Goal: Transaction & Acquisition: Obtain resource

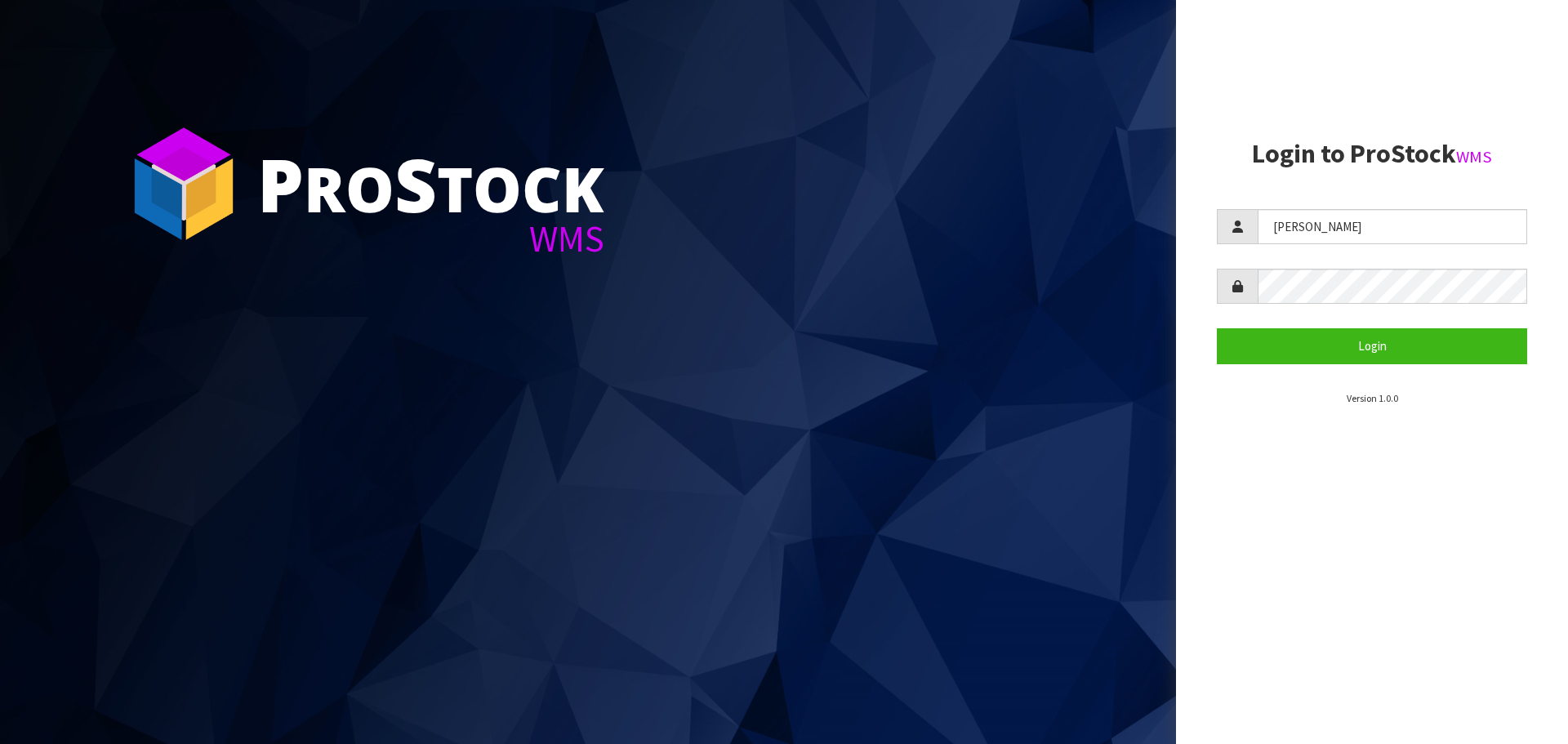
click at [1337, 346] on button "Login" at bounding box center [1372, 346] width 310 height 35
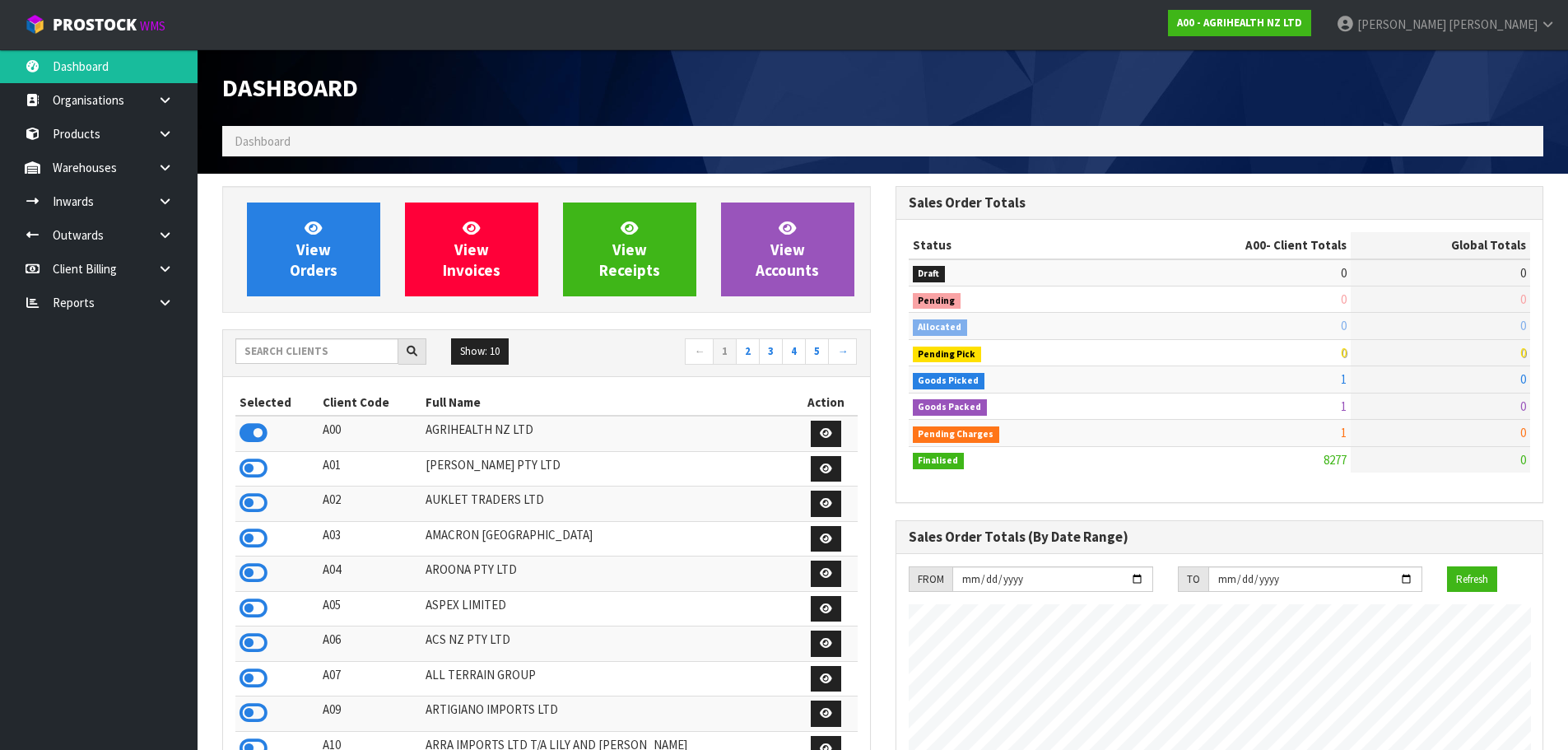
scroll to position [1247, 673]
click at [351, 347] on input "text" at bounding box center [317, 351] width 163 height 25
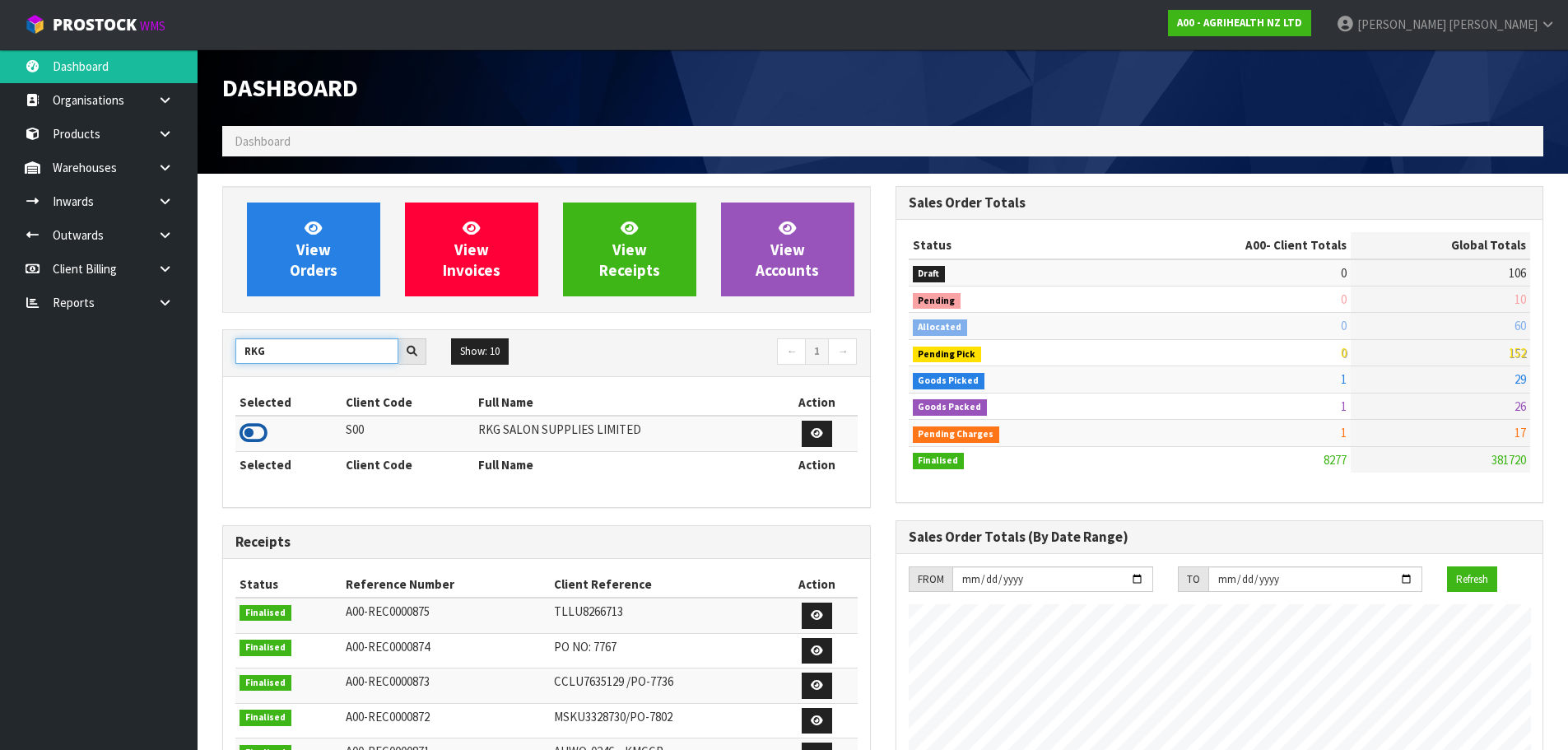
type input "RKG"
click at [252, 431] on icon at bounding box center [253, 433] width 28 height 25
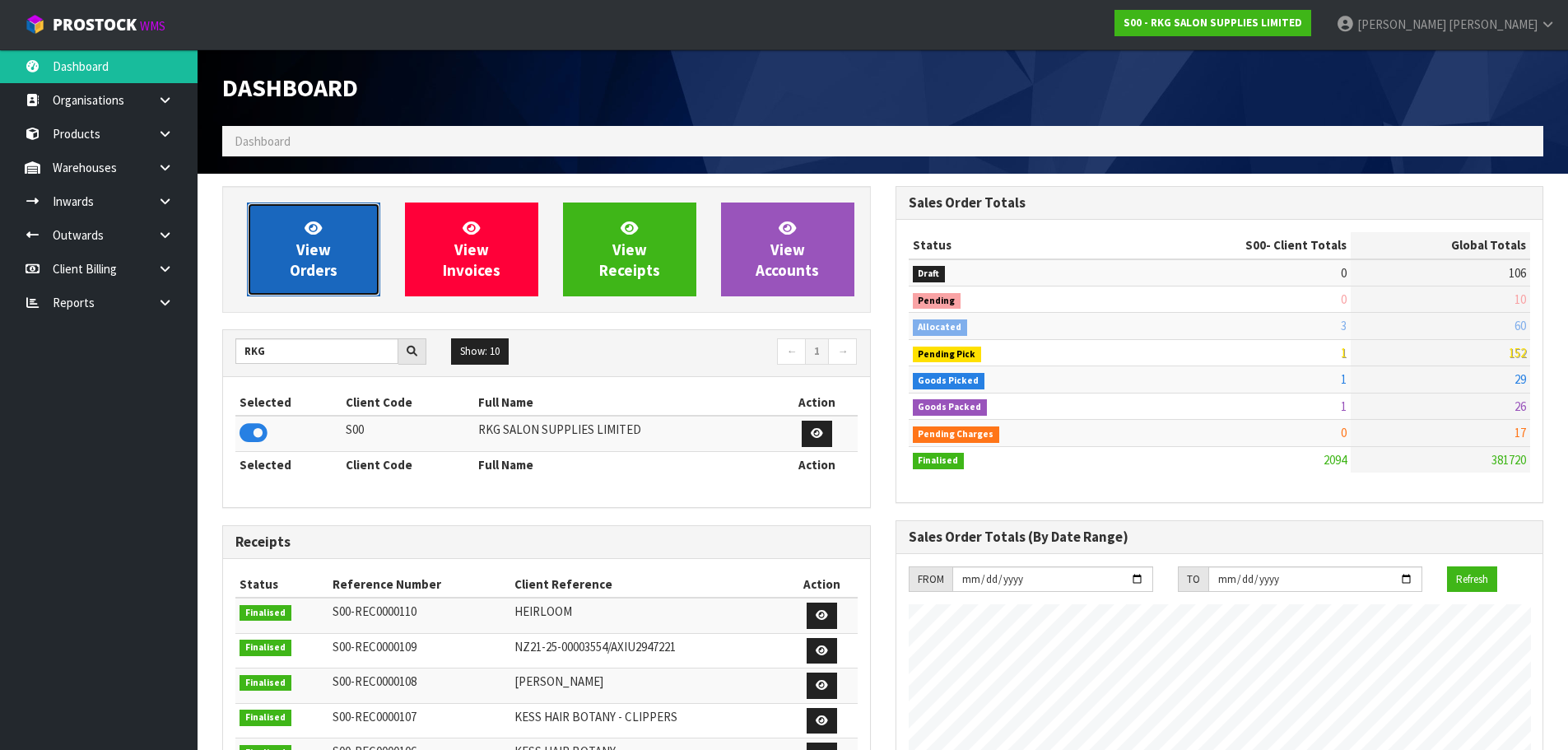
click at [299, 266] on span "View Orders" at bounding box center [314, 249] width 47 height 62
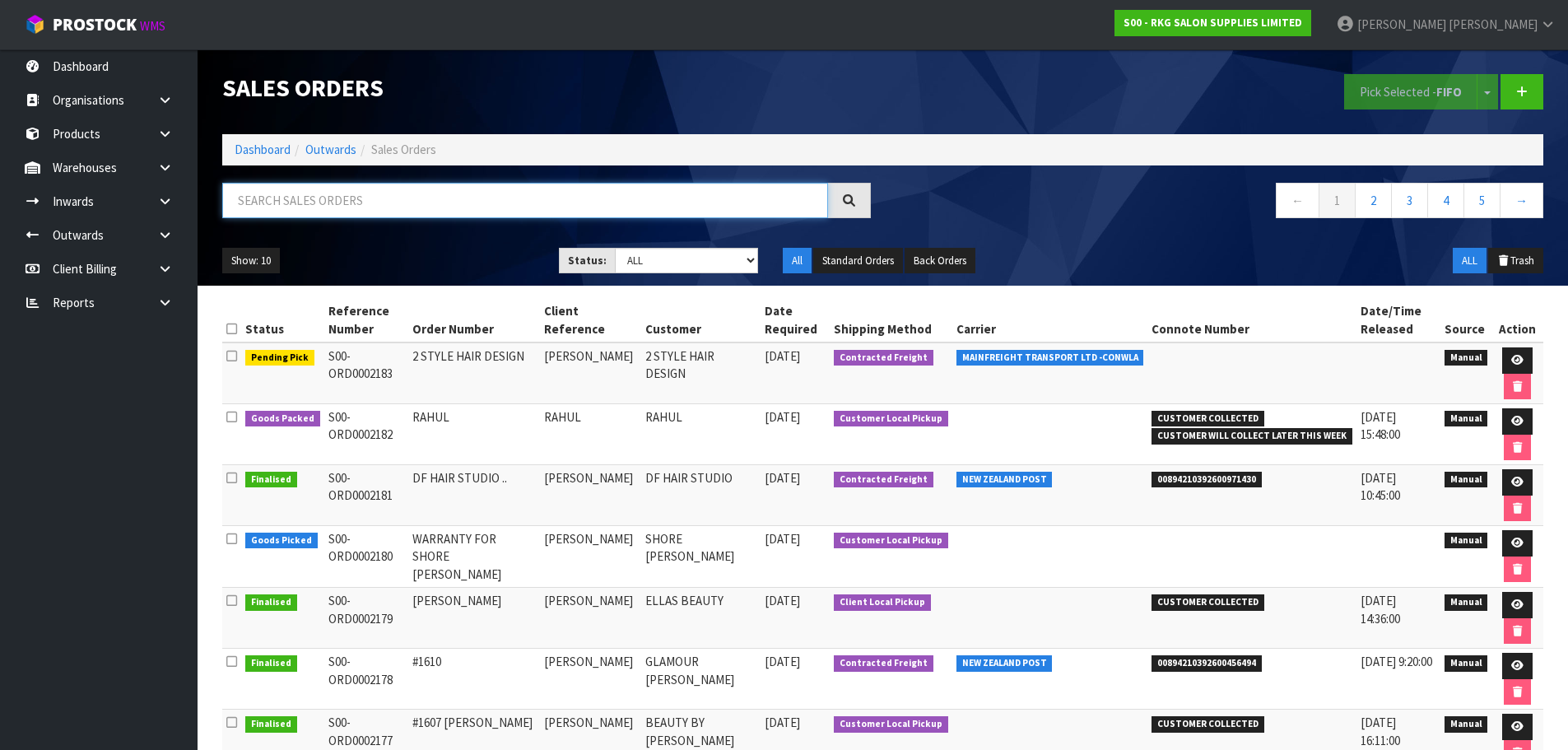
click at [331, 201] on input "text" at bounding box center [525, 200] width 606 height 36
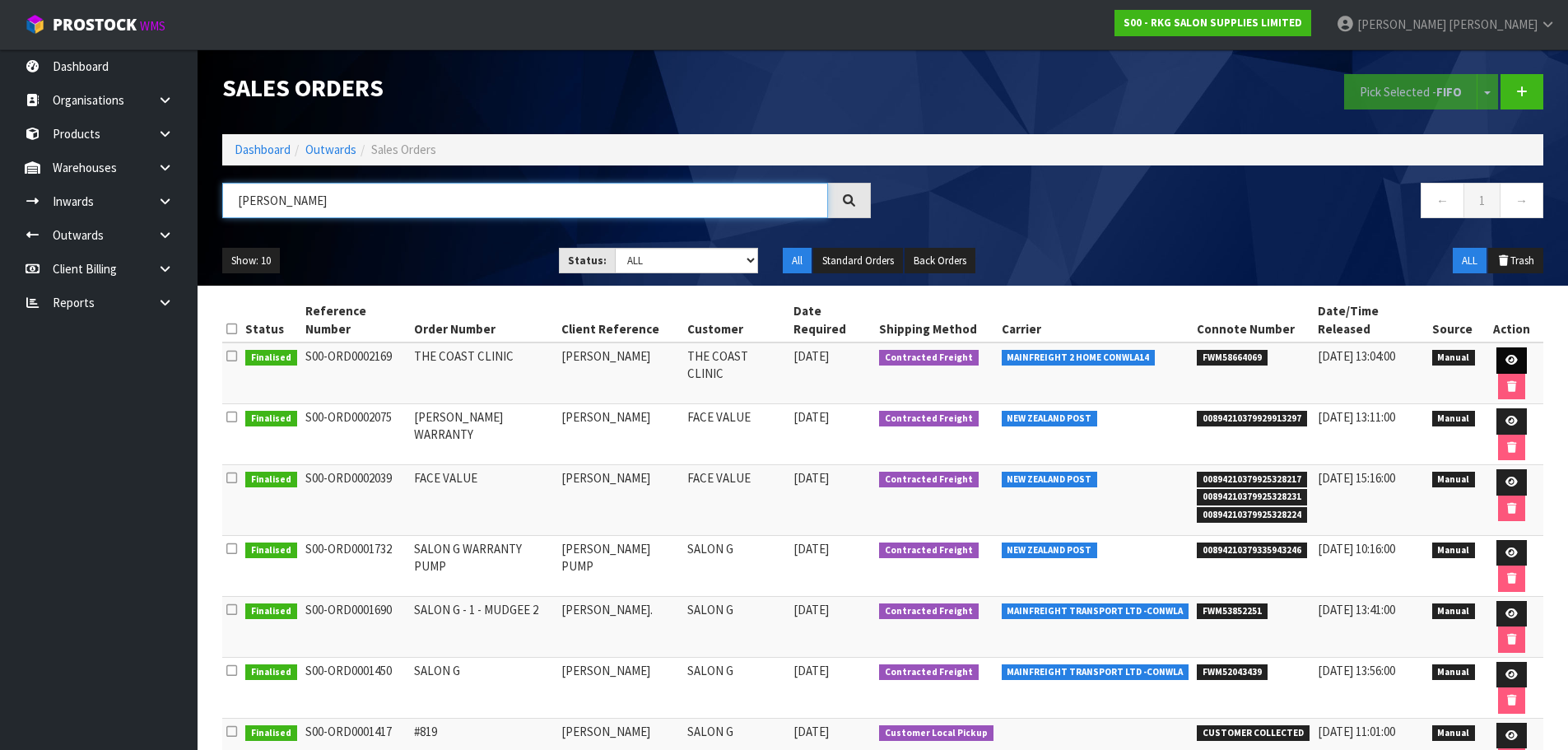
type input "SHELLEY"
click at [1507, 363] on icon at bounding box center [1511, 360] width 13 height 11
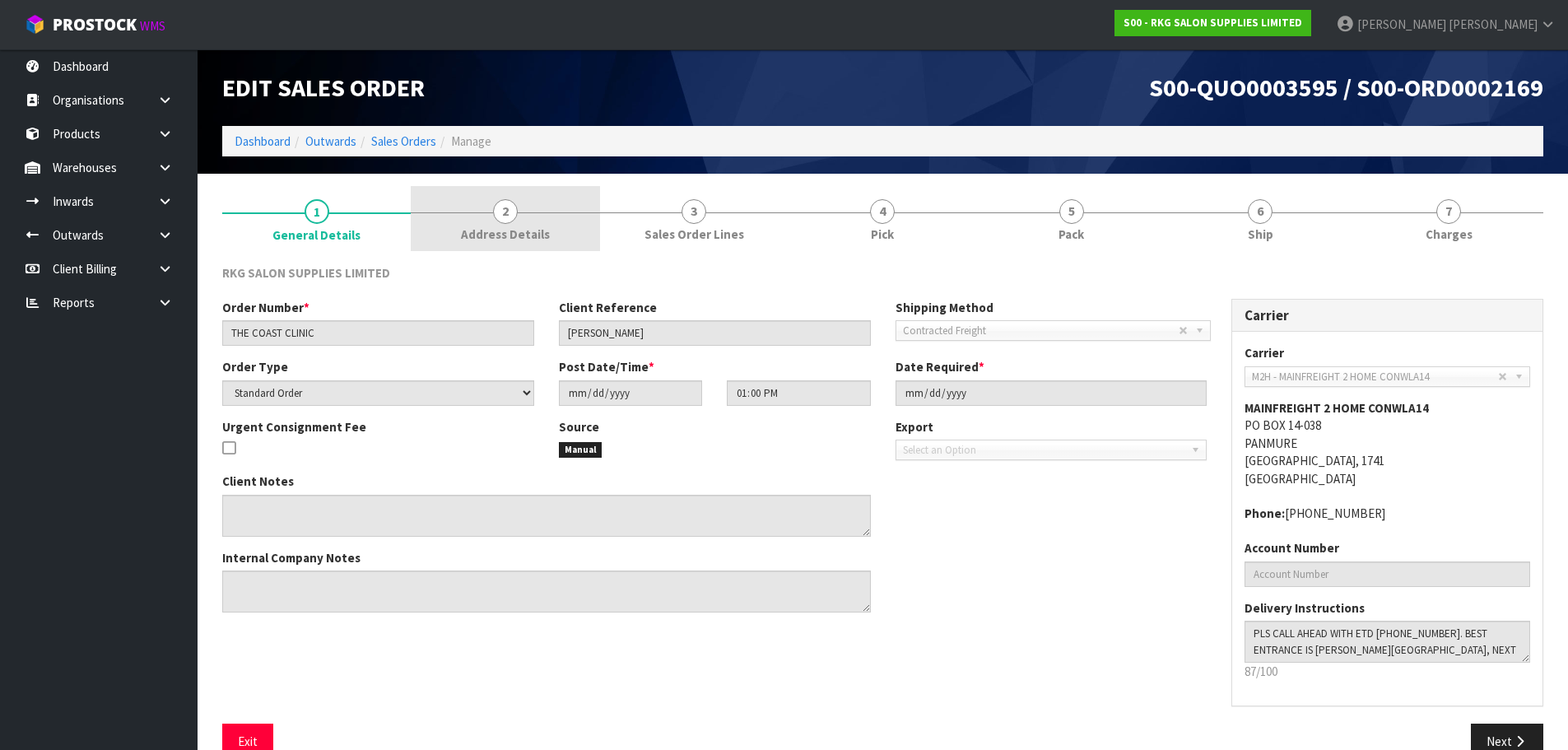
click at [508, 213] on span "2" at bounding box center [505, 211] width 25 height 25
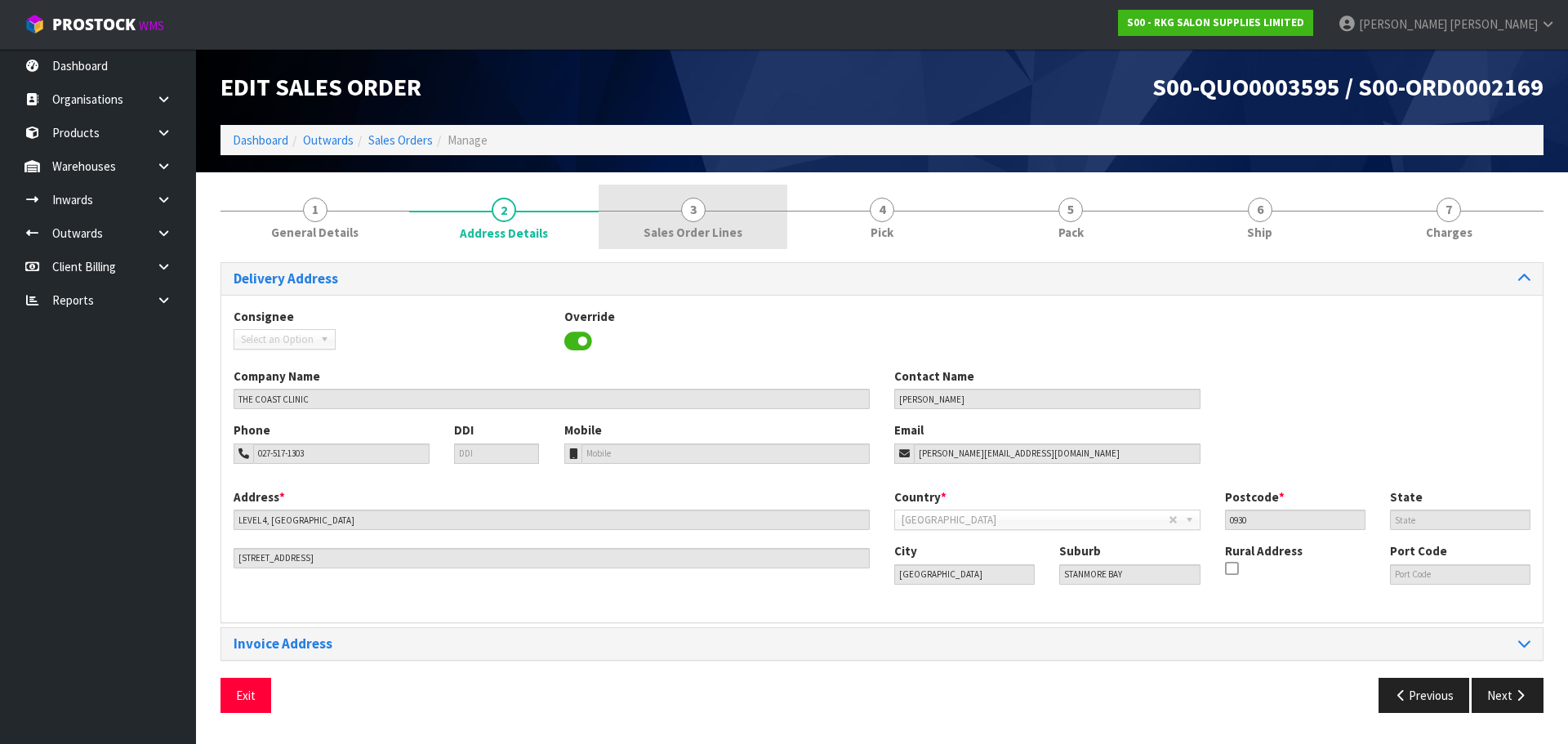
click at [691, 227] on span "Sales Order Lines" at bounding box center [693, 232] width 99 height 17
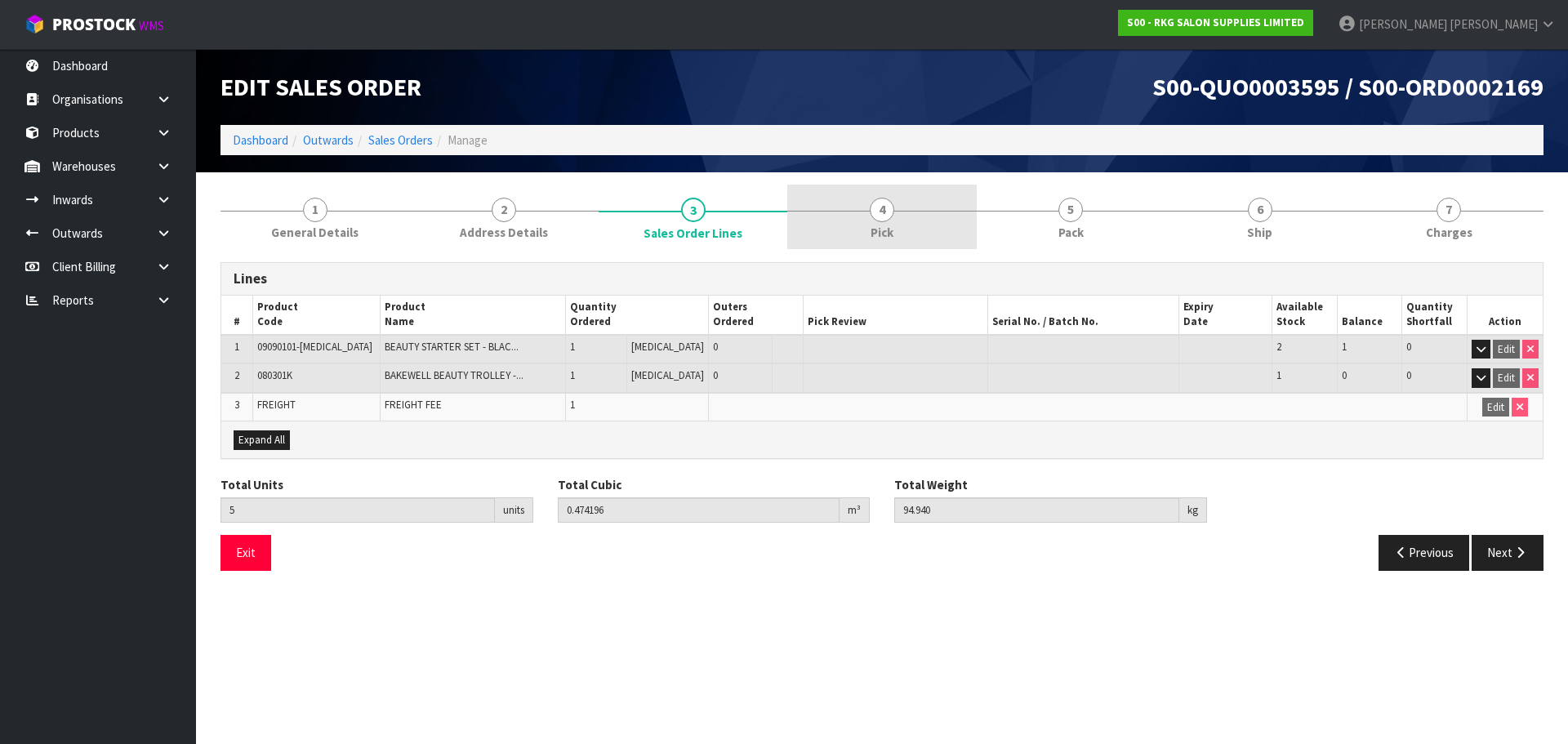
click at [890, 217] on span "4" at bounding box center [881, 210] width 24 height 24
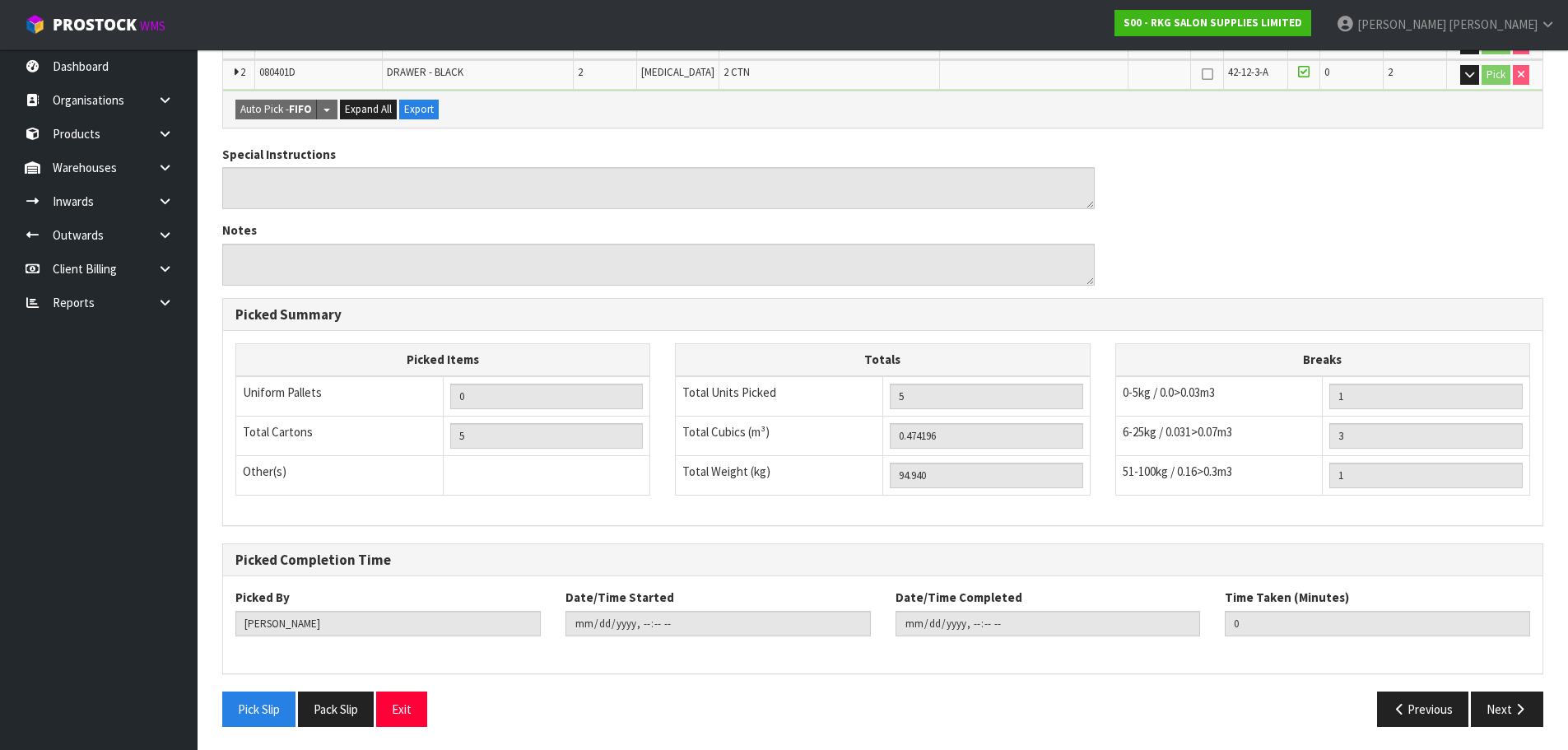
scroll to position [500, 0]
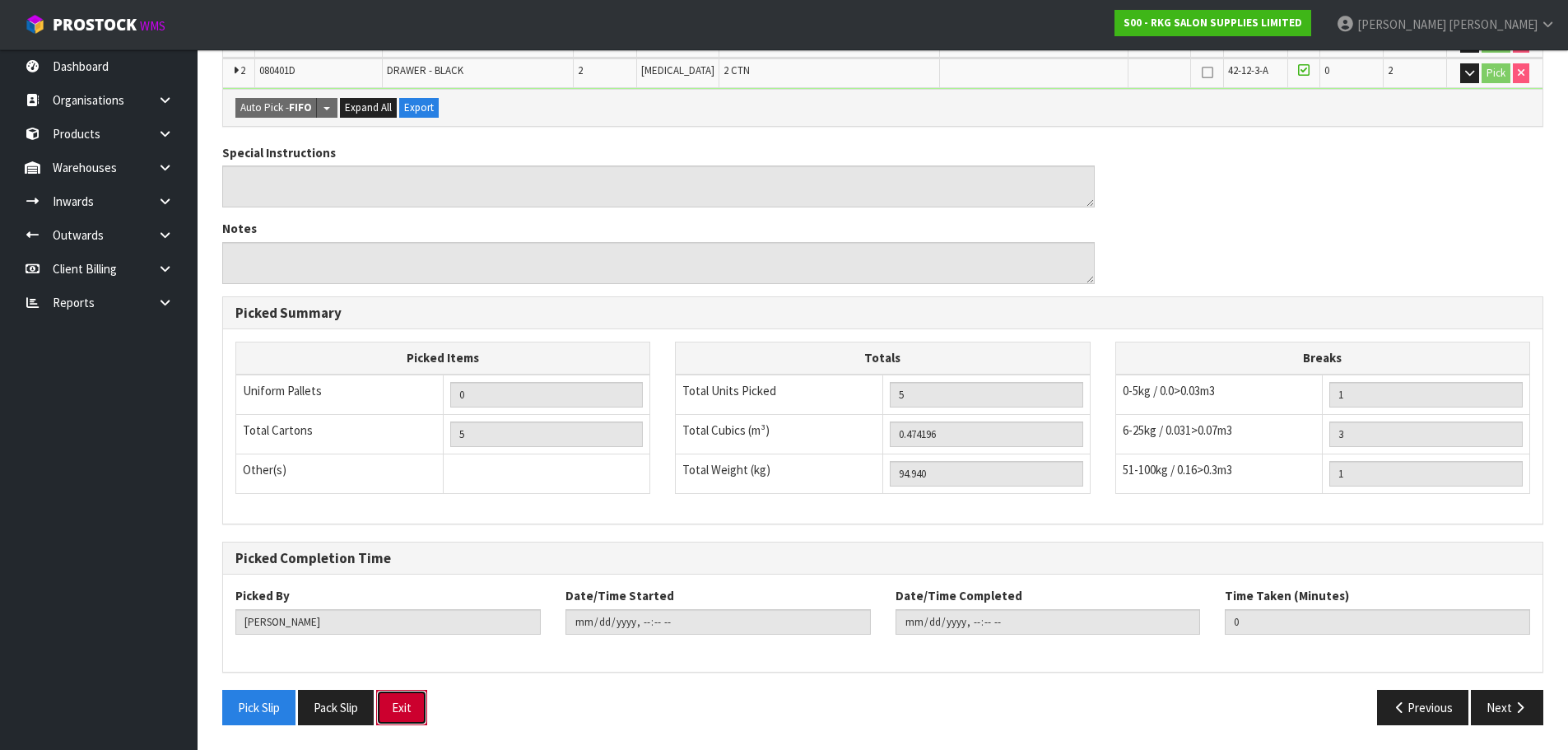
click at [416, 704] on button "Exit" at bounding box center [402, 708] width 51 height 36
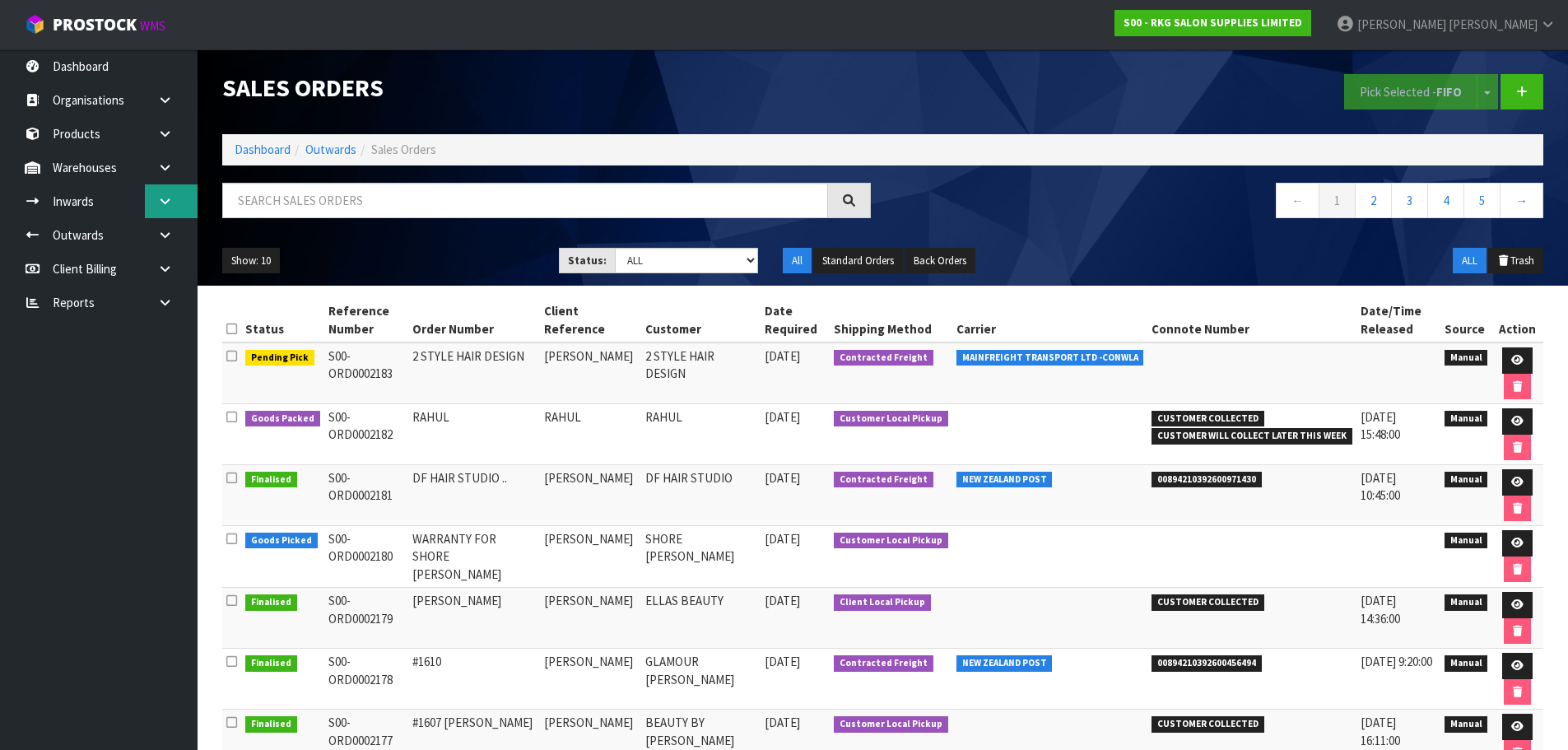
click at [156, 197] on link at bounding box center [171, 201] width 52 height 34
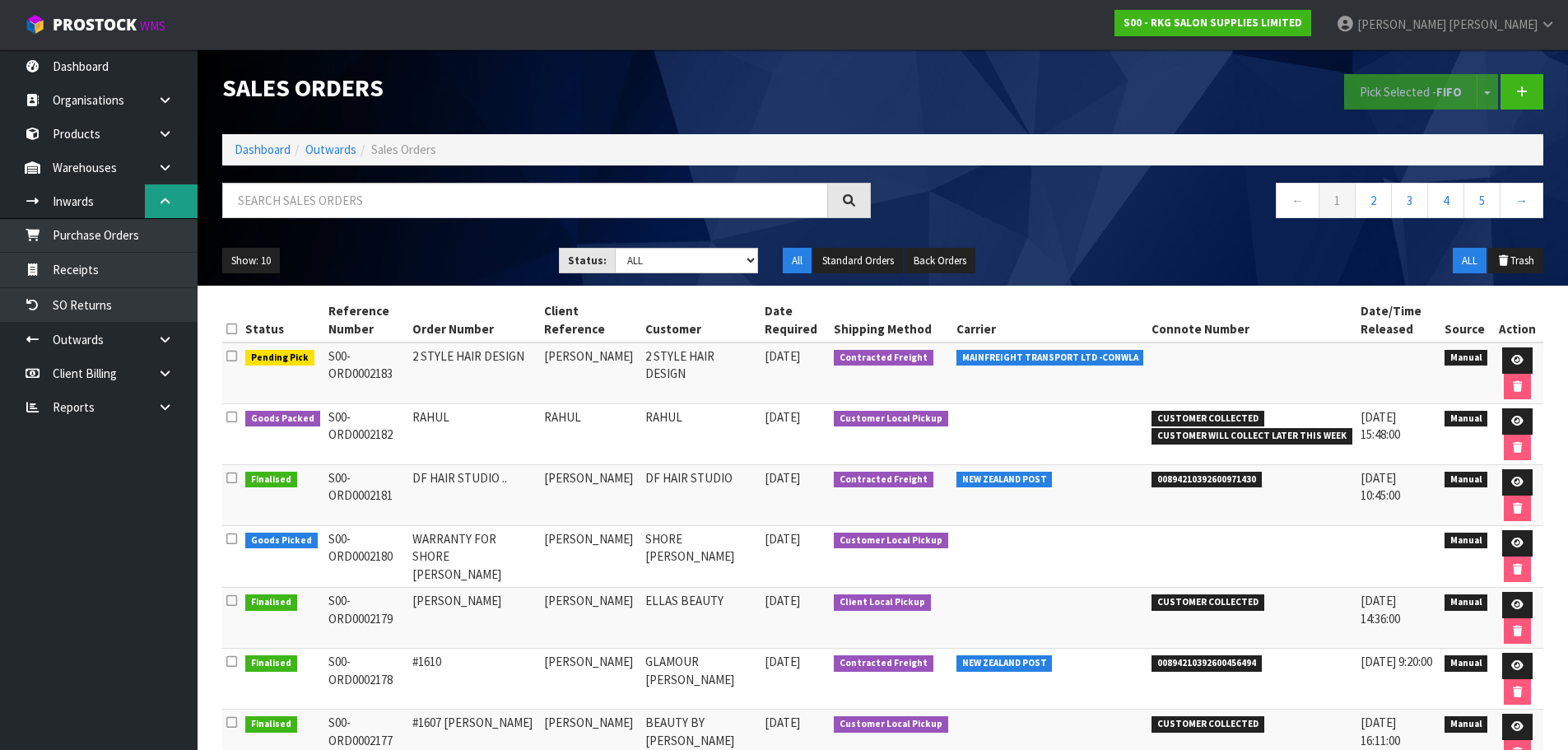
click at [156, 197] on link at bounding box center [171, 201] width 52 height 34
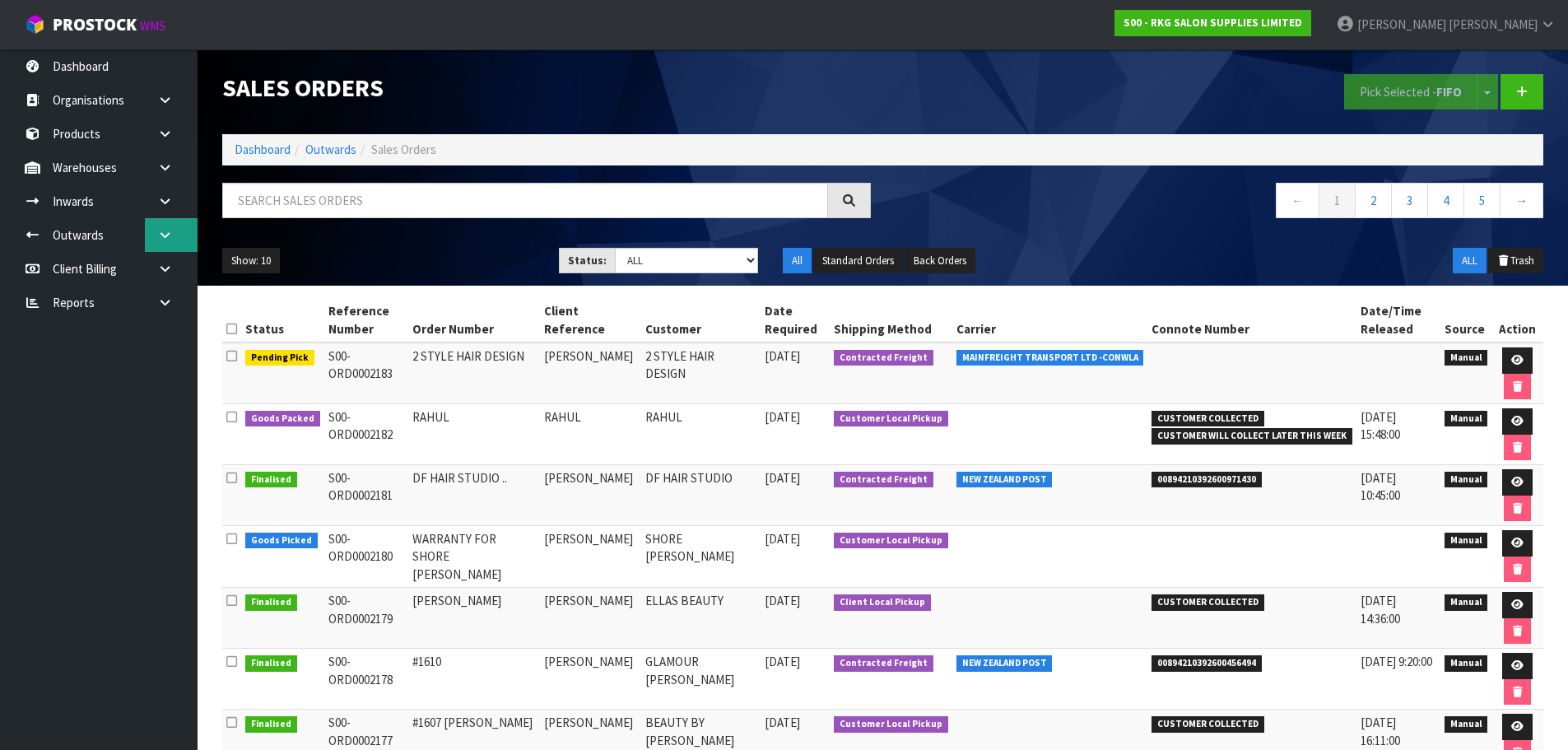
click at [161, 233] on icon at bounding box center [165, 235] width 16 height 13
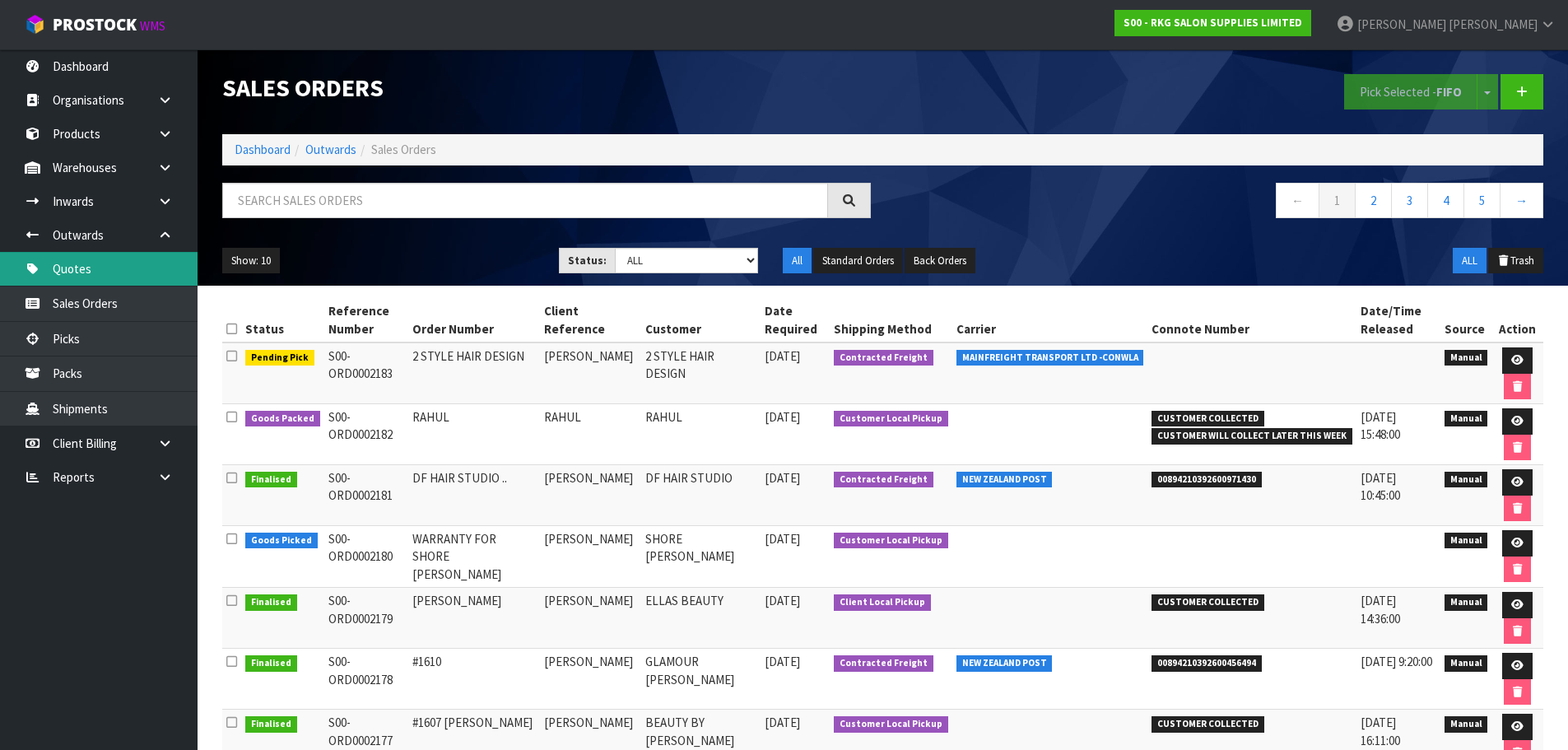
click at [85, 274] on link "Quotes" at bounding box center [99, 269] width 198 height 34
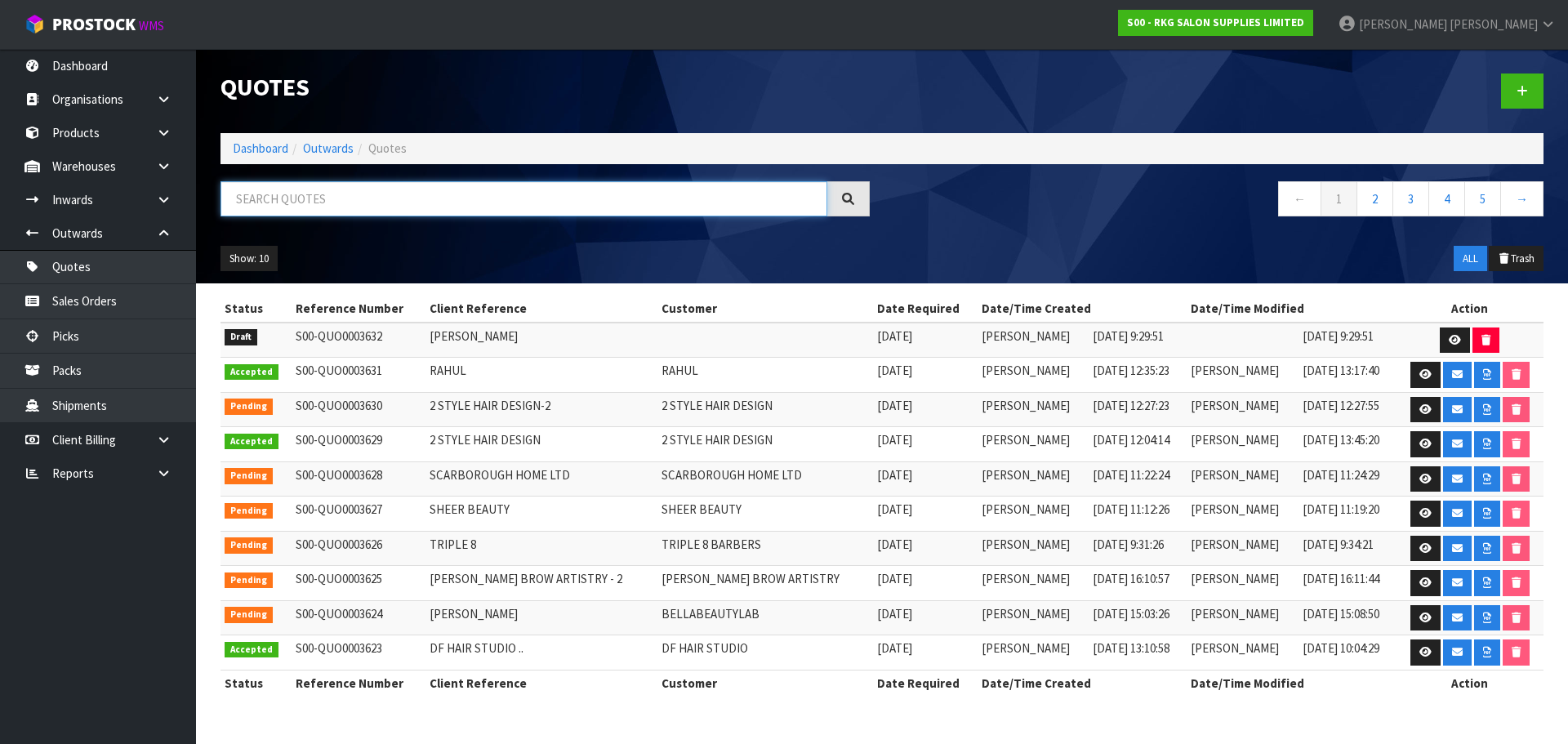
click at [260, 203] on input "text" at bounding box center [524, 199] width 607 height 35
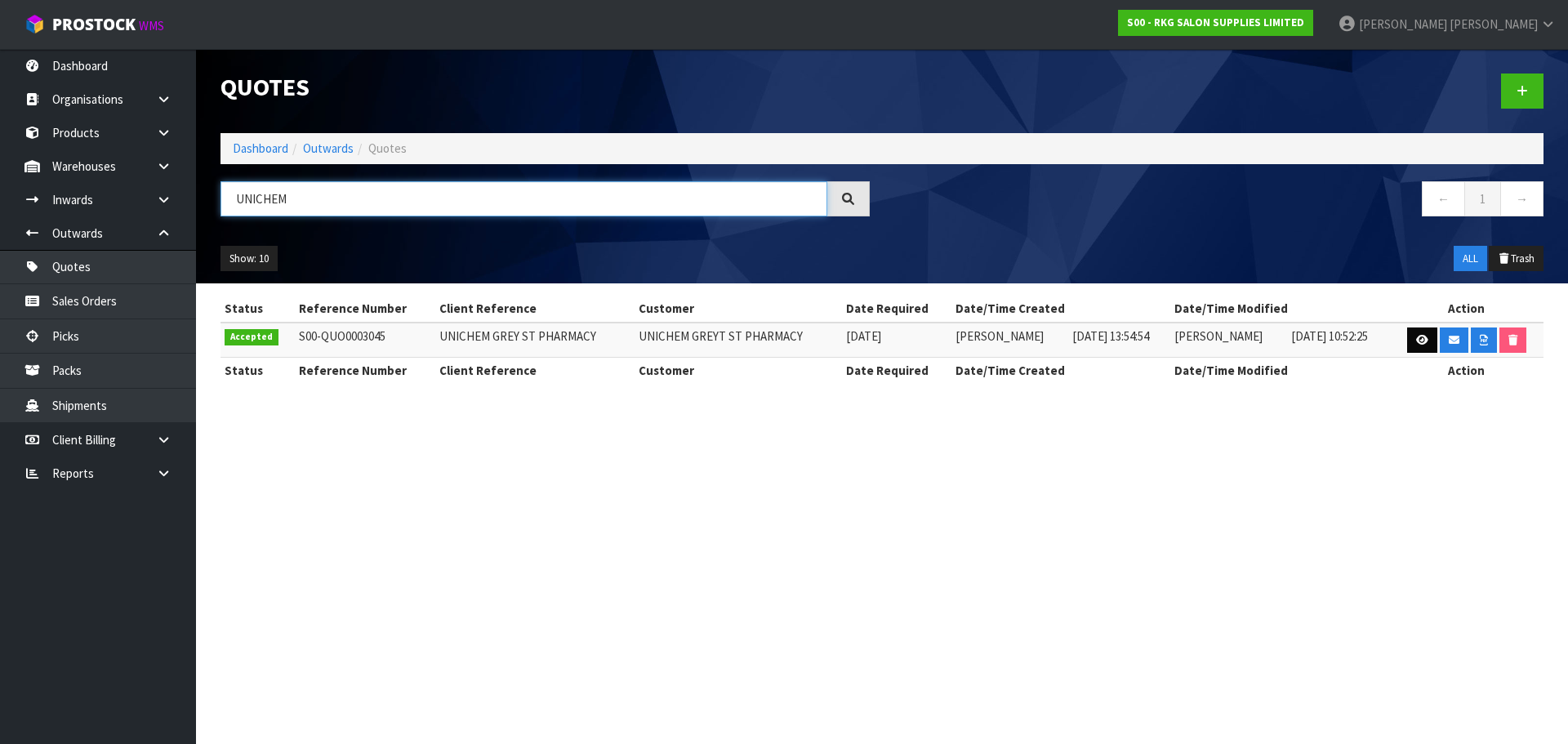
type input "UNICHEM"
click at [1419, 340] on icon at bounding box center [1422, 340] width 13 height 11
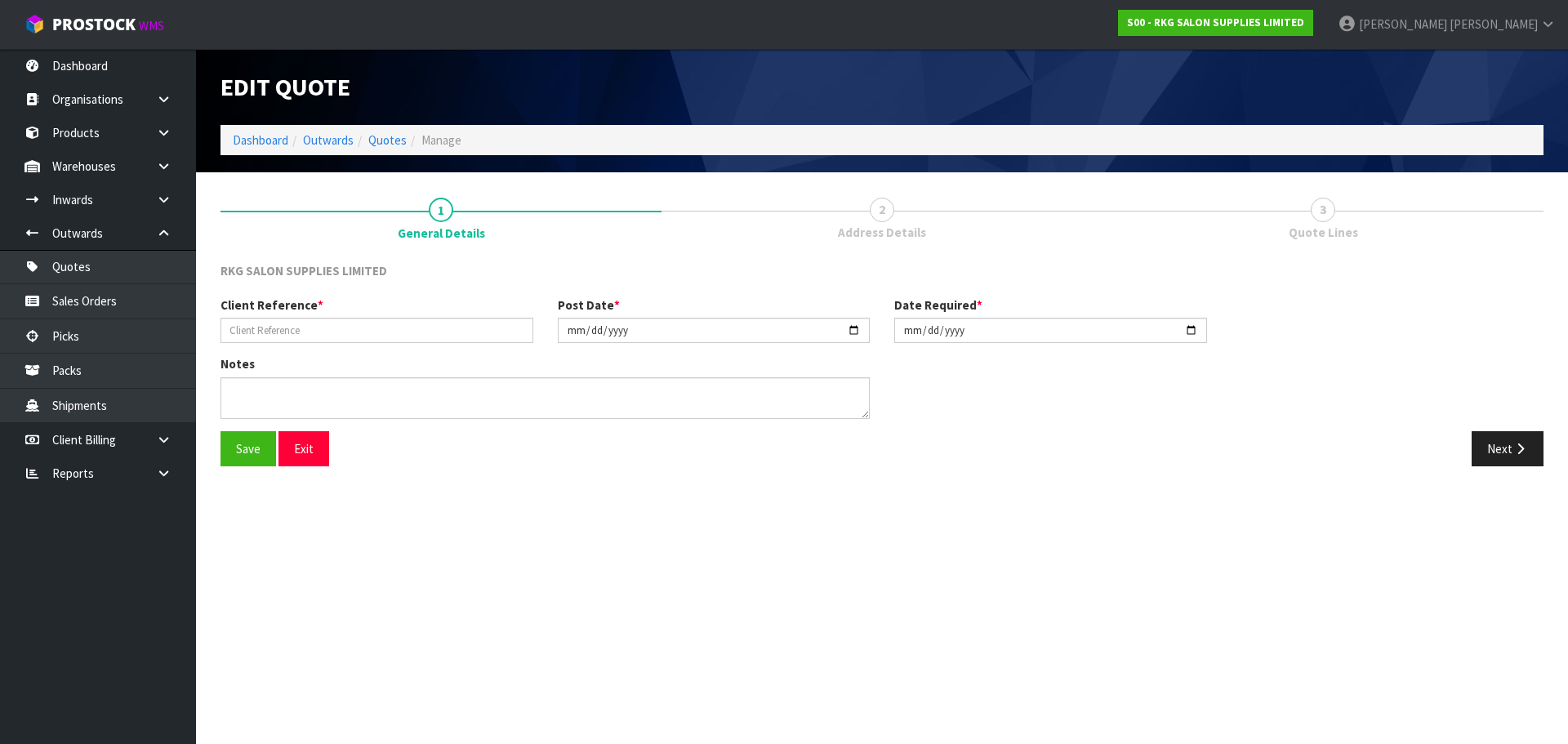
type input "UNICHEM GREY ST PHARMACY"
type input "2025-04-02"
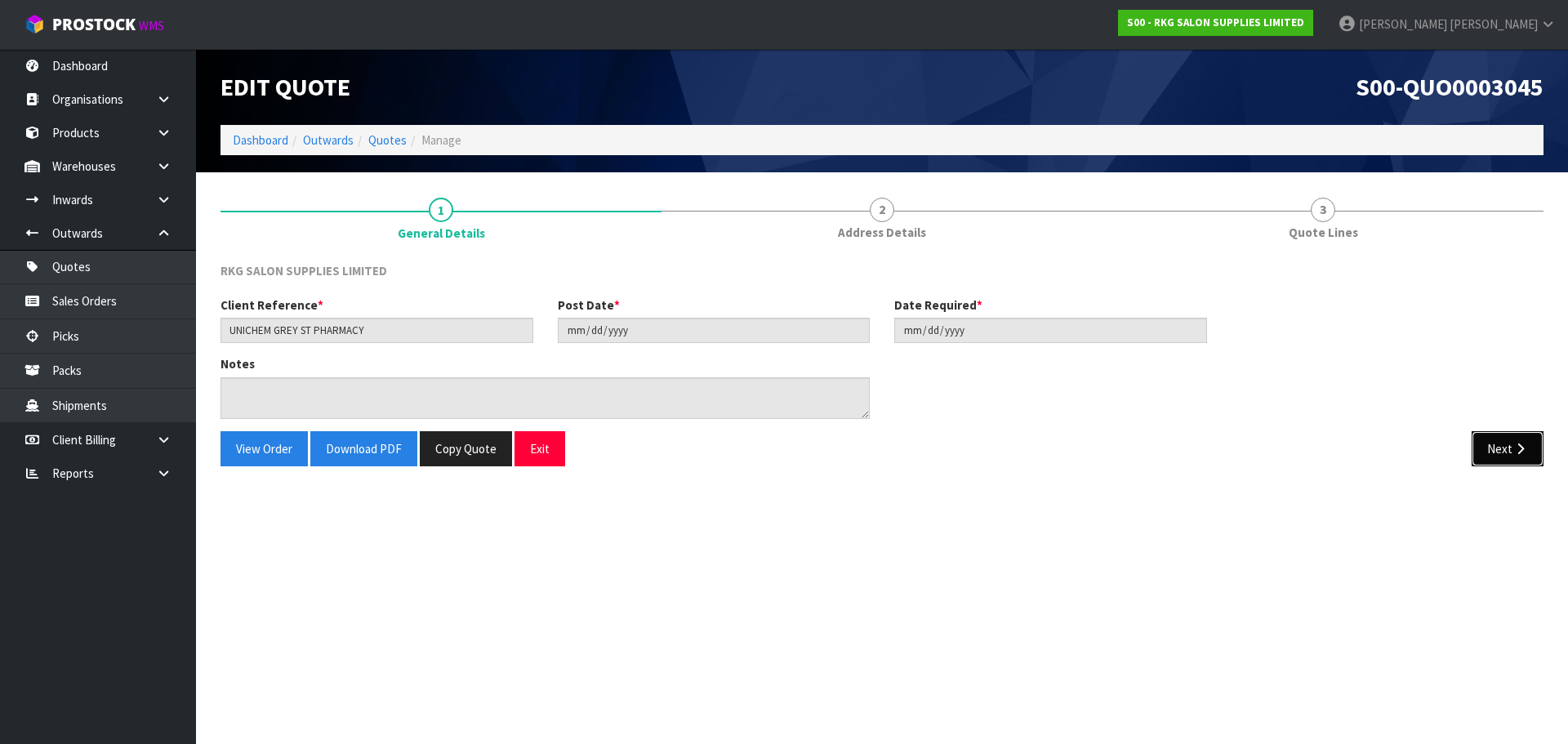
click at [1493, 454] on button "Next" at bounding box center [1508, 449] width 72 height 35
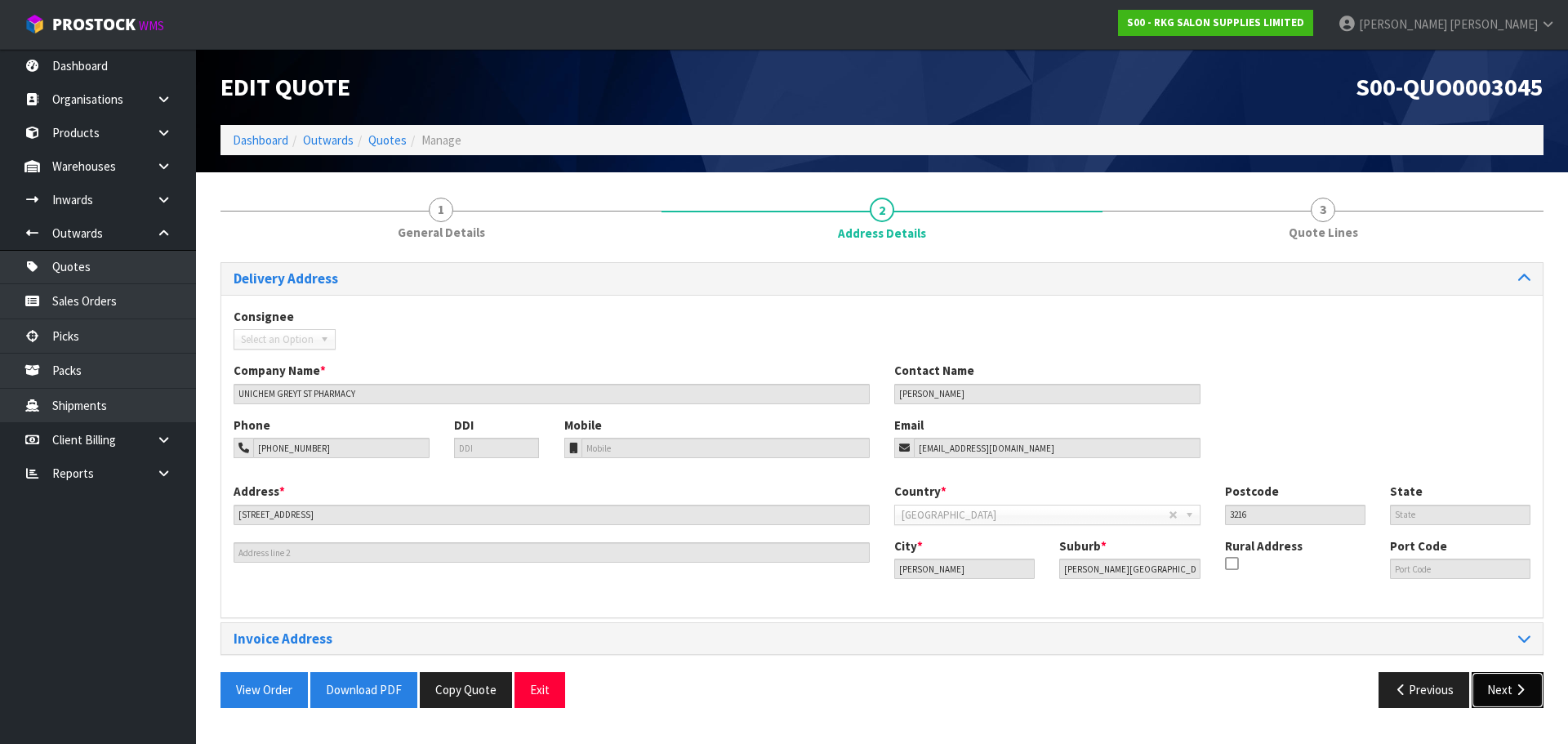
click at [1490, 691] on button "Next" at bounding box center [1508, 689] width 72 height 35
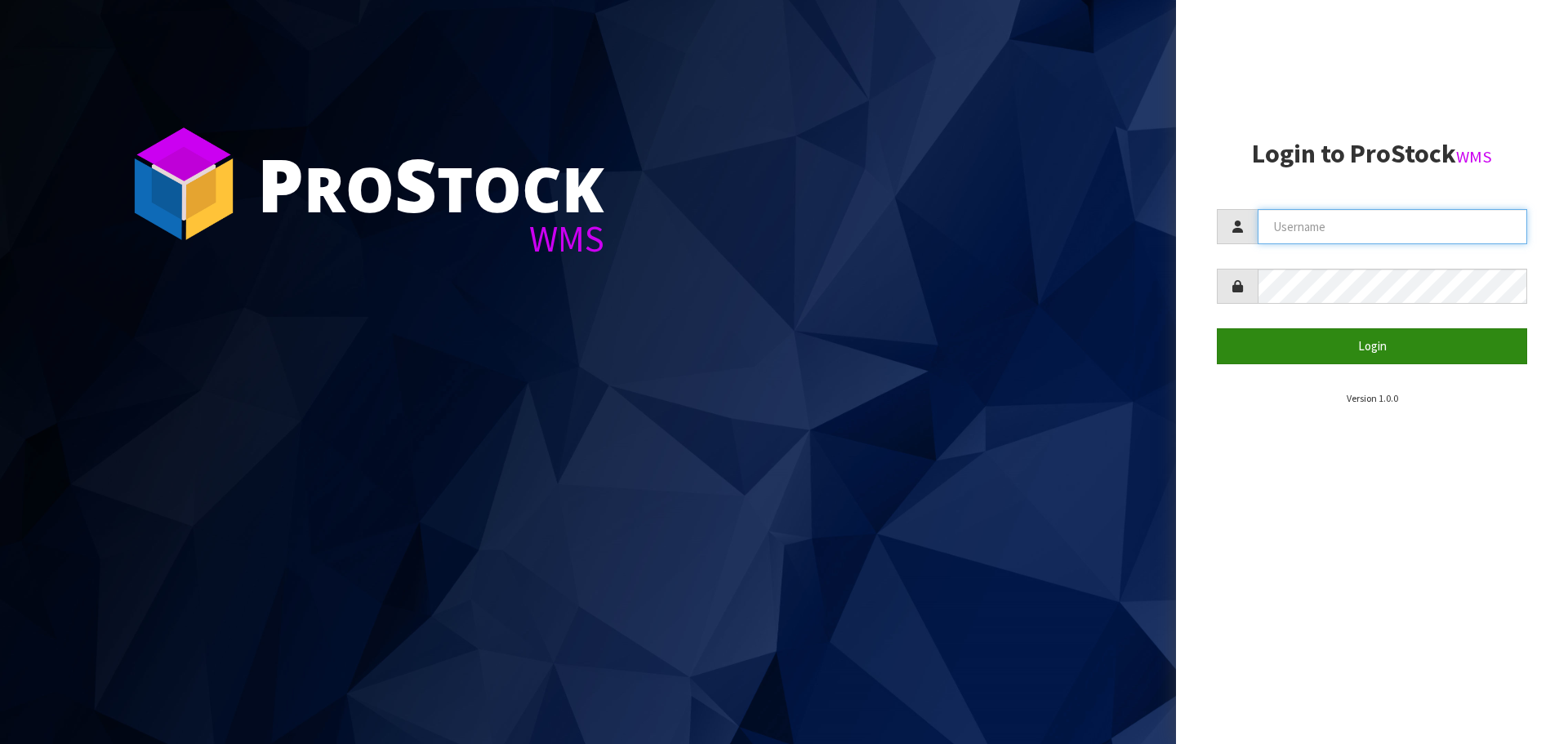
type input "[PERSON_NAME]"
click at [1382, 346] on button "Login" at bounding box center [1372, 346] width 310 height 35
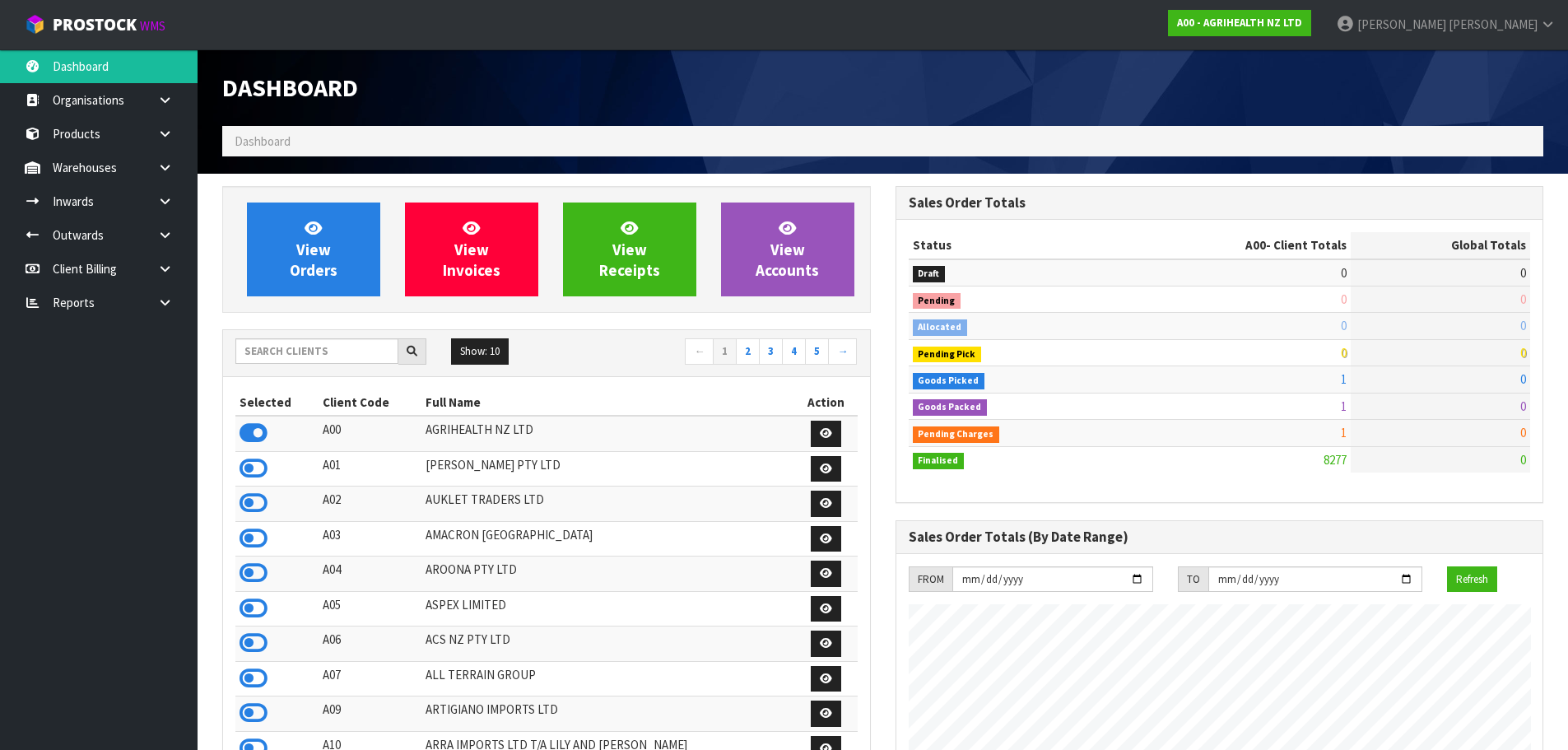
scroll to position [1247, 673]
click at [280, 348] on input "text" at bounding box center [317, 351] width 163 height 25
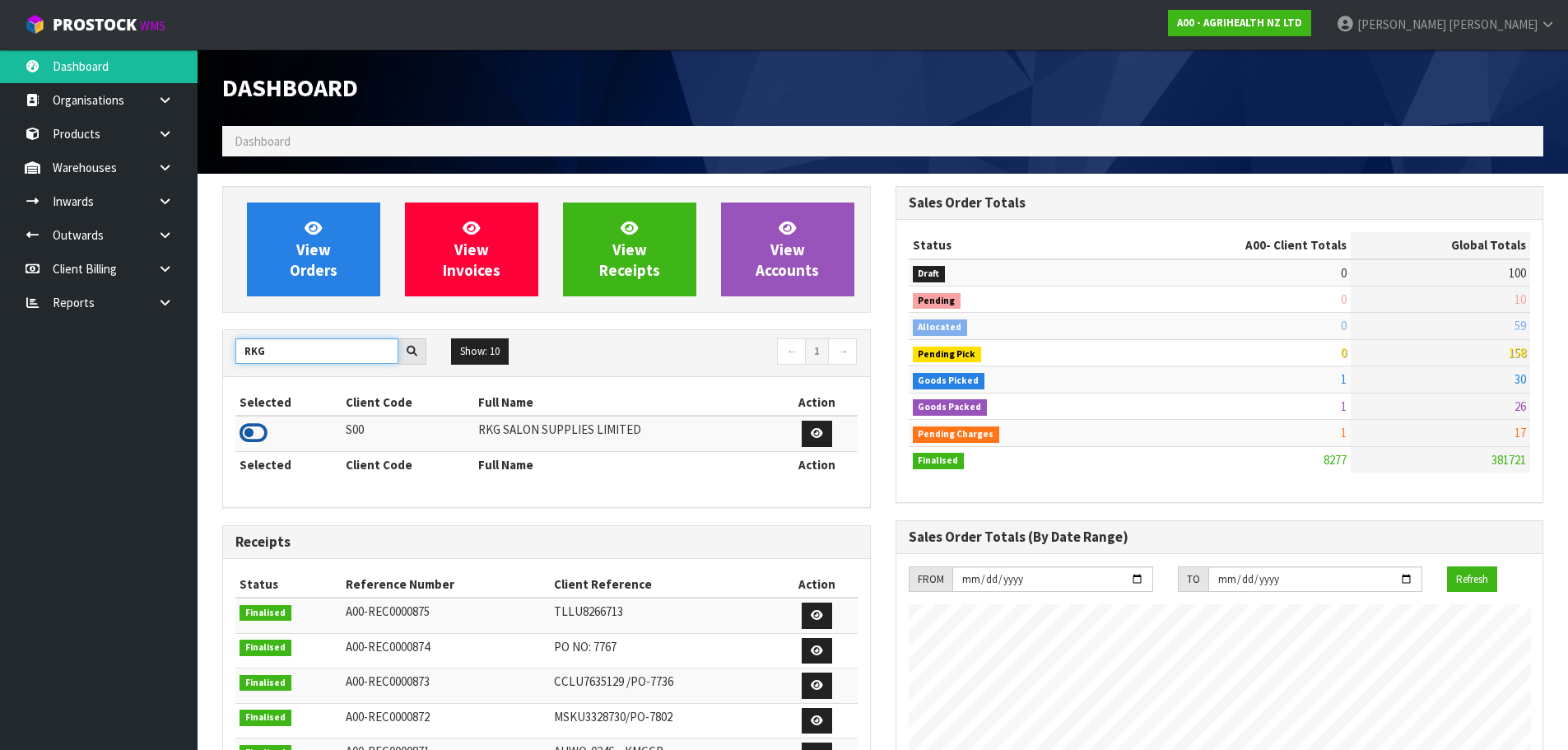
type input "RKG"
click at [252, 433] on icon at bounding box center [253, 433] width 28 height 25
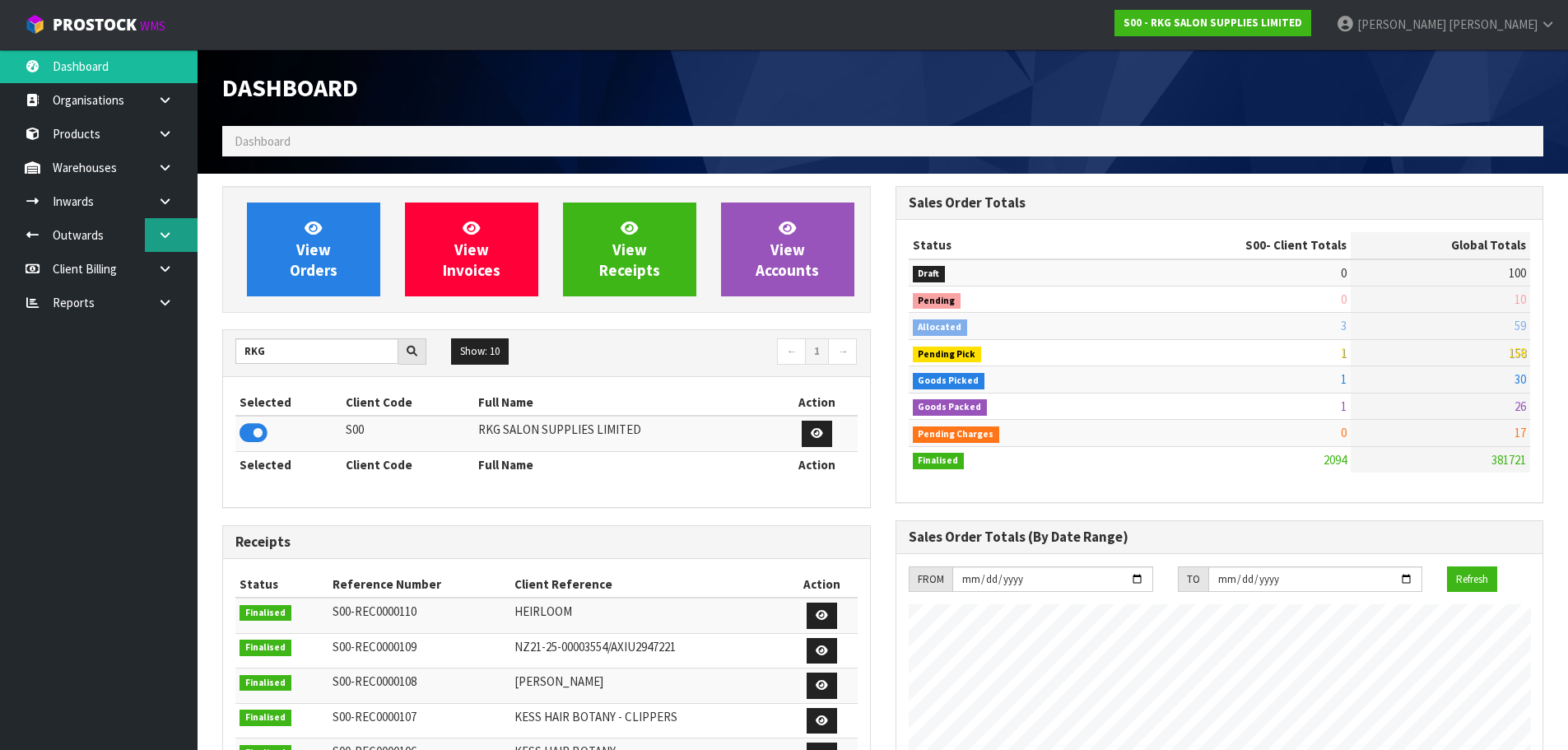
click at [165, 233] on icon at bounding box center [165, 235] width 16 height 13
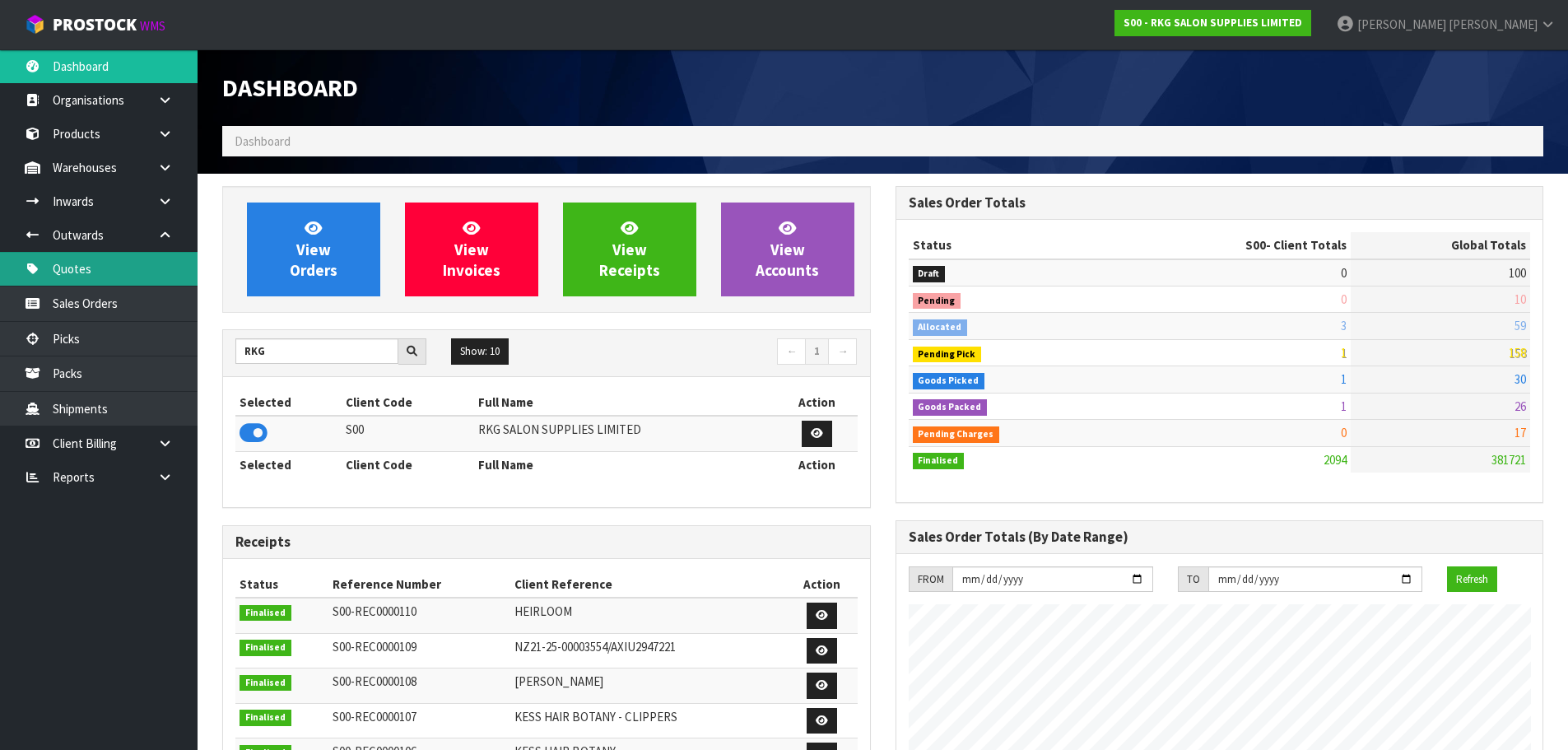
click at [83, 264] on link "Quotes" at bounding box center [99, 269] width 198 height 34
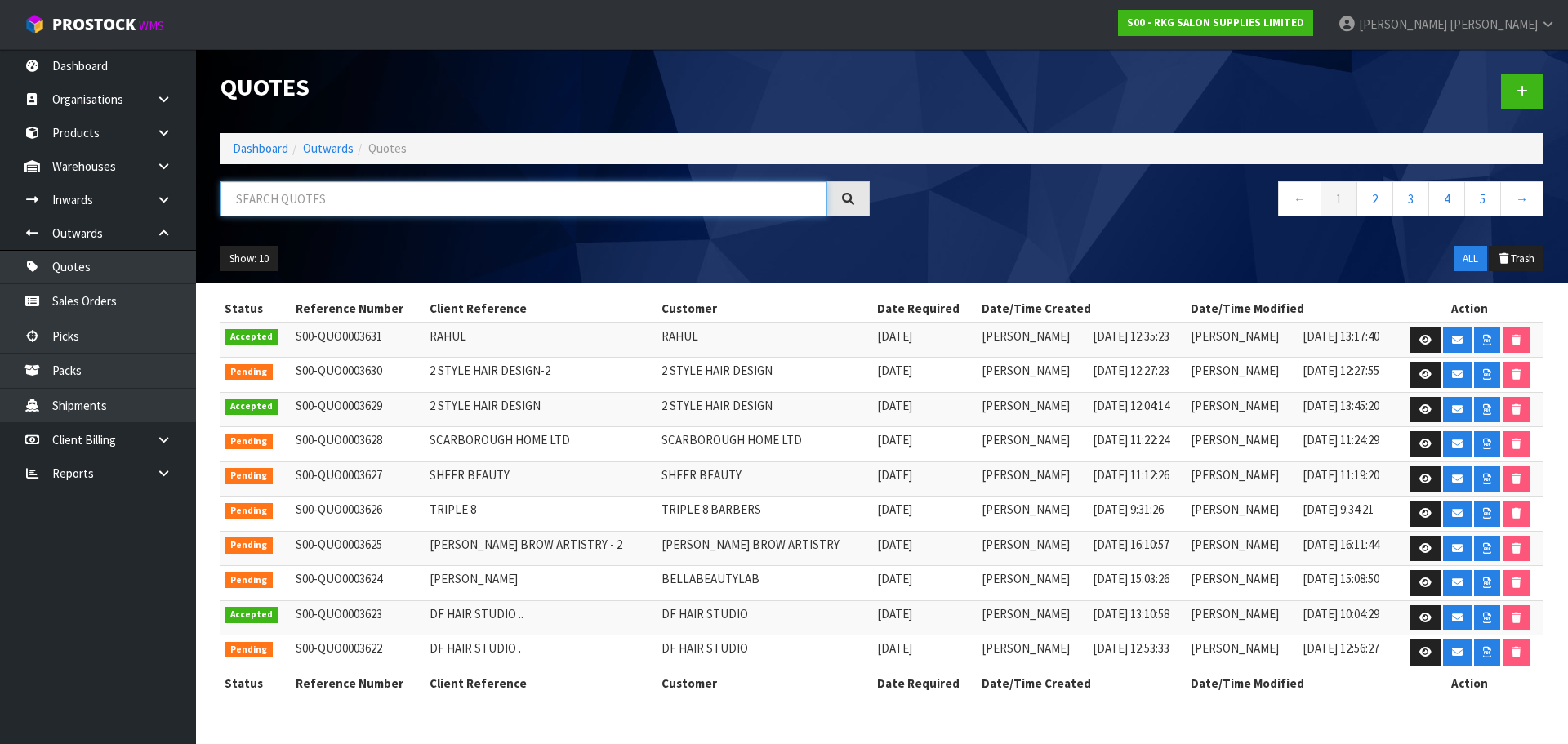
click at [282, 202] on input "text" at bounding box center [524, 199] width 607 height 35
type input "AVINASH"
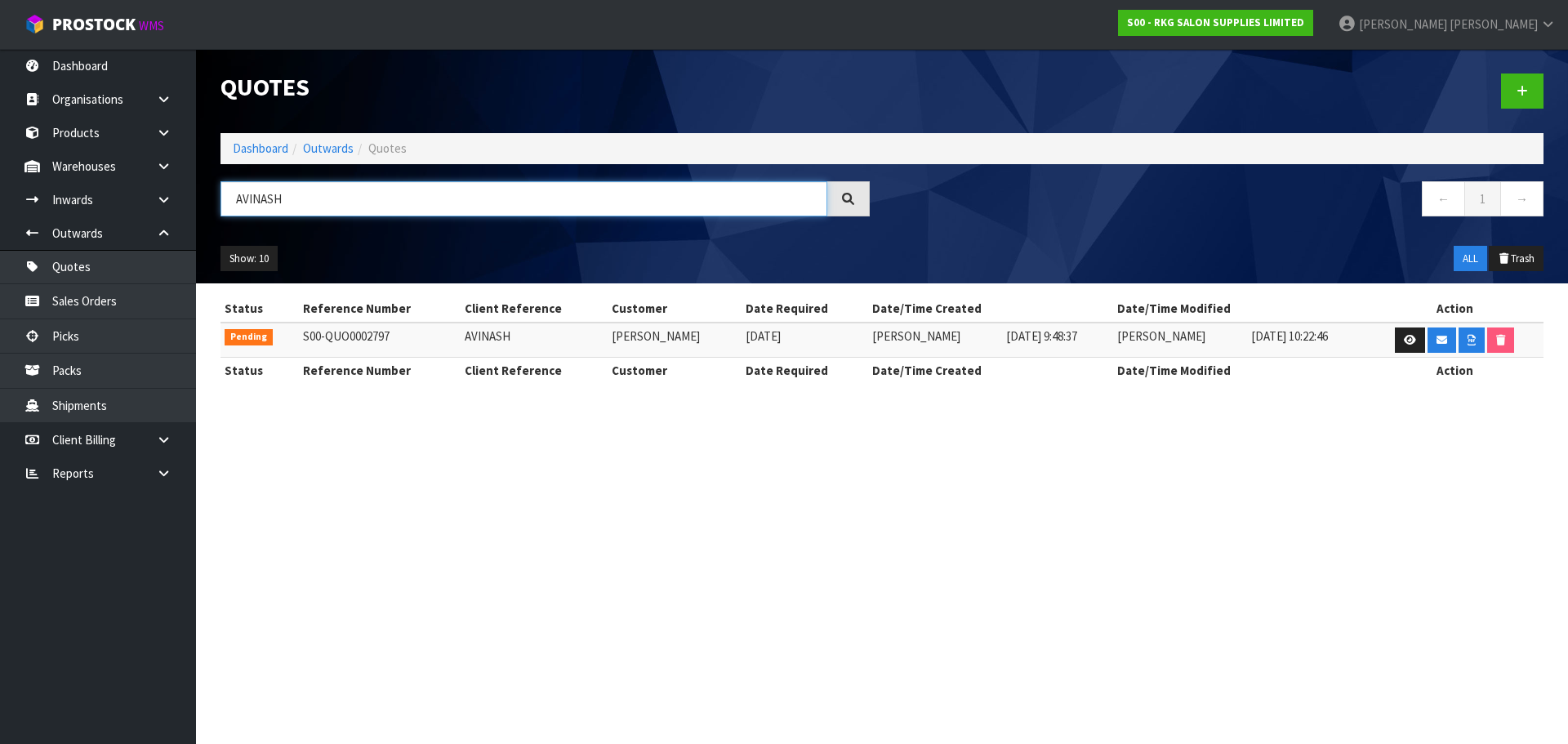
drag, startPoint x: 307, startPoint y: 202, endPoint x: 221, endPoint y: 206, distance: 86.1
click at [221, 206] on input "AVINASH" at bounding box center [524, 199] width 607 height 35
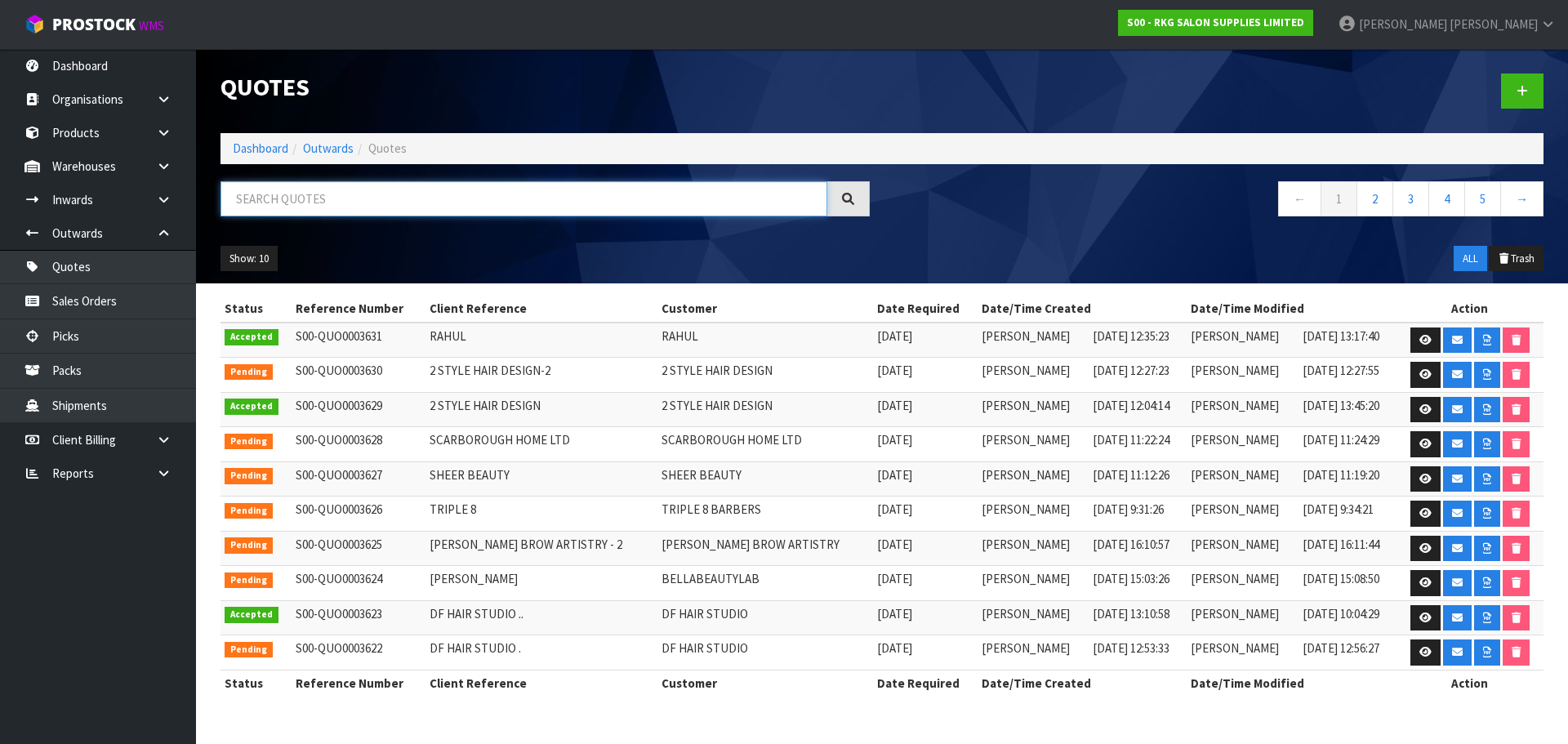
click at [246, 197] on input "text" at bounding box center [524, 199] width 607 height 35
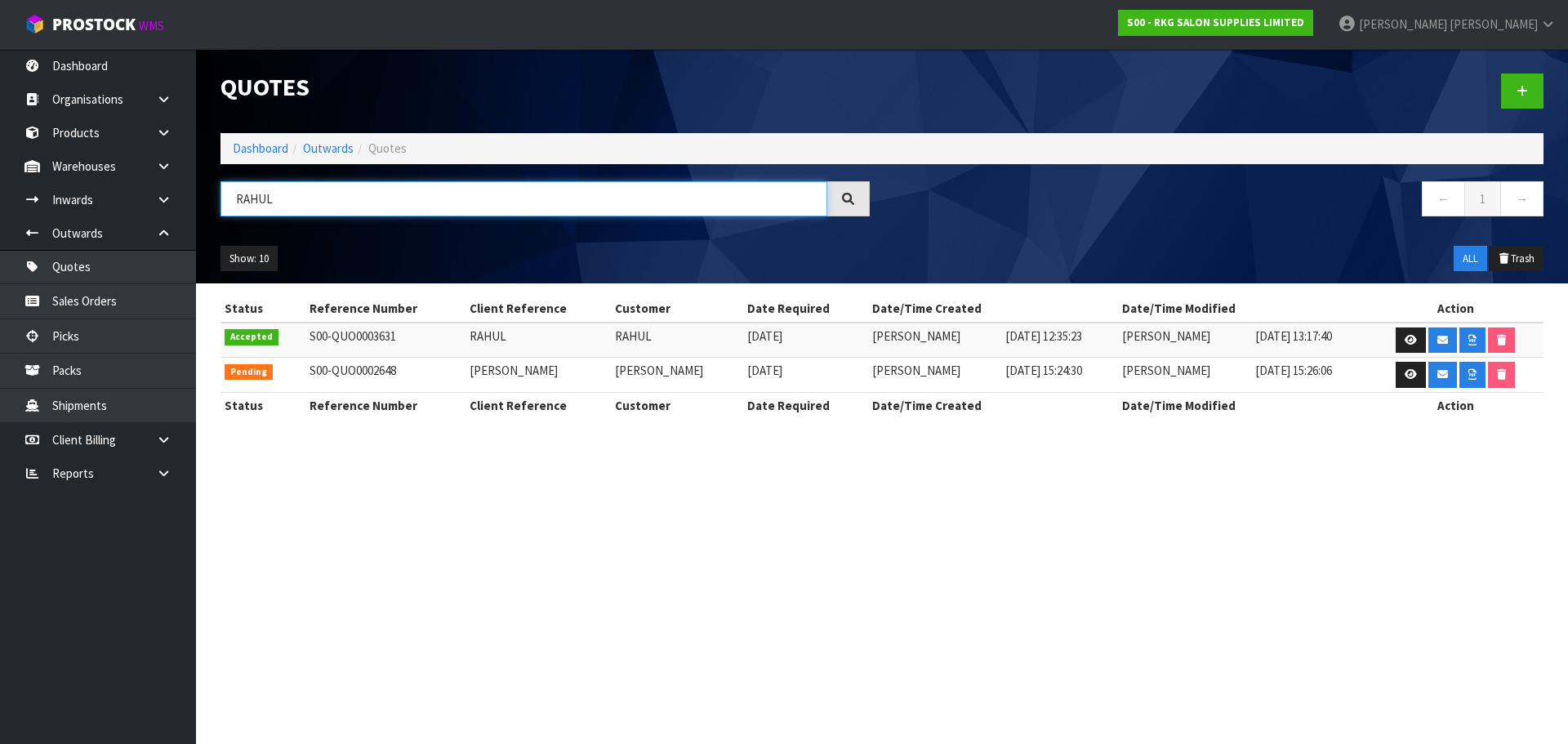
type input "RAHUL"
drag, startPoint x: 328, startPoint y: 204, endPoint x: 184, endPoint y: 213, distance: 144.3
click at [186, 213] on body "Toggle navigation ProStock WMS S00 - RKG SALON SUPPLIES LIMITED Marie Miranda L…" at bounding box center [784, 372] width 1568 height 744
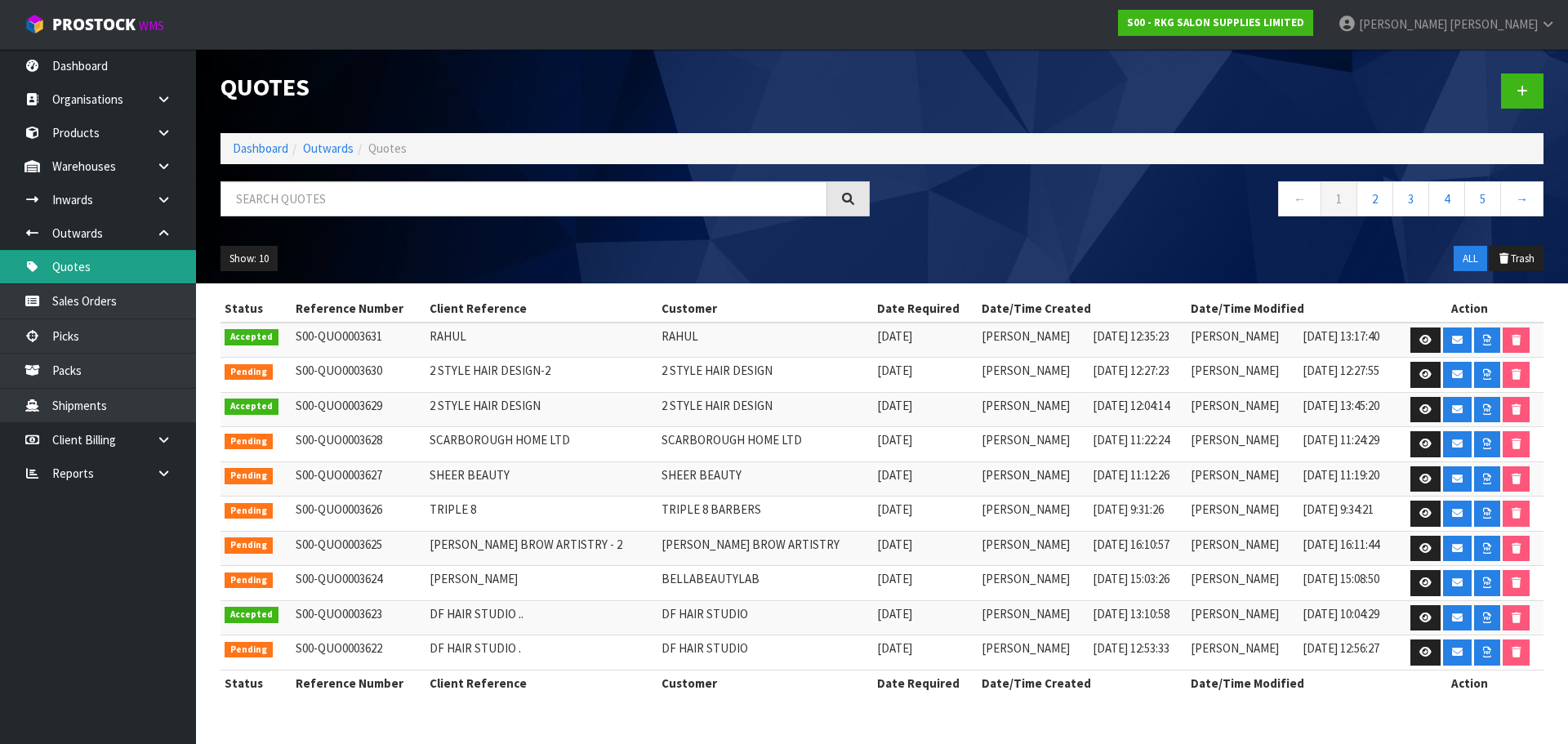
click at [97, 266] on link "Quotes" at bounding box center [98, 267] width 196 height 34
click at [1526, 95] on icon at bounding box center [1522, 91] width 12 height 13
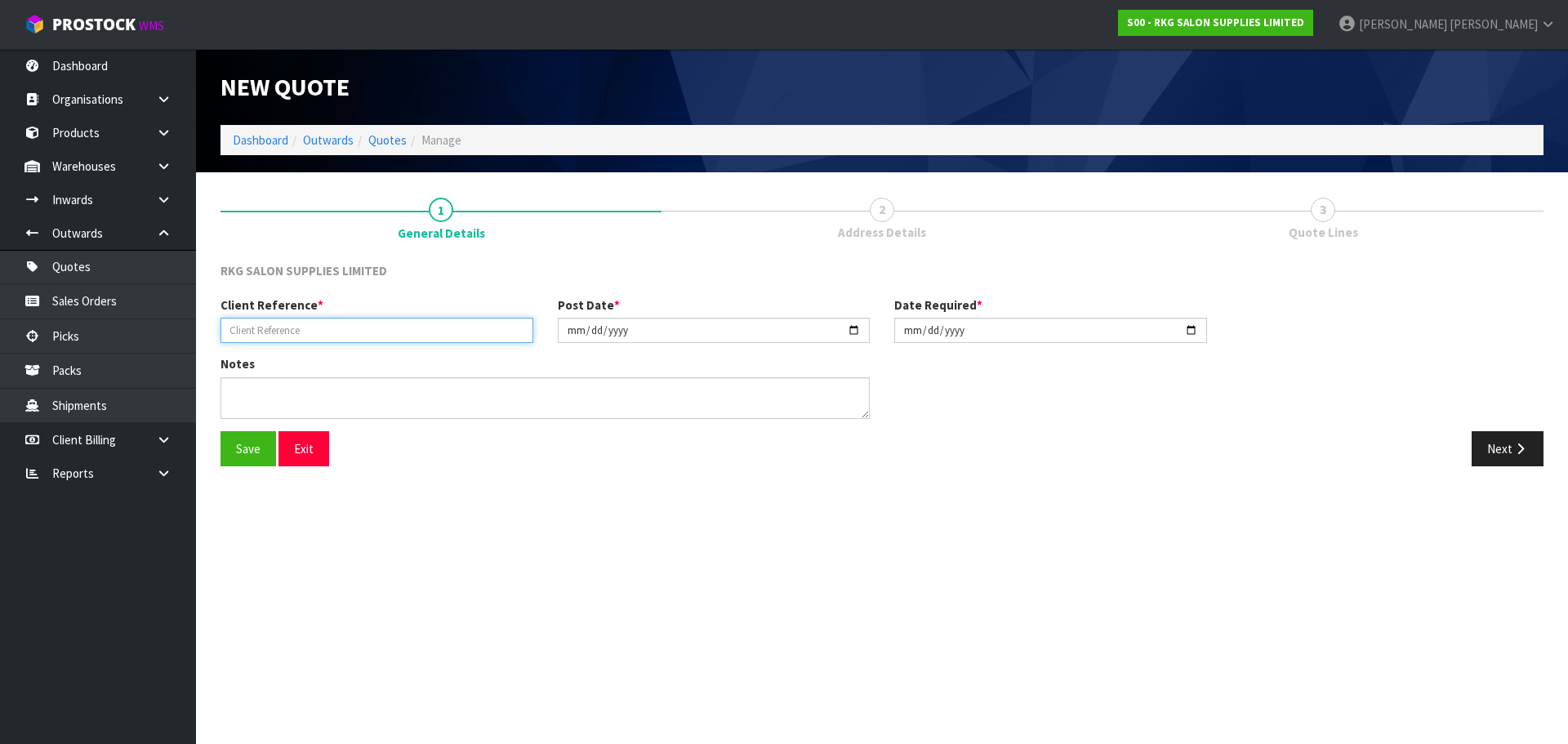
click at [339, 336] on input "text" at bounding box center [376, 330] width 313 height 25
type input "[PERSON_NAME]"
click at [265, 445] on button "Save" at bounding box center [248, 449] width 55 height 35
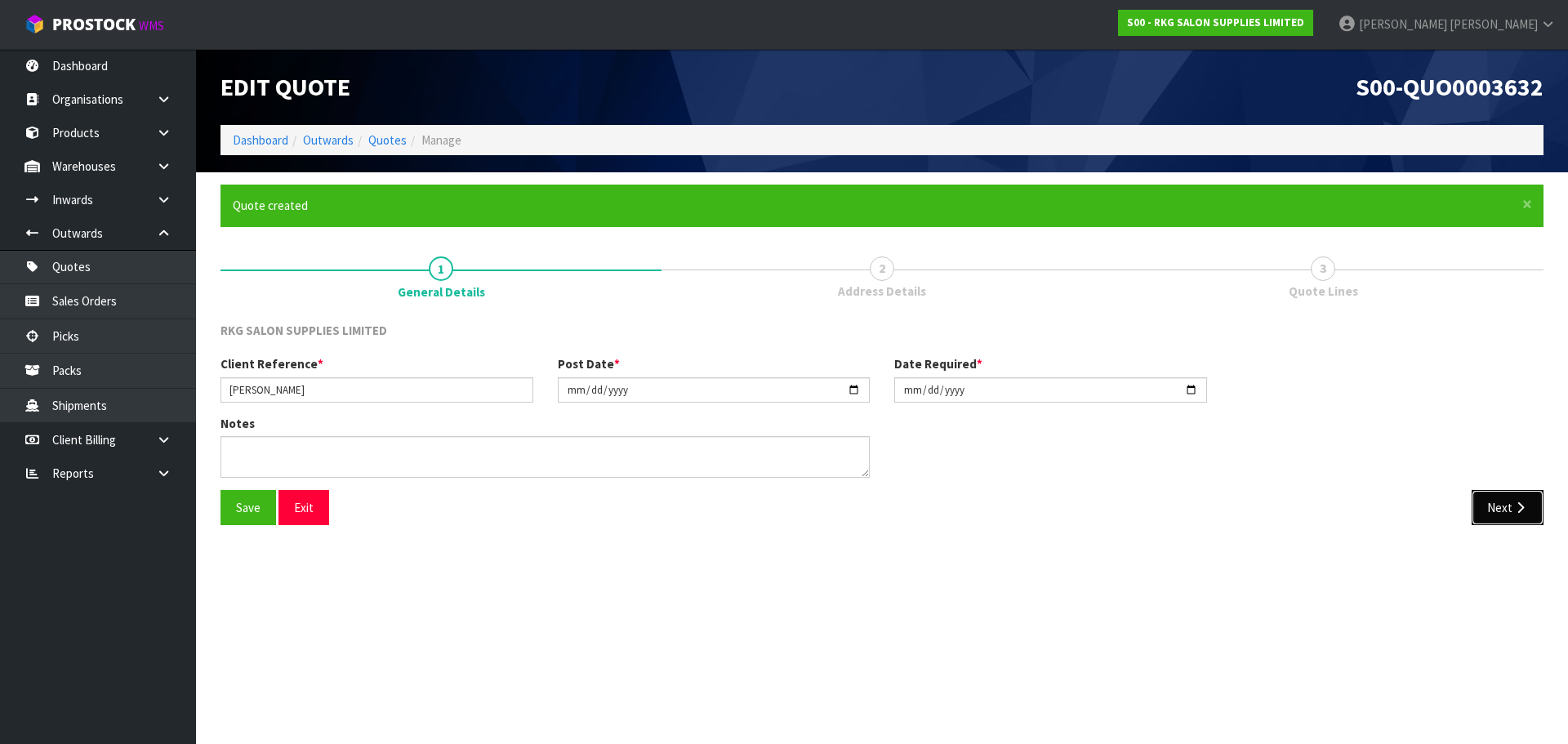
click at [1499, 503] on button "Next" at bounding box center [1508, 507] width 72 height 35
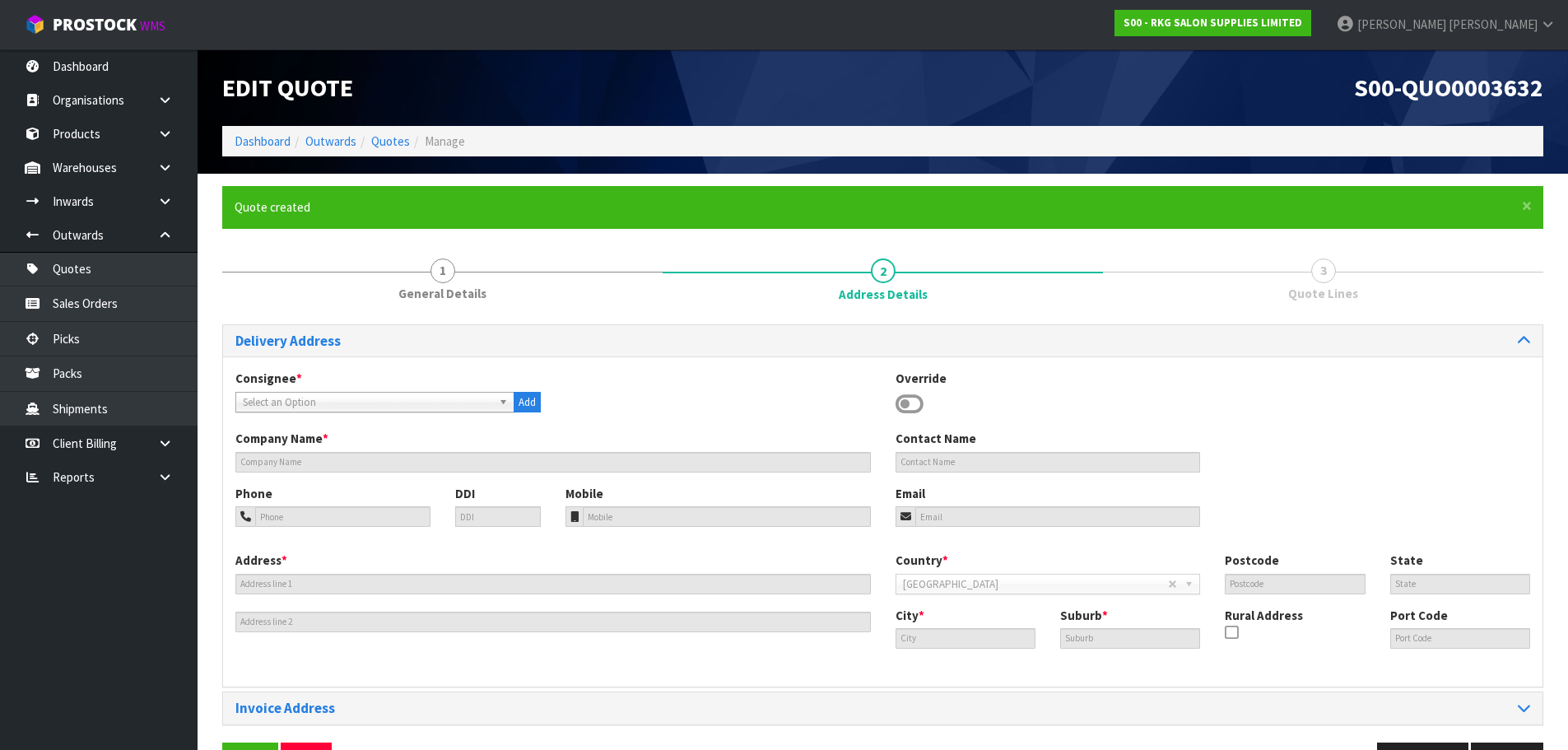
scroll to position [53, 0]
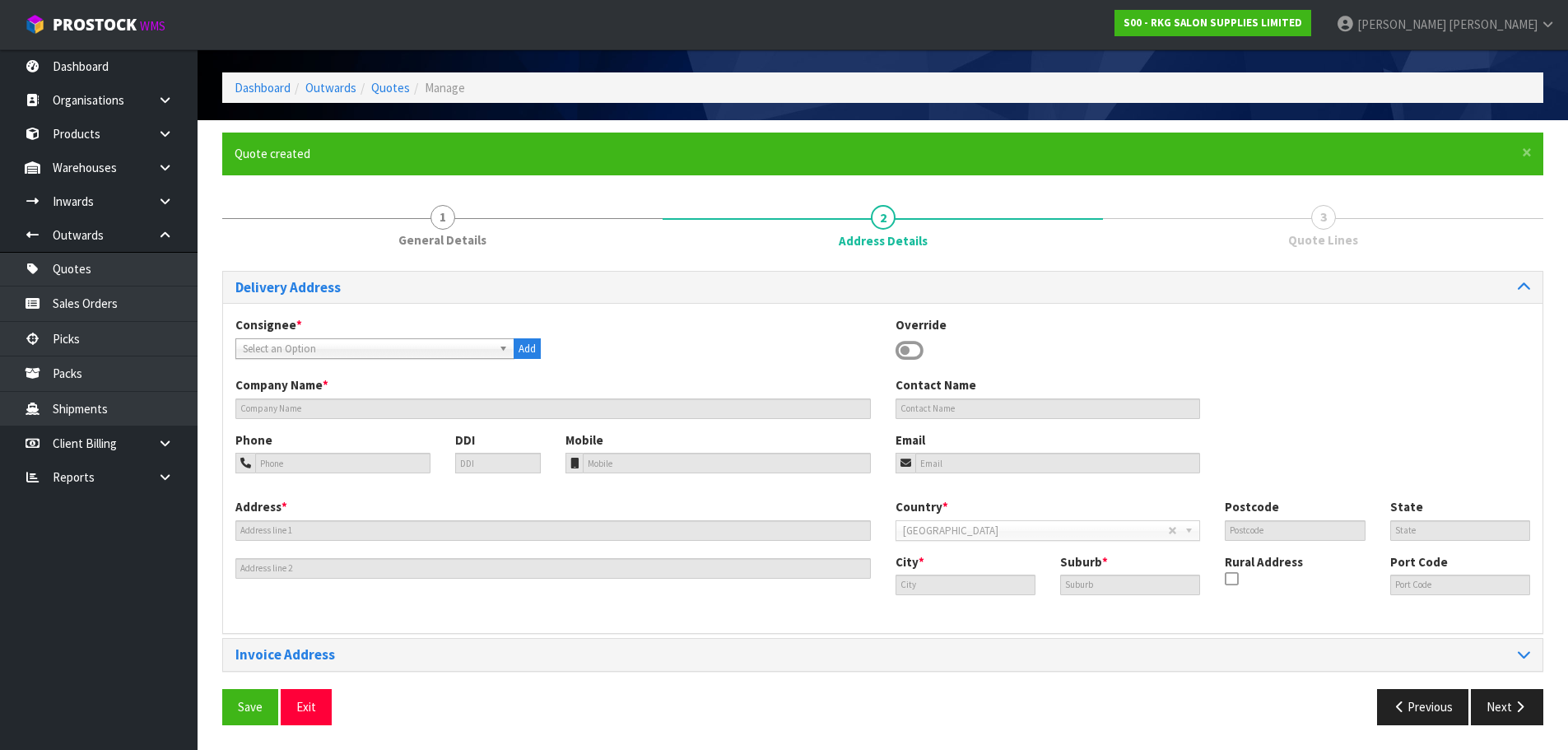
drag, startPoint x: 905, startPoint y: 349, endPoint x: 895, endPoint y: 354, distance: 11.2
click at [905, 349] on icon at bounding box center [909, 350] width 28 height 25
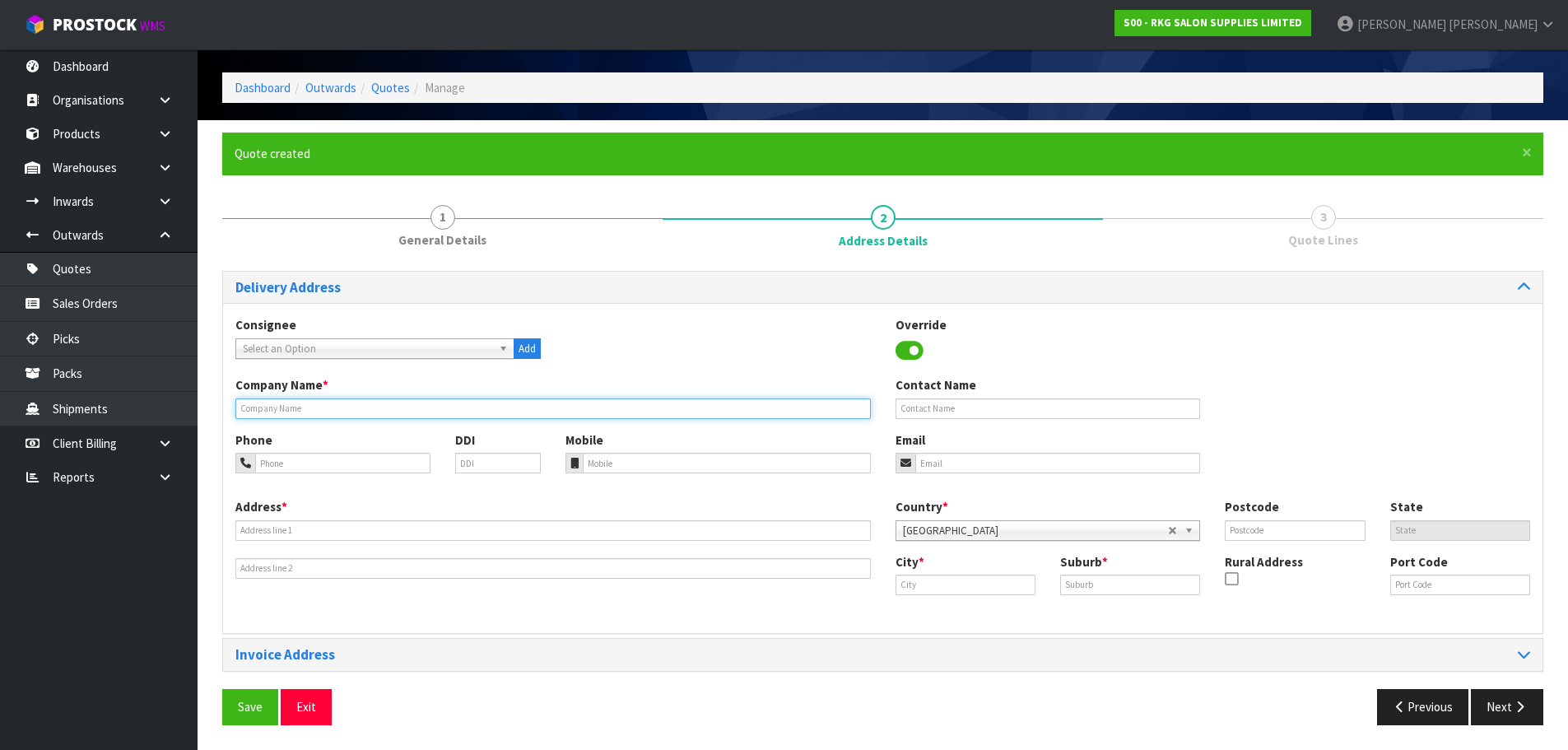
click at [297, 410] on input "text" at bounding box center [554, 408] width 636 height 20
type input "UNICHEM GREY ST PHARMACY"
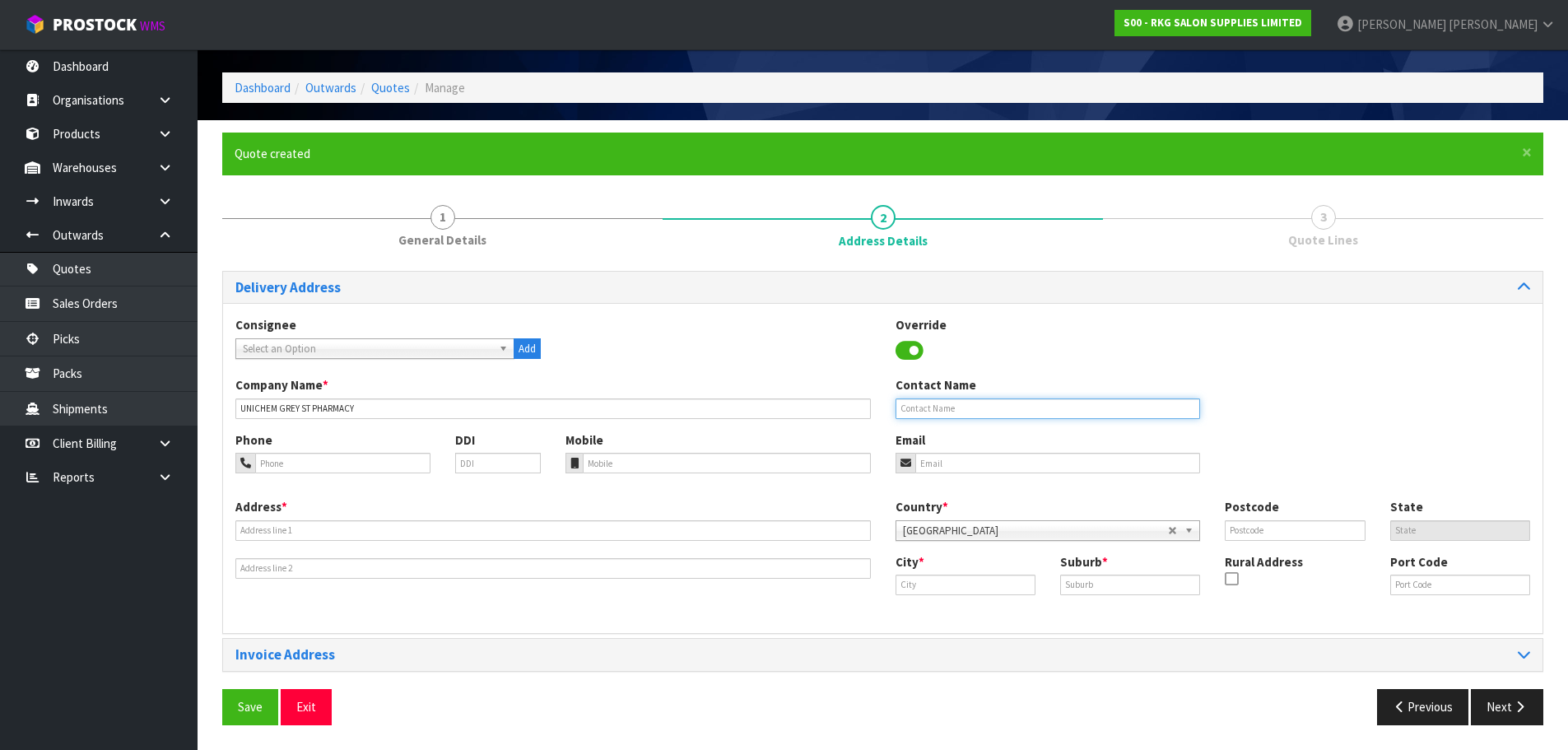
click at [923, 408] on input "text" at bounding box center [1047, 408] width 305 height 20
type input "[PERSON_NAME]"
click at [959, 462] on input "email" at bounding box center [1058, 463] width 286 height 20
paste input "pcopharmacies@gmail.com"
type input "pcopharmacies@gmail.com"
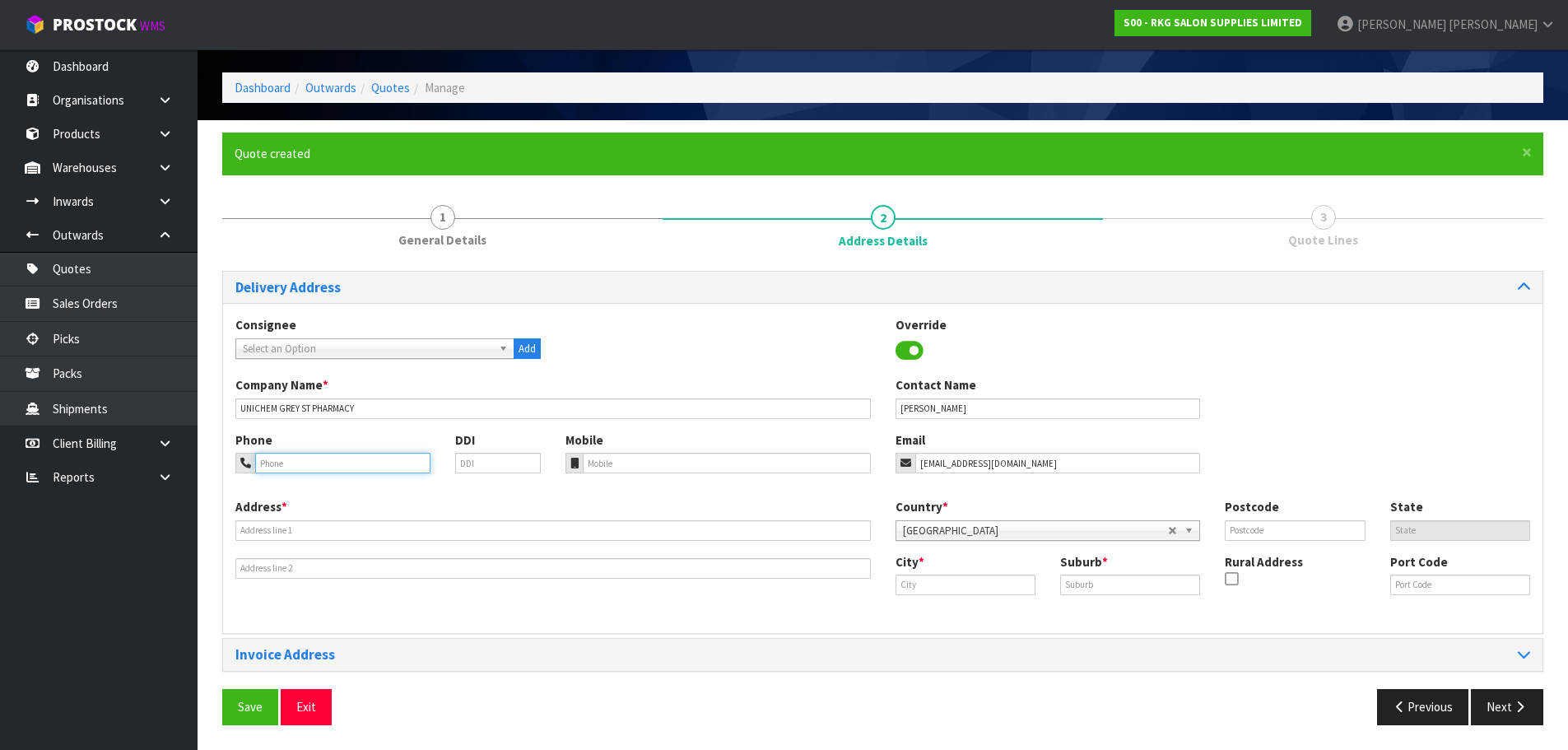
click at [272, 461] on input "tel" at bounding box center [342, 463] width 175 height 20
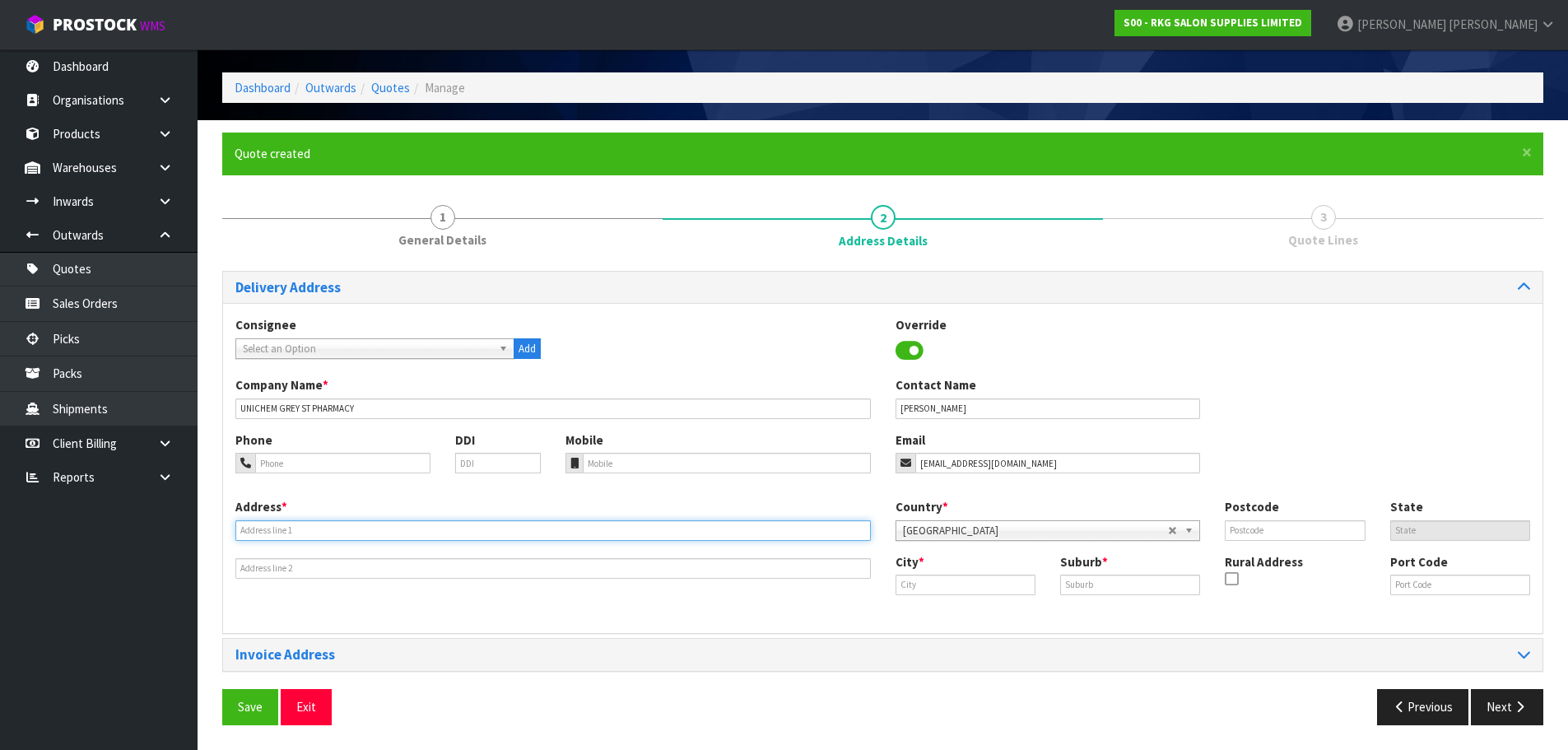
click at [252, 534] on input "text" at bounding box center [554, 530] width 636 height 20
type input "354 GREY ST"
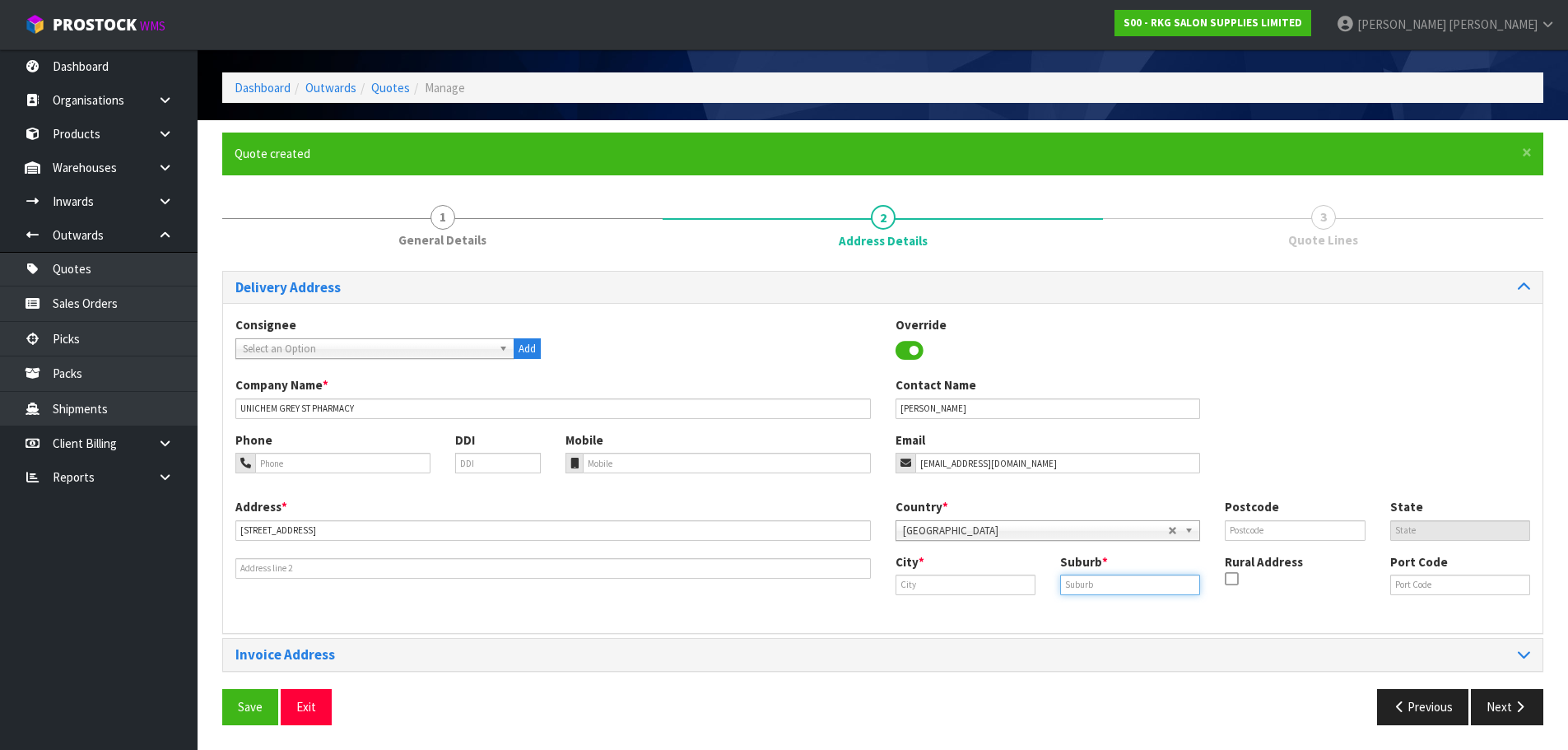
click at [1095, 587] on input "text" at bounding box center [1130, 585] width 140 height 20
type input "HAMILTON EAST"
click at [916, 588] on input "text" at bounding box center [965, 585] width 140 height 20
click at [916, 605] on strong "Hamil" at bounding box center [959, 613] width 94 height 16
type input "Hamilton"
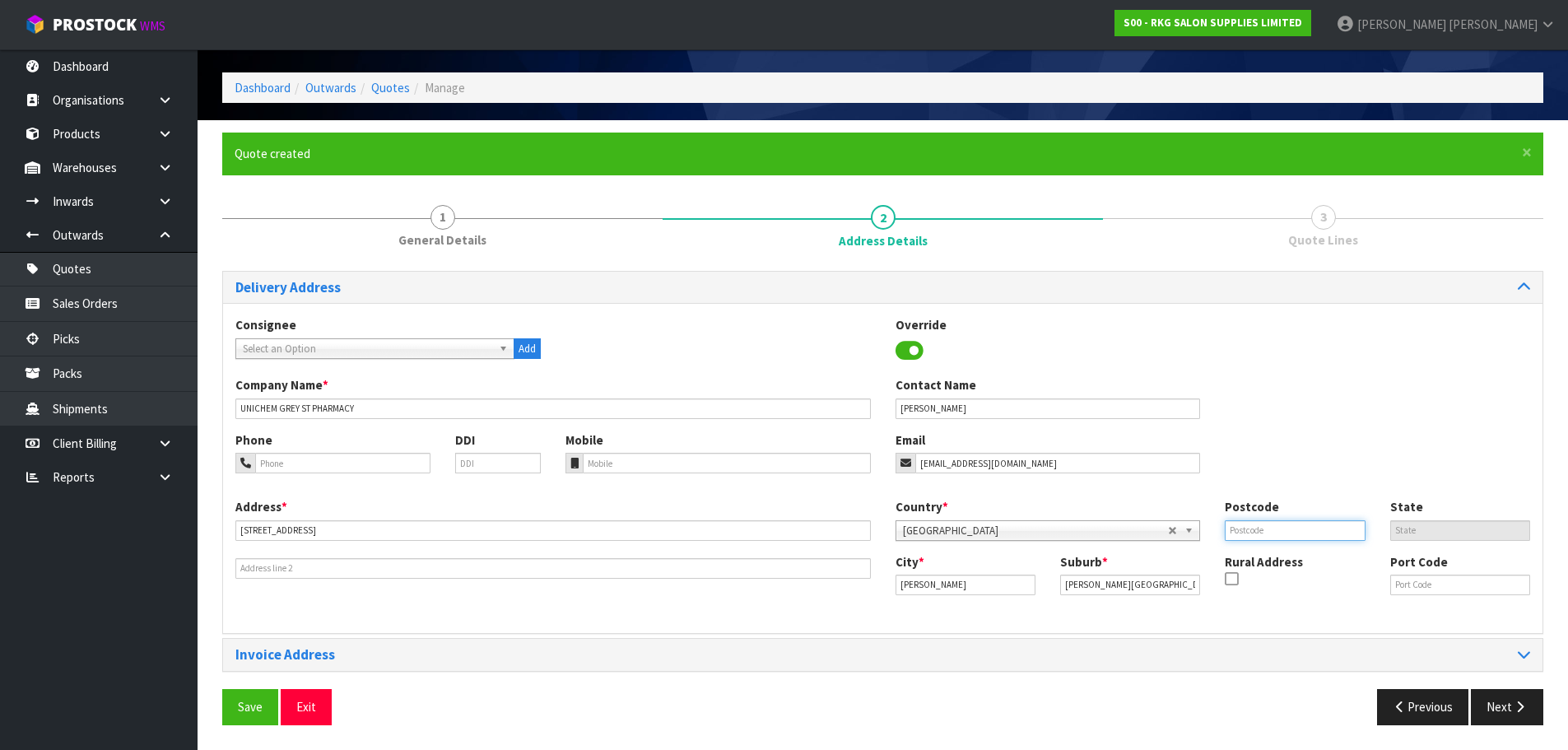
click at [1240, 527] on input "text" at bounding box center [1295, 530] width 140 height 20
type input "3216"
click at [310, 461] on input "tel" at bounding box center [342, 463] width 175 height 20
type input "027-229-1069"
click at [249, 709] on button "Save" at bounding box center [250, 707] width 56 height 36
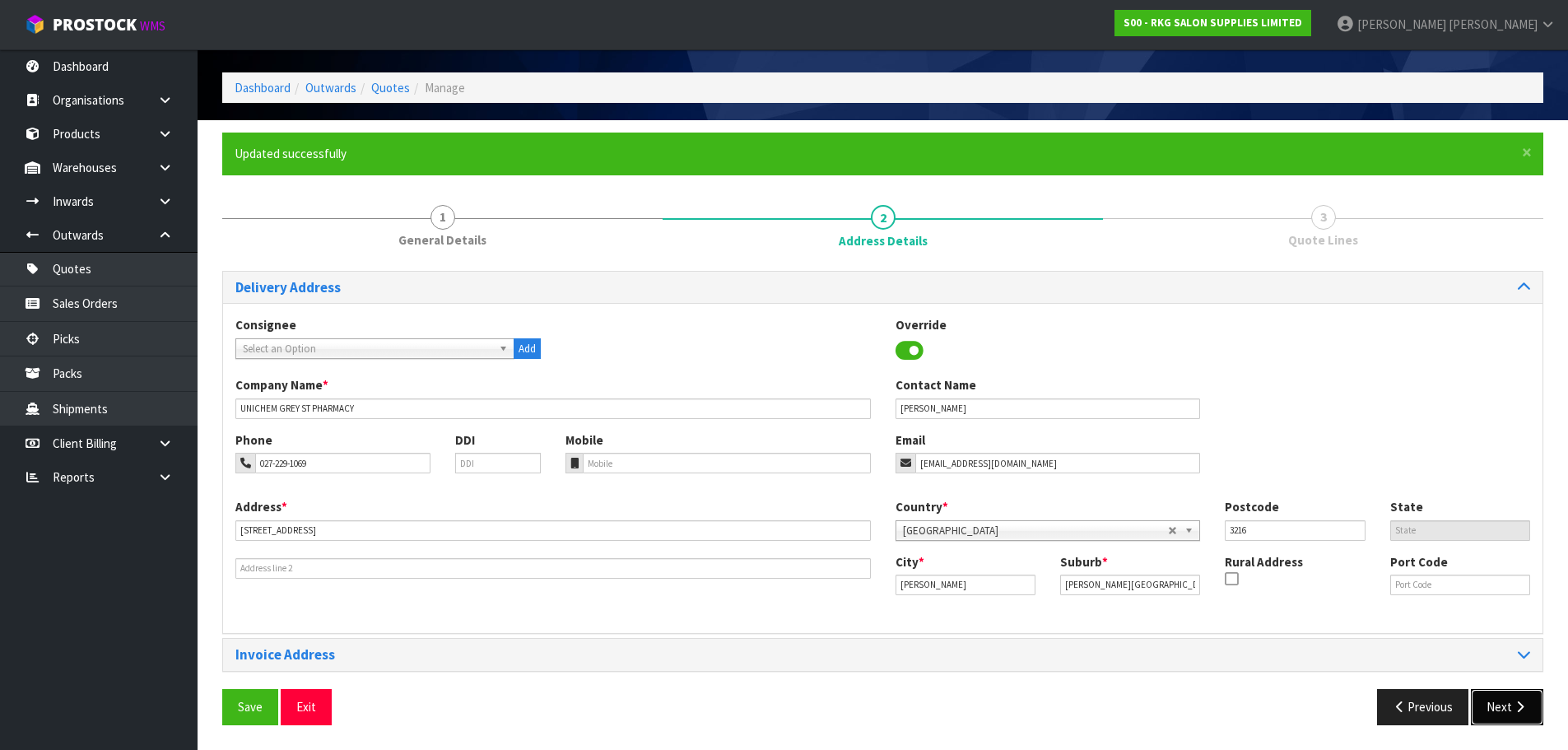
click at [1491, 705] on button "Next" at bounding box center [1507, 707] width 73 height 36
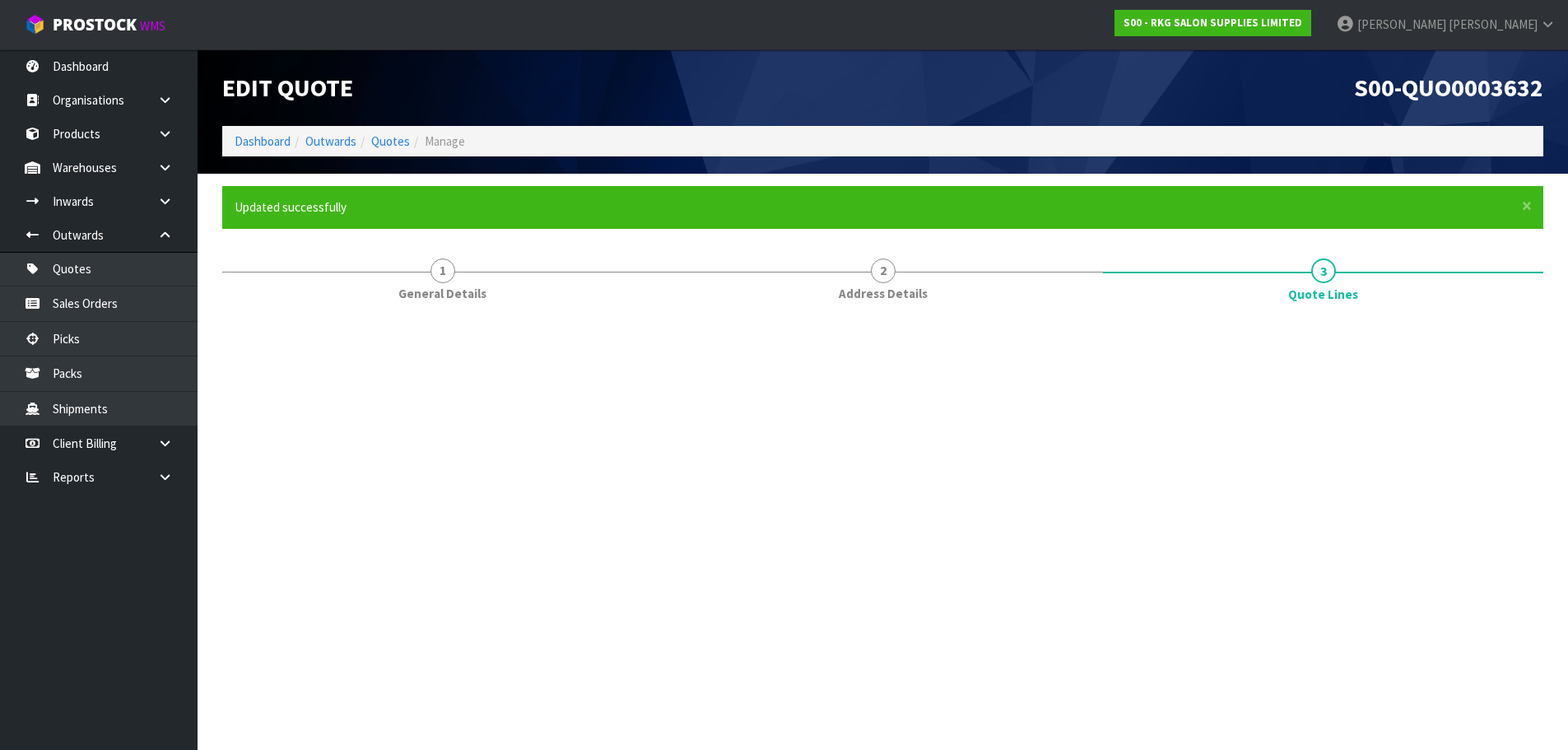
scroll to position [0, 0]
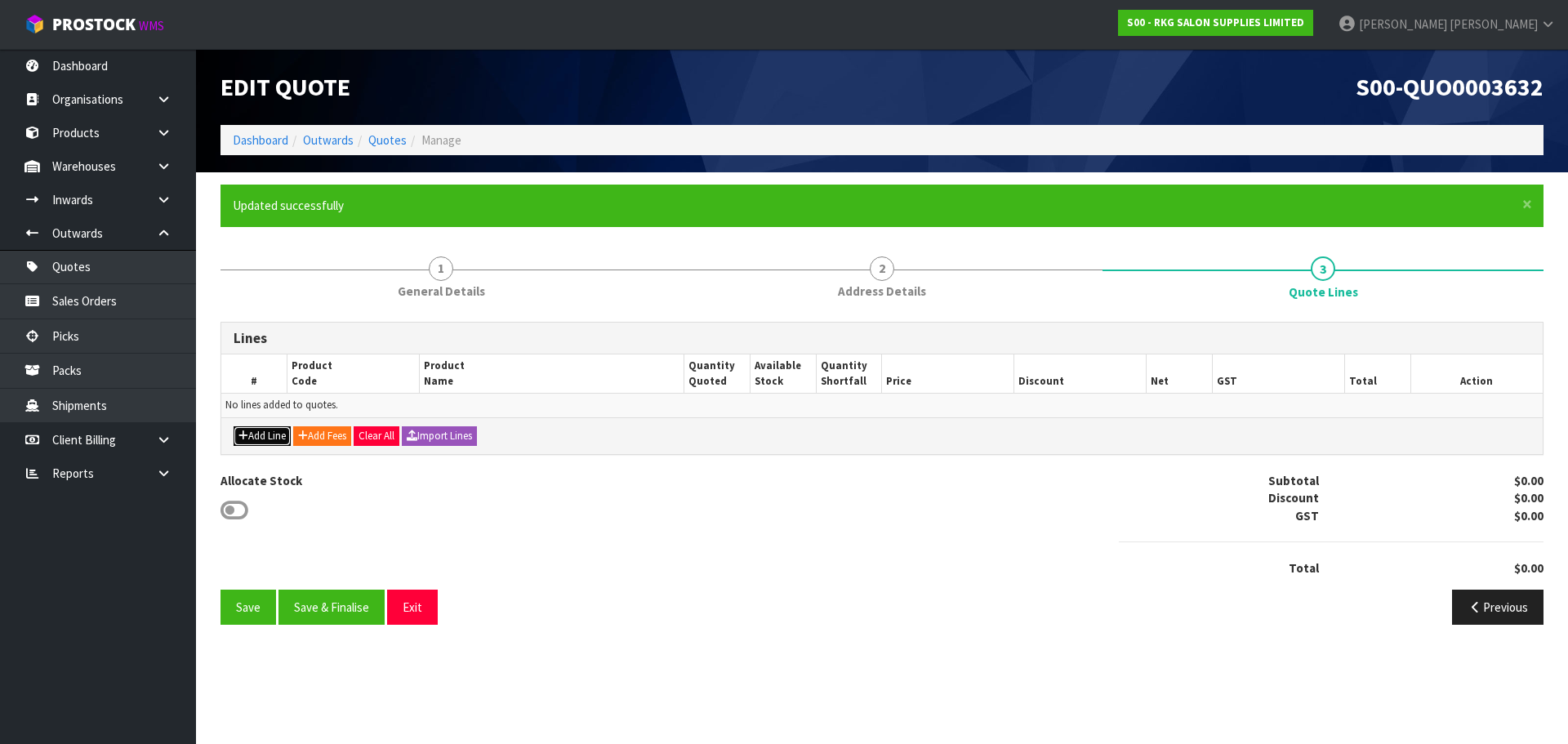
click at [250, 432] on button "Add Line" at bounding box center [262, 435] width 57 height 19
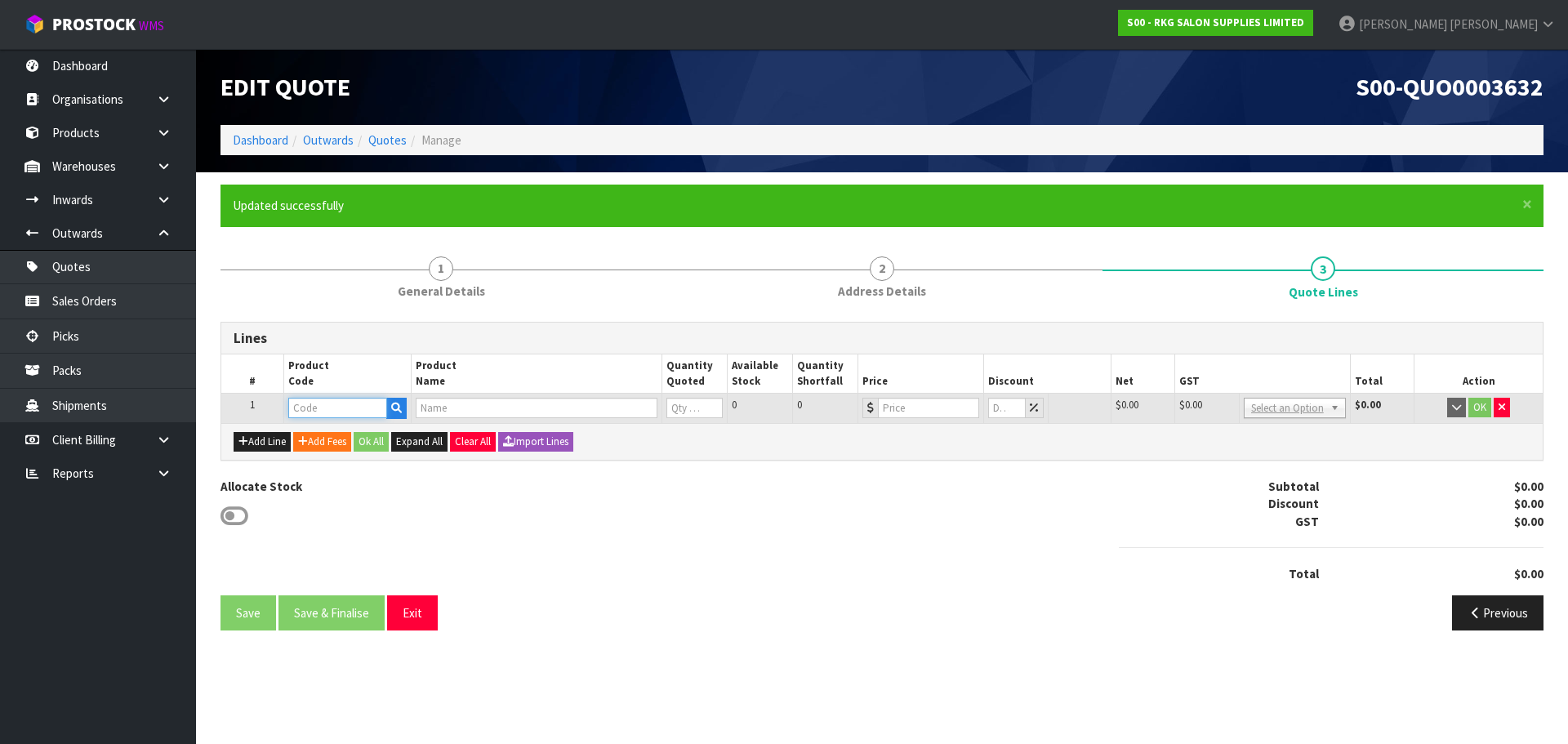
click at [314, 404] on input "text" at bounding box center [337, 408] width 98 height 20
type input "08030"
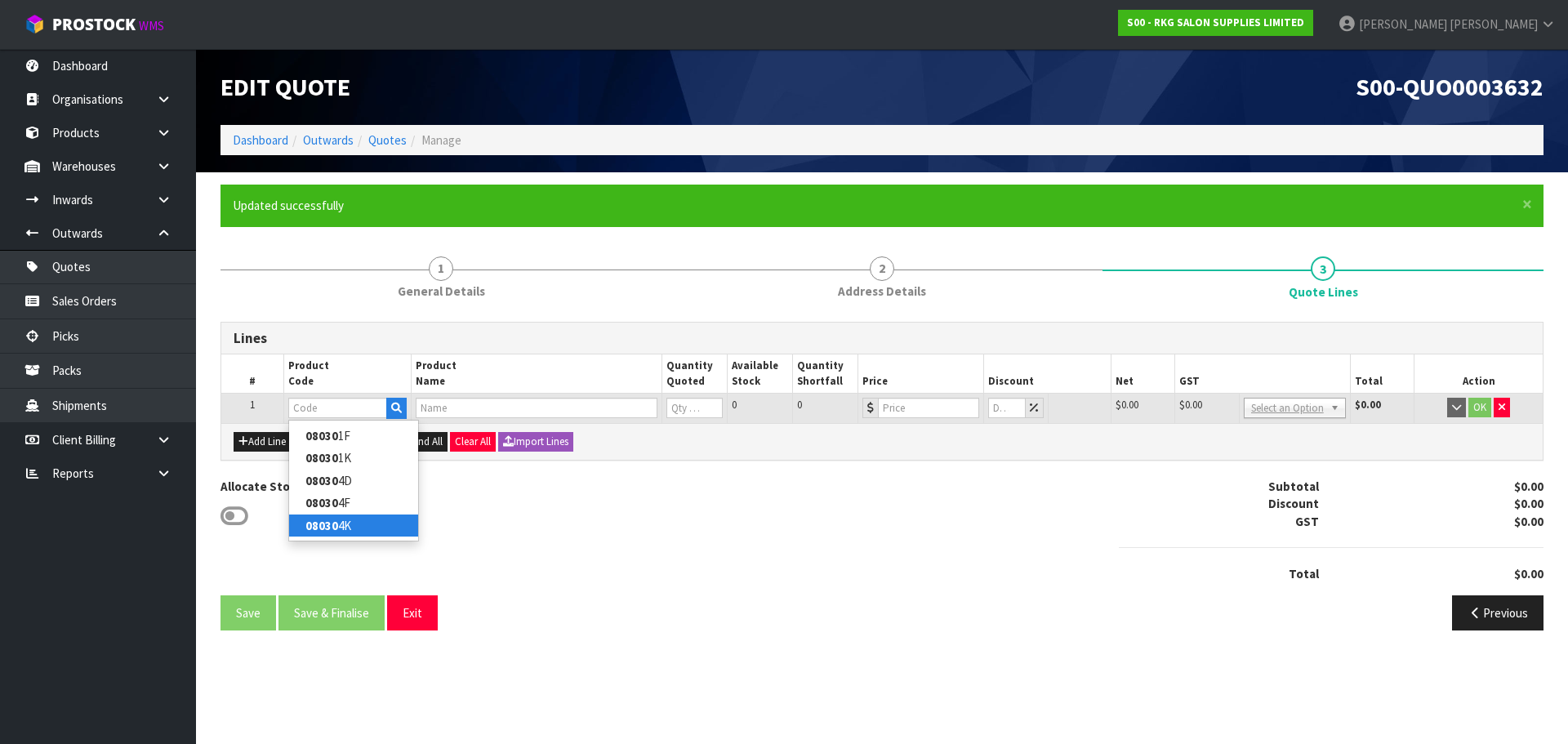
click at [324, 528] on strong "08030" at bounding box center [321, 525] width 33 height 16
type input "080304K"
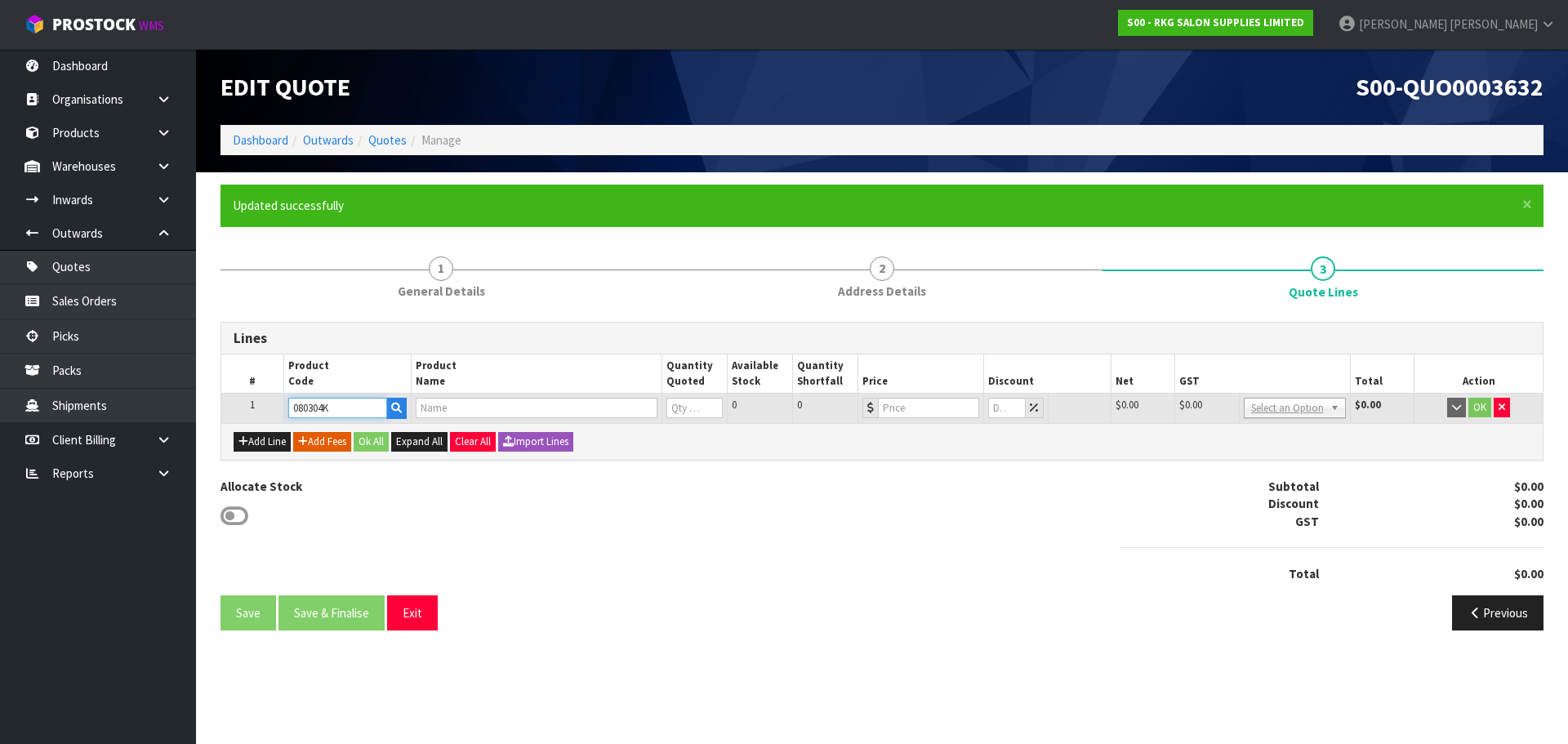
type input "BAKEWELL BEAUTY TROLLEY - WHITE"
type input "0"
type input "220"
type input "0"
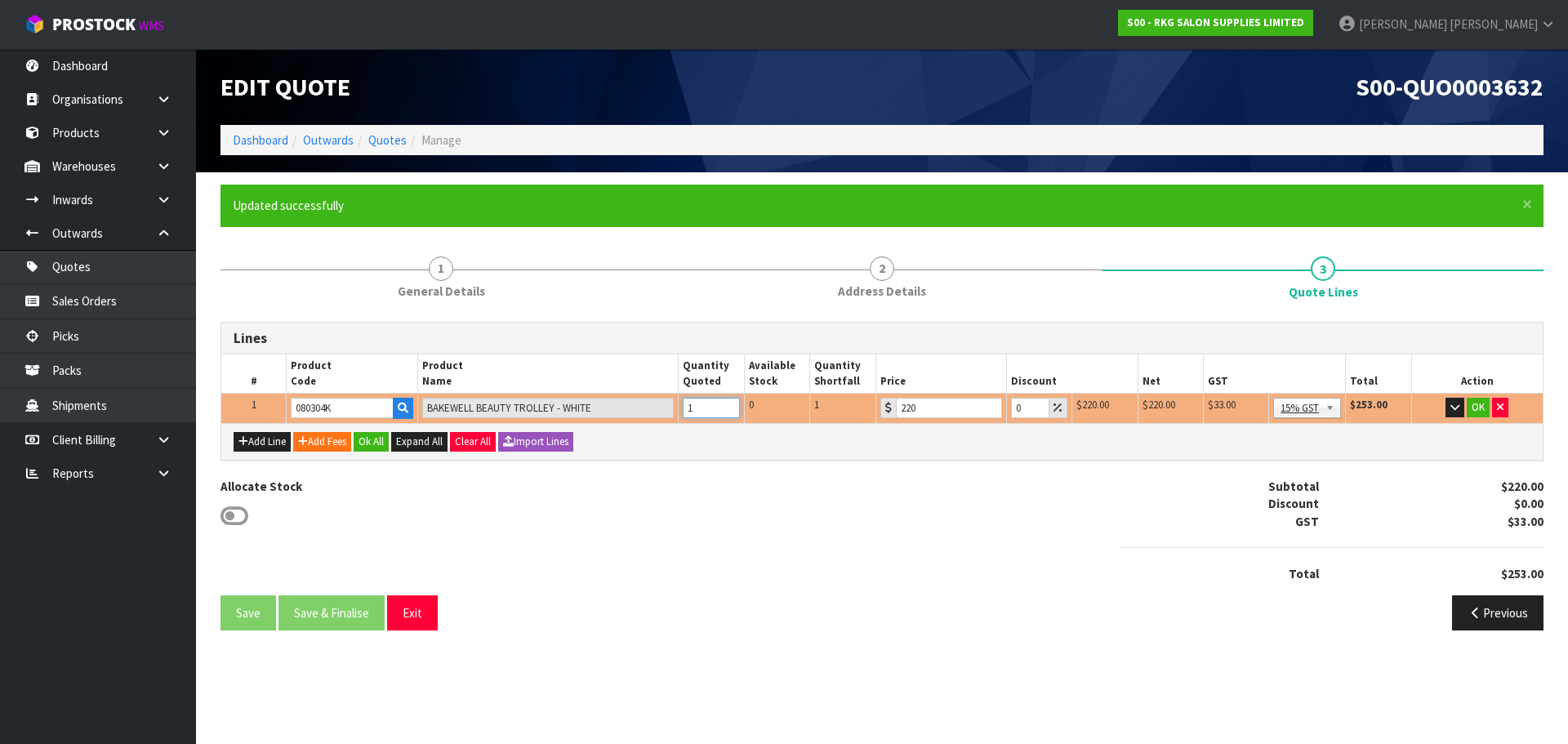
type input "1"
click at [727, 406] on input "1" at bounding box center [711, 408] width 57 height 20
click at [262, 442] on button "Add Line" at bounding box center [262, 441] width 57 height 19
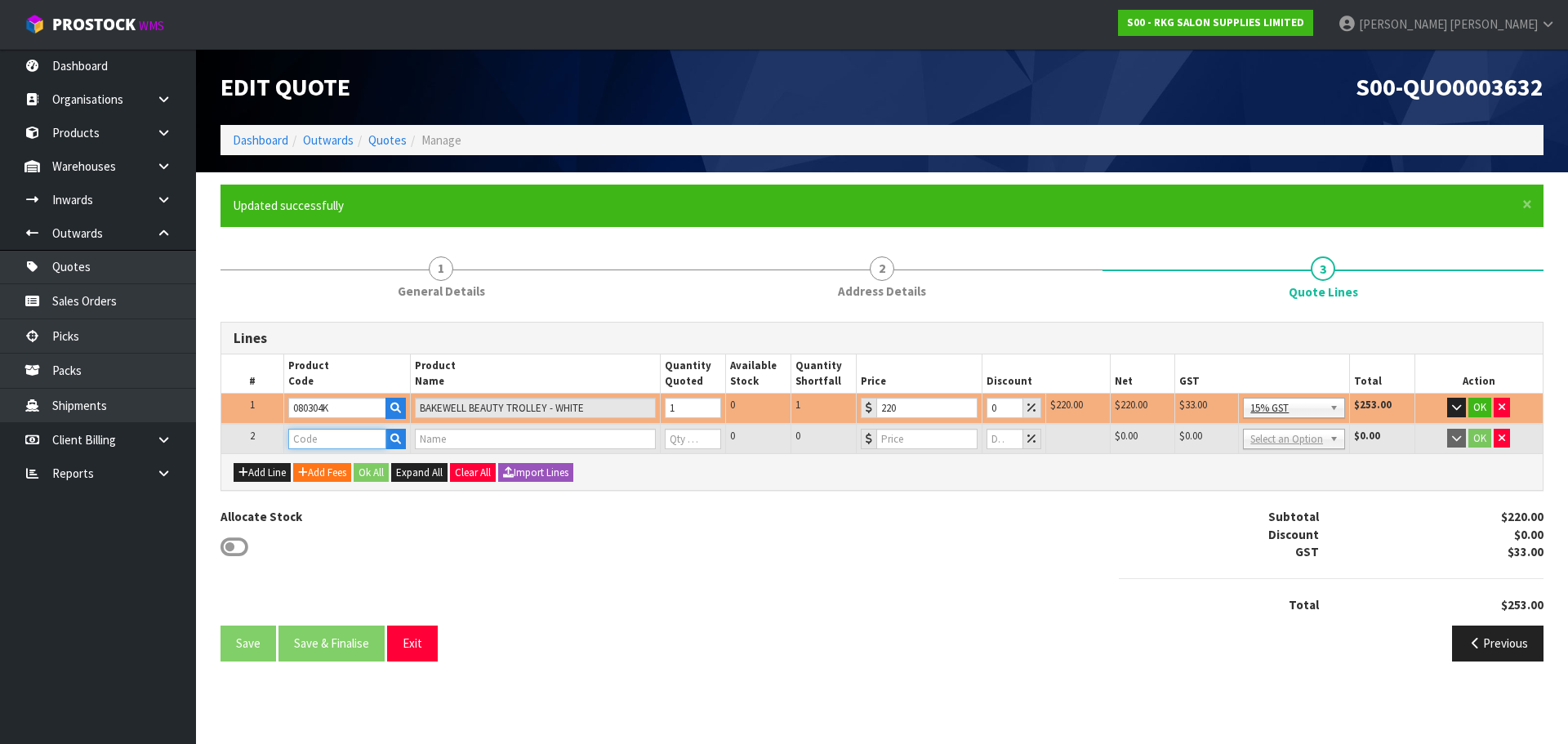
click at [327, 443] on input "text" at bounding box center [337, 439] width 98 height 20
type input "070301"
click at [330, 469] on strong "070301" at bounding box center [325, 466] width 39 height 16
type input "07030102"
type input "SOUTH BURNIE STOOL WITH BACK REST BLACK"
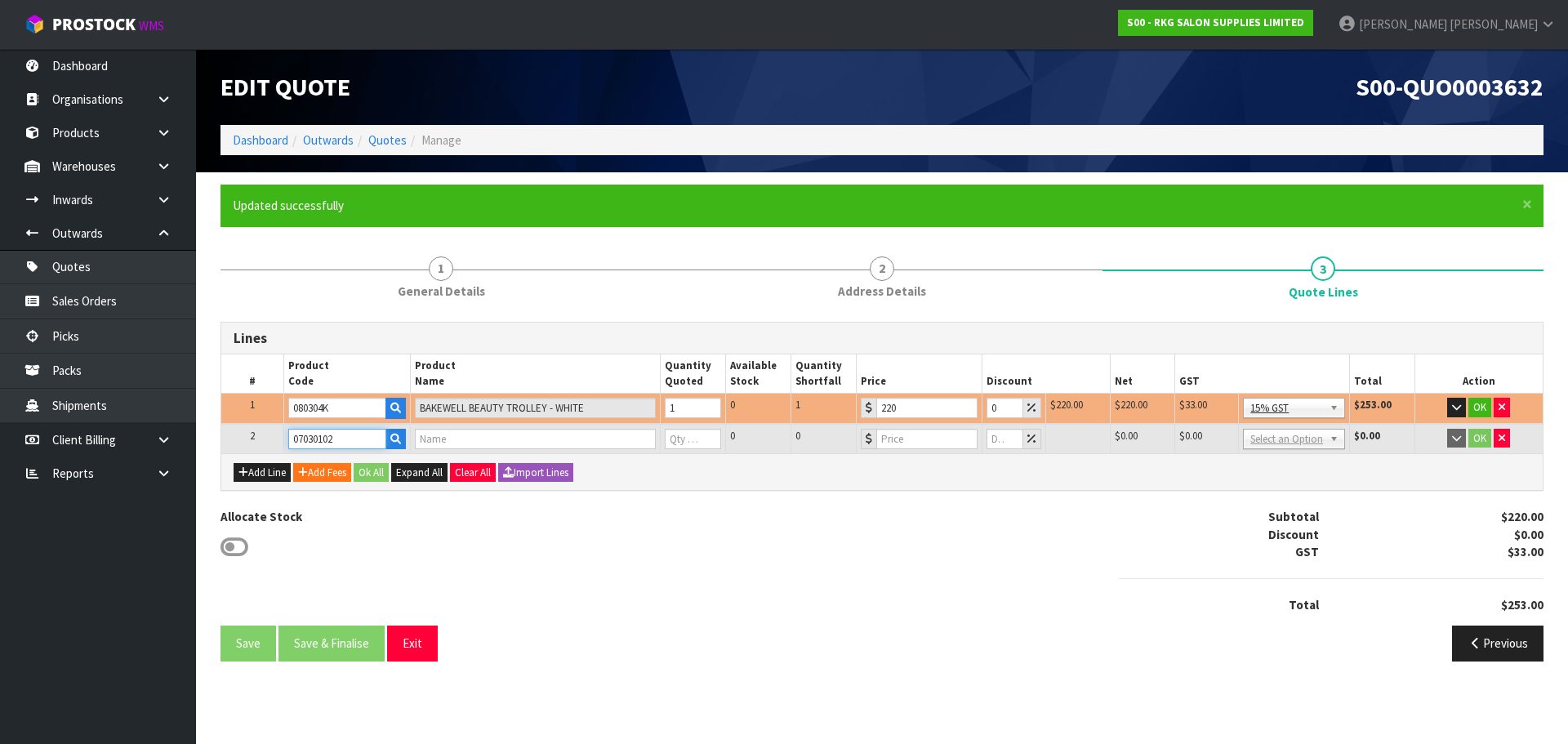
type input "0"
type input "146.95"
type input "0"
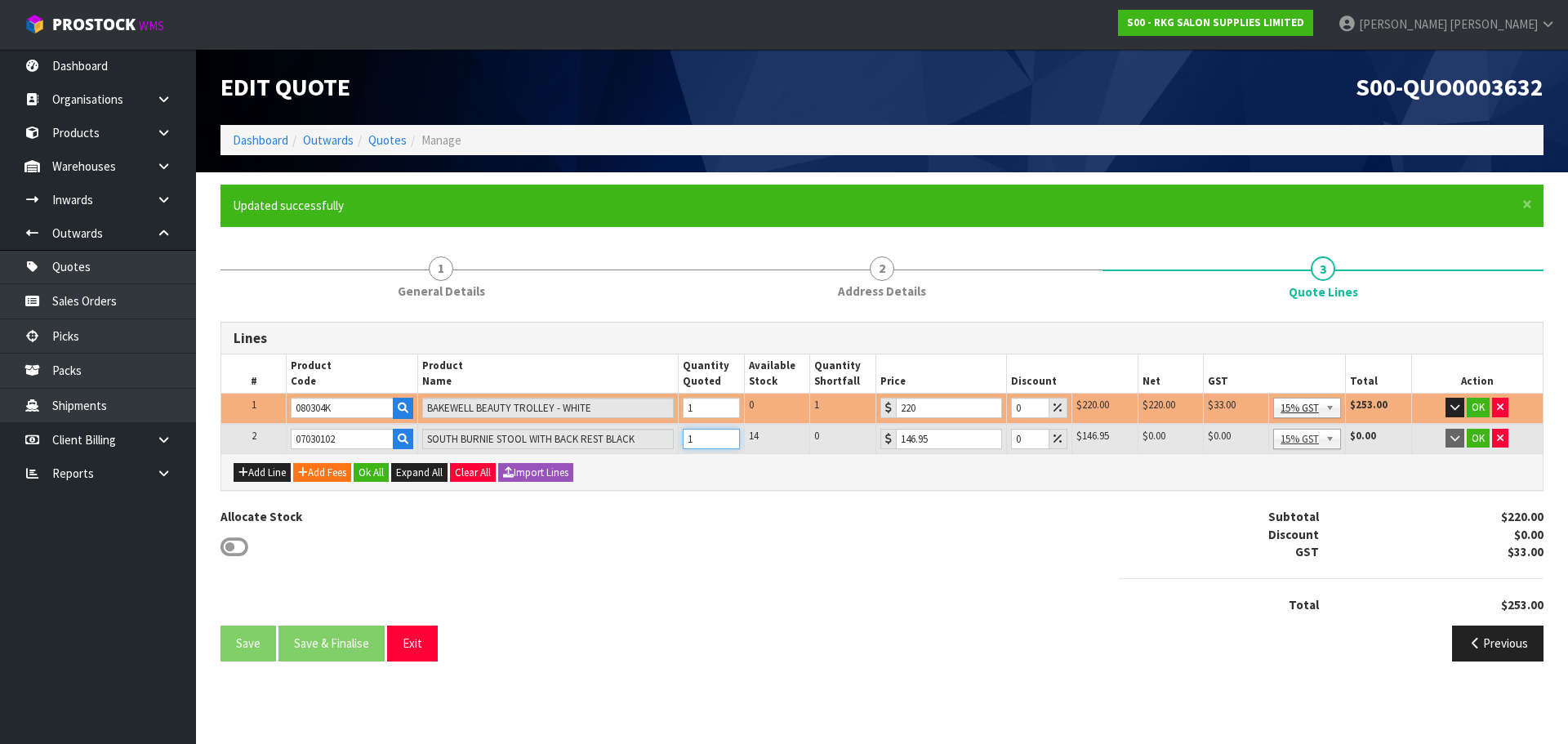
type input "1"
click at [725, 436] on input "1" at bounding box center [711, 439] width 57 height 20
drag, startPoint x: 1043, startPoint y: 636, endPoint x: 1029, endPoint y: 633, distance: 14.3
click at [1043, 636] on div "Previous" at bounding box center [1218, 643] width 673 height 35
click at [1478, 410] on button "OK" at bounding box center [1477, 407] width 23 height 19
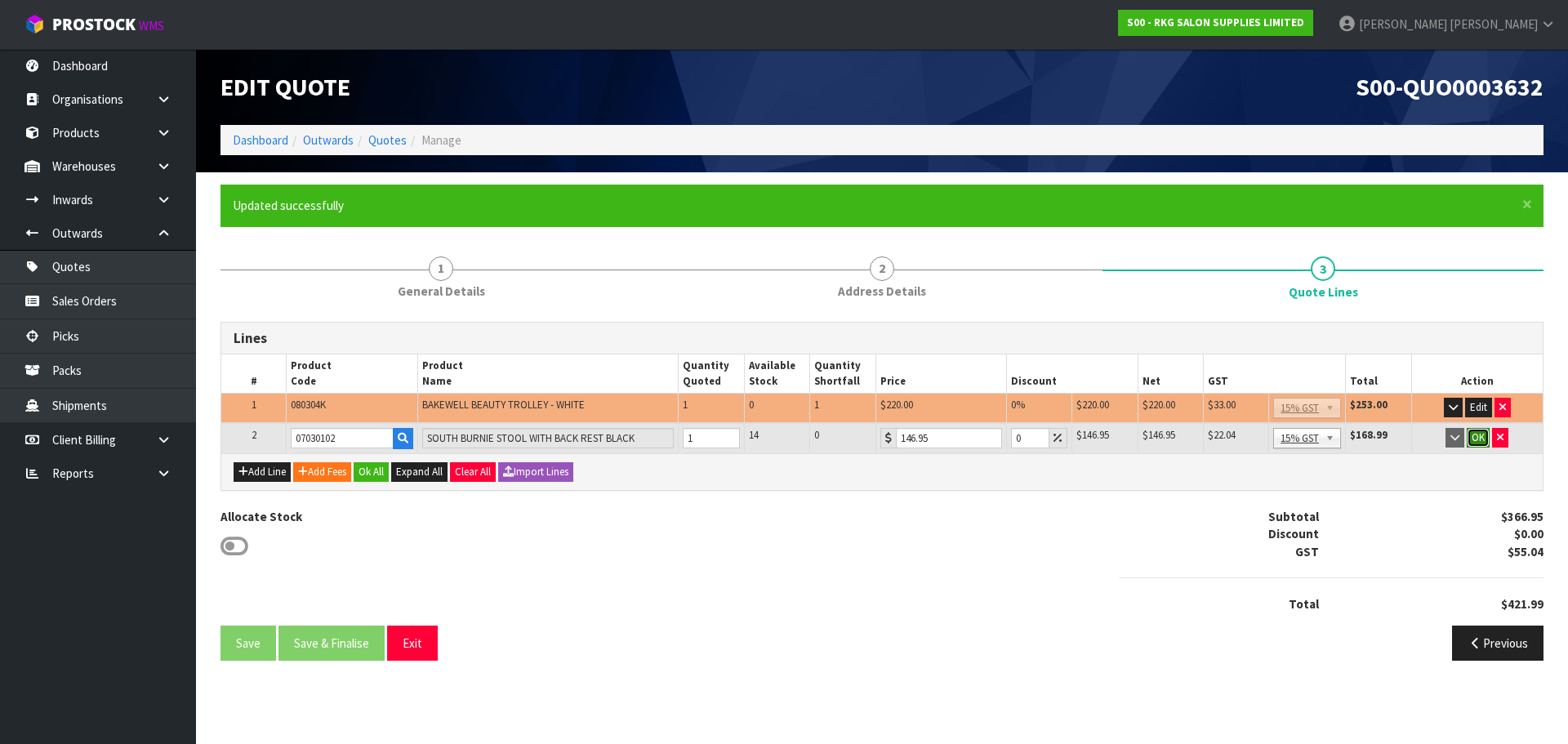
click at [1477, 438] on button "OK" at bounding box center [1477, 437] width 23 height 19
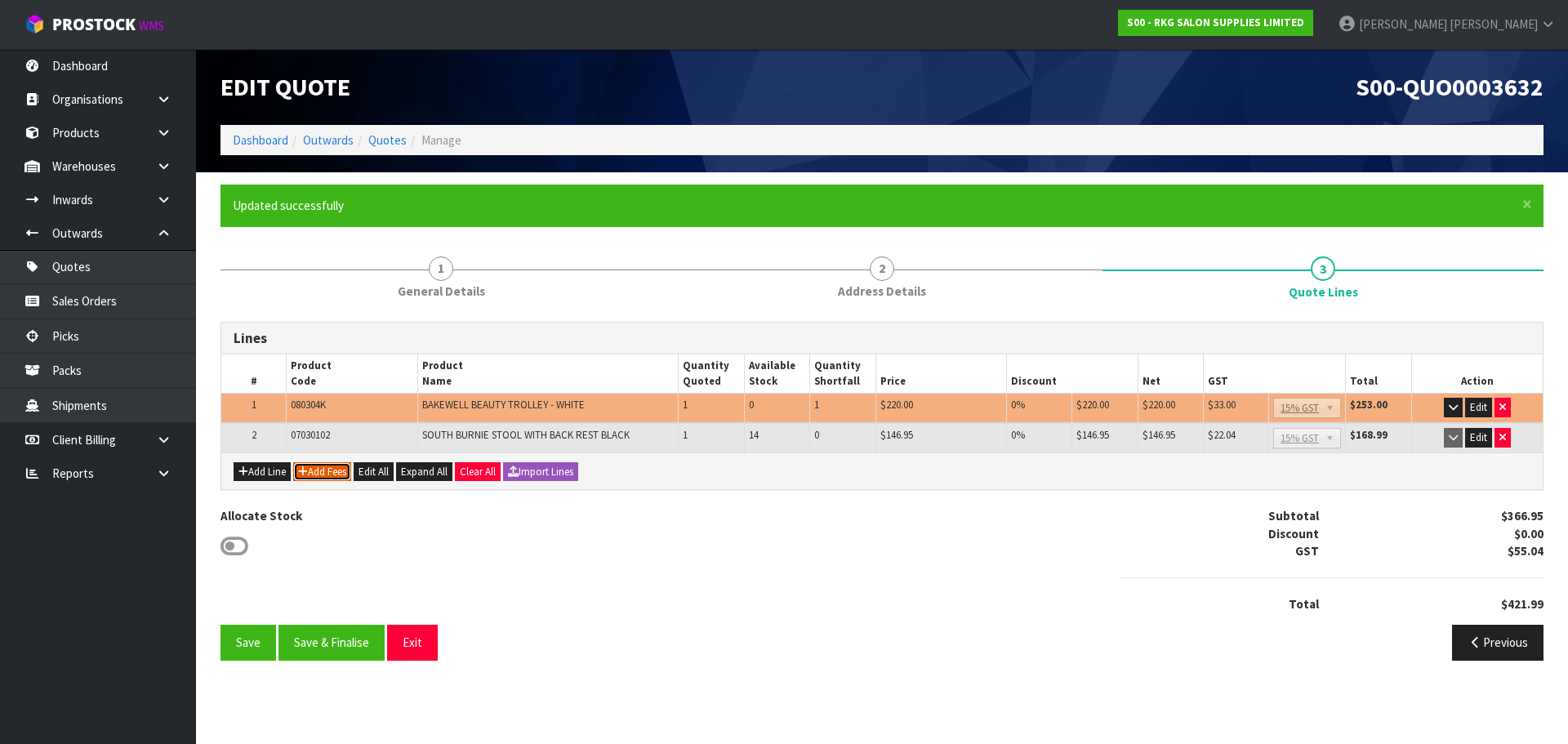
click at [317, 471] on button "Add Fees" at bounding box center [322, 471] width 58 height 19
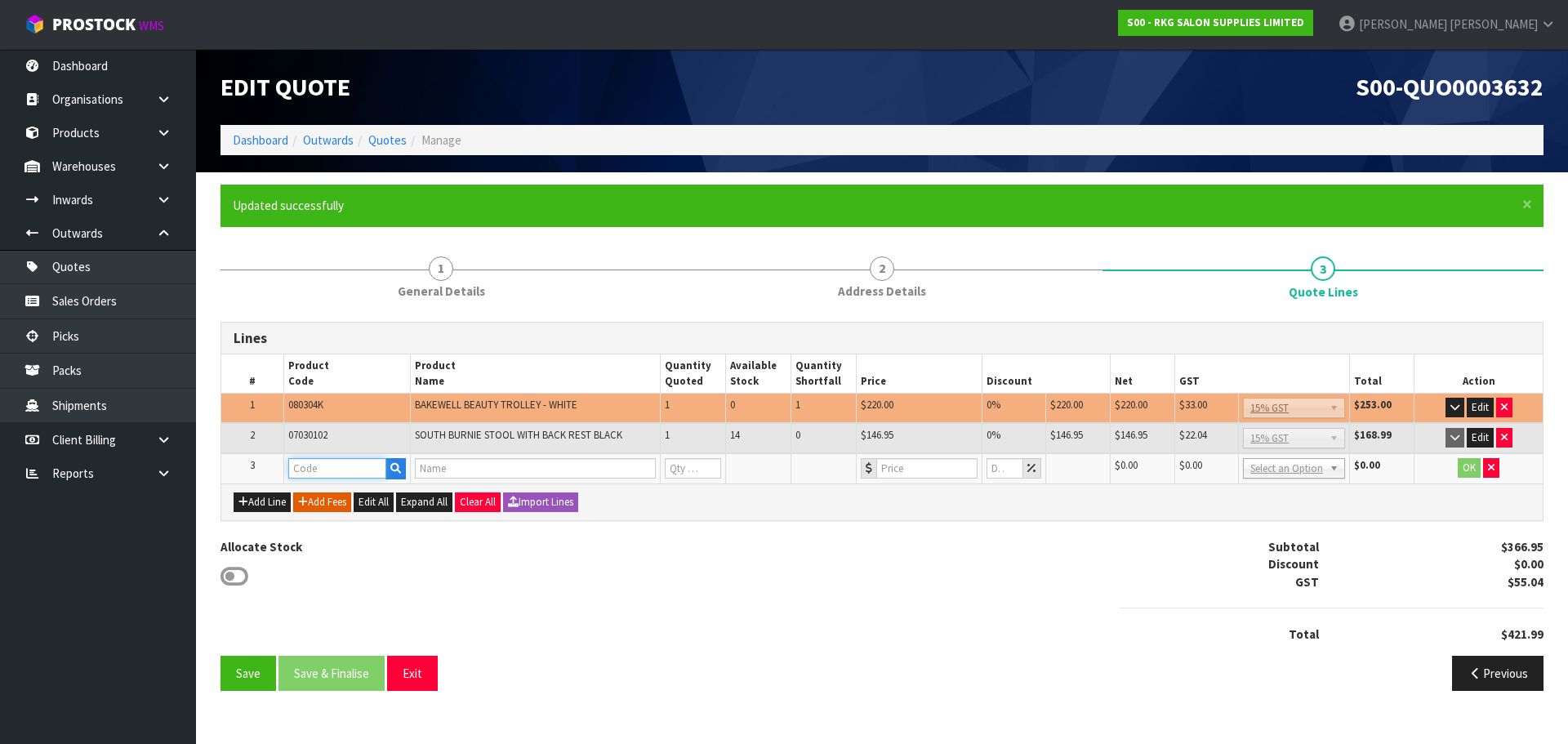
click at [317, 471] on input "text" at bounding box center [337, 468] width 98 height 20
type input "FRE"
drag, startPoint x: 319, startPoint y: 491, endPoint x: 341, endPoint y: 490, distance: 22.0
click at [321, 492] on strong "FRE" at bounding box center [315, 496] width 20 height 16
type input "FREIGHT"
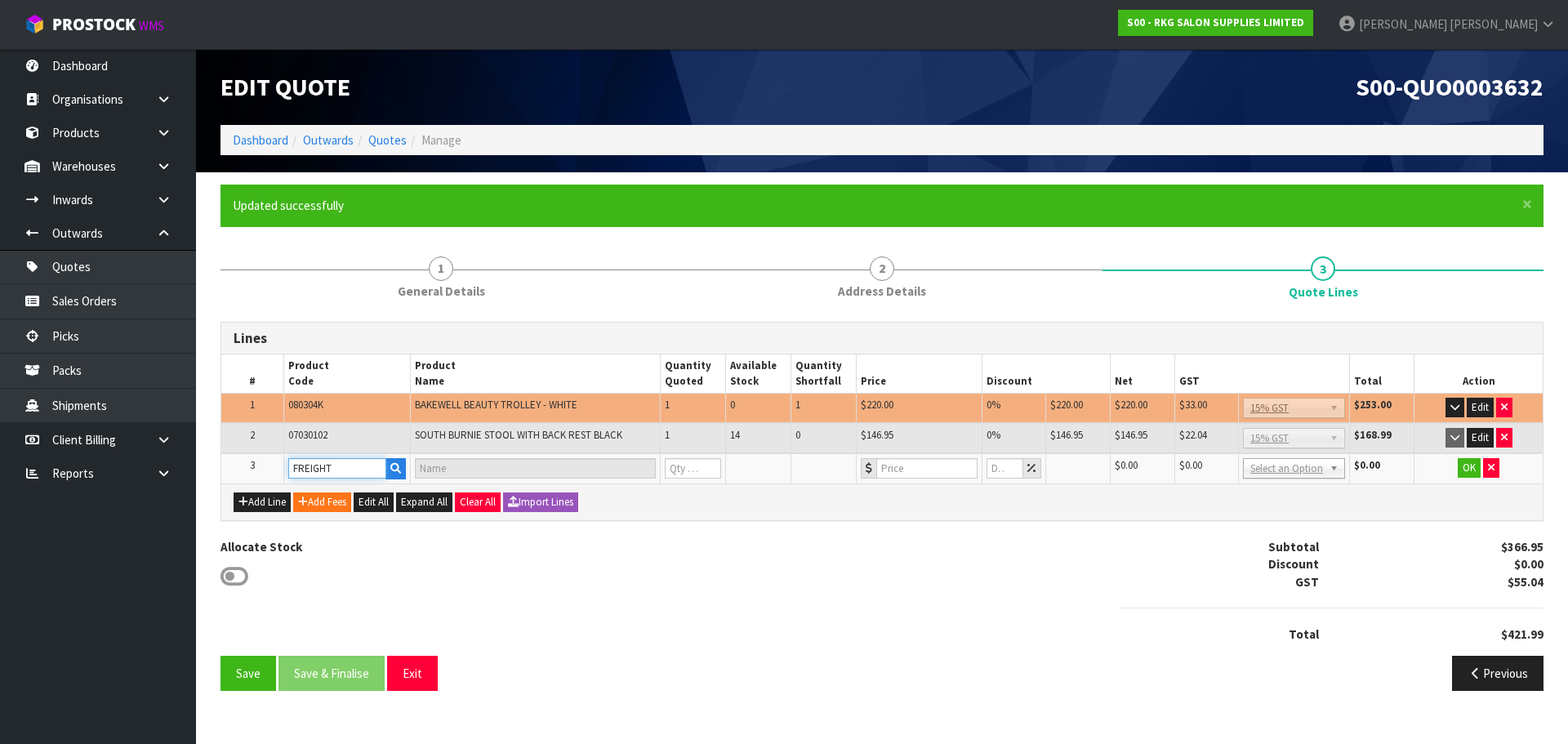
type input "FREIGHT FEE"
type input "1"
type input "0"
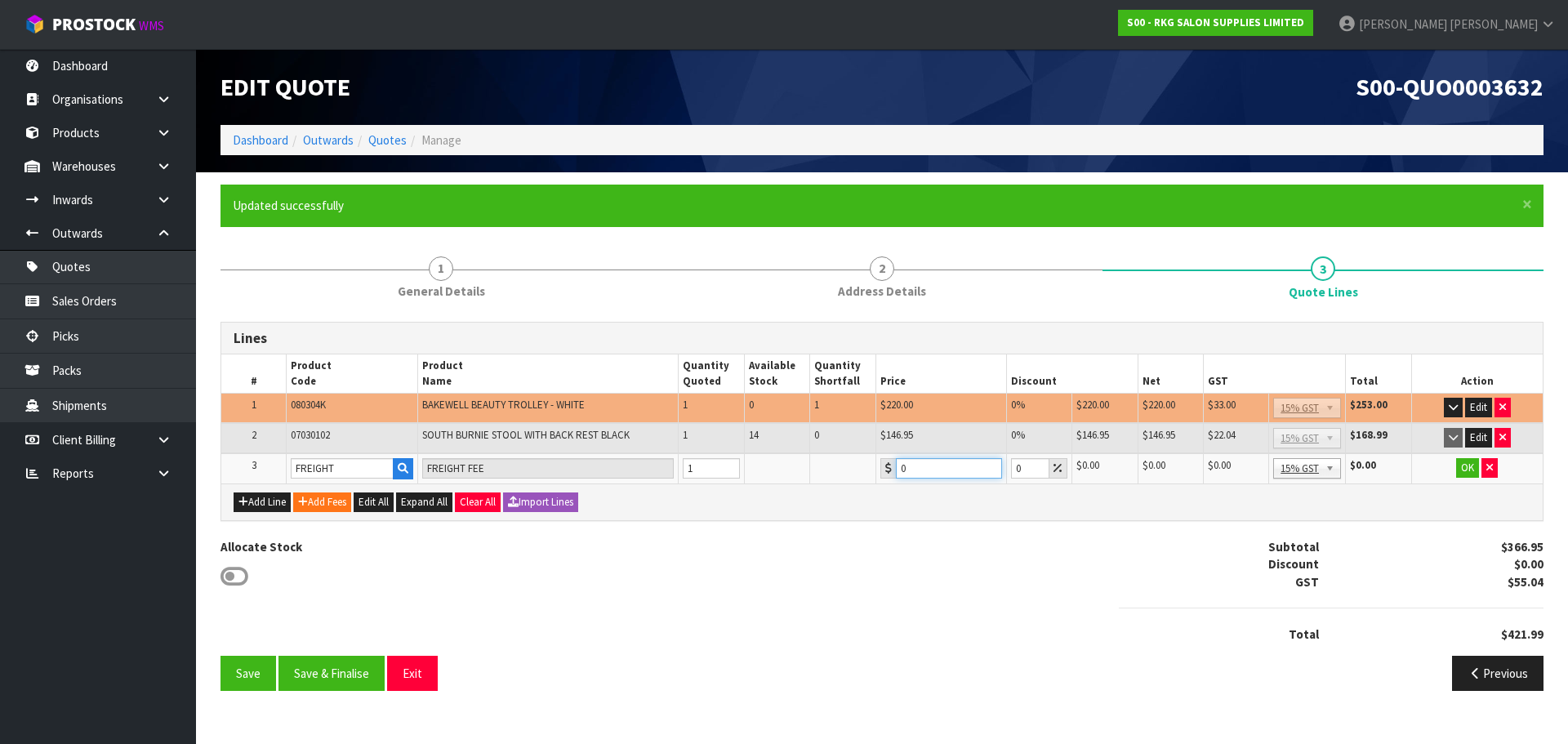
drag, startPoint x: 922, startPoint y: 469, endPoint x: 886, endPoint y: 470, distance: 36.0
click at [886, 470] on div "0" at bounding box center [941, 468] width 122 height 20
type input "66.50"
click at [1466, 470] on button "OK" at bounding box center [1467, 467] width 23 height 19
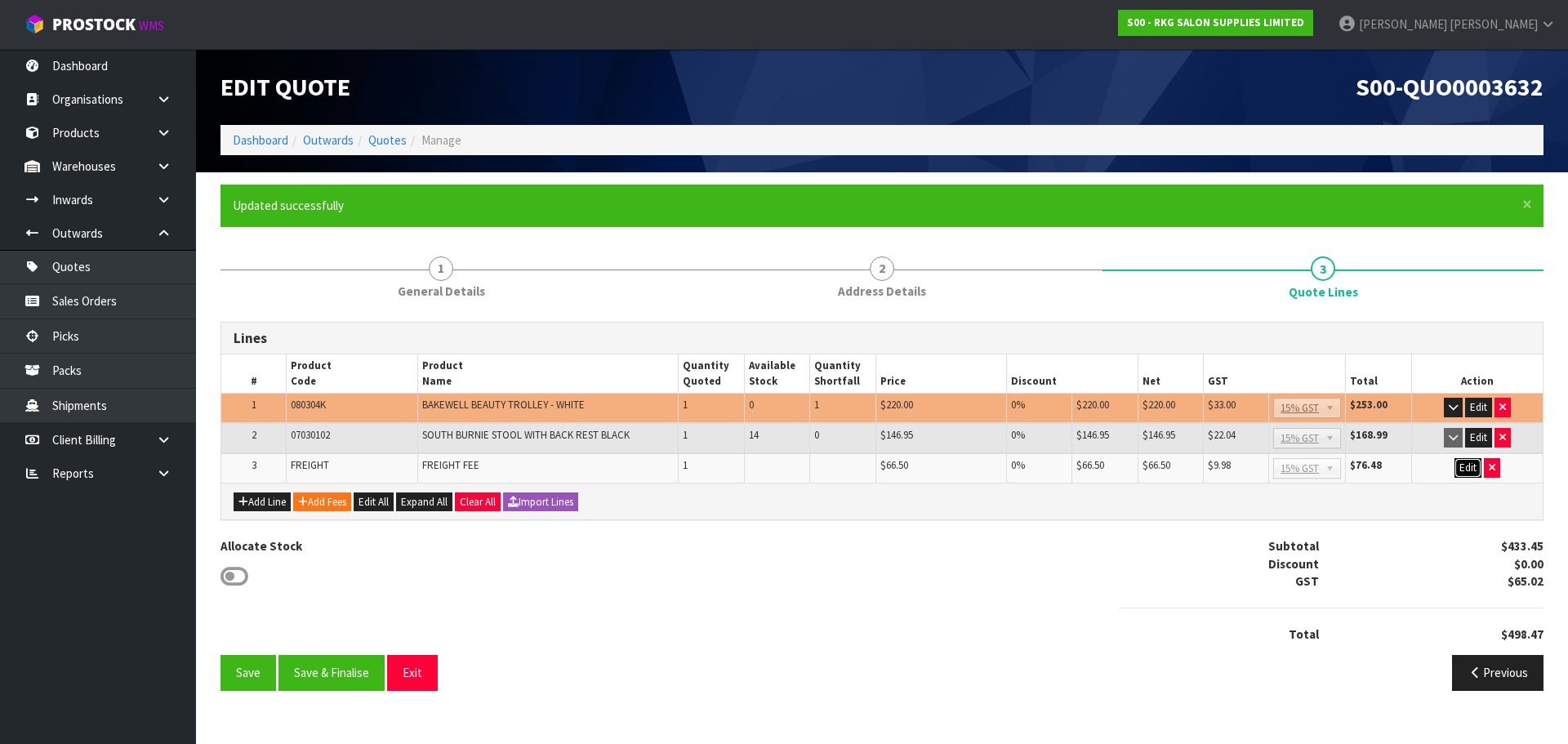
click at [1465, 471] on button "Edit" at bounding box center [1467, 467] width 27 height 19
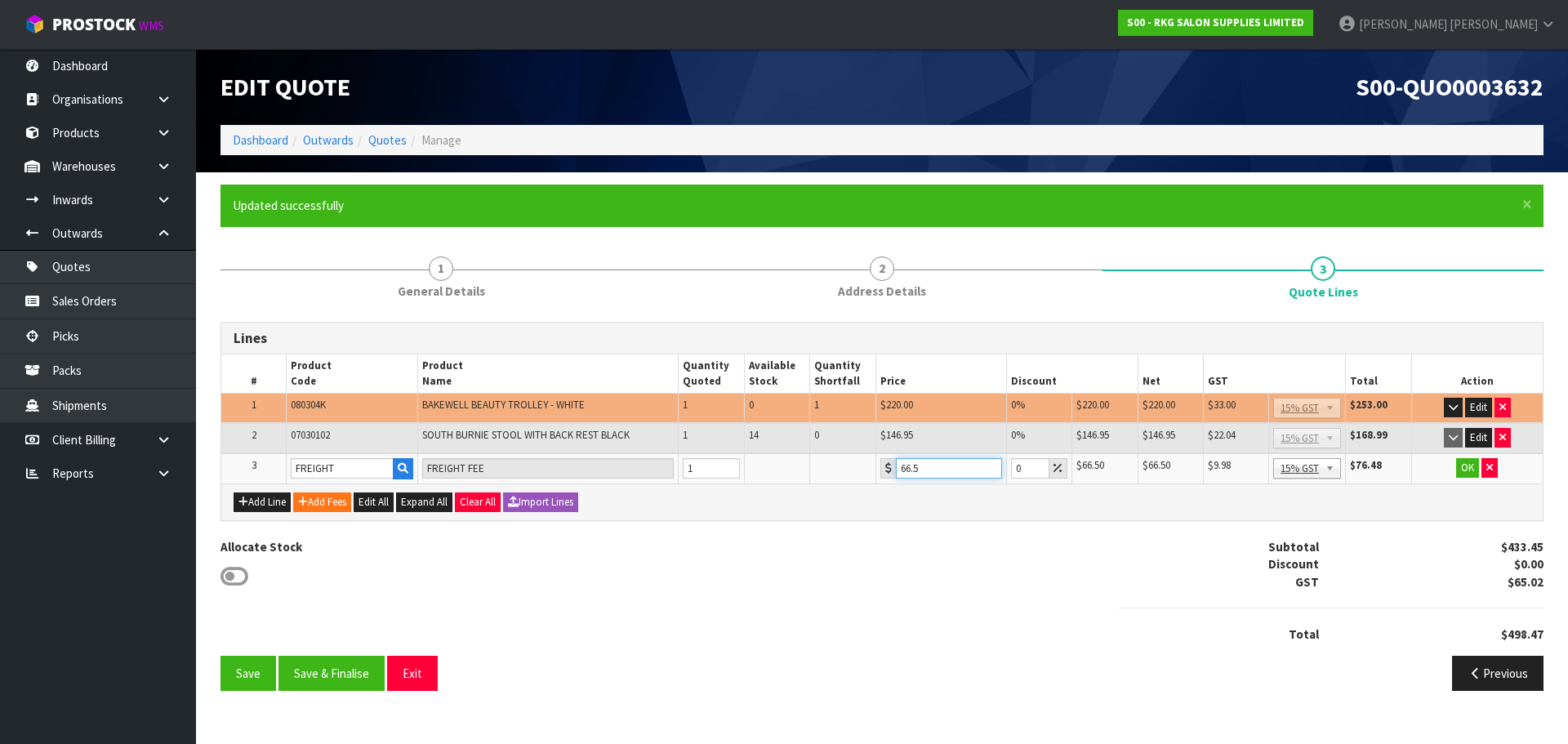
drag, startPoint x: 937, startPoint y: 467, endPoint x: 889, endPoint y: 469, distance: 48.0
click at [889, 469] on div "66.5" at bounding box center [941, 468] width 122 height 20
drag, startPoint x: 936, startPoint y: 468, endPoint x: 892, endPoint y: 474, distance: 44.4
click at [892, 474] on div "65.5" at bounding box center [941, 468] width 122 height 20
type input "63.3"
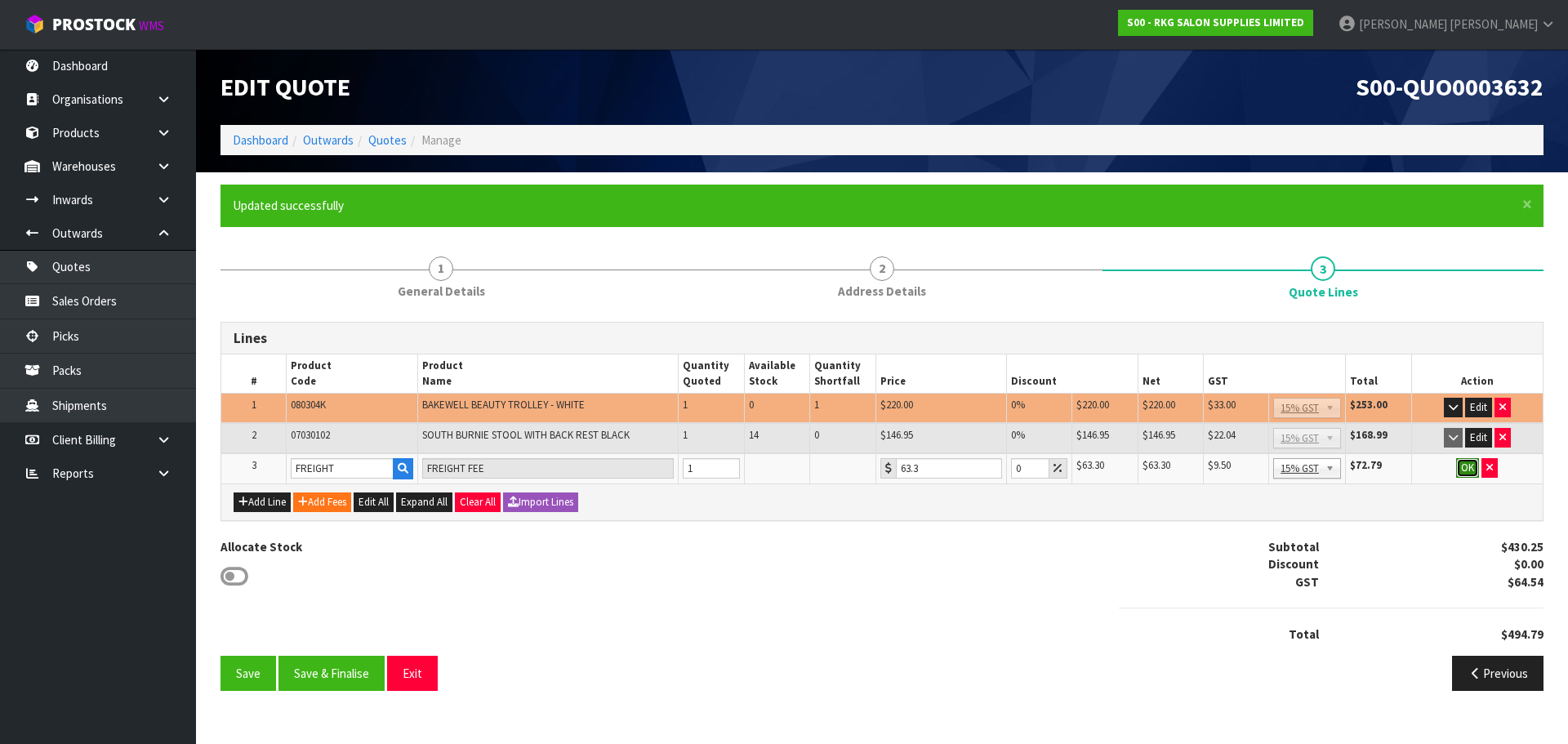
click at [1466, 466] on button "OK" at bounding box center [1467, 467] width 23 height 19
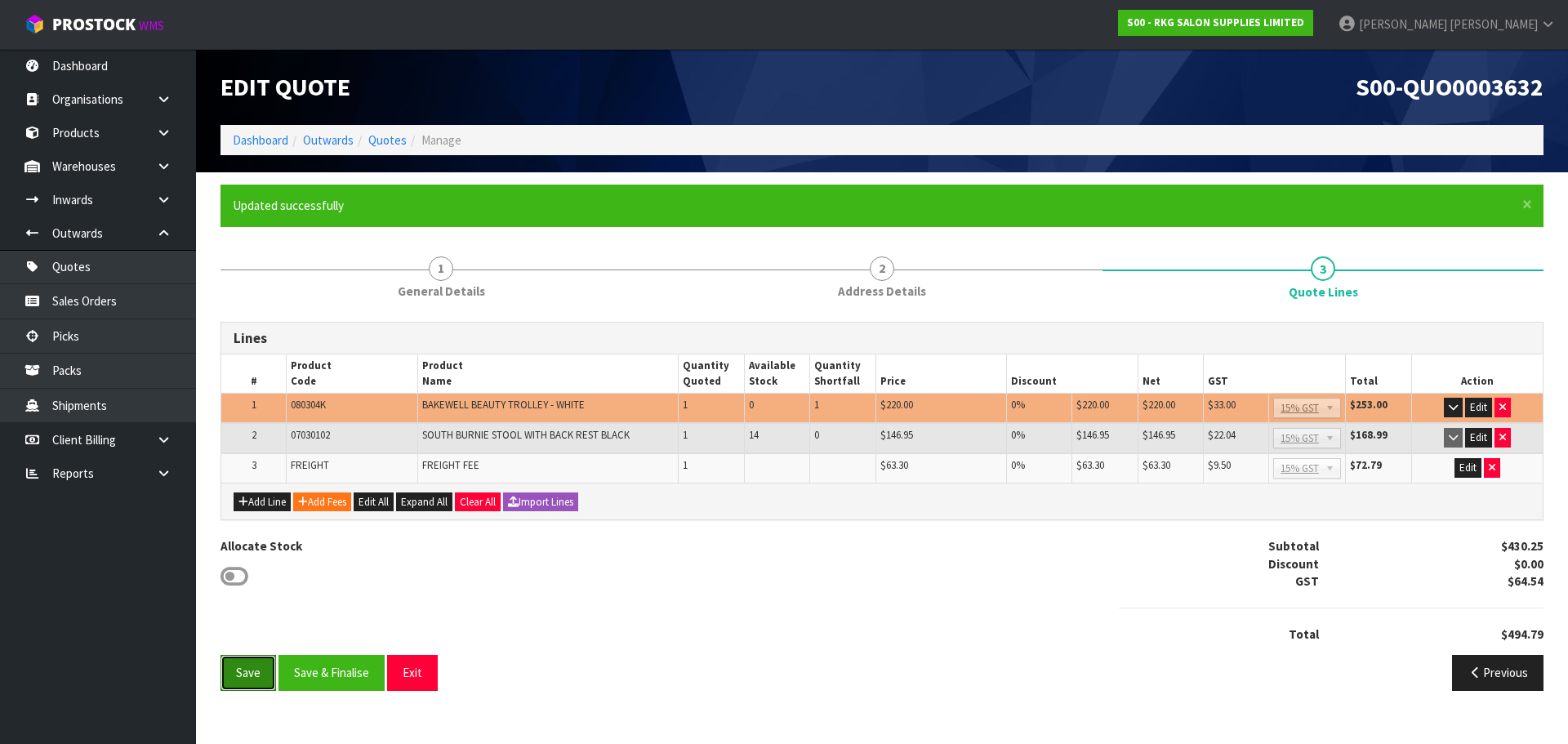
click at [252, 667] on button "Save" at bounding box center [248, 673] width 55 height 35
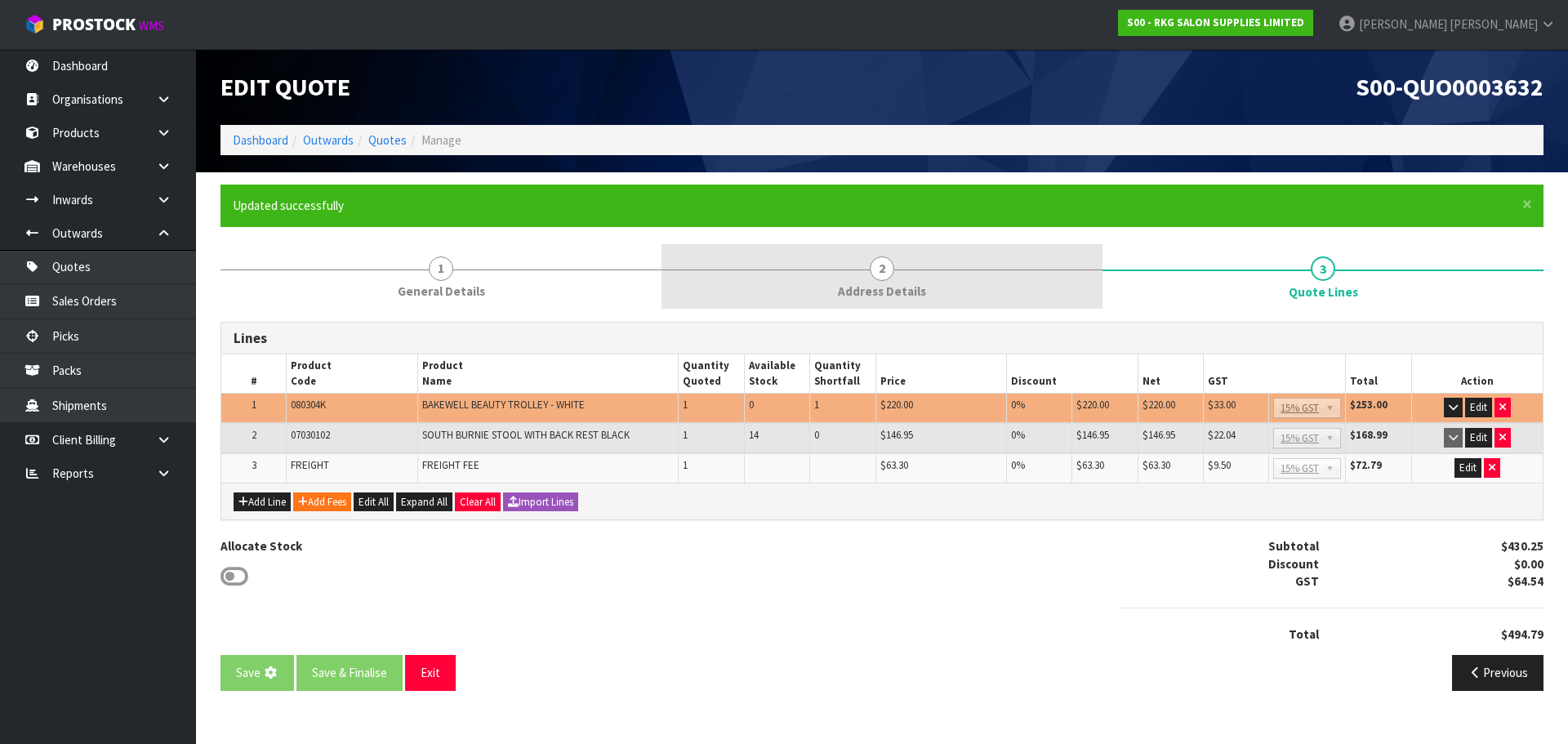
click at [890, 273] on span "2" at bounding box center [881, 268] width 24 height 24
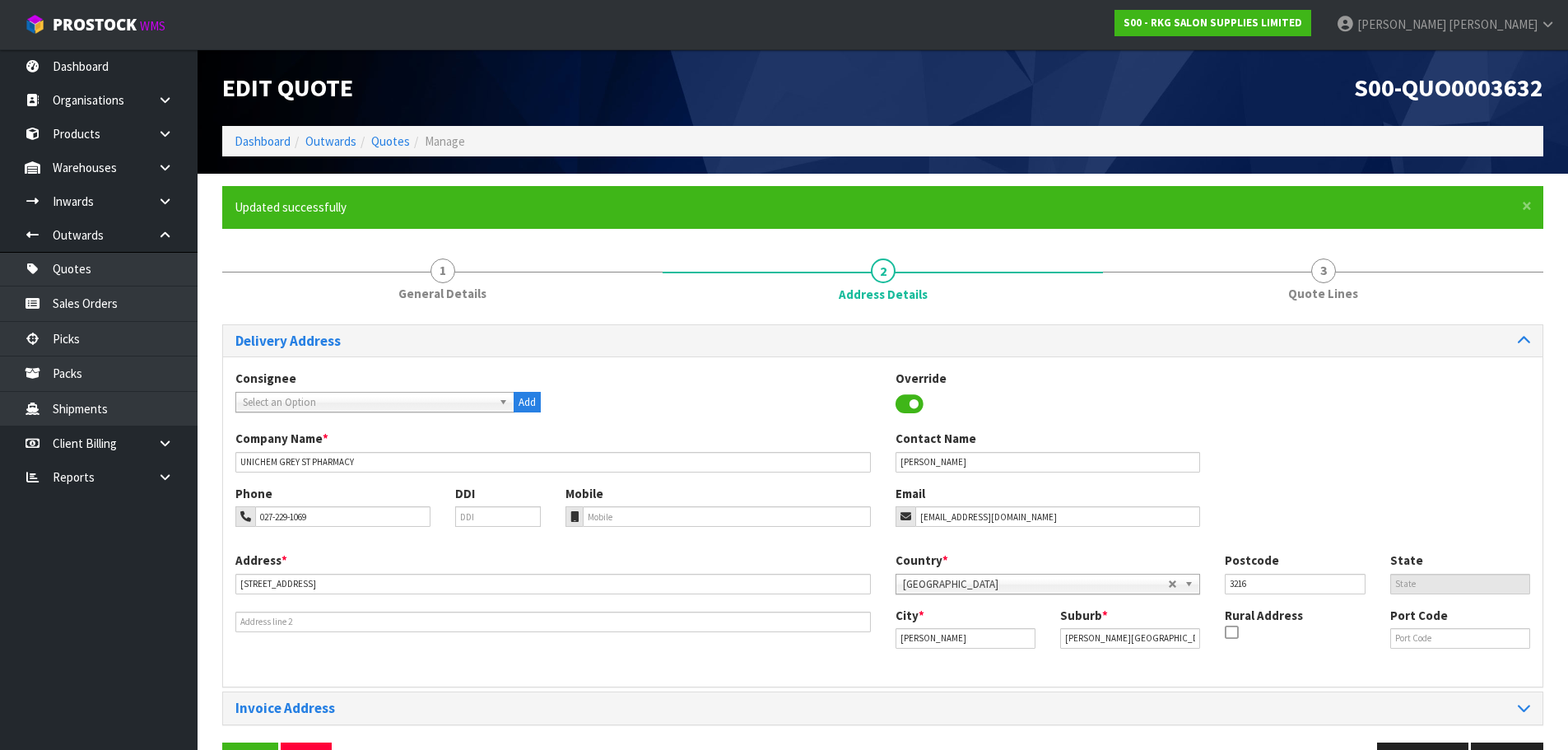
scroll to position [53, 0]
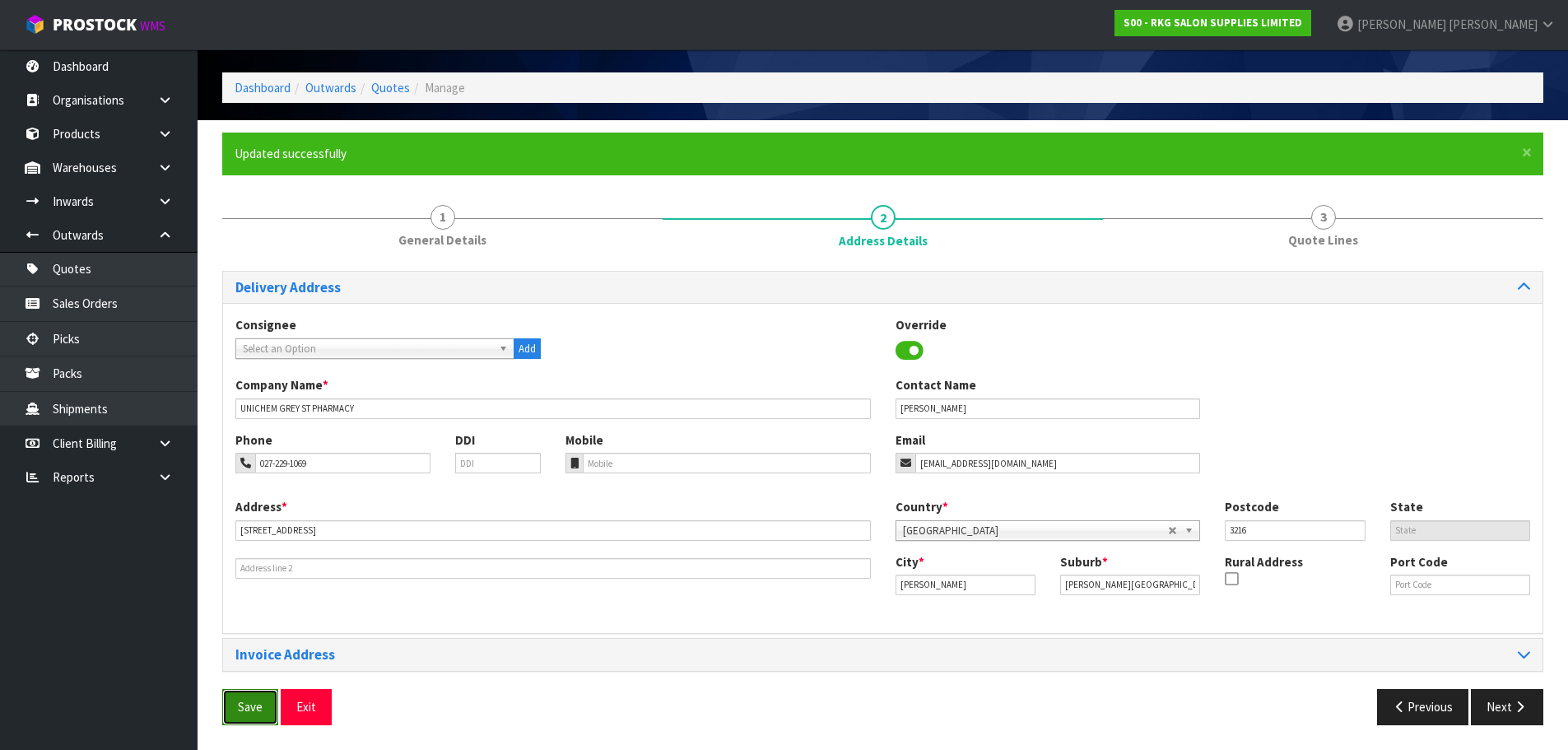
drag, startPoint x: 249, startPoint y: 703, endPoint x: 262, endPoint y: 695, distance: 15.3
click at [249, 703] on button "Save" at bounding box center [250, 707] width 56 height 36
click at [1511, 709] on button "Next" at bounding box center [1507, 707] width 73 height 36
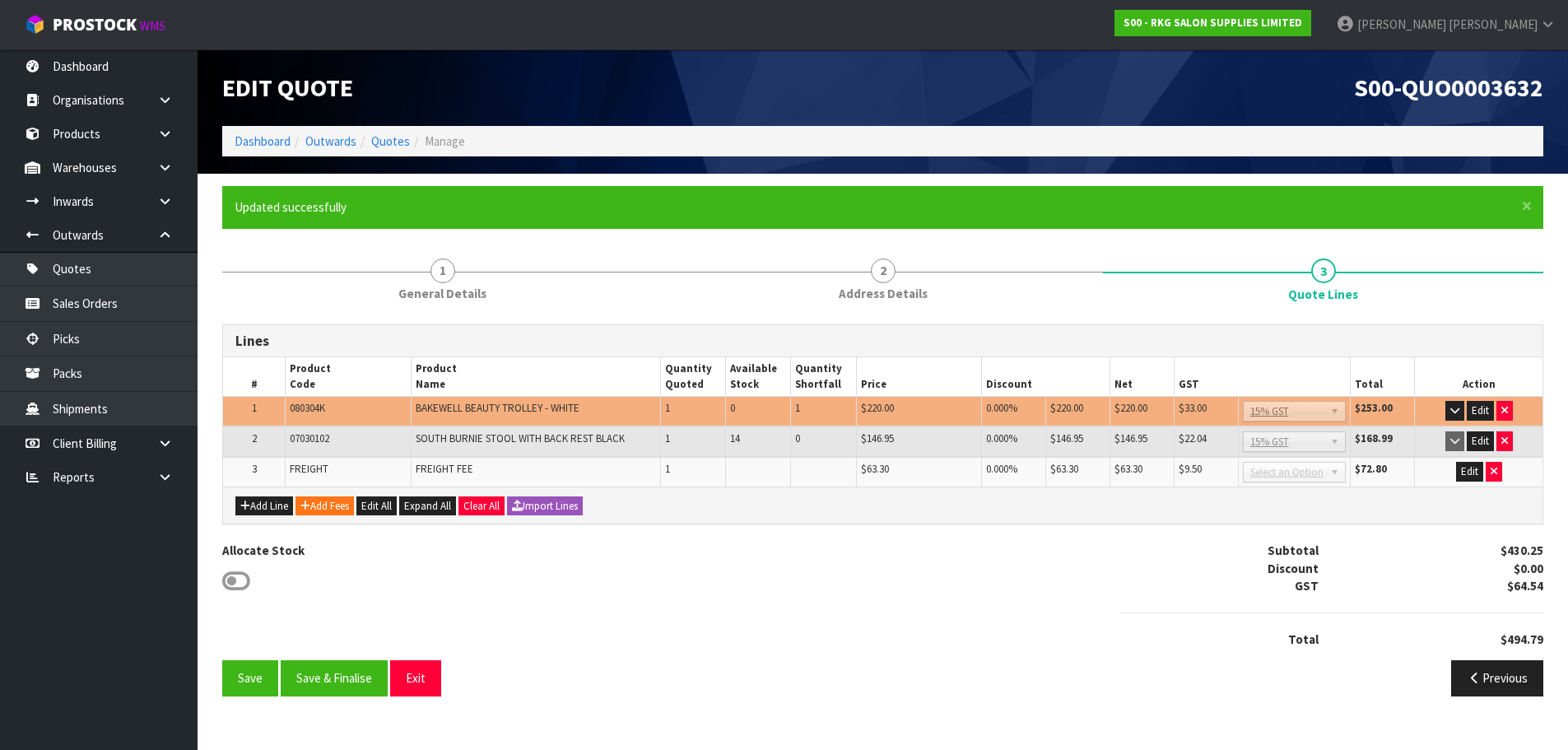
scroll to position [0, 0]
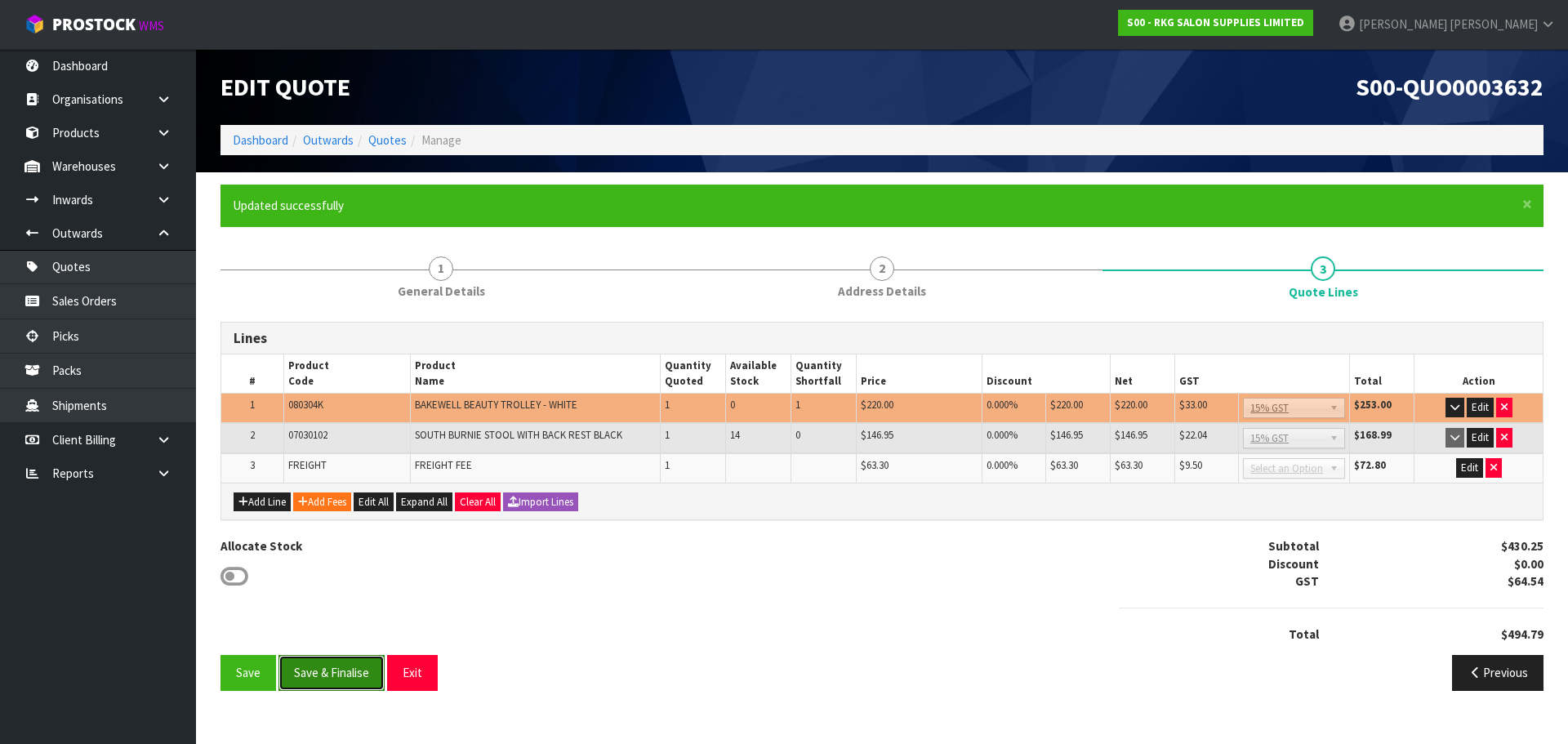
click at [323, 675] on button "Save & Finalise" at bounding box center [331, 673] width 106 height 35
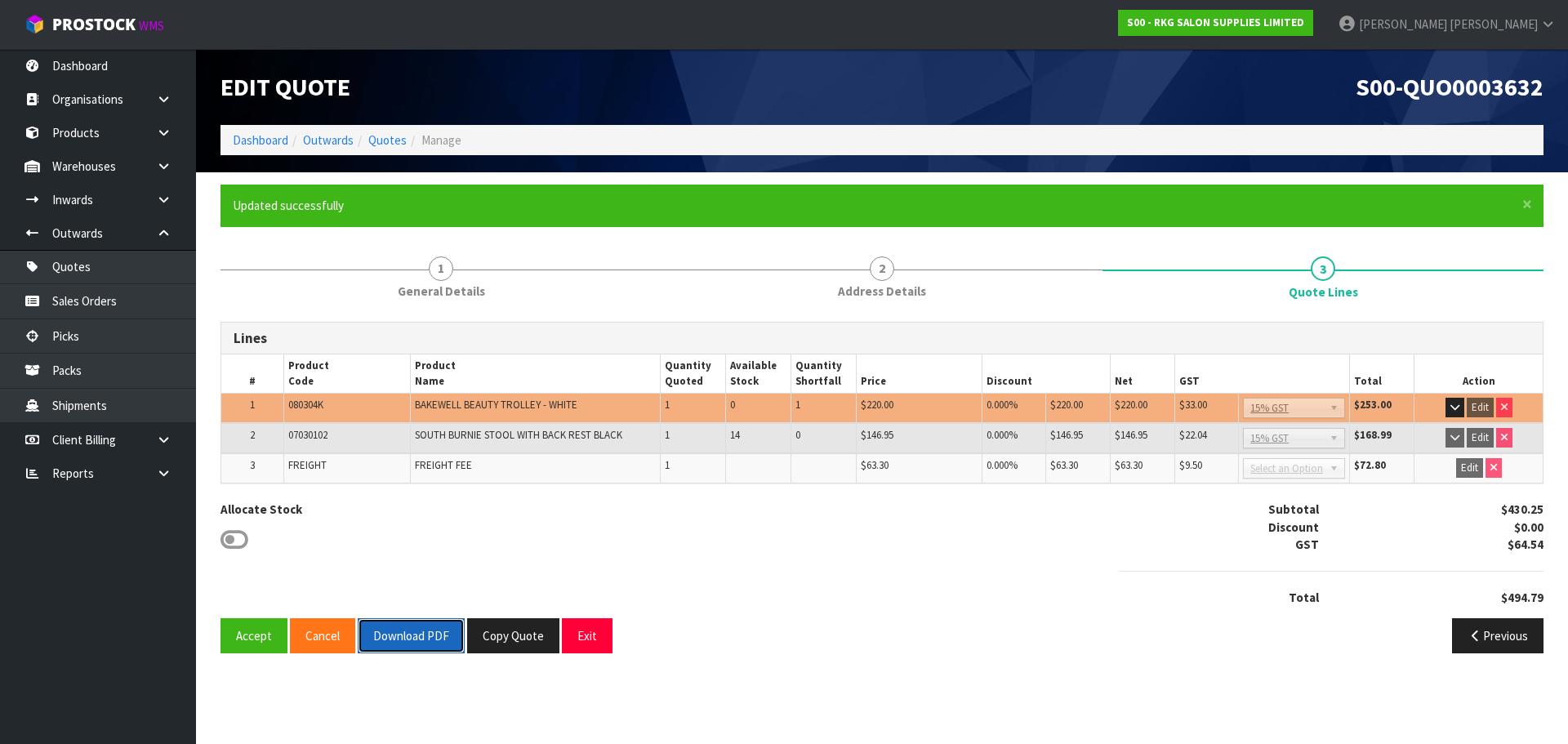
click at [420, 631] on button "Download PDF" at bounding box center [412, 636] width 107 height 35
click at [594, 641] on button "Exit" at bounding box center [587, 636] width 50 height 35
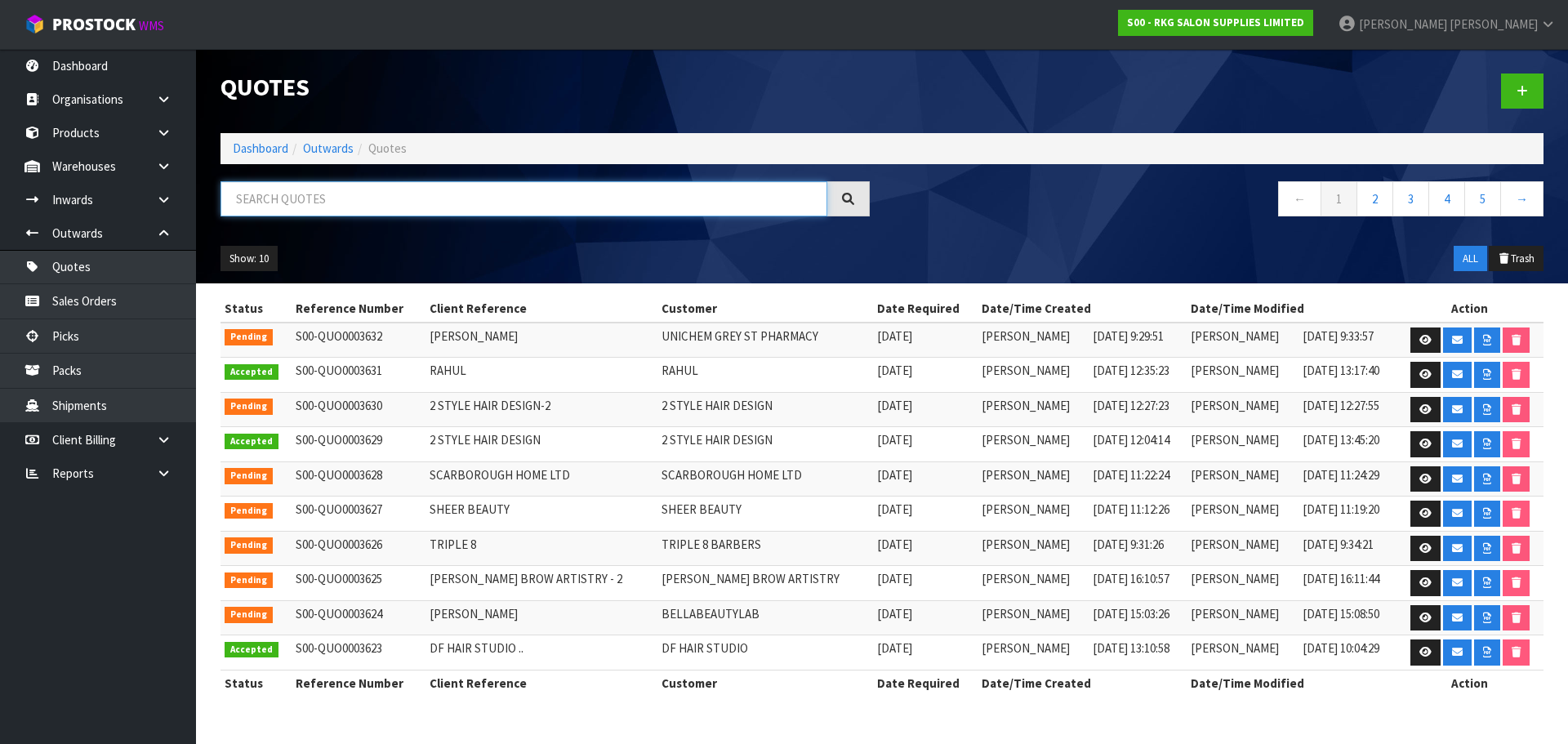
click at [338, 200] on input "text" at bounding box center [524, 199] width 607 height 35
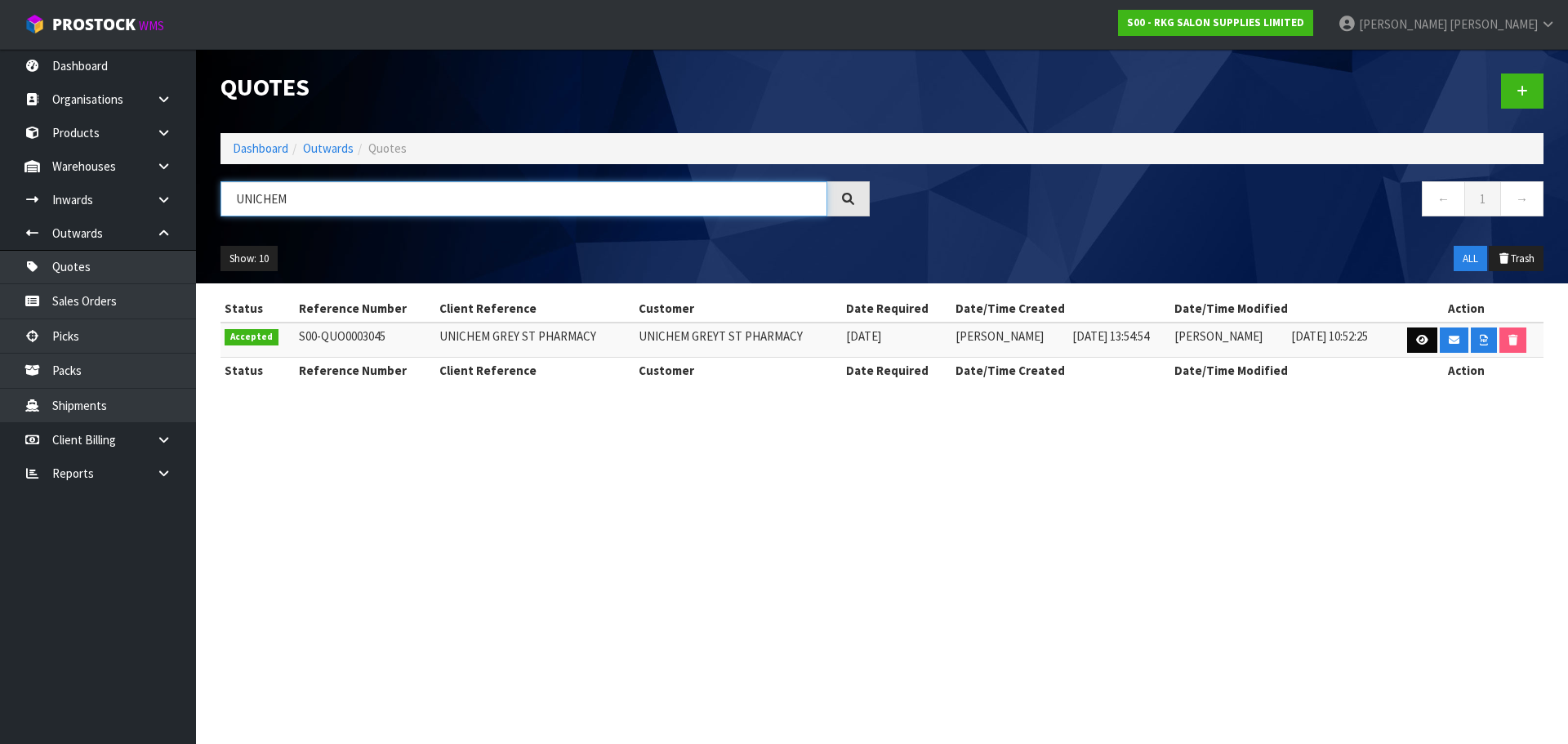
type input "UNICHEM"
click at [1421, 343] on icon at bounding box center [1422, 340] width 13 height 11
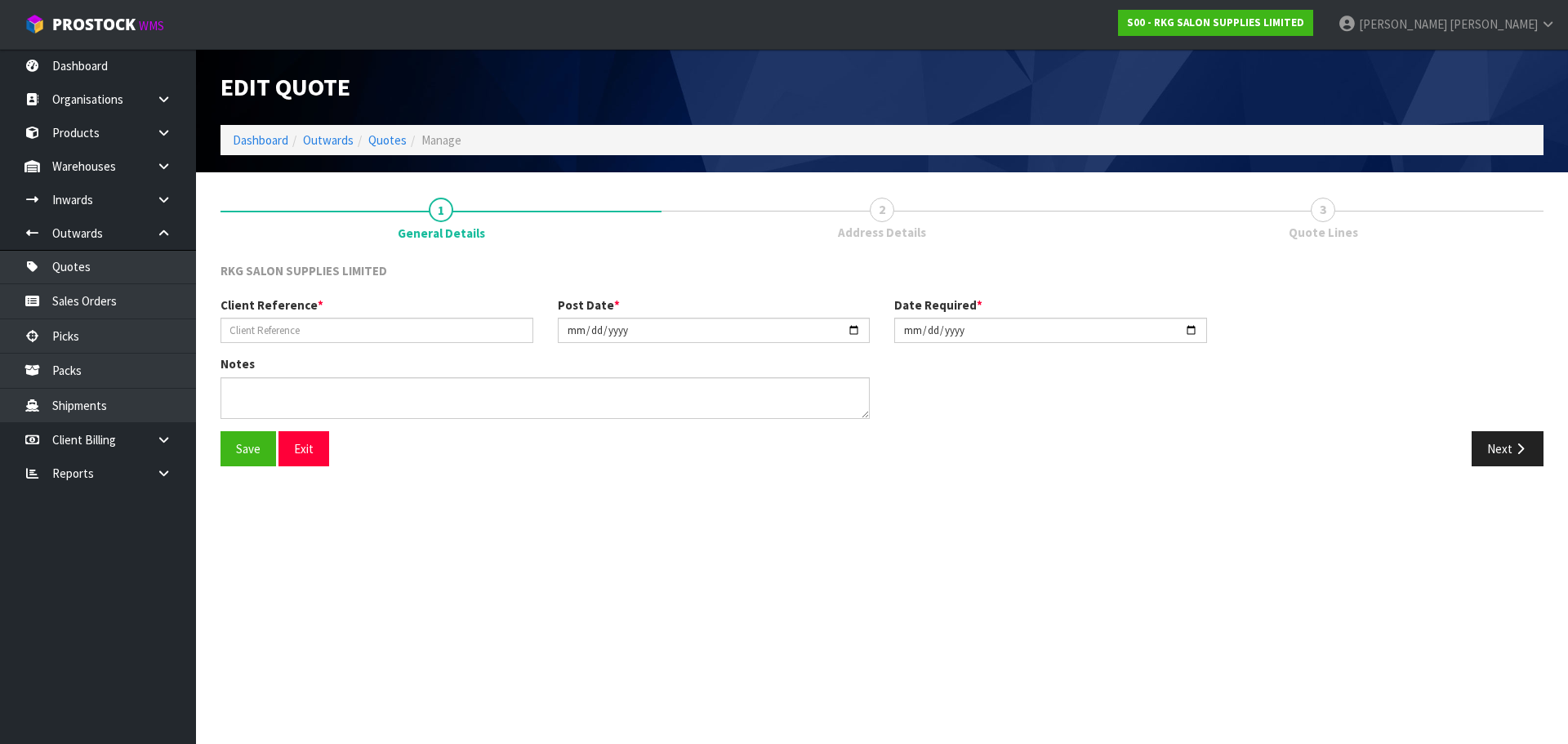
type input "UNICHEM GREY ST PHARMACY"
type input "2025-04-02"
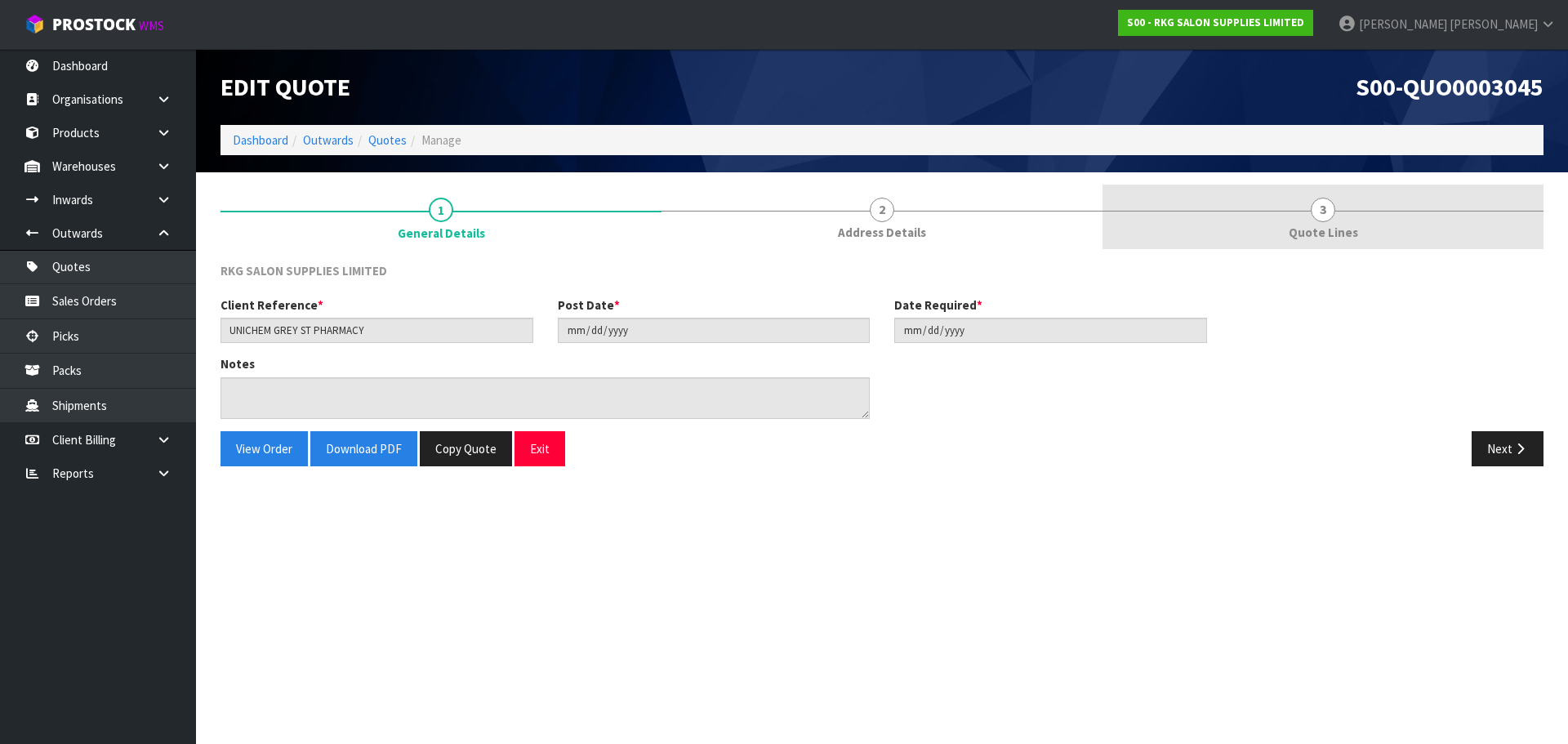
click at [1324, 215] on span "3" at bounding box center [1322, 210] width 24 height 24
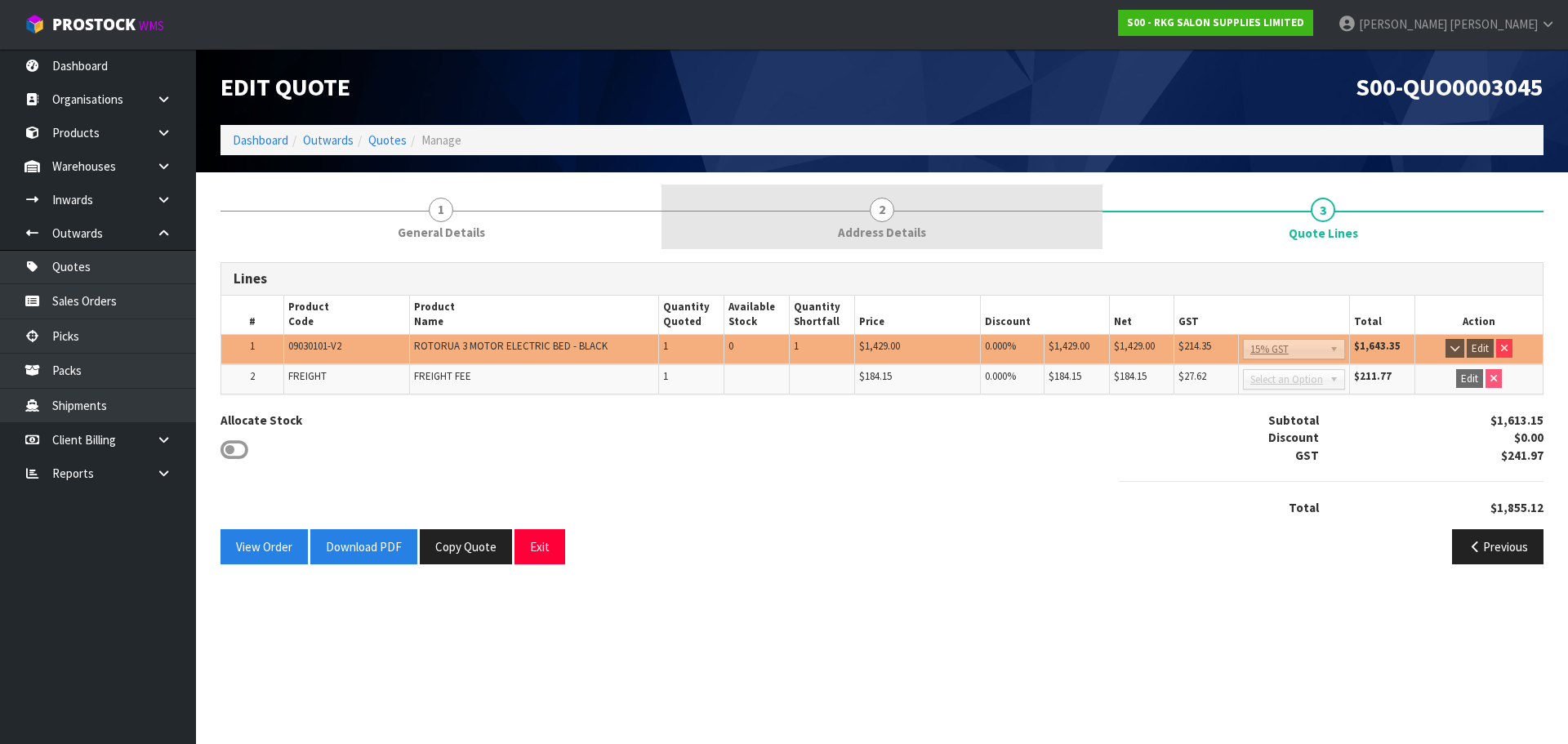
click at [879, 234] on span "Address Details" at bounding box center [881, 232] width 88 height 17
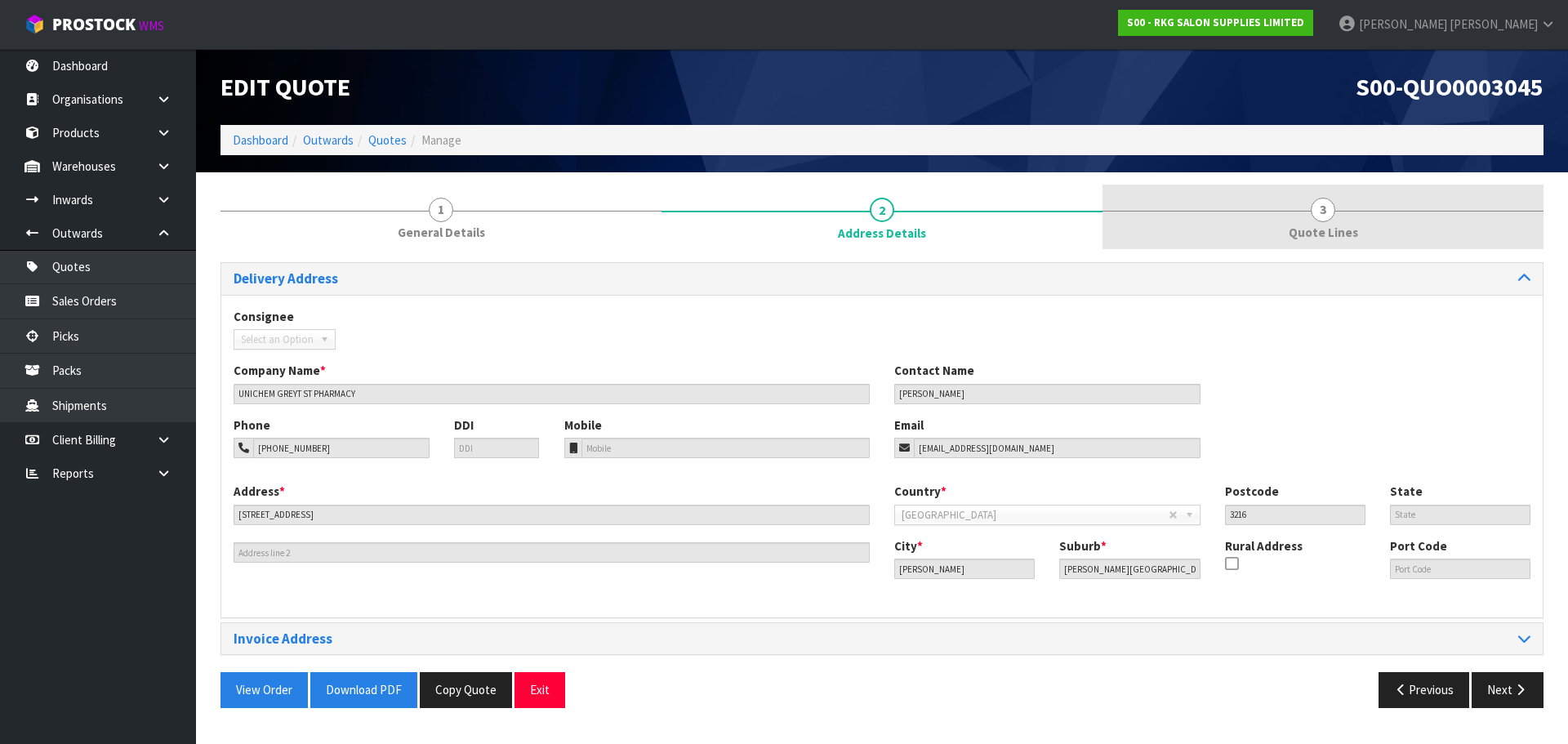
click at [1327, 210] on span "3" at bounding box center [1322, 210] width 24 height 24
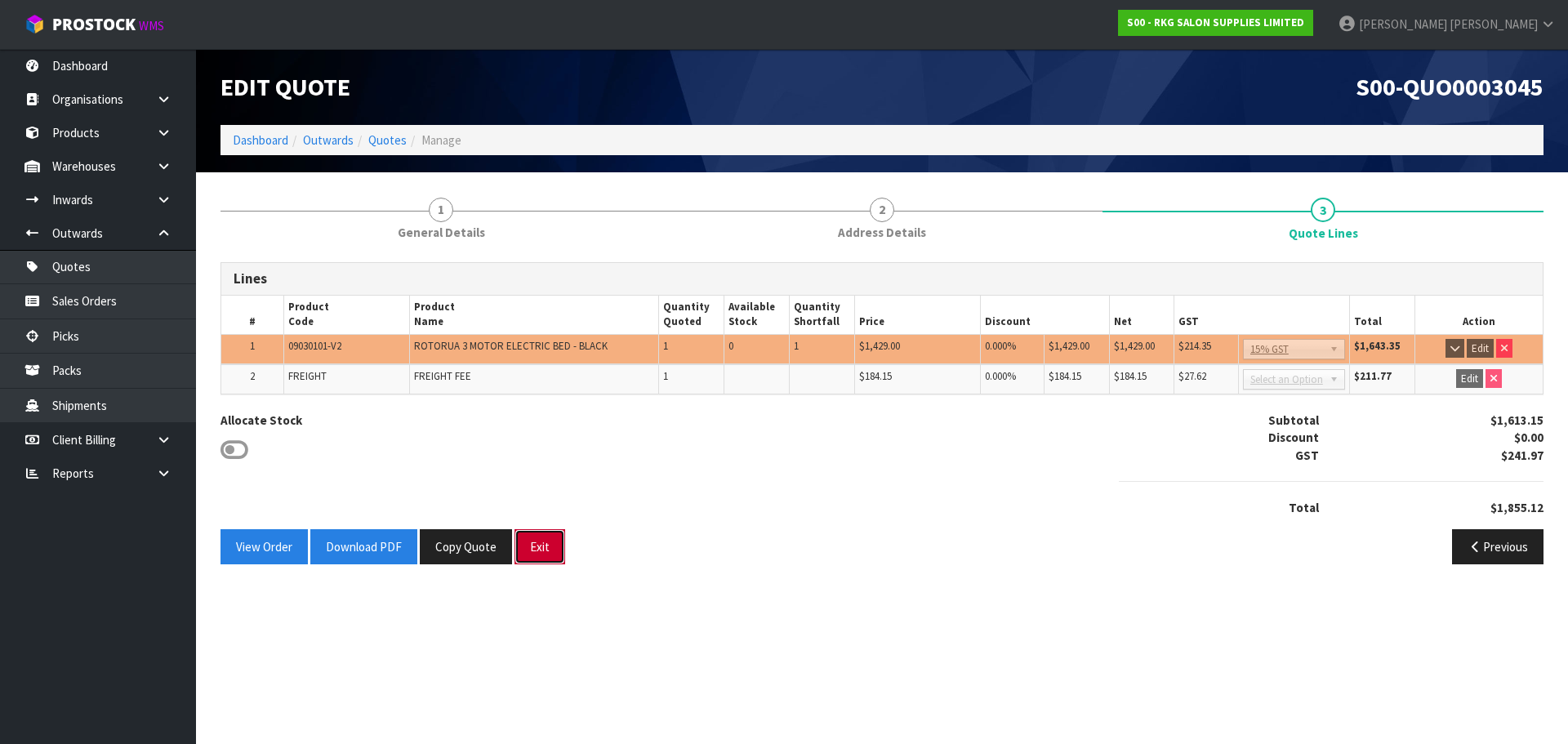
click at [541, 552] on button "Exit" at bounding box center [539, 547] width 50 height 35
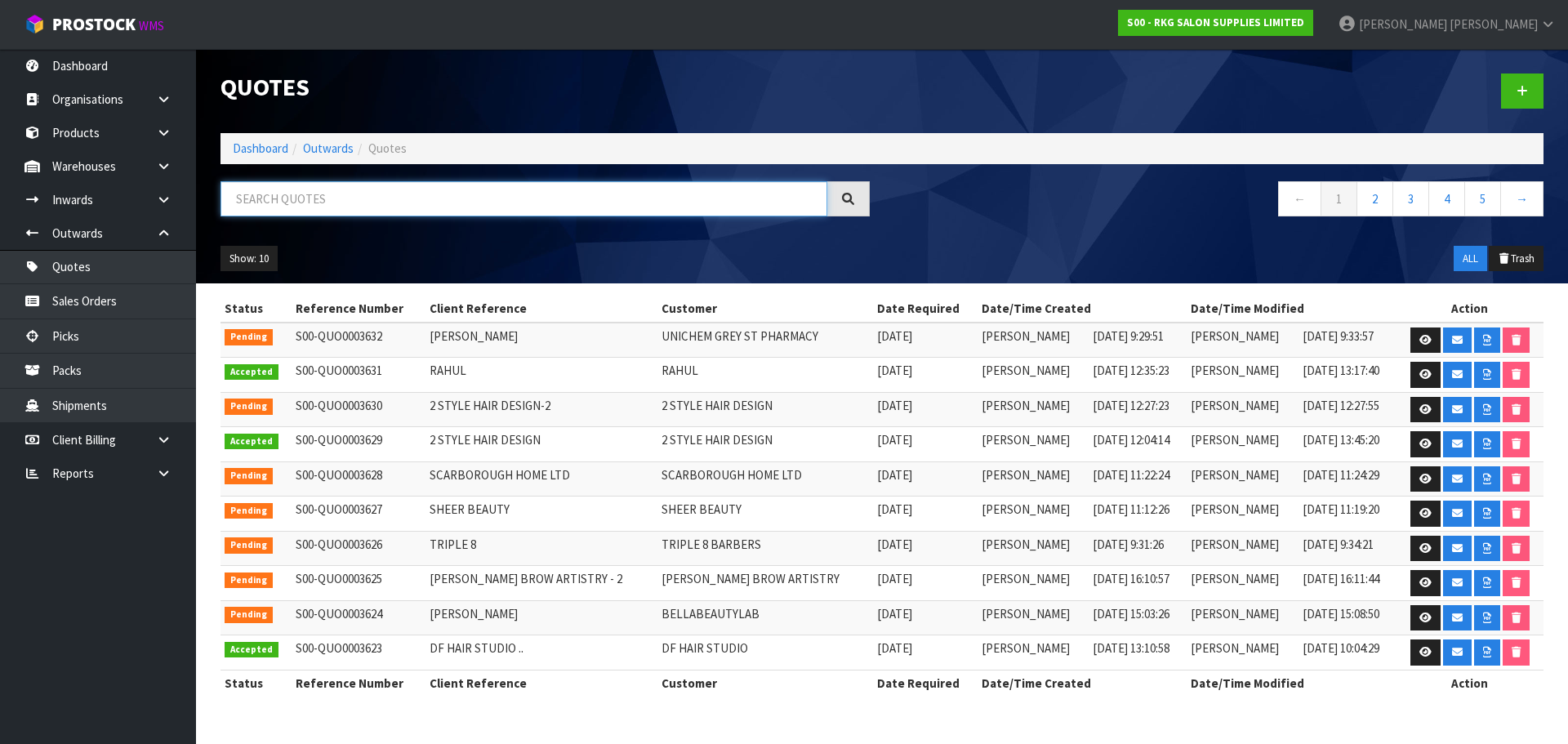
click at [357, 202] on input "text" at bounding box center [524, 199] width 607 height 35
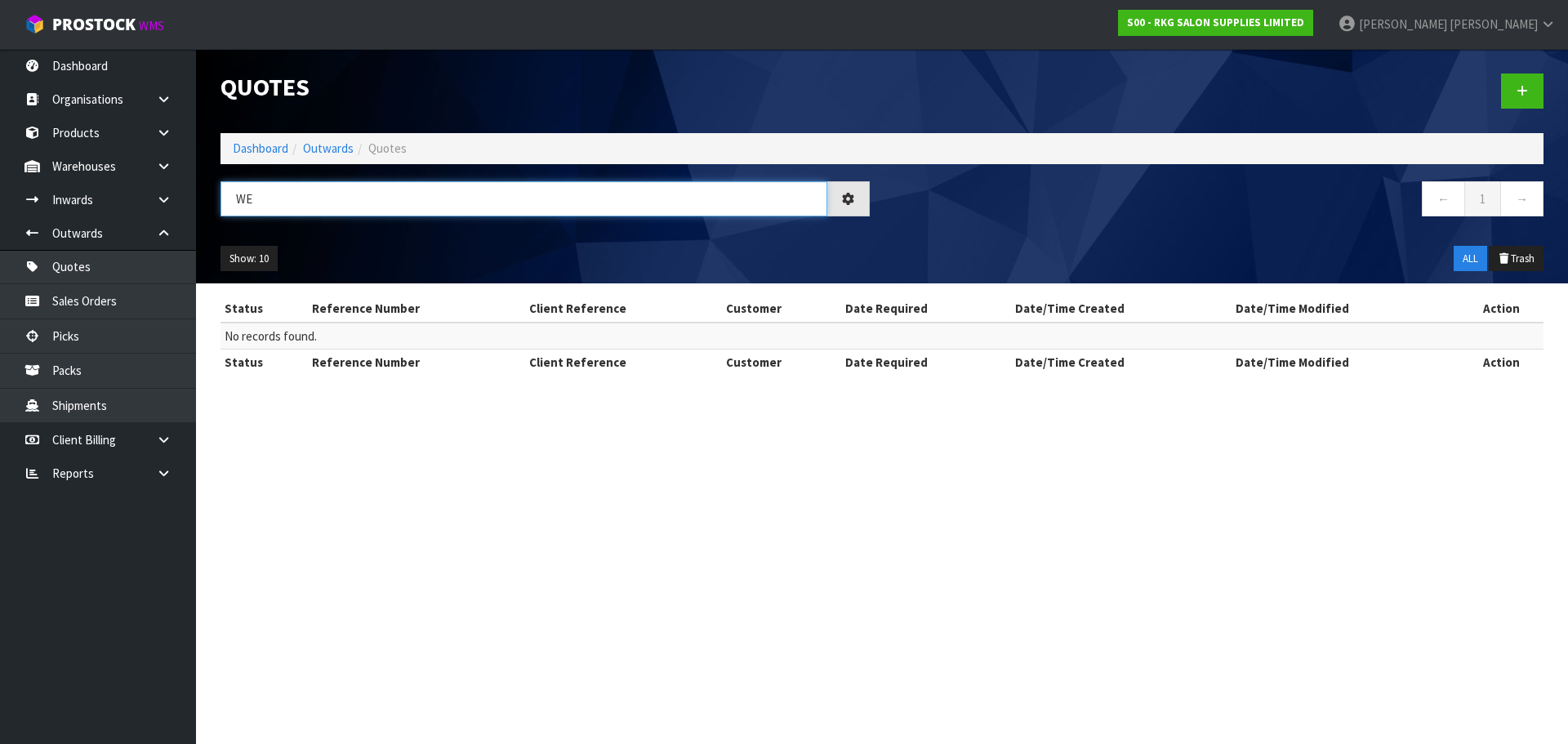
type input "W"
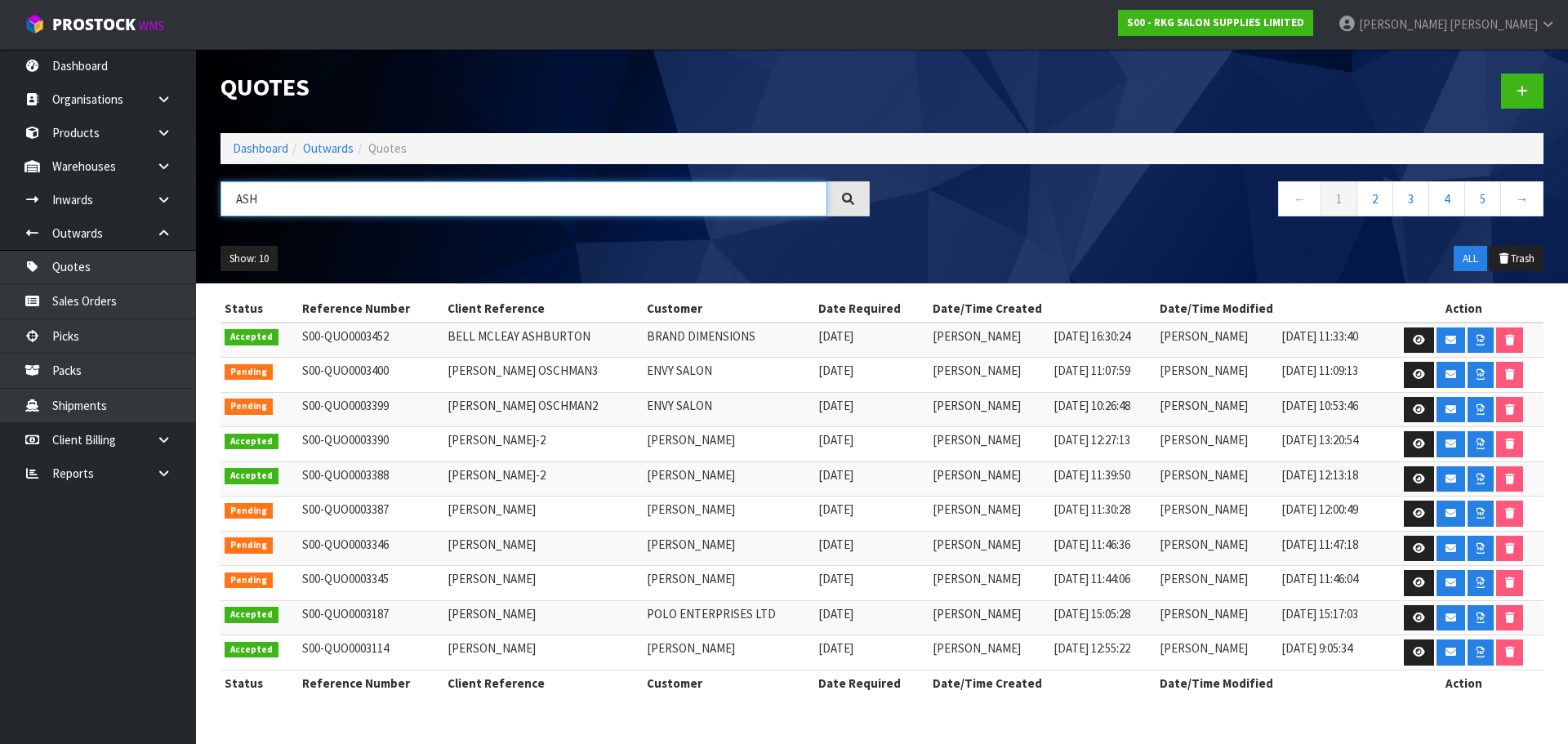
drag, startPoint x: 303, startPoint y: 199, endPoint x: 227, endPoint y: 197, distance: 76.0
click at [227, 197] on input "ASH" at bounding box center [524, 199] width 607 height 35
type input "WINDER"
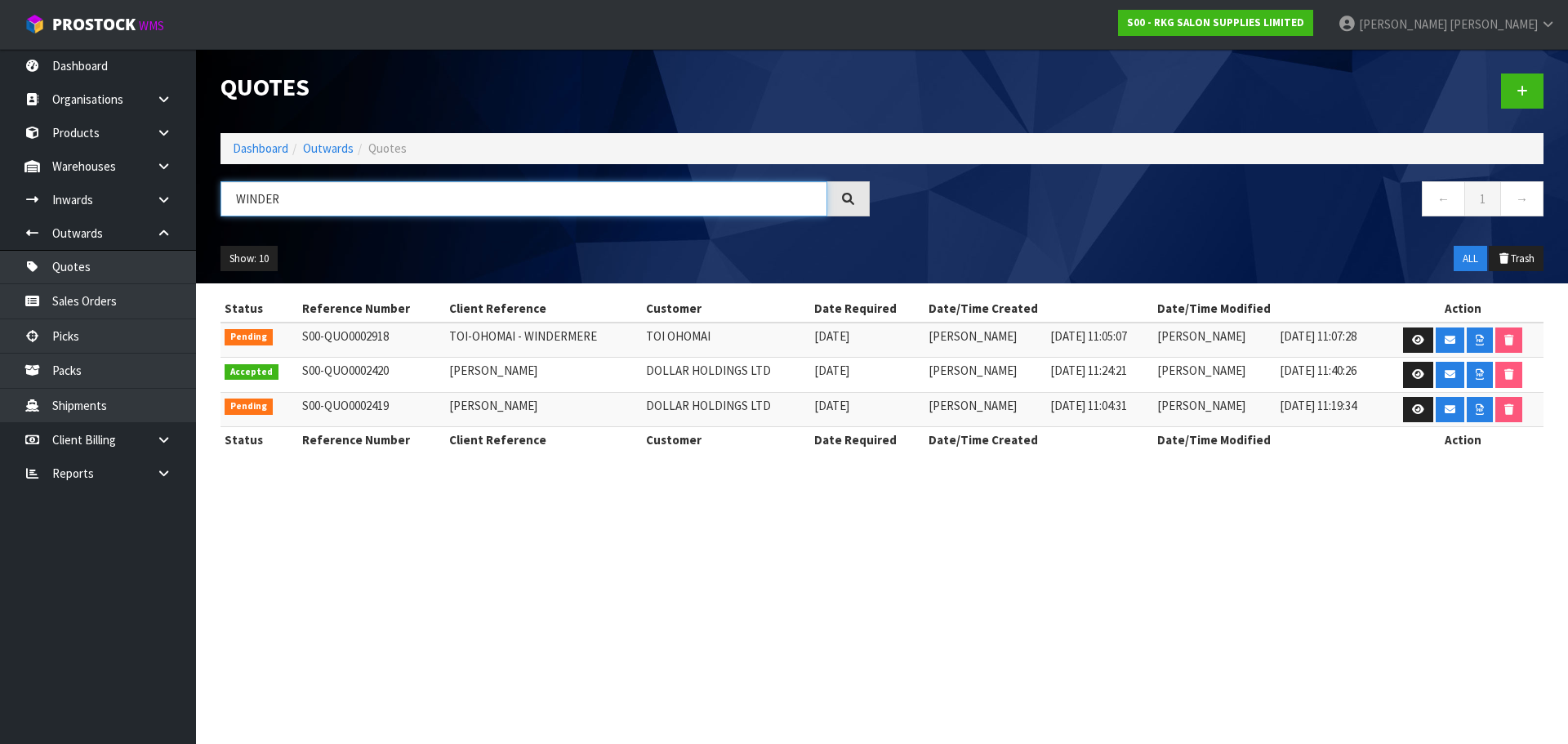
drag, startPoint x: 296, startPoint y: 199, endPoint x: 223, endPoint y: 199, distance: 73.0
click at [223, 199] on input "WINDER" at bounding box center [524, 199] width 607 height 35
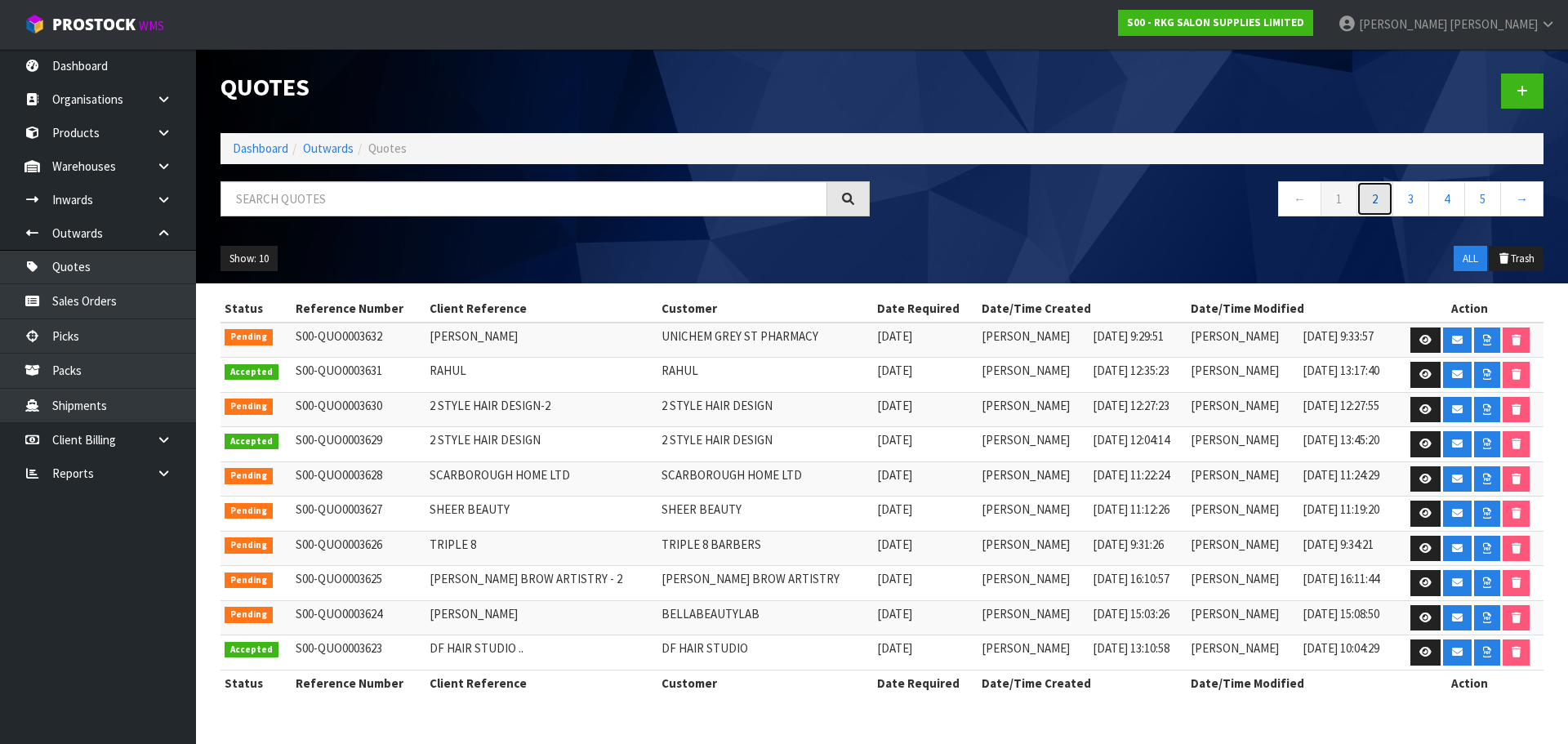
click at [1364, 204] on link "2" at bounding box center [1374, 199] width 37 height 35
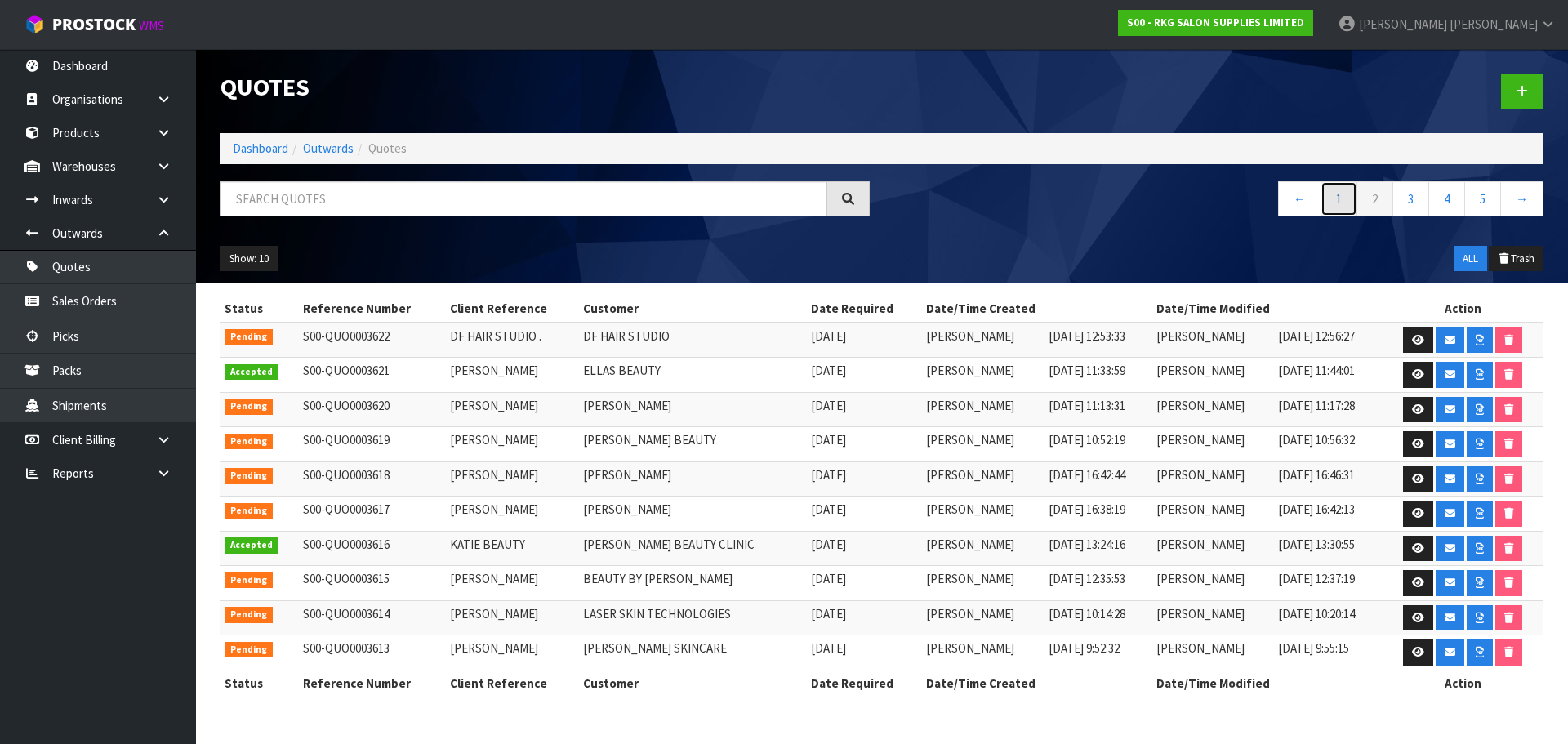
click at [1337, 203] on link "1" at bounding box center [1339, 199] width 37 height 35
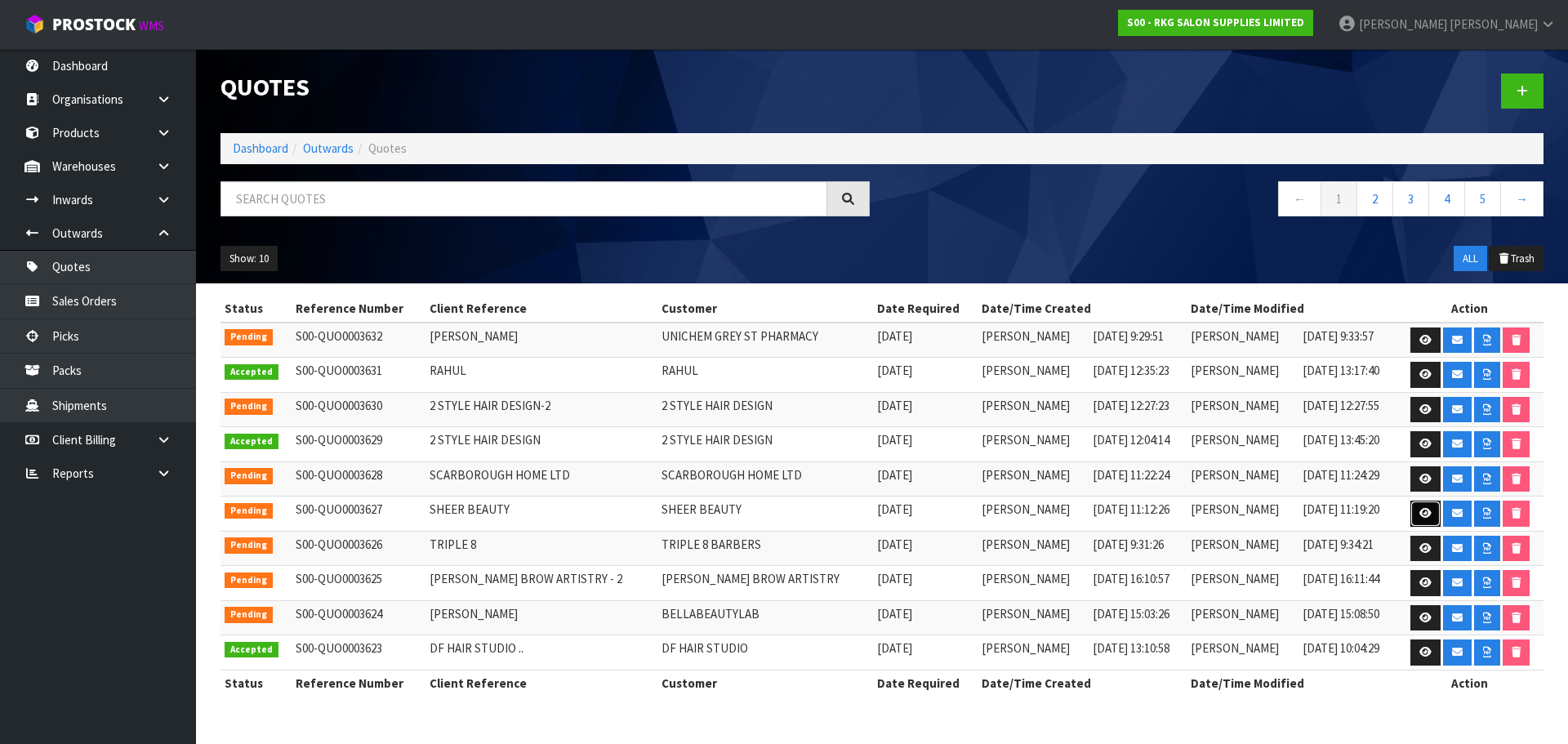
click at [1419, 512] on icon at bounding box center [1425, 513] width 13 height 11
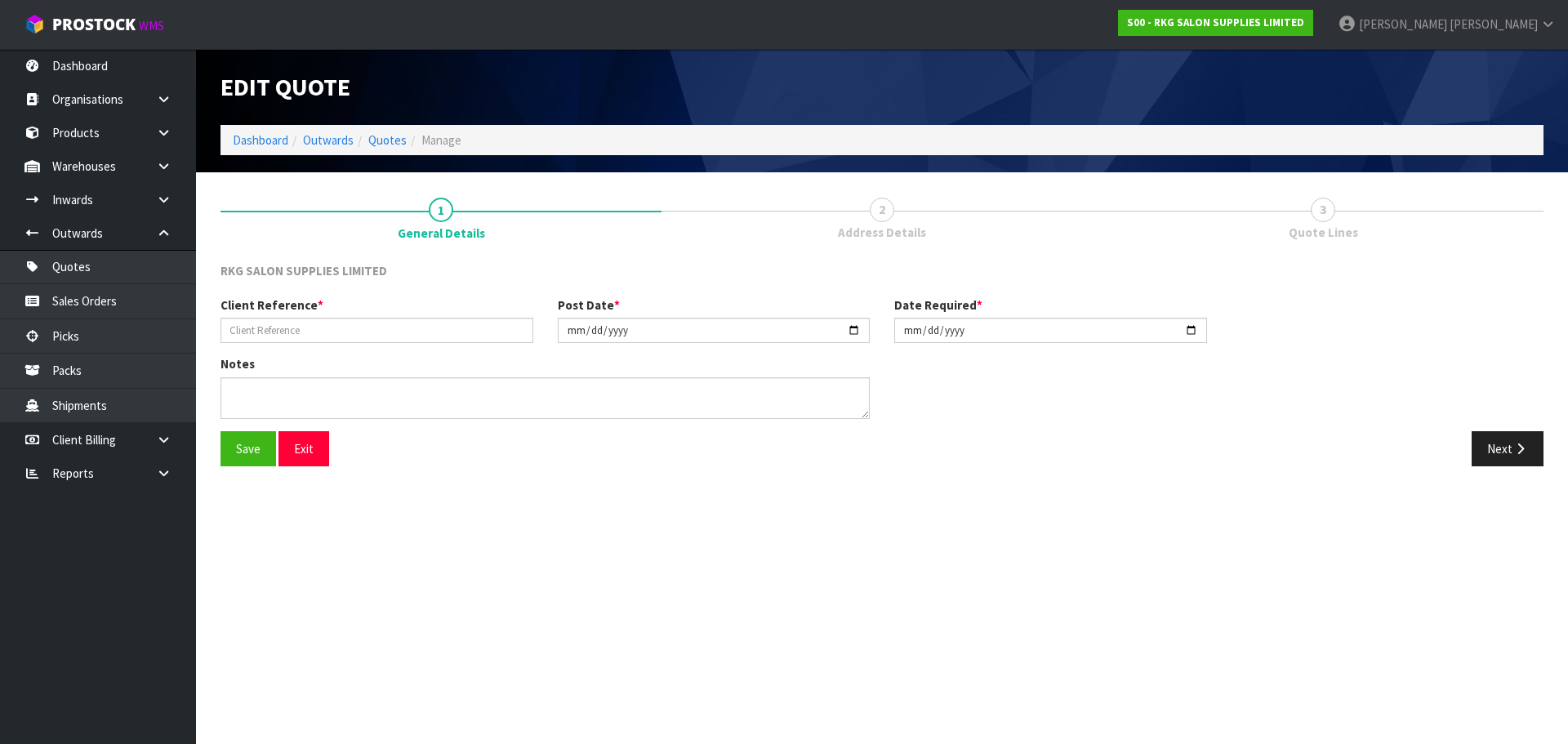
type input "SHEER BEAUTY"
type input "2025-09-17"
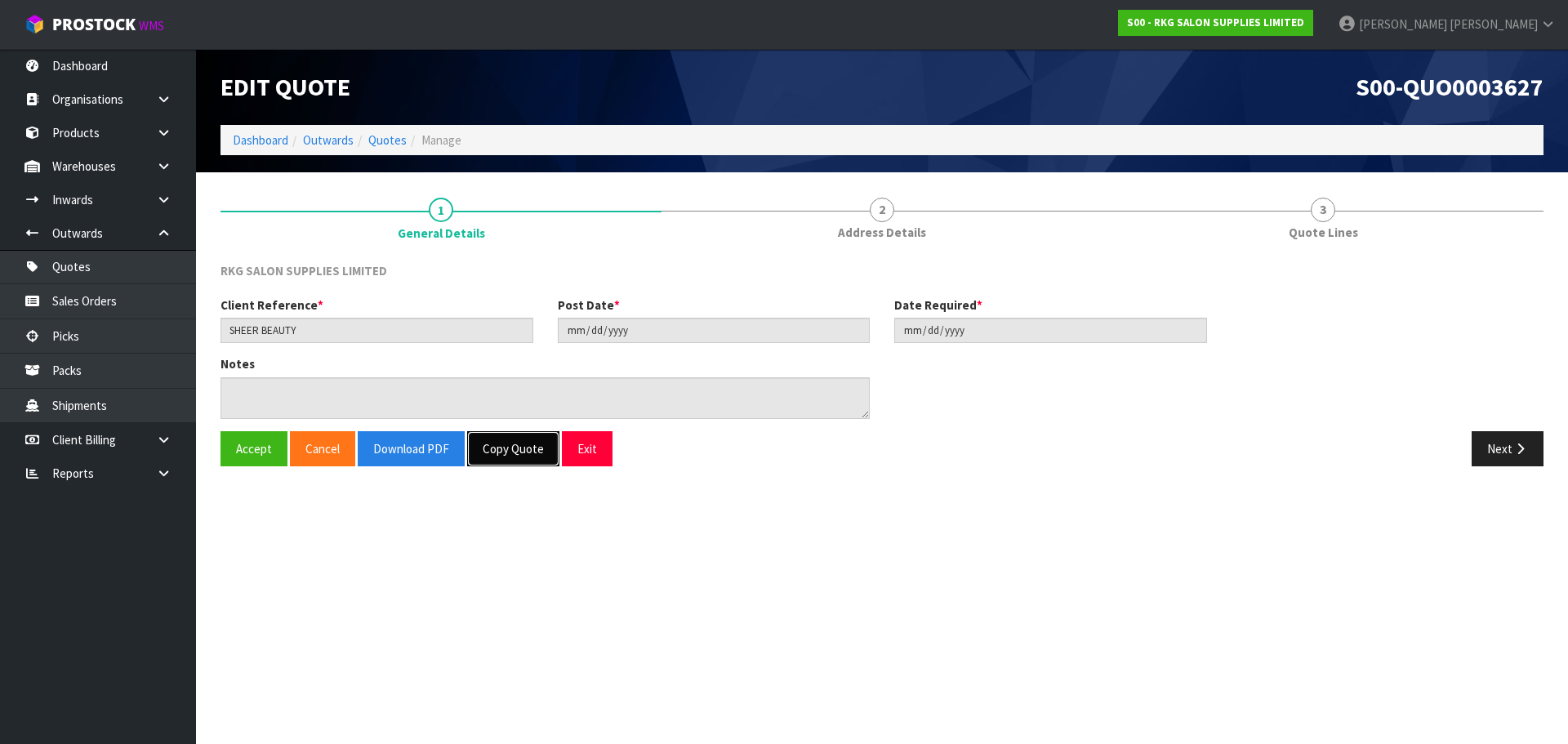
click at [519, 452] on button "Copy Quote" at bounding box center [513, 449] width 92 height 35
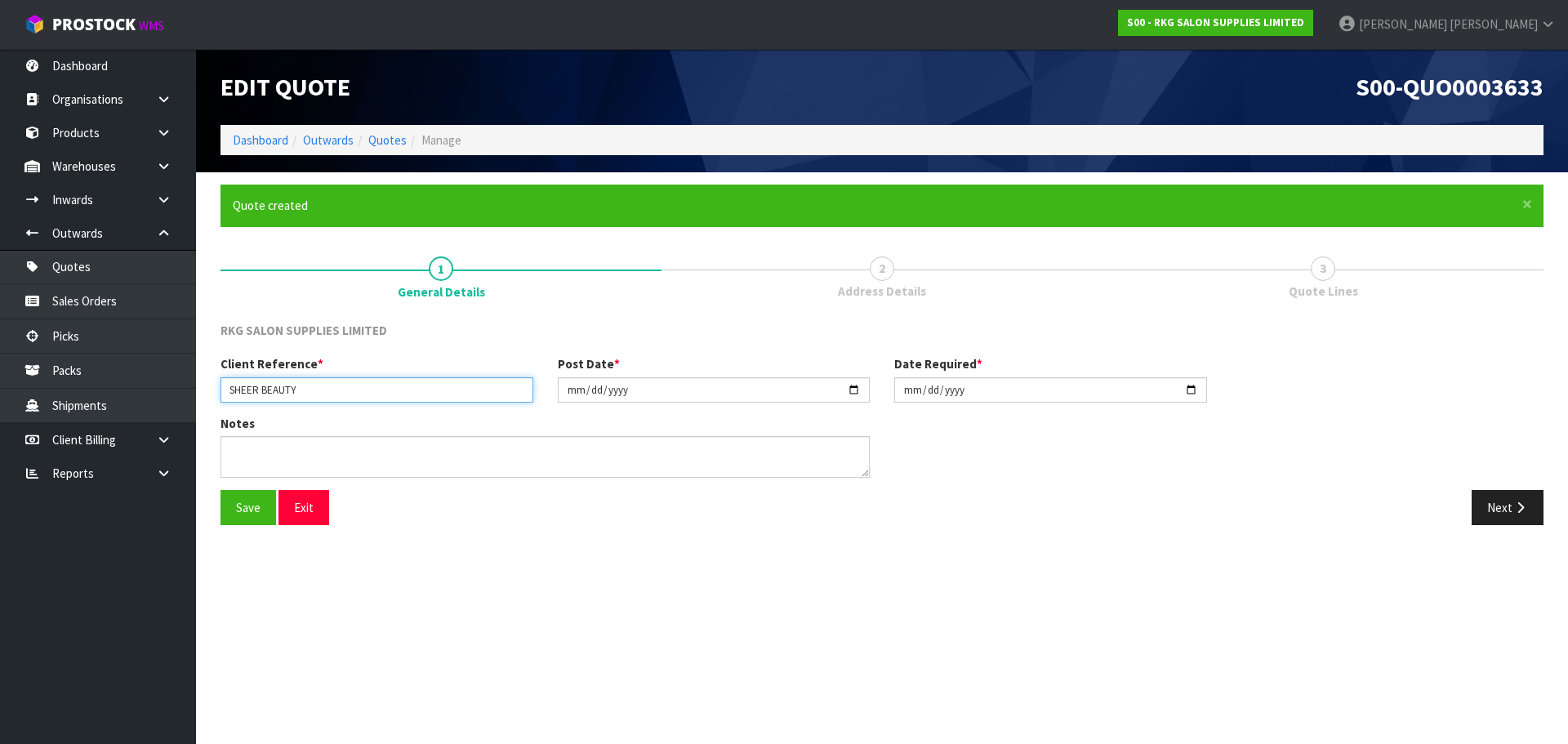
drag, startPoint x: 364, startPoint y: 391, endPoint x: 228, endPoint y: 391, distance: 136.0
click at [228, 391] on input "SHEER BEAUTY" at bounding box center [376, 390] width 313 height 25
type input "ASHWINDER"
click at [247, 514] on button "Save" at bounding box center [248, 507] width 55 height 35
click at [849, 391] on input "2025-09-17" at bounding box center [714, 390] width 313 height 25
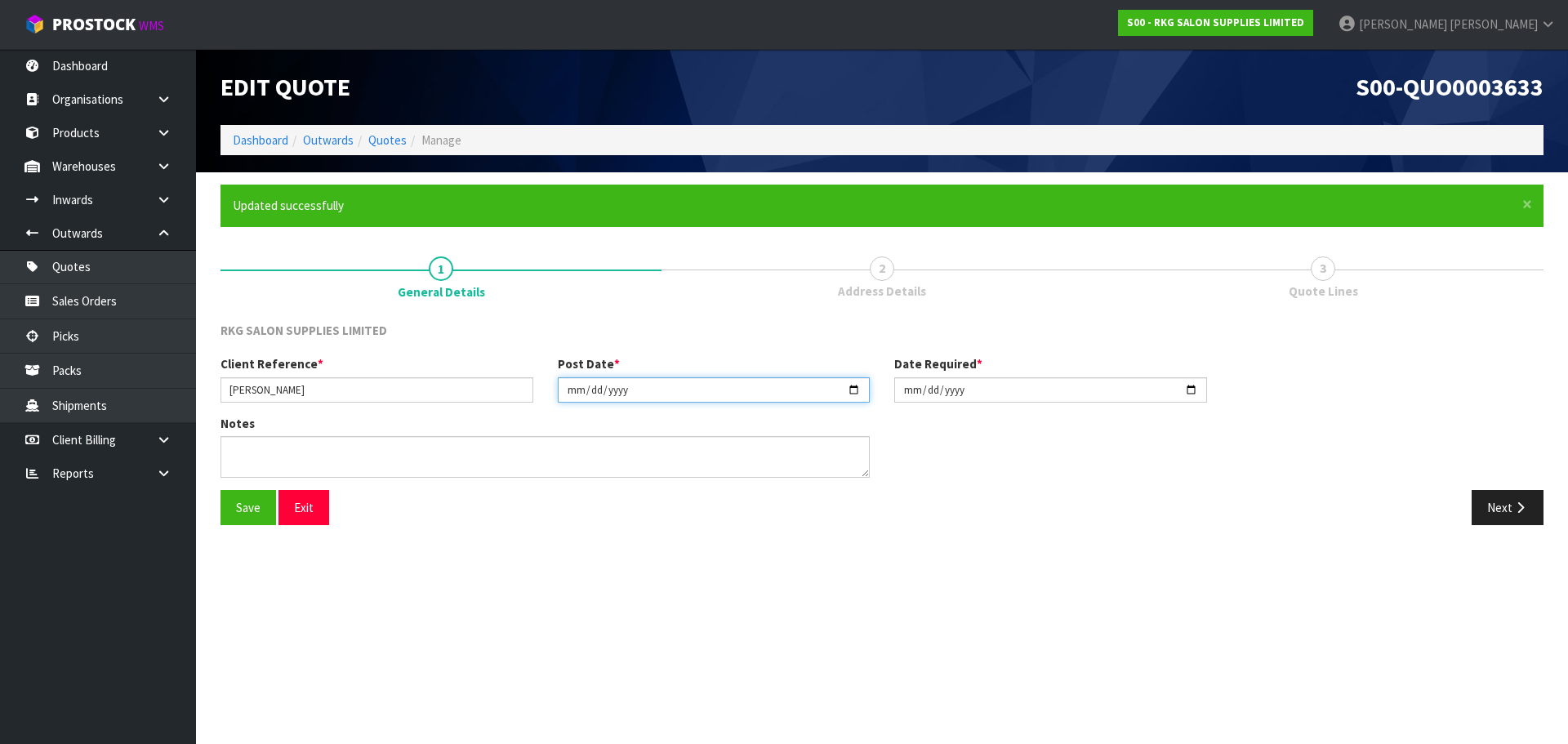
type input "[DATE]"
click at [1192, 388] on input "2025-09-17" at bounding box center [1050, 390] width 313 height 25
type input "[DATE]"
click at [260, 516] on button "Save" at bounding box center [248, 507] width 55 height 35
click at [1520, 514] on icon "button" at bounding box center [1519, 507] width 16 height 13
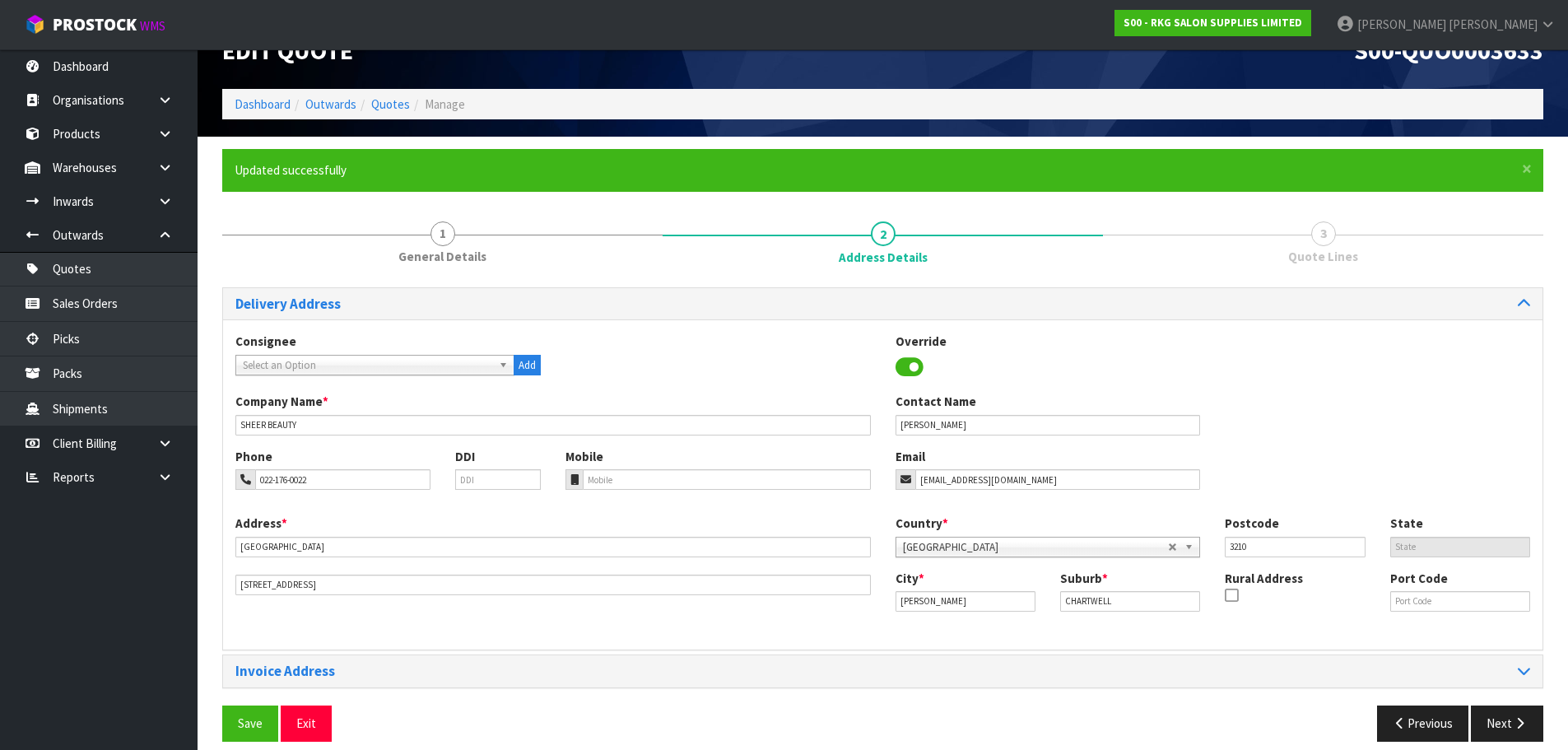
scroll to position [53, 0]
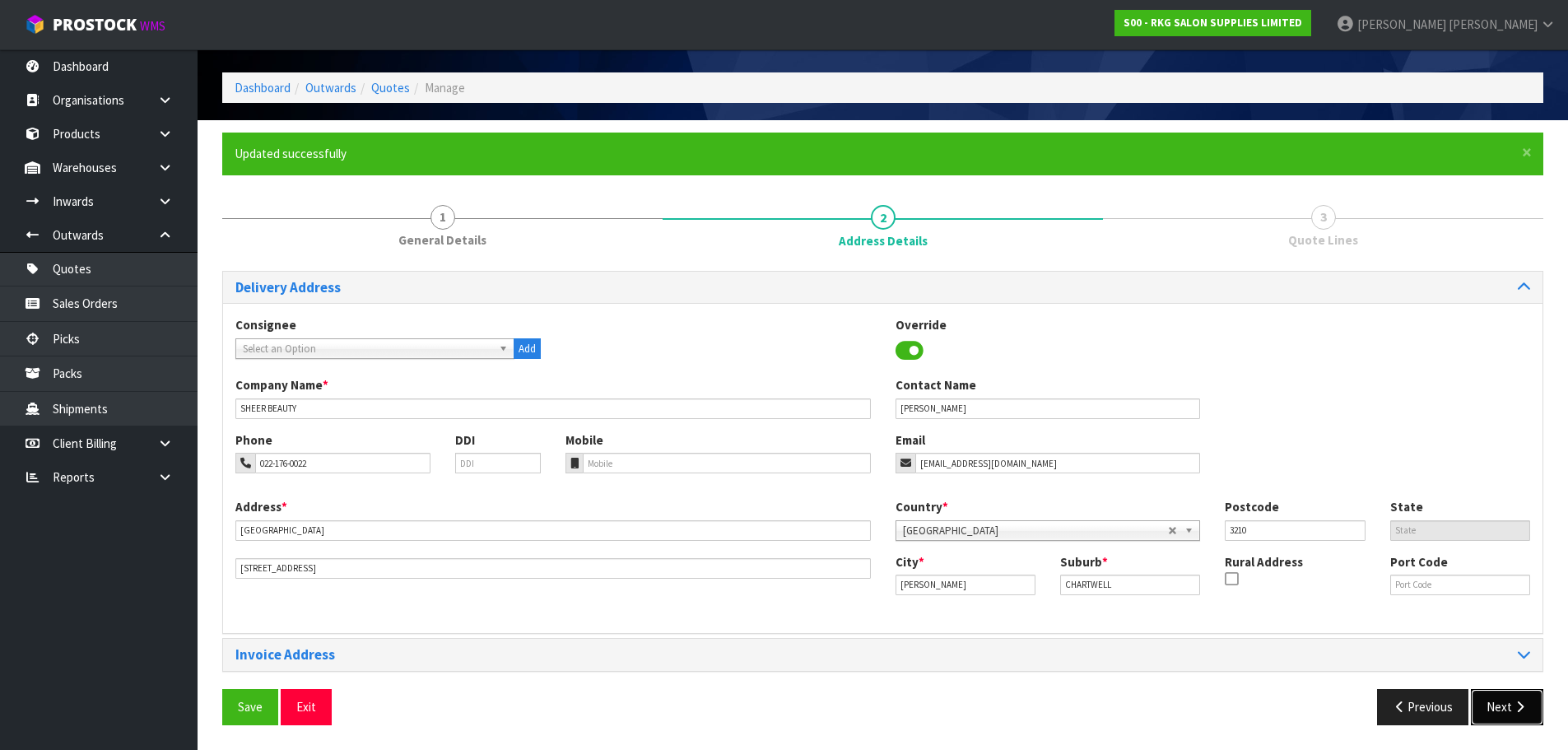
click at [1506, 711] on button "Next" at bounding box center [1507, 707] width 73 height 36
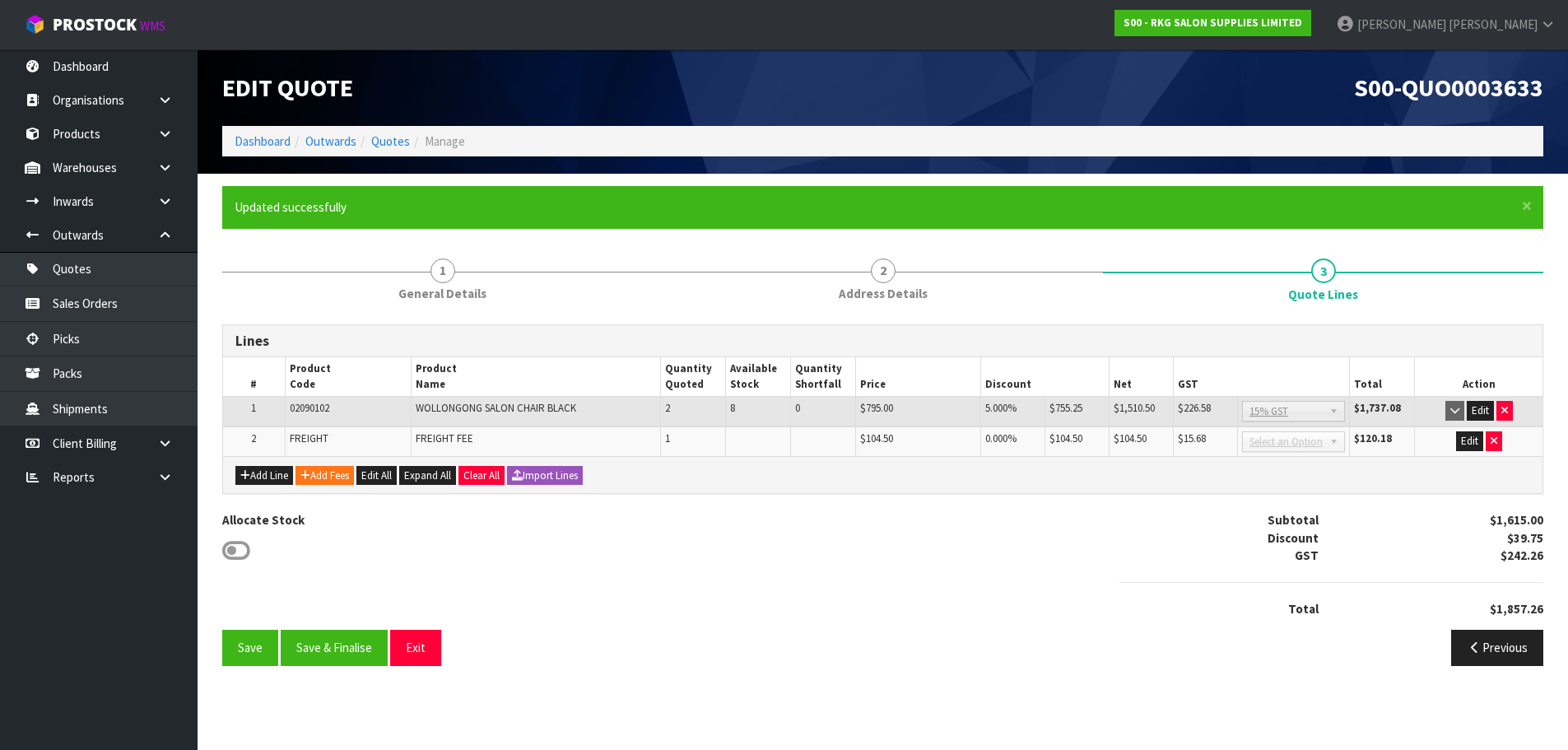
scroll to position [0, 0]
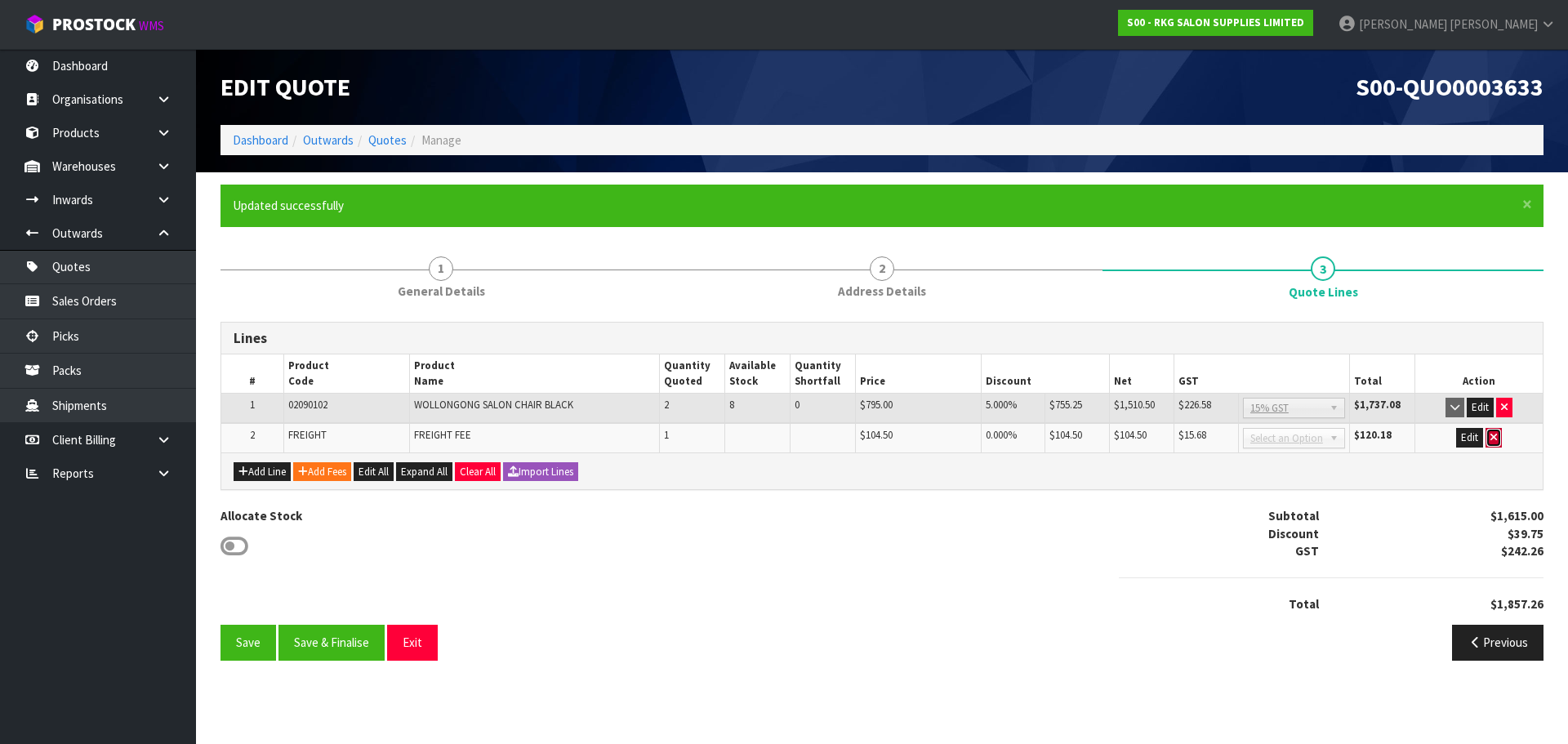
click at [1491, 438] on icon "button" at bounding box center [1493, 437] width 7 height 11
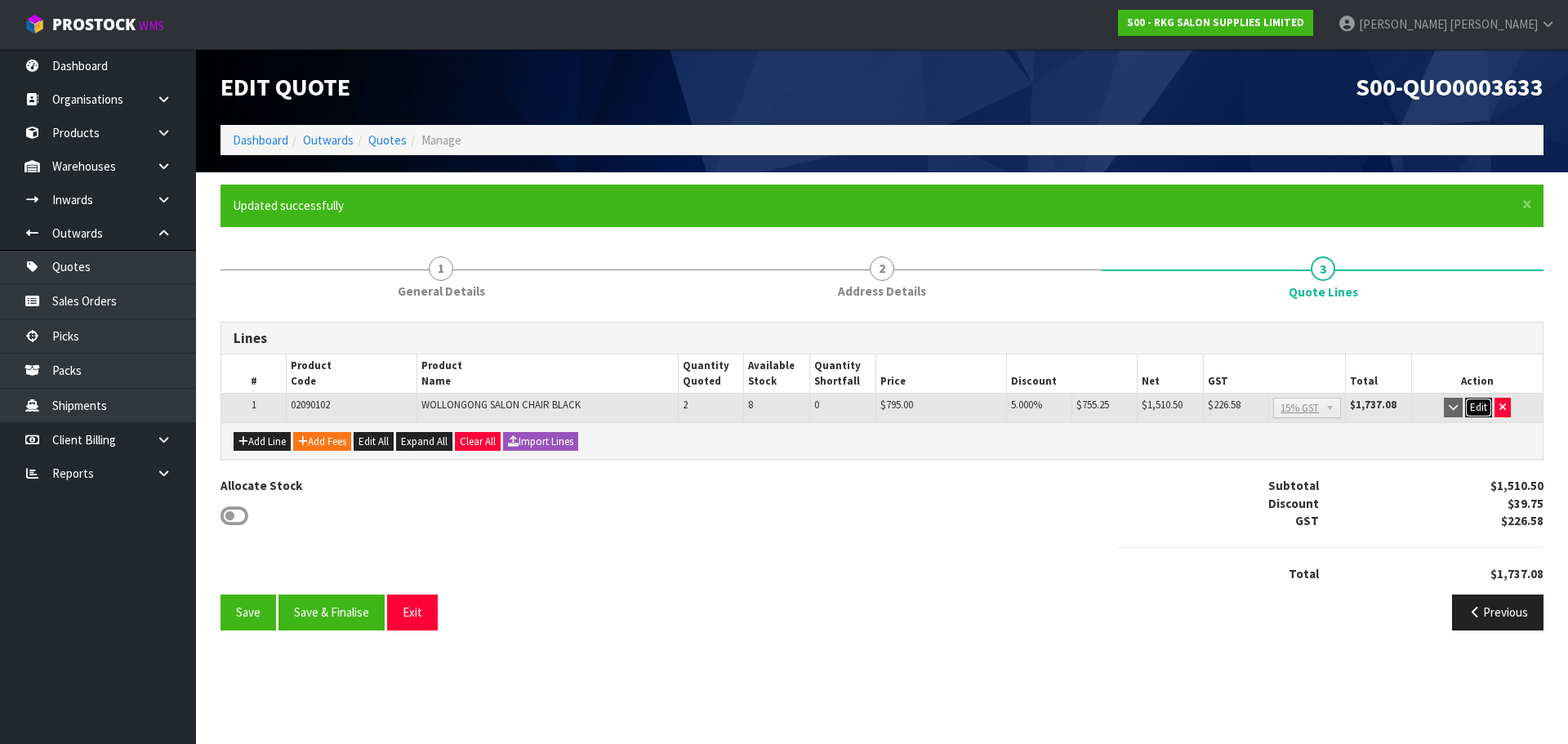
click at [1478, 410] on button "Edit" at bounding box center [1478, 407] width 27 height 19
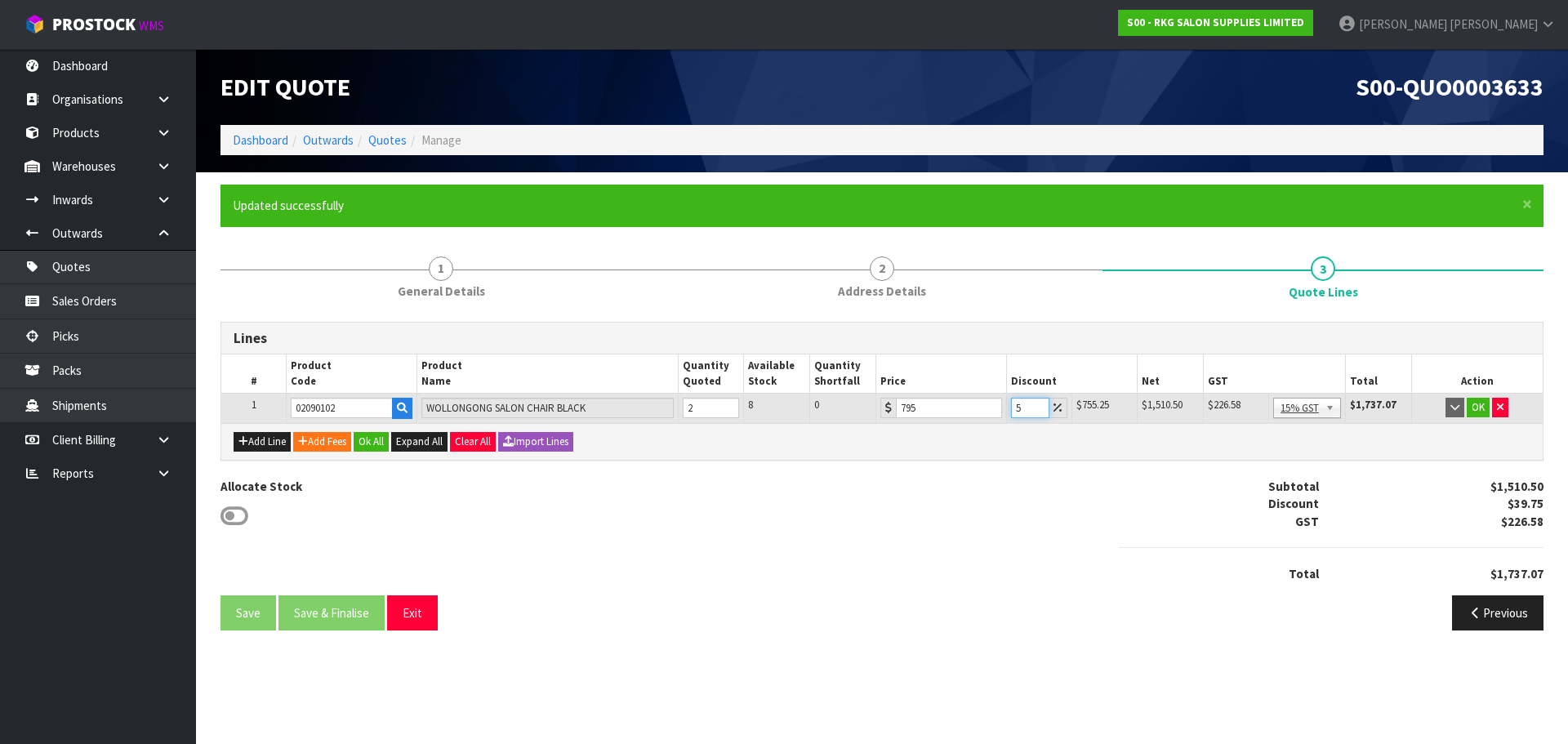
drag, startPoint x: 1024, startPoint y: 405, endPoint x: 1011, endPoint y: 407, distance: 13.2
click at [1011, 407] on input "5" at bounding box center [1031, 408] width 39 height 20
type input "7.5"
click at [1479, 410] on button "OK" at bounding box center [1477, 407] width 23 height 19
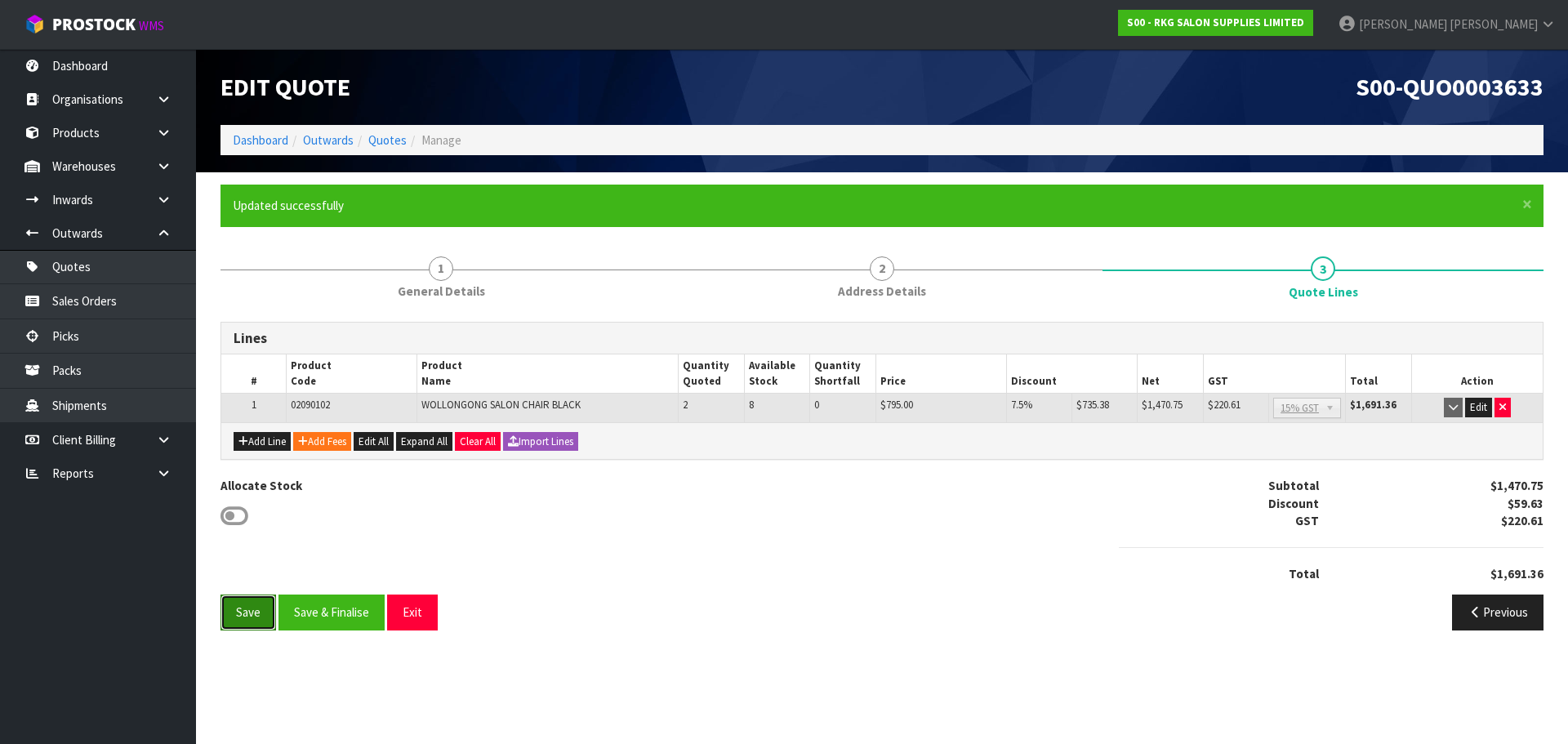
click at [242, 609] on button "Save" at bounding box center [248, 612] width 55 height 35
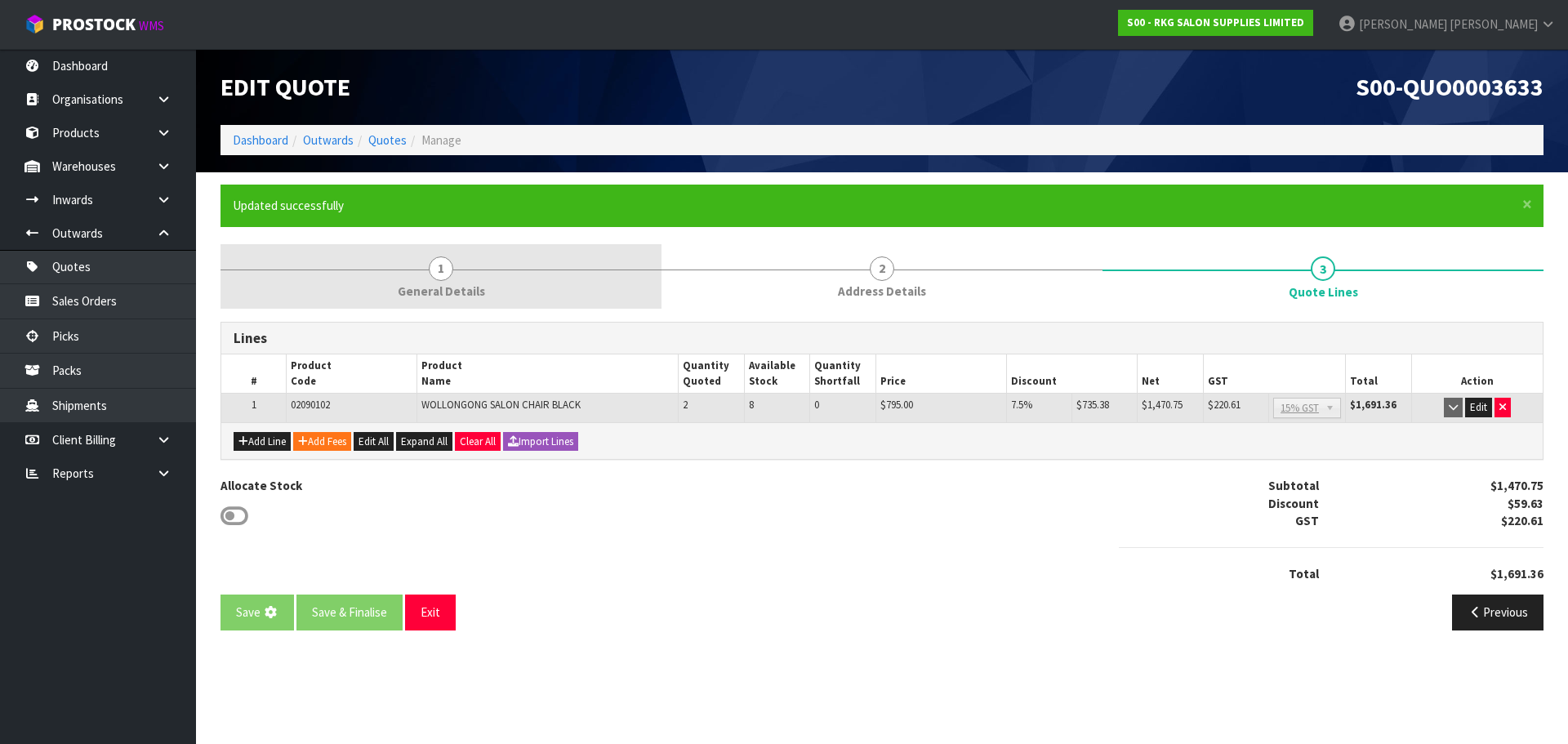
click at [440, 273] on span "1" at bounding box center [440, 268] width 24 height 24
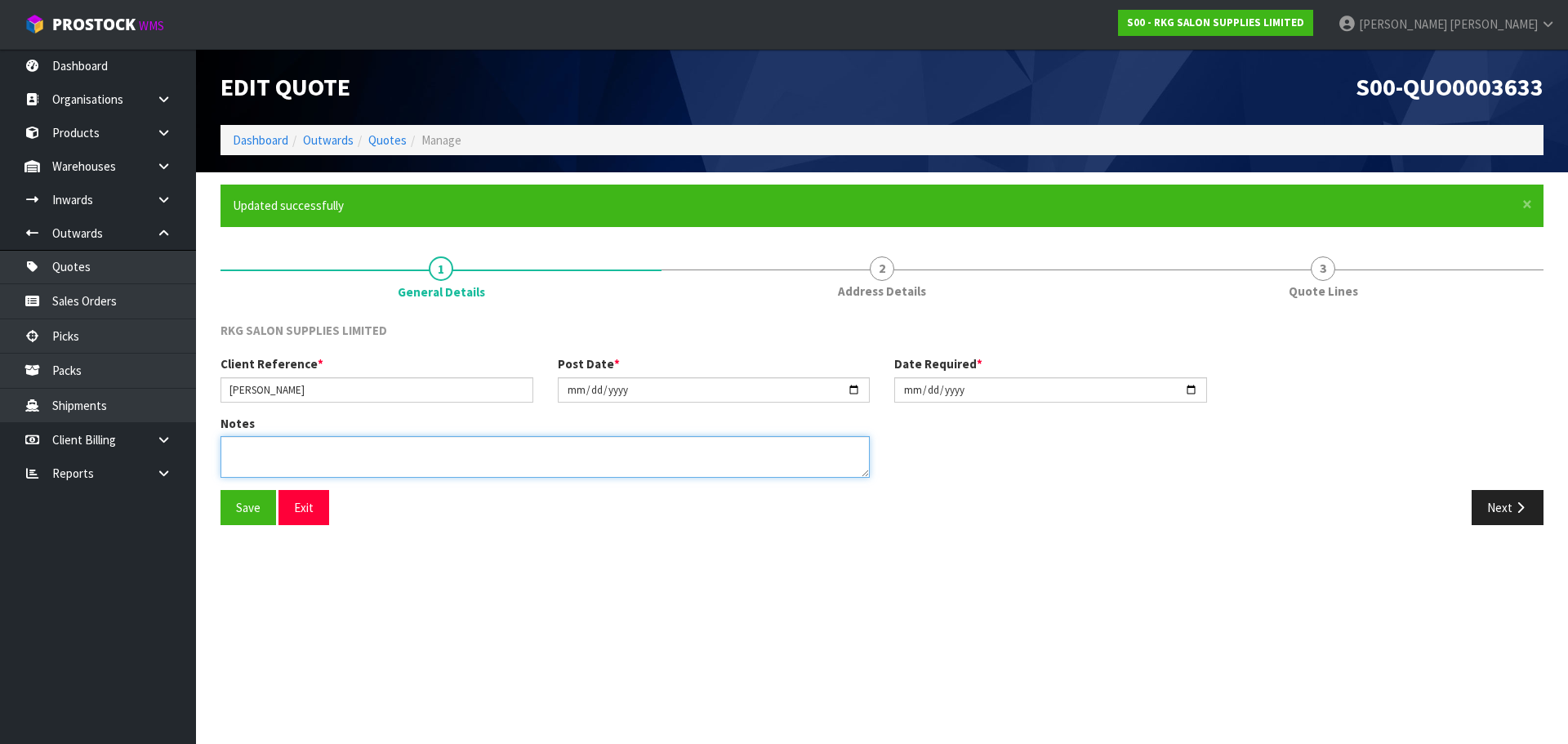
click at [271, 450] on textarea at bounding box center [545, 457] width 649 height 42
type textarea "FOR PICK UP"
click at [250, 516] on button "Save" at bounding box center [248, 507] width 55 height 35
click at [1488, 511] on button "Next" at bounding box center [1508, 507] width 72 height 35
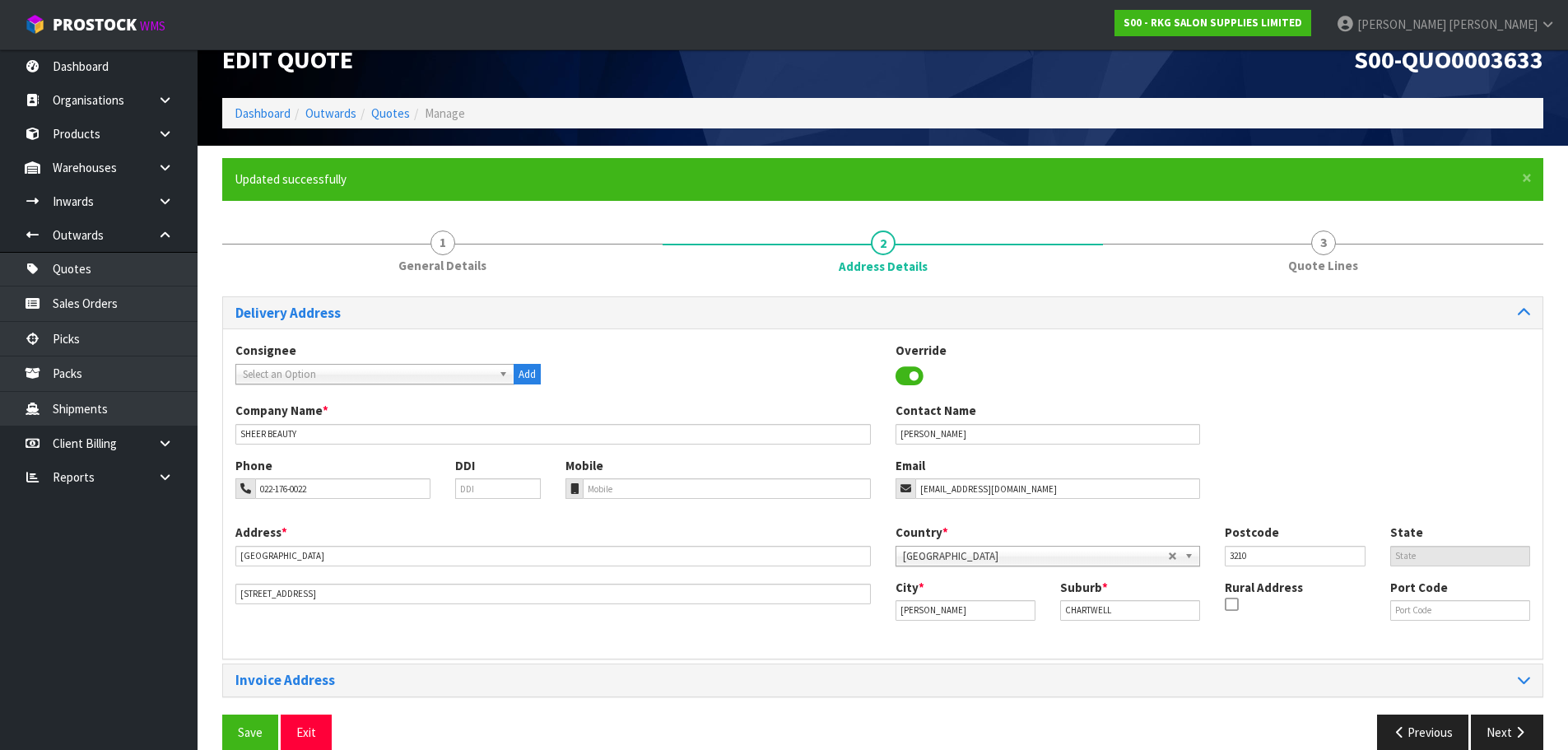
scroll to position [53, 0]
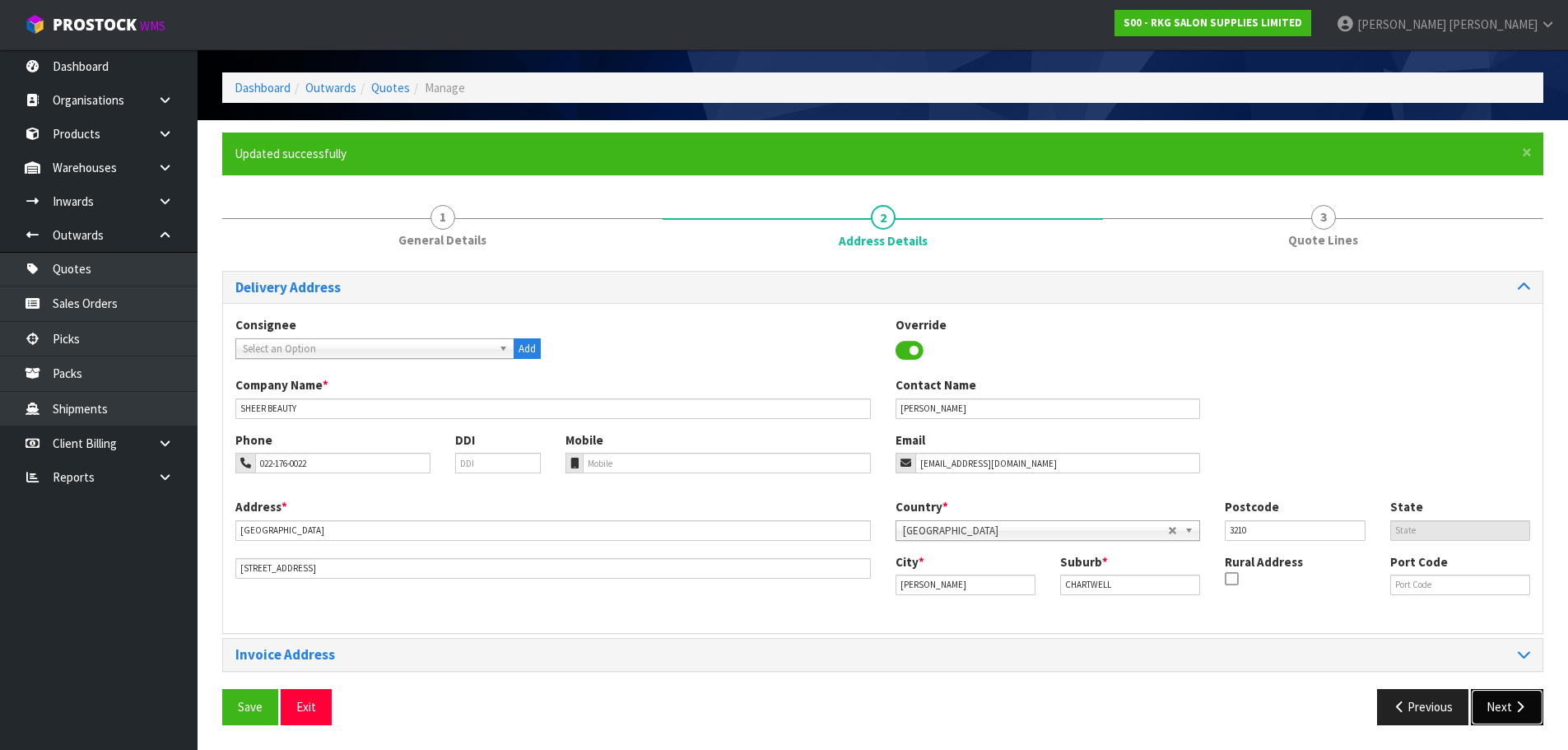
click at [1489, 708] on button "Next" at bounding box center [1507, 707] width 73 height 36
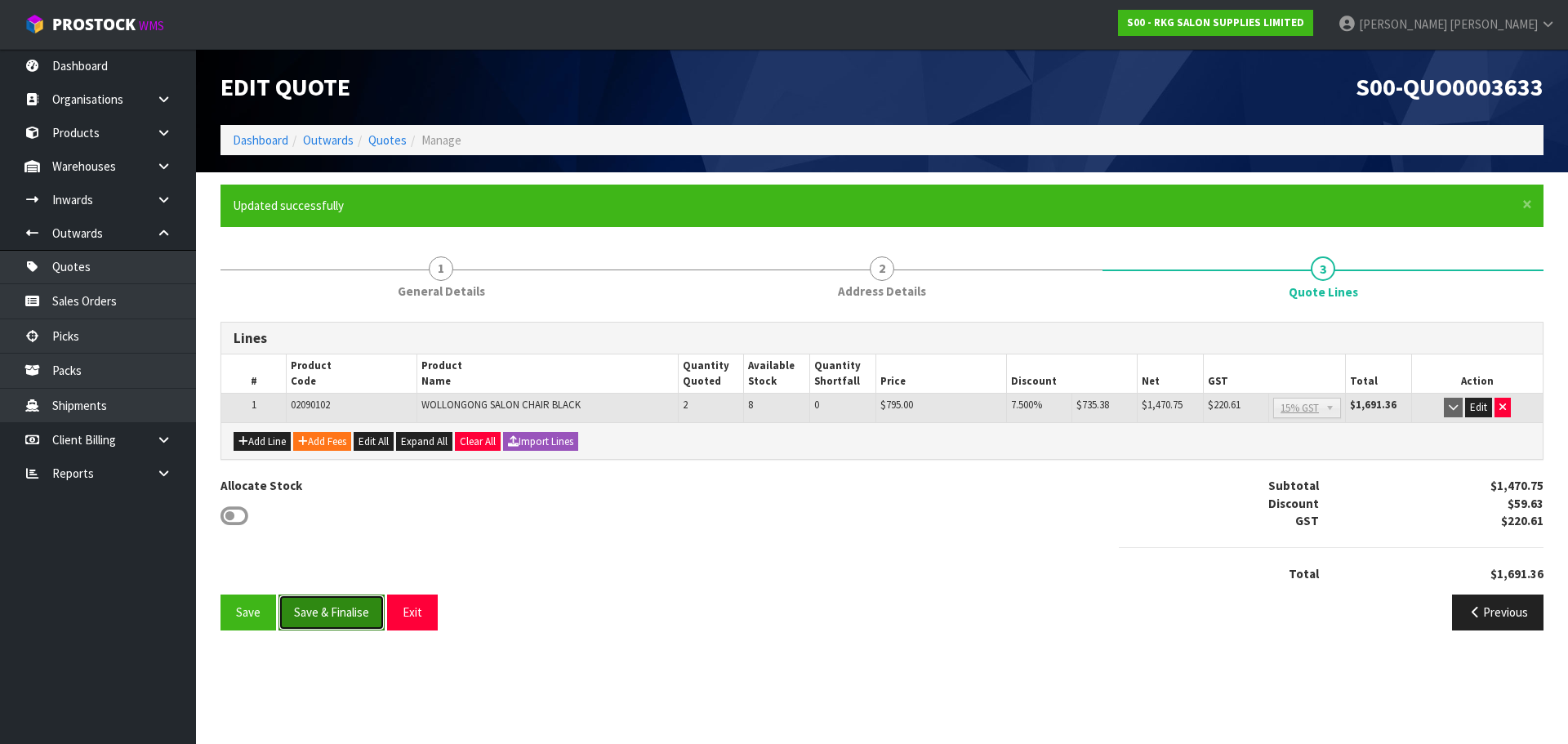
click at [327, 611] on button "Save & Finalise" at bounding box center [331, 612] width 106 height 35
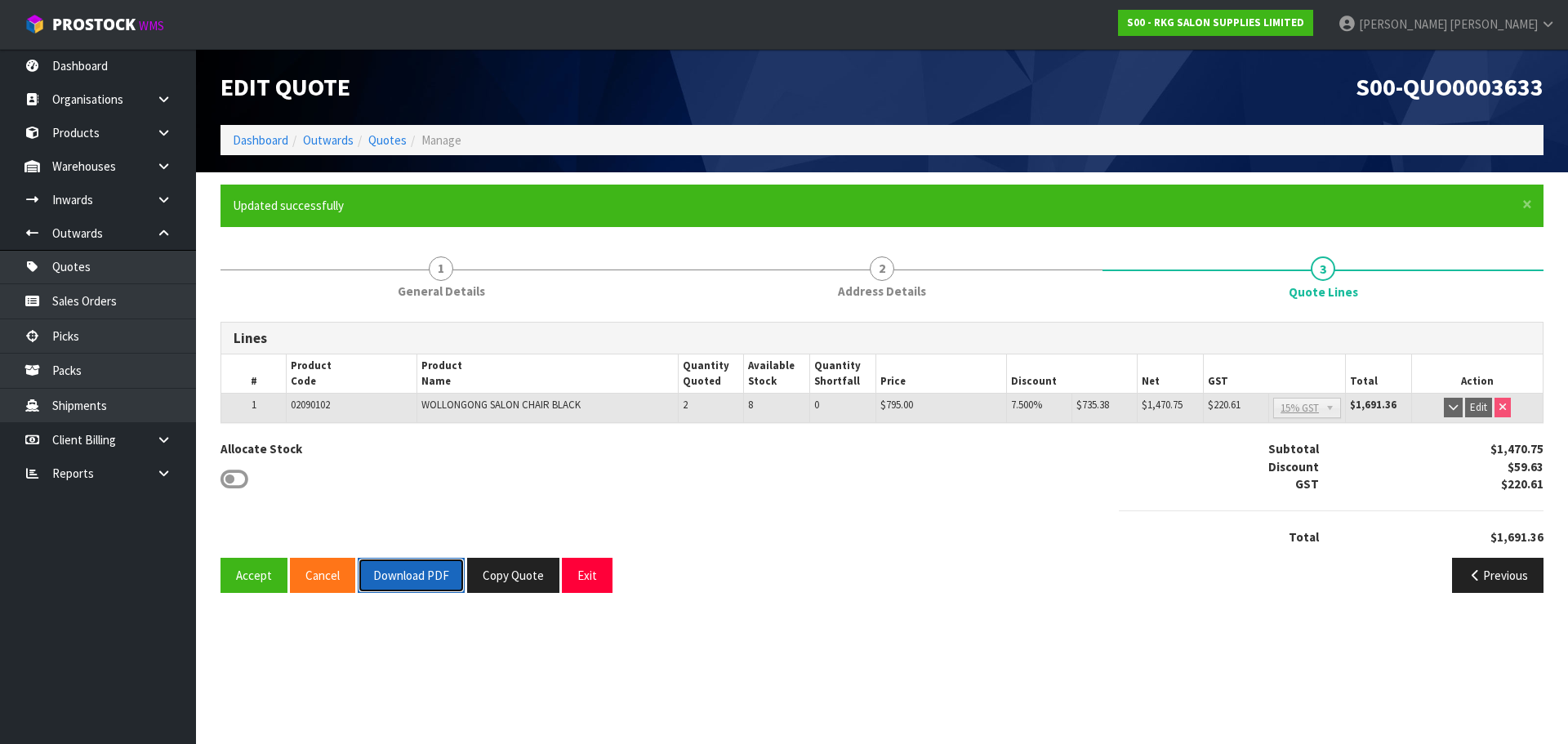
click at [402, 569] on button "Download PDF" at bounding box center [412, 575] width 107 height 35
click at [578, 587] on button "Exit" at bounding box center [587, 575] width 50 height 35
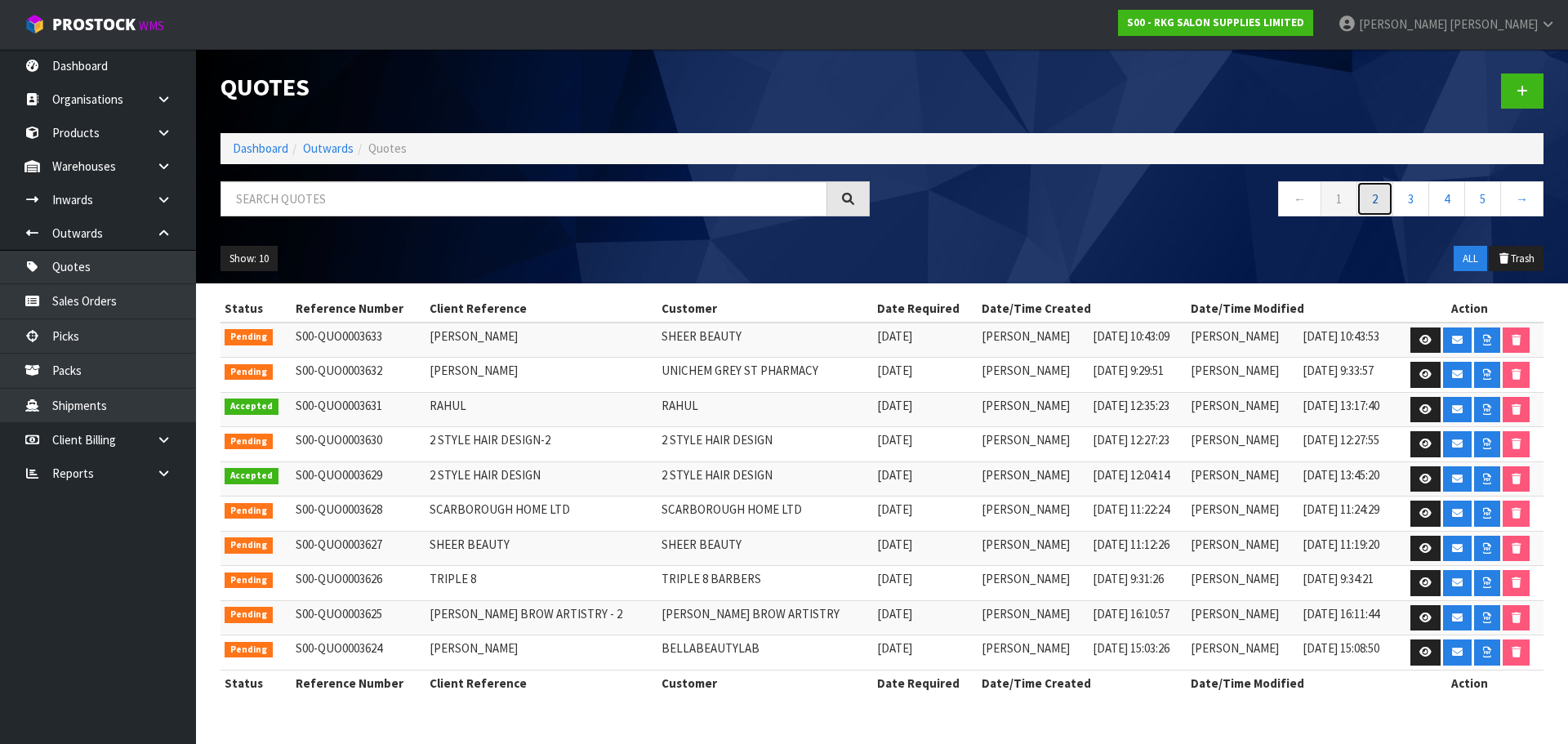
click at [1373, 204] on link "2" at bounding box center [1374, 199] width 37 height 35
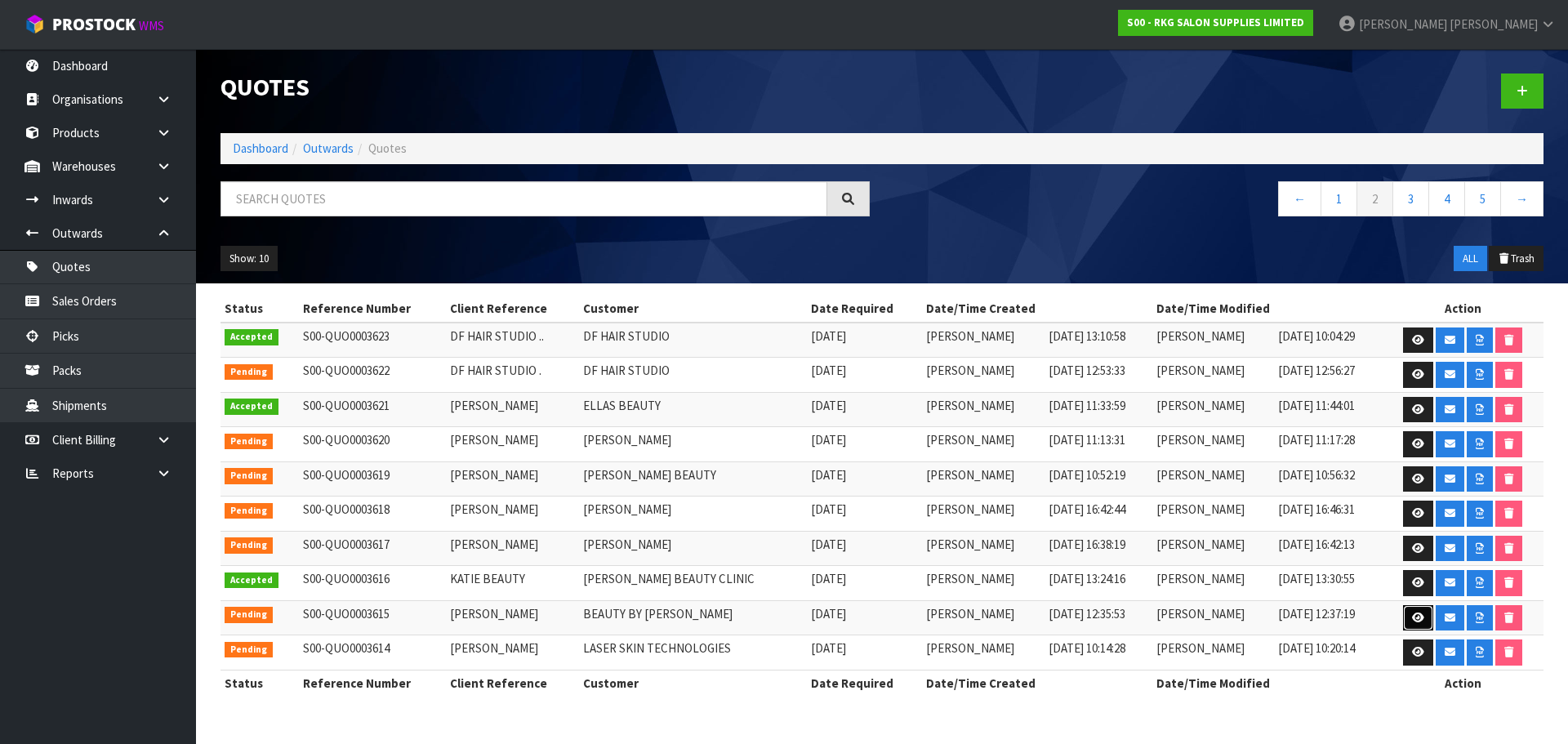
click at [1409, 622] on link at bounding box center [1418, 618] width 30 height 26
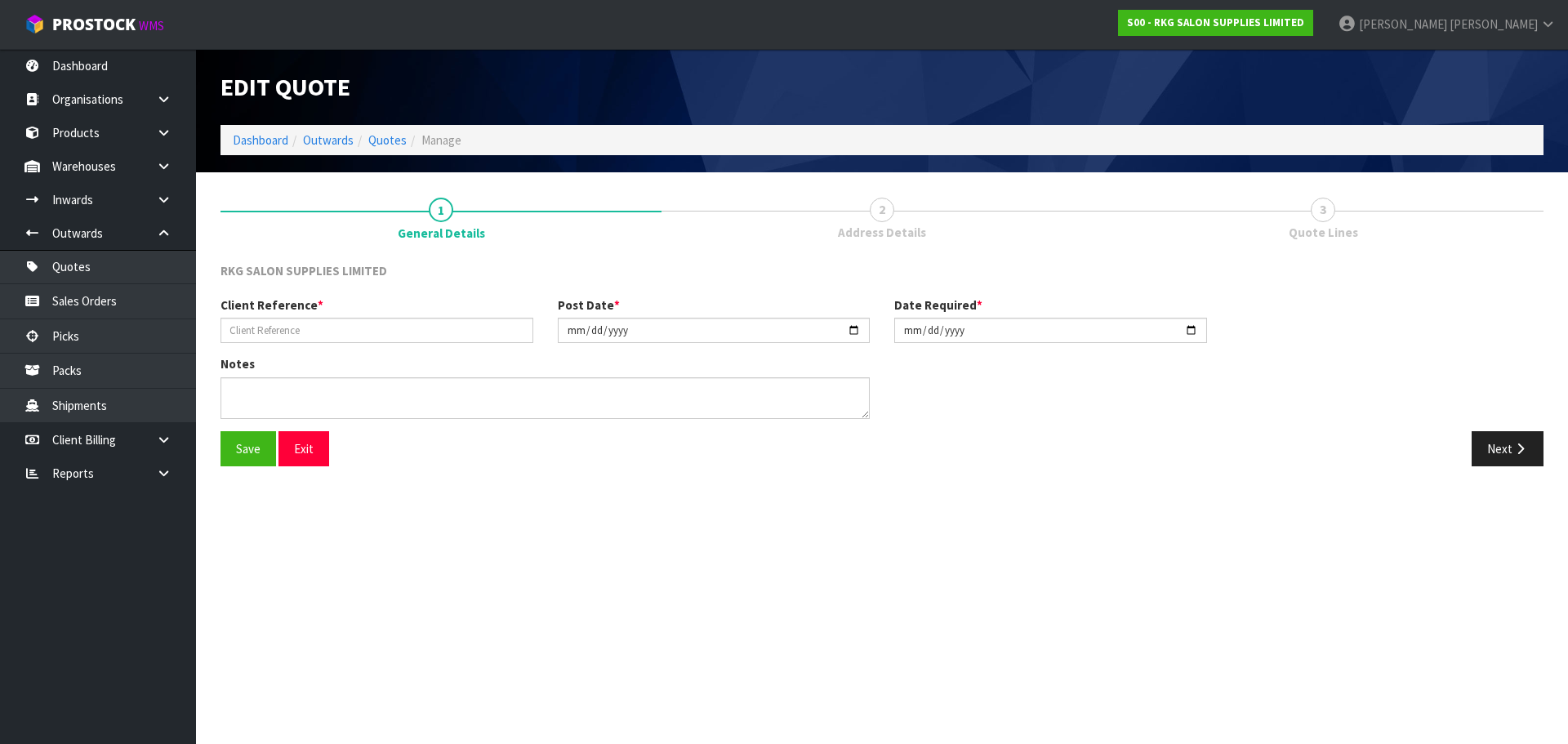
type input "[PERSON_NAME]"
type input "2025-09-15"
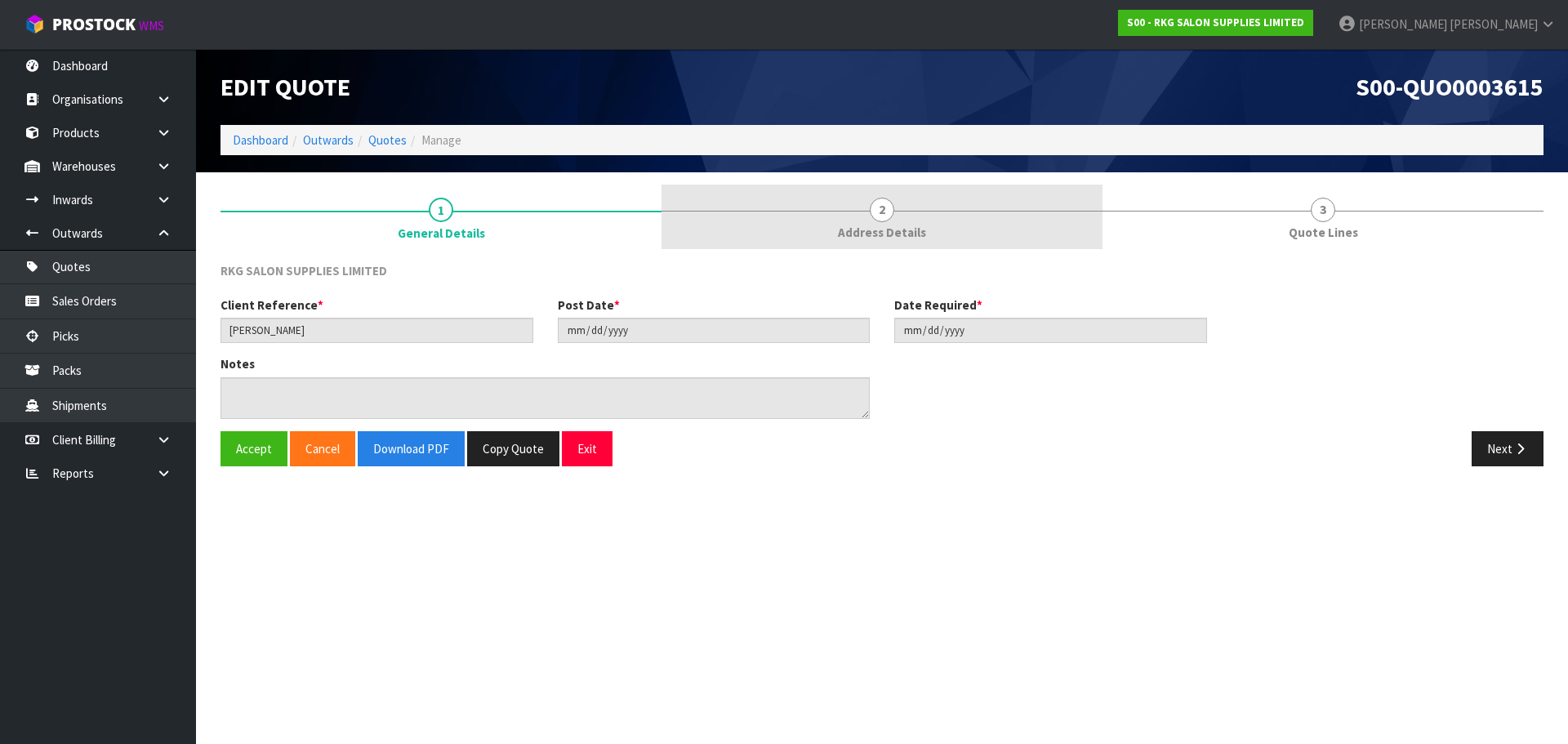
click at [880, 214] on span "2" at bounding box center [881, 210] width 24 height 24
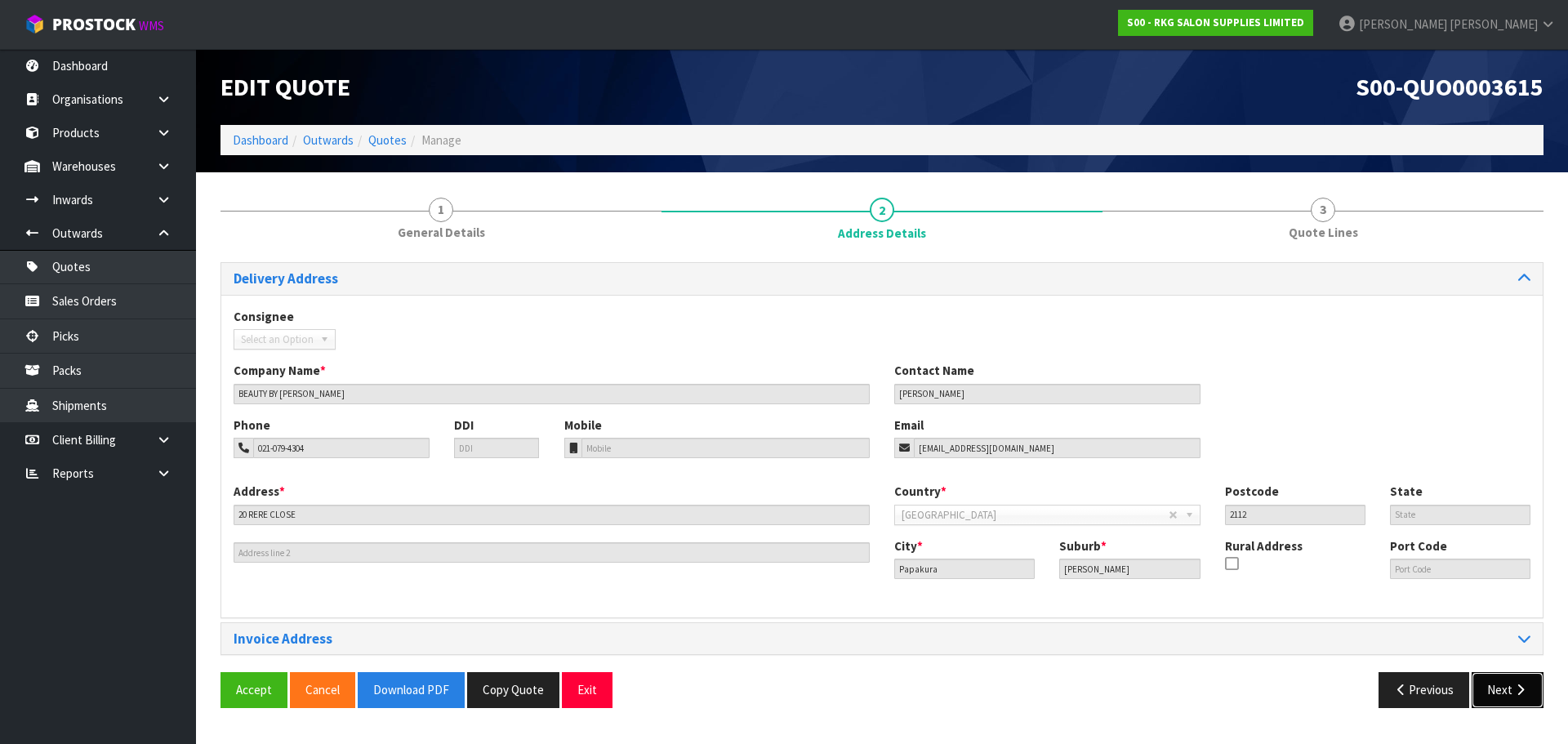
click at [1511, 700] on button "Next" at bounding box center [1508, 689] width 72 height 35
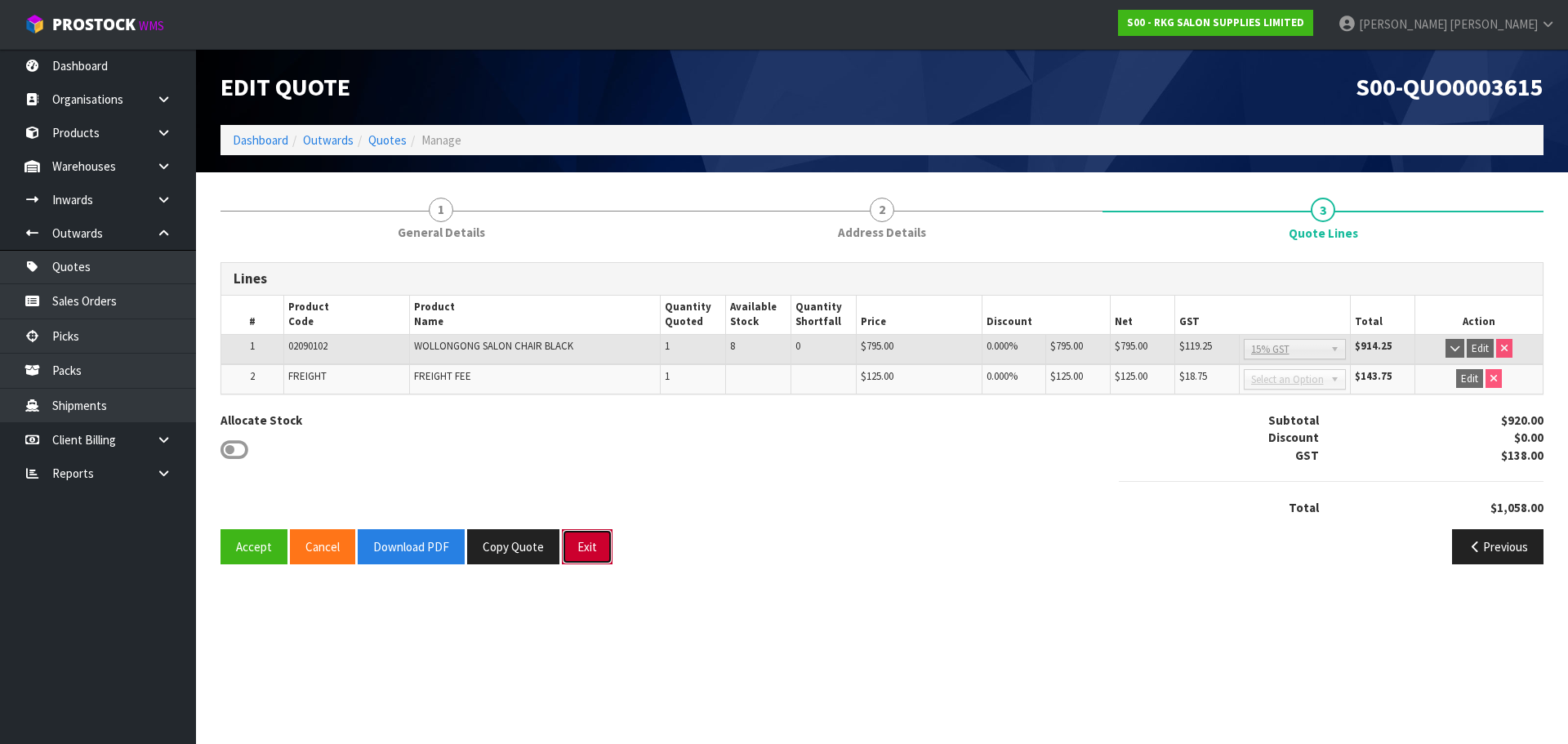
click at [591, 554] on button "Exit" at bounding box center [587, 547] width 50 height 35
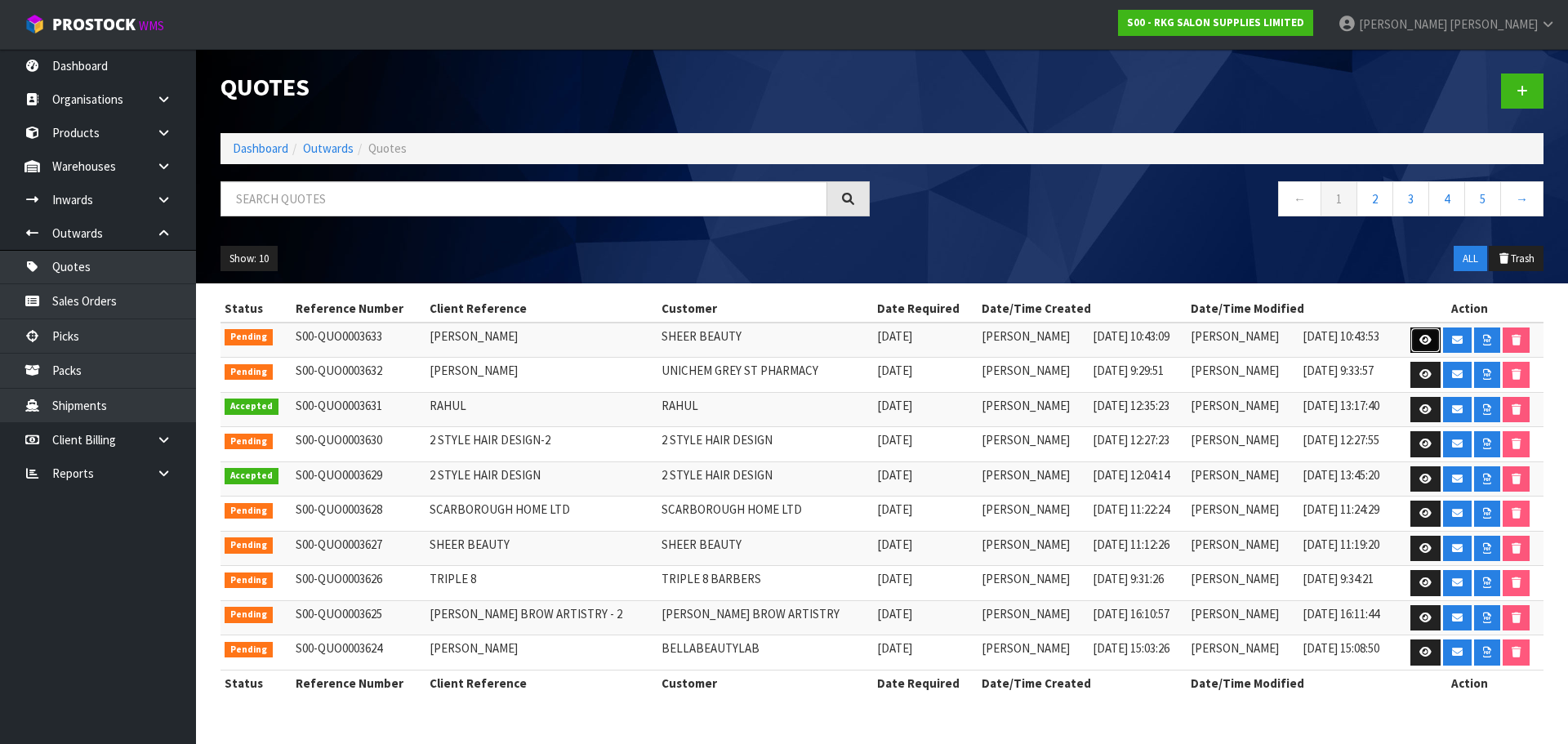
click at [1416, 338] on link at bounding box center [1425, 340] width 30 height 26
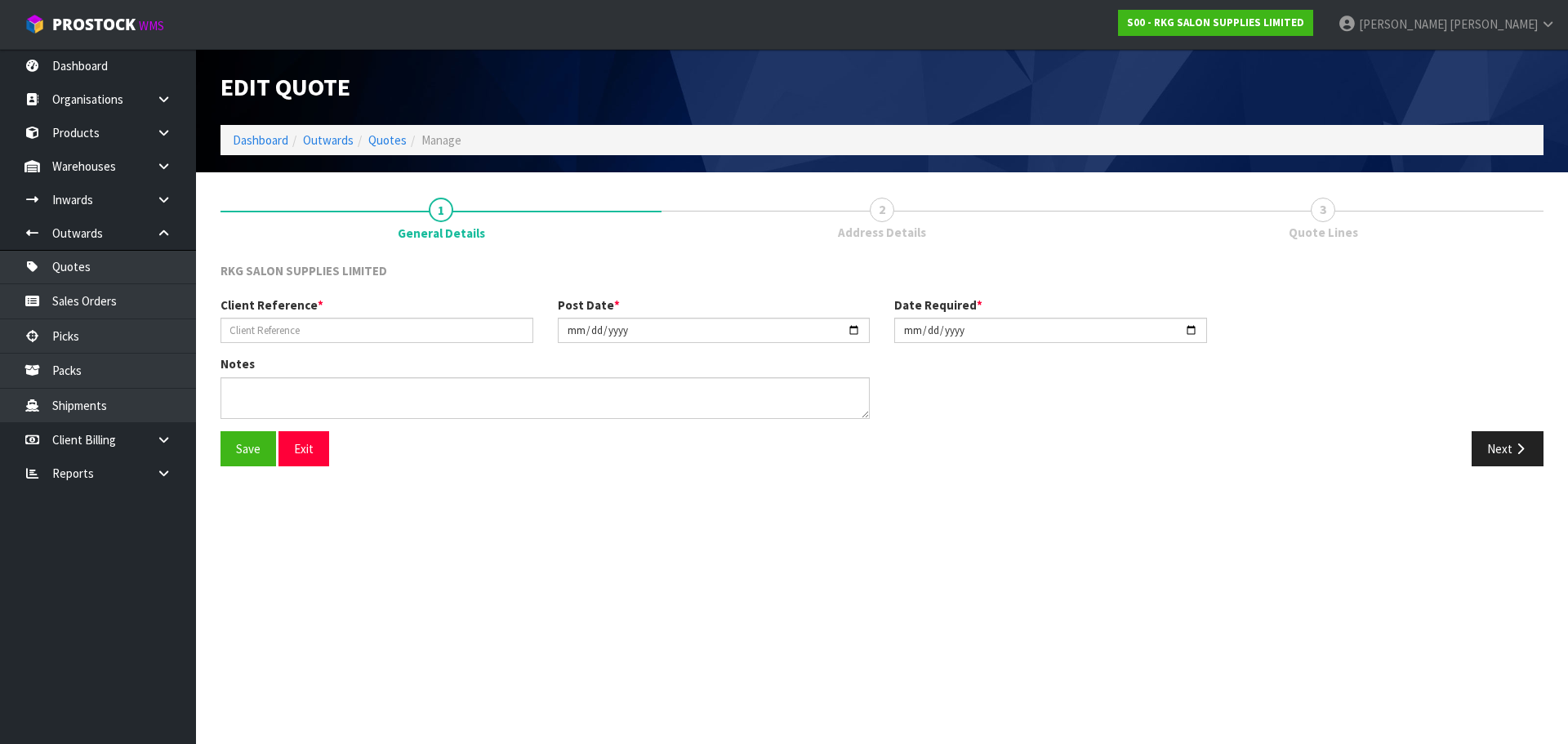
type input "ASHWINDER"
type input "[DATE]"
type textarea "FOR PICK UP"
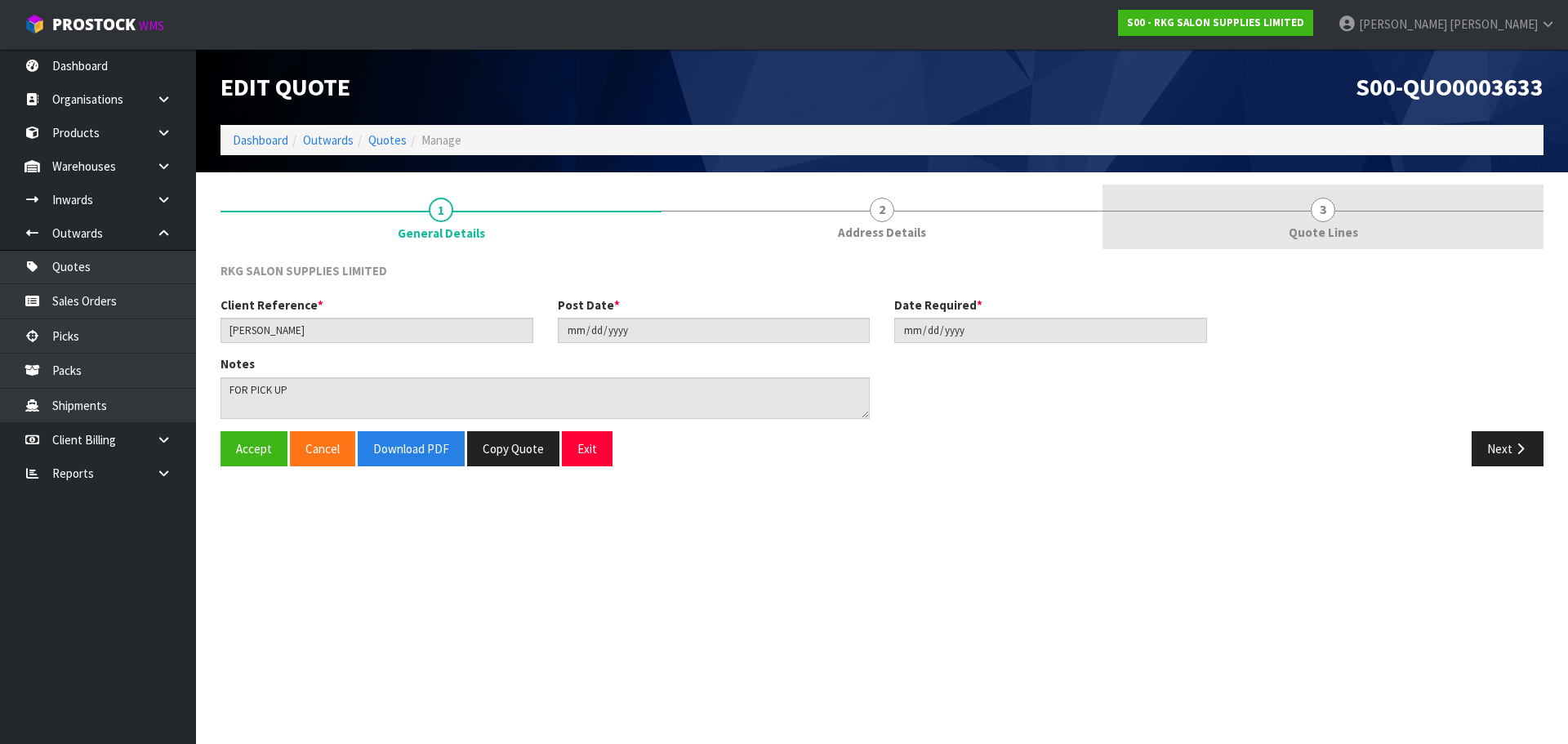
click at [1301, 212] on link "3 Quote Lines" at bounding box center [1323, 216] width 441 height 65
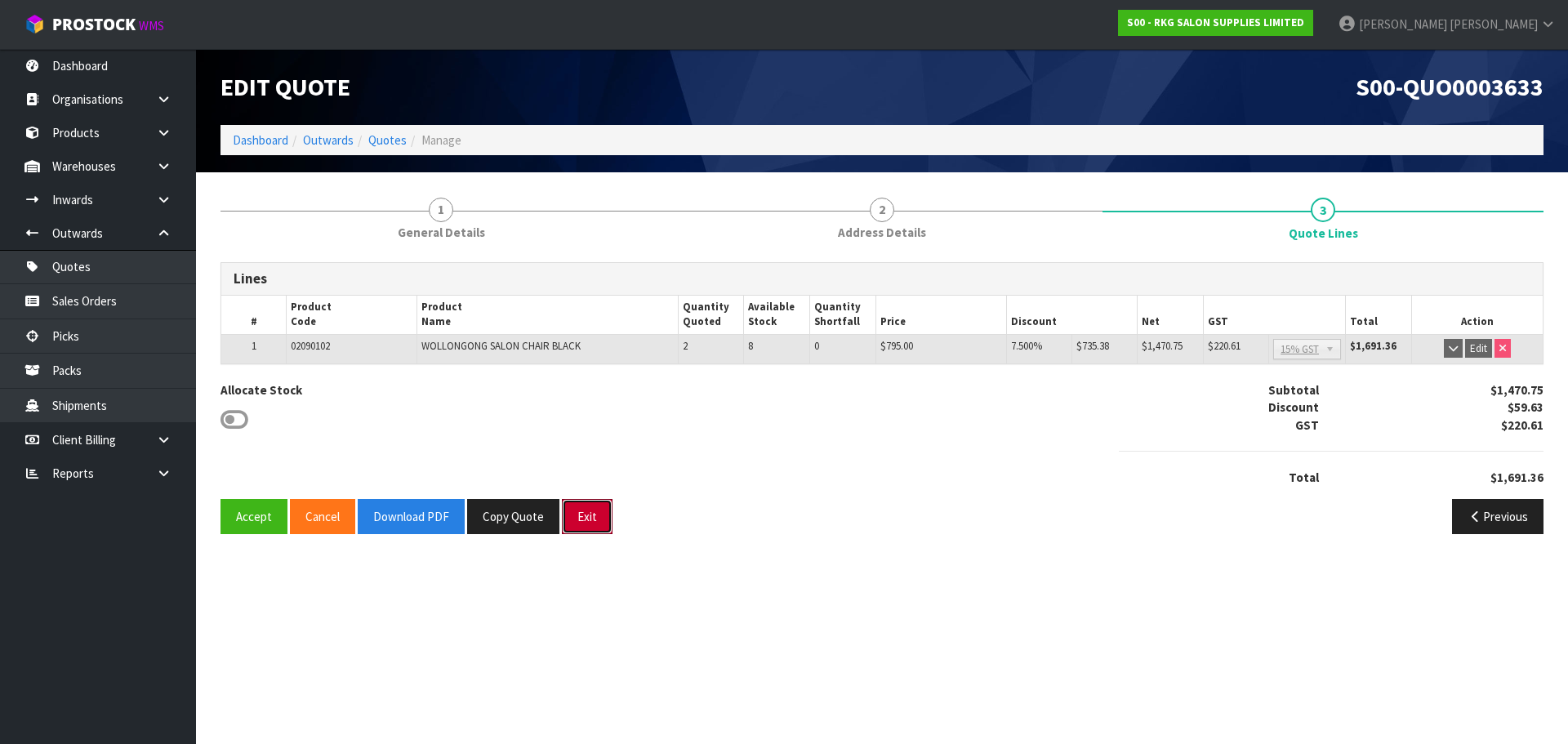
drag, startPoint x: 580, startPoint y: 527, endPoint x: 580, endPoint y: 423, distance: 104.0
click at [580, 527] on button "Exit" at bounding box center [587, 517] width 50 height 35
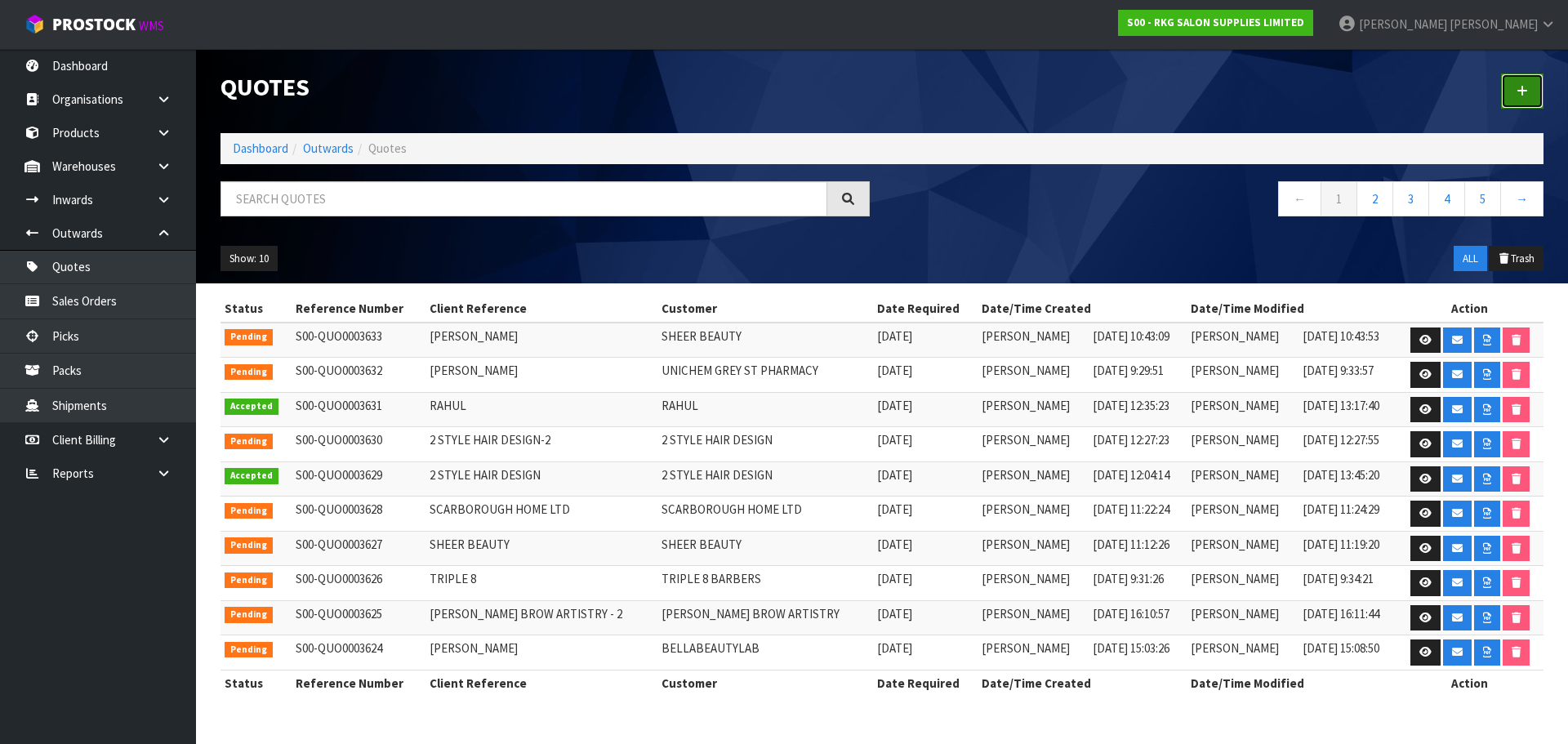
click at [1534, 86] on link at bounding box center [1522, 91] width 43 height 35
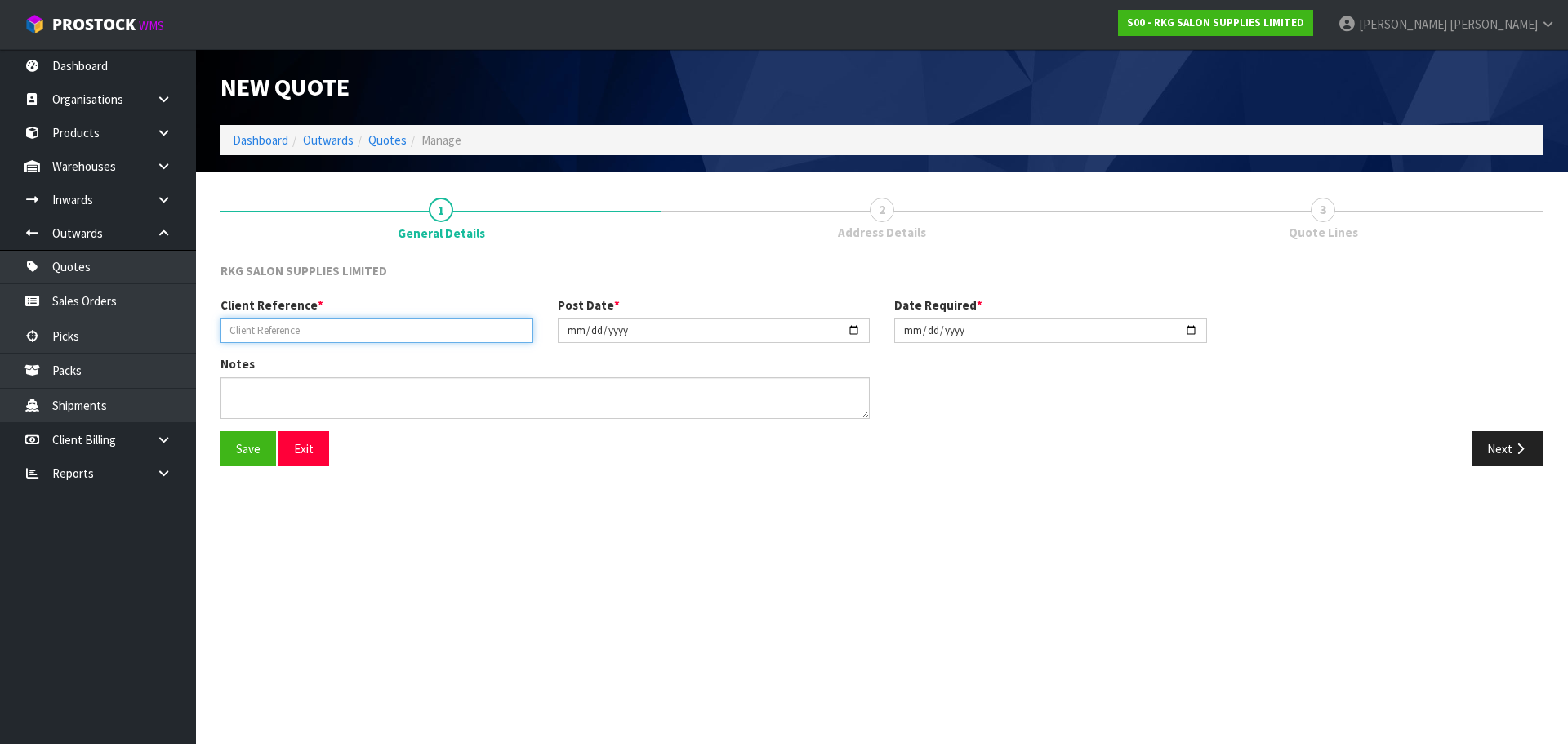
click at [325, 337] on input "text" at bounding box center [376, 330] width 313 height 25
type input "JESSICA BOYD"
click at [246, 453] on button "Save" at bounding box center [248, 449] width 55 height 35
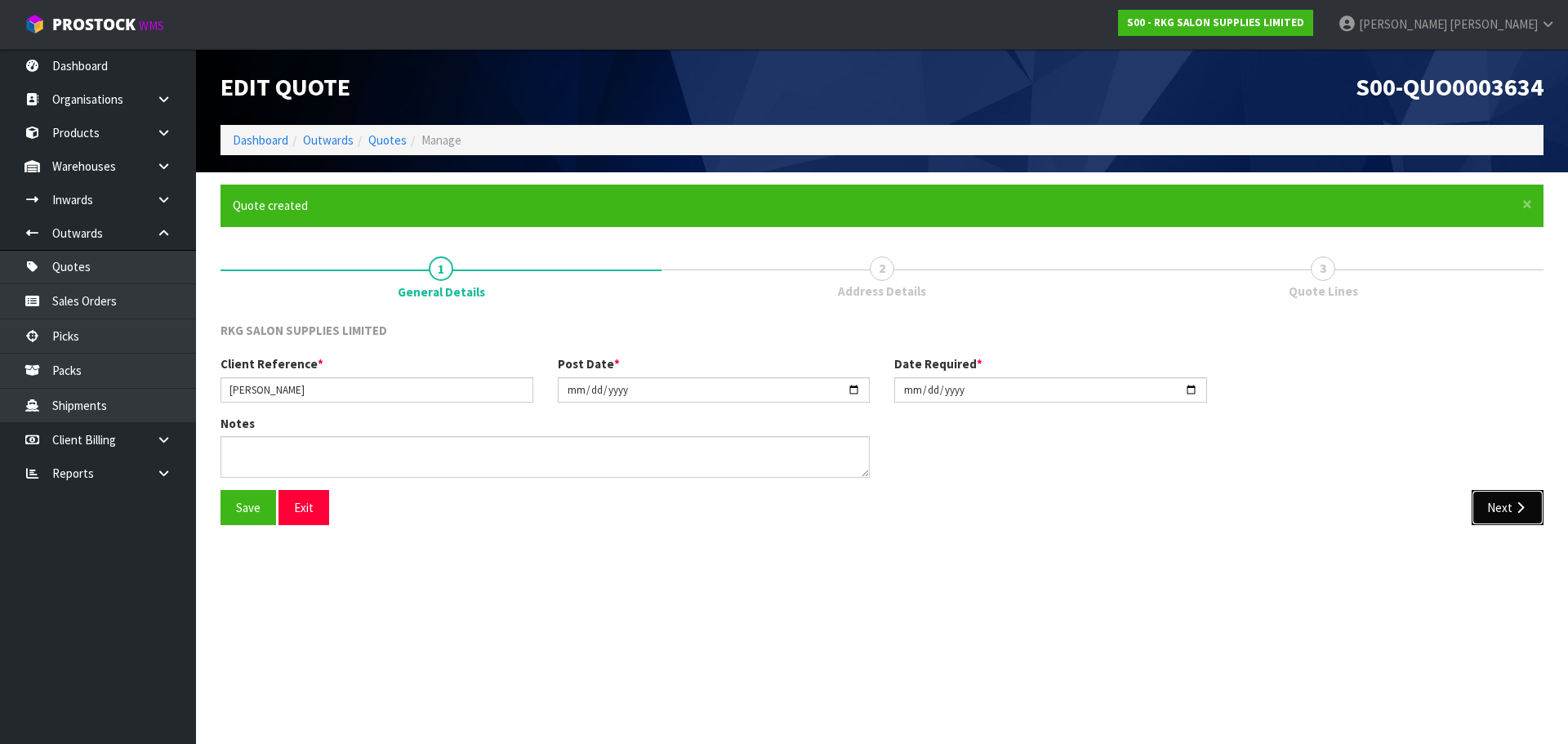
click at [1490, 511] on button "Next" at bounding box center [1508, 507] width 72 height 35
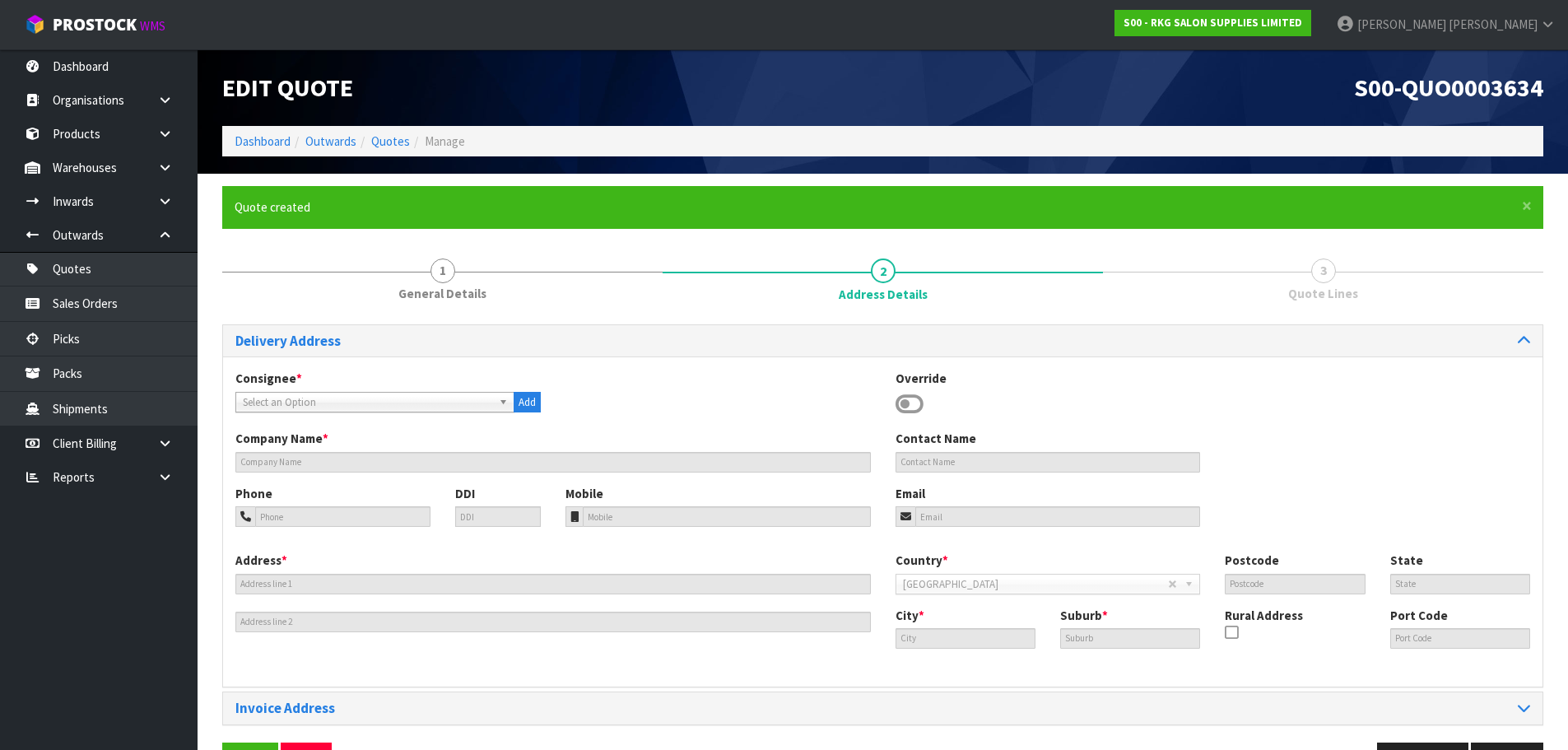
click at [913, 396] on icon at bounding box center [909, 404] width 28 height 25
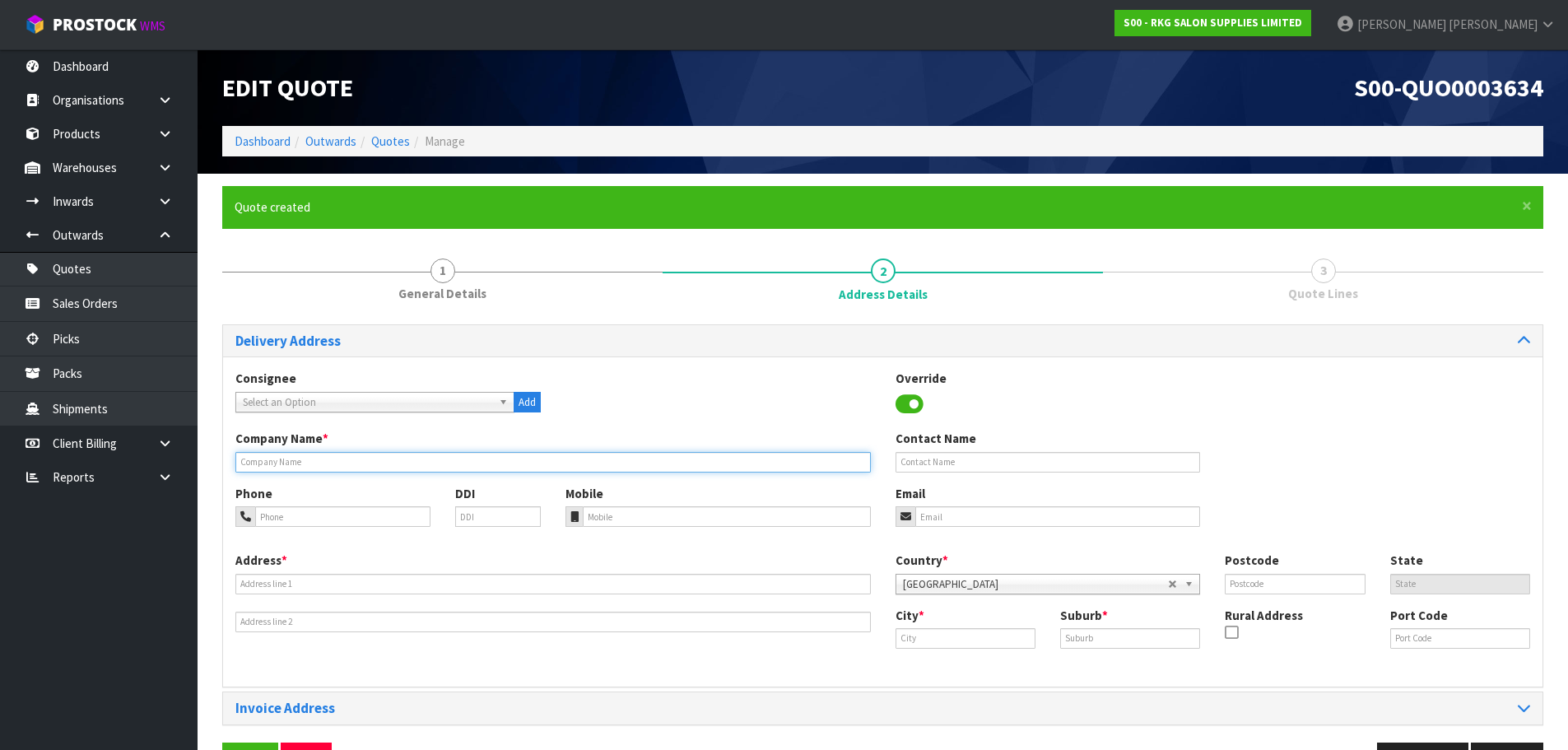
click at [390, 461] on input "text" at bounding box center [554, 463] width 636 height 20
click at [288, 465] on input "INTEGRITY EASTHETICS" at bounding box center [554, 463] width 636 height 20
drag, startPoint x: 363, startPoint y: 461, endPoint x: 235, endPoint y: 460, distance: 128.0
click at [235, 460] on div "Company Name * INTEGRITY AESTHETICS" at bounding box center [553, 451] width 660 height 42
type input "INTEGRITY AESTHETICS"
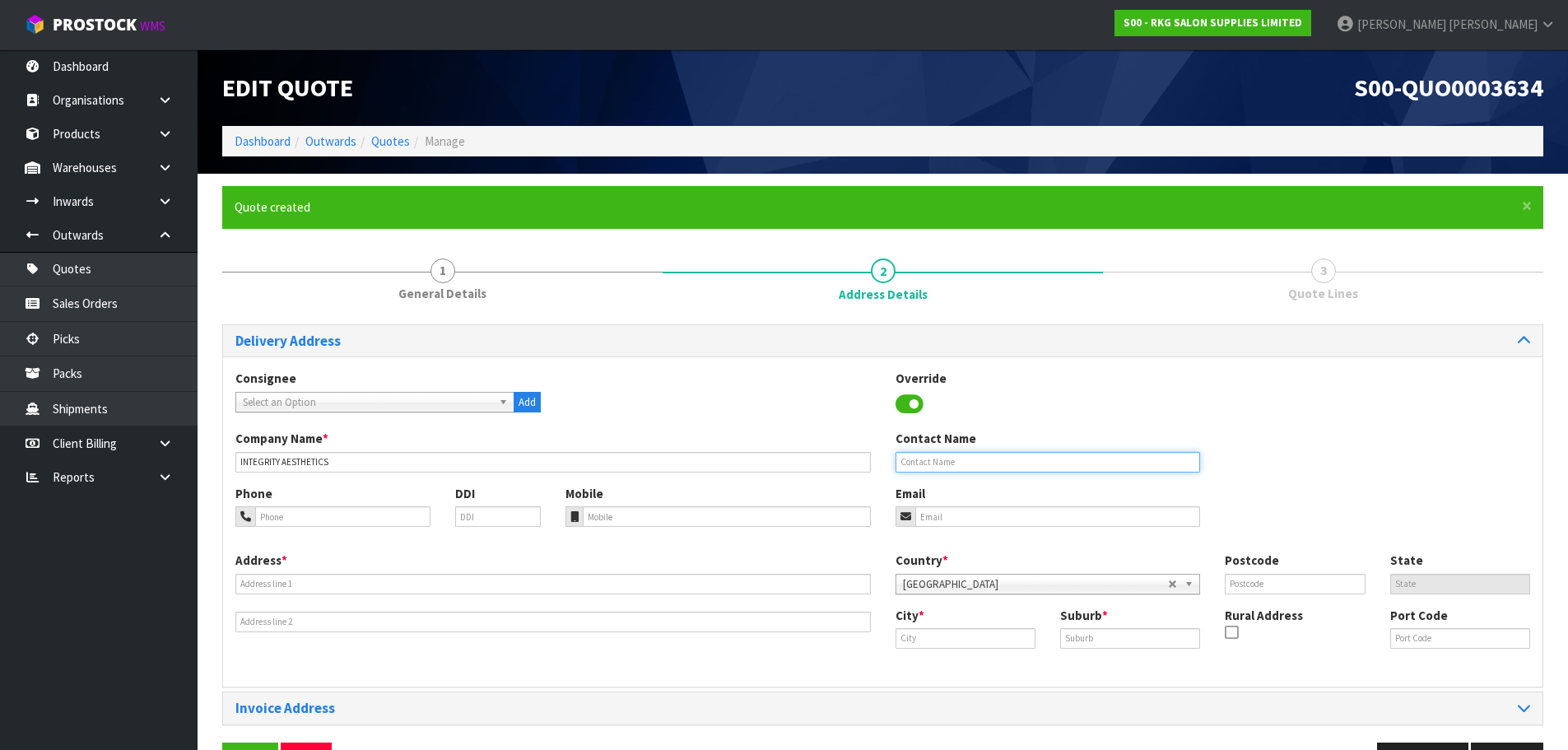
click at [910, 461] on input "text" at bounding box center [1047, 463] width 305 height 20
type input "JESSICA BOYD"
click at [922, 516] on input "email" at bounding box center [1058, 517] width 286 height 20
type input "jess.r.boyd@icloud.com"
click at [308, 517] on input "tel" at bounding box center [342, 517] width 175 height 20
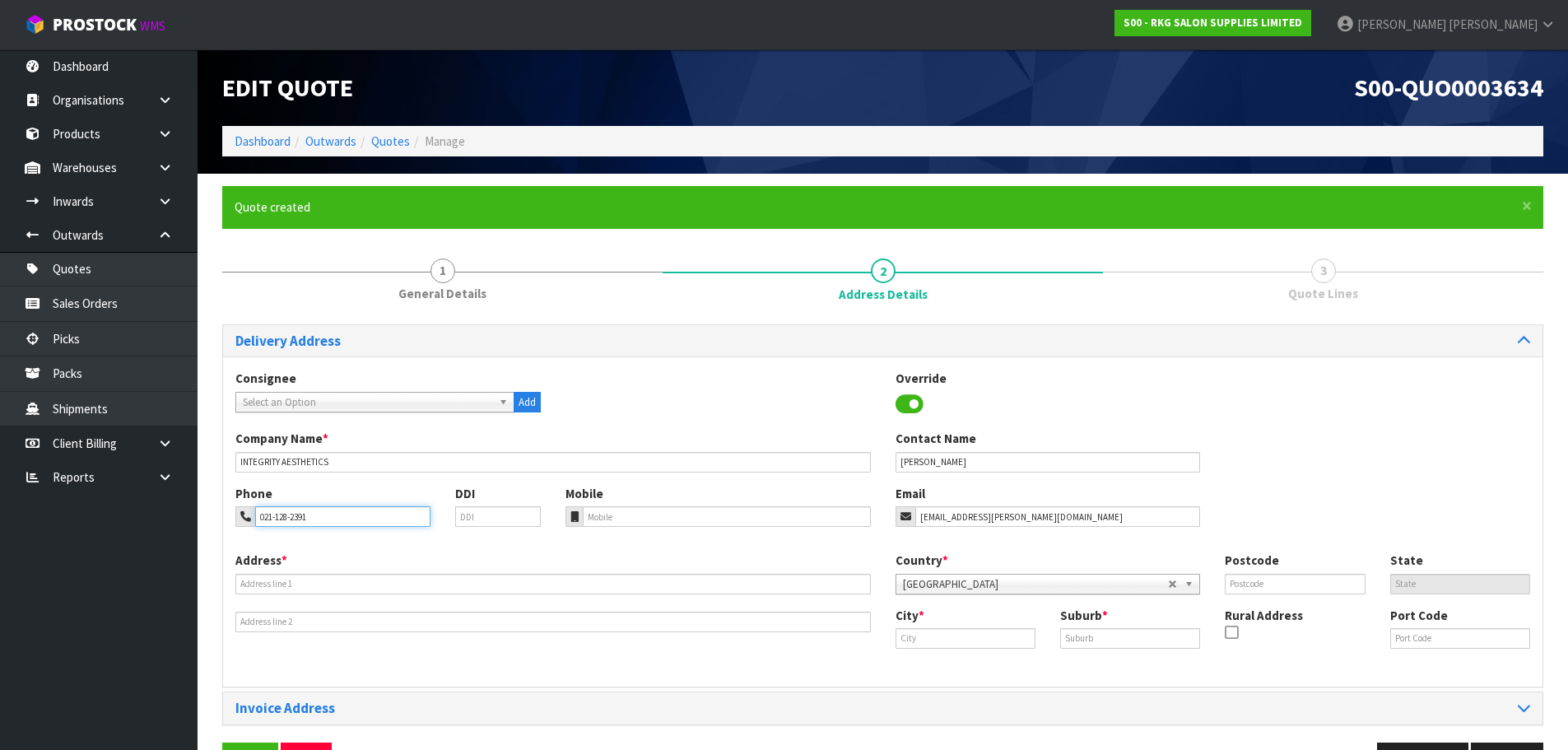
type input "021-128-2391"
click at [266, 584] on input "text" at bounding box center [554, 584] width 636 height 20
type input "134A PEMBROKE ST"
click at [948, 636] on input "text" at bounding box center [965, 638] width 140 height 20
click at [946, 673] on link "Hamil ton" at bounding box center [968, 666] width 145 height 22
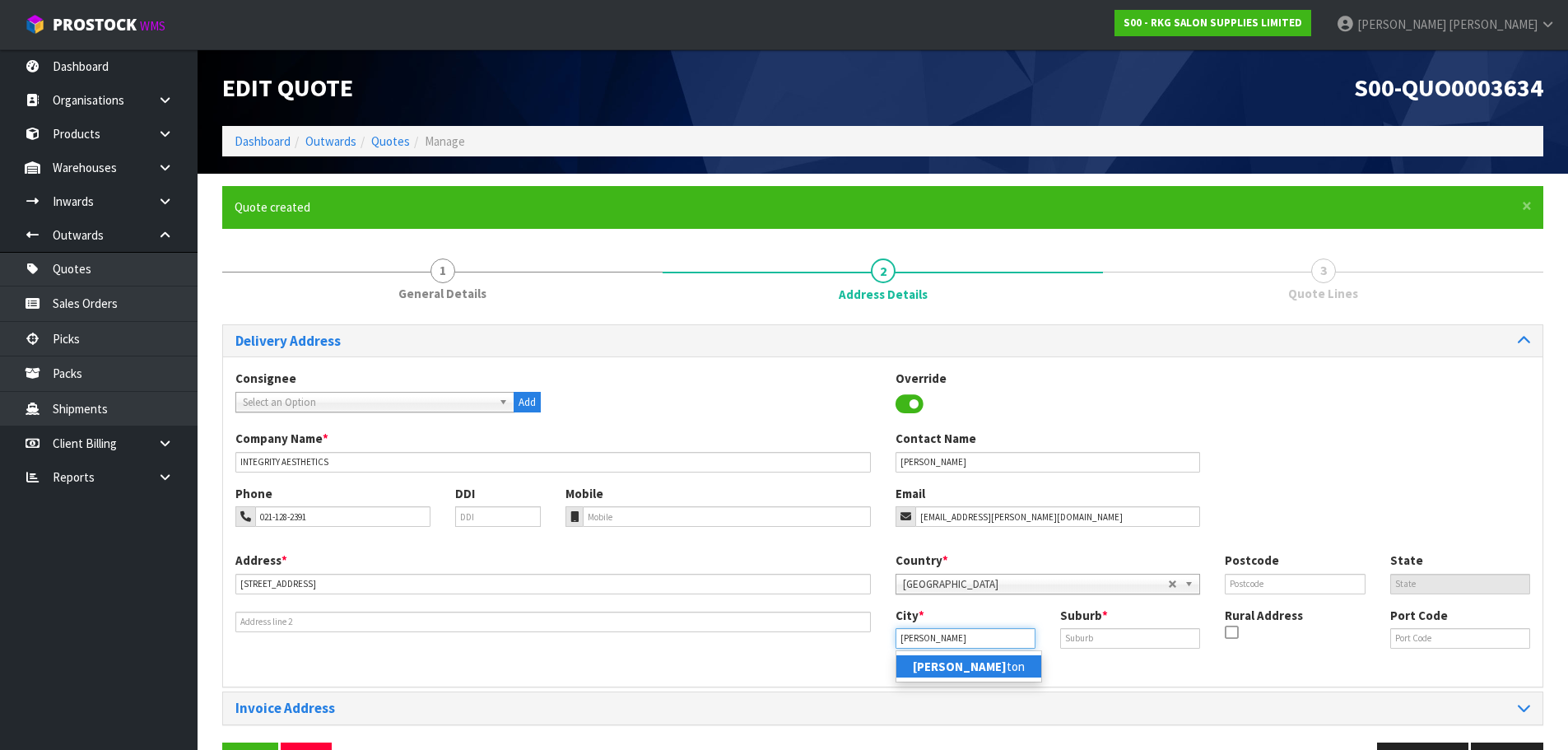
type input "Hamilton"
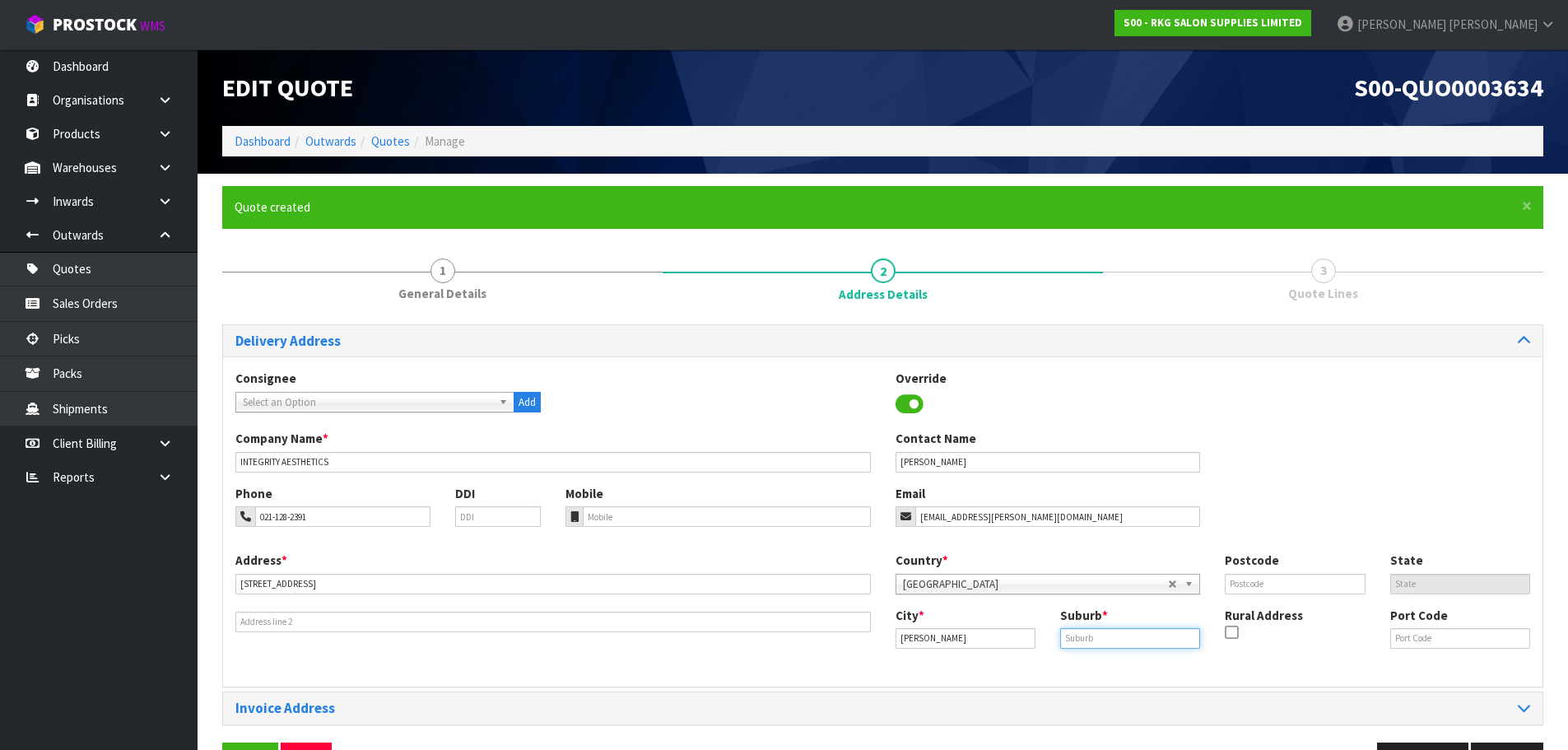
click at [1073, 639] on input "text" at bounding box center [1130, 638] width 140 height 20
type input "HAMILTON LAKE"
click at [1241, 592] on input "text" at bounding box center [1295, 584] width 140 height 20
type input "3204"
click at [1265, 529] on div "Phone 021-128-2391 DDI Mobile Email jess.r.boyd@icloud.com" at bounding box center [882, 518] width 1319 height 67
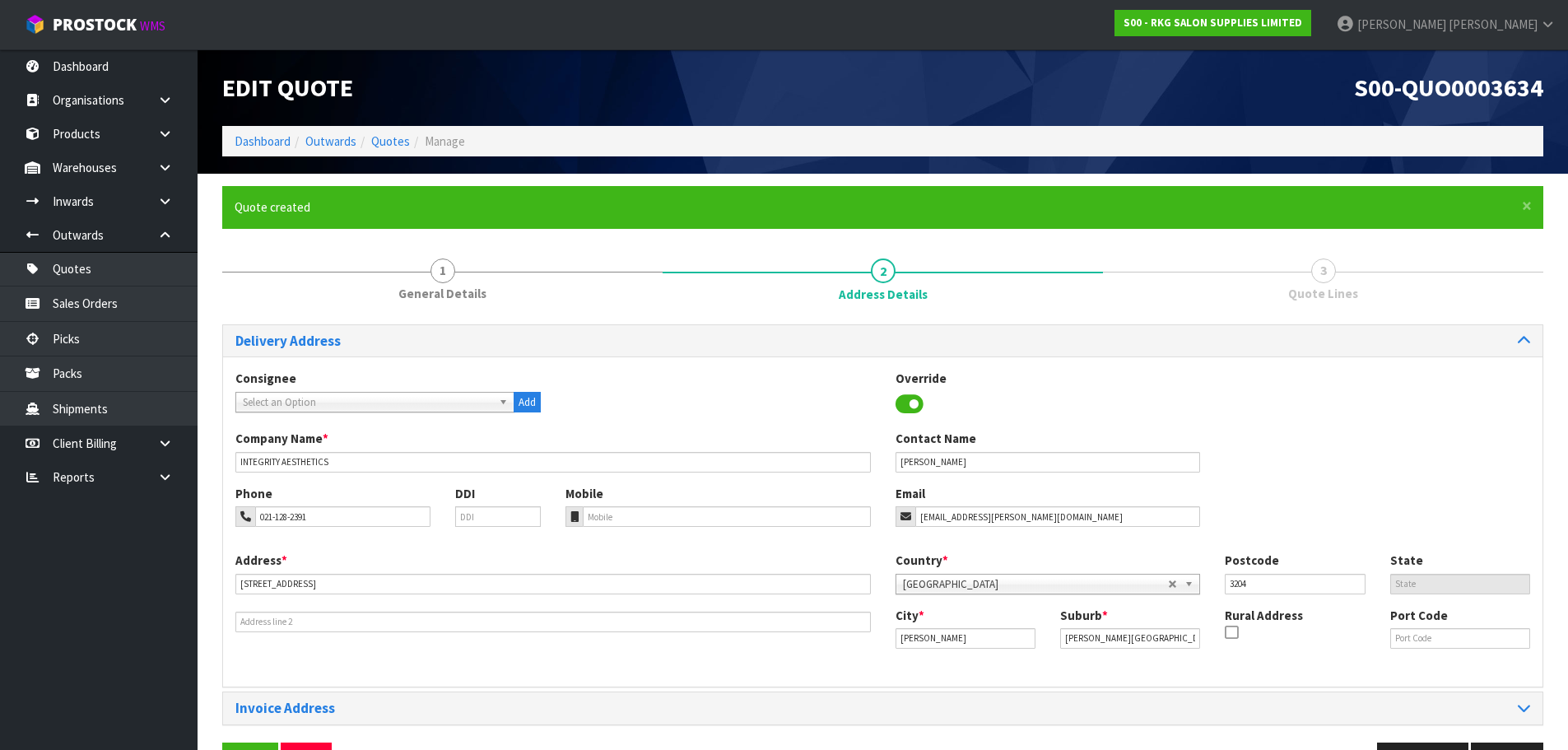
scroll to position [53, 0]
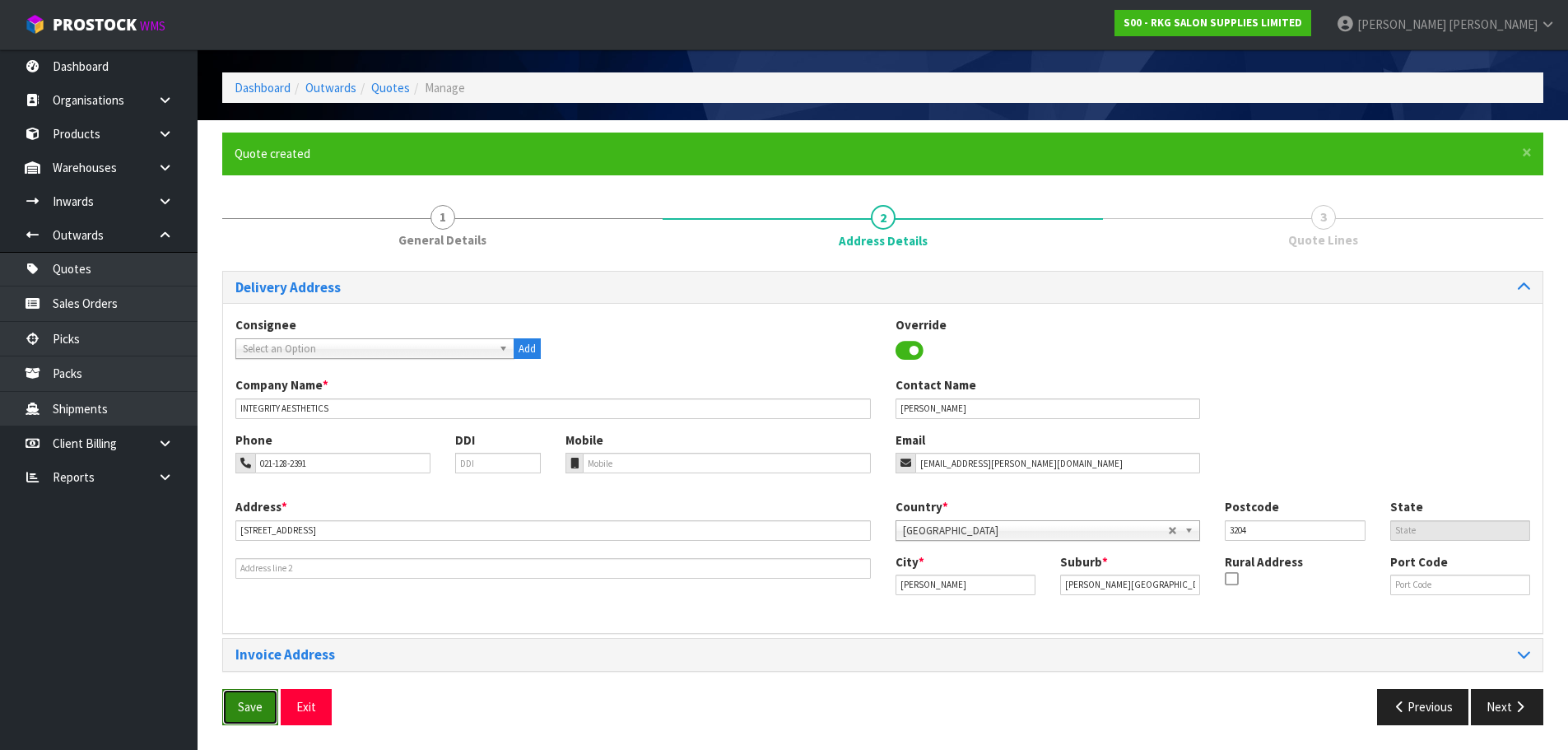
click at [246, 701] on button "Save" at bounding box center [250, 707] width 56 height 36
click at [1500, 705] on button "Next" at bounding box center [1507, 707] width 73 height 36
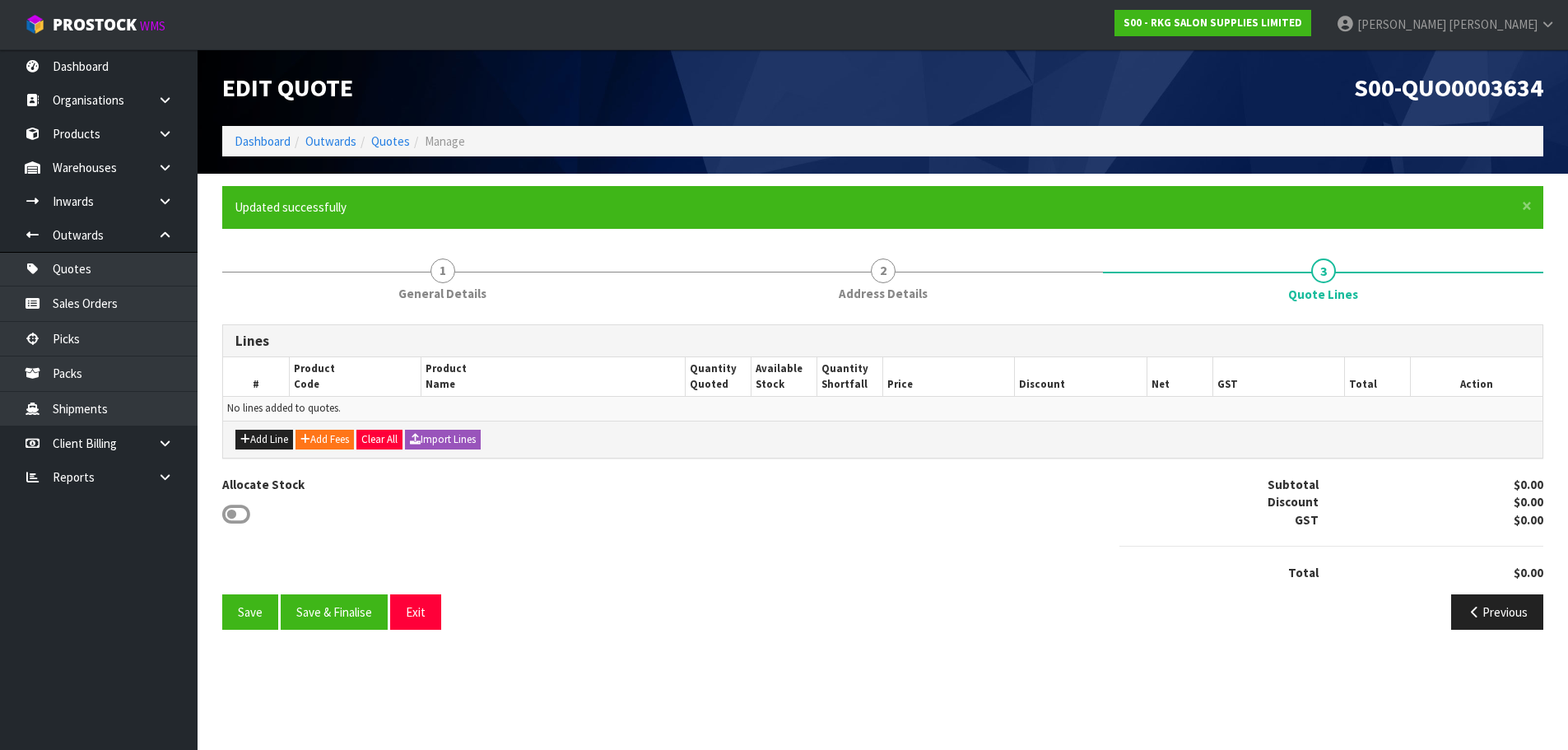
scroll to position [0, 0]
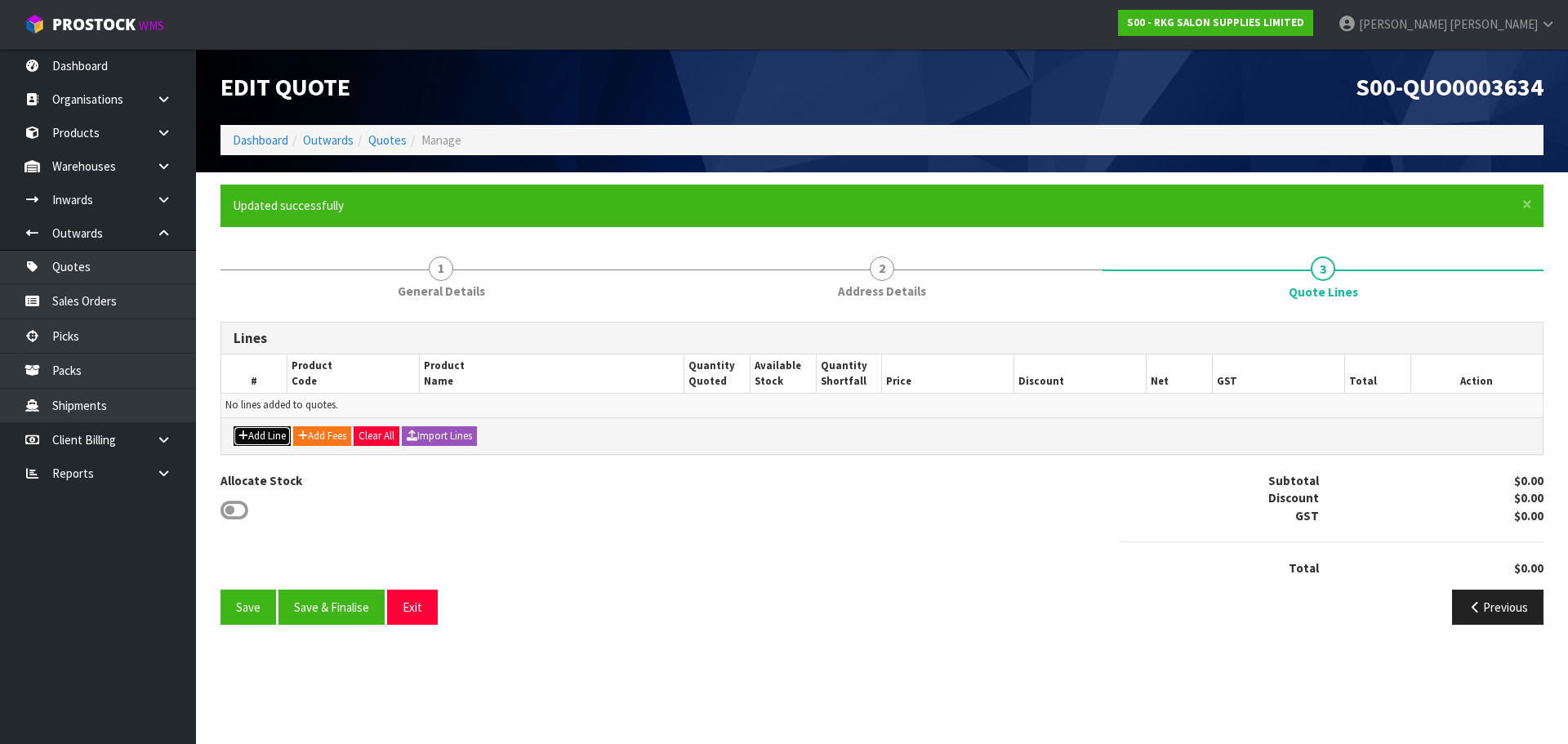
click at [265, 438] on button "Add Line" at bounding box center [262, 435] width 57 height 19
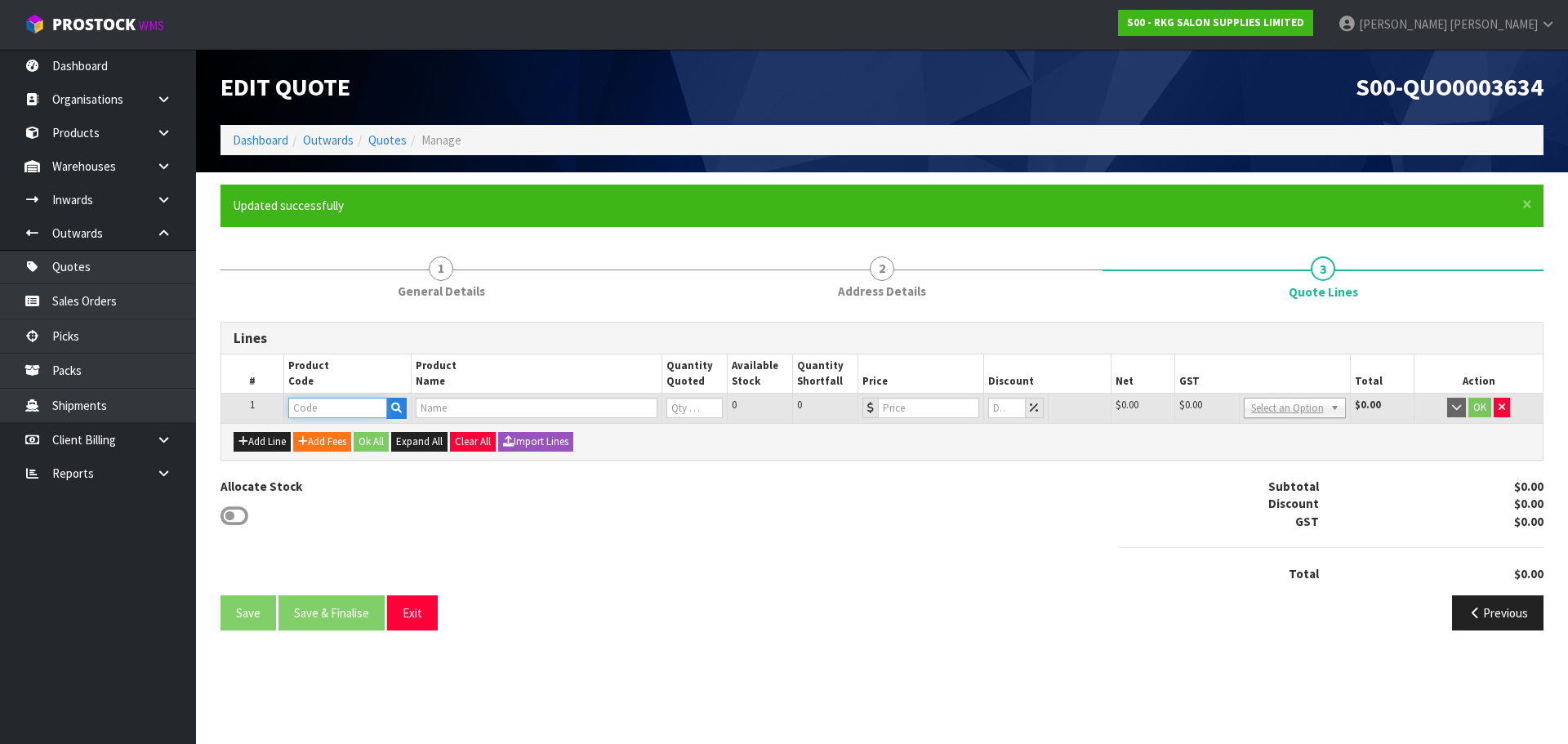
click at [328, 409] on input "text" at bounding box center [337, 408] width 98 height 20
type input "09030410"
click at [331, 432] on strong "09030410" at bounding box center [331, 435] width 52 height 16
type input "09030410"
type input "ROTORUA FULL ELECTRIC BED - WHITE"
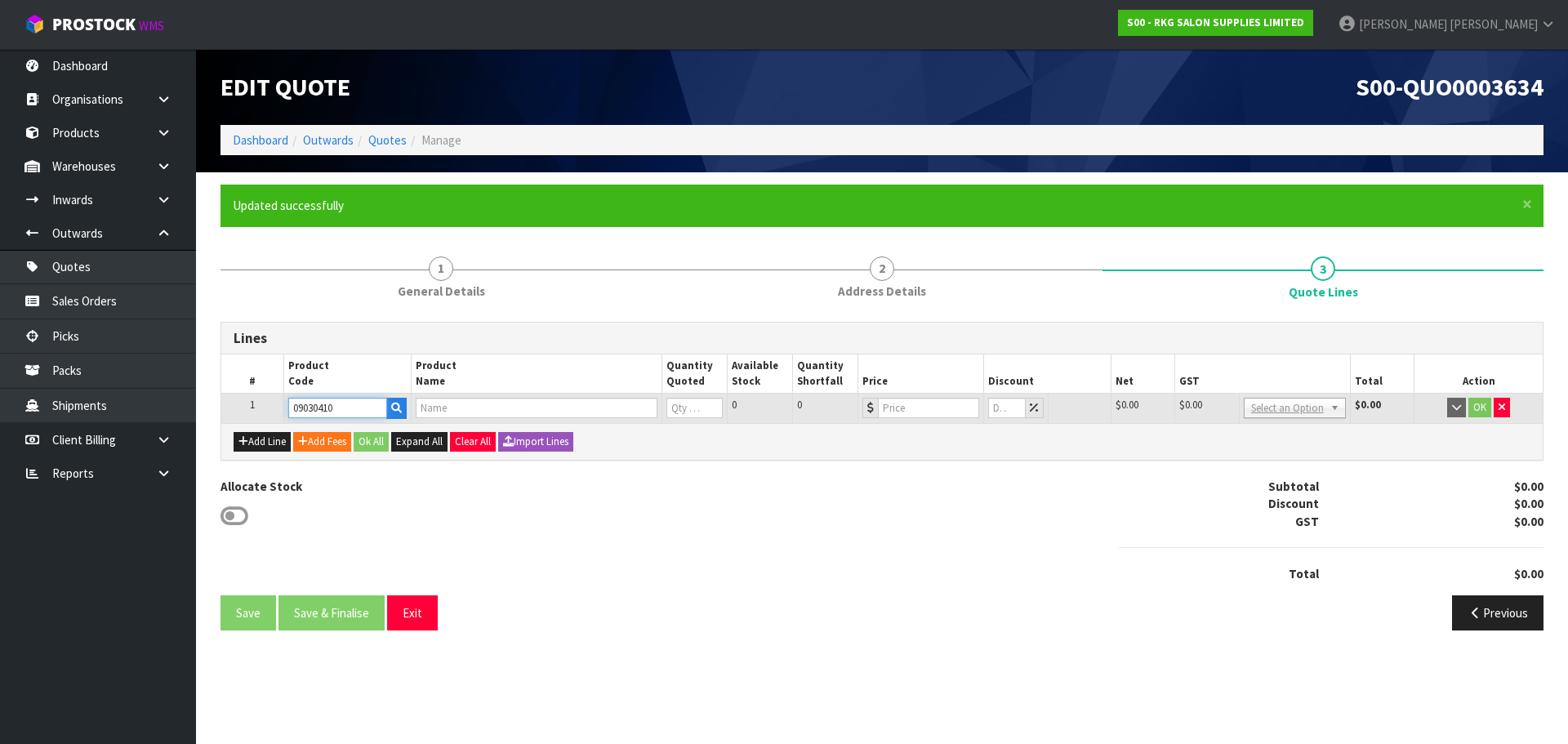
type input "0"
type input "1399"
type input "0"
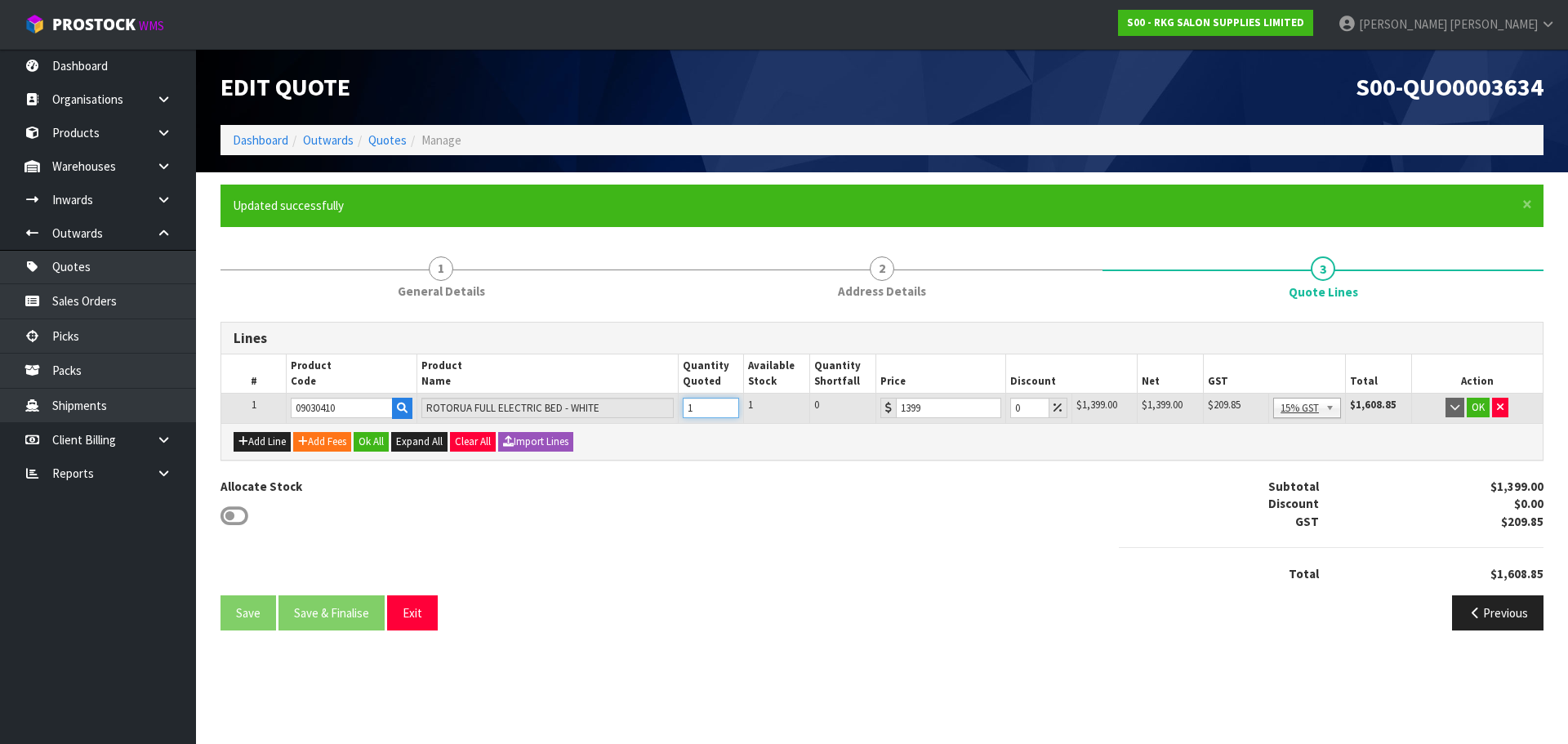
type input "1"
click at [725, 404] on input "1" at bounding box center [711, 408] width 57 height 20
drag, startPoint x: 1026, startPoint y: 408, endPoint x: 998, endPoint y: 409, distance: 28.0
click at [998, 409] on tr "1 09030410 ROTORUA FULL ELECTRIC BED - WHITE 1 1 0 1399 0 $1,399.00 $0.00 $1,39…" at bounding box center [882, 408] width 1321 height 29
type input "2"
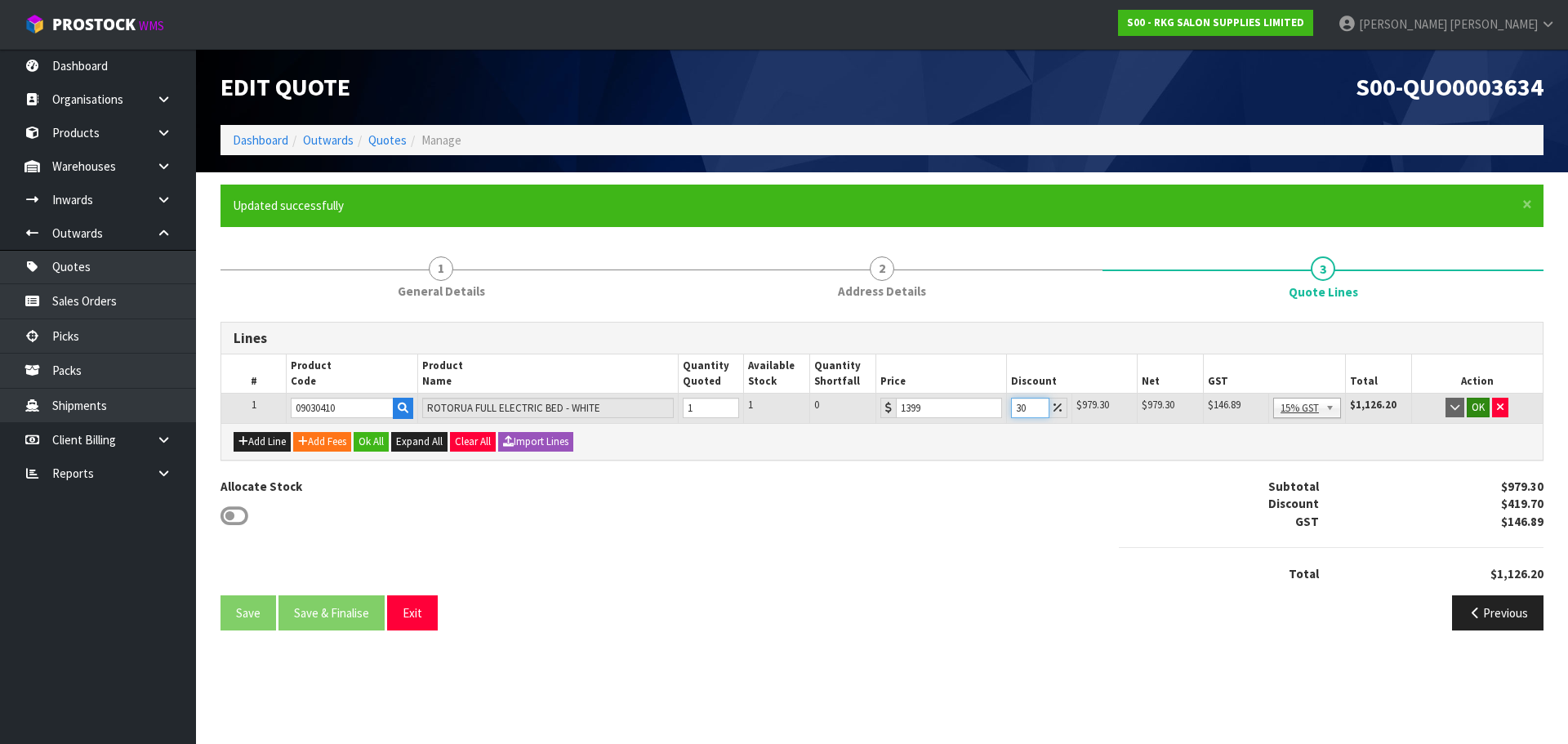
type input "30"
click at [1474, 413] on button "OK" at bounding box center [1477, 407] width 23 height 19
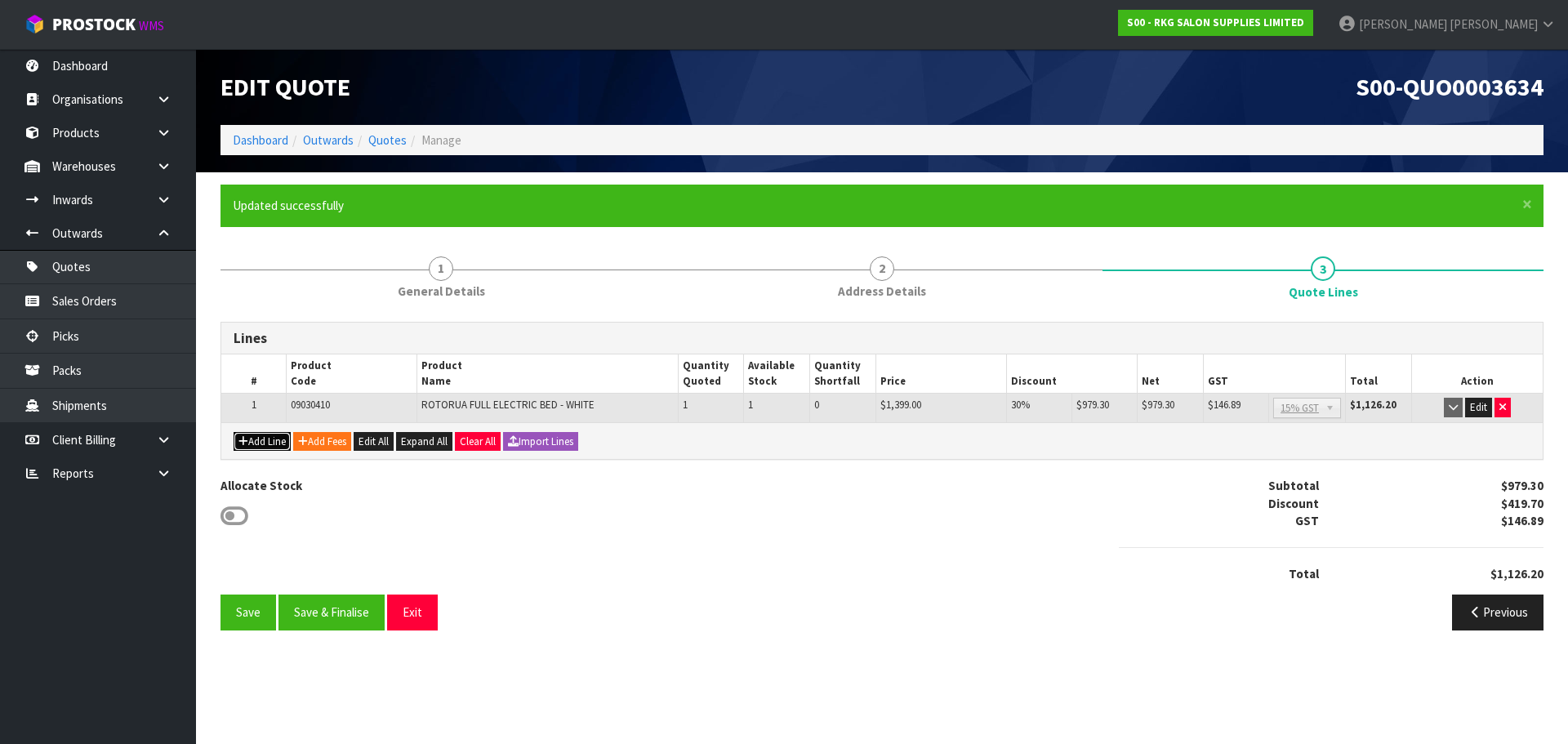
click at [267, 444] on button "Add Line" at bounding box center [262, 441] width 57 height 19
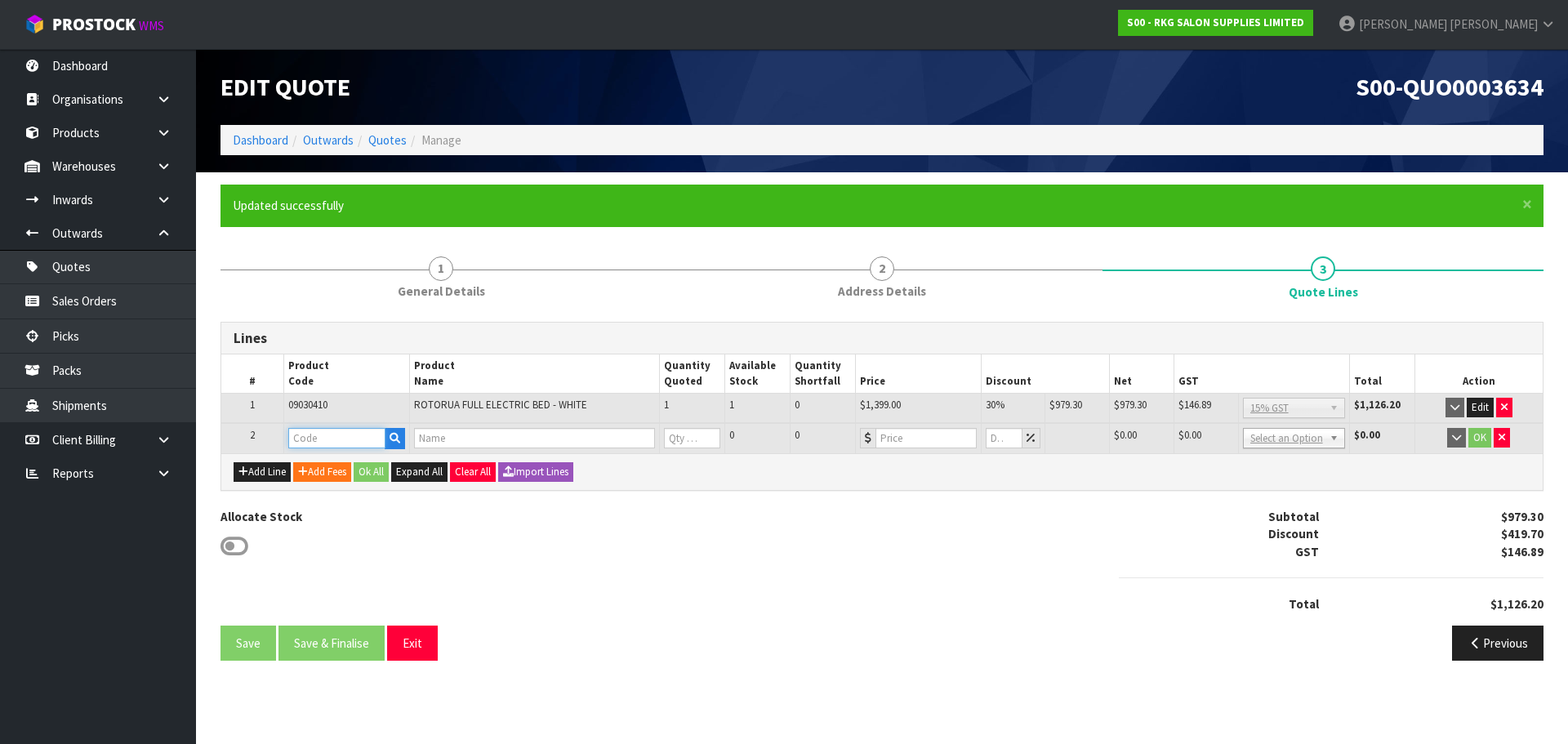
click at [300, 438] on input "text" at bounding box center [337, 438] width 98 height 20
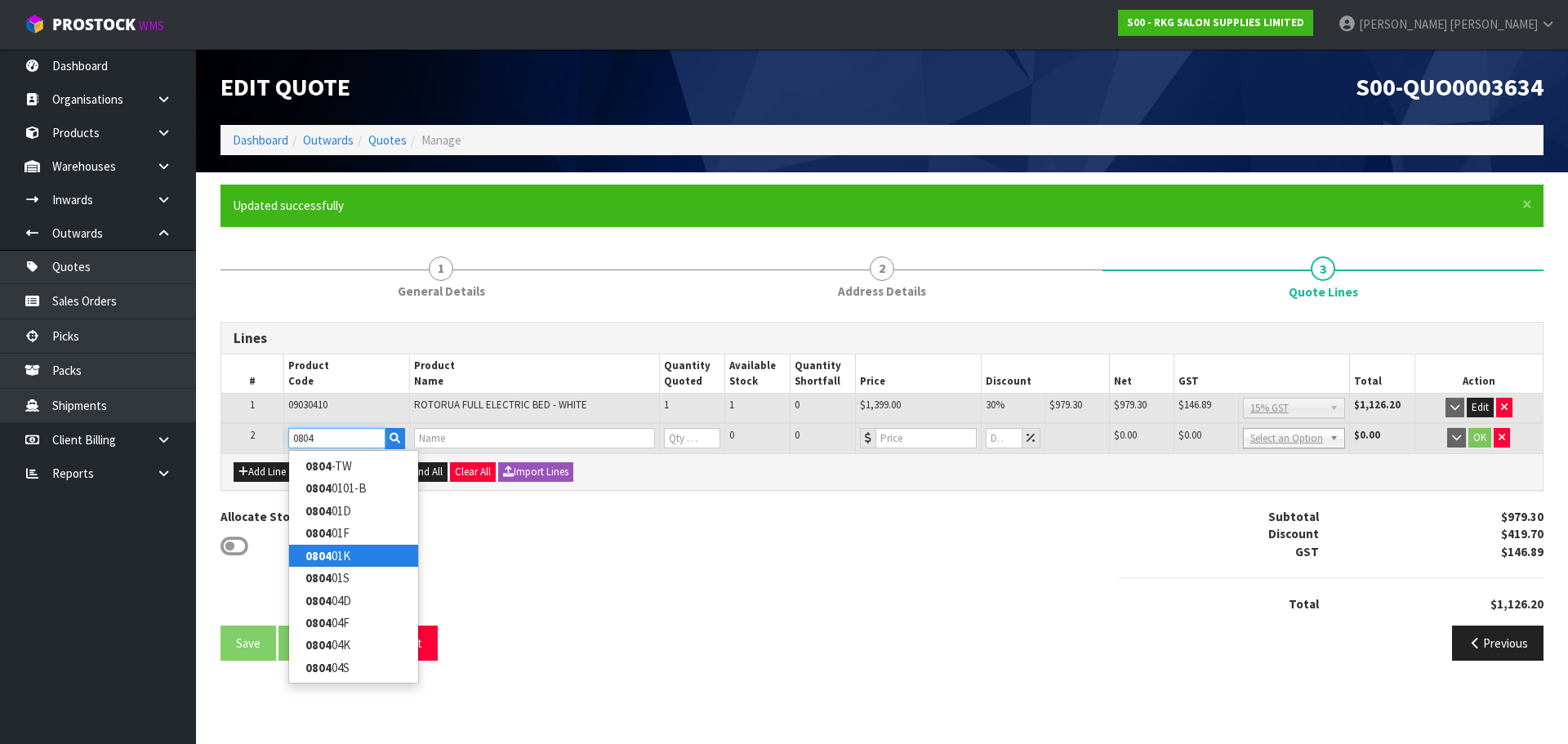
type input "0804"
click at [327, 558] on strong "0804" at bounding box center [318, 555] width 26 height 16
type input "080401K"
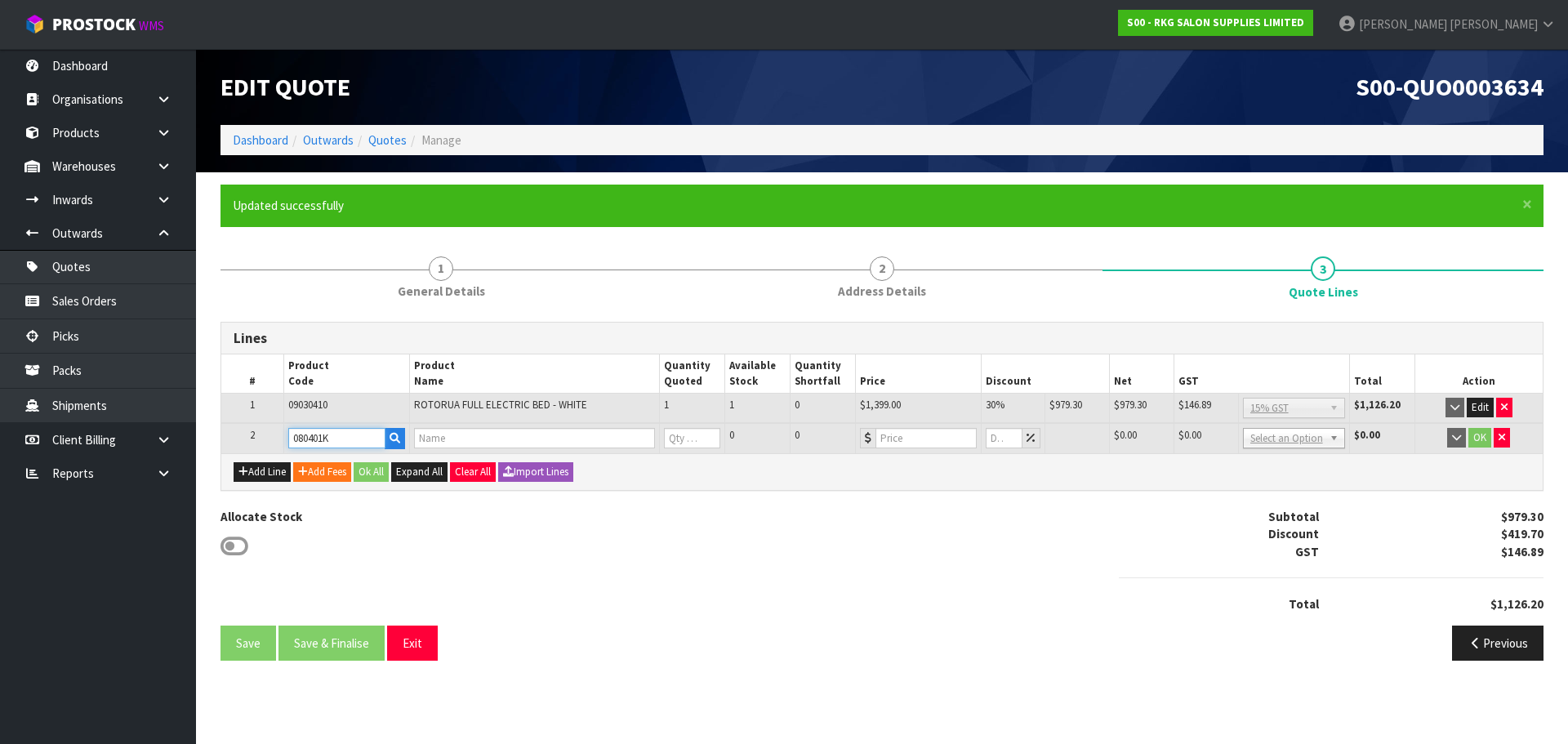
type input "DRIVER TROLLEY - BLACK"
type input "0"
type input "180"
type input "0"
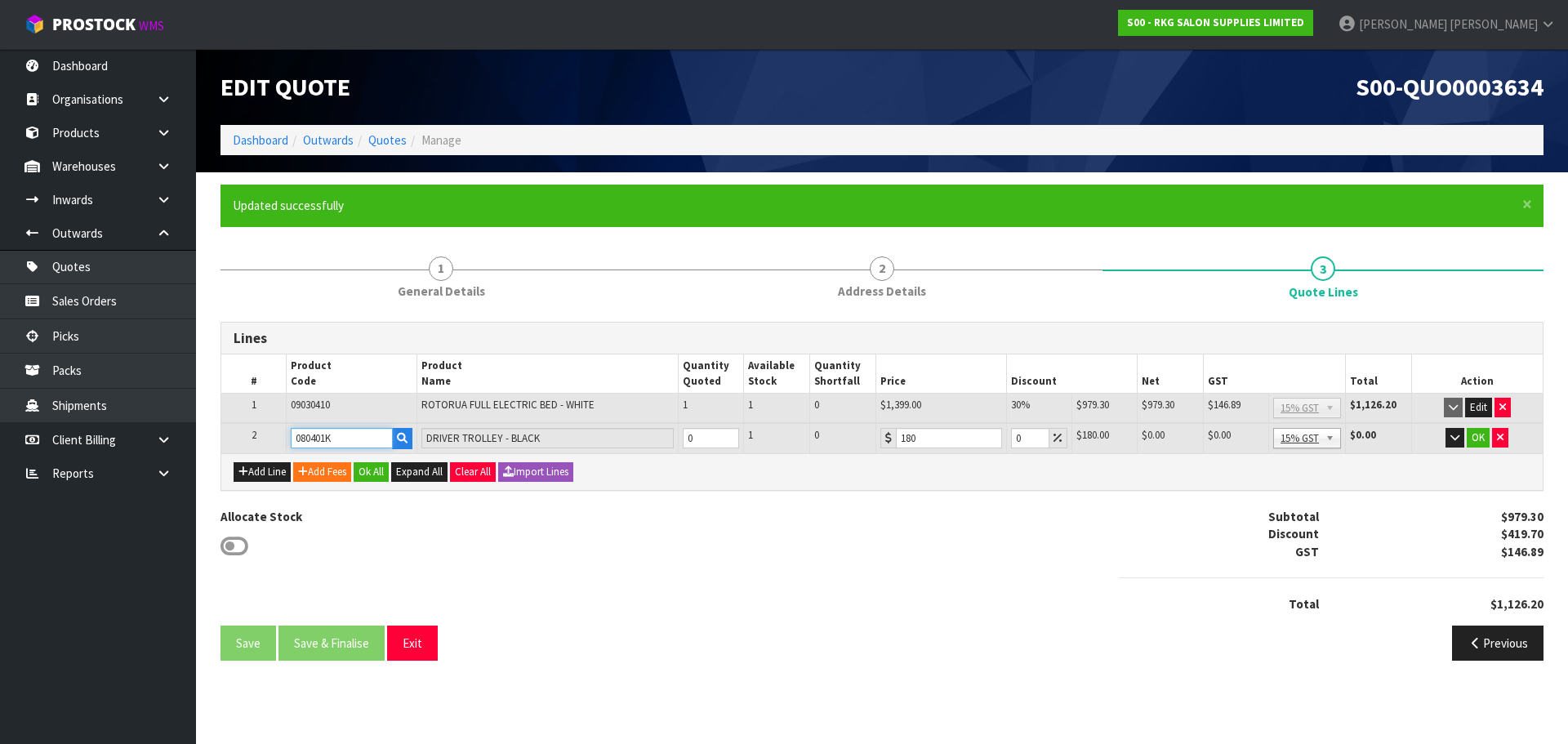
drag, startPoint x: 353, startPoint y: 431, endPoint x: 268, endPoint y: 438, distance: 85.3
click at [268, 438] on tr "2 080401K DRIVER TROLLEY - BLACK 0 1 0 180 0 $180.00 $0.00 $0.00 $0.00 No GST 1…" at bounding box center [882, 438] width 1321 height 30
type input "080404"
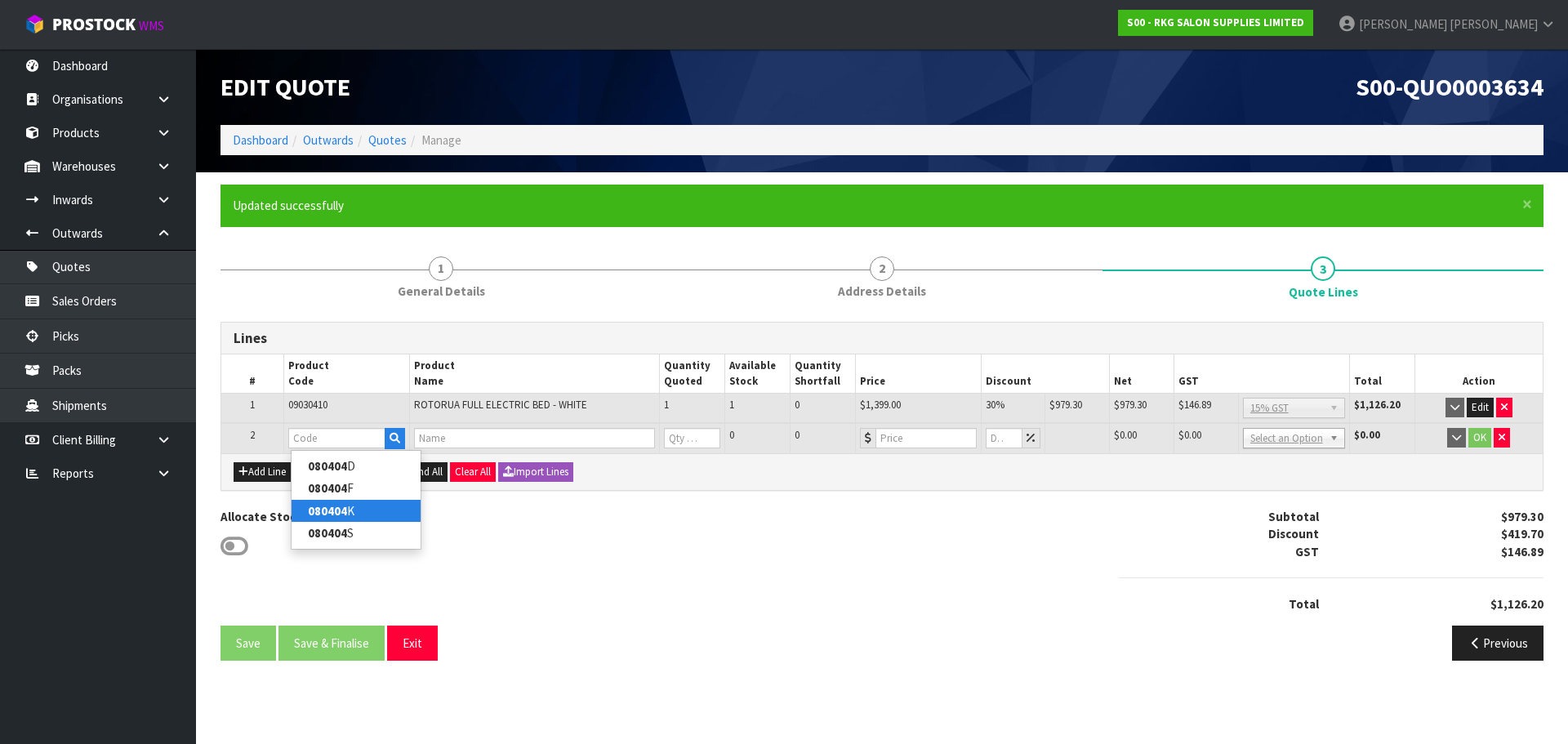
click at [311, 510] on strong "080404" at bounding box center [327, 511] width 39 height 16
type input "080404K"
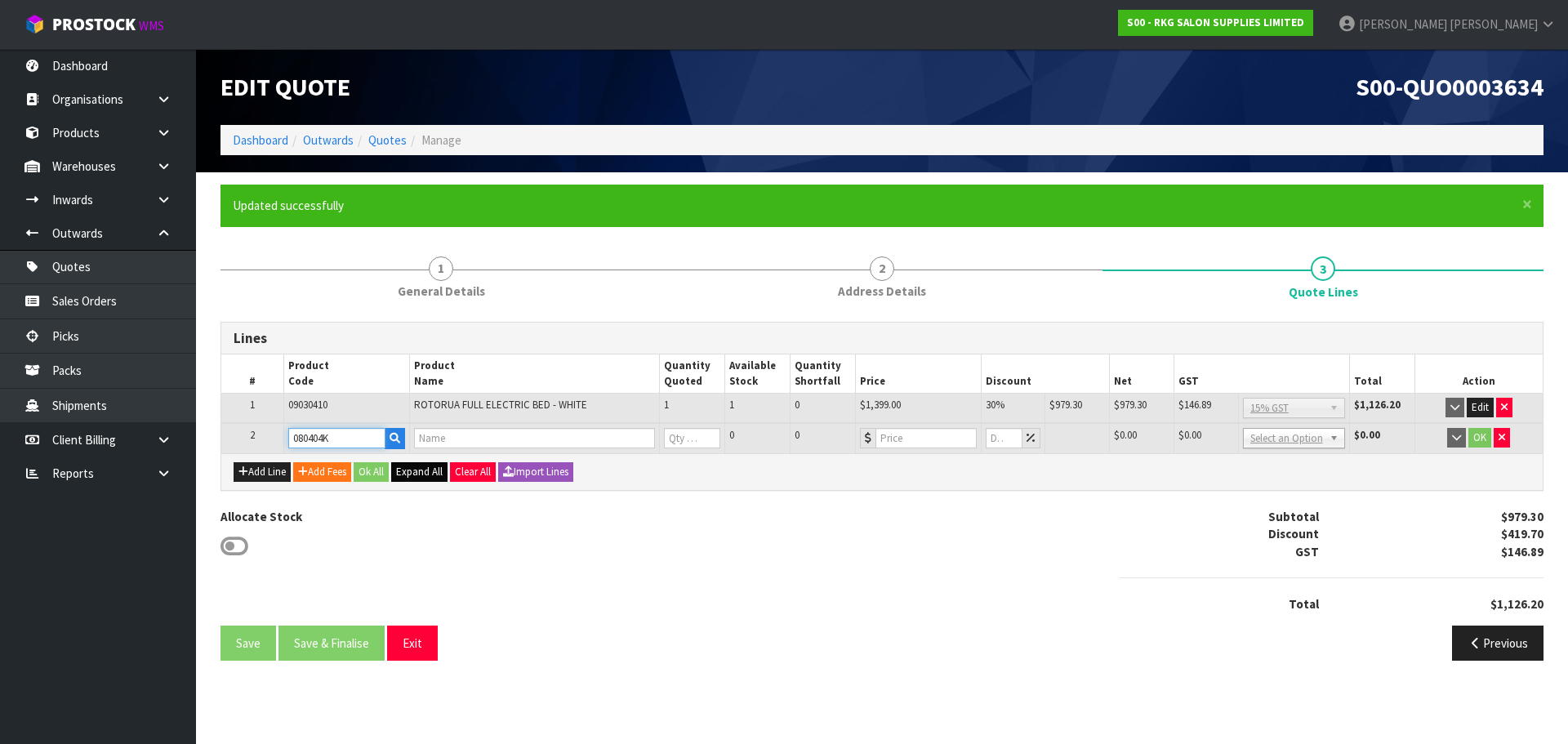
type input "DRIVER TROLLEY - WHITE"
type input "0"
type input "180"
type input "0"
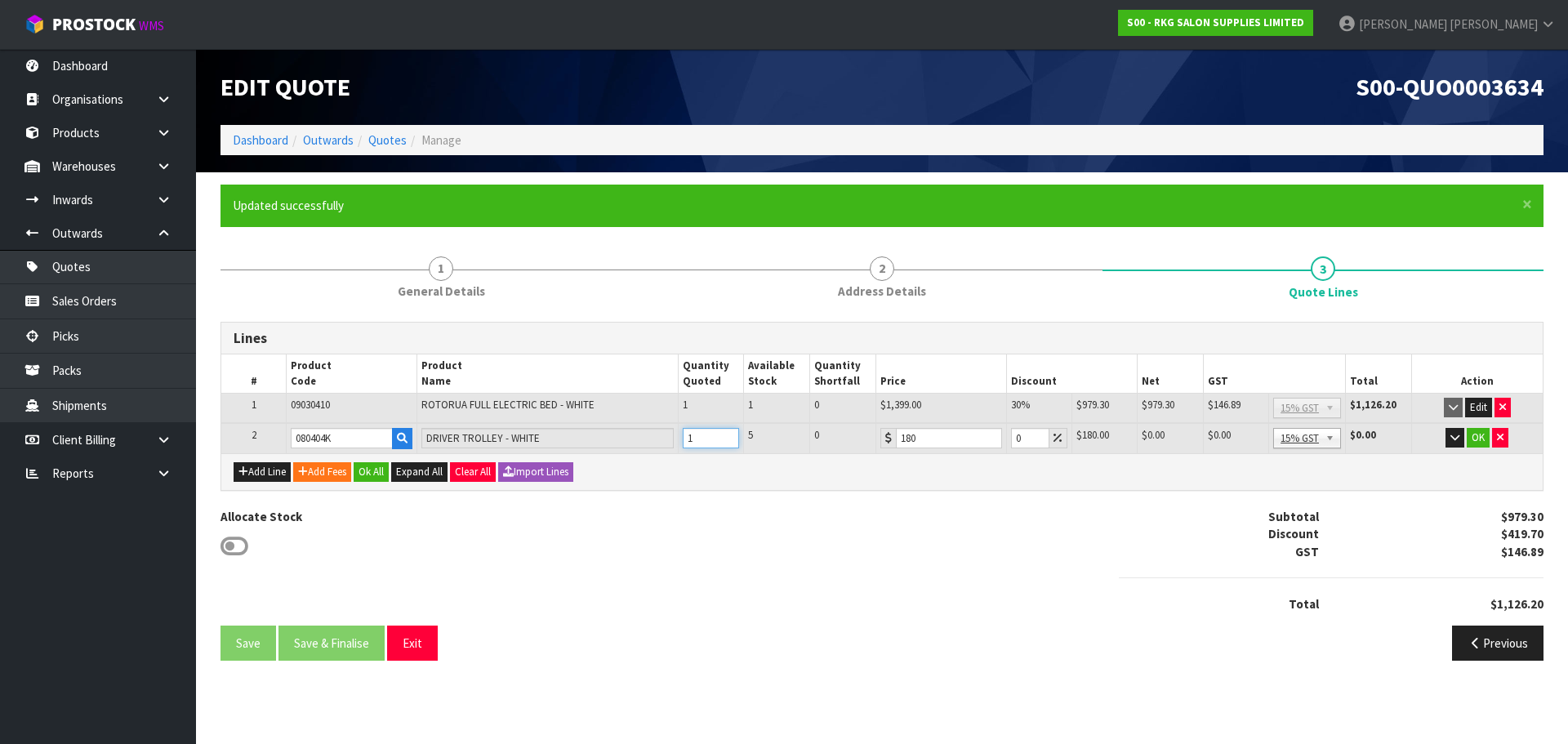
type input "1"
click at [726, 433] on input "1" at bounding box center [711, 438] width 57 height 20
drag, startPoint x: 1025, startPoint y: 439, endPoint x: 1011, endPoint y: 439, distance: 14.0
click at [1011, 439] on input "0" at bounding box center [1031, 438] width 39 height 20
type input "5"
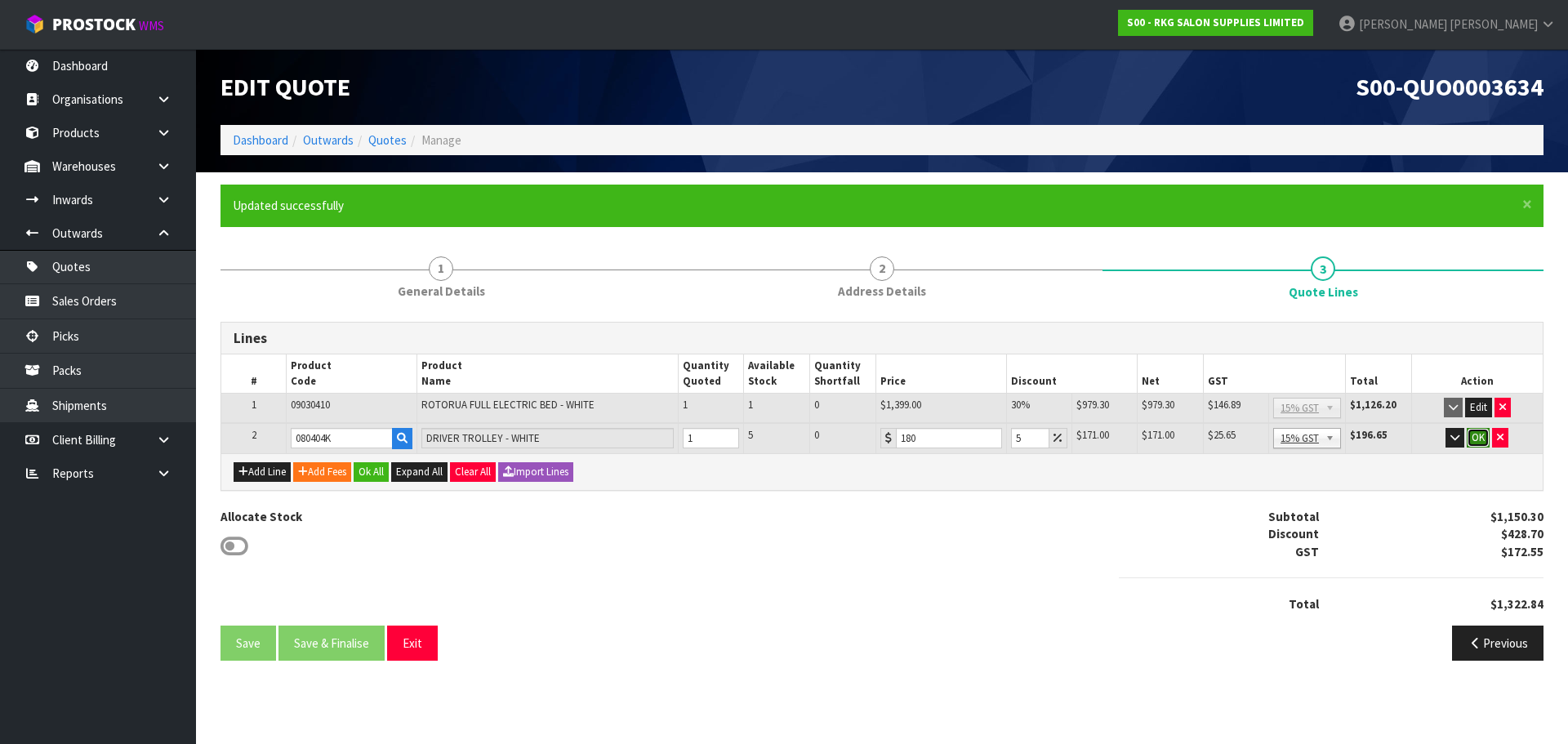
click at [1479, 442] on button "OK" at bounding box center [1477, 437] width 23 height 19
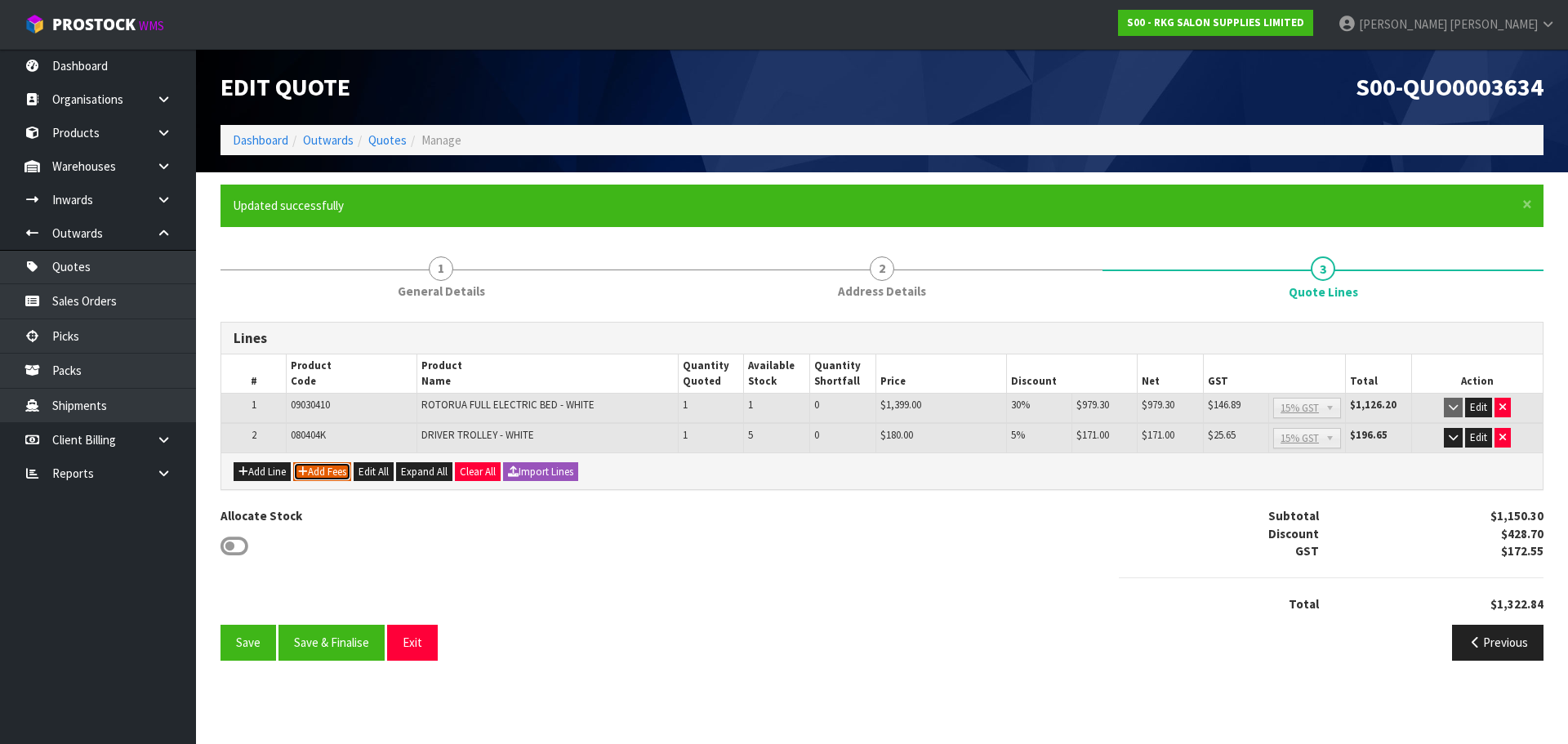
click at [322, 475] on button "Add Fees" at bounding box center [322, 471] width 58 height 19
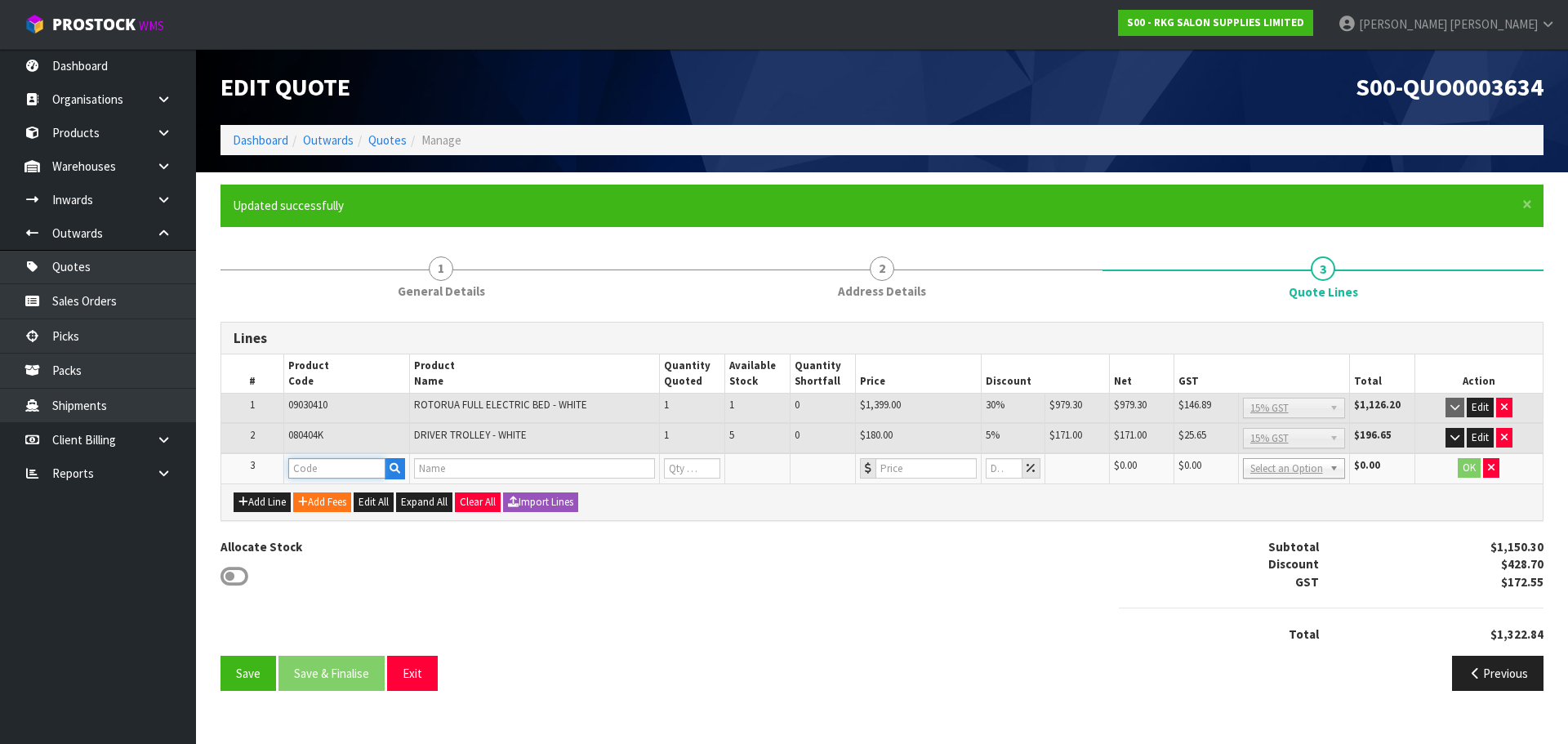
click at [313, 475] on input "text" at bounding box center [337, 468] width 98 height 20
type input "FRE"
click at [321, 495] on strong "FRE" at bounding box center [315, 496] width 20 height 16
type input "FREIGHT"
type input "FREIGHT FEE"
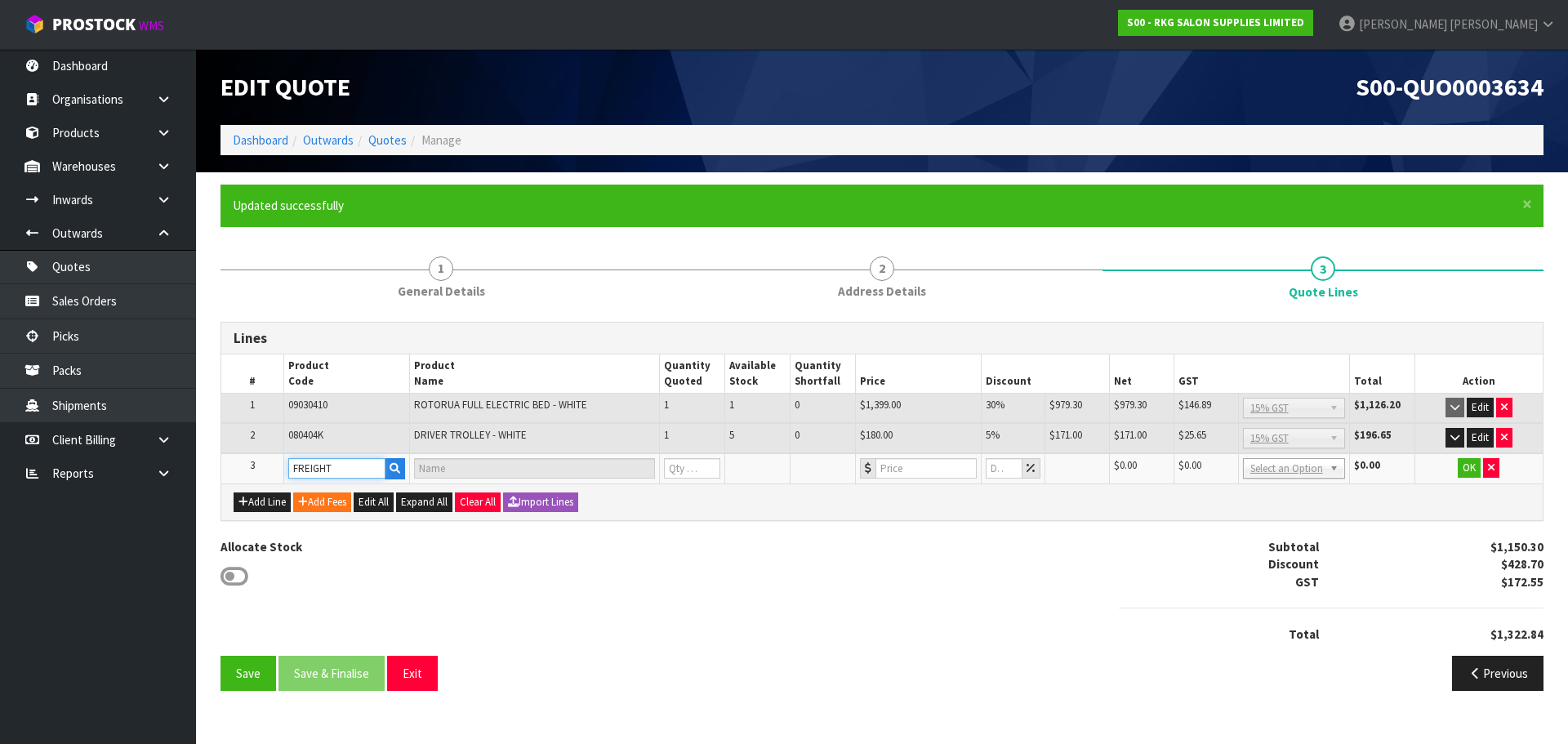
type input "1"
type input "0"
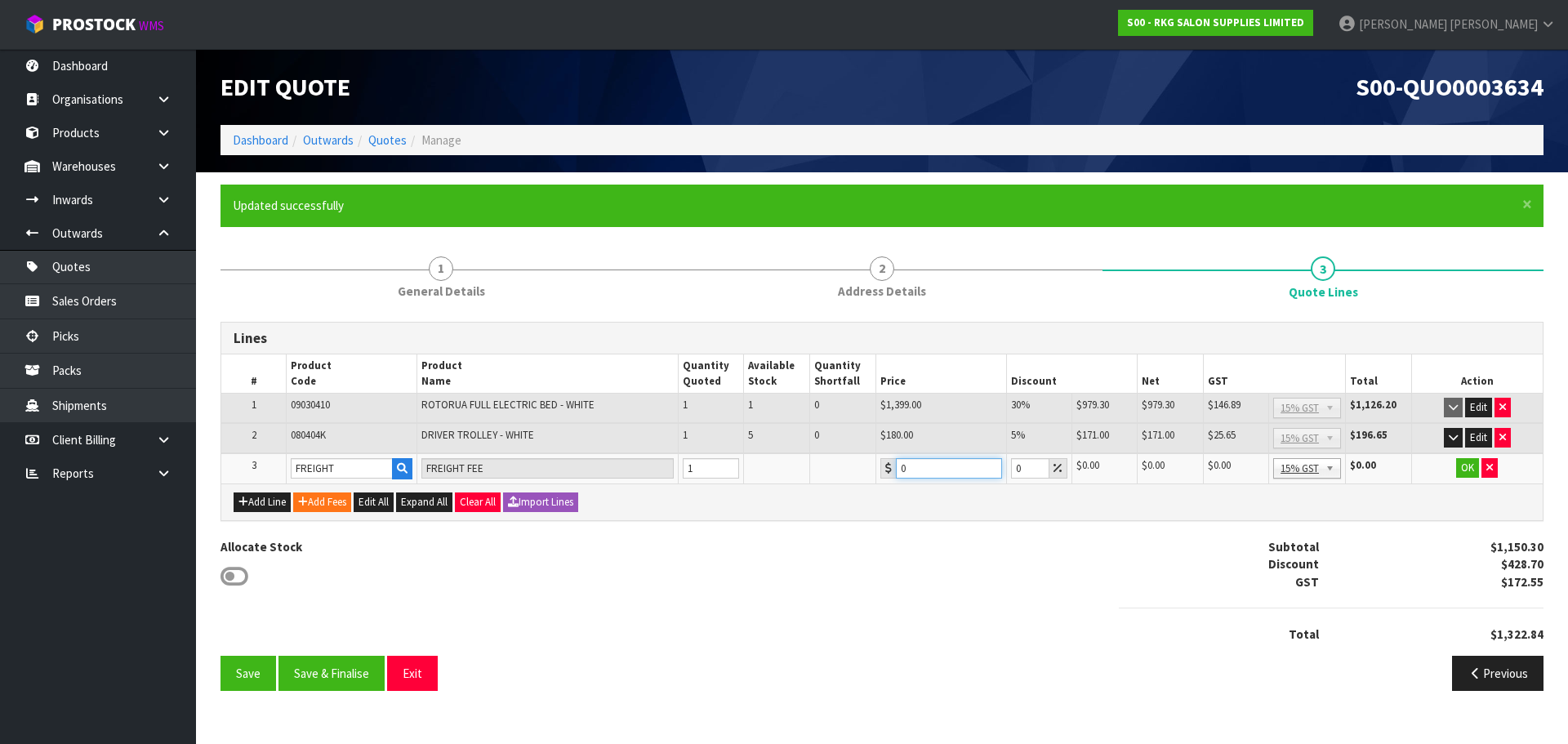
drag, startPoint x: 928, startPoint y: 470, endPoint x: 889, endPoint y: 471, distance: 39.0
click at [889, 471] on div "0" at bounding box center [941, 468] width 122 height 20
type input "142"
click at [1467, 471] on button "OK" at bounding box center [1467, 467] width 23 height 19
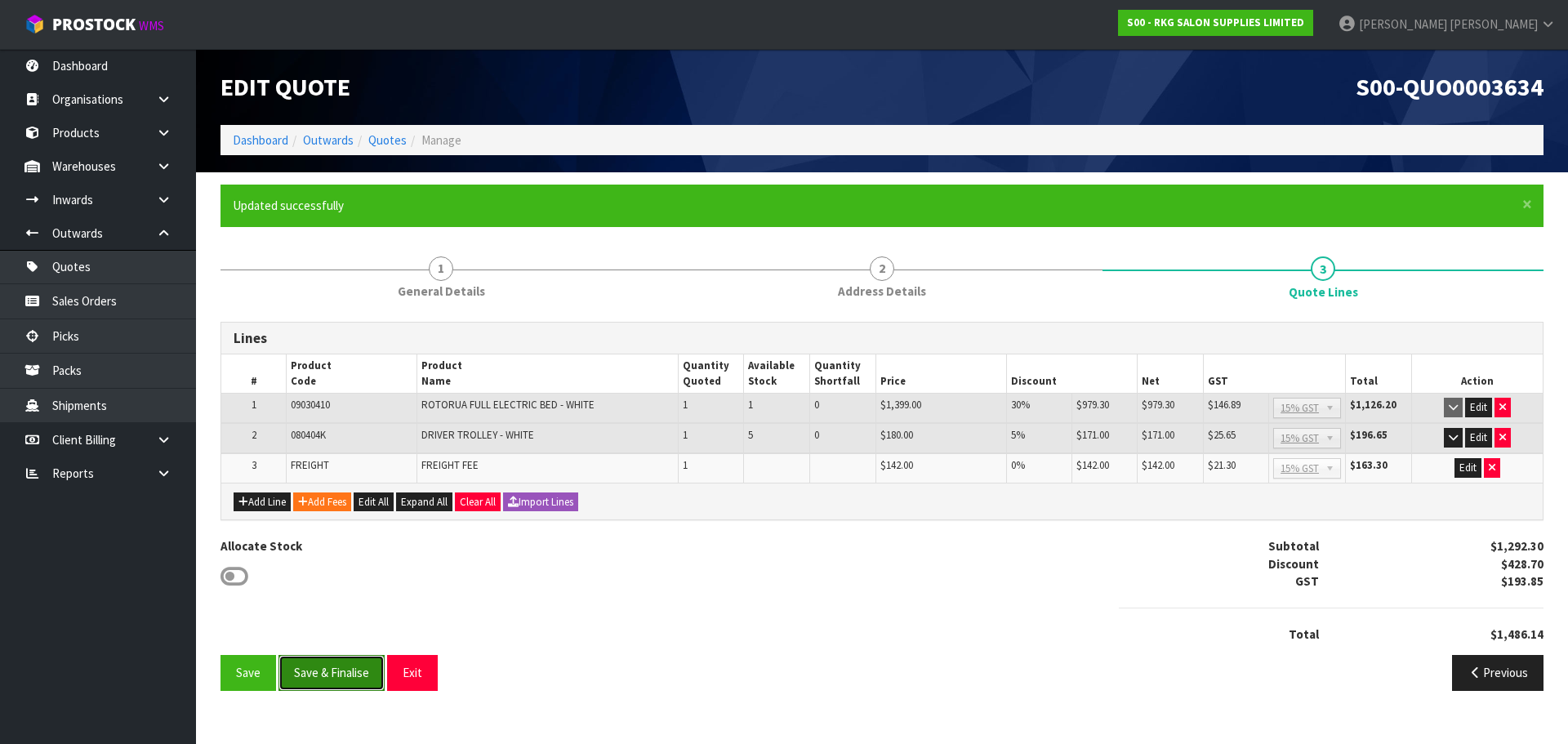
click at [343, 663] on button "Save & Finalise" at bounding box center [331, 673] width 106 height 35
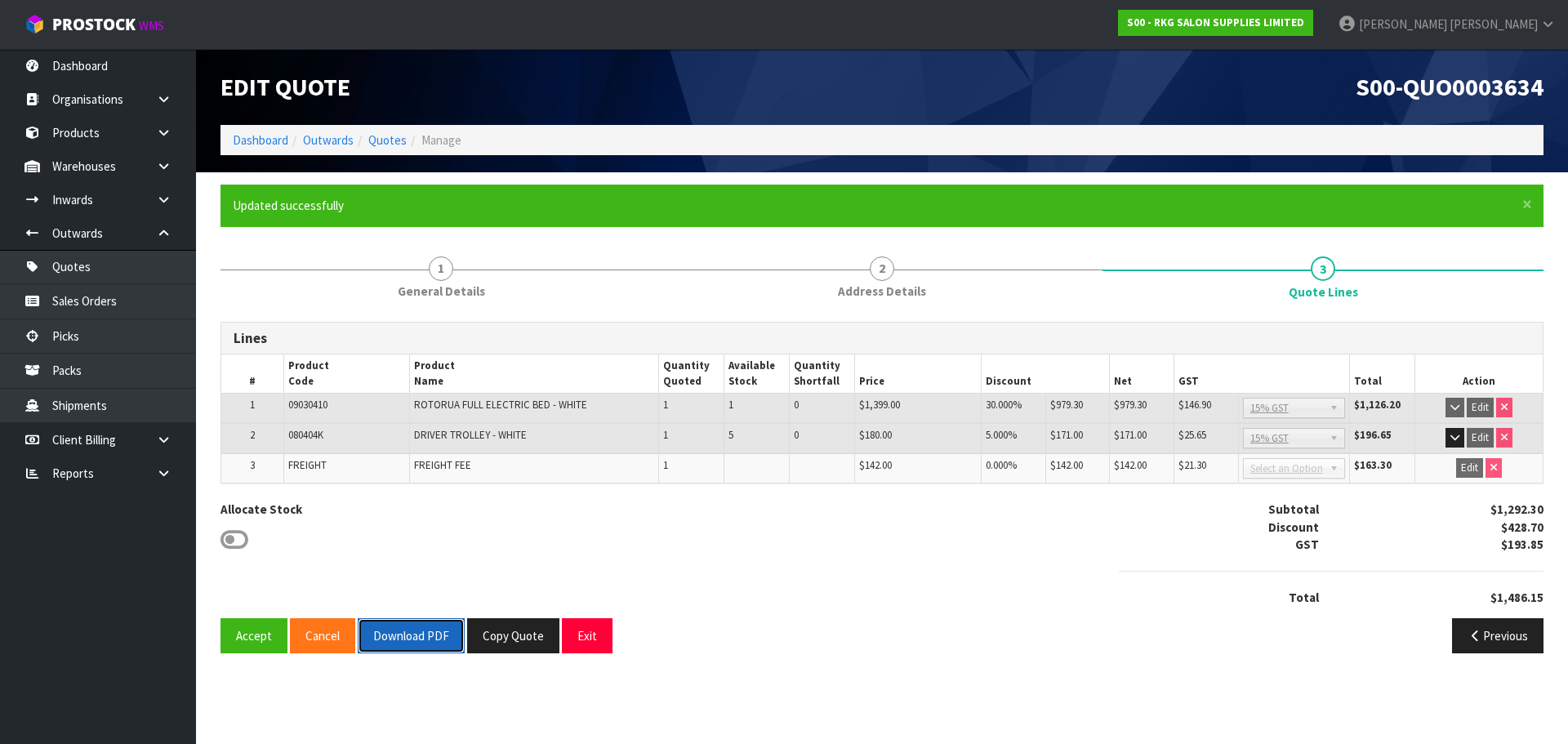
click at [408, 633] on button "Download PDF" at bounding box center [412, 636] width 107 height 35
click at [527, 642] on button "Copy Quote" at bounding box center [513, 636] width 92 height 35
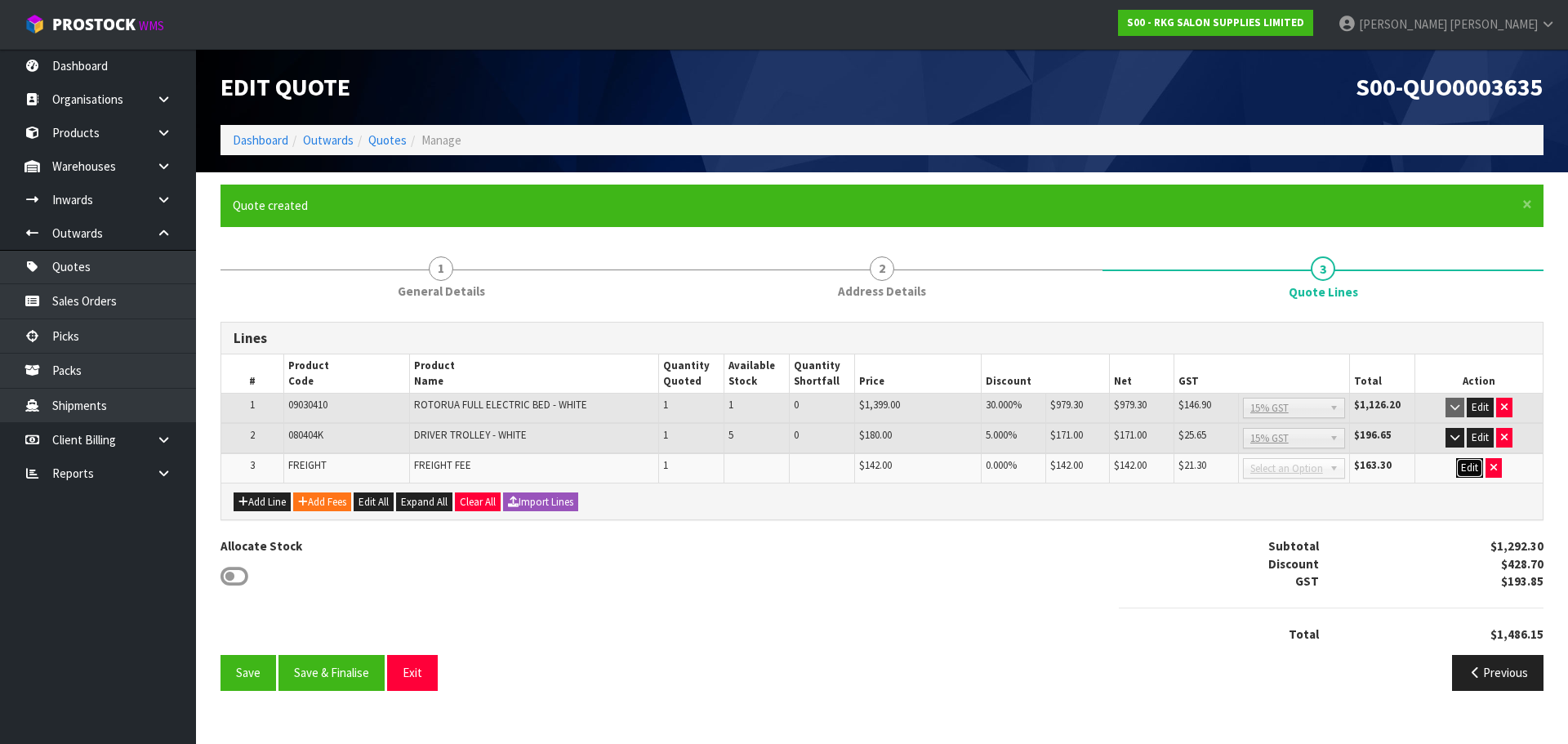
click at [1468, 469] on button "Edit" at bounding box center [1469, 467] width 27 height 19
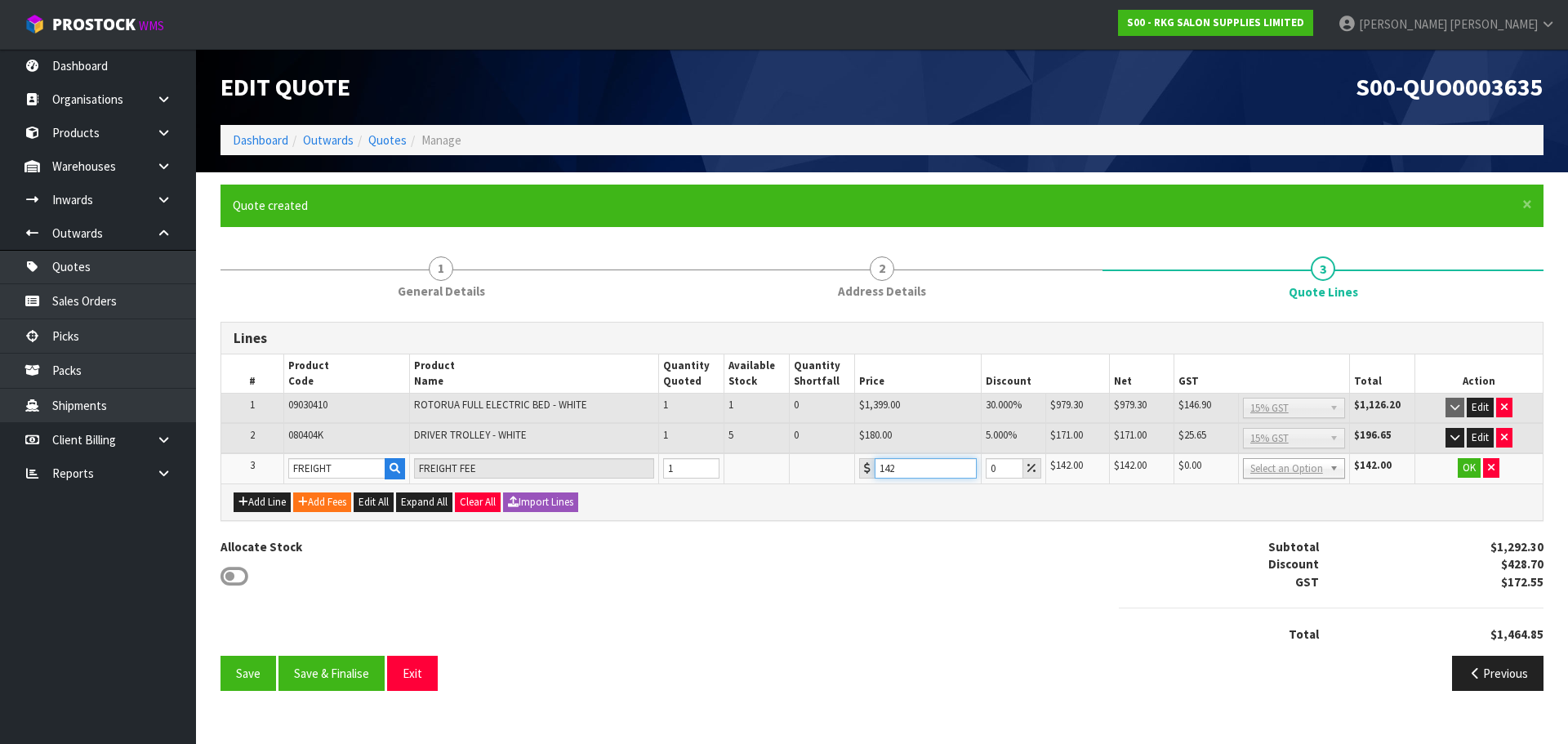
drag, startPoint x: 912, startPoint y: 471, endPoint x: 862, endPoint y: 474, distance: 50.1
click at [862, 474] on div "142" at bounding box center [916, 468] width 117 height 20
type input "154"
click at [1466, 471] on button "OK" at bounding box center [1468, 467] width 23 height 19
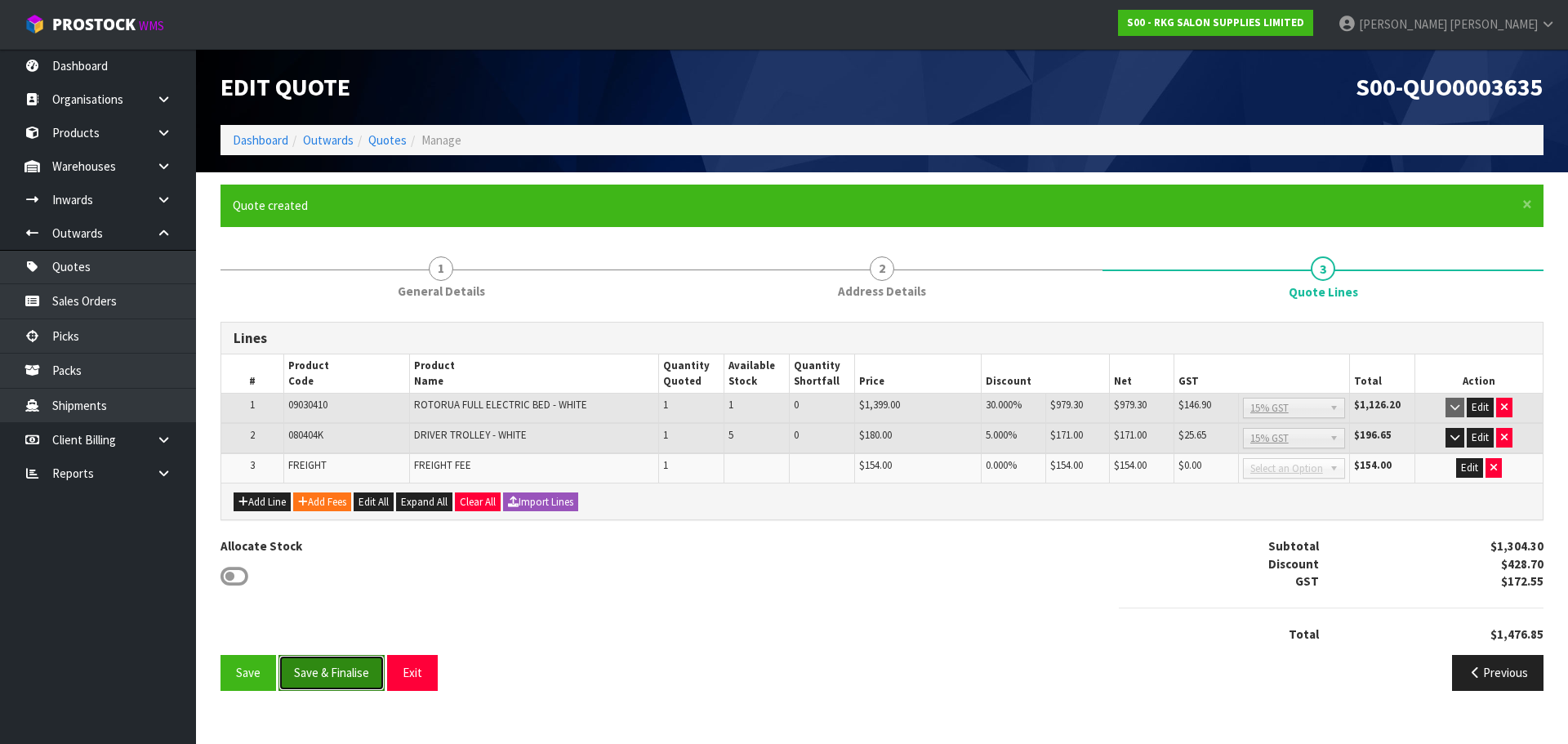
click at [336, 670] on button "Save & Finalise" at bounding box center [331, 673] width 106 height 35
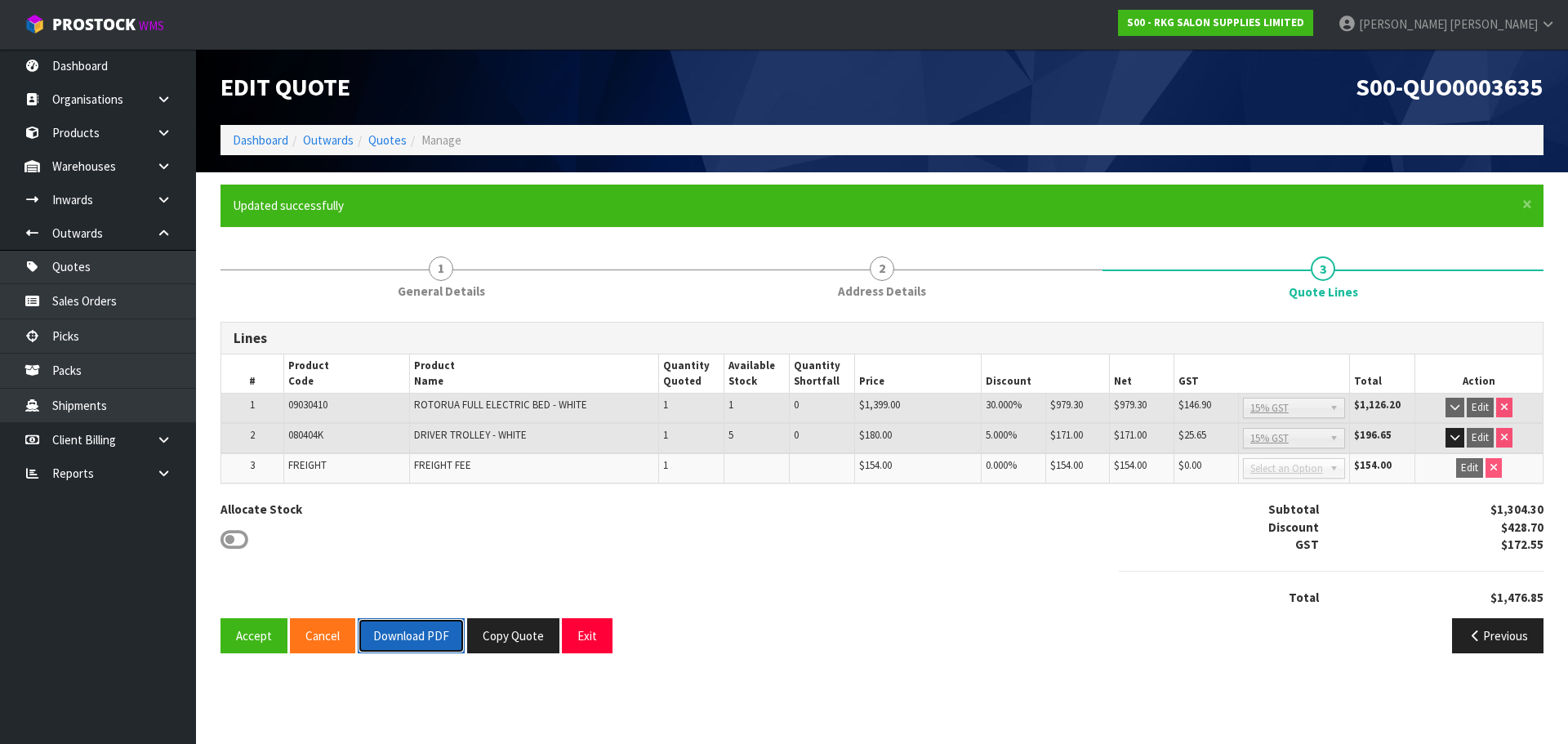
click at [425, 640] on button "Download PDF" at bounding box center [412, 636] width 107 height 35
click at [502, 640] on button "Copy Quote" at bounding box center [513, 636] width 92 height 35
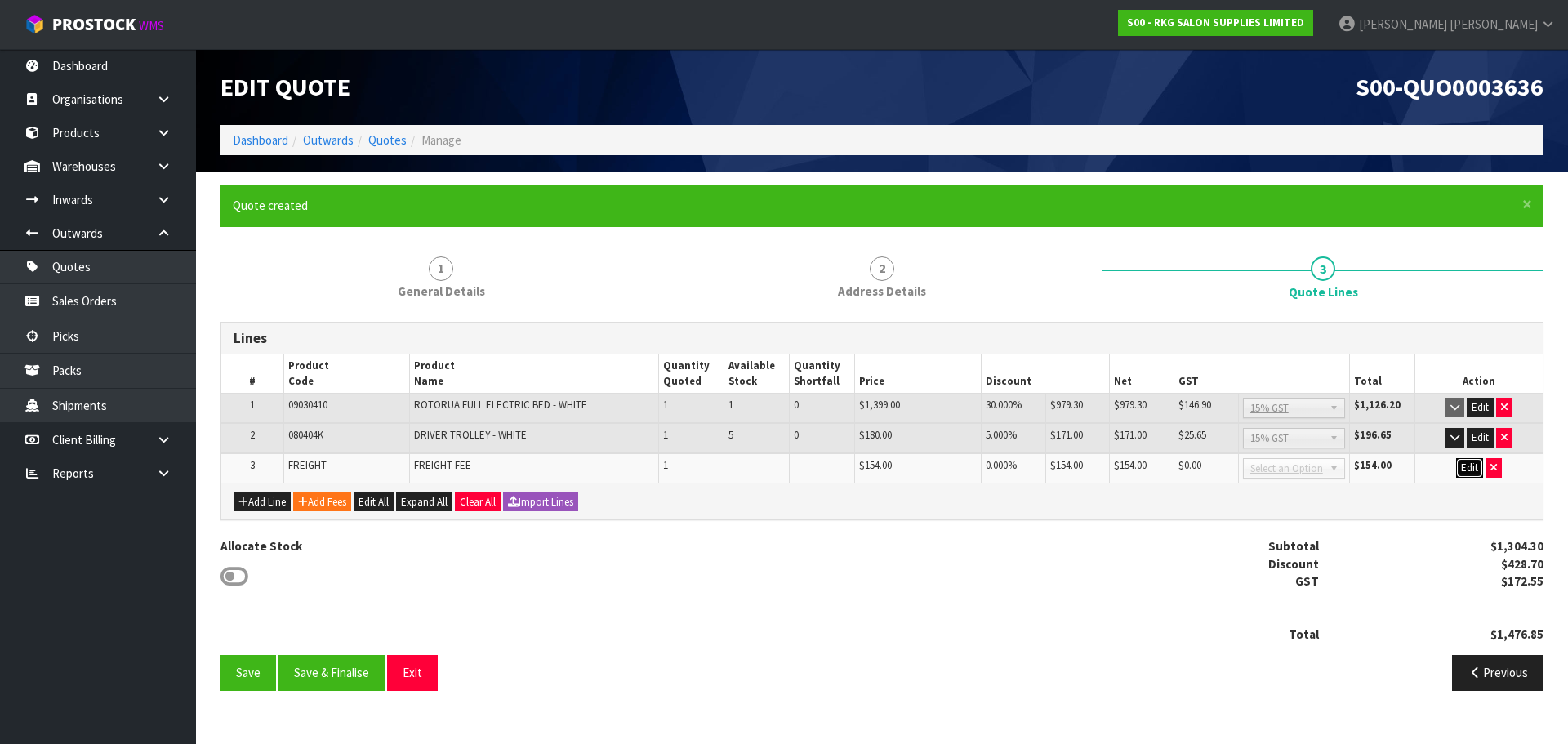
click at [1467, 464] on button "Edit" at bounding box center [1469, 467] width 27 height 19
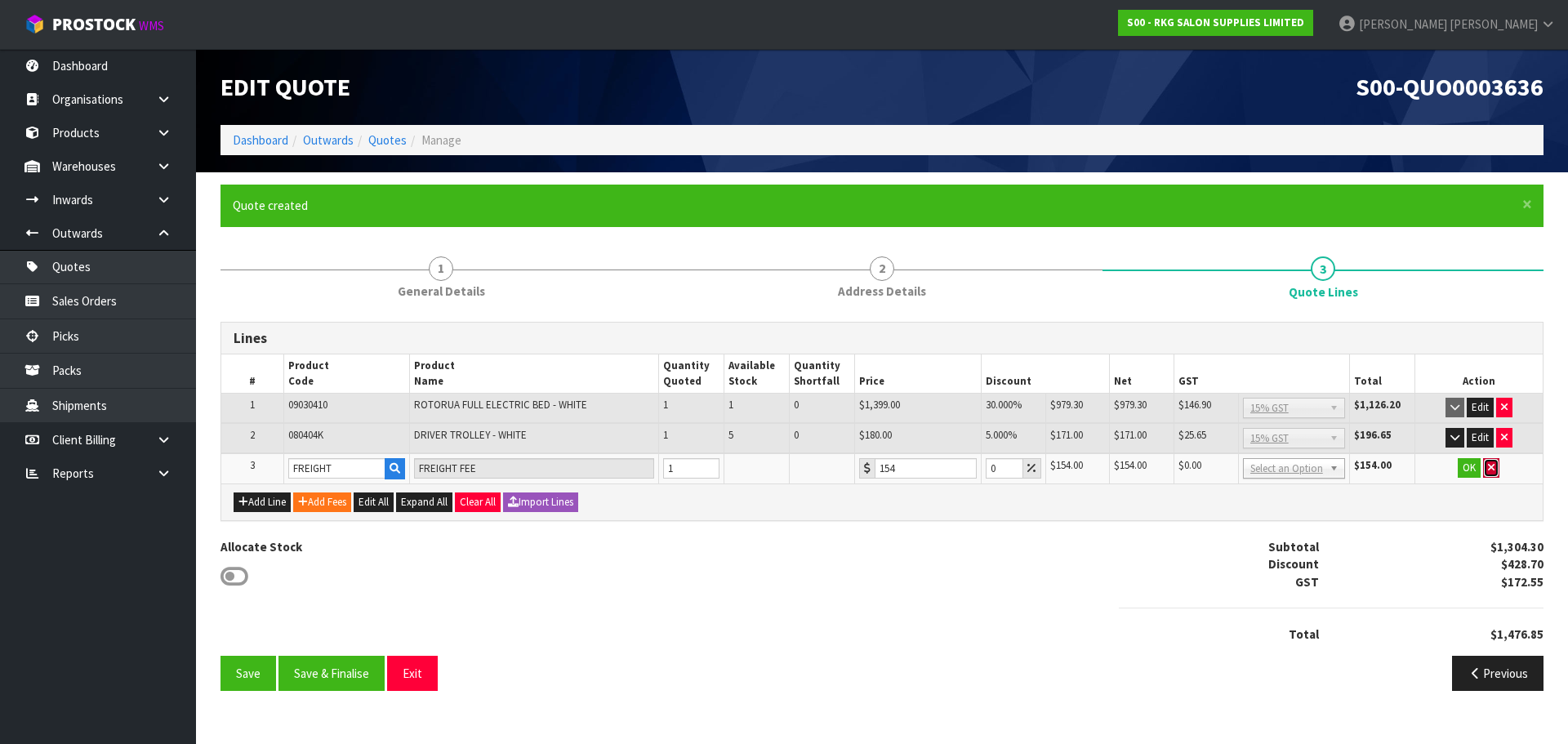
click at [1494, 470] on icon "button" at bounding box center [1491, 467] width 7 height 11
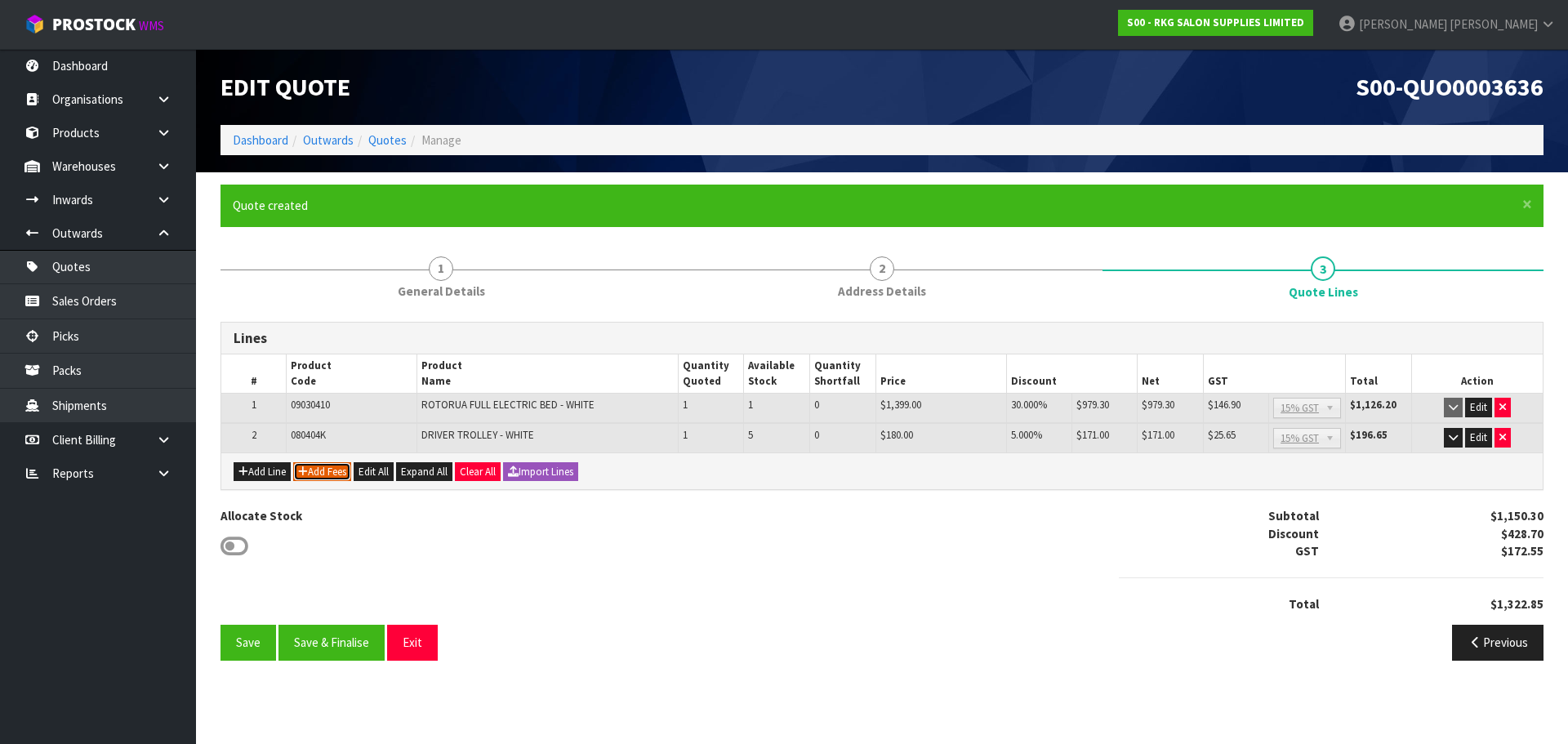
click at [334, 474] on button "Add Fees" at bounding box center [322, 471] width 58 height 19
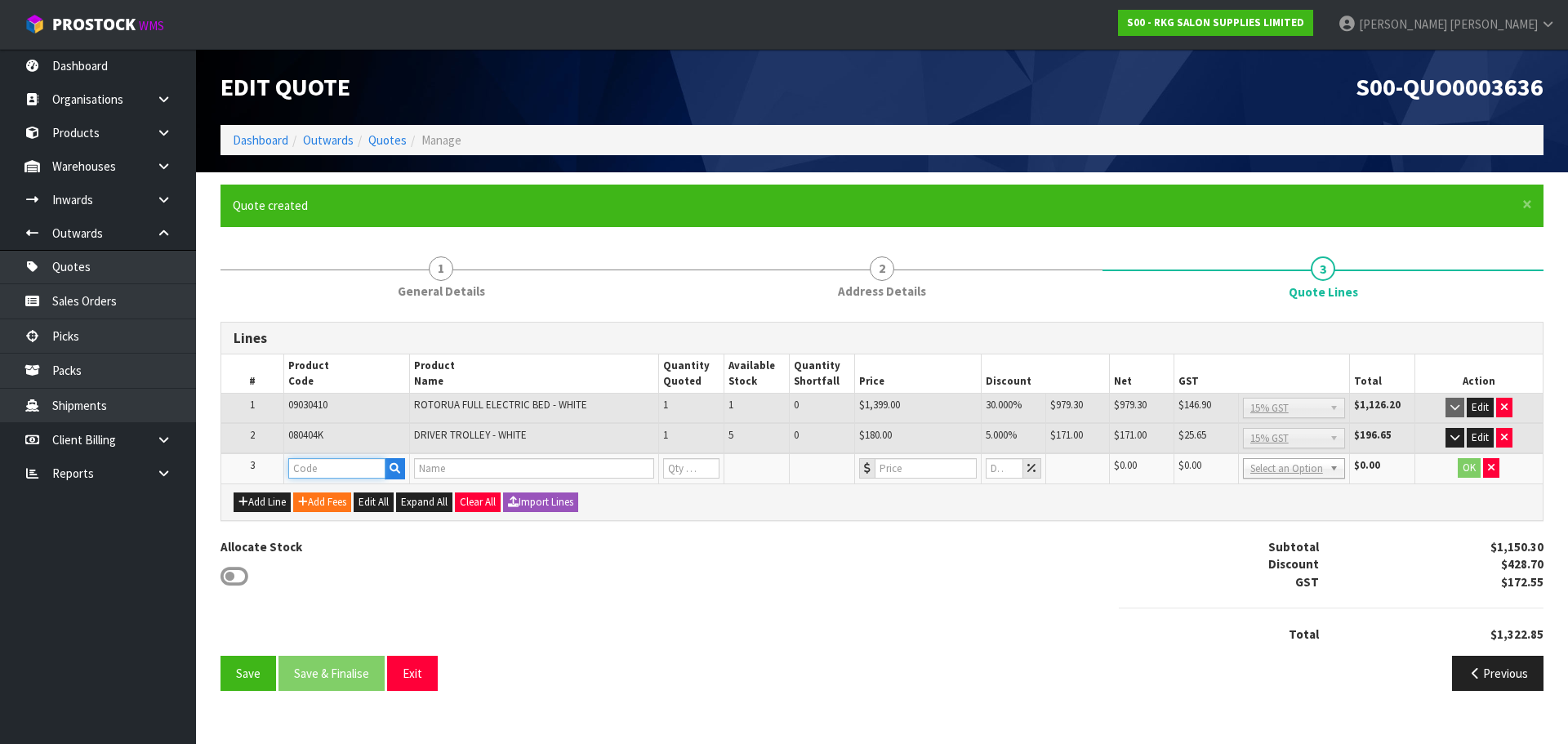
click at [331, 471] on input "text" at bounding box center [337, 468] width 97 height 20
type input "FRE"
drag, startPoint x: 340, startPoint y: 498, endPoint x: 375, endPoint y: 492, distance: 35.5
click at [340, 498] on link "FRE IGHT" at bounding box center [354, 496] width 129 height 22
type input "FREIGHT"
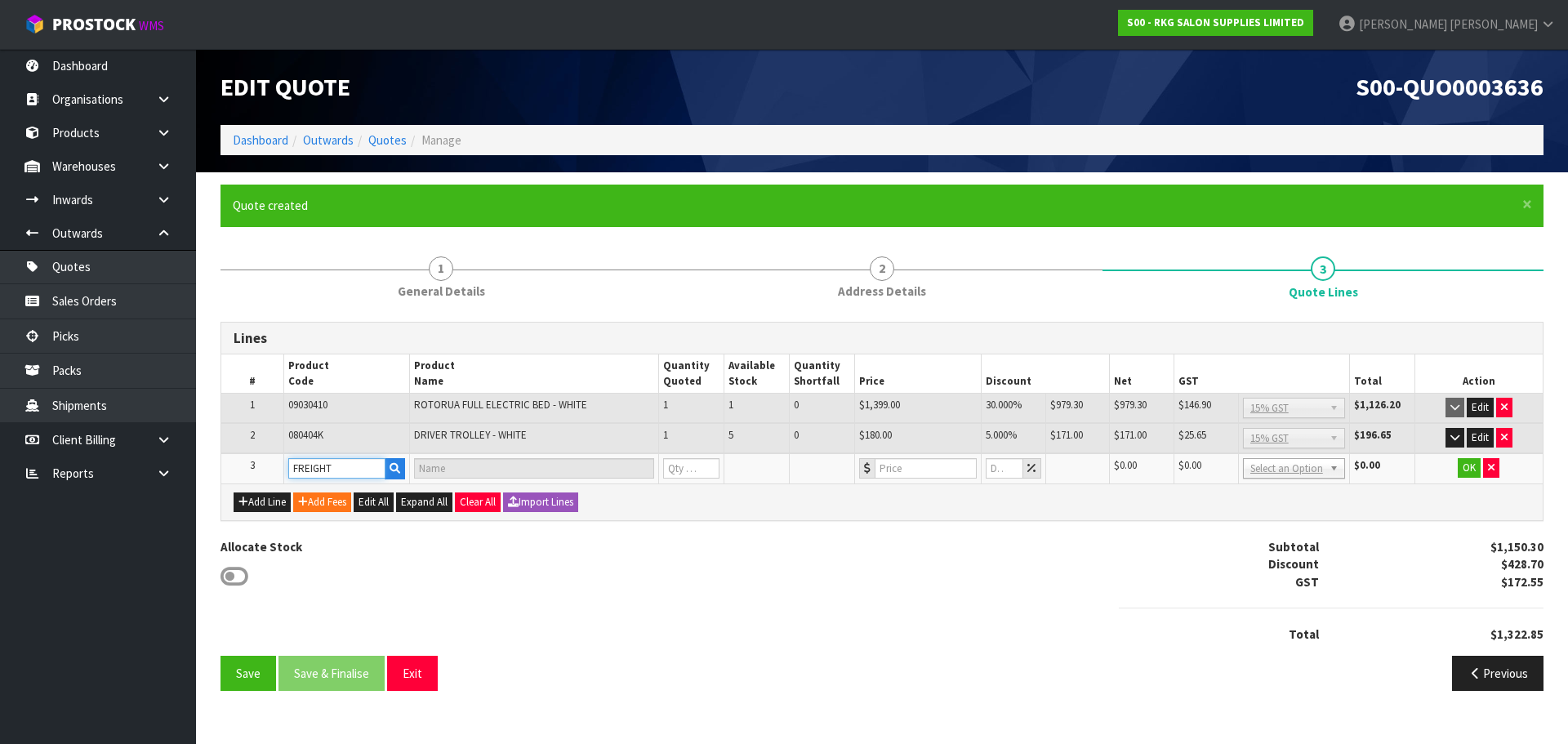
type input "FREIGHT FEE"
type input "1"
type input "0"
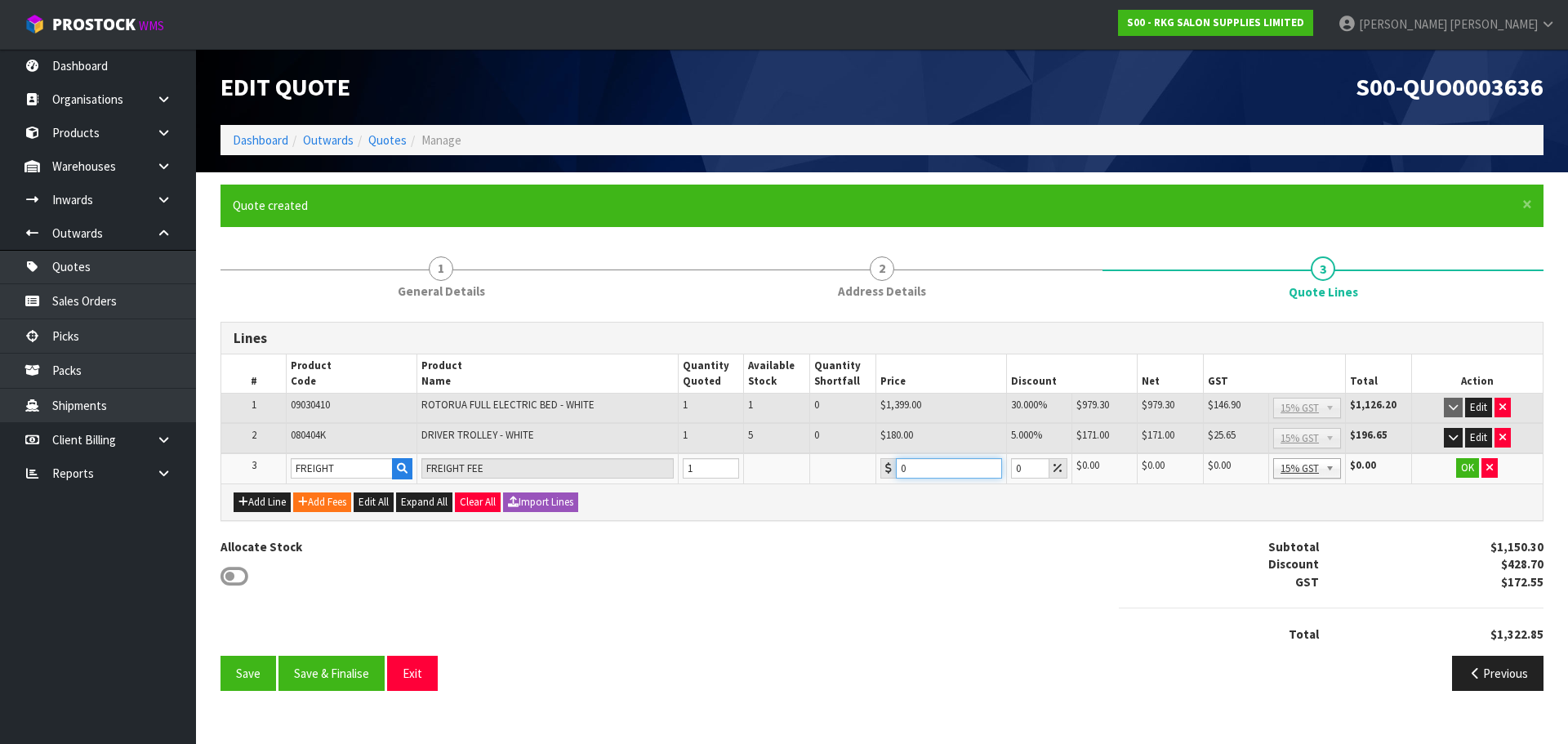
drag, startPoint x: 916, startPoint y: 470, endPoint x: 882, endPoint y: 470, distance: 34.0
click at [882, 470] on div "0" at bounding box center [941, 468] width 122 height 20
type input "154"
click at [1465, 471] on button "OK" at bounding box center [1467, 467] width 23 height 19
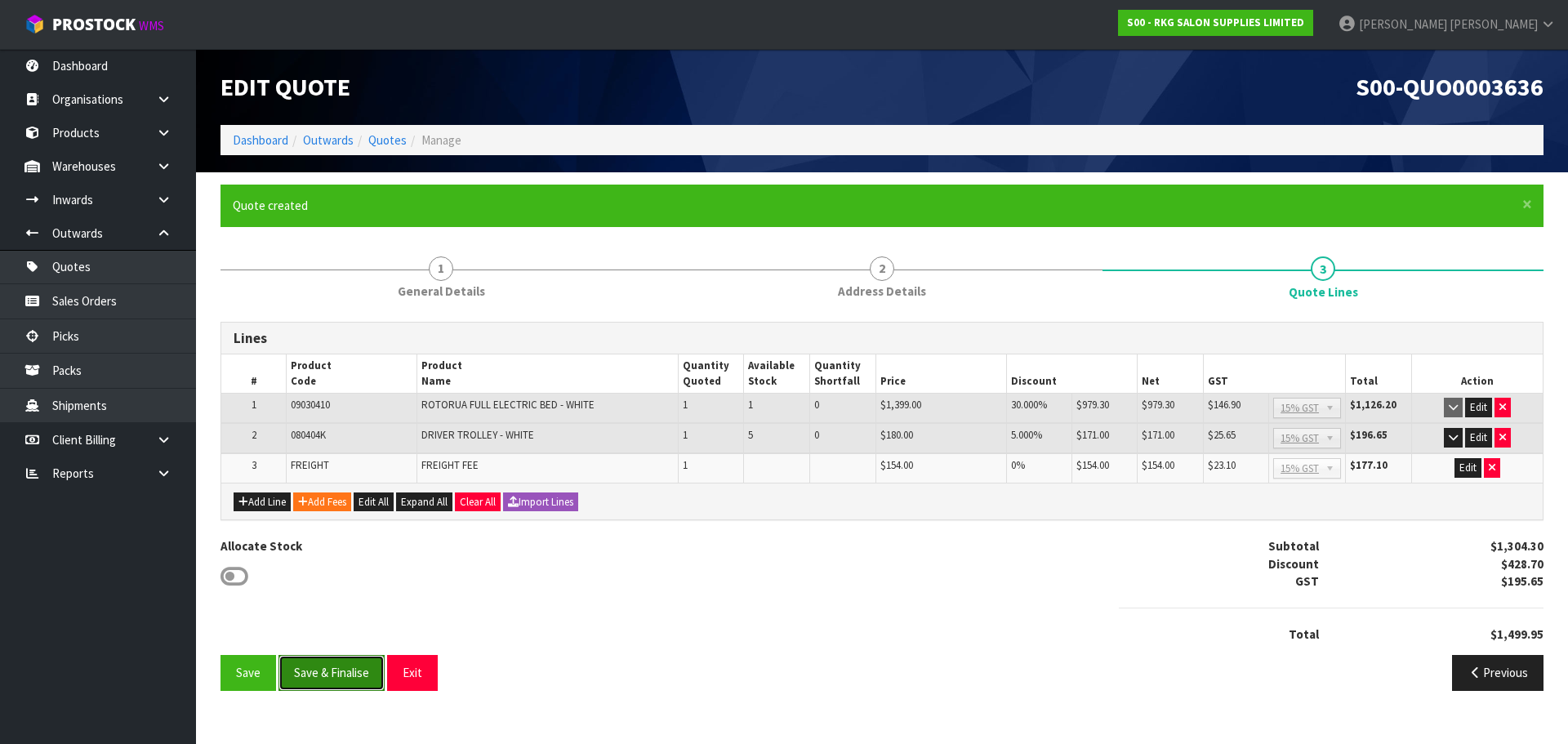
click at [323, 671] on button "Save & Finalise" at bounding box center [331, 673] width 106 height 35
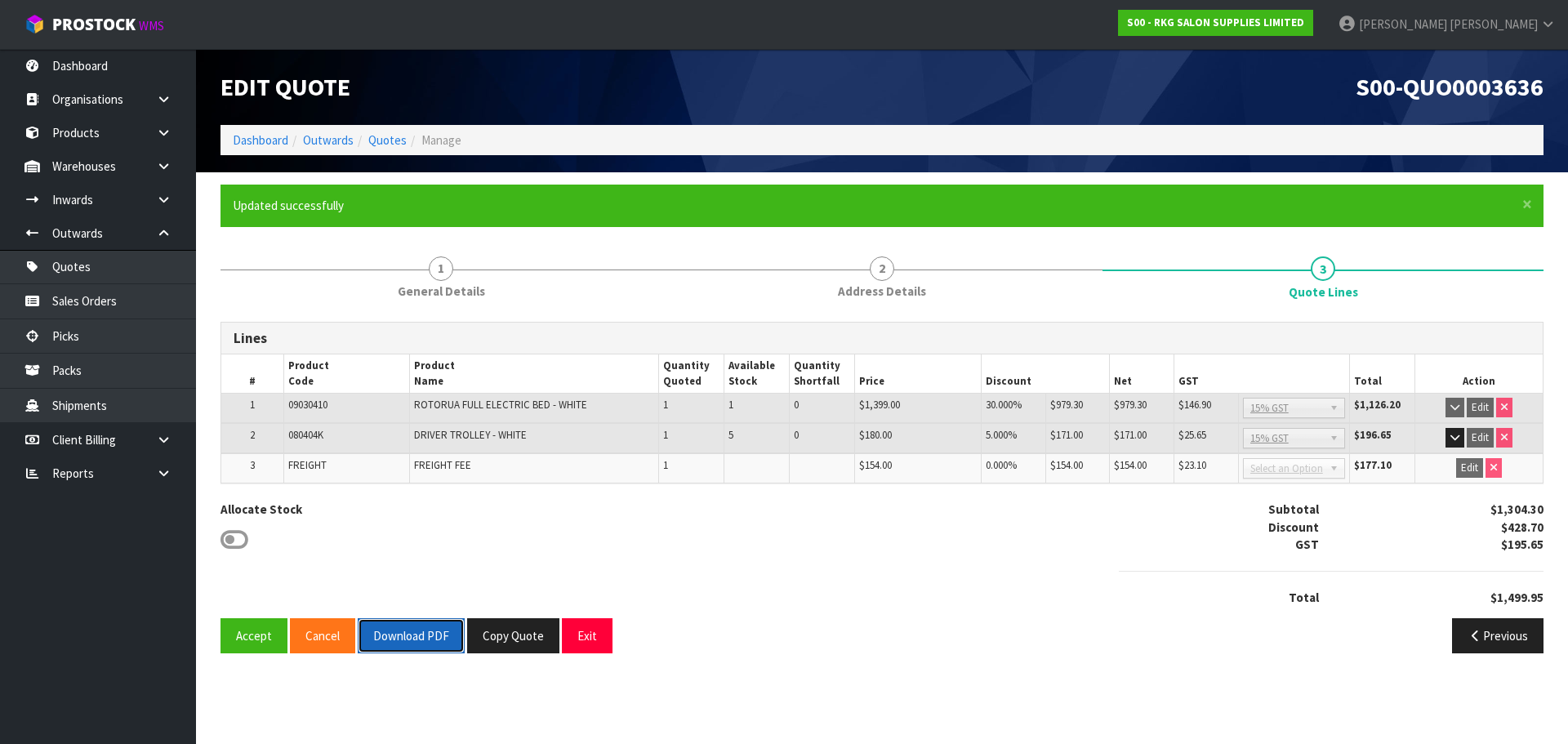
click at [434, 639] on button "Download PDF" at bounding box center [412, 636] width 107 height 35
click at [591, 635] on button "Exit" at bounding box center [587, 636] width 50 height 35
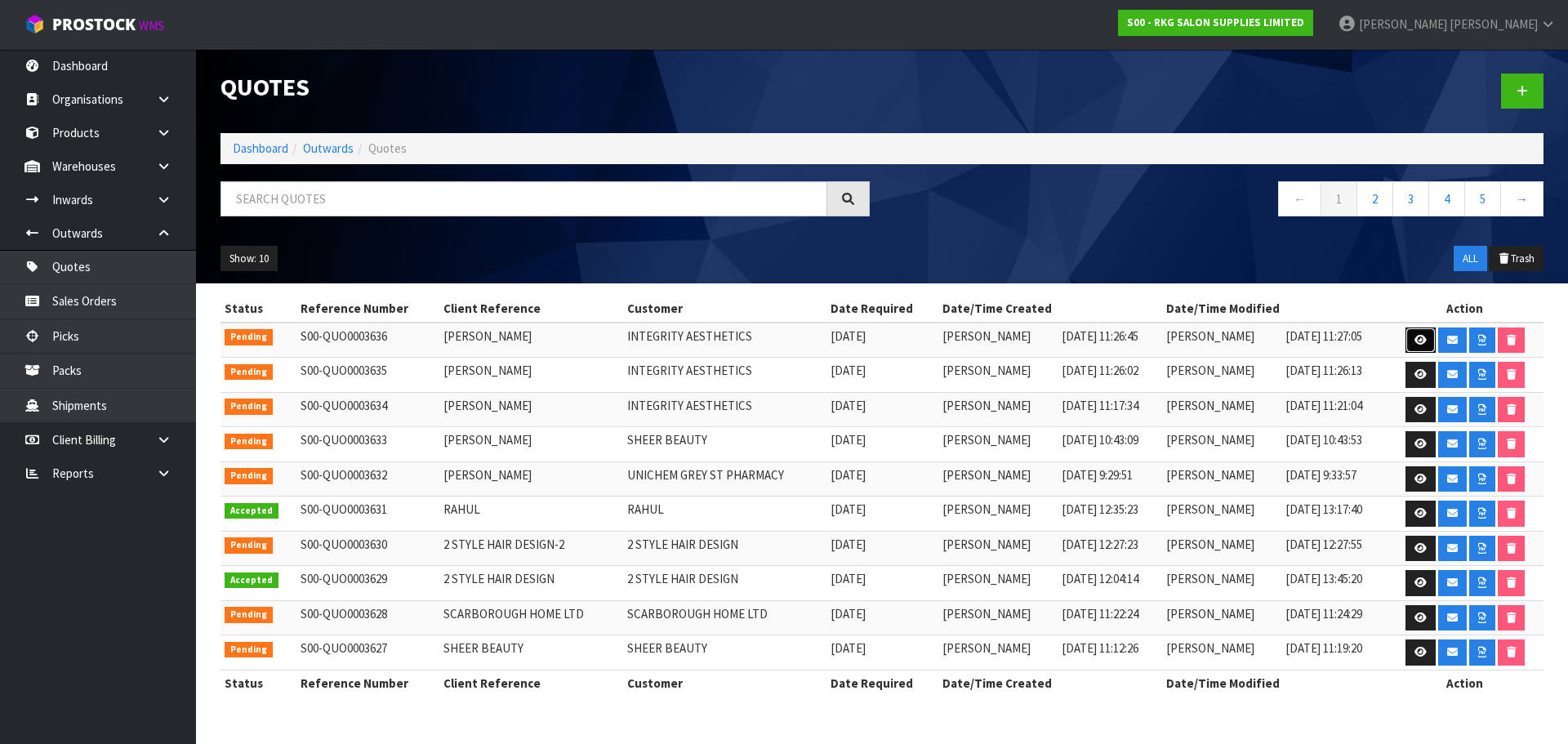
click at [1419, 338] on icon at bounding box center [1420, 340] width 13 height 11
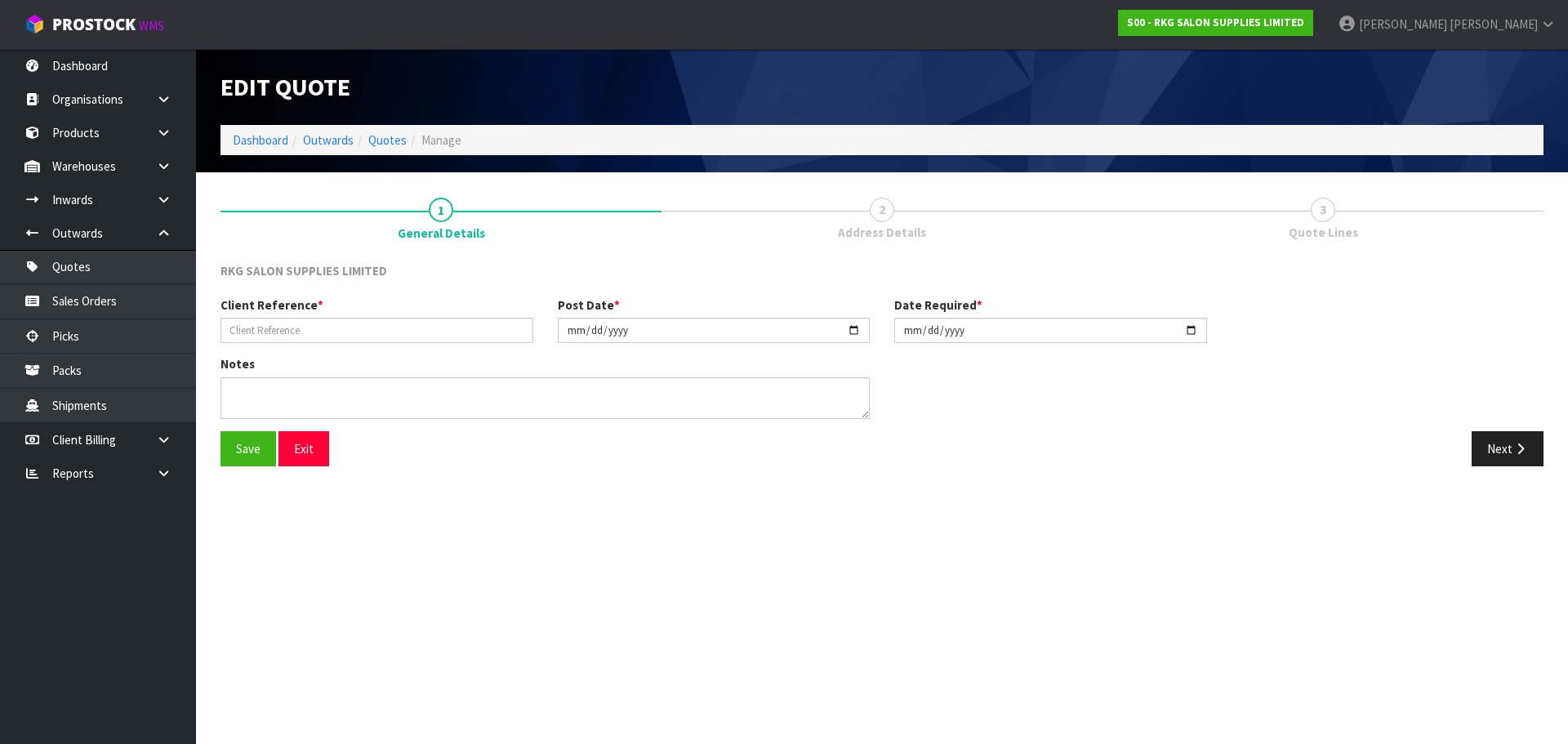
type input "JESSICA BOYD"
type input "[DATE]"
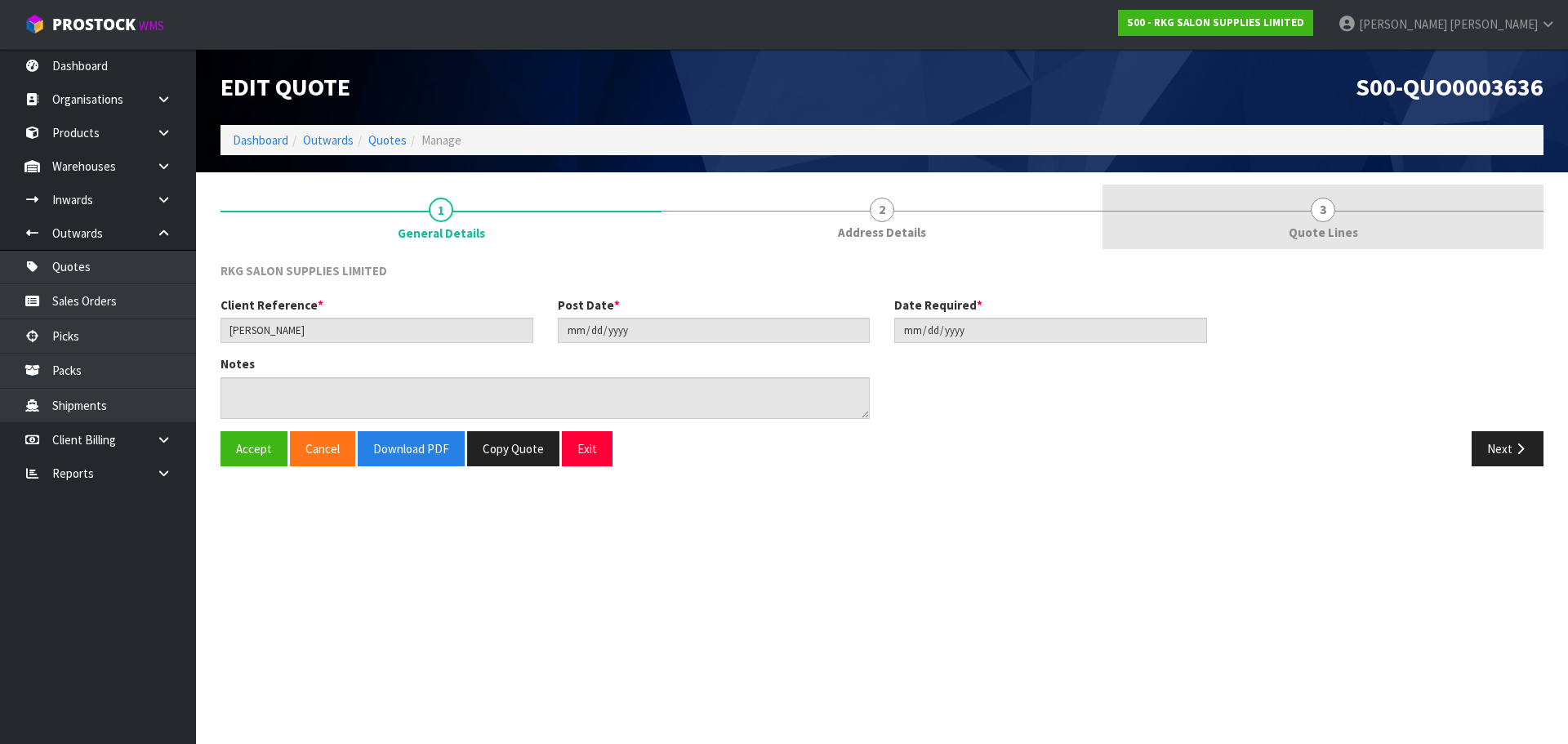
click at [1318, 216] on span "3" at bounding box center [1322, 210] width 24 height 24
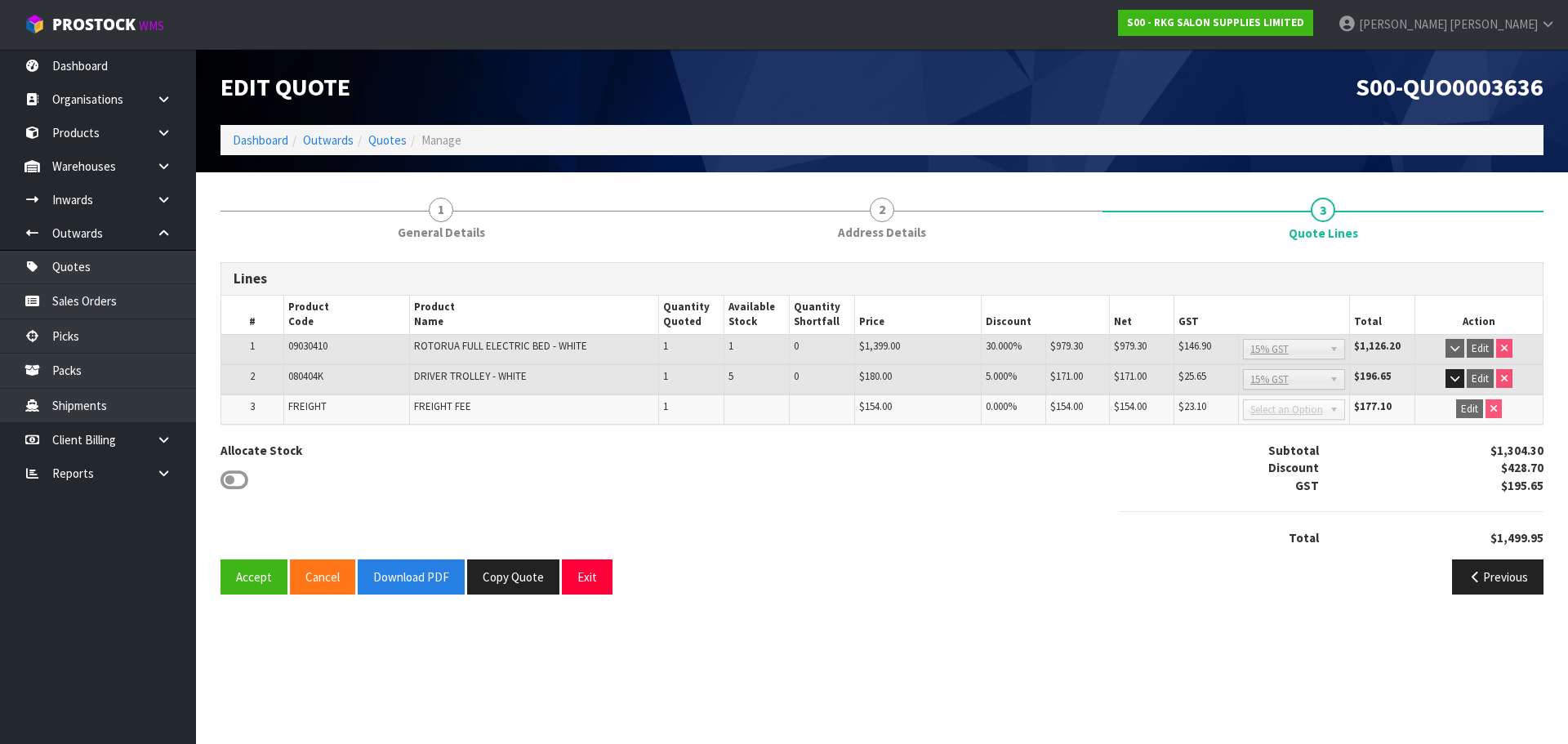
drag, startPoint x: 892, startPoint y: 204, endPoint x: 750, endPoint y: 411, distance: 251.0
click at [892, 204] on span "2" at bounding box center [881, 210] width 24 height 24
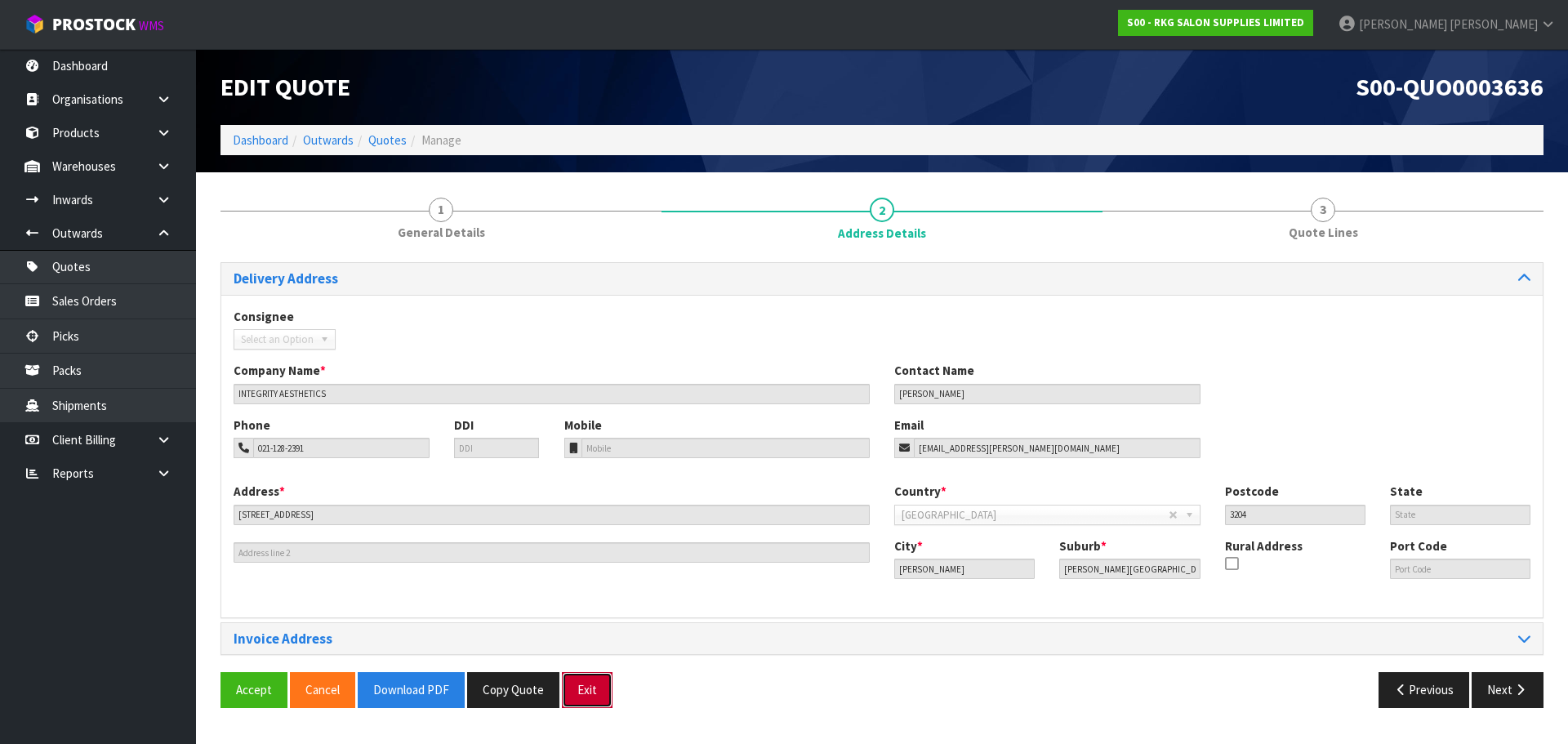
click at [581, 689] on button "Exit" at bounding box center [587, 689] width 50 height 35
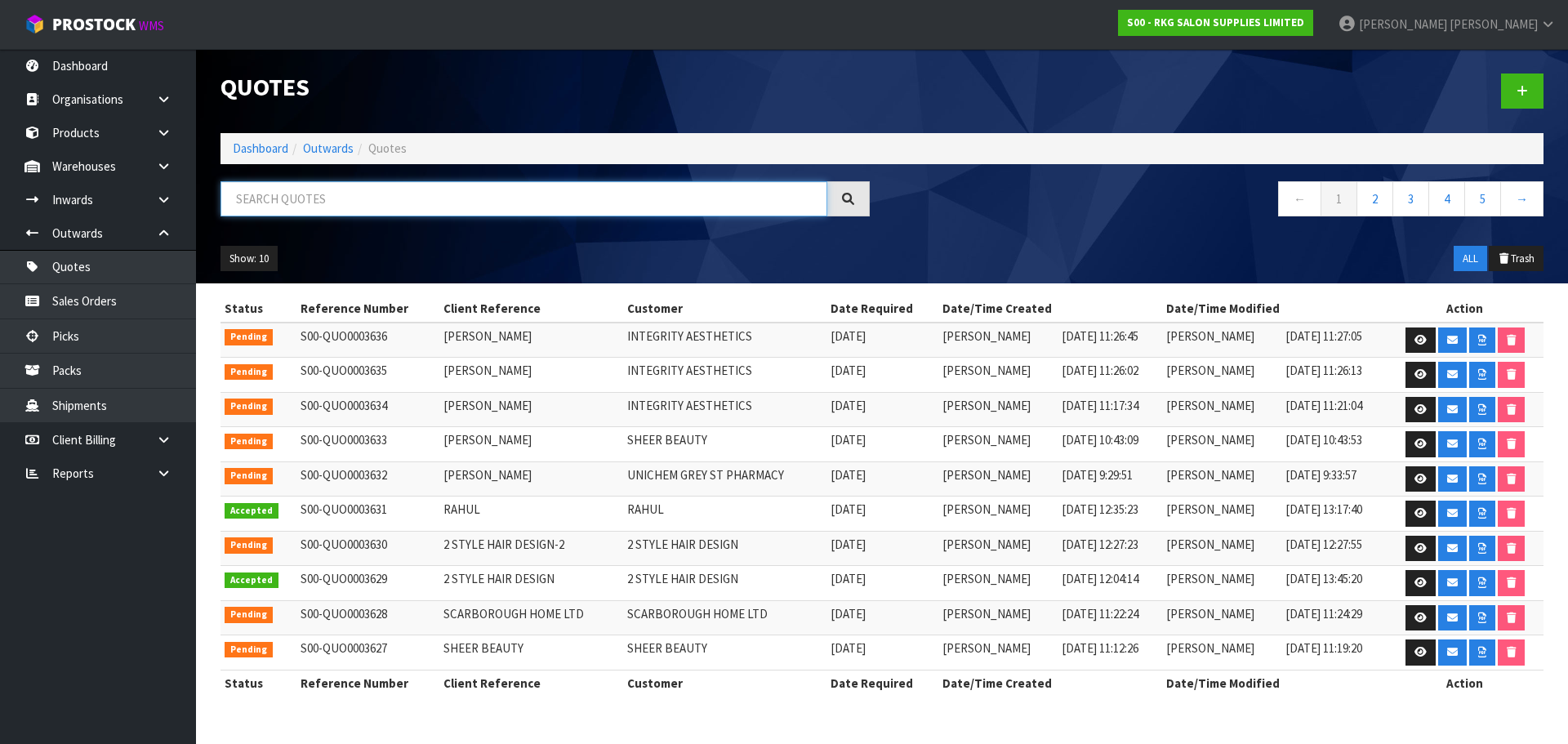
click at [384, 205] on input "text" at bounding box center [524, 199] width 607 height 35
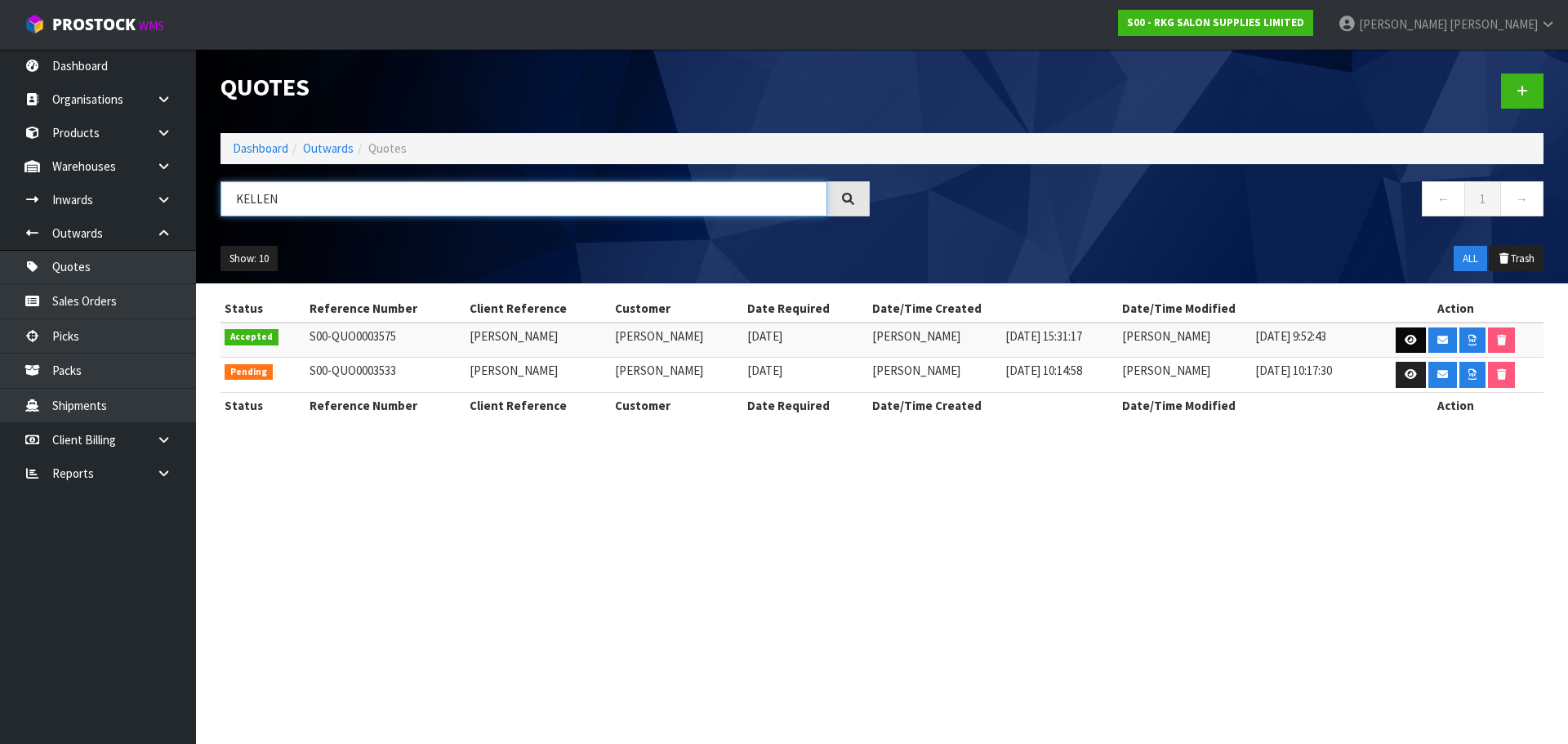
type input "KELLEN"
click at [1413, 340] on icon at bounding box center [1410, 340] width 13 height 11
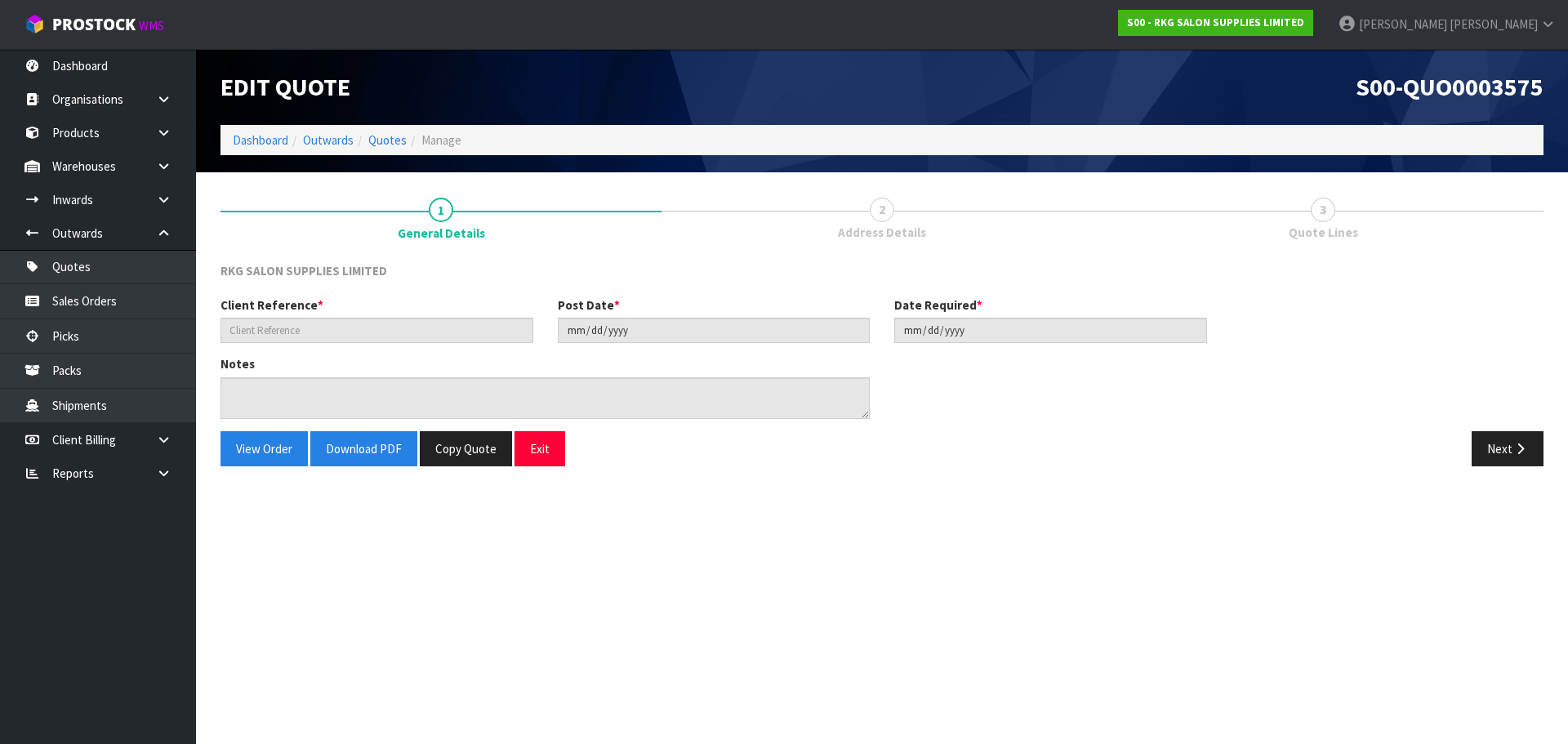
type input "KELLEN TAMAKI"
type input "2025-09-08"
click at [465, 452] on button "Copy Quote" at bounding box center [466, 449] width 92 height 35
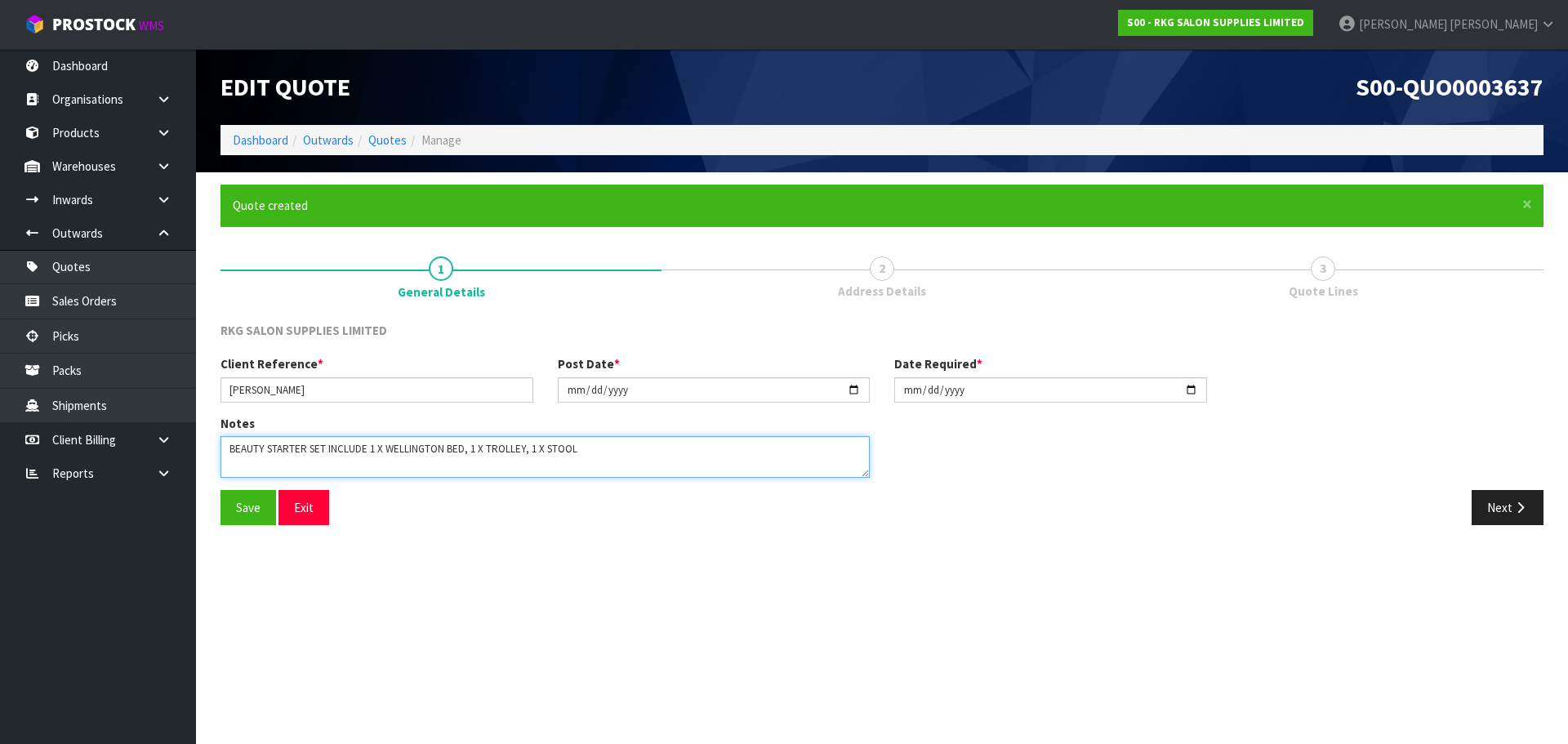
click at [646, 451] on textarea at bounding box center [545, 457] width 649 height 42
type textarea "BEAUTY STARTER SET INCLUDE 1 X WELLINGTON BED, 1 X TROLLEY, 1 X STOOL"
click at [852, 388] on input "2025-09-08" at bounding box center [714, 390] width 313 height 25
type input "[DATE]"
click at [1191, 389] on input "2025-09-08" at bounding box center [1050, 390] width 313 height 25
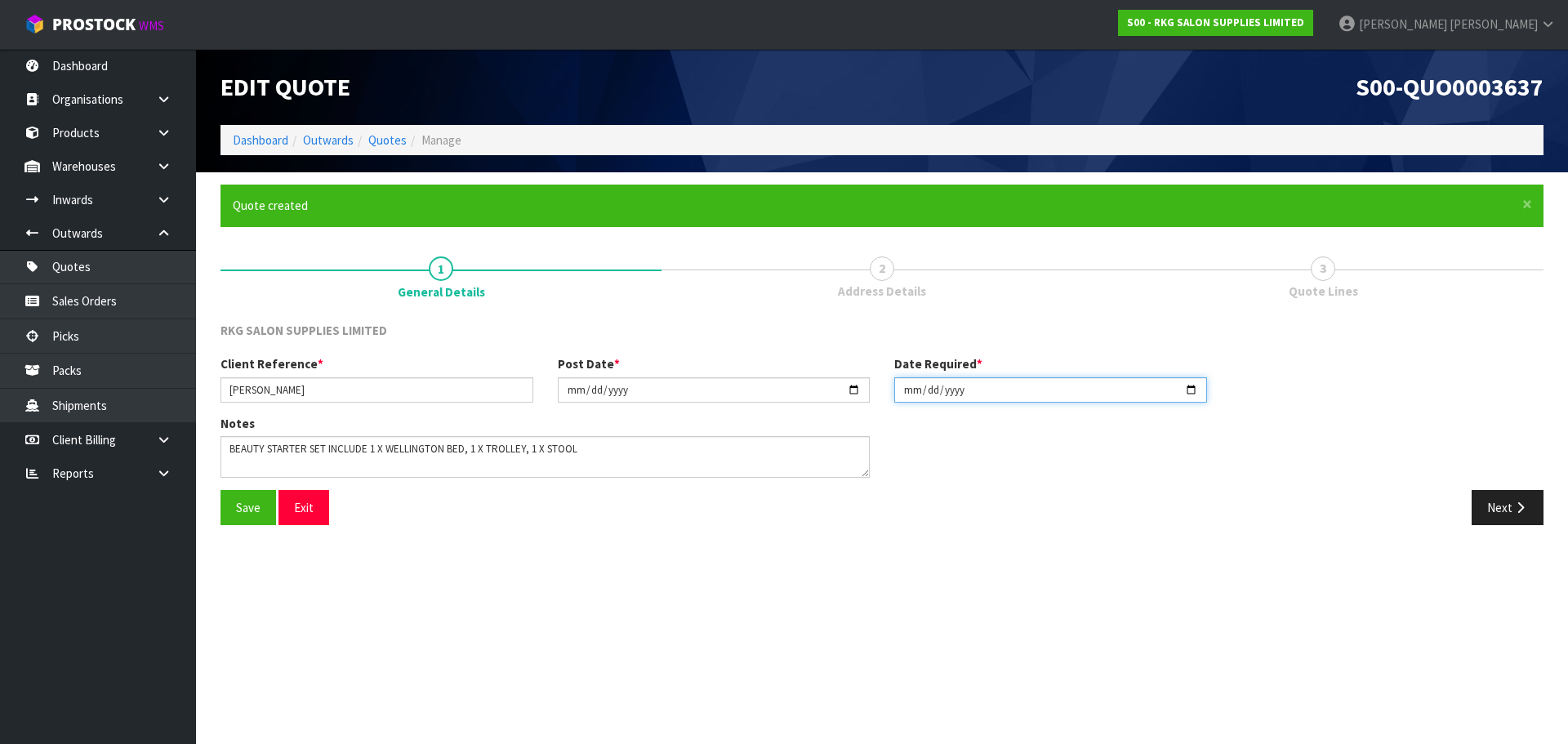
type input "[DATE]"
click at [610, 468] on textarea at bounding box center [545, 457] width 649 height 42
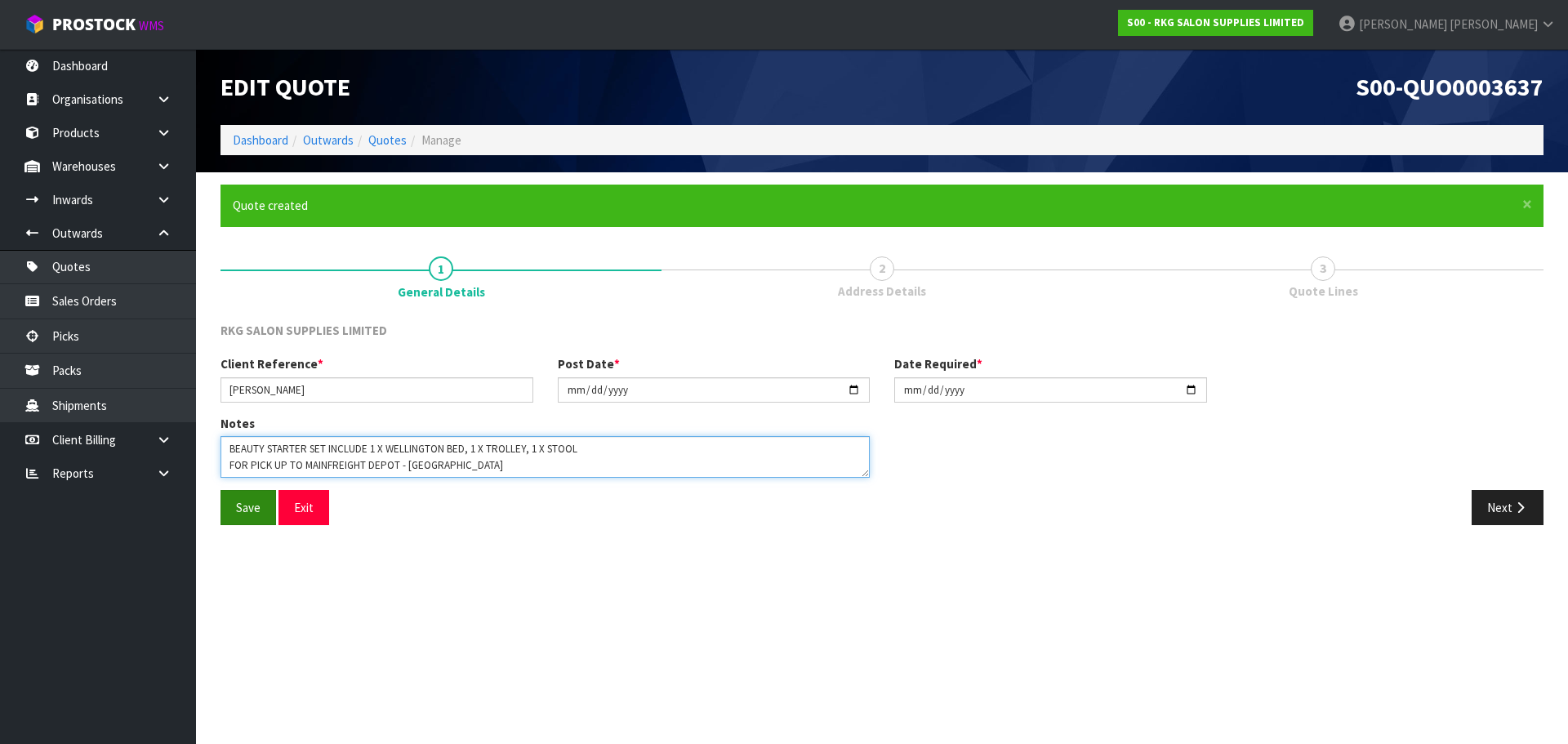
type textarea "BEAUTY STARTER SET INCLUDE 1 X WELLINGTON BED, 1 X TROLLEY, 1 X STOOL FOR PICK …"
click at [249, 508] on button "Save" at bounding box center [248, 507] width 55 height 35
click at [1498, 514] on button "Next" at bounding box center [1508, 507] width 72 height 35
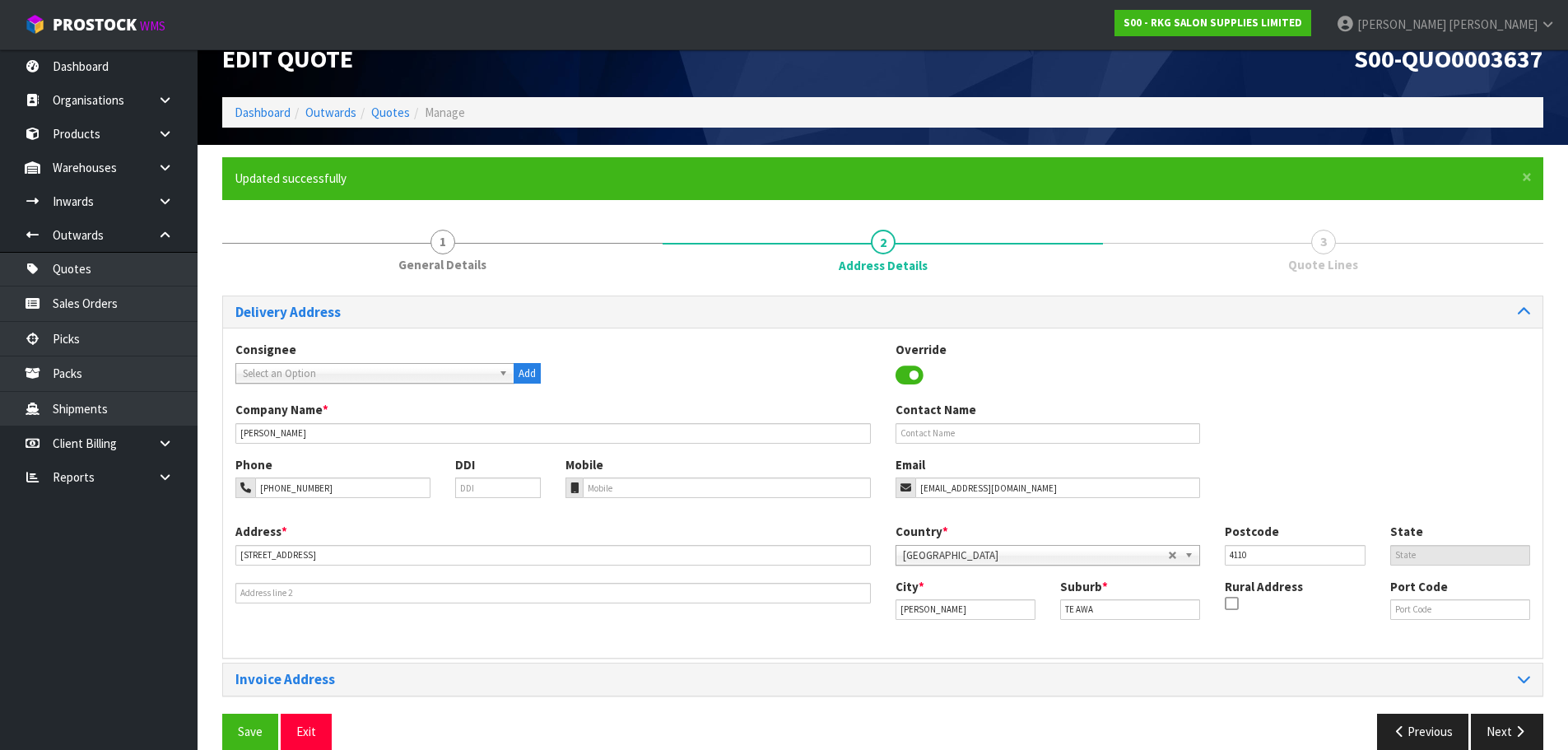
scroll to position [53, 0]
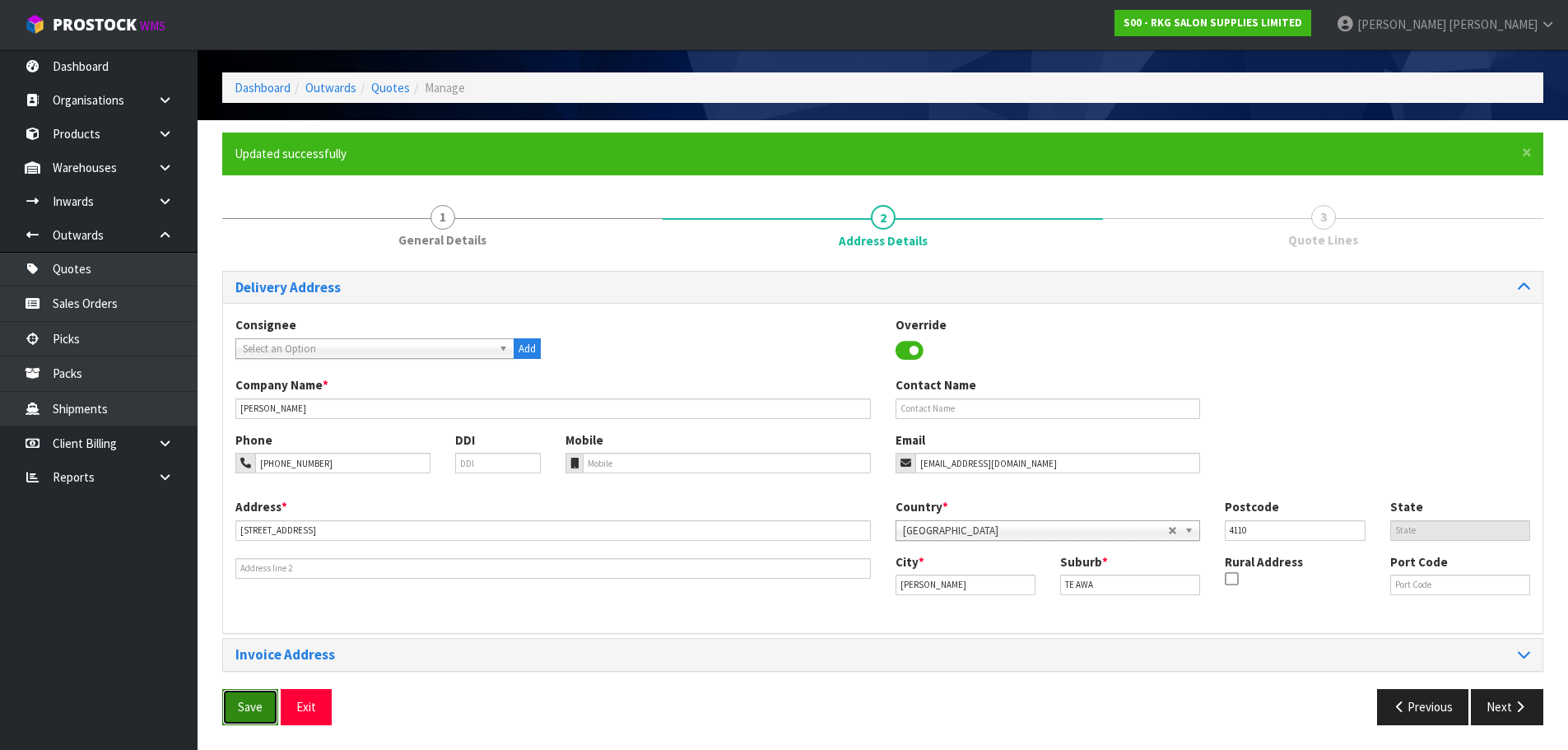
click at [248, 709] on button "Save" at bounding box center [250, 707] width 56 height 36
click at [1503, 707] on button "Next" at bounding box center [1507, 707] width 73 height 36
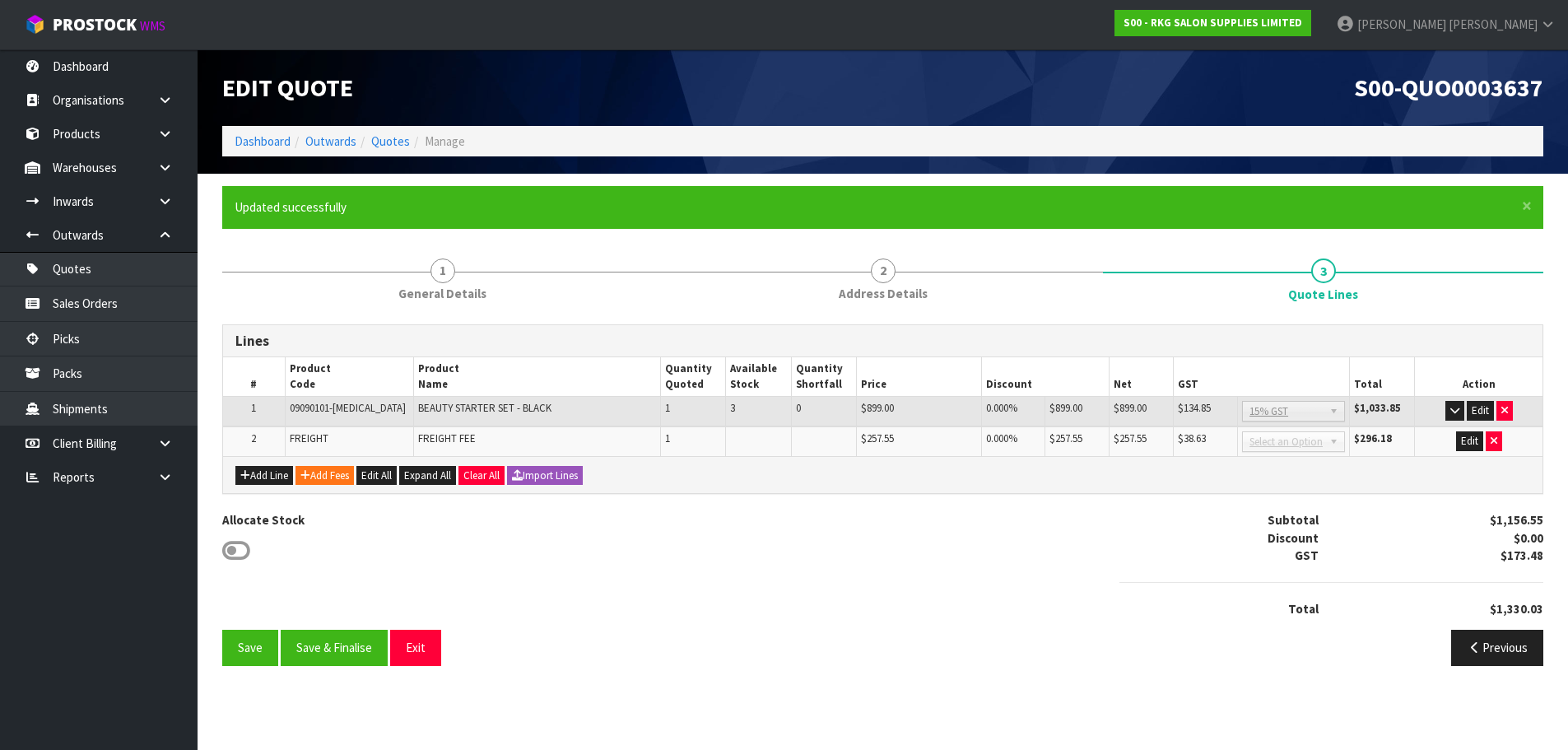
scroll to position [0, 0]
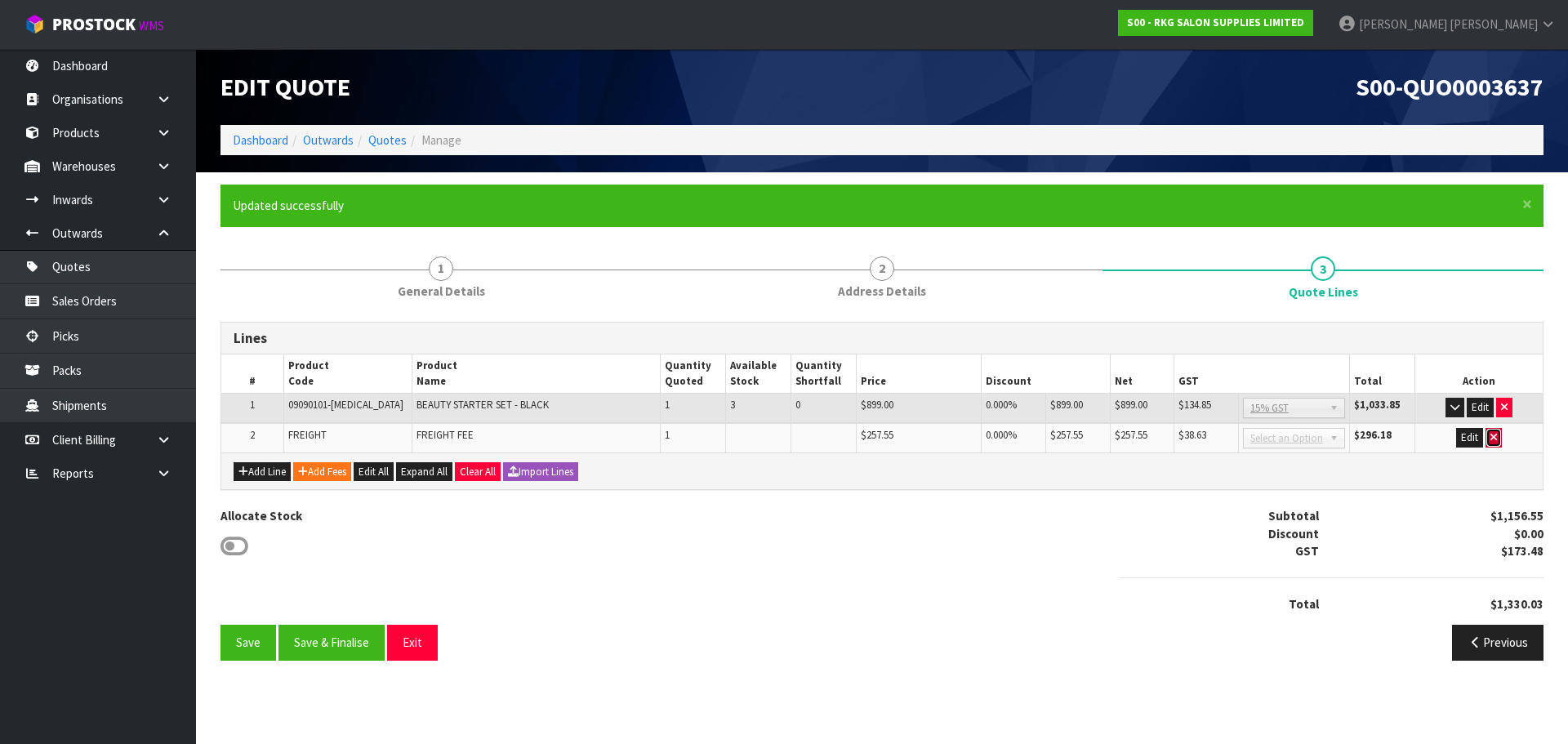
click at [1493, 440] on icon "button" at bounding box center [1493, 437] width 7 height 11
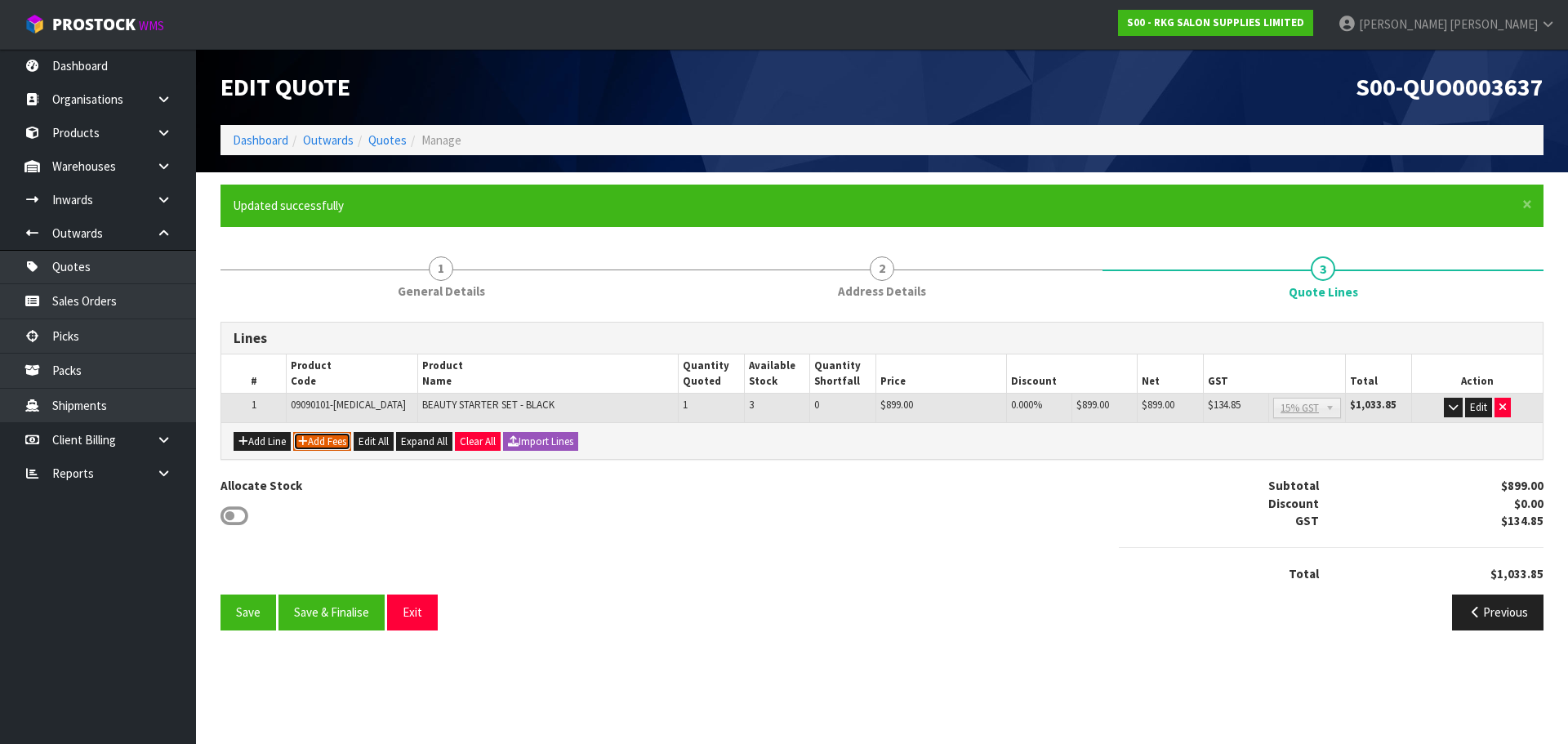
click at [326, 439] on button "Add Fees" at bounding box center [322, 441] width 58 height 19
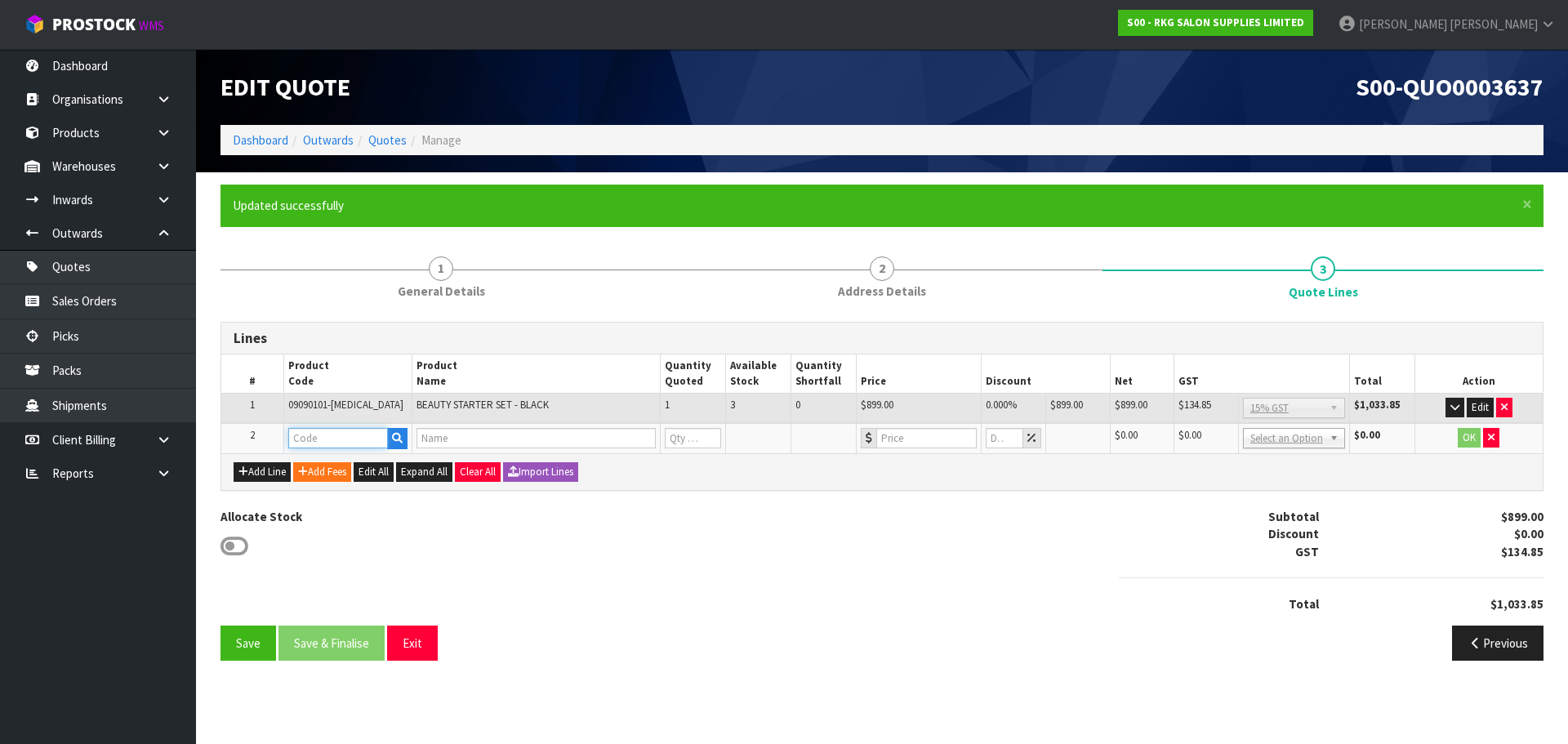
click at [319, 439] on input "text" at bounding box center [338, 438] width 100 height 20
type input "FRE"
click at [346, 466] on link "FRE IGHT" at bounding box center [354, 466] width 129 height 22
type input "FREIGHT"
type input "FREIGHT FEE"
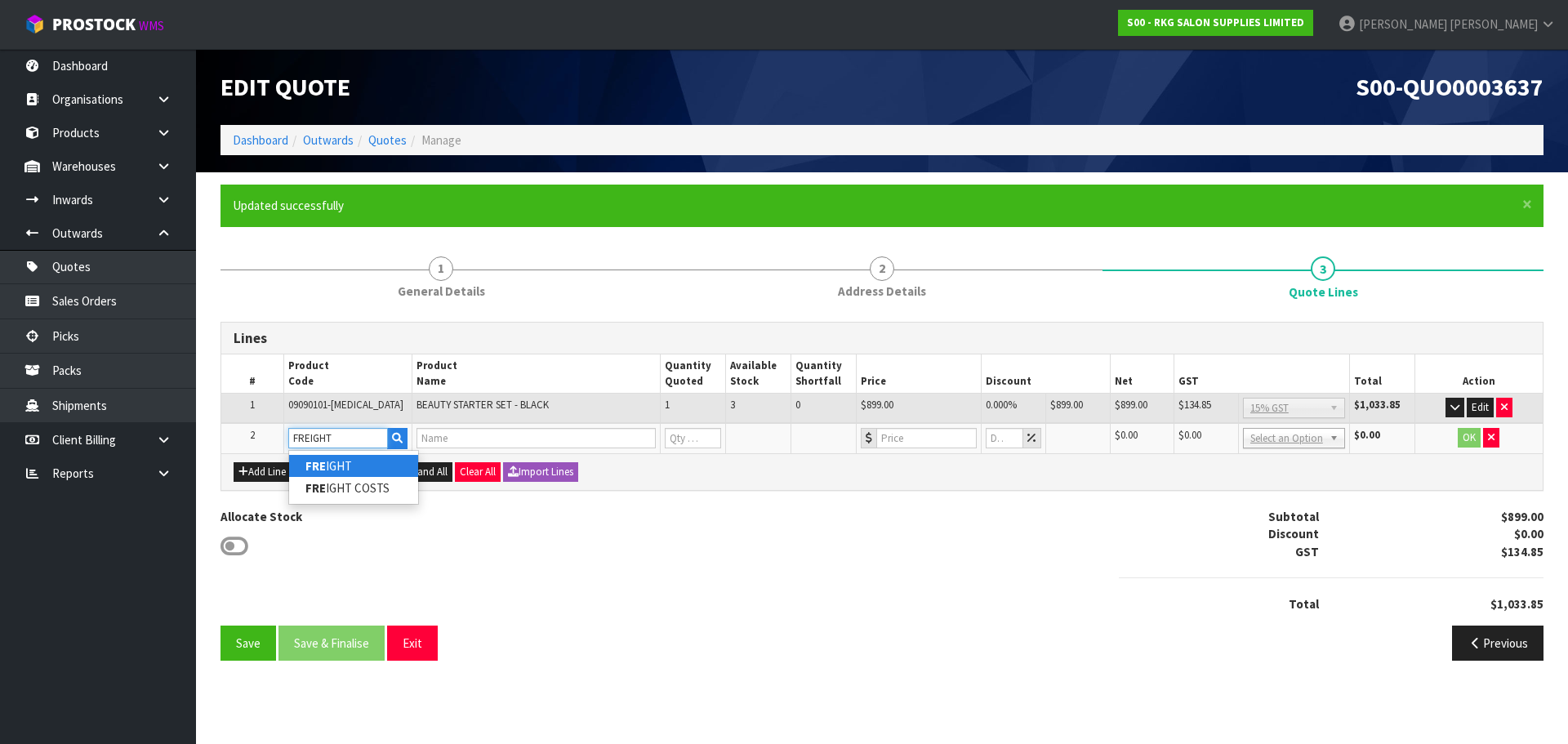
type input "1"
type input "0"
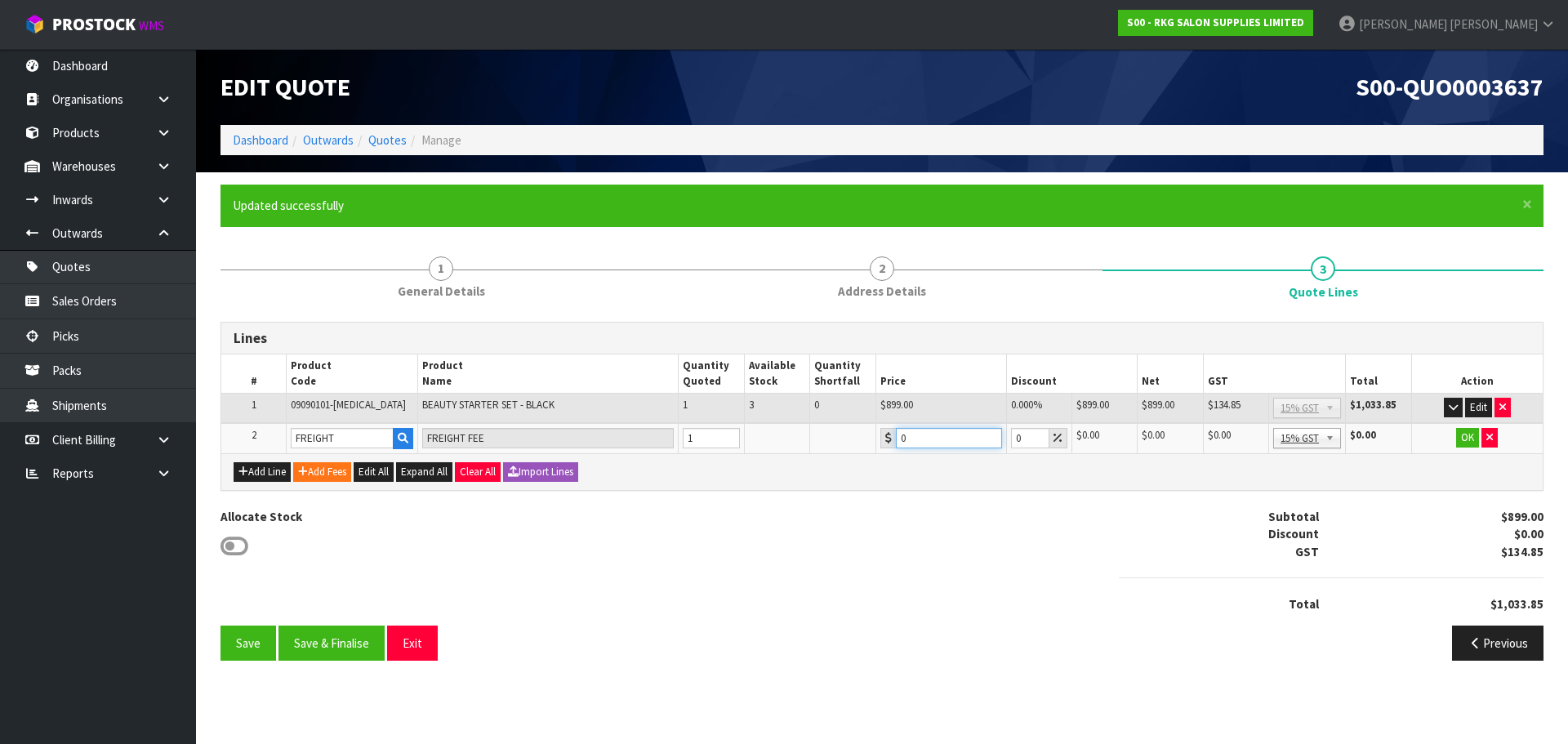
drag, startPoint x: 916, startPoint y: 436, endPoint x: 868, endPoint y: 442, distance: 48.4
click at [868, 442] on tr "2 FREIGHT FREIGHT FEE 1 0 0 $0.00 $0.00 $0.00 $0.00 No GST 15% GST Zero Rated 1…" at bounding box center [882, 438] width 1321 height 30
drag, startPoint x: 934, startPoint y: 439, endPoint x: 890, endPoint y: 439, distance: 44.0
click at [890, 439] on div "160" at bounding box center [941, 438] width 122 height 20
drag, startPoint x: 946, startPoint y: 437, endPoint x: 888, endPoint y: 441, distance: 58.1
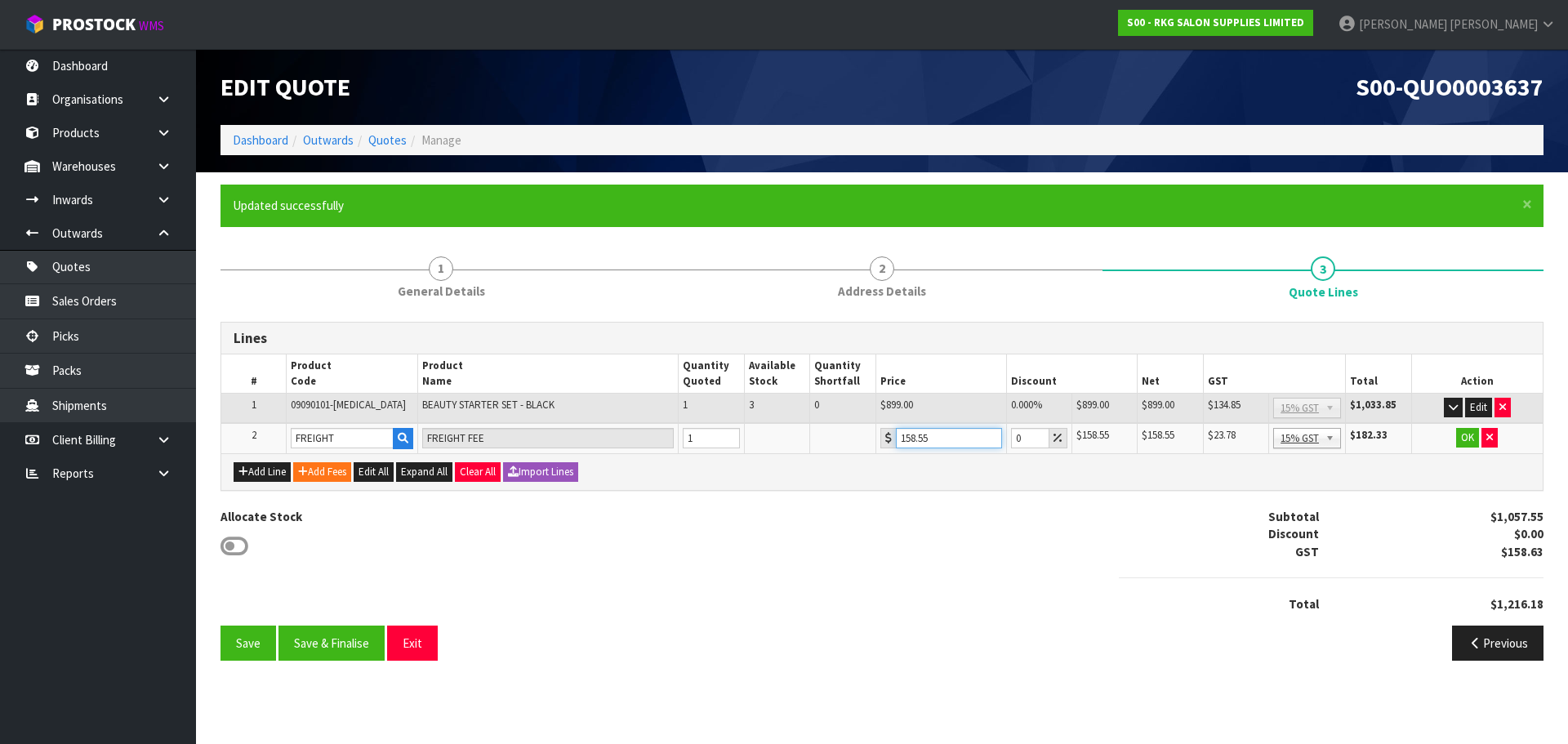
click at [888, 441] on div "158.55" at bounding box center [941, 438] width 122 height 20
type input "159"
click at [1467, 440] on button "OK" at bounding box center [1467, 437] width 23 height 19
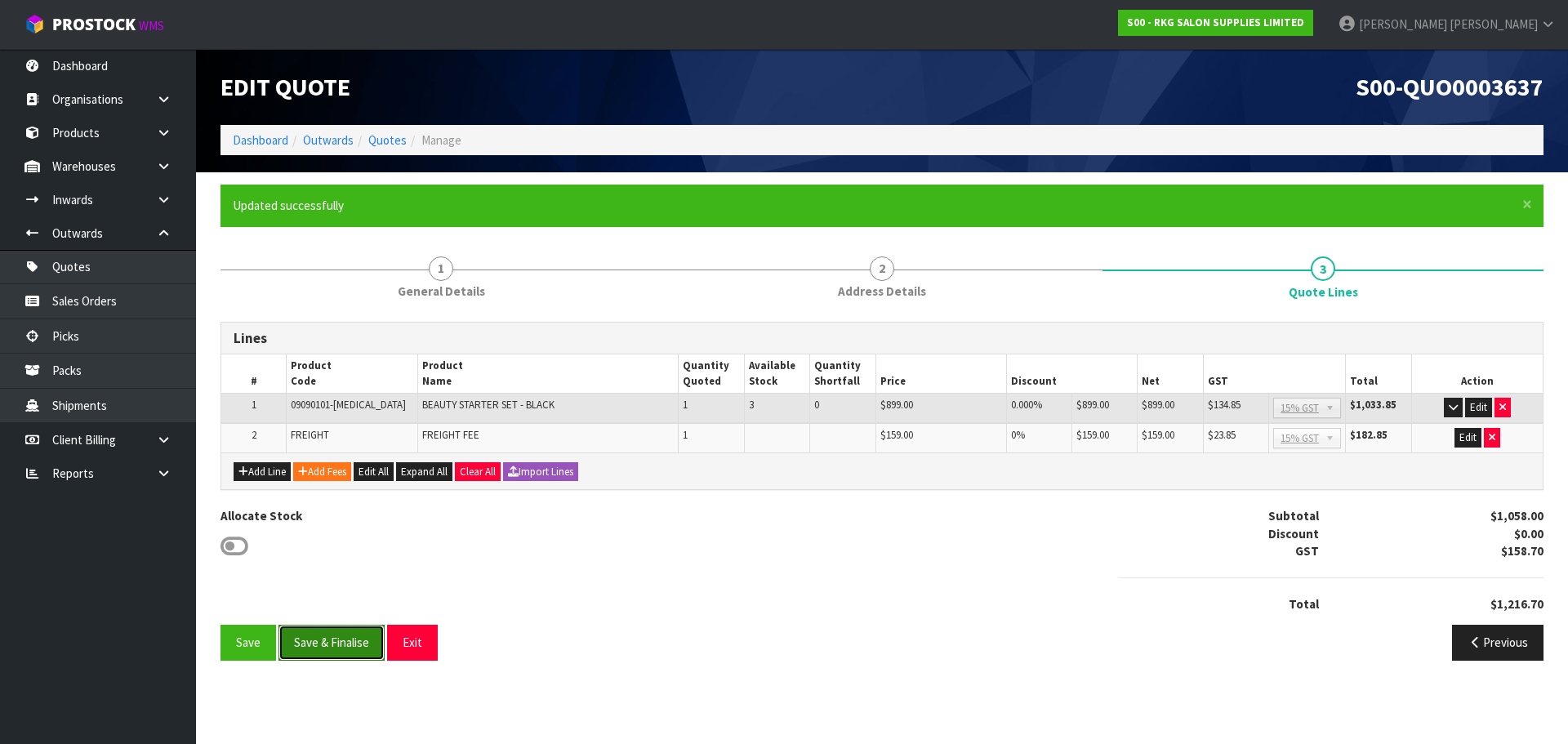
click at [338, 643] on button "Save & Finalise" at bounding box center [331, 643] width 106 height 35
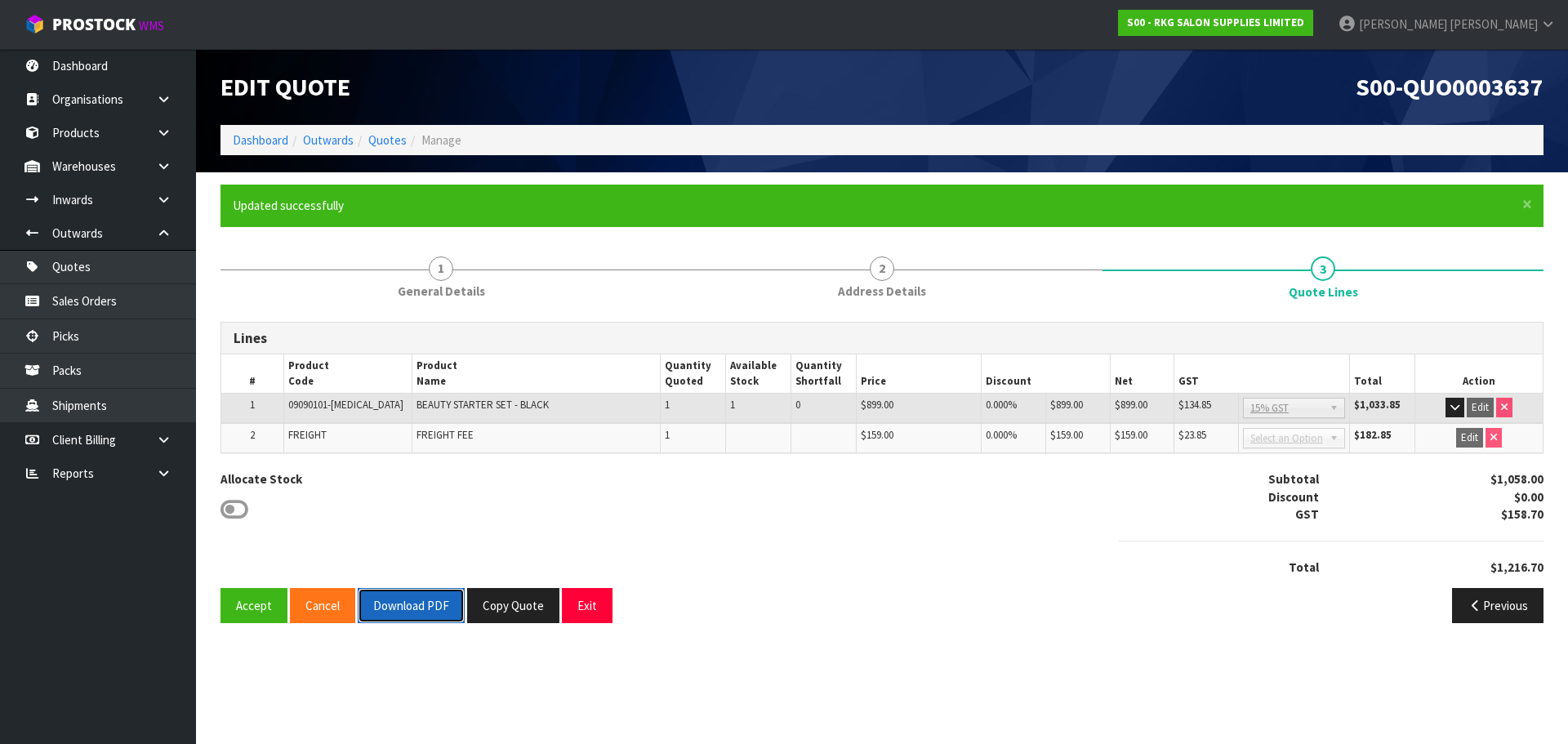
click at [423, 611] on button "Download PDF" at bounding box center [412, 606] width 107 height 35
click at [494, 611] on button "Copy Quote" at bounding box center [513, 606] width 92 height 35
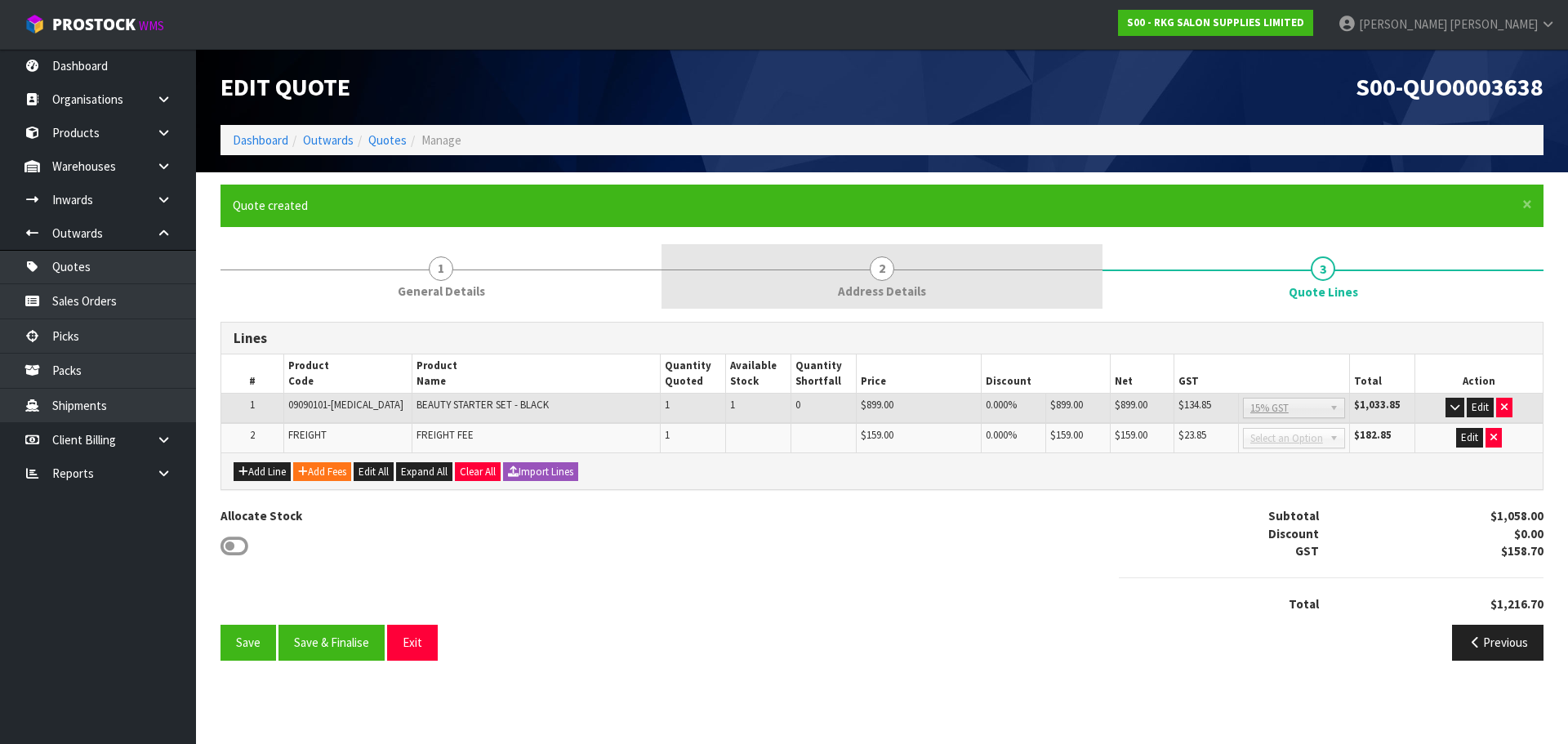
click at [884, 268] on span "2" at bounding box center [881, 268] width 24 height 24
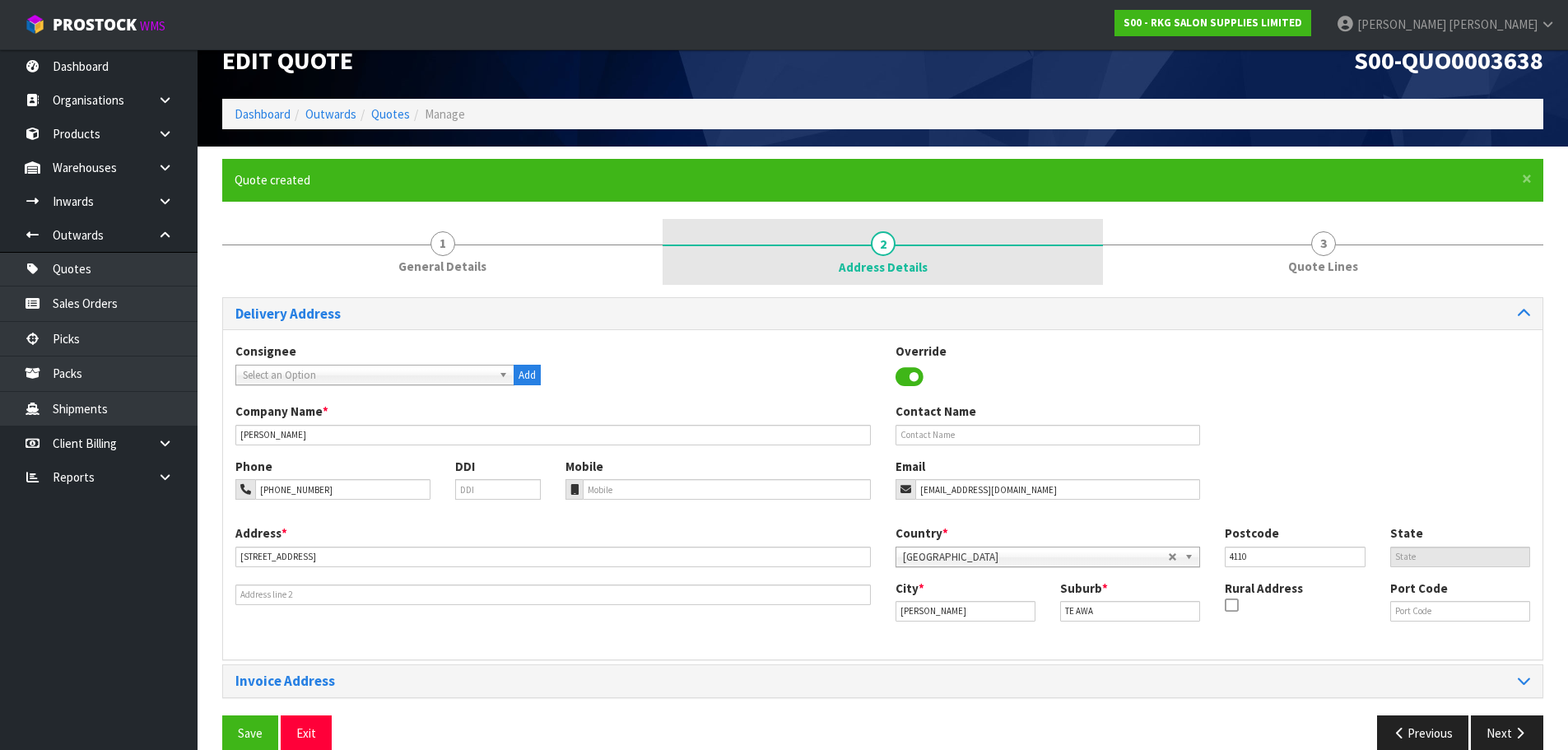
scroll to position [53, 0]
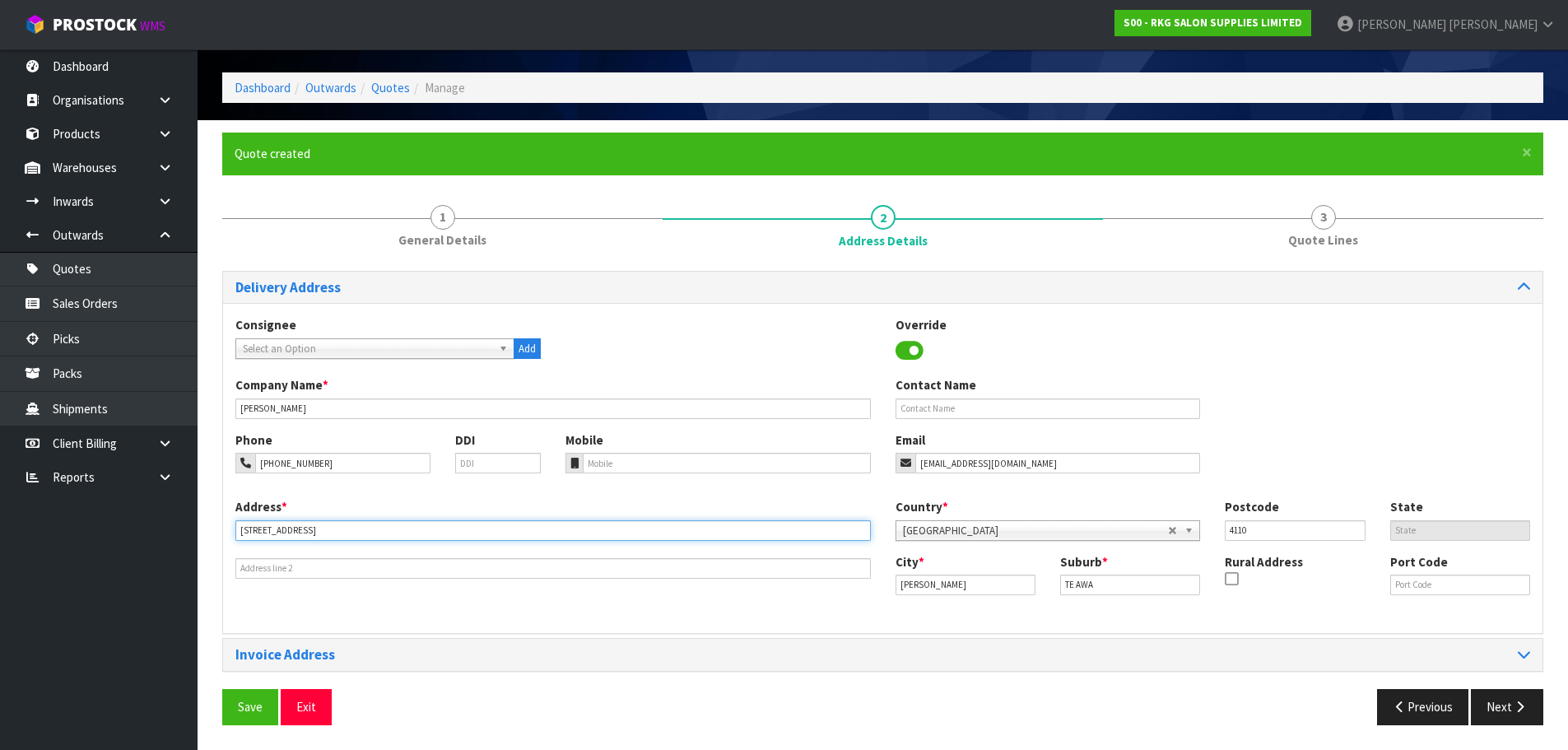
click at [399, 524] on input "37 WAIMAKARIRI DRIVE" at bounding box center [554, 530] width 636 height 20
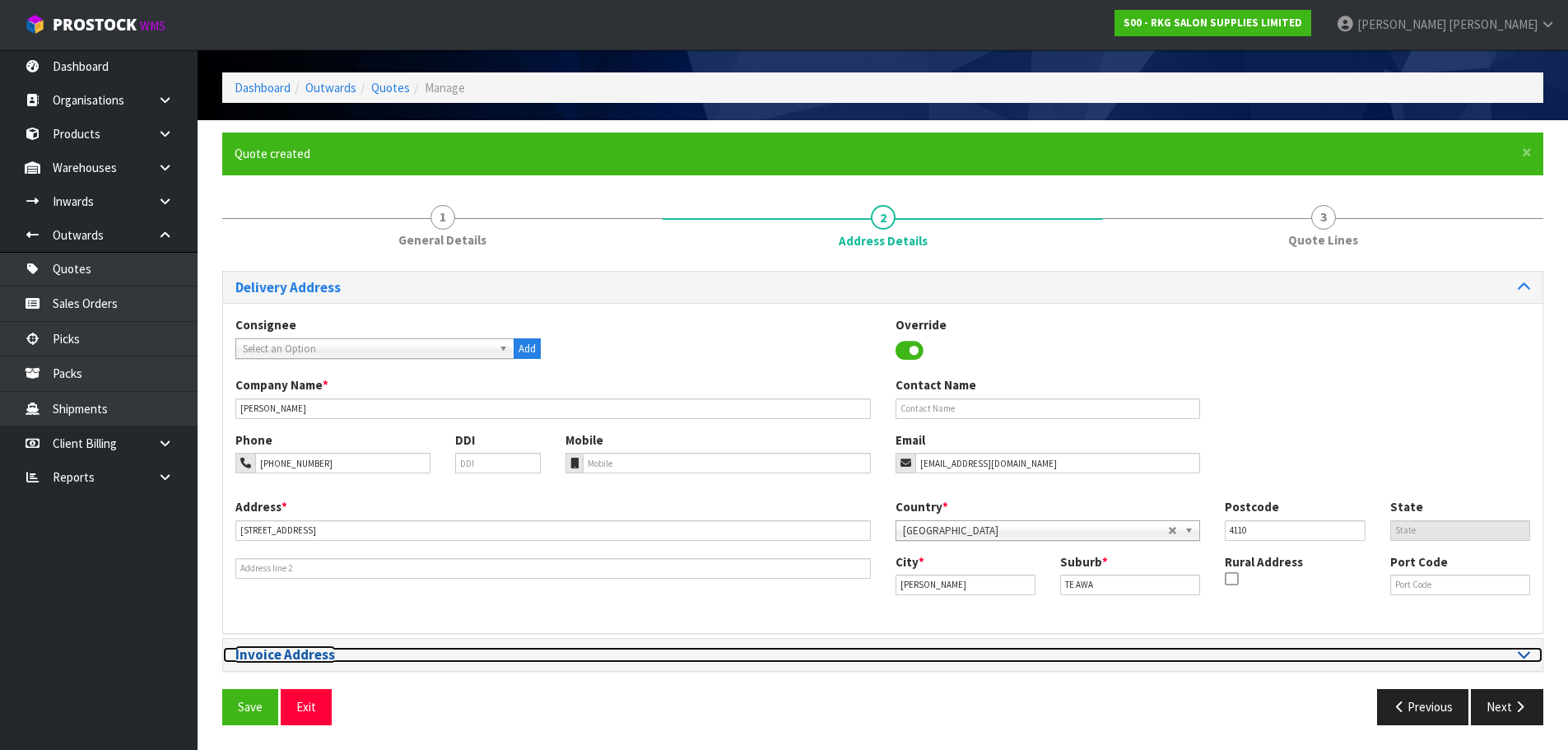
click at [1520, 657] on icon at bounding box center [1524, 654] width 13 height 14
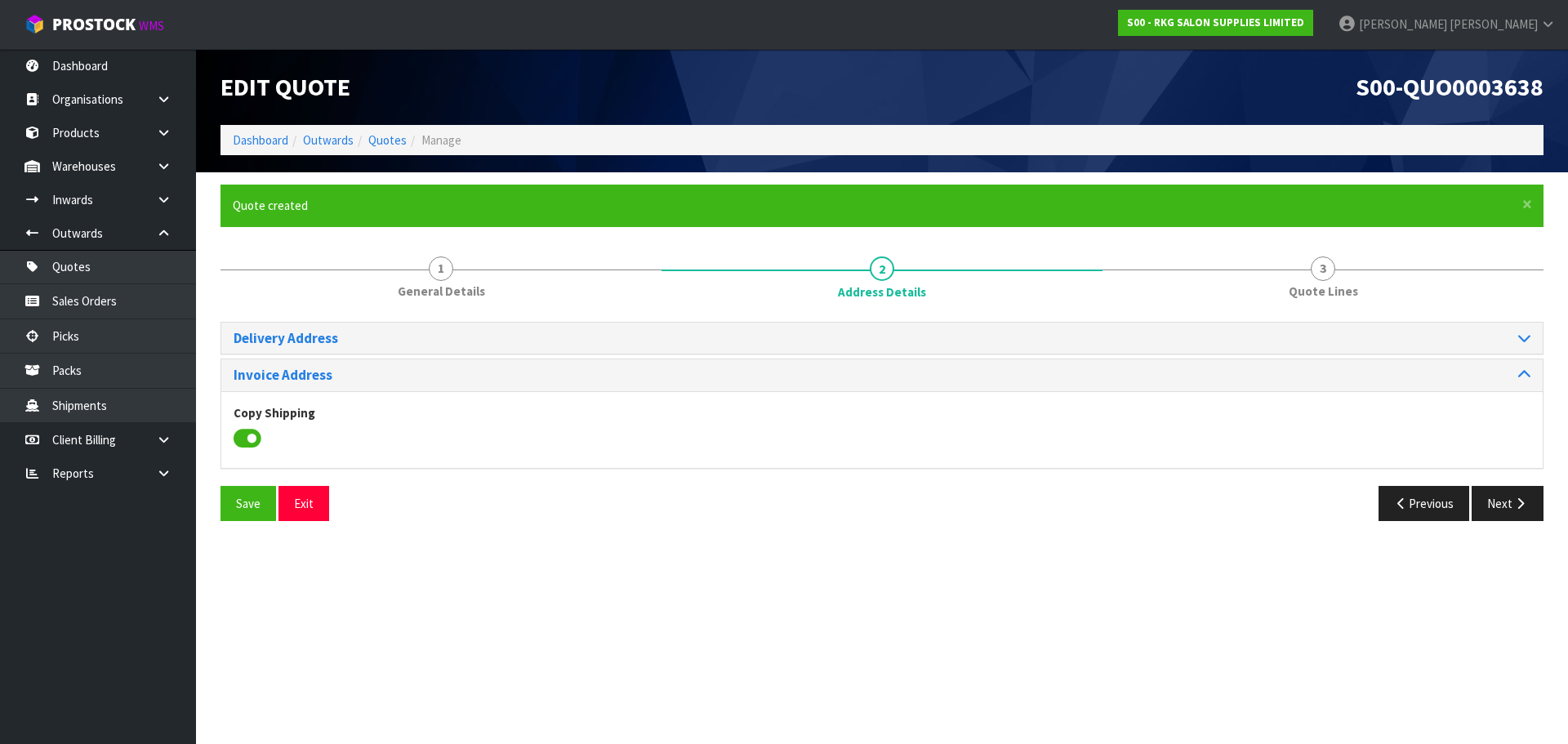
click at [242, 435] on icon at bounding box center [247, 438] width 28 height 24
click at [0, 0] on input "checkbox" at bounding box center [0, 0] width 0 height 0
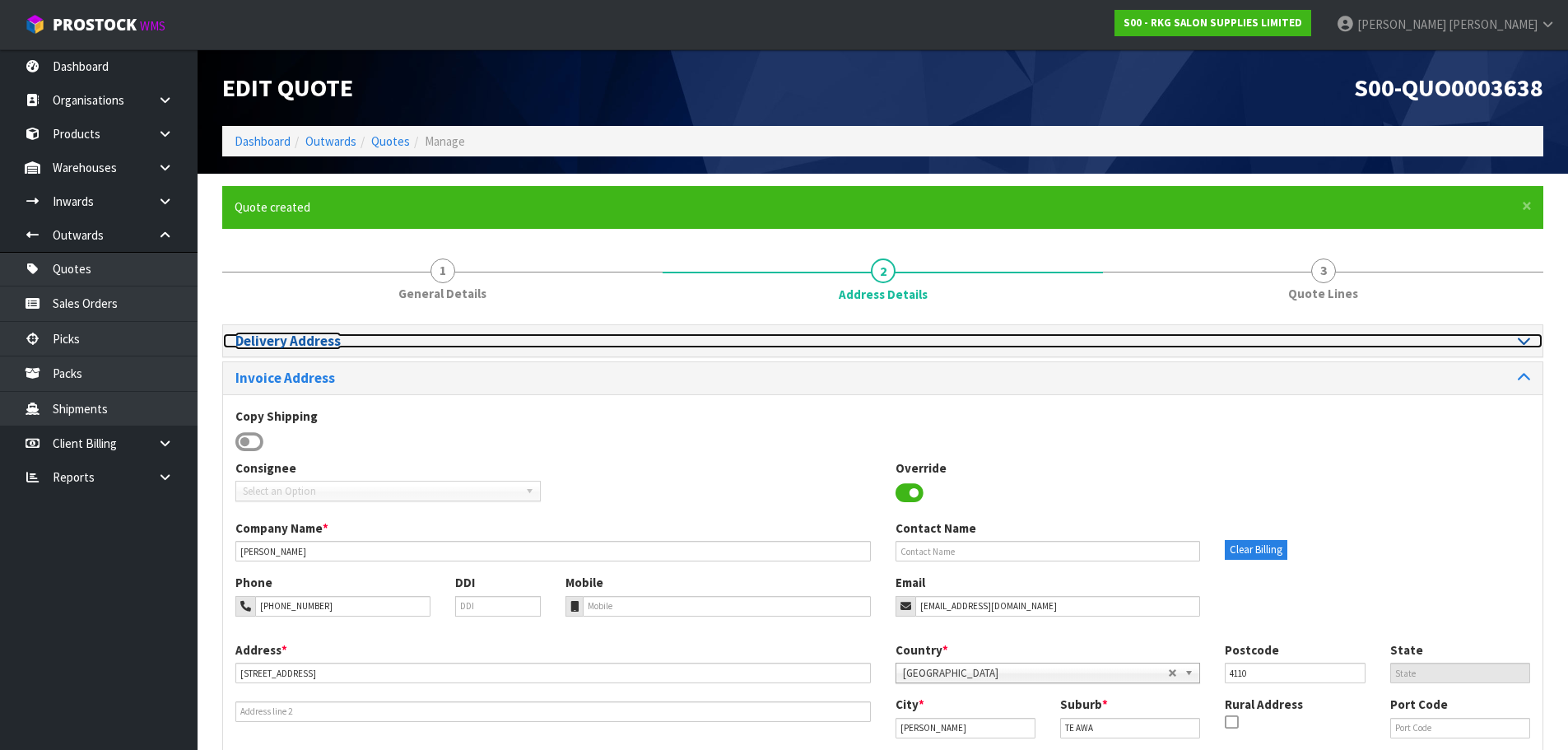
click at [676, 338] on h3 "Delivery Address" at bounding box center [554, 341] width 636 height 16
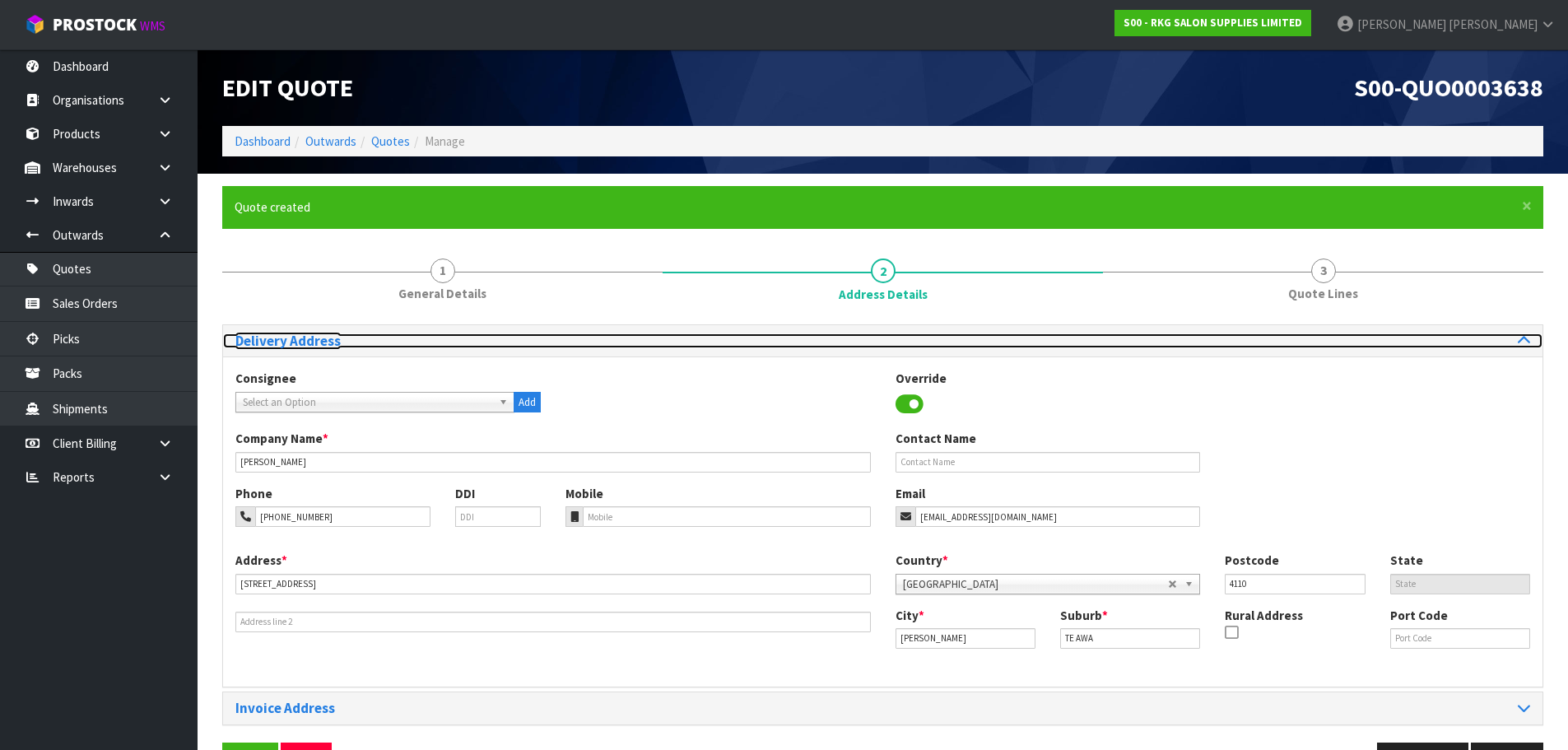
scroll to position [53, 0]
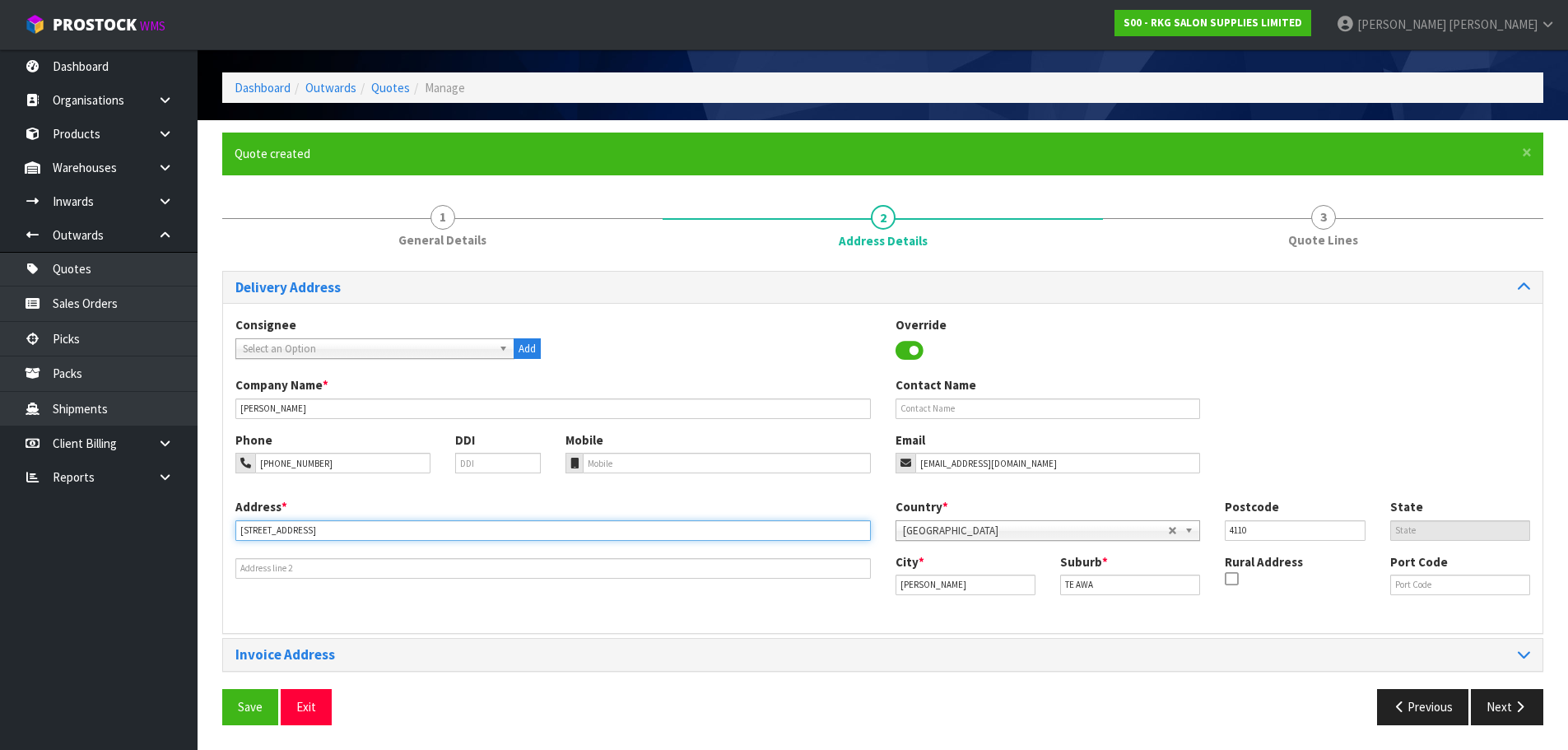
drag, startPoint x: 352, startPoint y: 524, endPoint x: 206, endPoint y: 540, distance: 146.9
click at [206, 540] on section "× Close Quote created 1 General Details 2 Address Details 3 Quote Lines Deliver…" at bounding box center [882, 435] width 1370 height 629
type input "C/- MAINFREIGHT DEPOT"
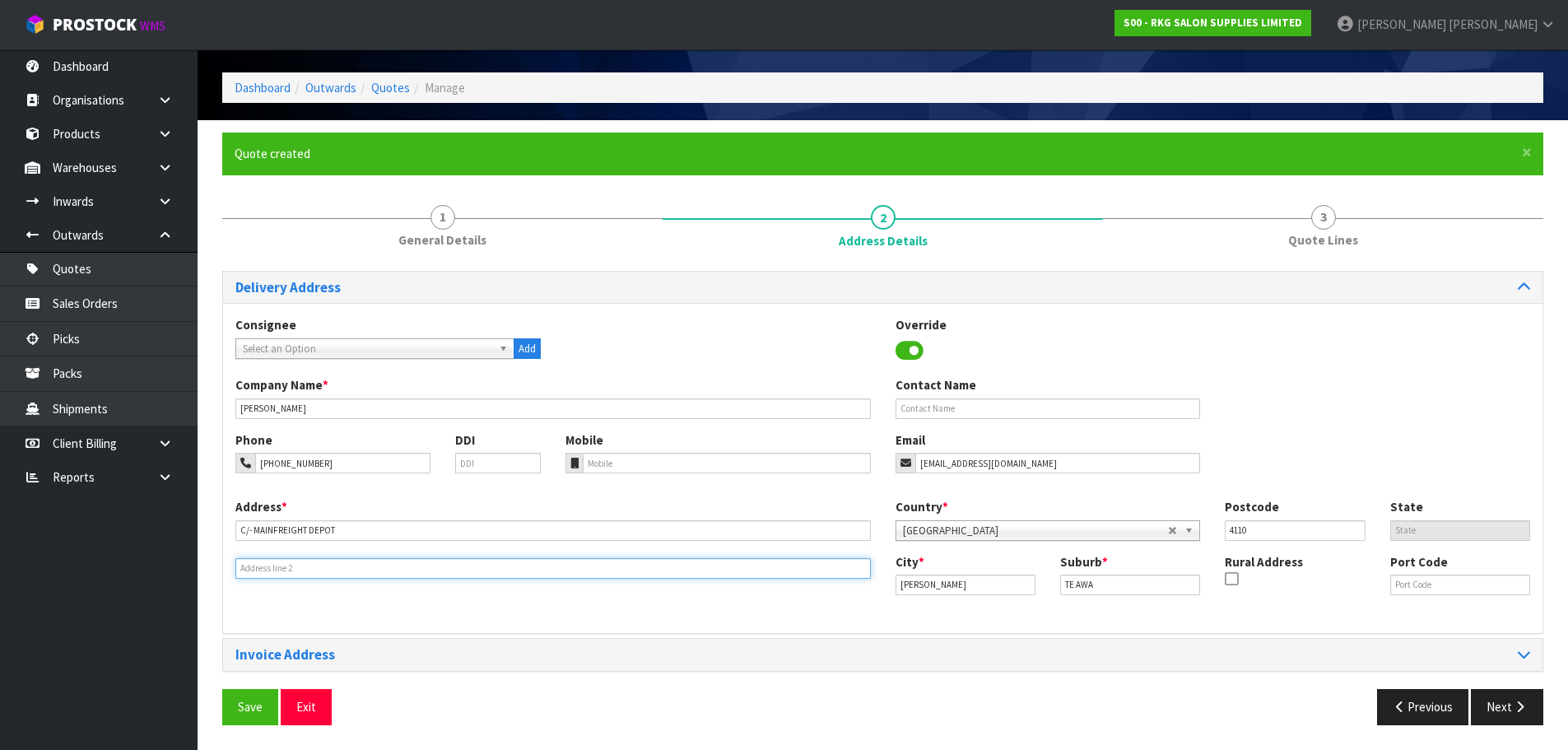
click at [254, 567] on input "text" at bounding box center [554, 568] width 636 height 20
type input "1"
type input "27 TYNE ST"
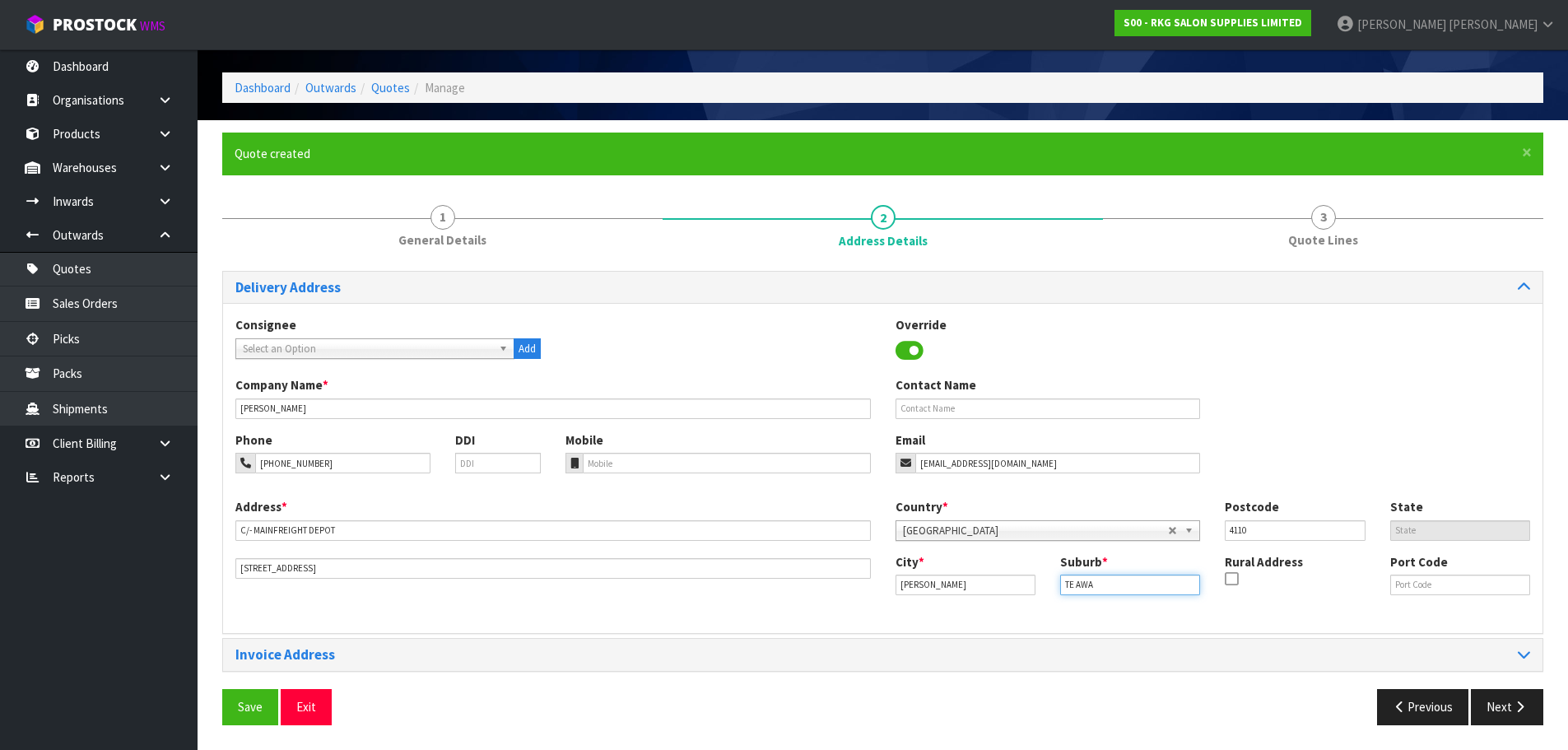
drag, startPoint x: 1101, startPoint y: 583, endPoint x: 1048, endPoint y: 583, distance: 53.0
click at [1048, 583] on div "Suburb * TE AWA" at bounding box center [1130, 574] width 165 height 42
type input "PANDORA"
drag, startPoint x: 1265, startPoint y: 534, endPoint x: 1207, endPoint y: 531, distance: 58.1
click at [1207, 531] on div "Country * Afghanistan Aland Islands Albania Algeria American Samoa Andorra Ango…" at bounding box center [1213, 525] width 660 height 54
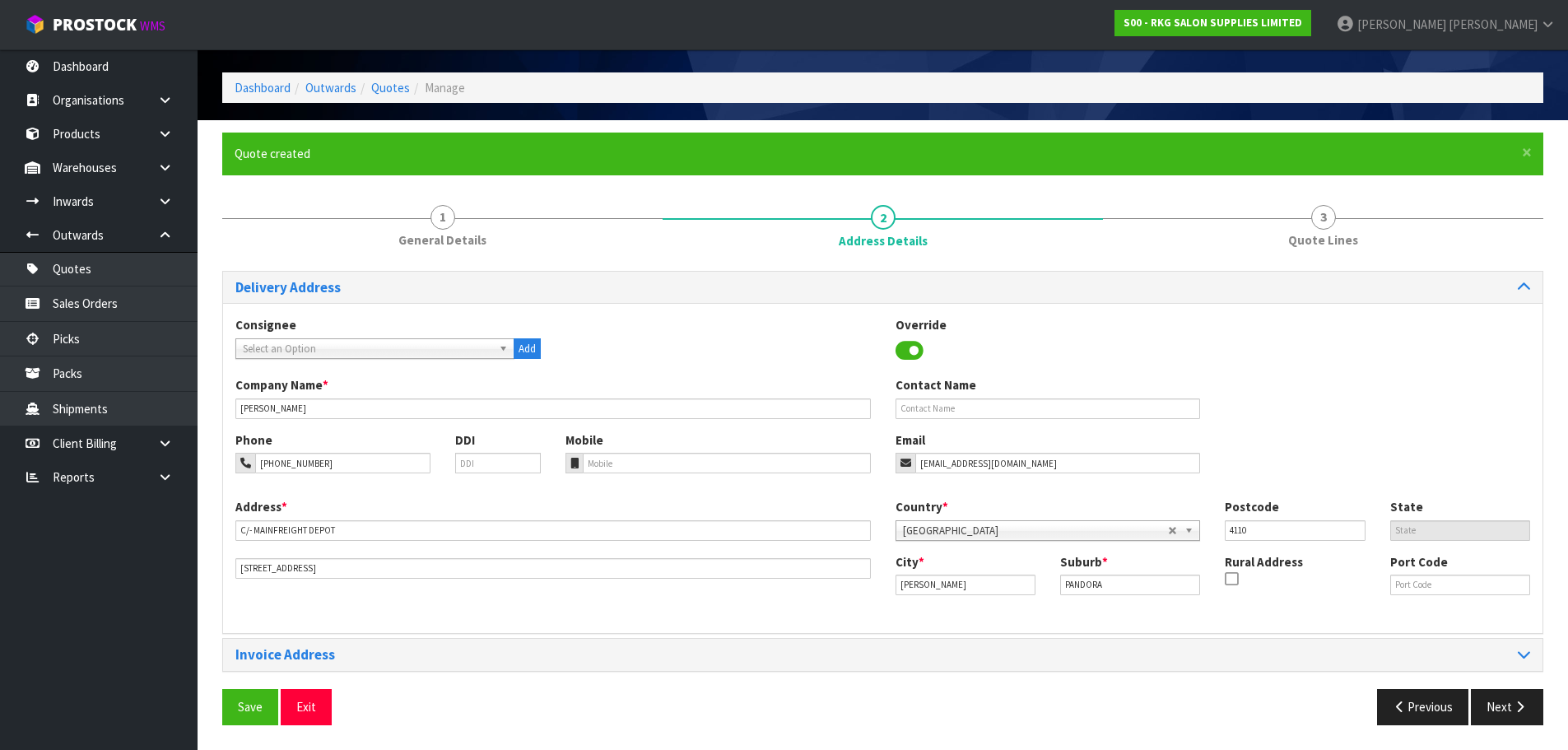
click at [1239, 428] on div "Company Name * KELLEN TAMAKI Contact Name" at bounding box center [882, 403] width 1319 height 54
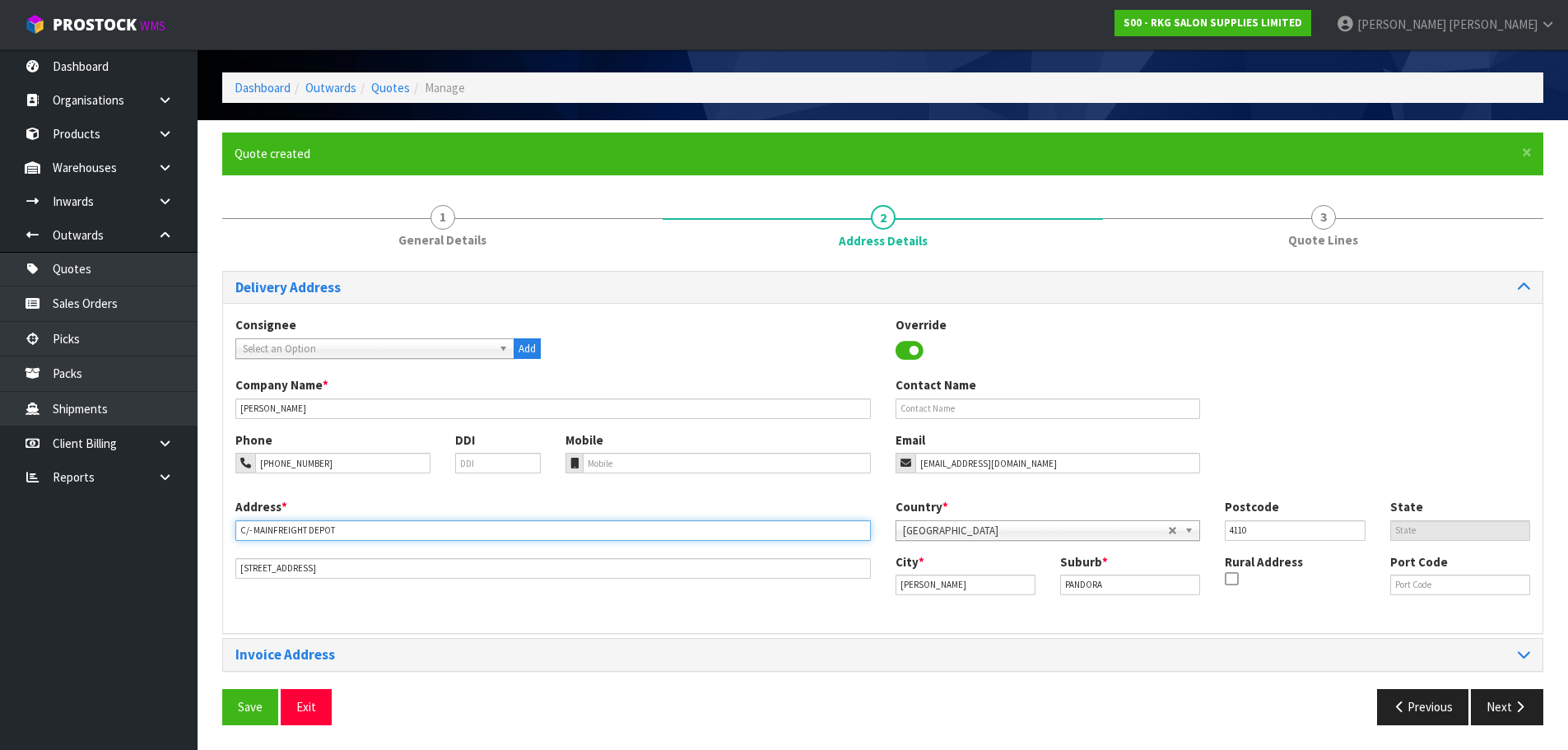
click at [376, 532] on input "C/- MAINFREIGHT DEPOT" at bounding box center [554, 530] width 636 height 20
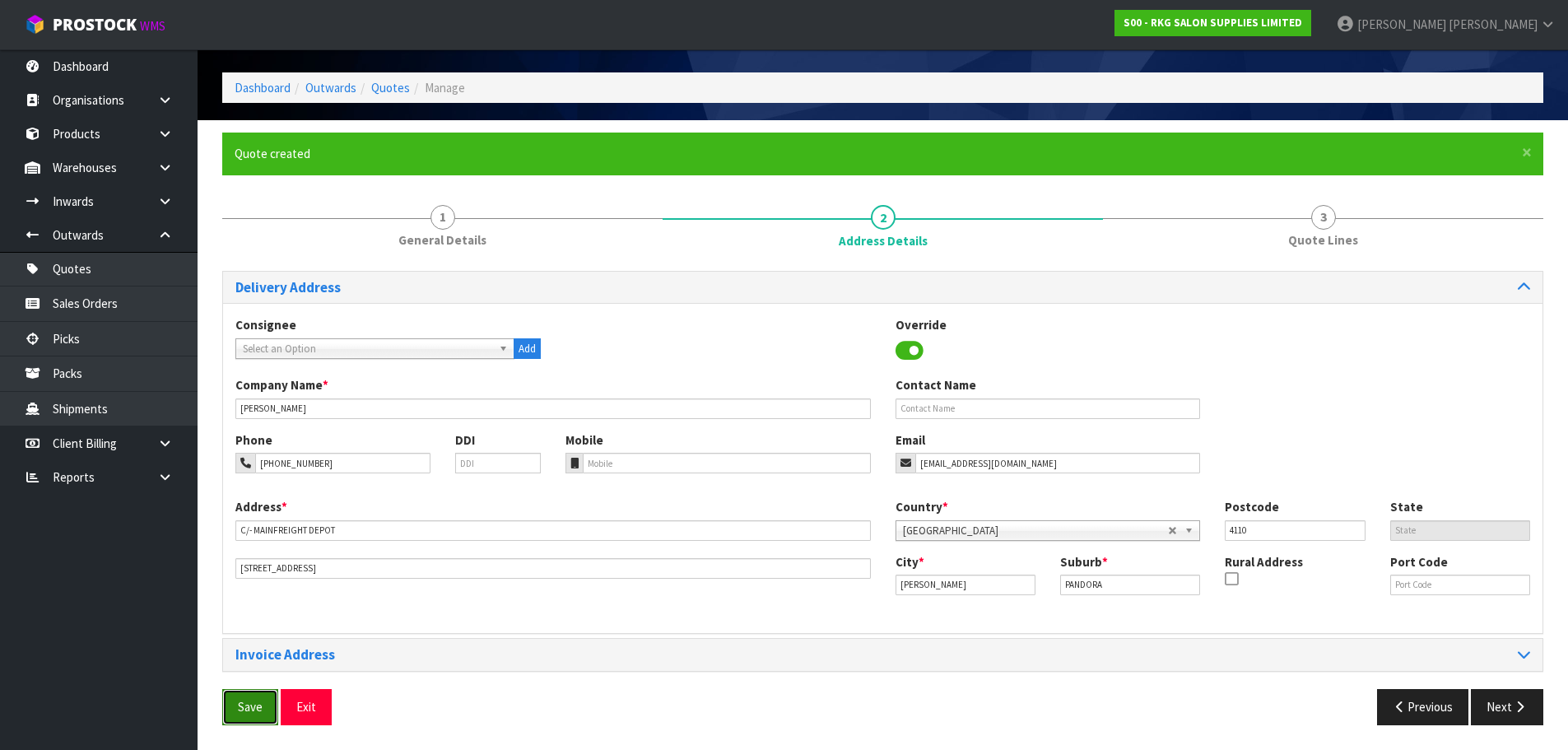
click at [245, 706] on button "Save" at bounding box center [250, 707] width 56 height 36
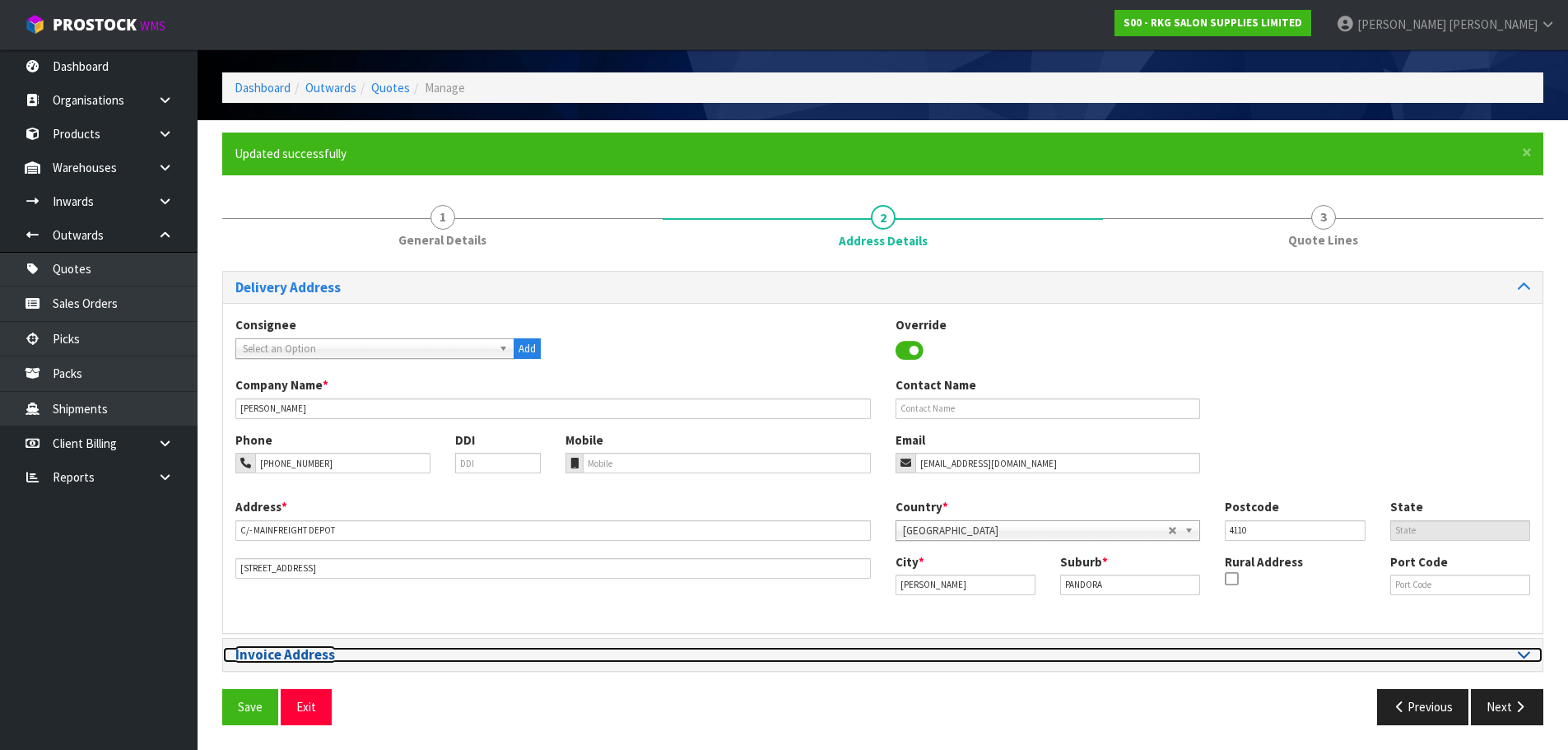
click at [1524, 656] on icon at bounding box center [1524, 654] width 13 height 14
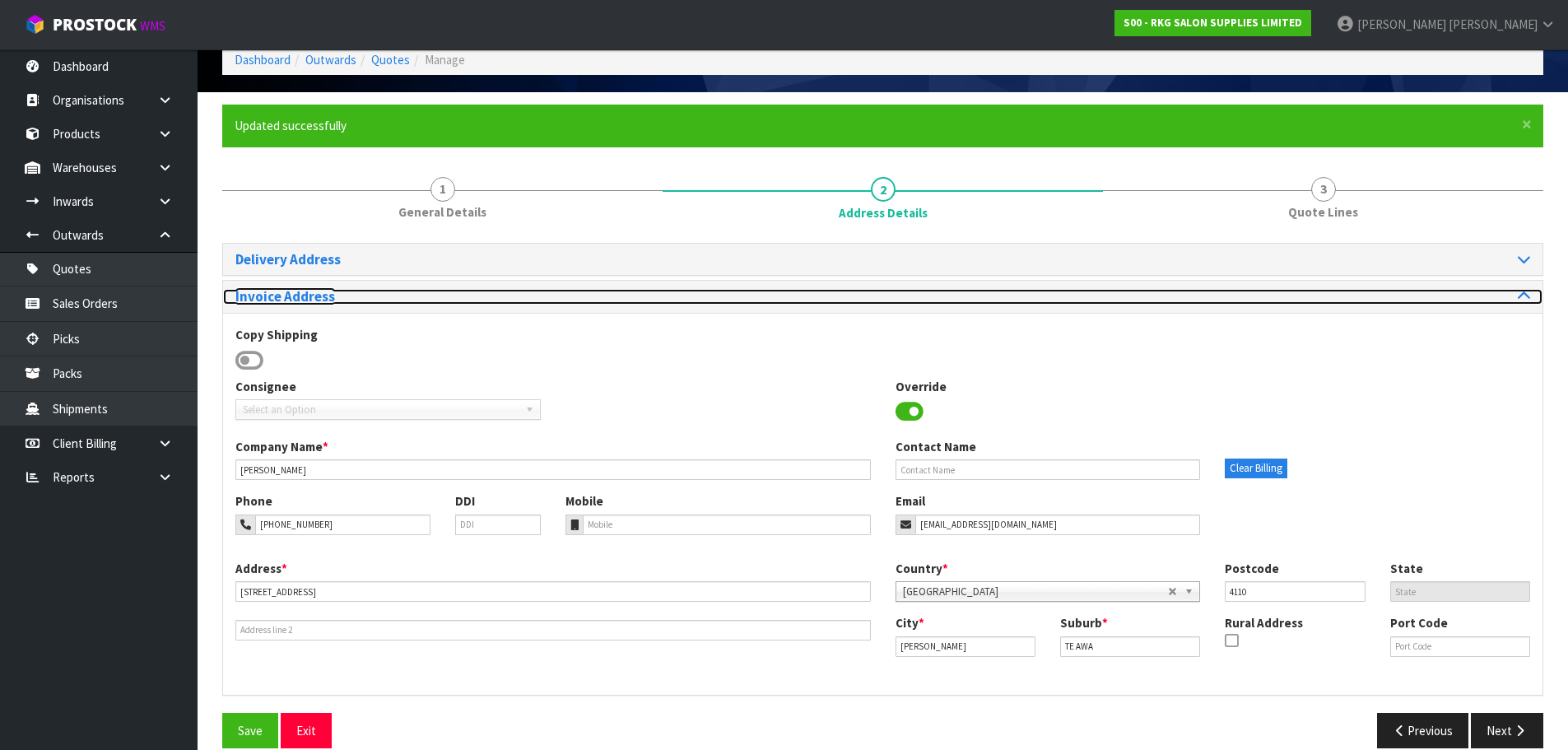
scroll to position [105, 0]
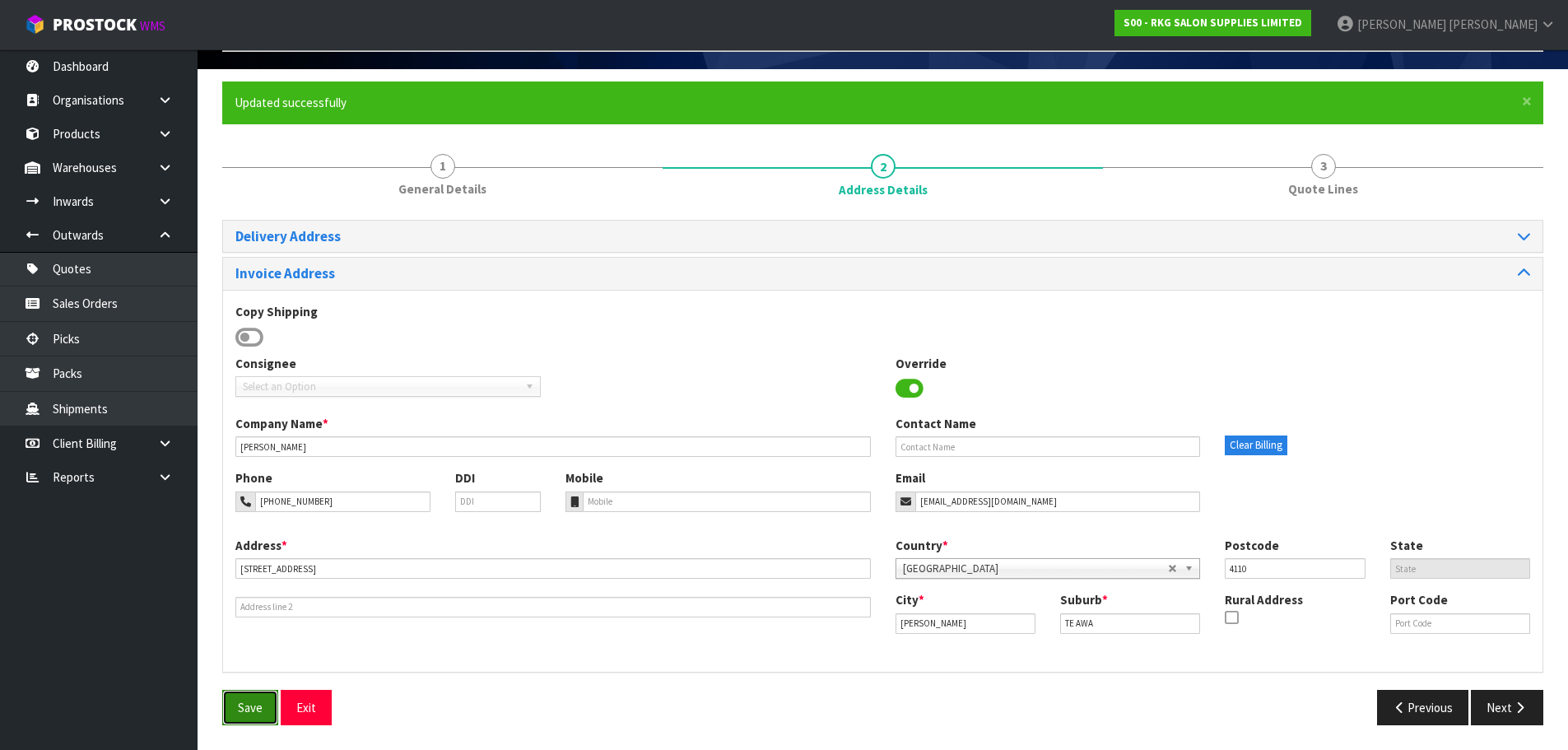
click at [244, 708] on button "Save" at bounding box center [250, 708] width 56 height 36
click at [1497, 709] on button "Next" at bounding box center [1507, 708] width 73 height 36
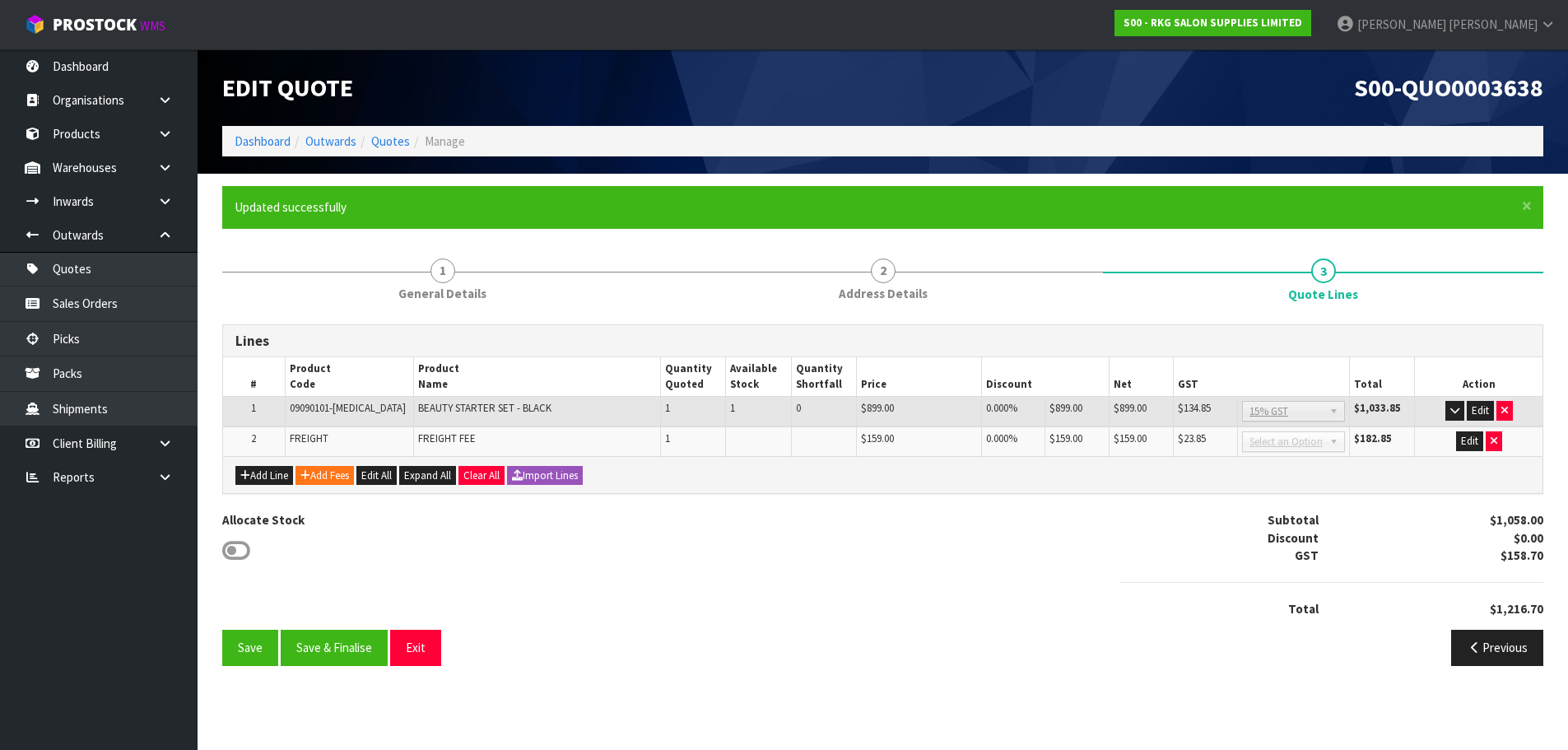
scroll to position [0, 0]
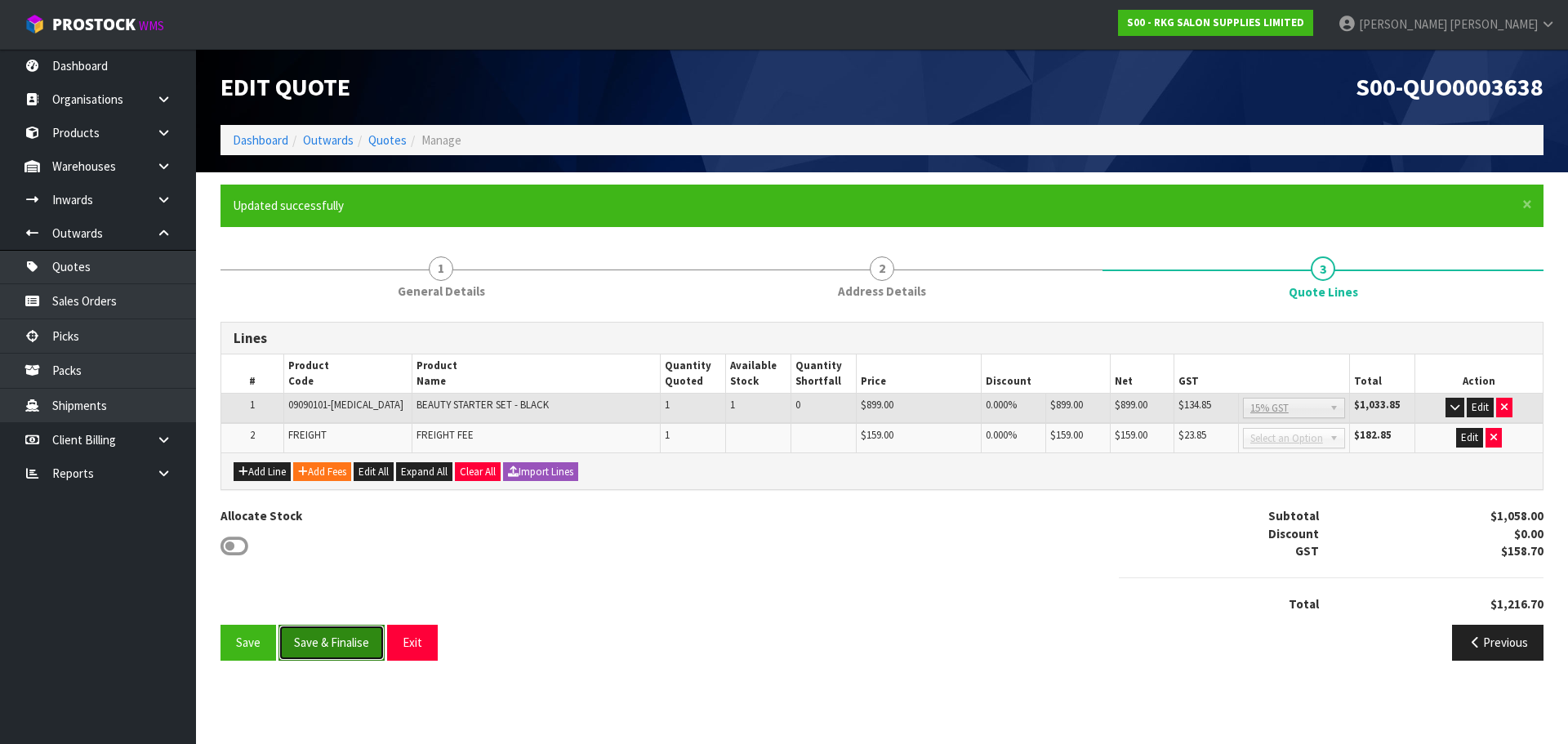
click at [330, 639] on button "Save & Finalise" at bounding box center [331, 643] width 106 height 35
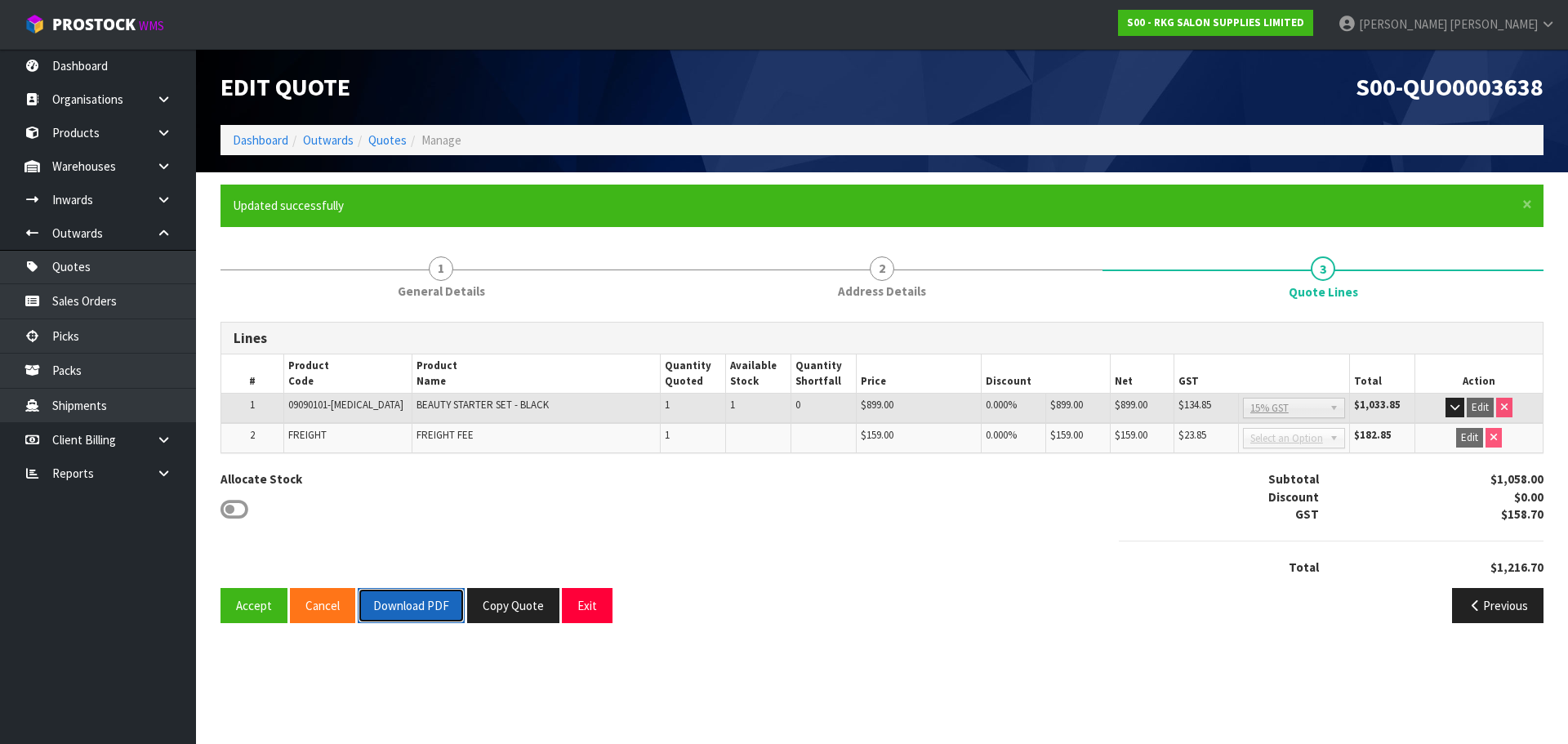
click at [425, 617] on button "Download PDF" at bounding box center [412, 606] width 107 height 35
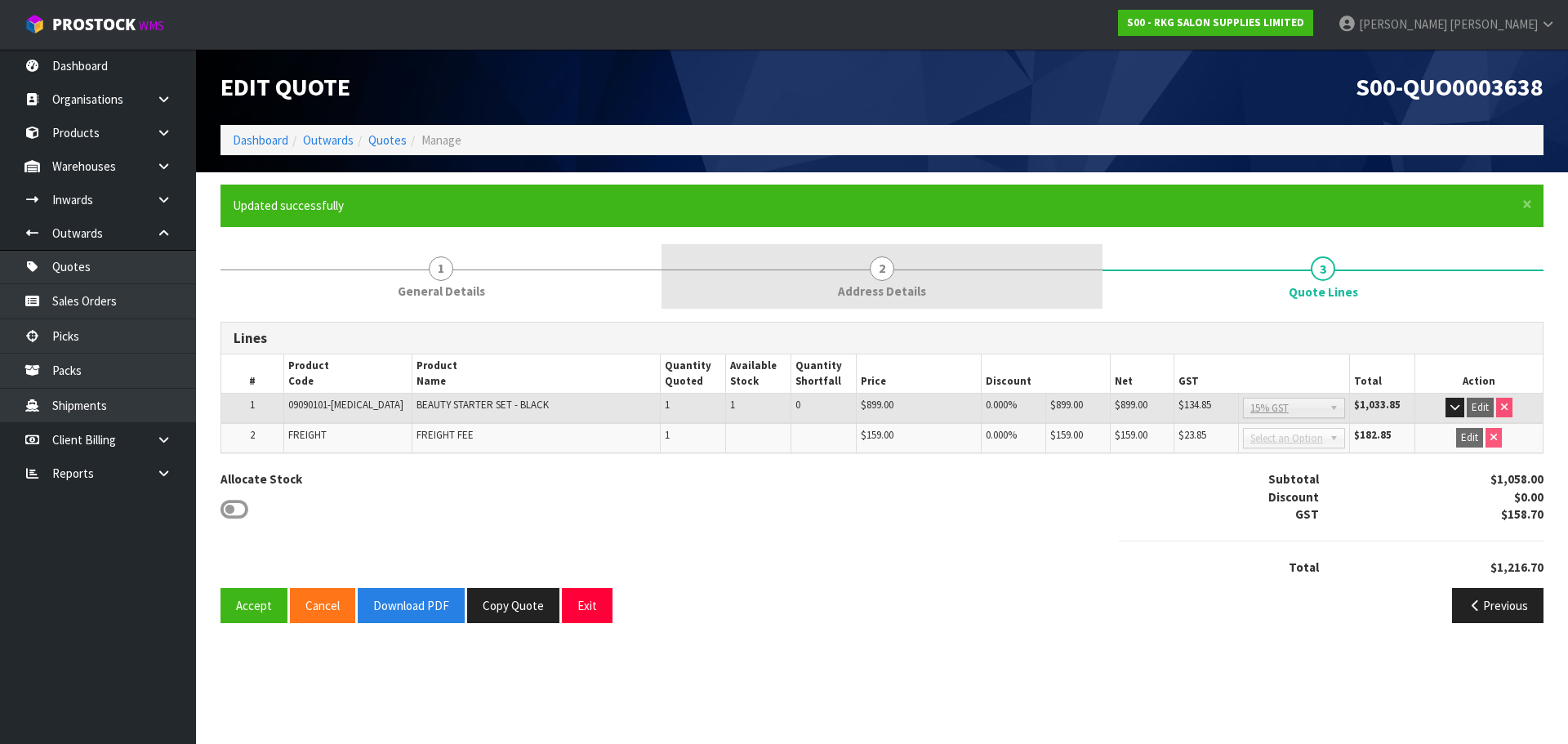
click at [880, 265] on span "2" at bounding box center [881, 268] width 24 height 24
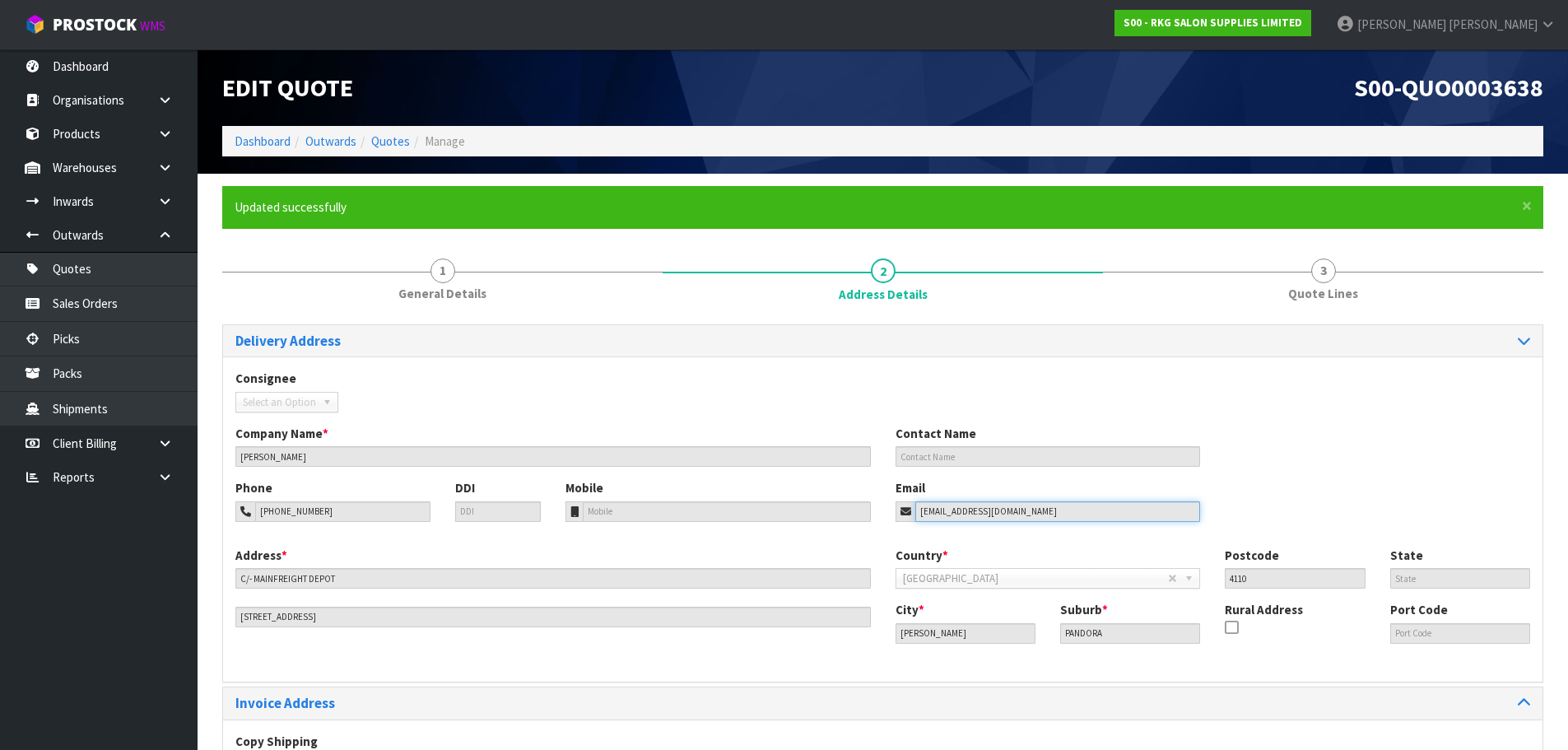
drag, startPoint x: 1068, startPoint y: 506, endPoint x: 778, endPoint y: 423, distance: 301.6
click at [890, 511] on div "Email kelleneranatamaki@icloud.com" at bounding box center [1048, 501] width 330 height 42
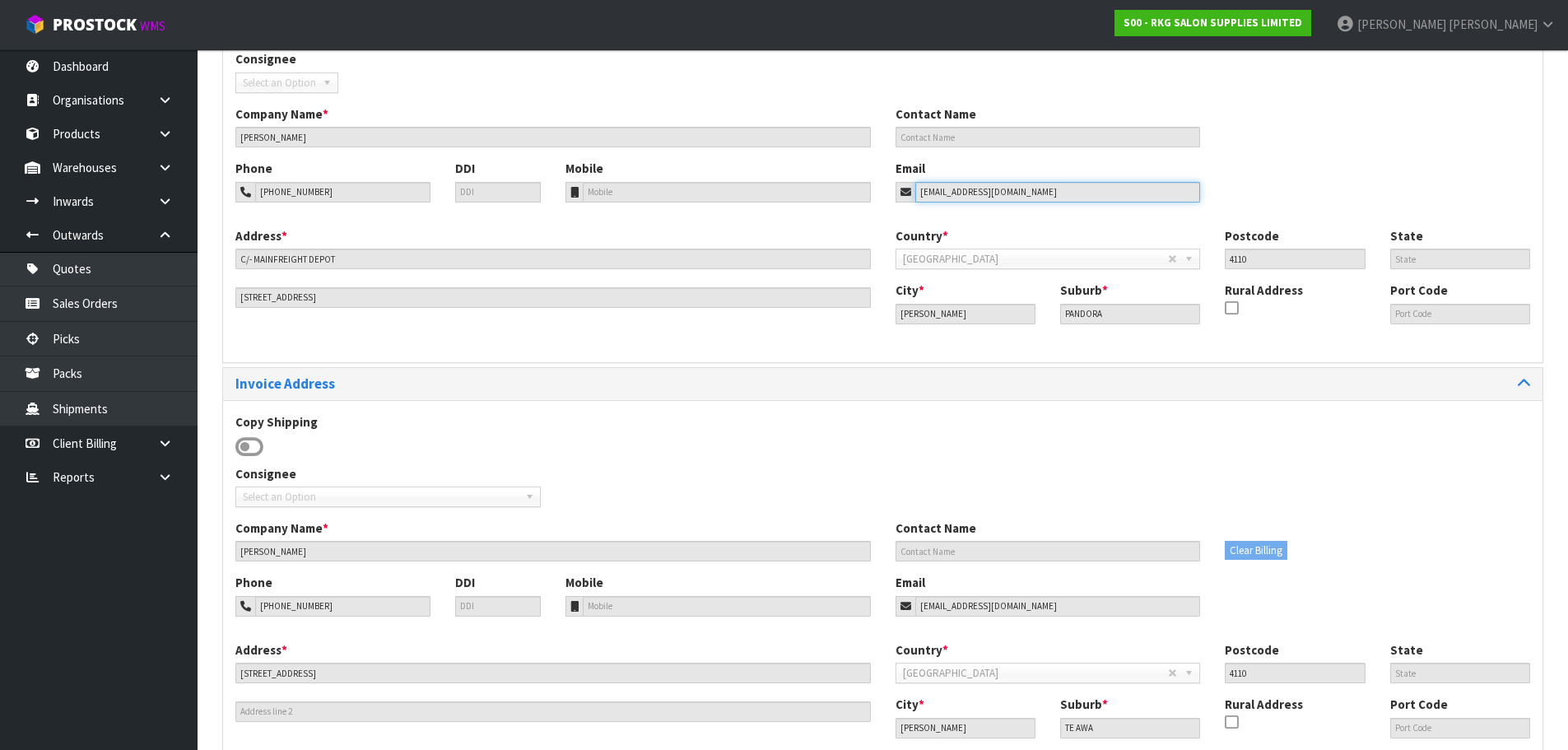
scroll to position [424, 0]
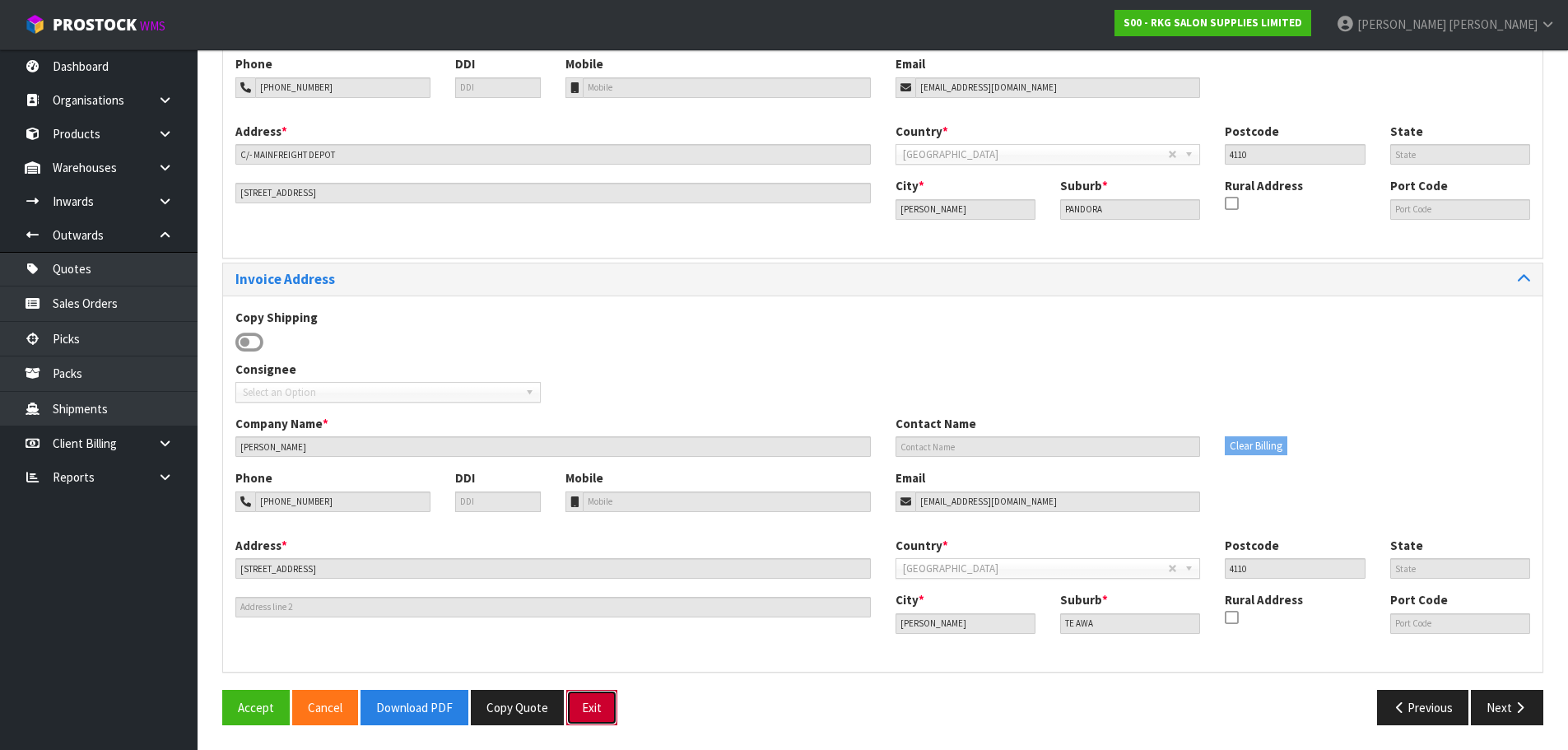
drag, startPoint x: 584, startPoint y: 706, endPoint x: 552, endPoint y: 522, distance: 186.8
click at [584, 704] on button "Exit" at bounding box center [592, 708] width 51 height 36
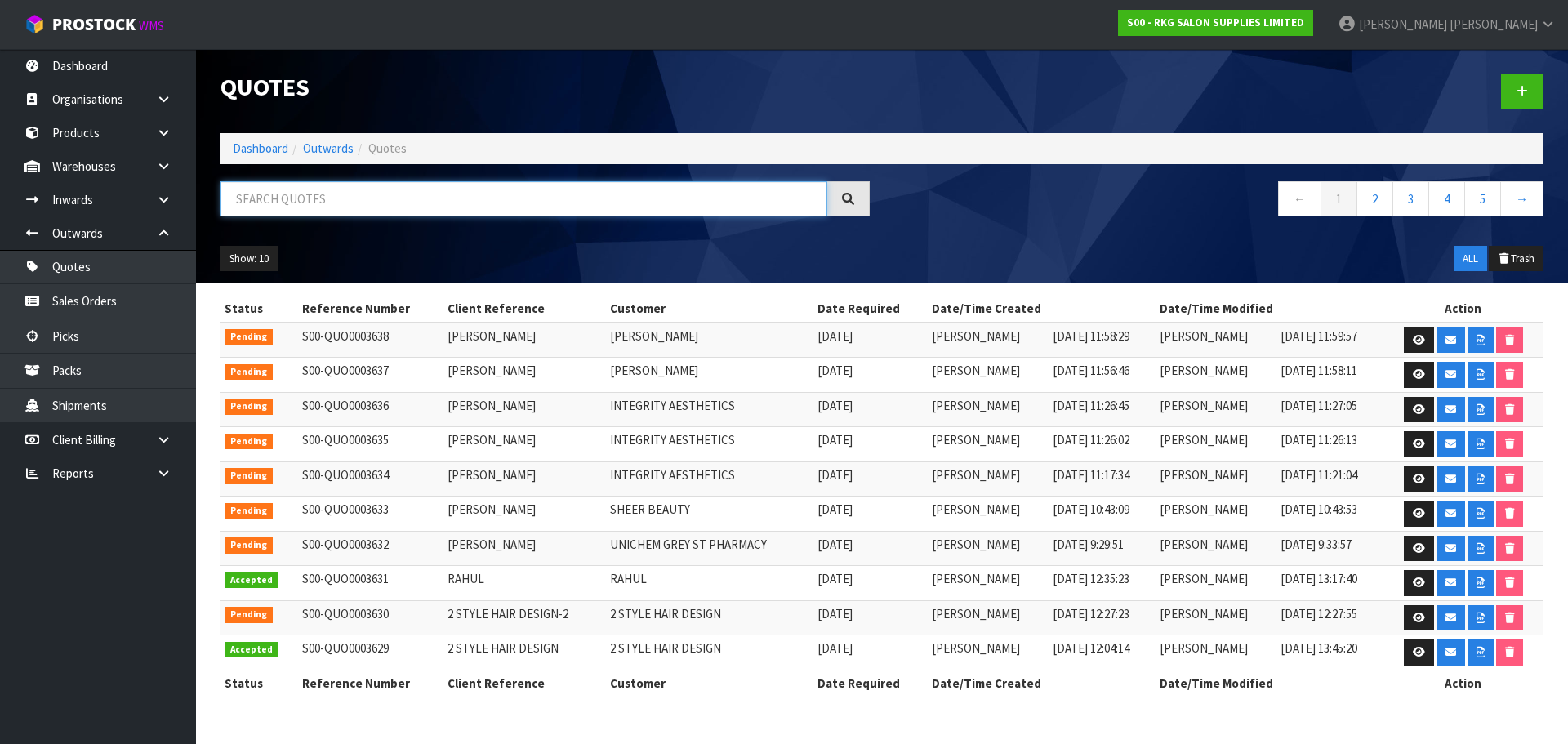
click at [415, 200] on input "text" at bounding box center [524, 199] width 607 height 35
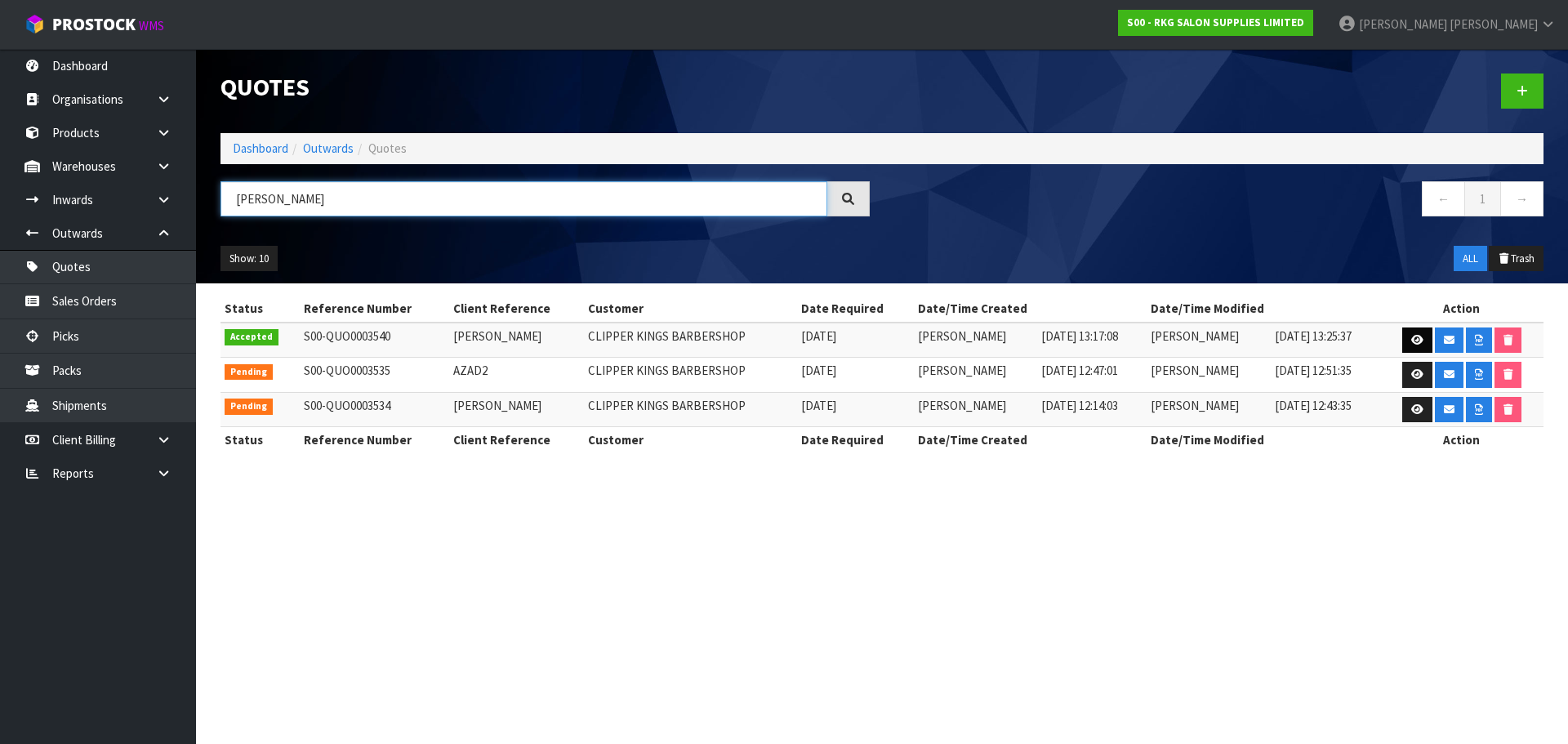
type input "AZAD"
click at [1411, 342] on icon at bounding box center [1417, 340] width 13 height 11
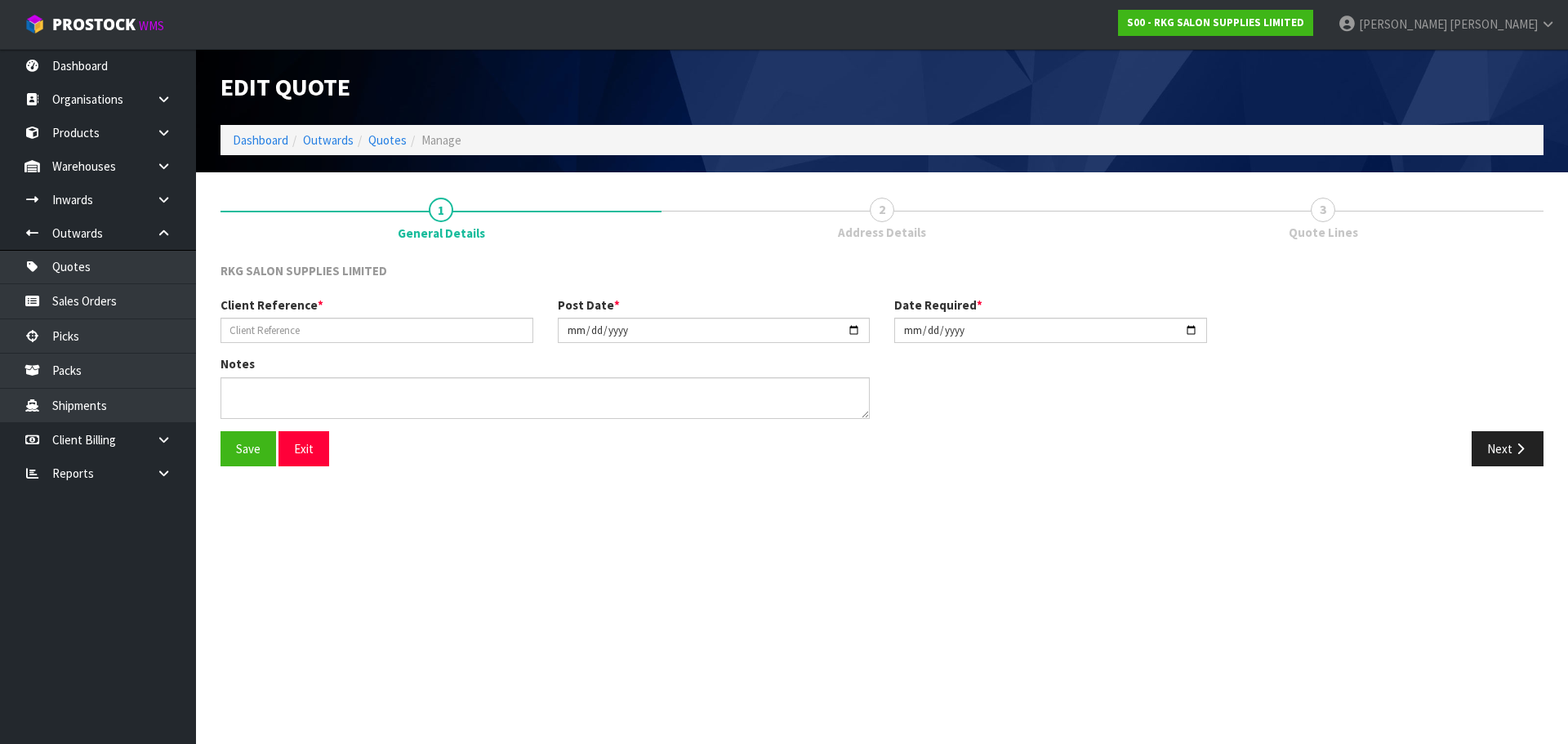
type input "AZAD"
type input "2025-08-29"
type textarea "1 CHAIR BACK ORDER"
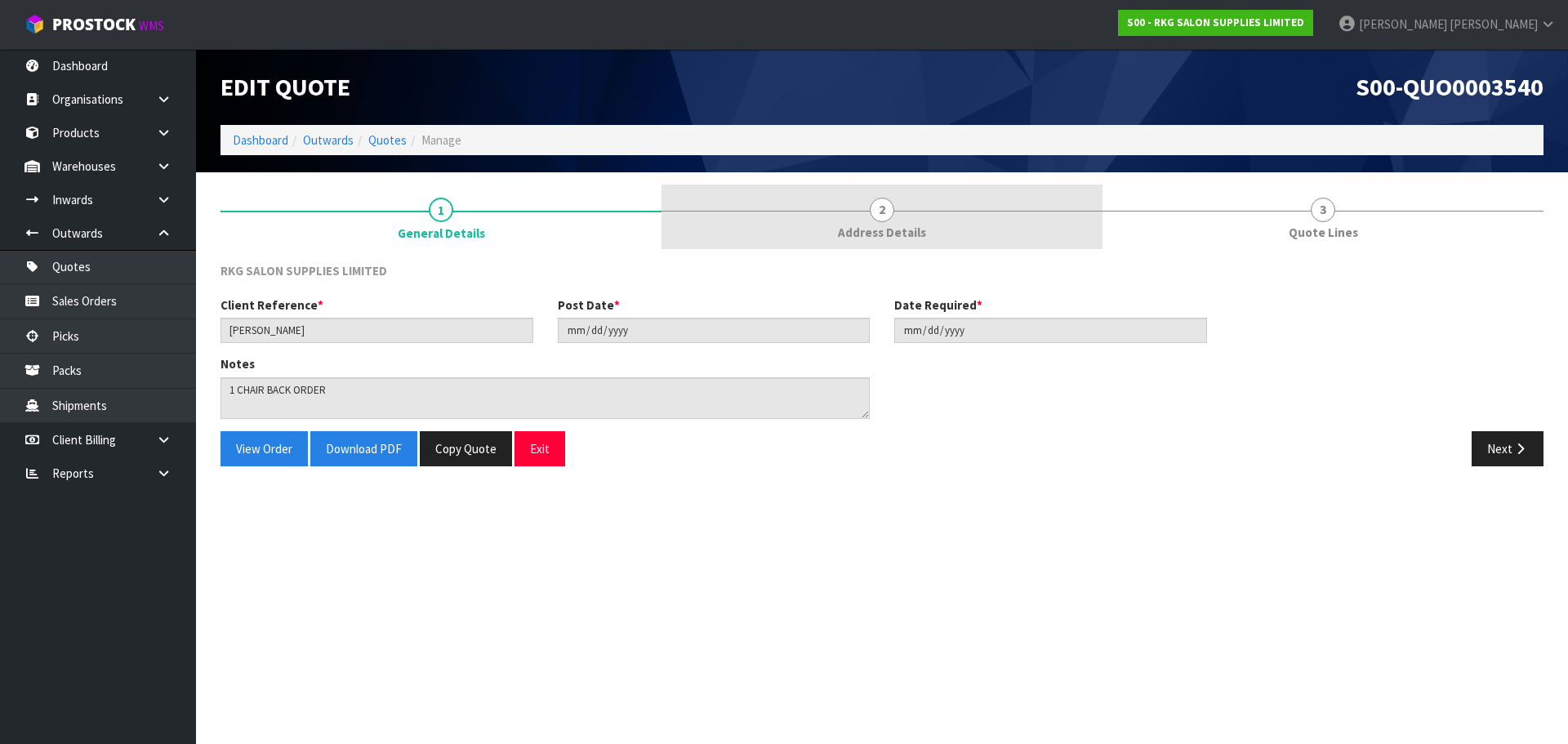
click at [879, 213] on span "2" at bounding box center [881, 210] width 24 height 24
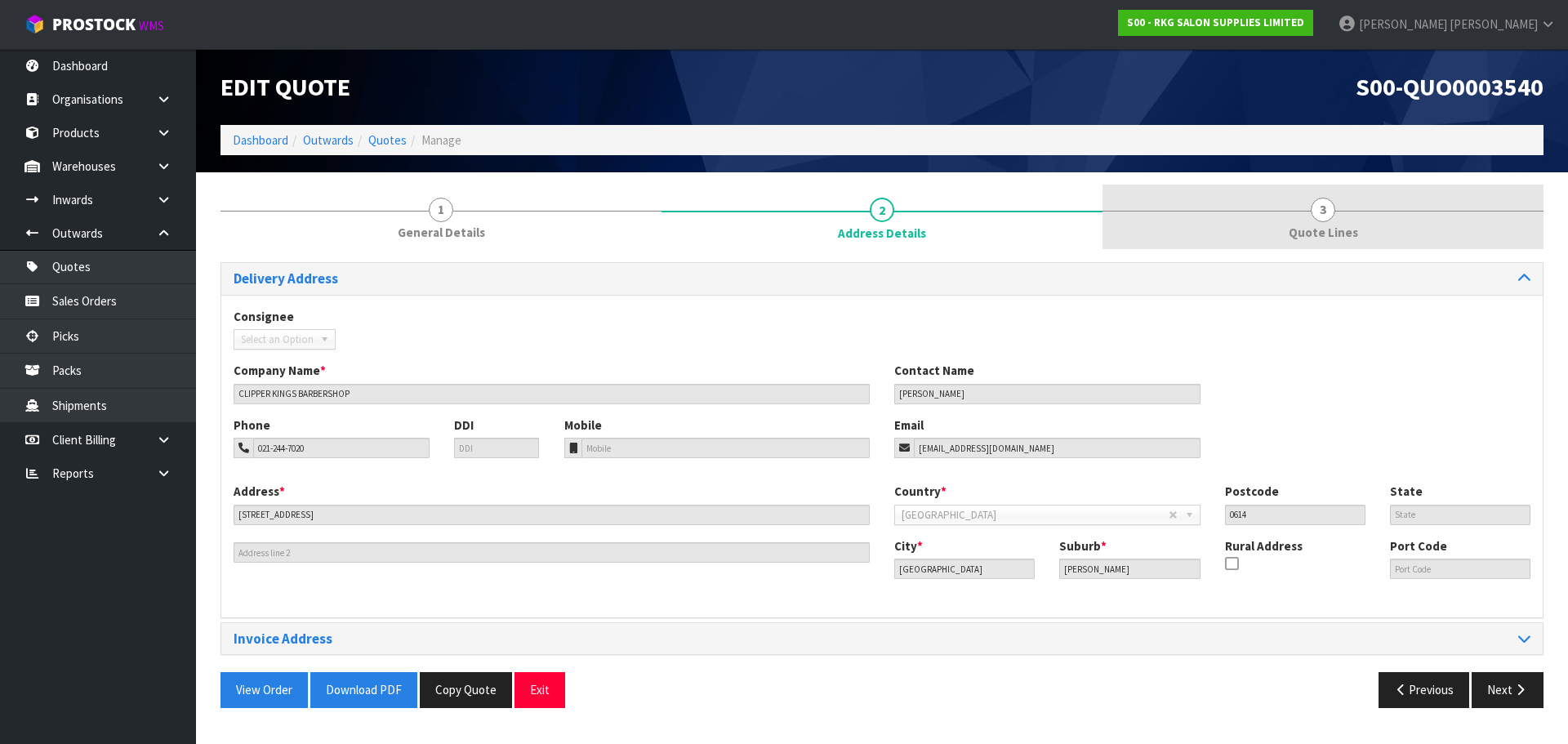
click at [1319, 219] on span "3" at bounding box center [1322, 210] width 24 height 24
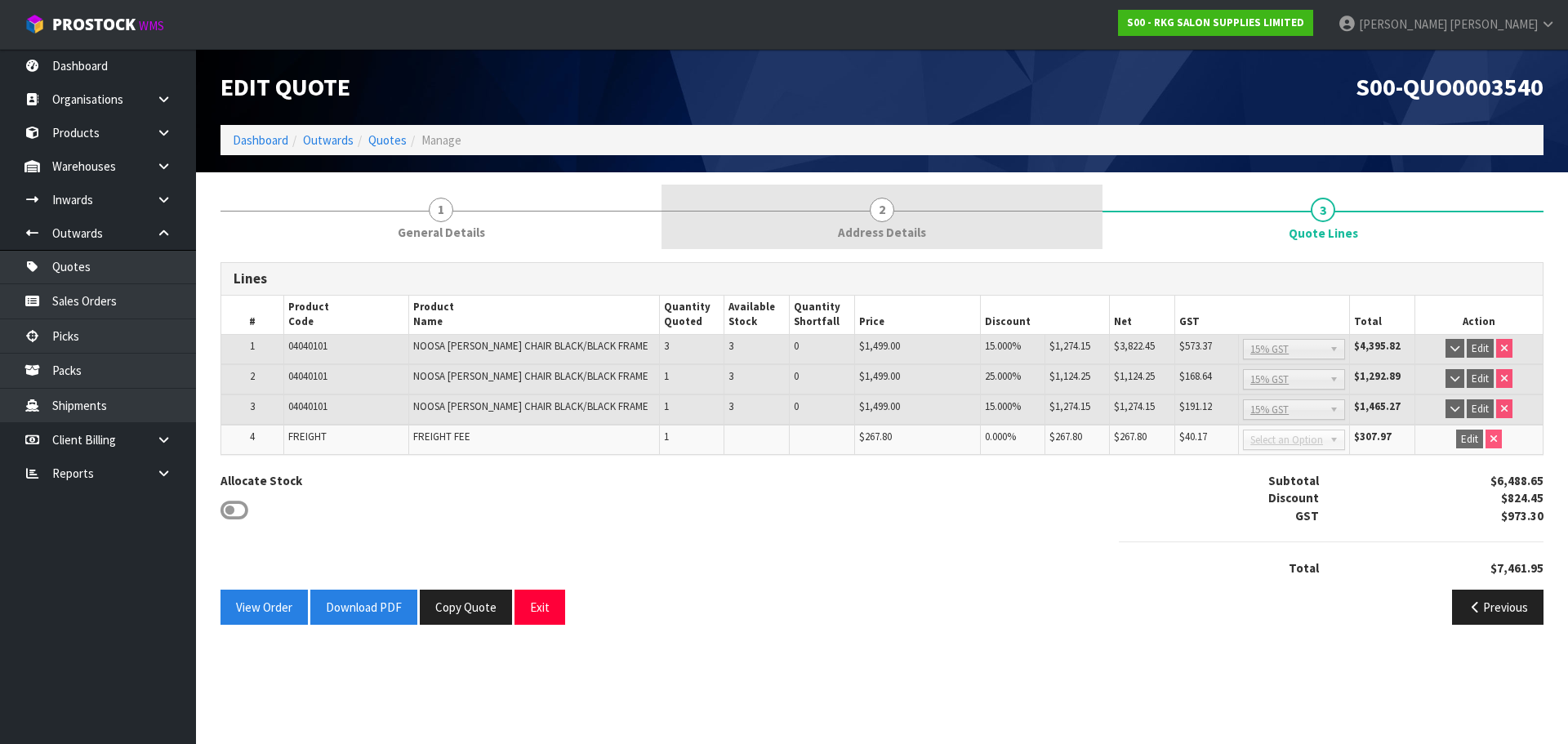
click at [888, 209] on span "2" at bounding box center [881, 210] width 24 height 24
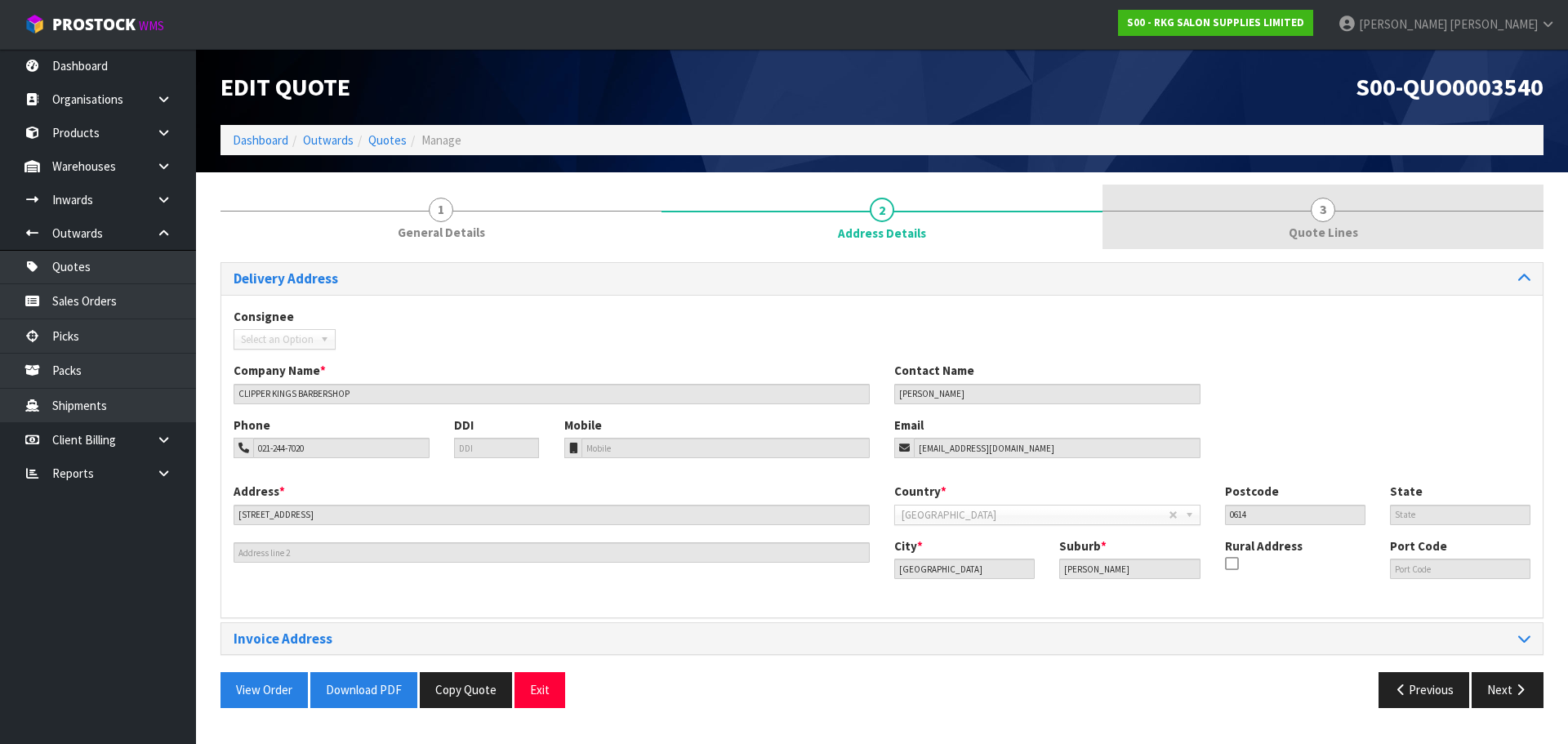
click at [1320, 225] on span "Quote Lines" at bounding box center [1323, 232] width 70 height 17
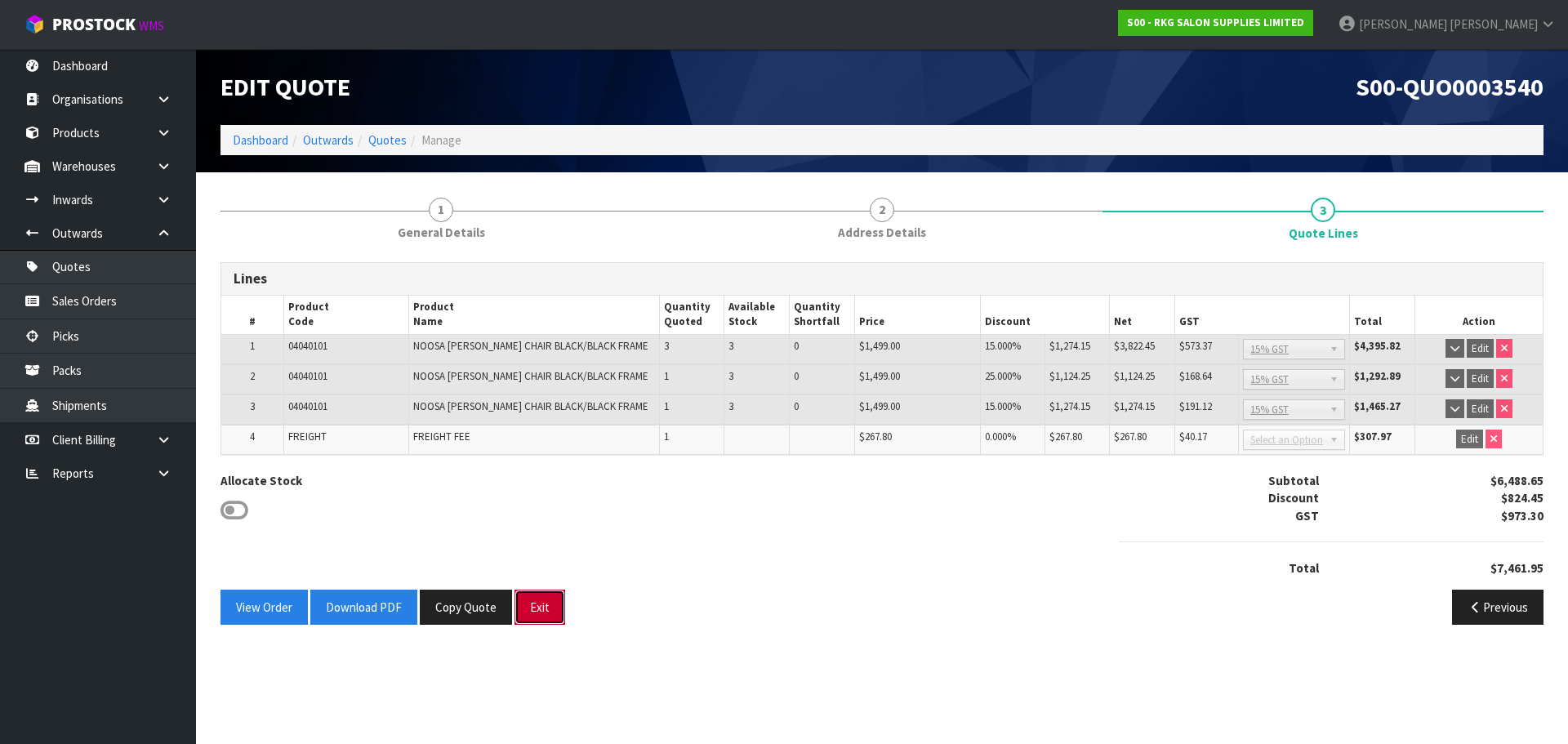
click at [554, 603] on button "Exit" at bounding box center [539, 607] width 50 height 35
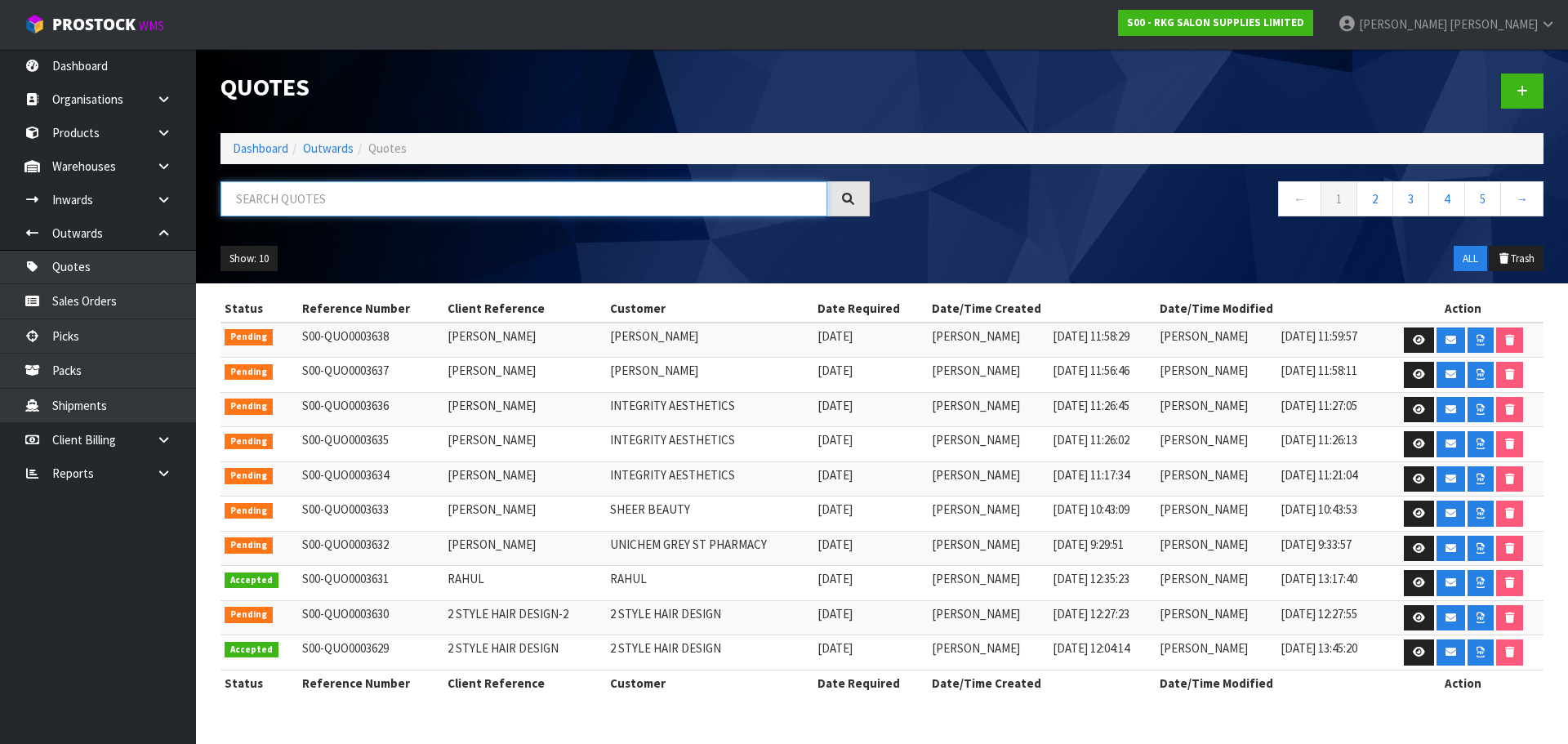
click at [325, 192] on input "text" at bounding box center [524, 199] width 607 height 35
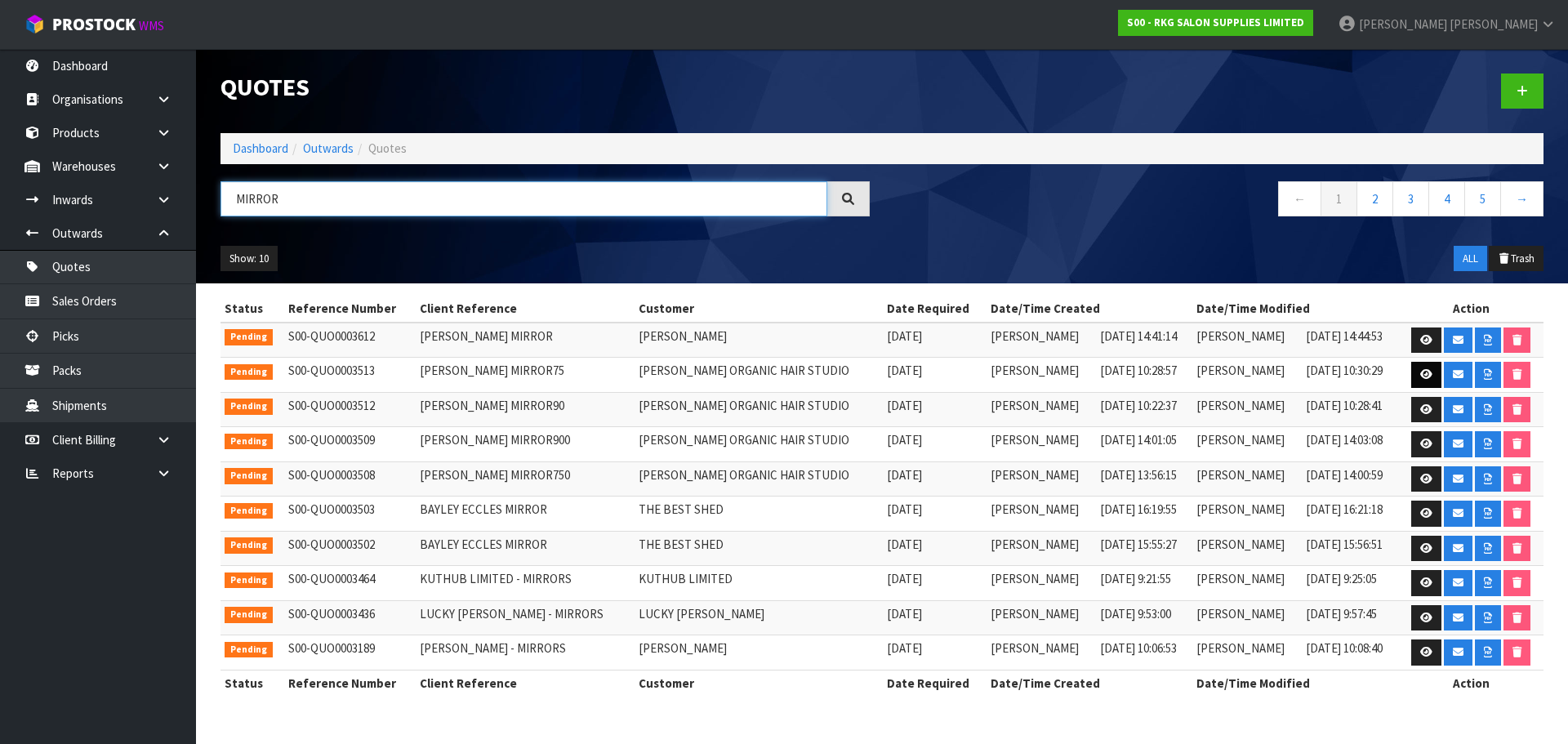
type input "MIRROR"
drag, startPoint x: 1422, startPoint y: 376, endPoint x: 1392, endPoint y: 376, distance: 30.0
click at [1422, 376] on icon at bounding box center [1425, 374] width 13 height 11
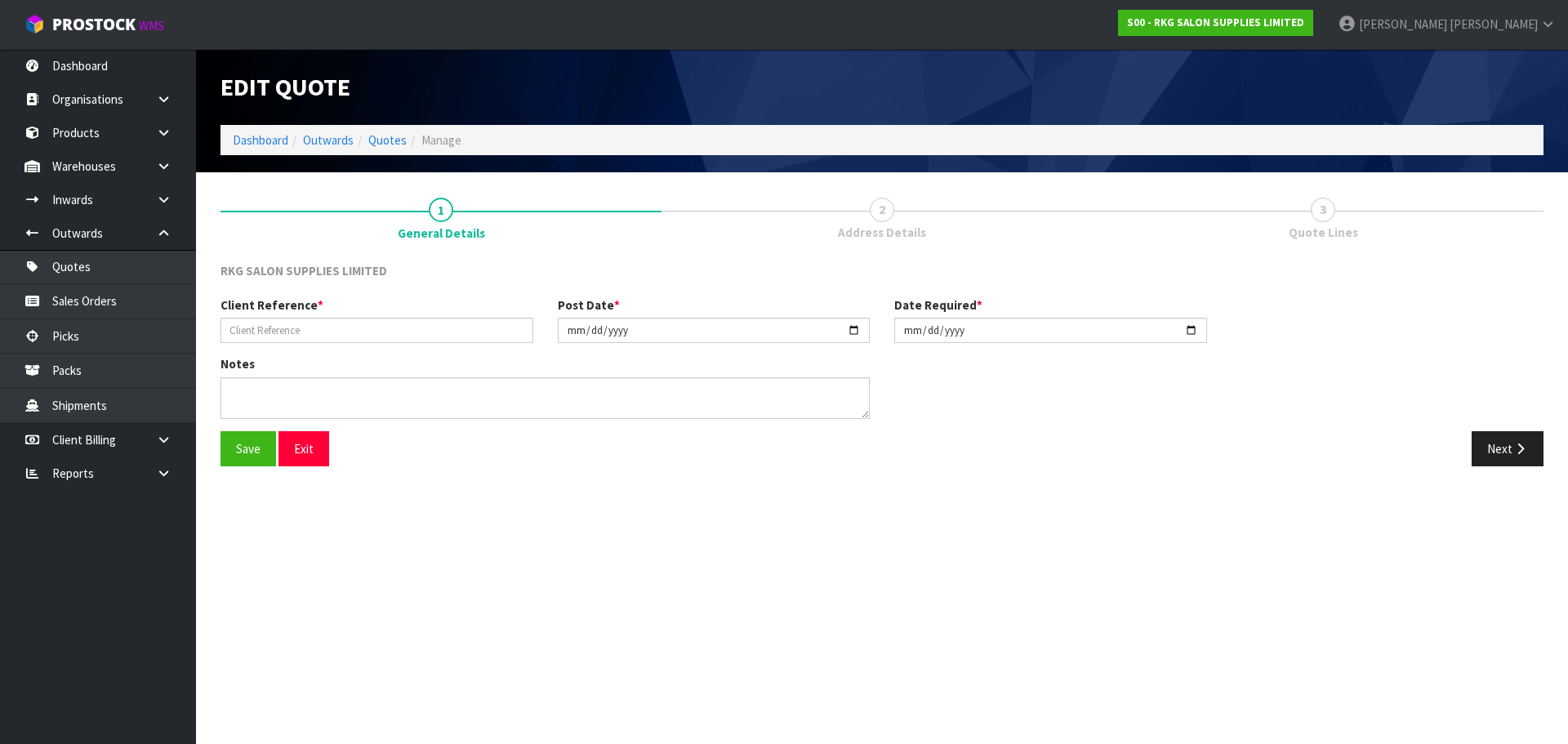
type input "RHONDA DAVIDS MIRROR75"
type input "2025-08-21"
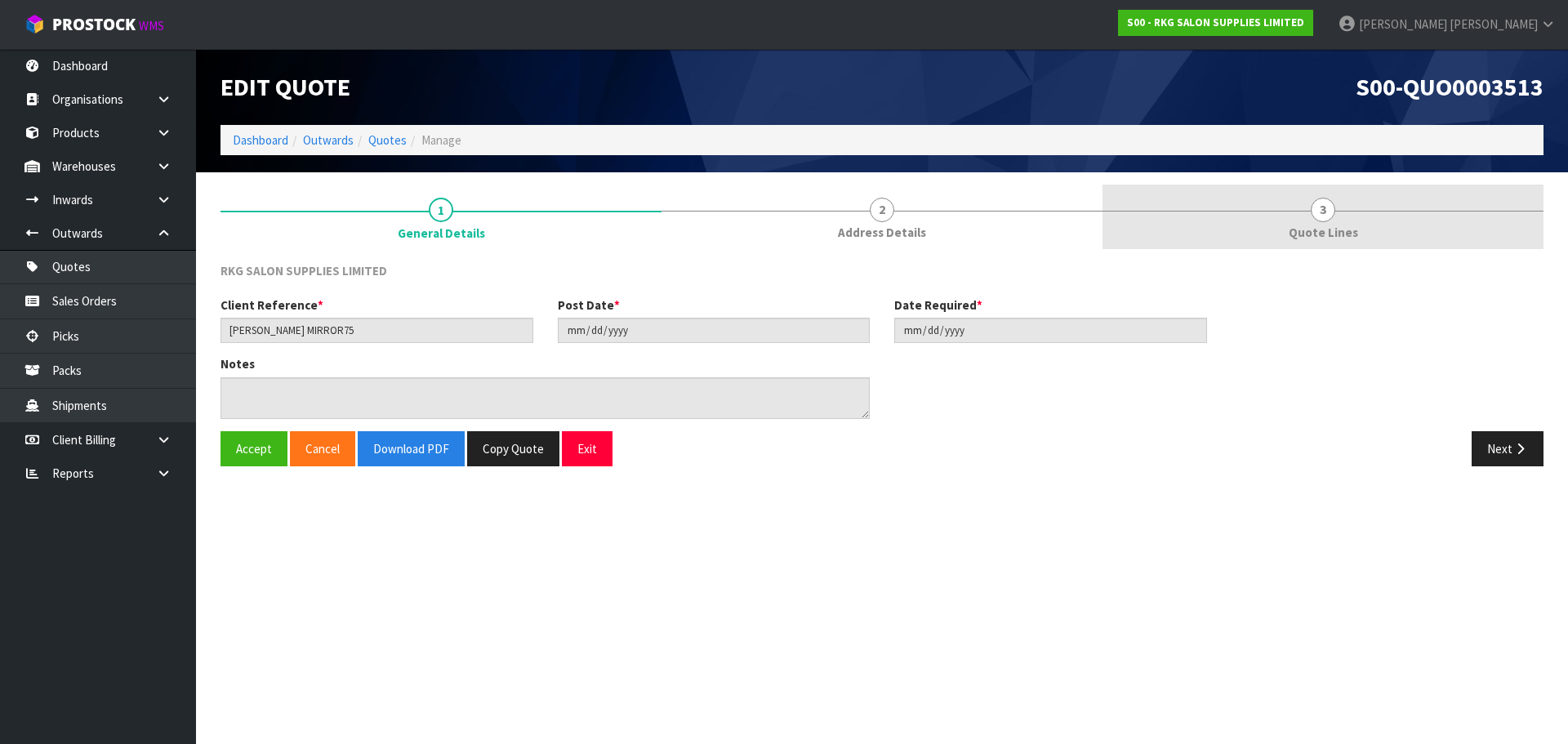
click at [1321, 206] on span "3" at bounding box center [1322, 210] width 24 height 24
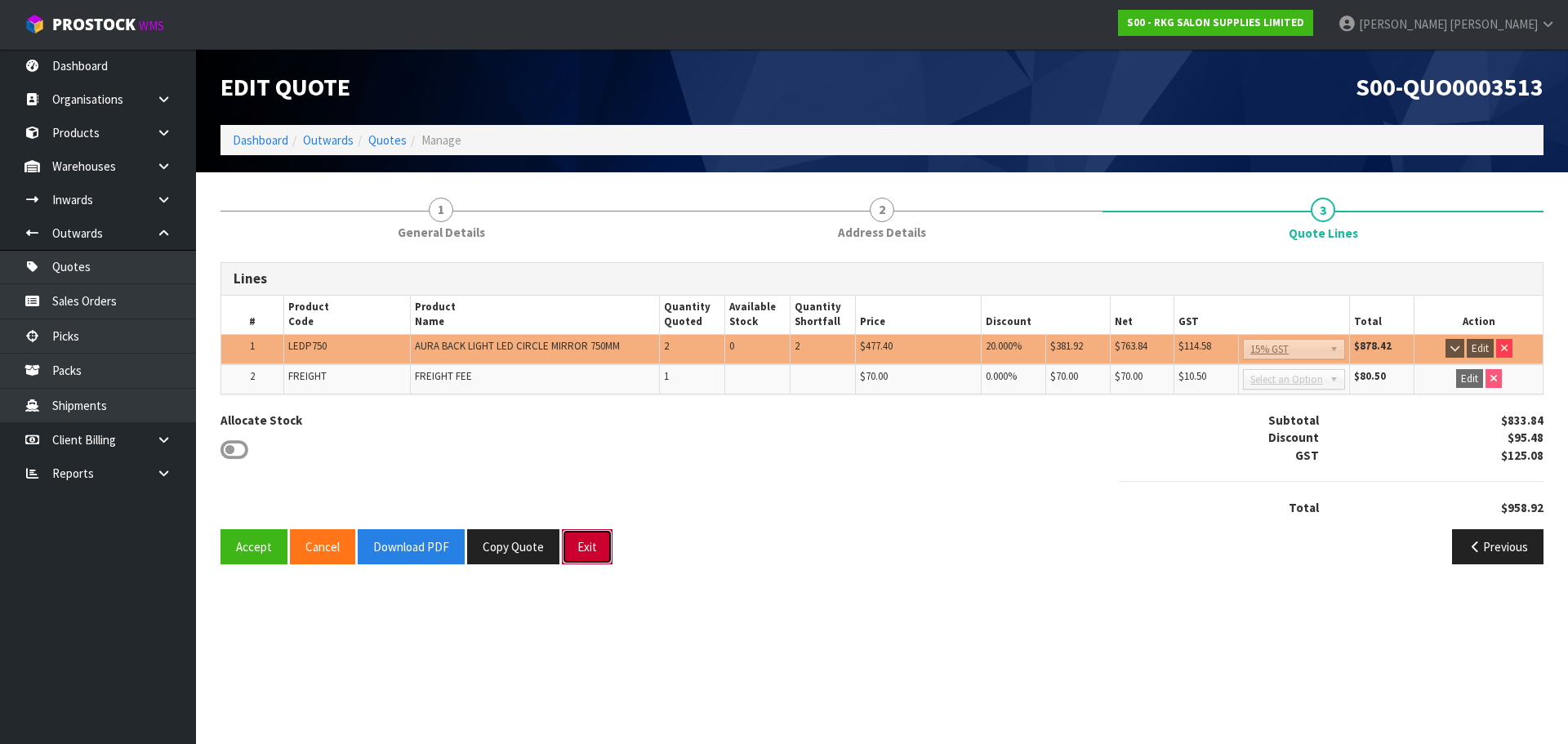
click at [582, 551] on button "Exit" at bounding box center [587, 547] width 50 height 35
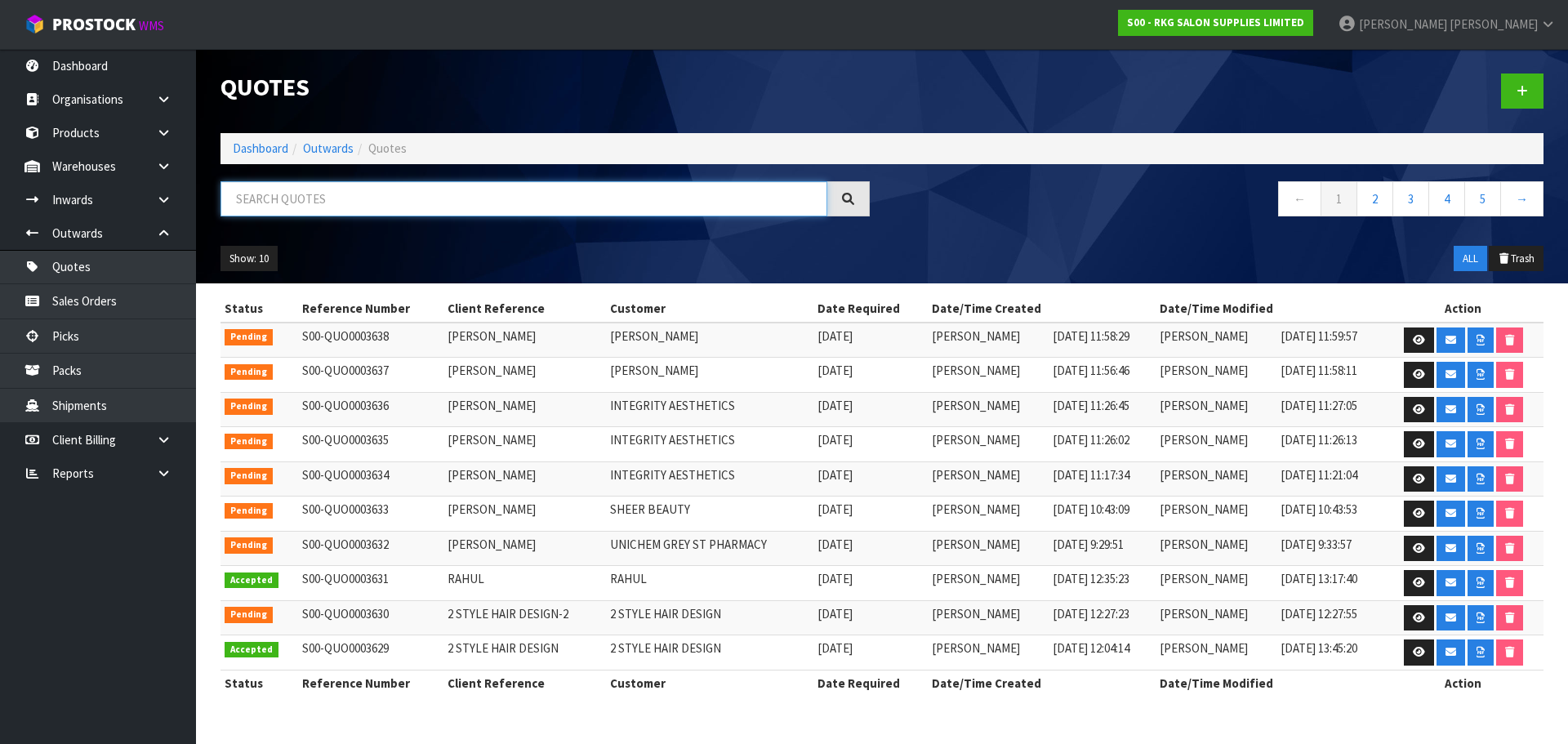
click at [320, 201] on input "text" at bounding box center [524, 199] width 607 height 35
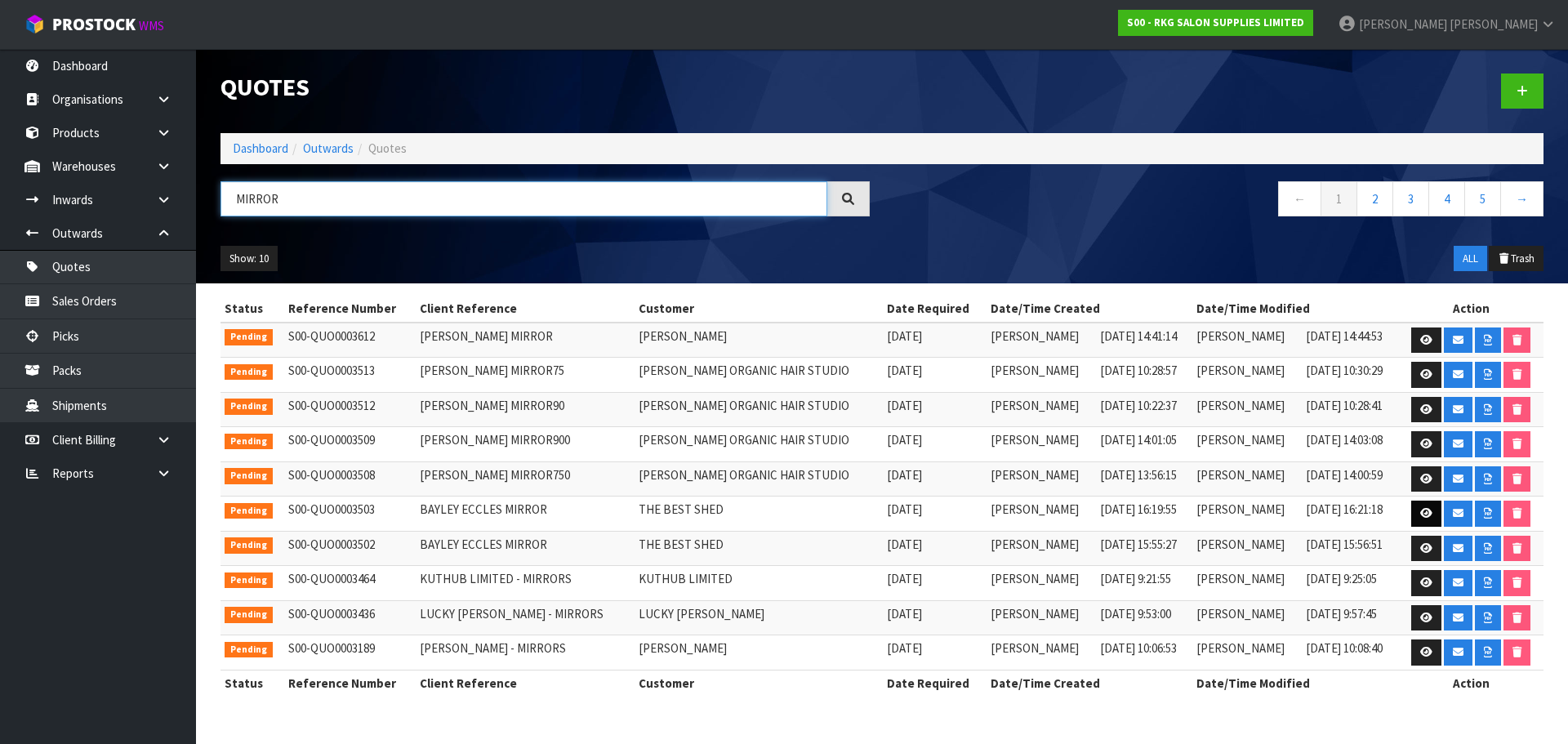
type input "MIRROR"
drag, startPoint x: 1428, startPoint y: 515, endPoint x: 1367, endPoint y: 510, distance: 61.2
click at [1428, 515] on icon at bounding box center [1425, 513] width 13 height 11
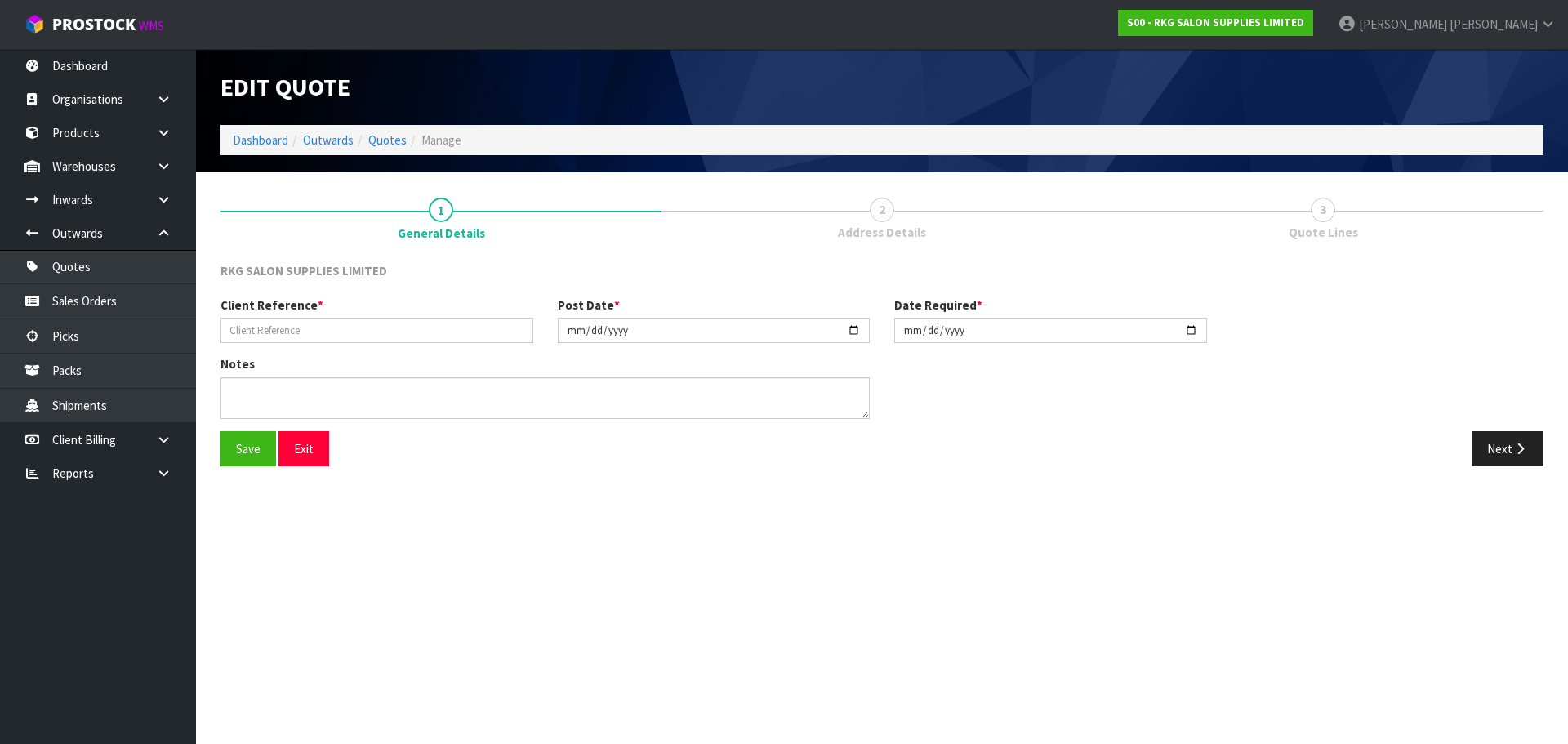
type input "BAYLEY ECCLES MIRROR"
type input "2025-08-19"
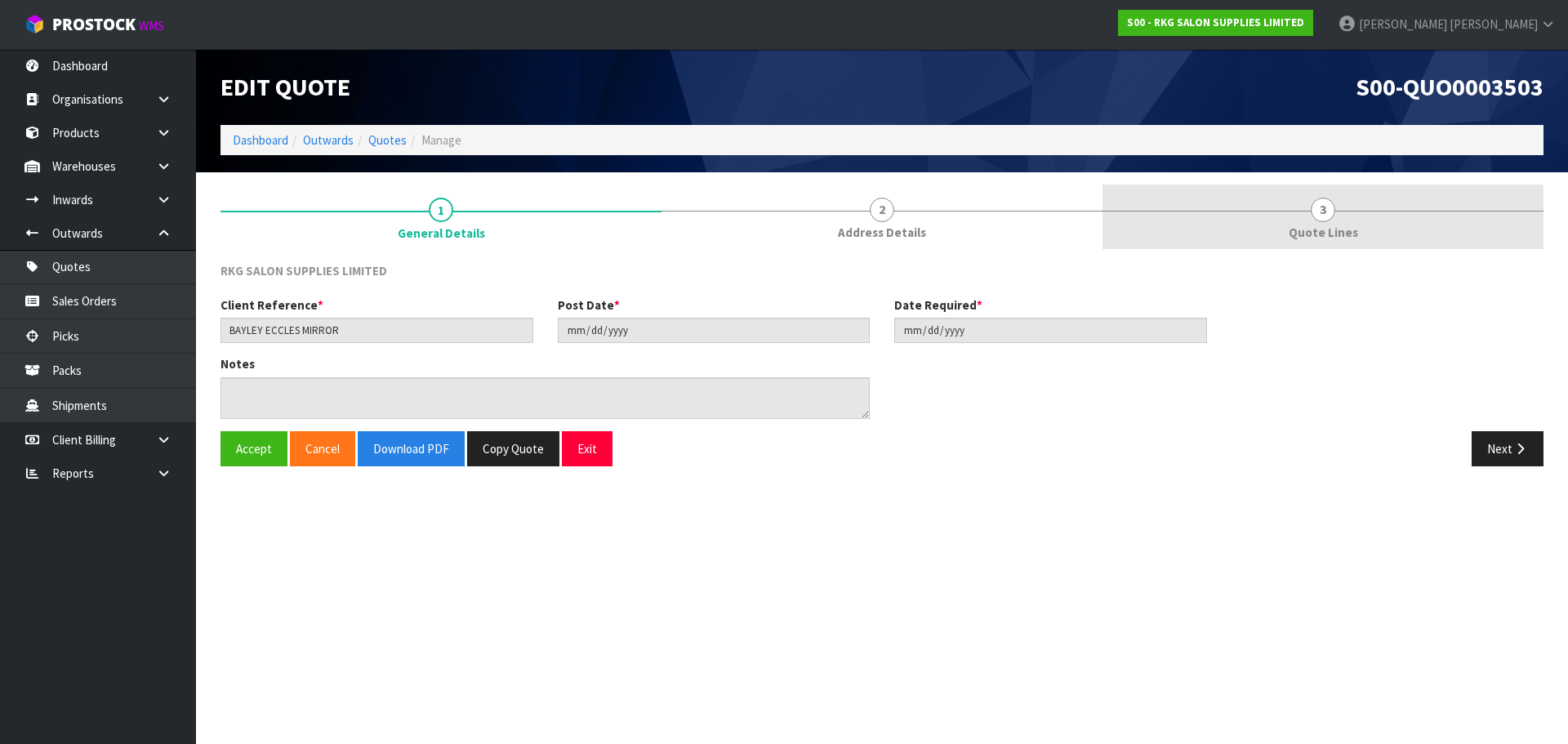
click at [1316, 216] on span "3" at bounding box center [1322, 210] width 24 height 24
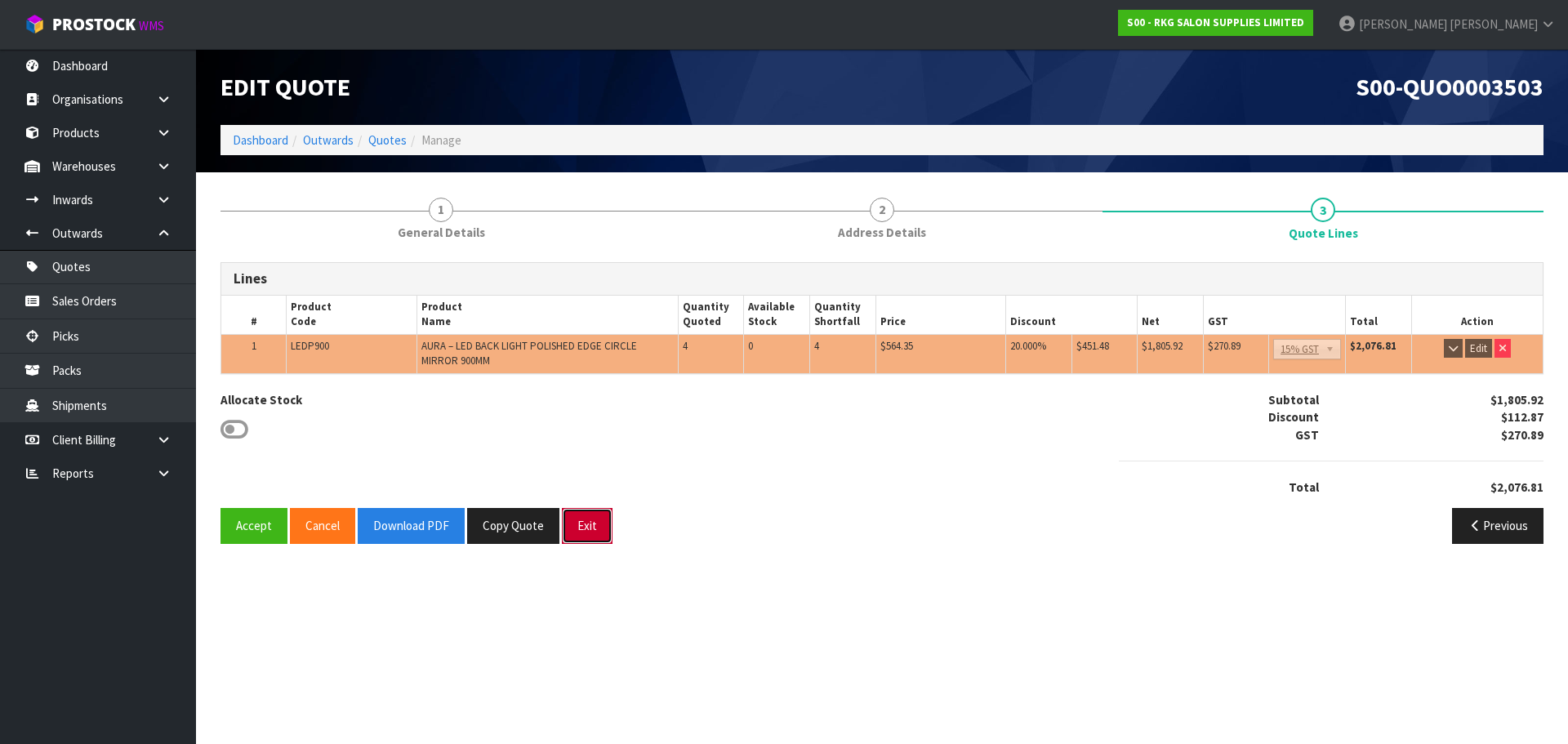
click at [585, 533] on button "Exit" at bounding box center [587, 526] width 50 height 35
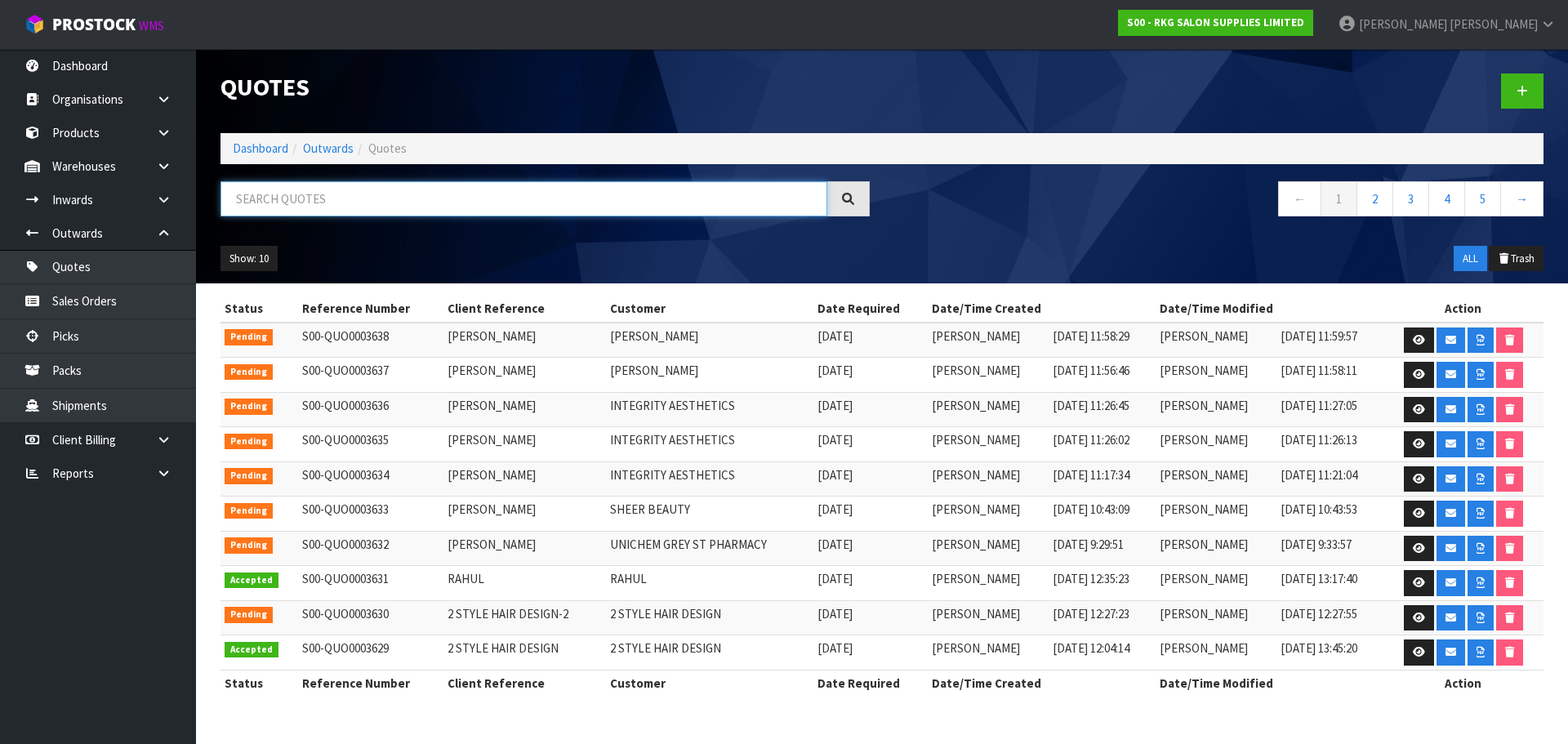
click at [311, 205] on input "text" at bounding box center [524, 199] width 607 height 35
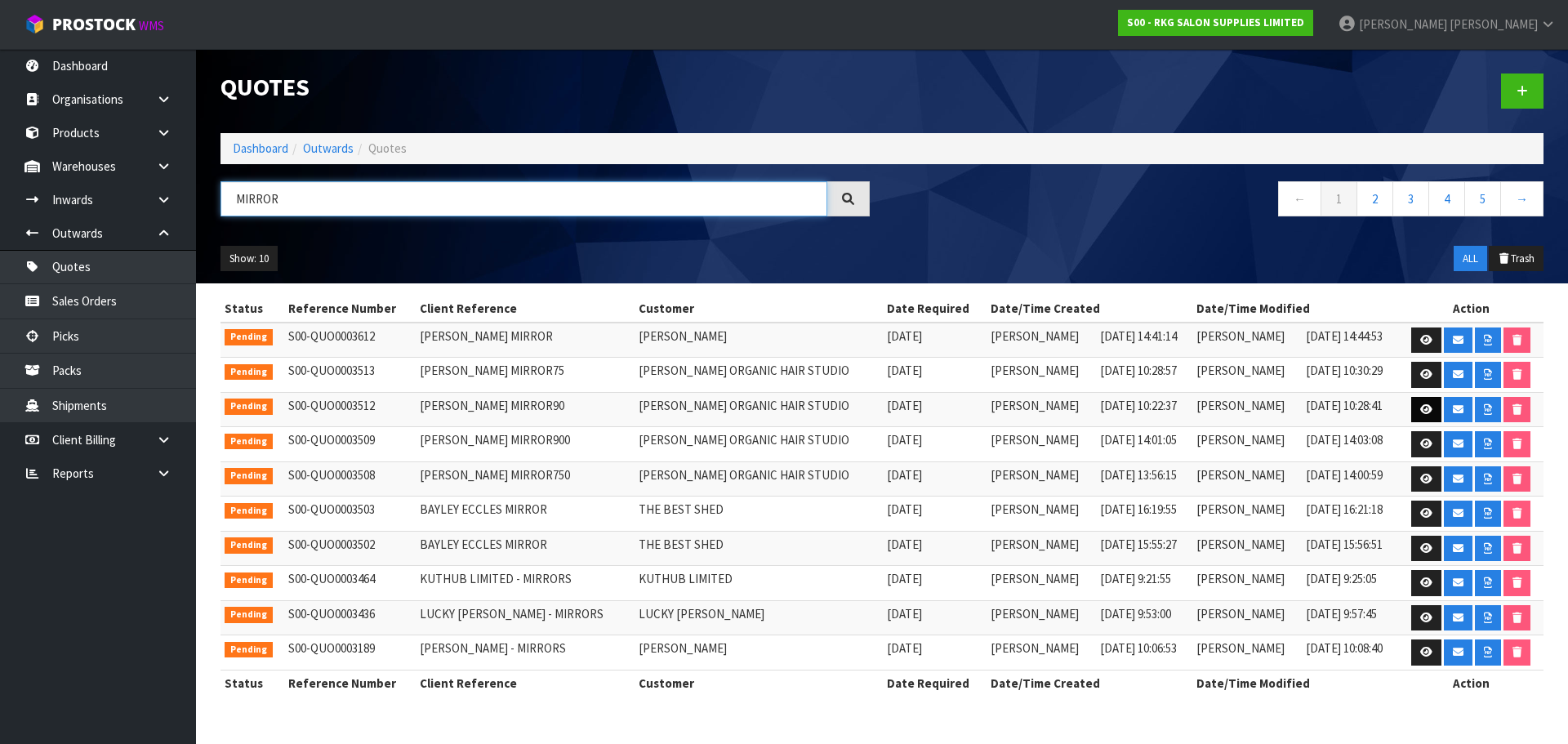
type input "MIRROR"
click at [1411, 407] on link at bounding box center [1426, 409] width 30 height 26
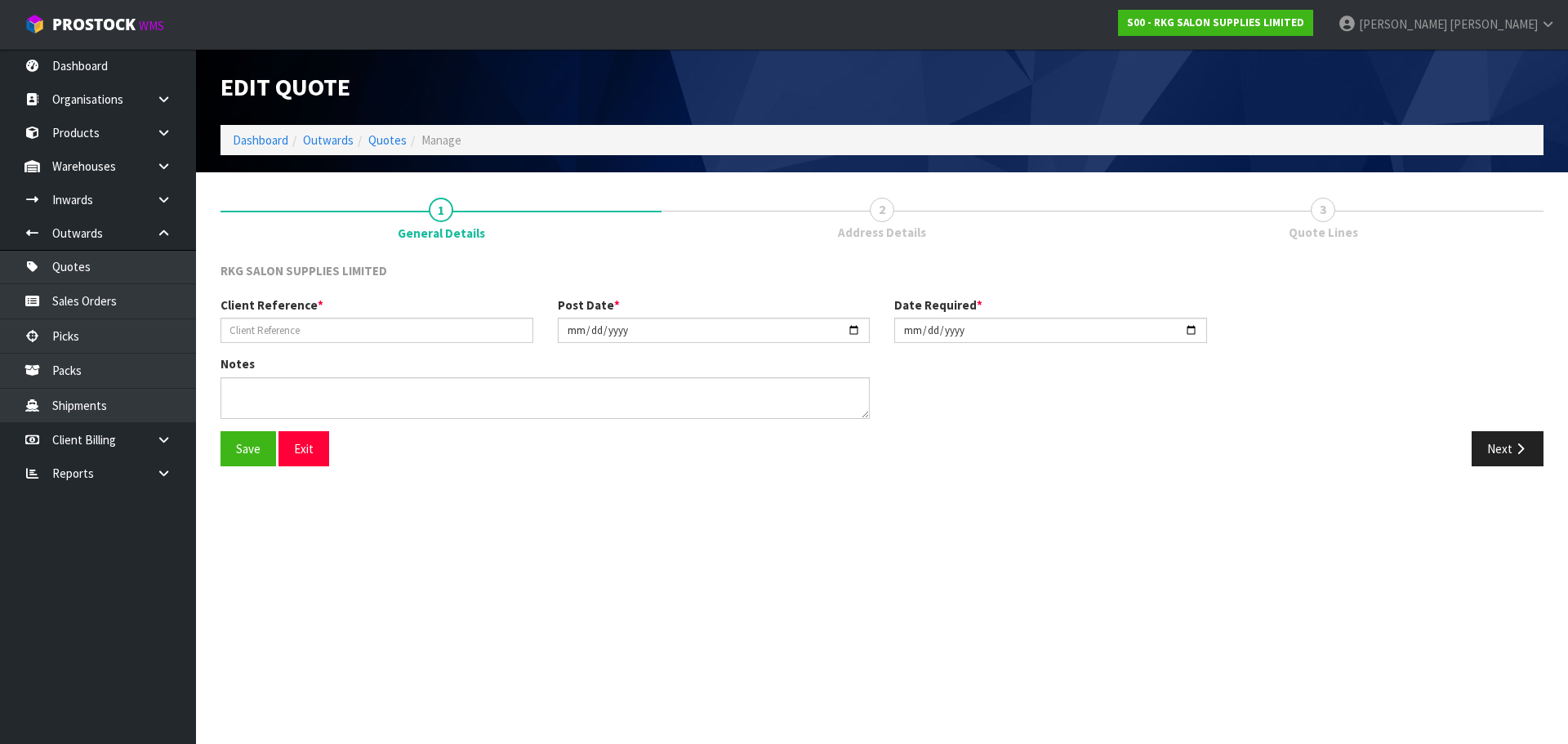
type input "RHONDA DAVIDS MIRROR90"
type input "2025-08-21"
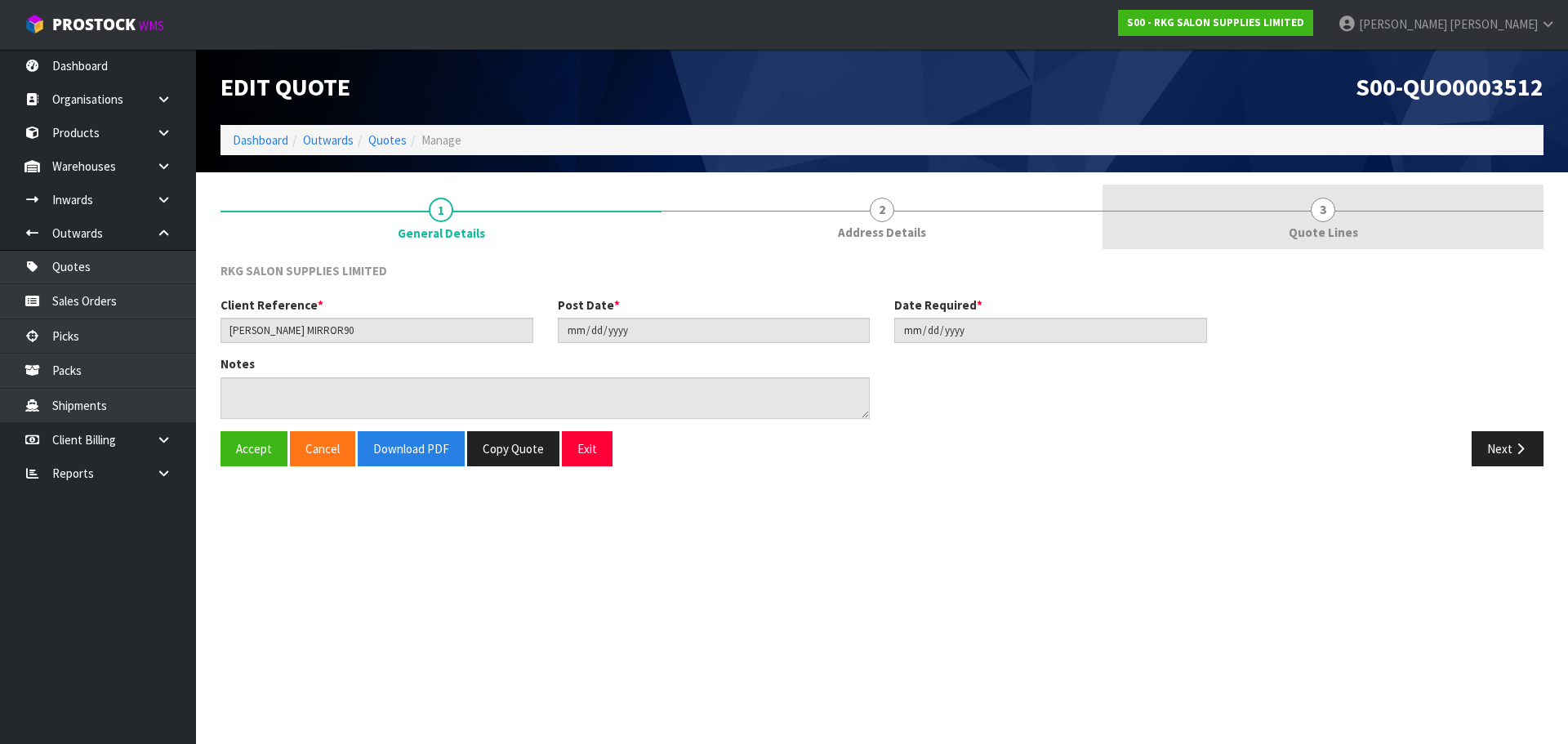
click at [1323, 209] on span "3" at bounding box center [1322, 210] width 24 height 24
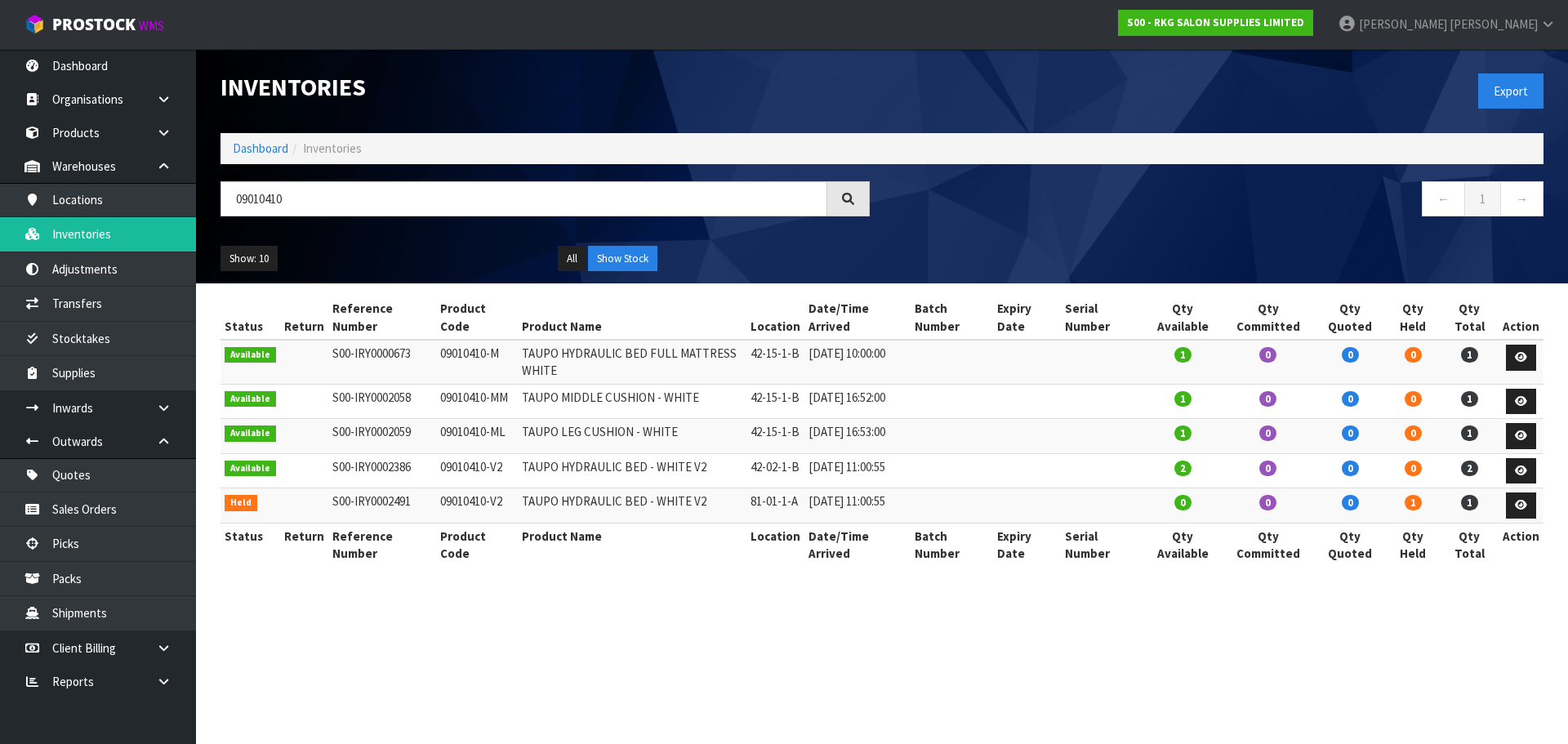
drag, startPoint x: 311, startPoint y: 195, endPoint x: 229, endPoint y: 208, distance: 83.0
click at [229, 208] on input "09010410" at bounding box center [524, 199] width 607 height 35
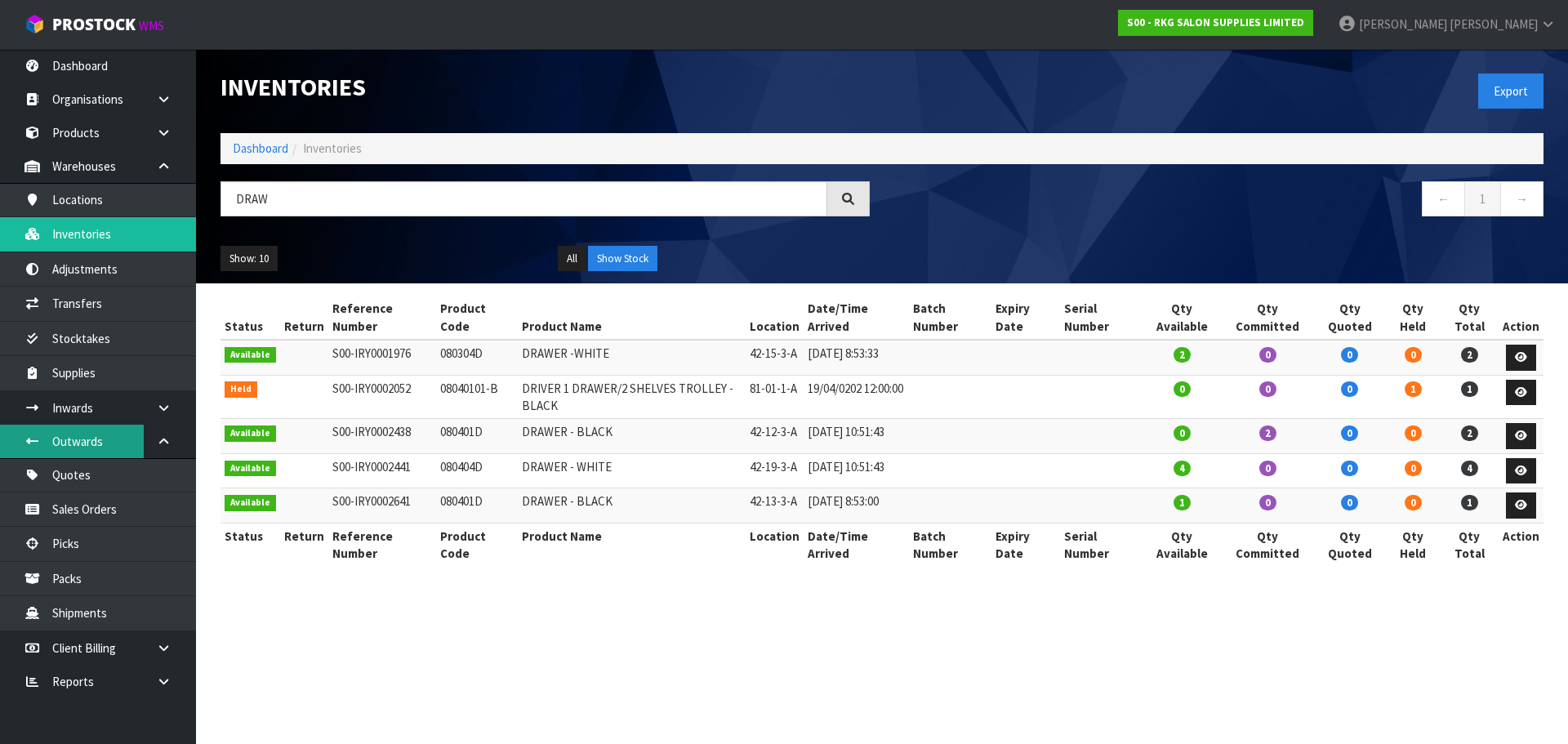
type input "DRAW"
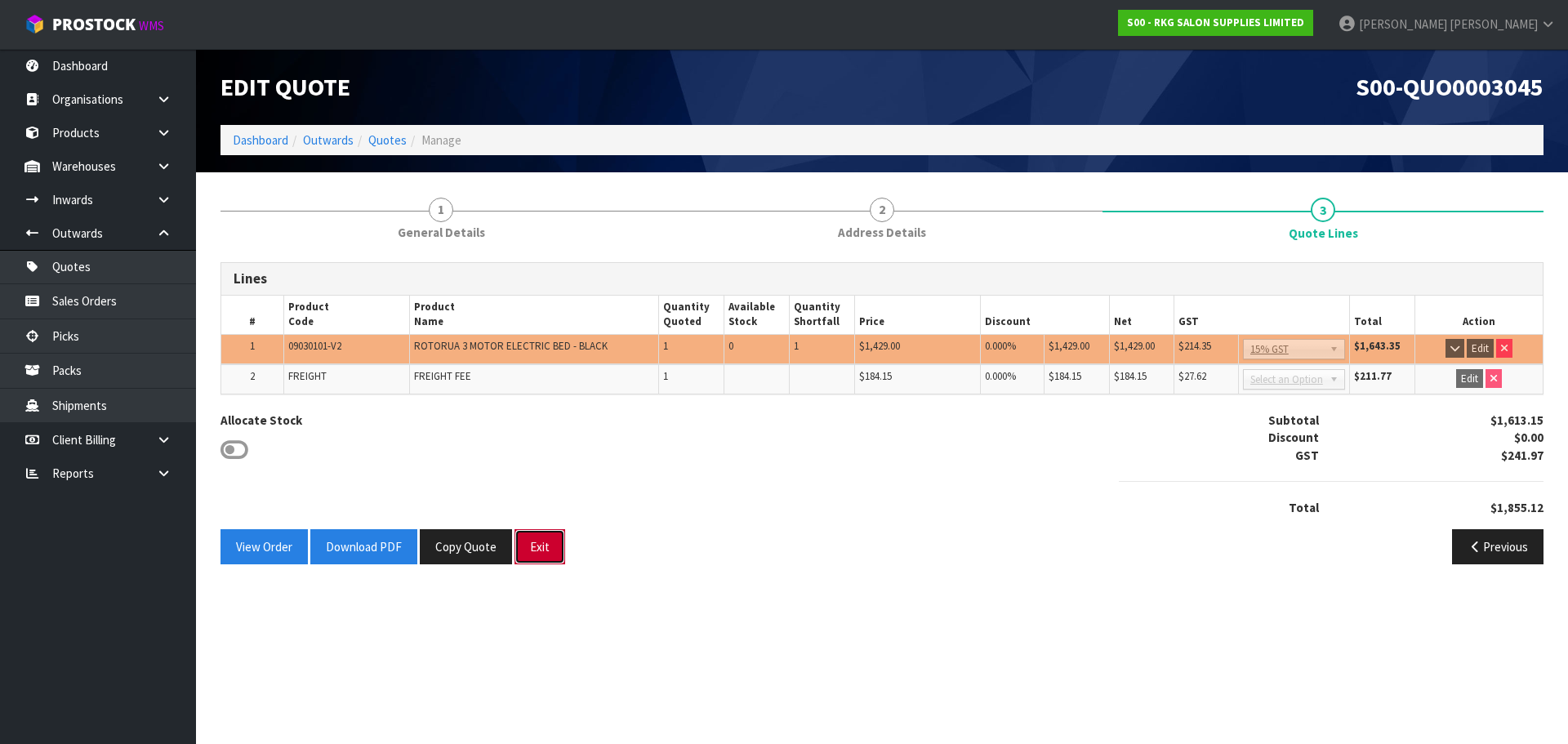
click at [549, 552] on button "Exit" at bounding box center [539, 547] width 50 height 35
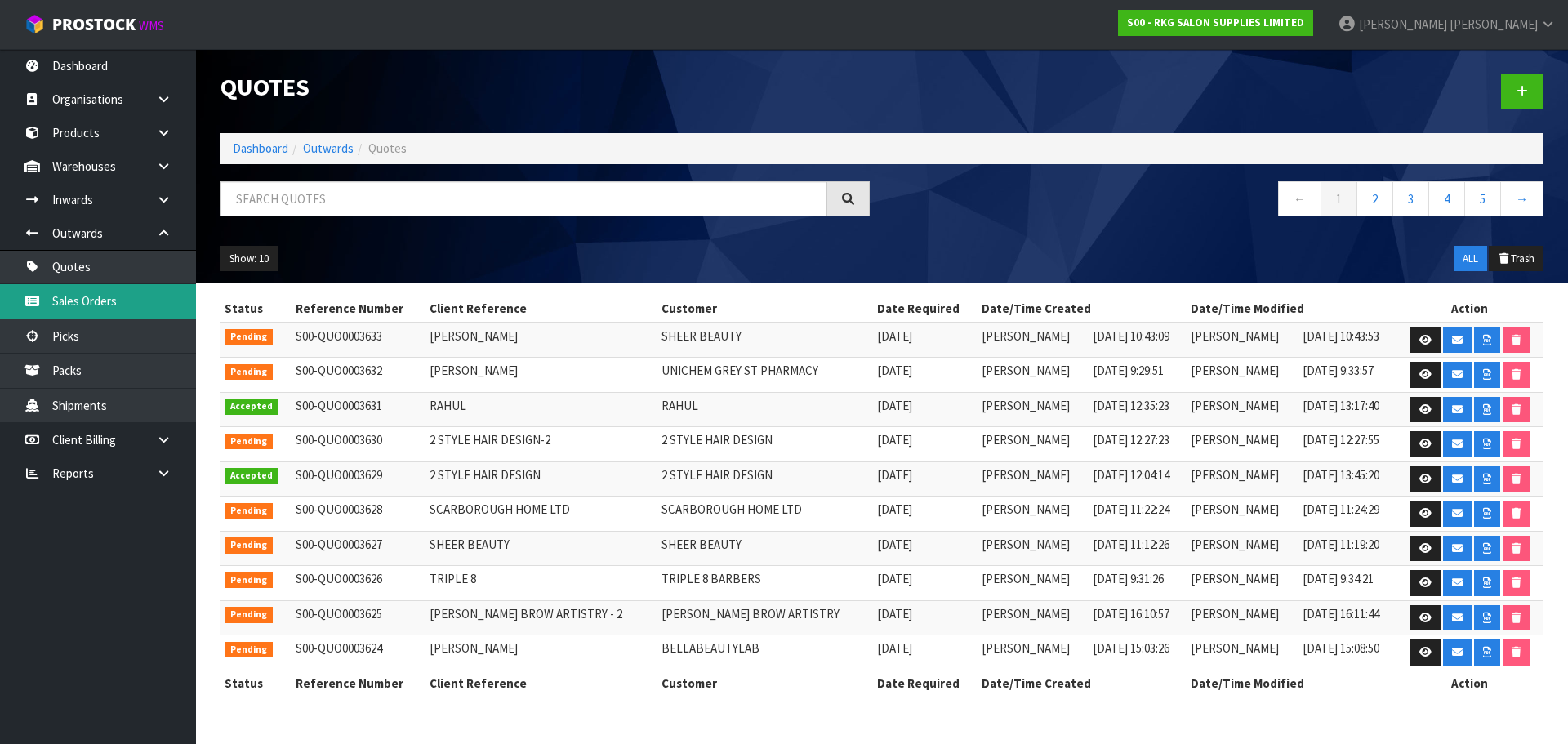
click at [116, 302] on link "Sales Orders" at bounding box center [98, 301] width 196 height 34
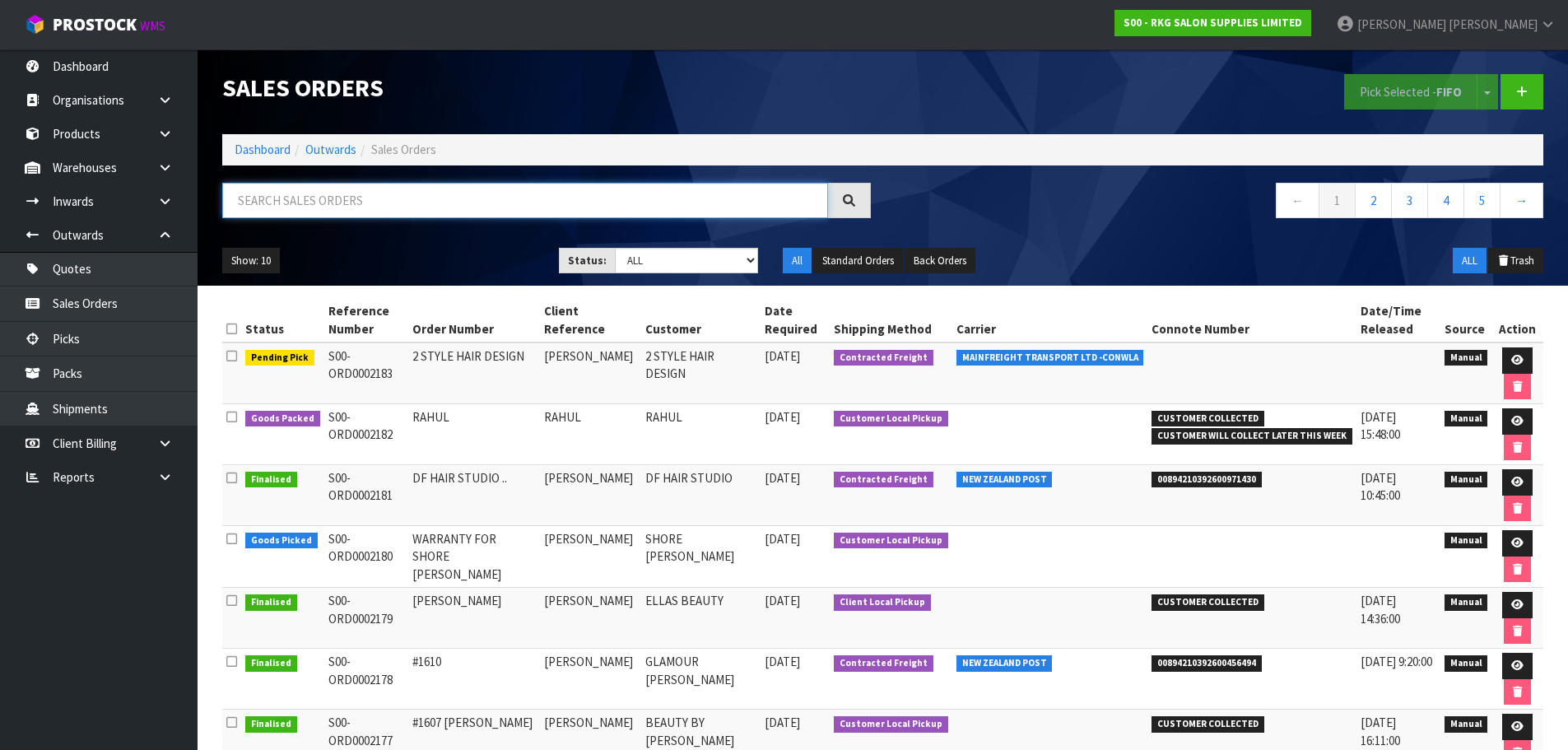
click at [330, 195] on input "text" at bounding box center [525, 200] width 606 height 36
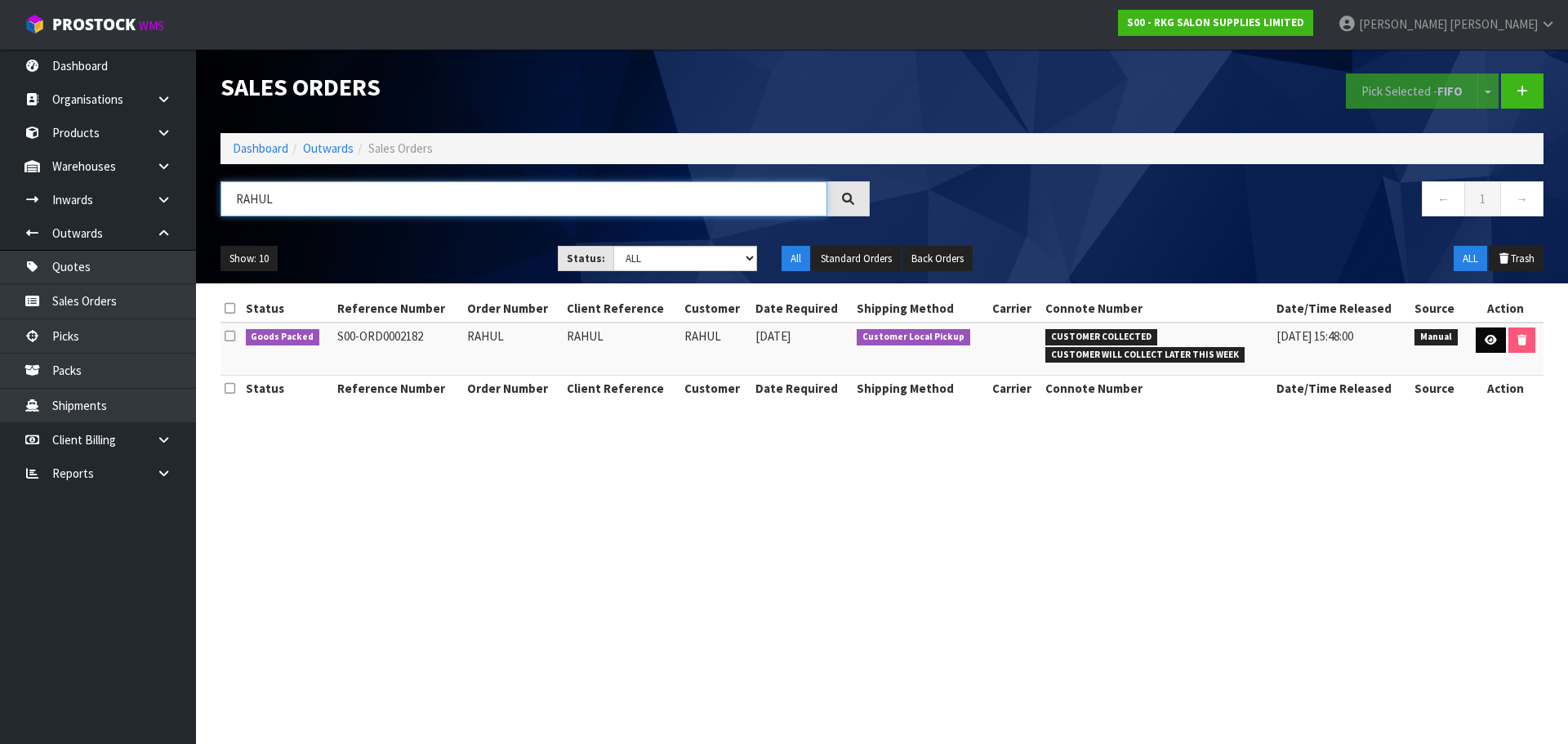
type input "RAHUL"
click at [1484, 339] on icon at bounding box center [1490, 340] width 13 height 11
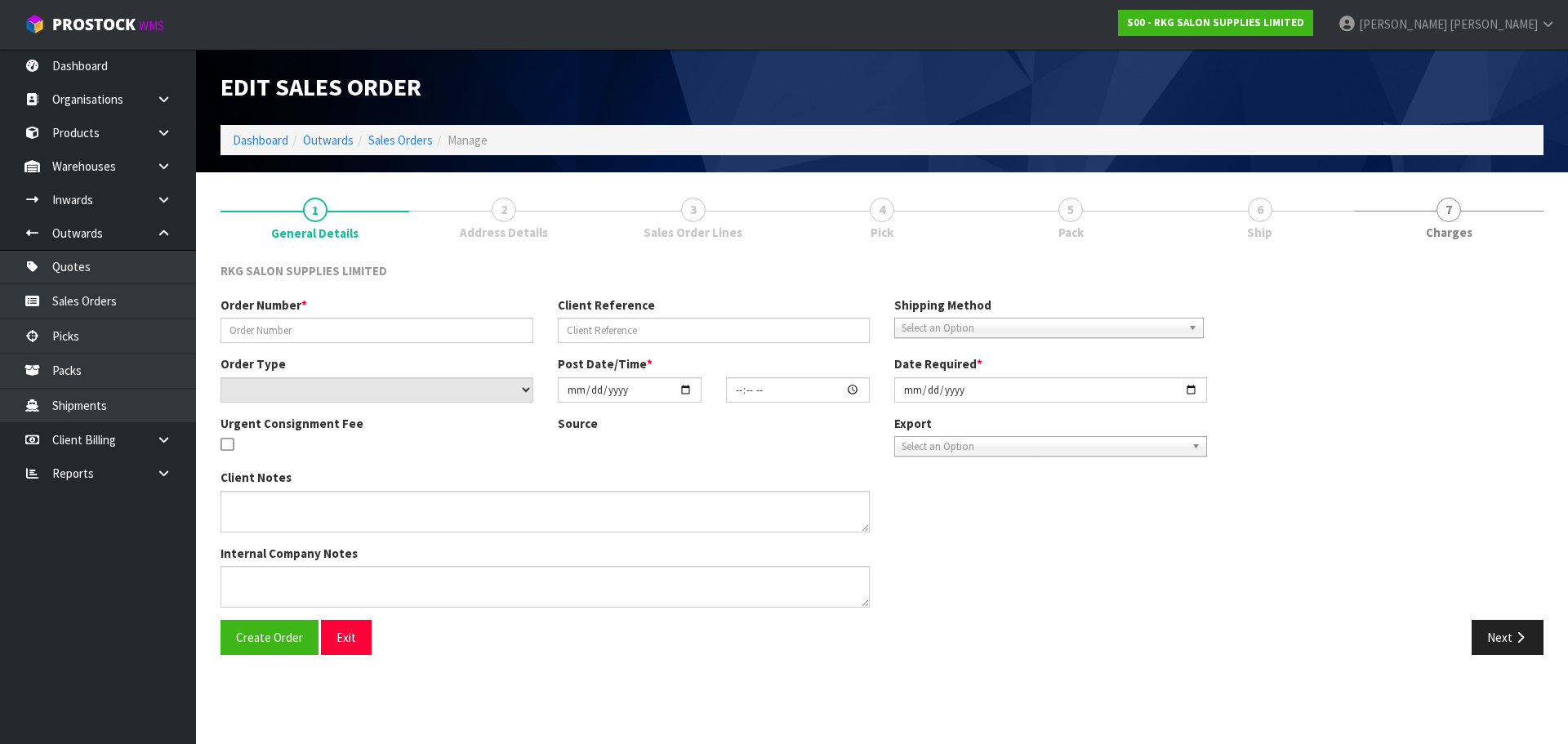
type input "RAHUL"
select select "number:0"
type input "2025-09-17"
type input "13:30:00.000"
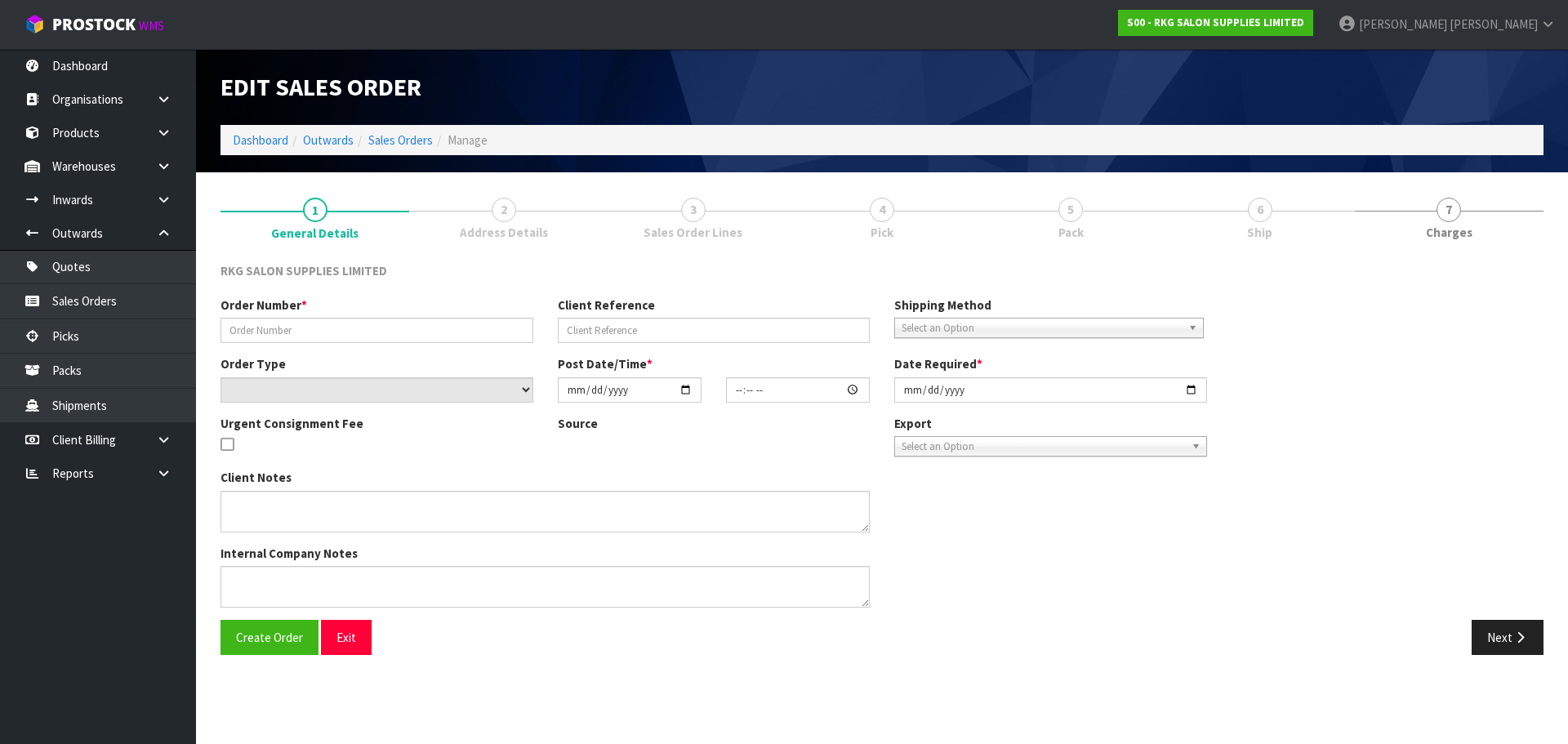
type input "2025-09-17"
type textarea "FOR PICK UP THIS AFTERNOON 3-4PM - PAID"
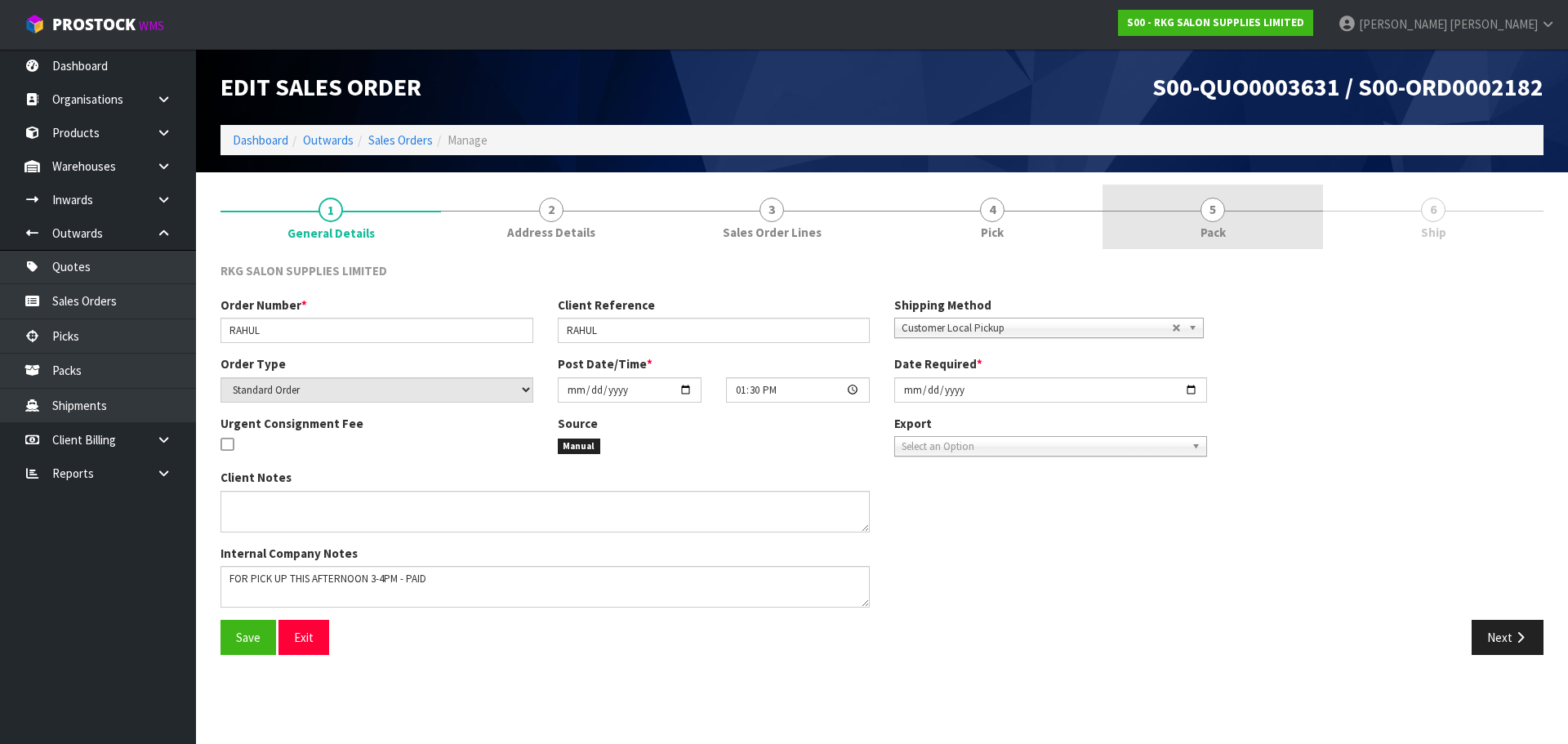
click at [1203, 216] on span "5" at bounding box center [1212, 210] width 24 height 24
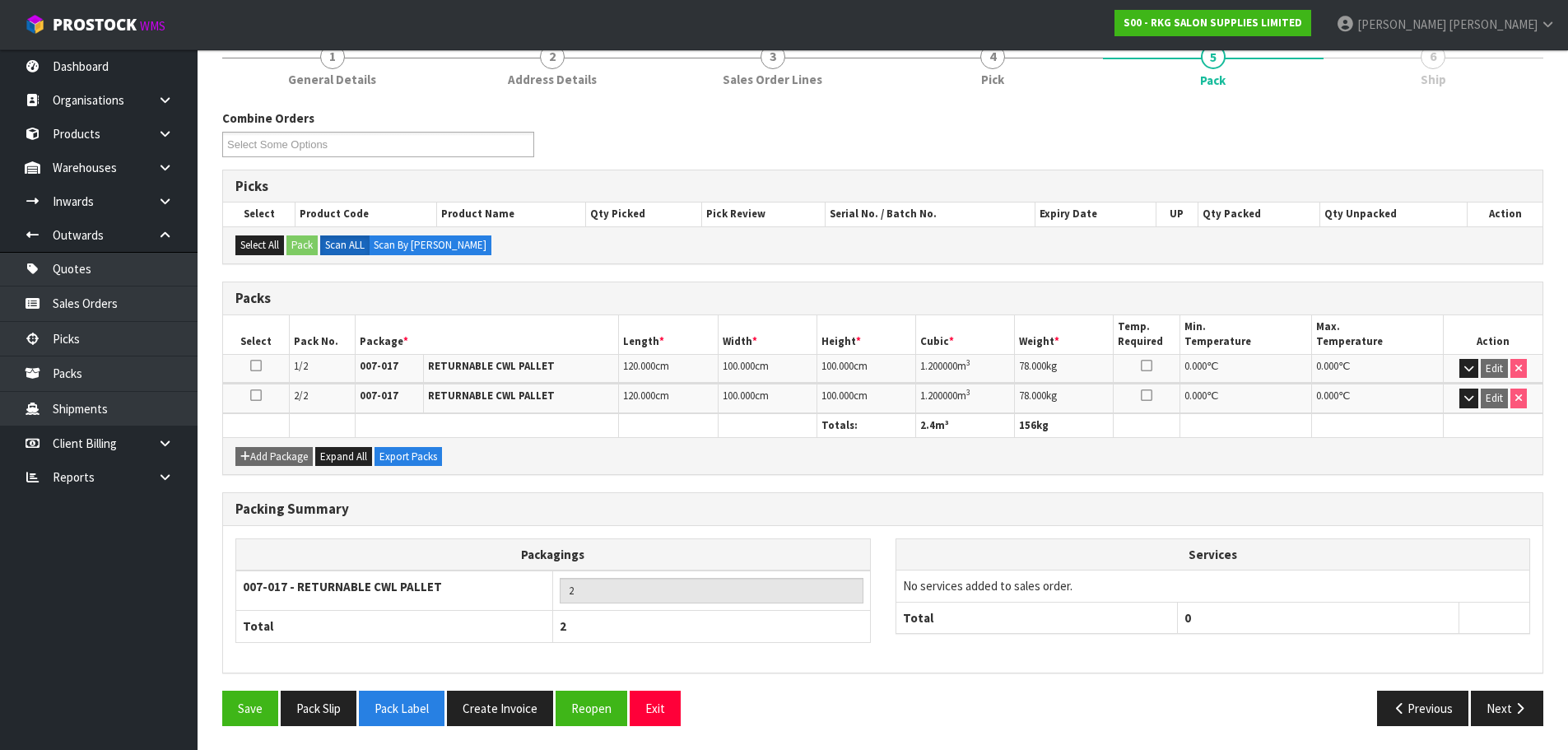
scroll to position [156, 0]
click at [656, 711] on button "Exit" at bounding box center [655, 708] width 51 height 36
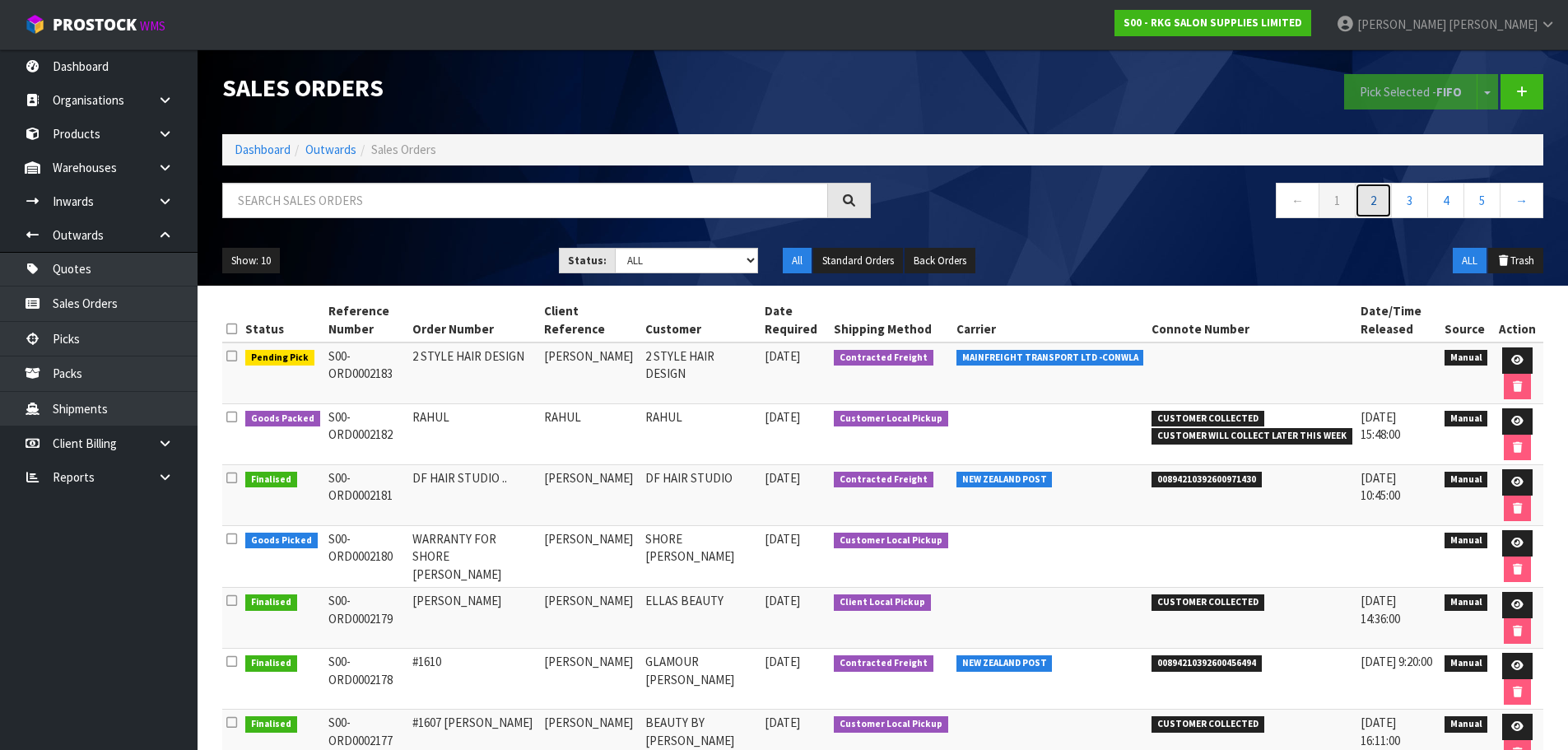
drag, startPoint x: 1374, startPoint y: 198, endPoint x: 1336, endPoint y: 212, distance: 40.5
click at [1374, 198] on link "2" at bounding box center [1374, 200] width 37 height 36
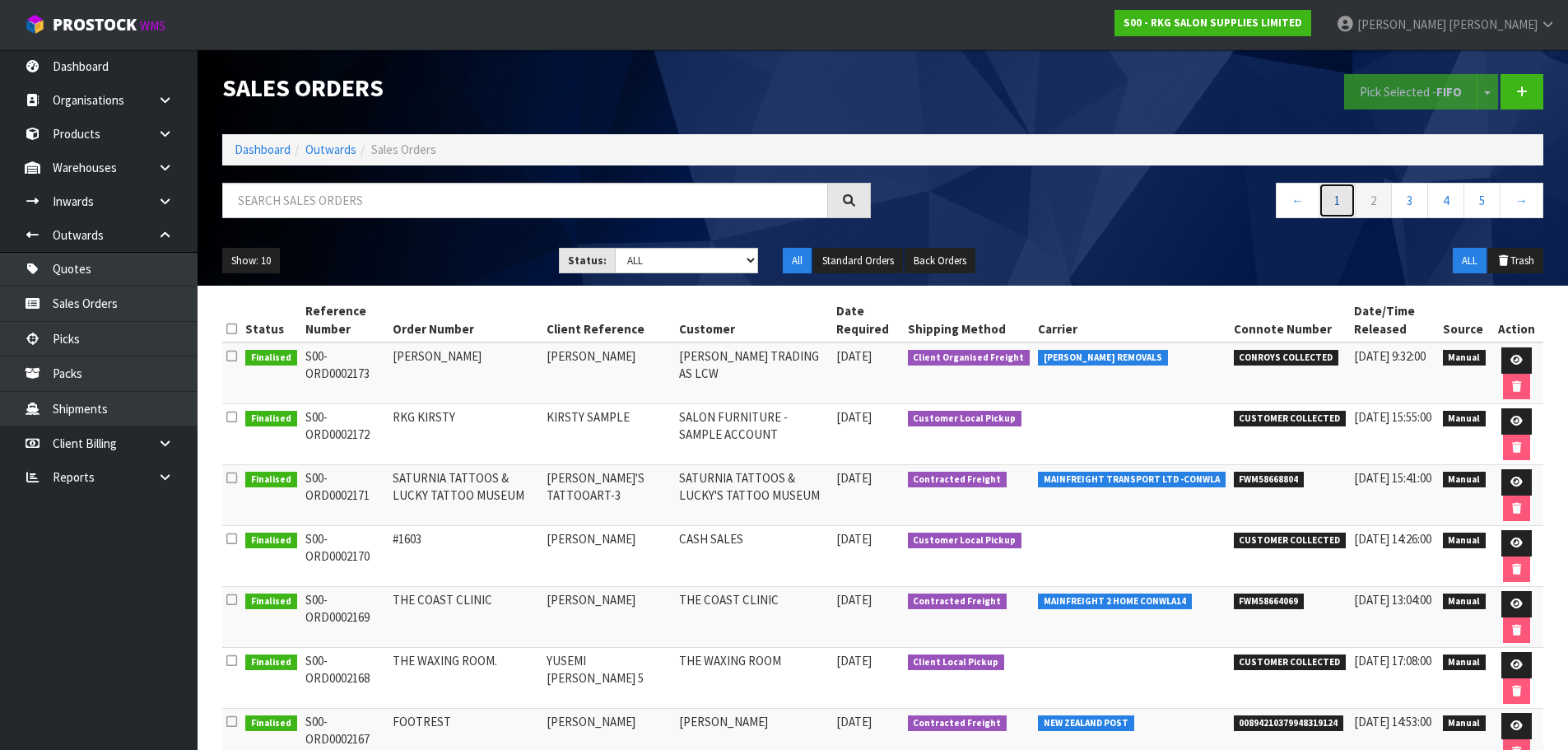
click at [1331, 200] on link "1" at bounding box center [1337, 200] width 37 height 36
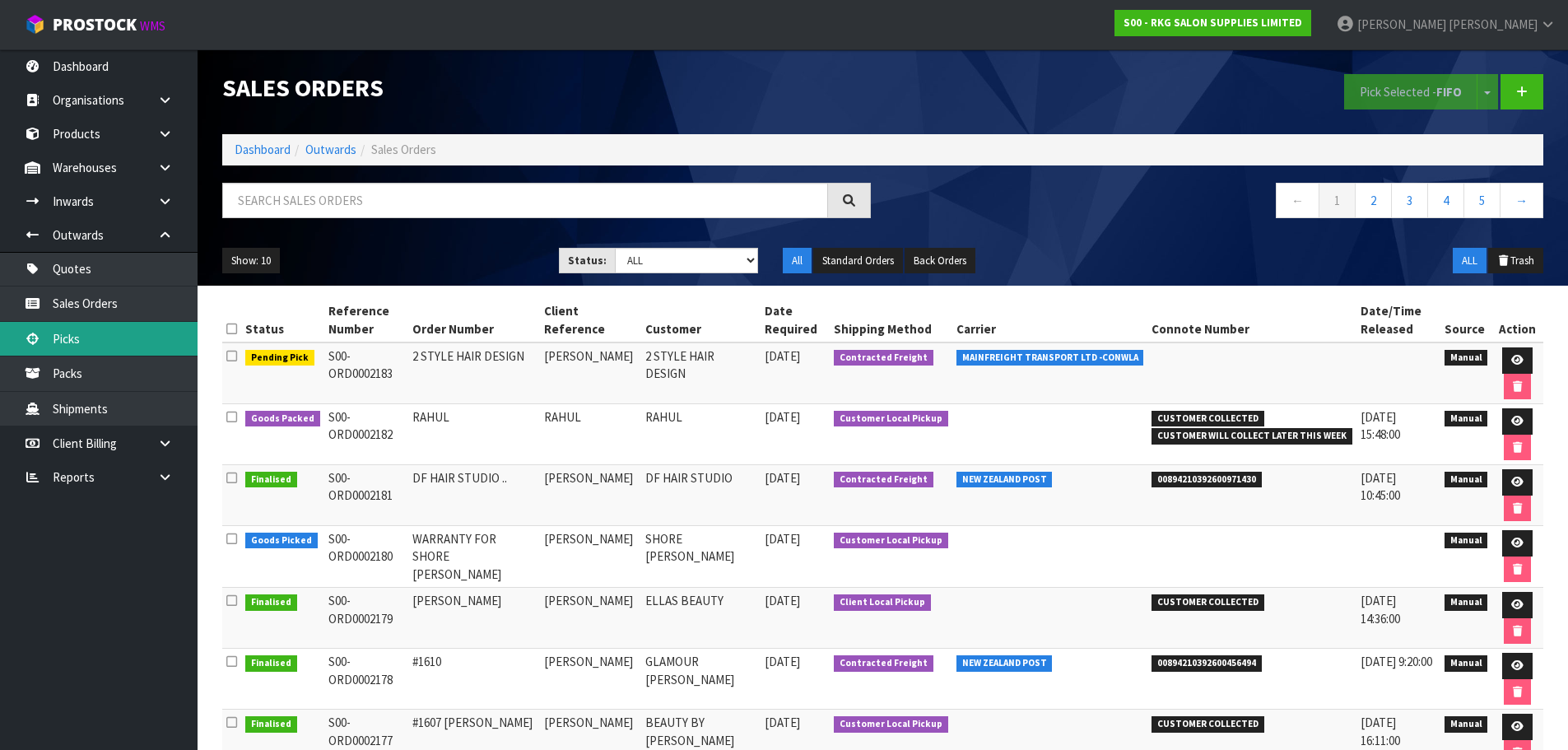
click at [71, 348] on link "Picks" at bounding box center [99, 339] width 198 height 34
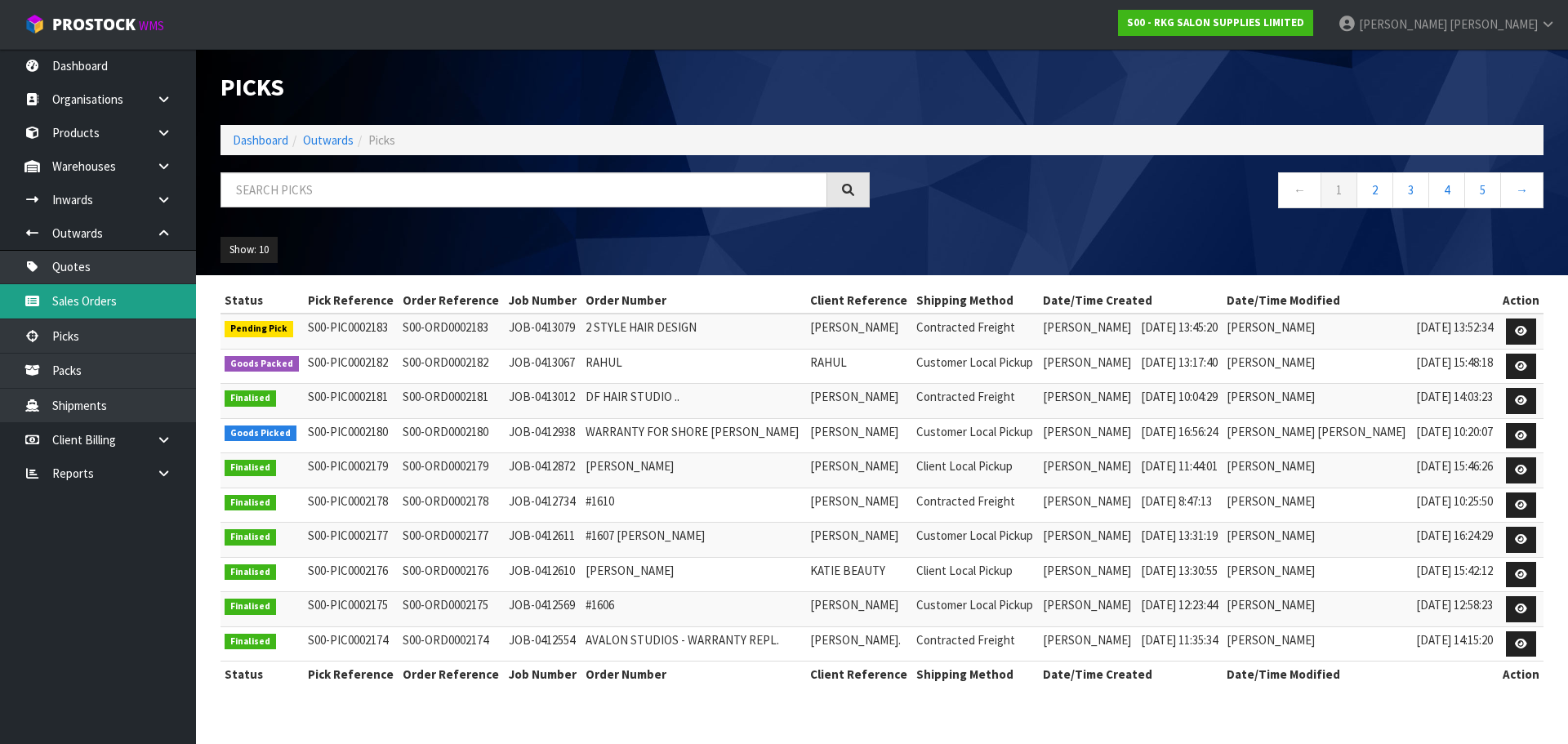
click at [136, 311] on link "Sales Orders" at bounding box center [98, 301] width 196 height 34
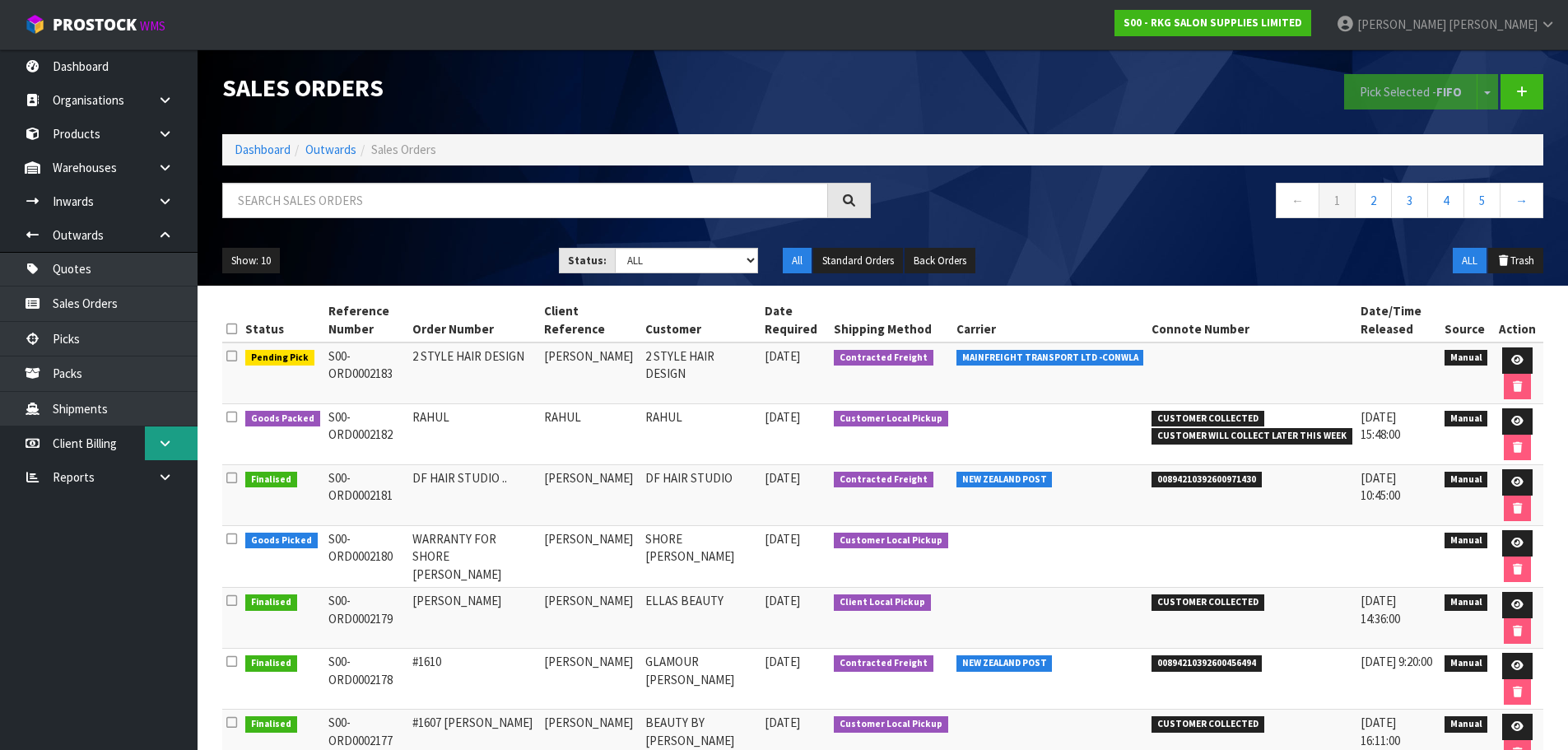
click at [164, 447] on icon at bounding box center [165, 443] width 16 height 13
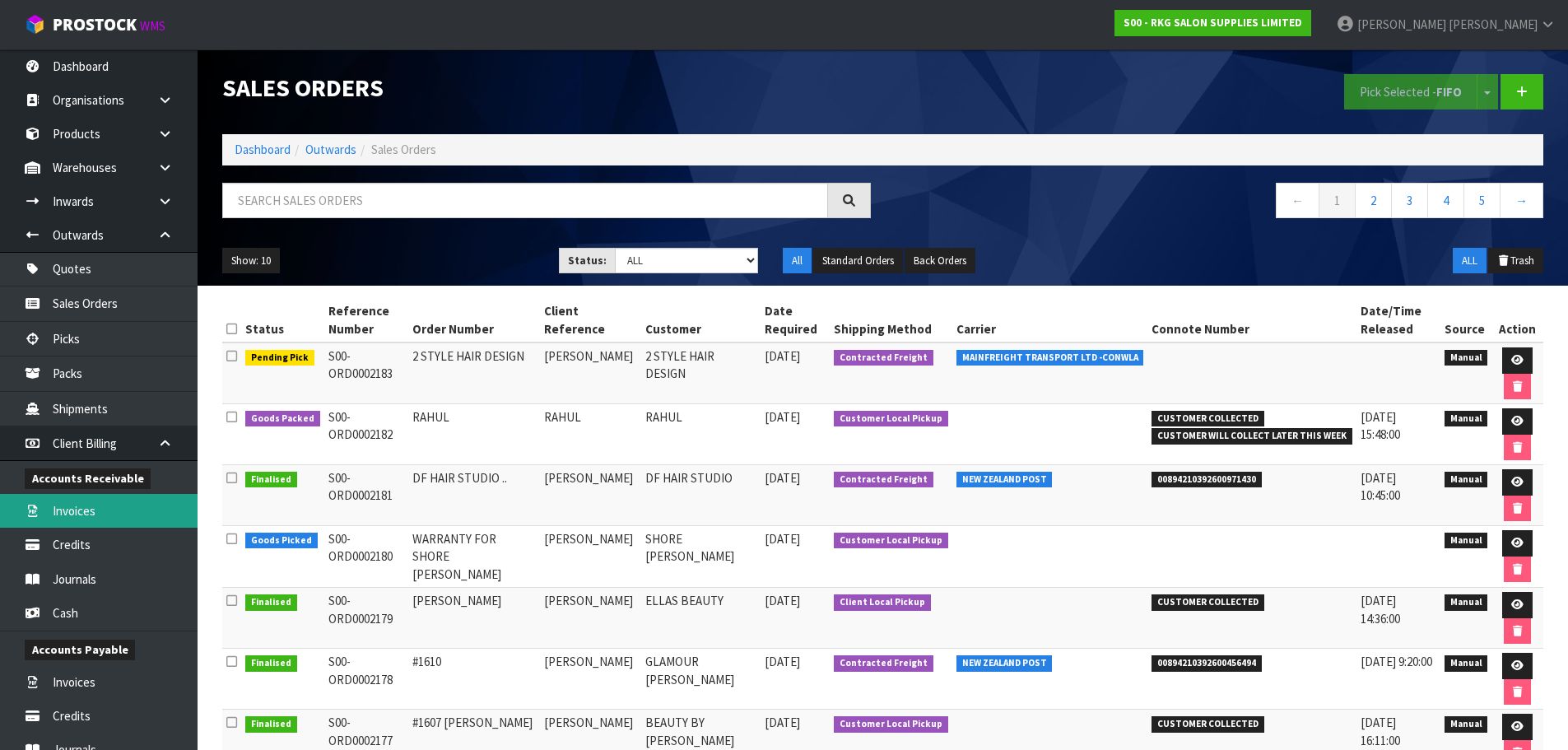
click at [67, 513] on link "Invoices" at bounding box center [99, 511] width 198 height 34
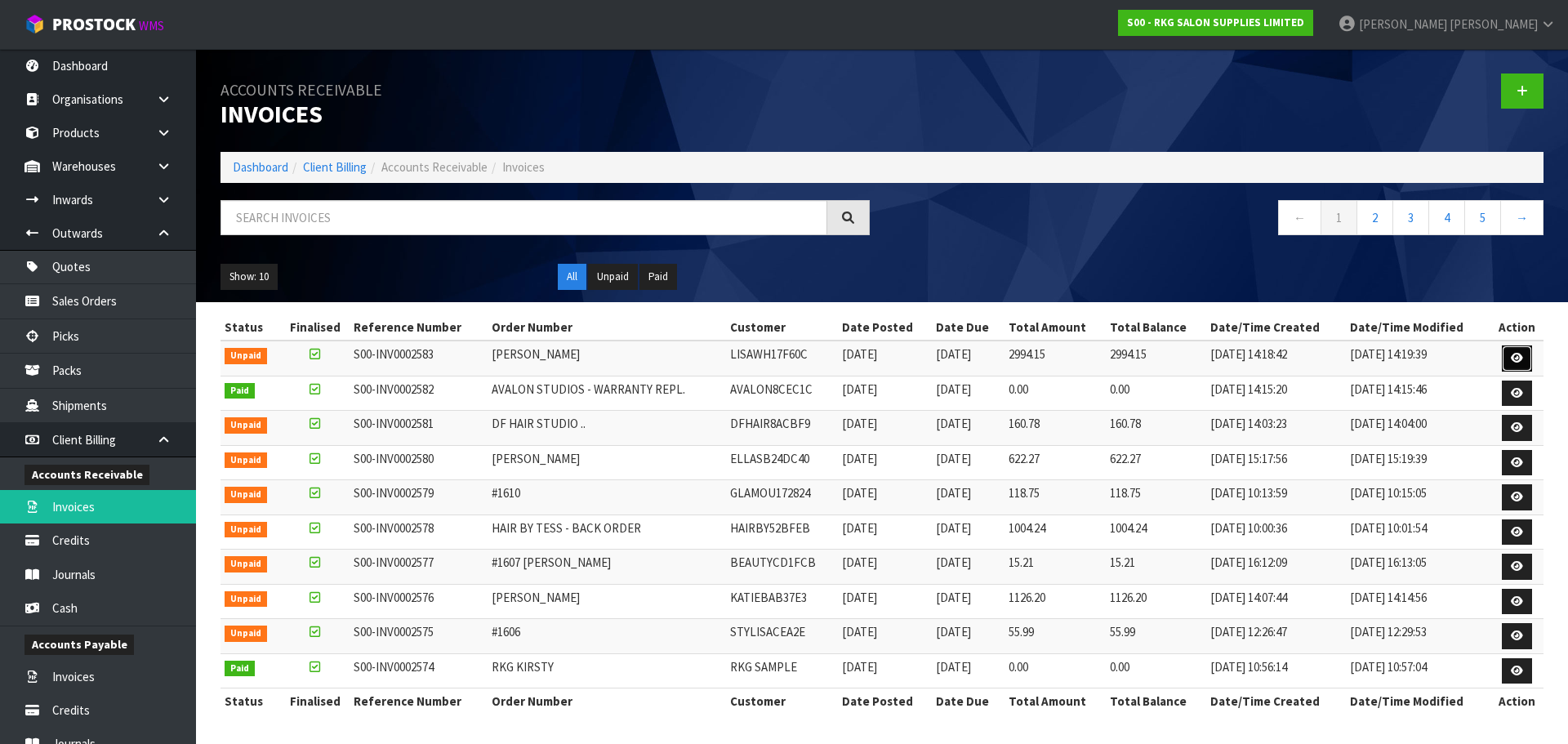
click at [1516, 357] on icon at bounding box center [1517, 358] width 13 height 11
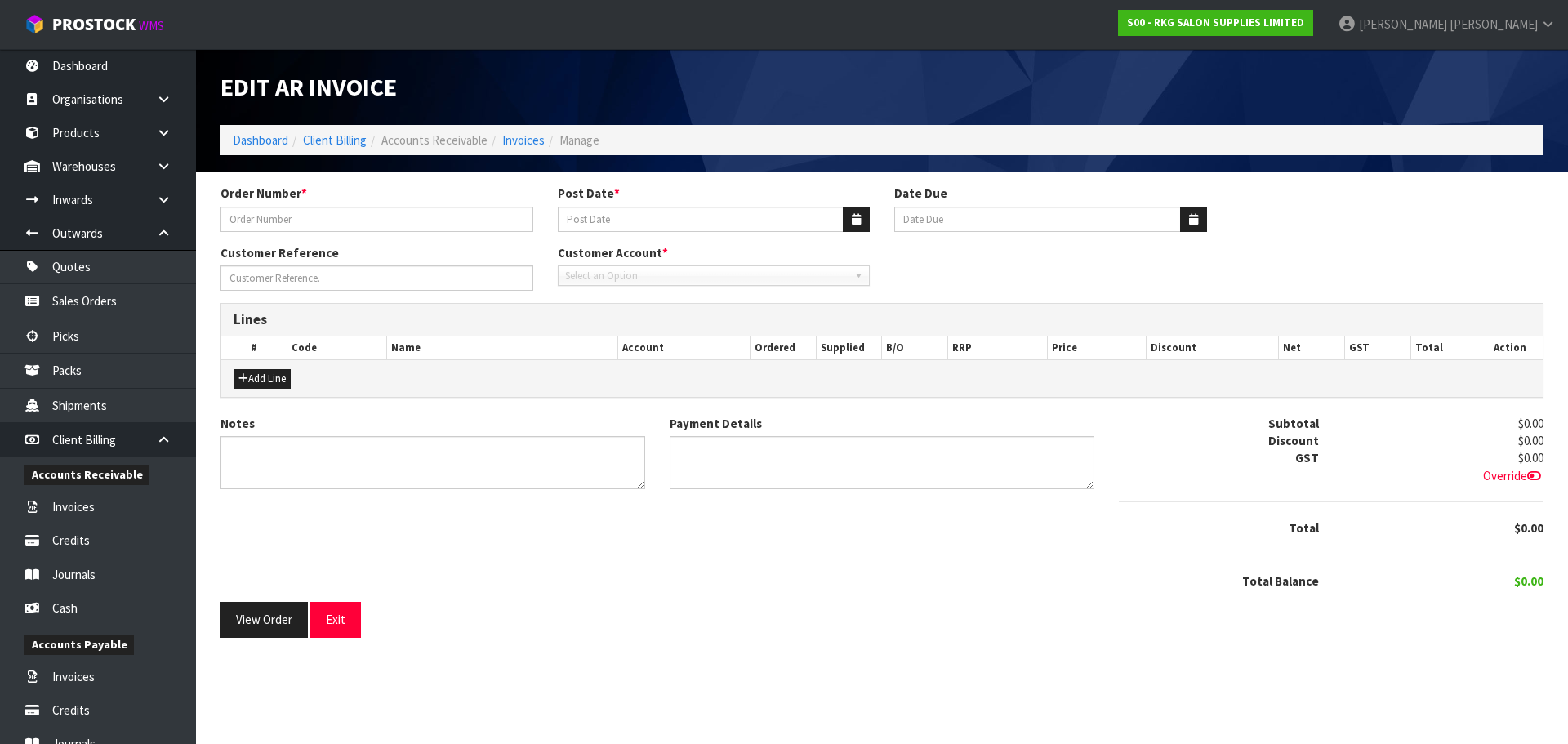
type input "LISA"
type input "[DATE]"
type input "20/10/2025"
type input "LISA WHITE"
type textarea "THANK YOU FOR YOUR ORDER"
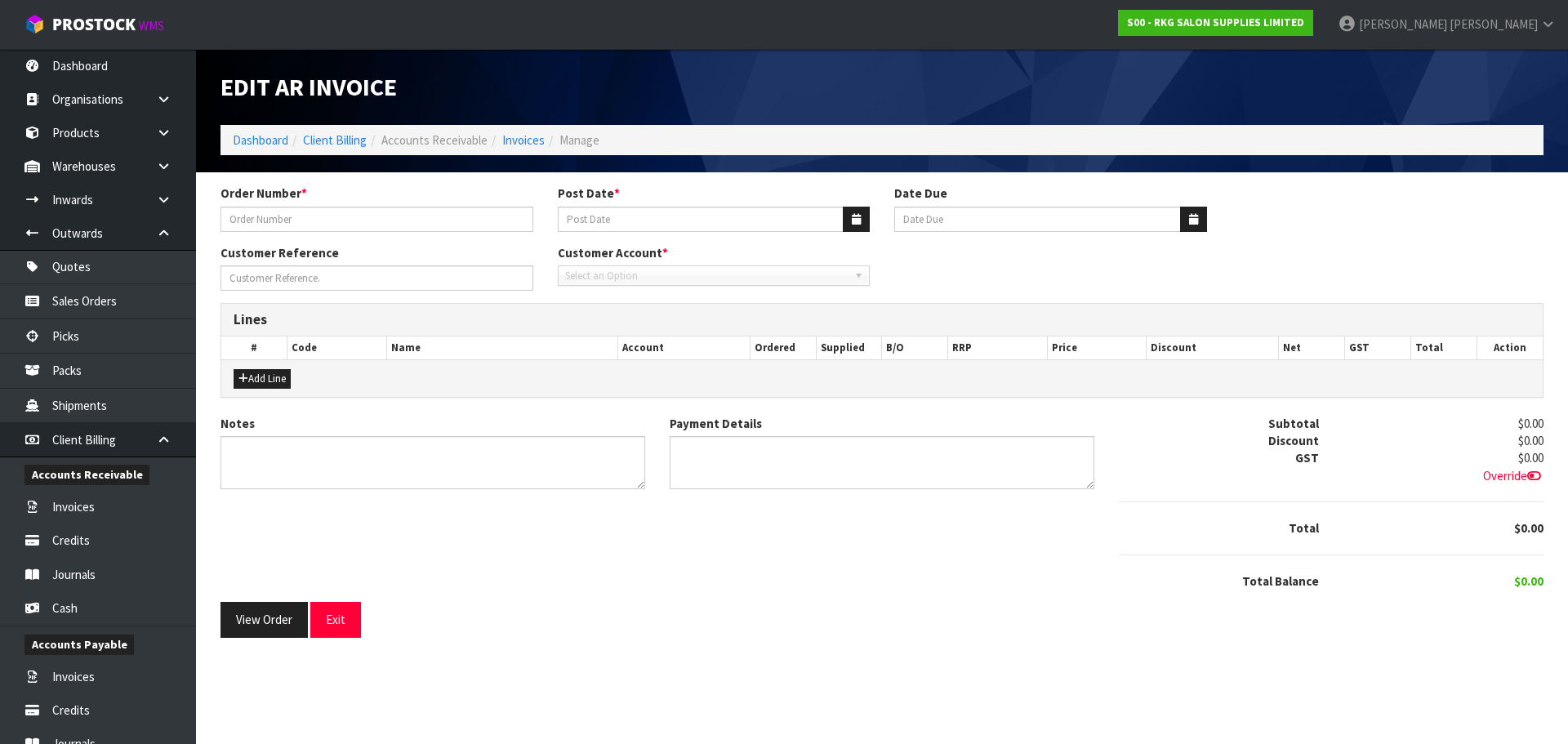
type textarea "DIRECT CREDIT"
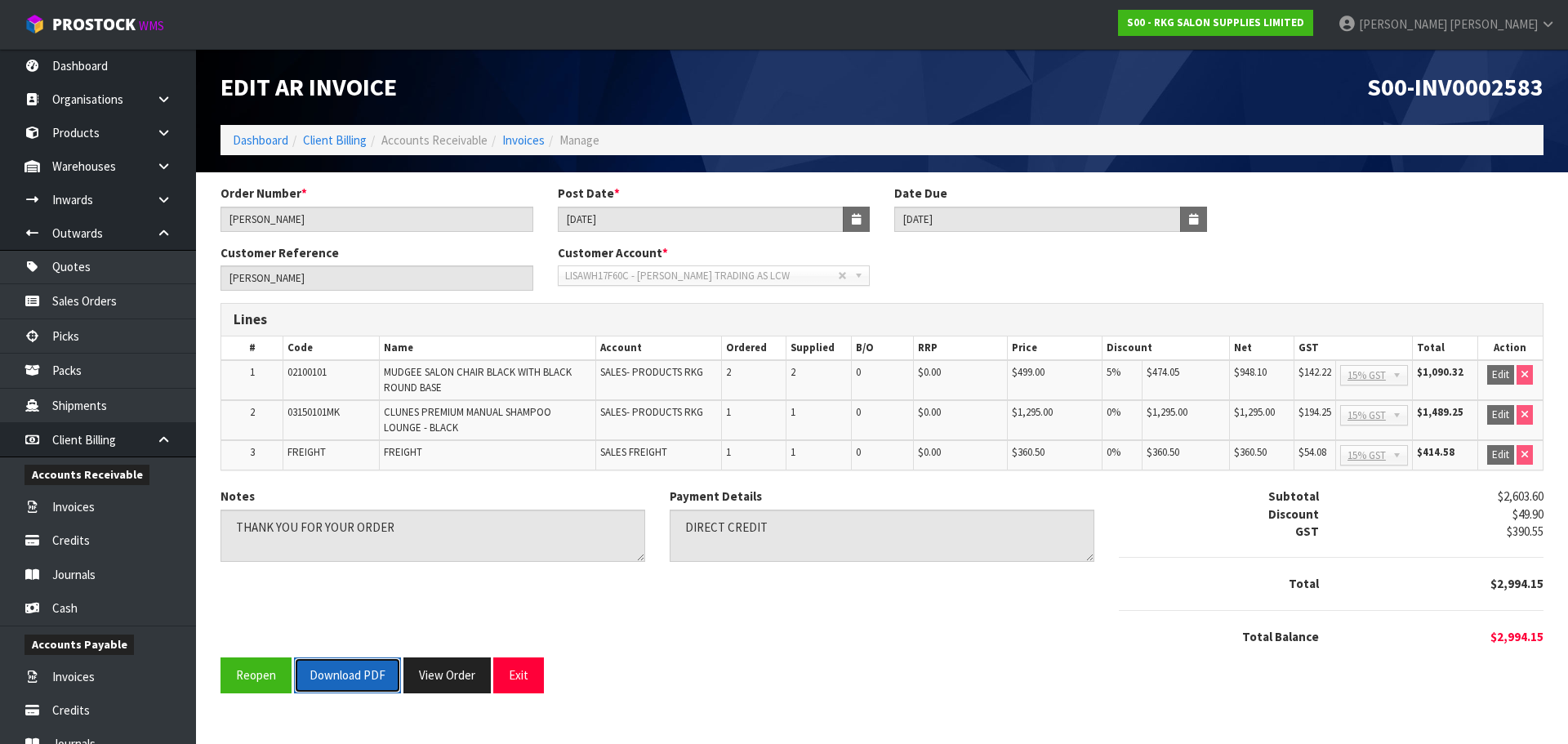
click at [355, 675] on button "Download PDF" at bounding box center [348, 675] width 107 height 35
click at [532, 677] on button "Exit" at bounding box center [518, 675] width 50 height 35
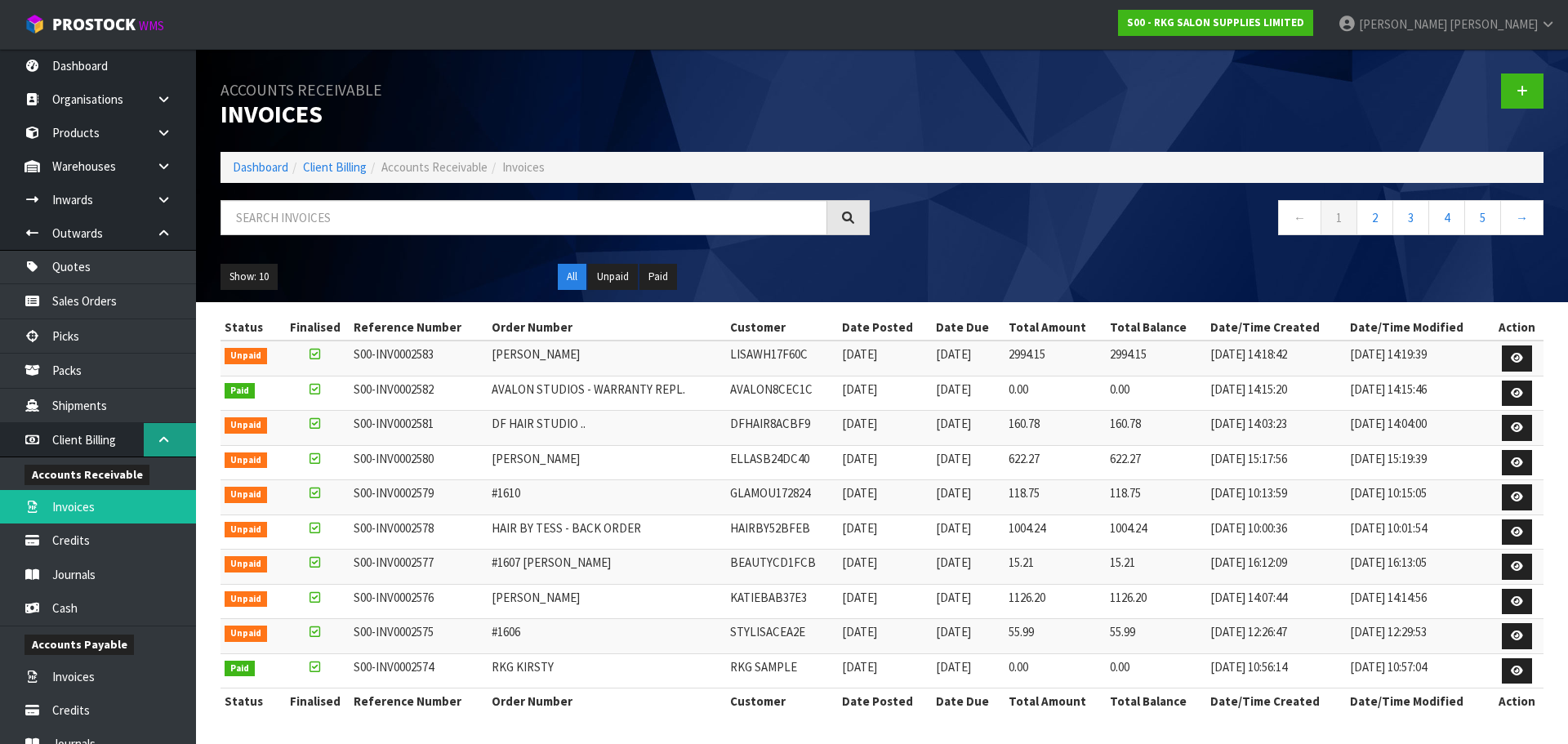
click at [163, 443] on icon at bounding box center [164, 440] width 16 height 13
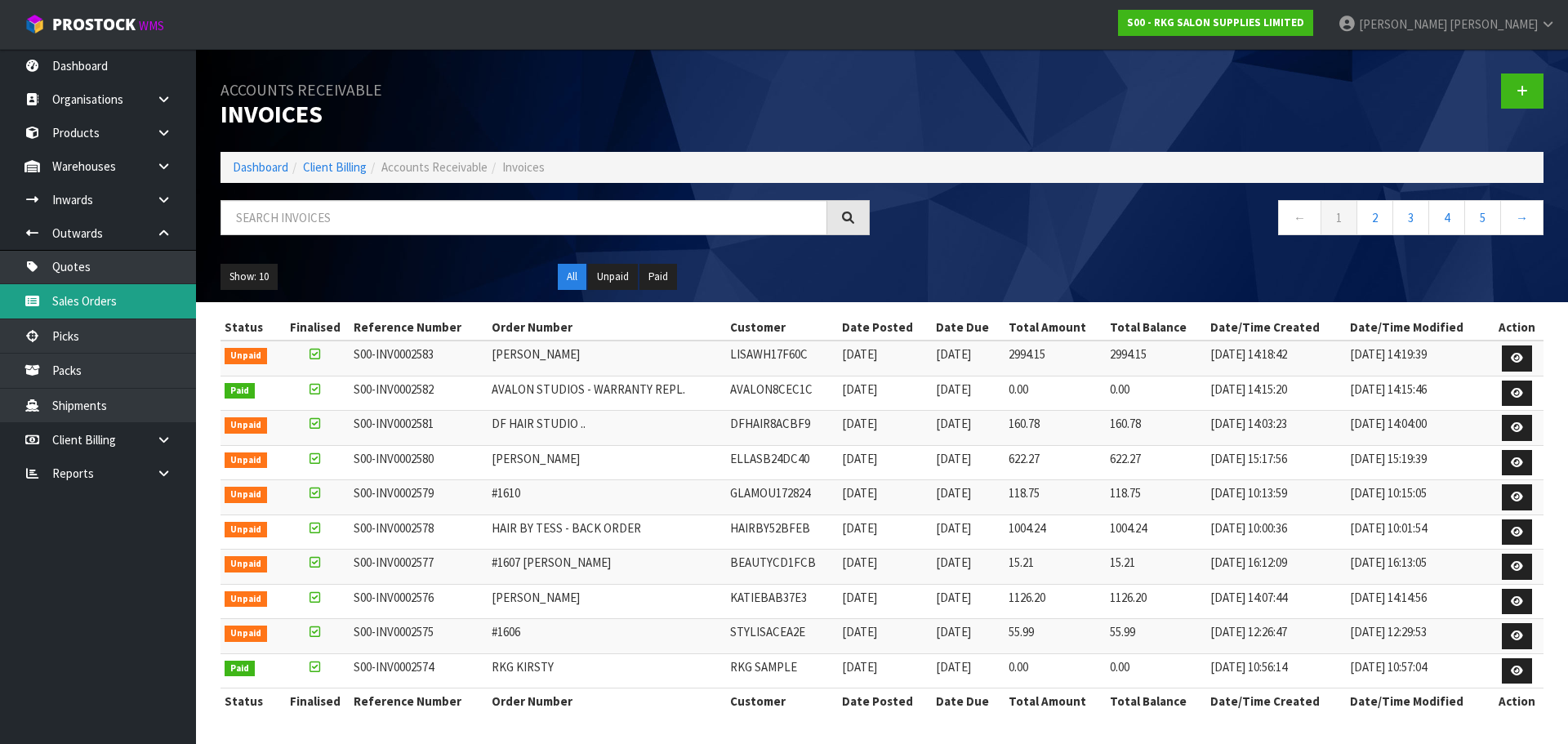
click at [106, 303] on link "Sales Orders" at bounding box center [98, 301] width 196 height 34
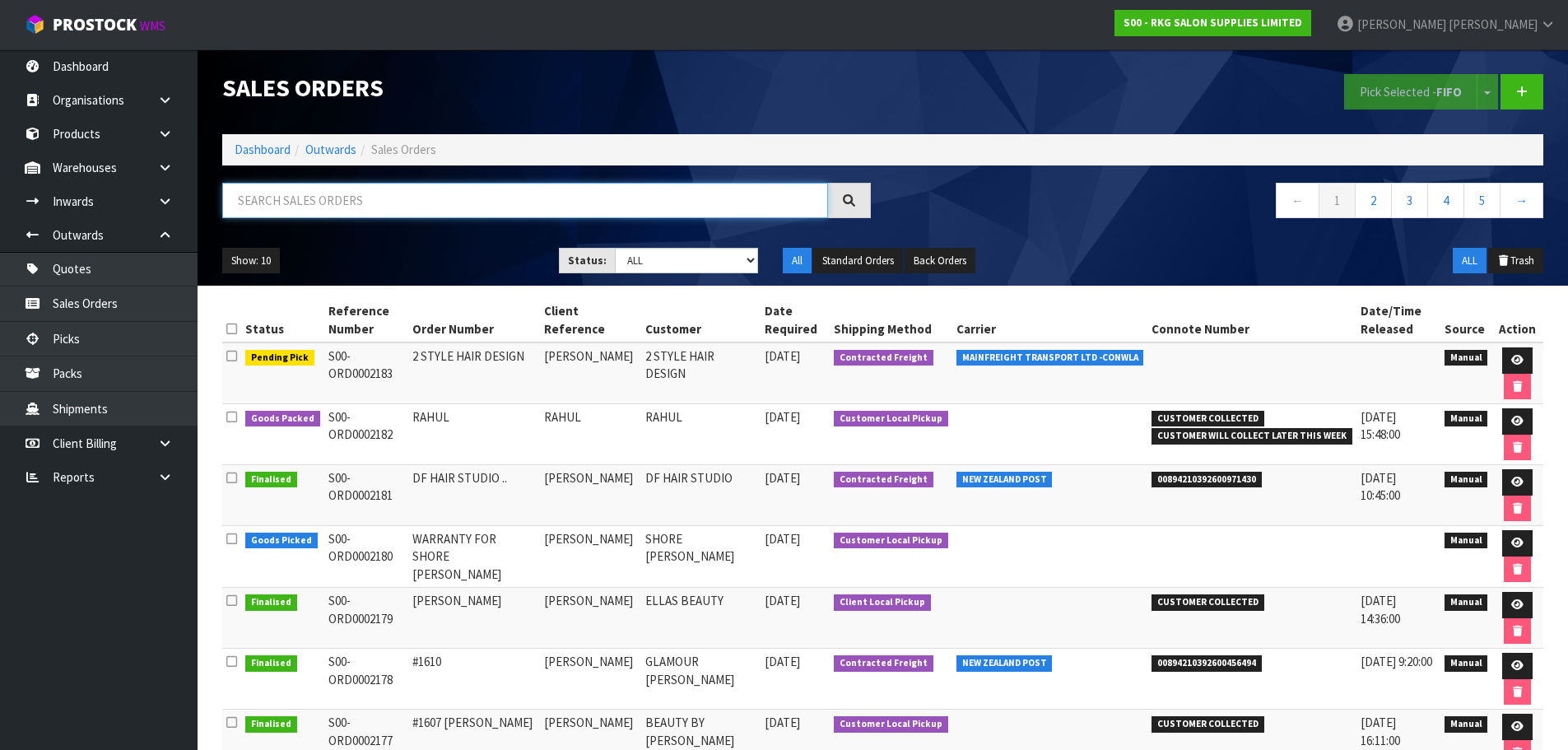
click at [323, 196] on input "text" at bounding box center [525, 200] width 606 height 36
type input "LUDO"
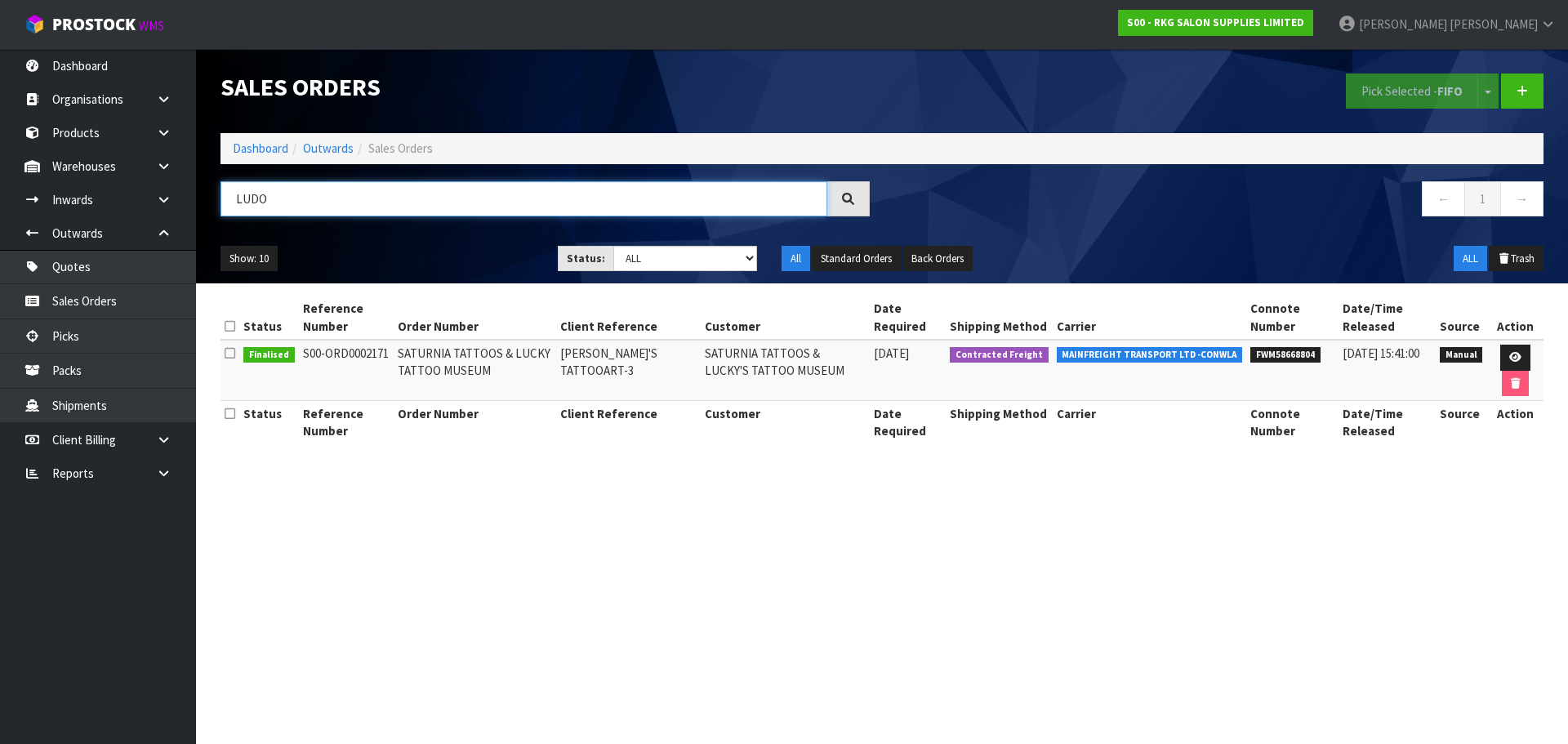
drag, startPoint x: 247, startPoint y: 198, endPoint x: 223, endPoint y: 198, distance: 24.0
click at [223, 198] on input "LUDO" at bounding box center [524, 199] width 607 height 35
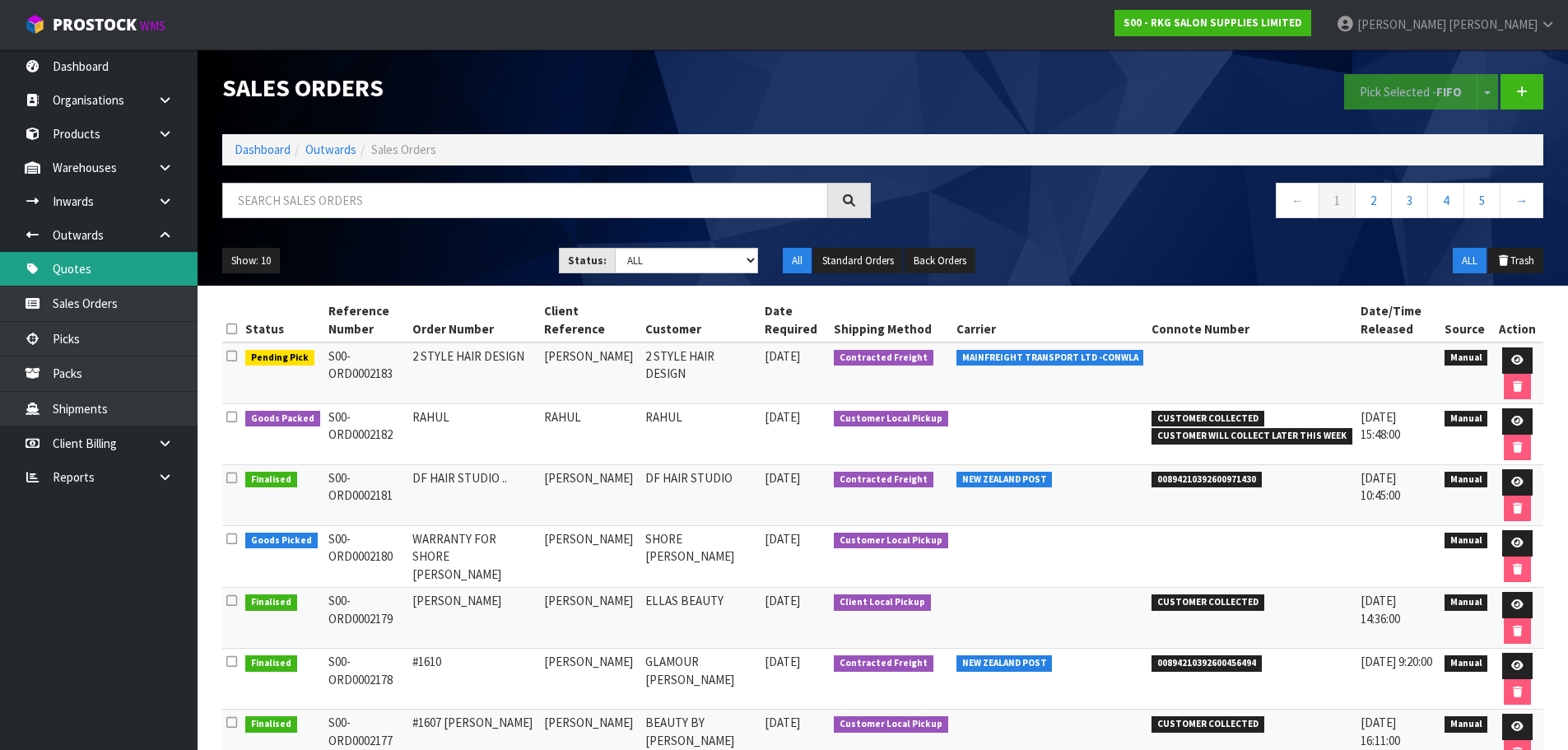
drag, startPoint x: 85, startPoint y: 274, endPoint x: 112, endPoint y: 272, distance: 27.1
click at [85, 274] on link "Quotes" at bounding box center [99, 269] width 198 height 34
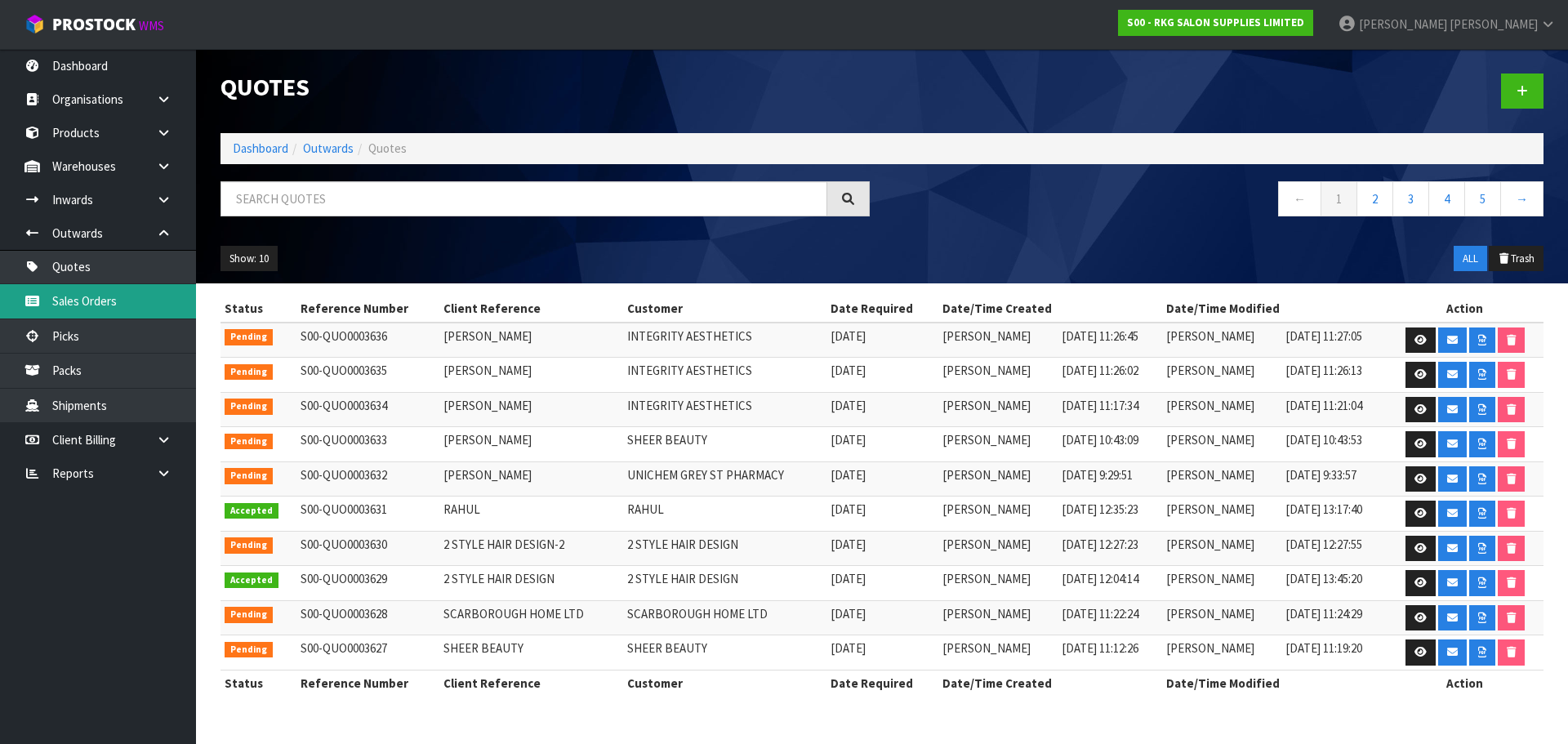
click at [91, 296] on link "Sales Orders" at bounding box center [98, 301] width 196 height 34
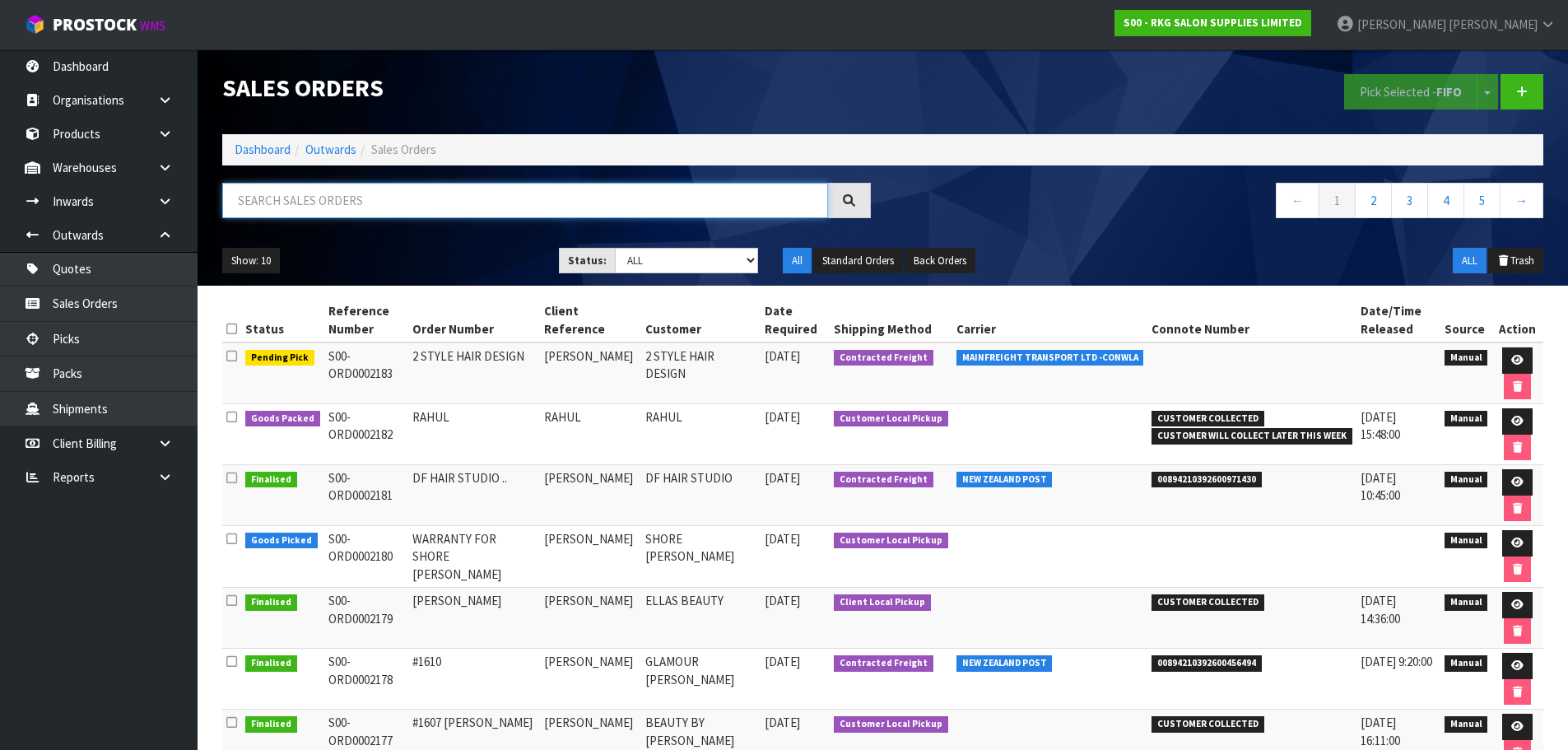
click at [351, 205] on input "text" at bounding box center [525, 200] width 606 height 36
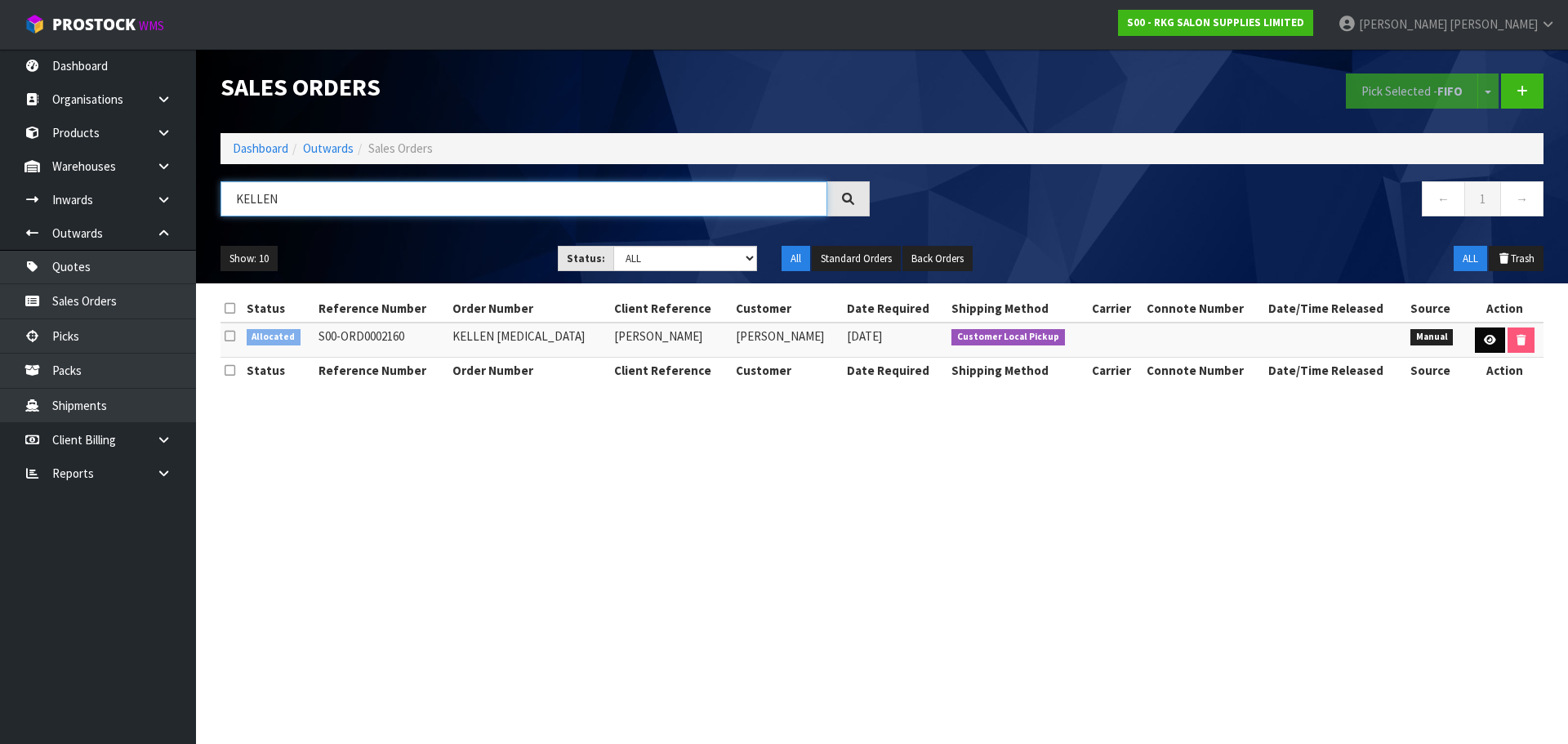
type input "KELLEN"
click at [1483, 344] on icon at bounding box center [1489, 340] width 13 height 11
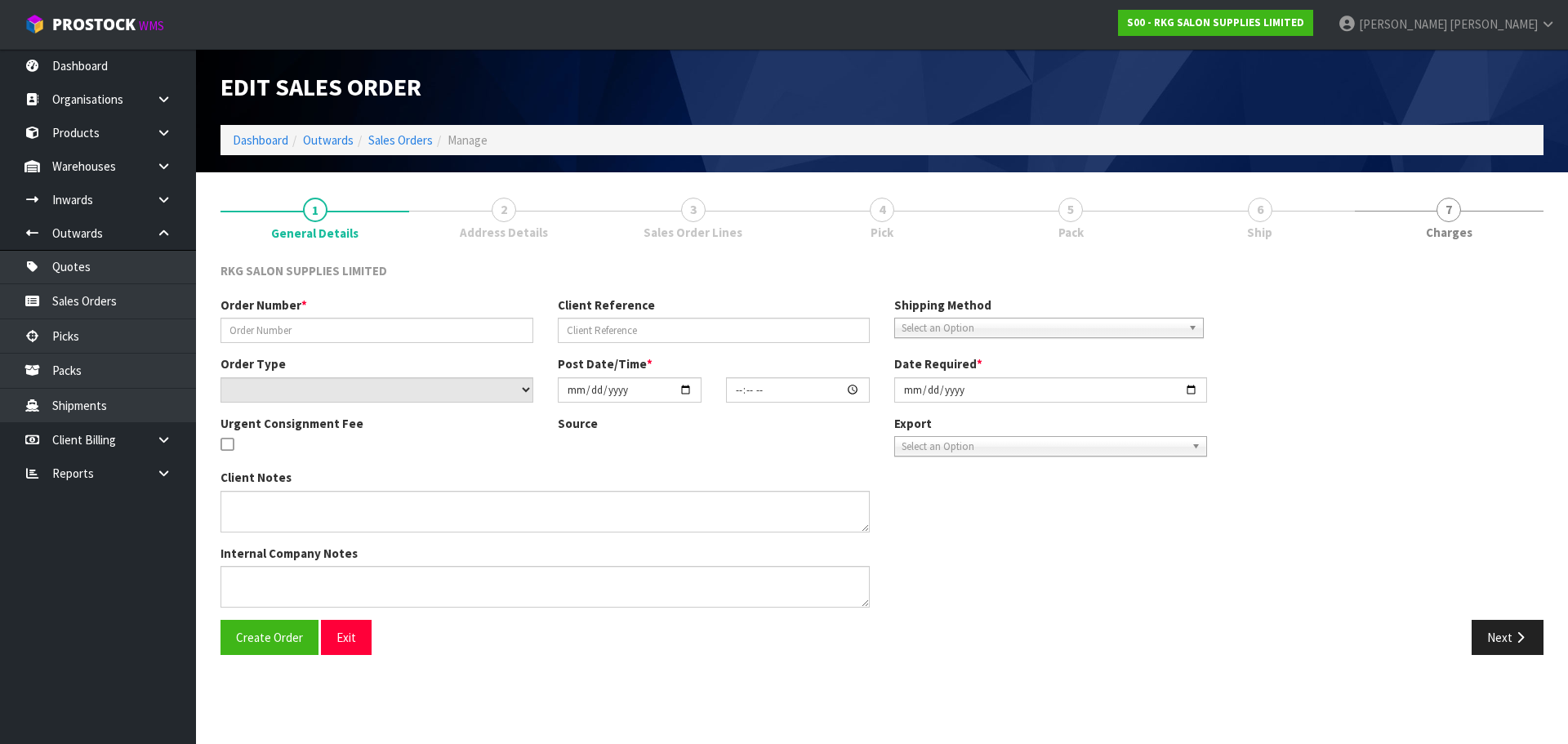
type input "KELLEN BSS"
type input "KELLEN TAMAKI"
select select "number:0"
type input "2025-09-09"
type input "00:00:00.000"
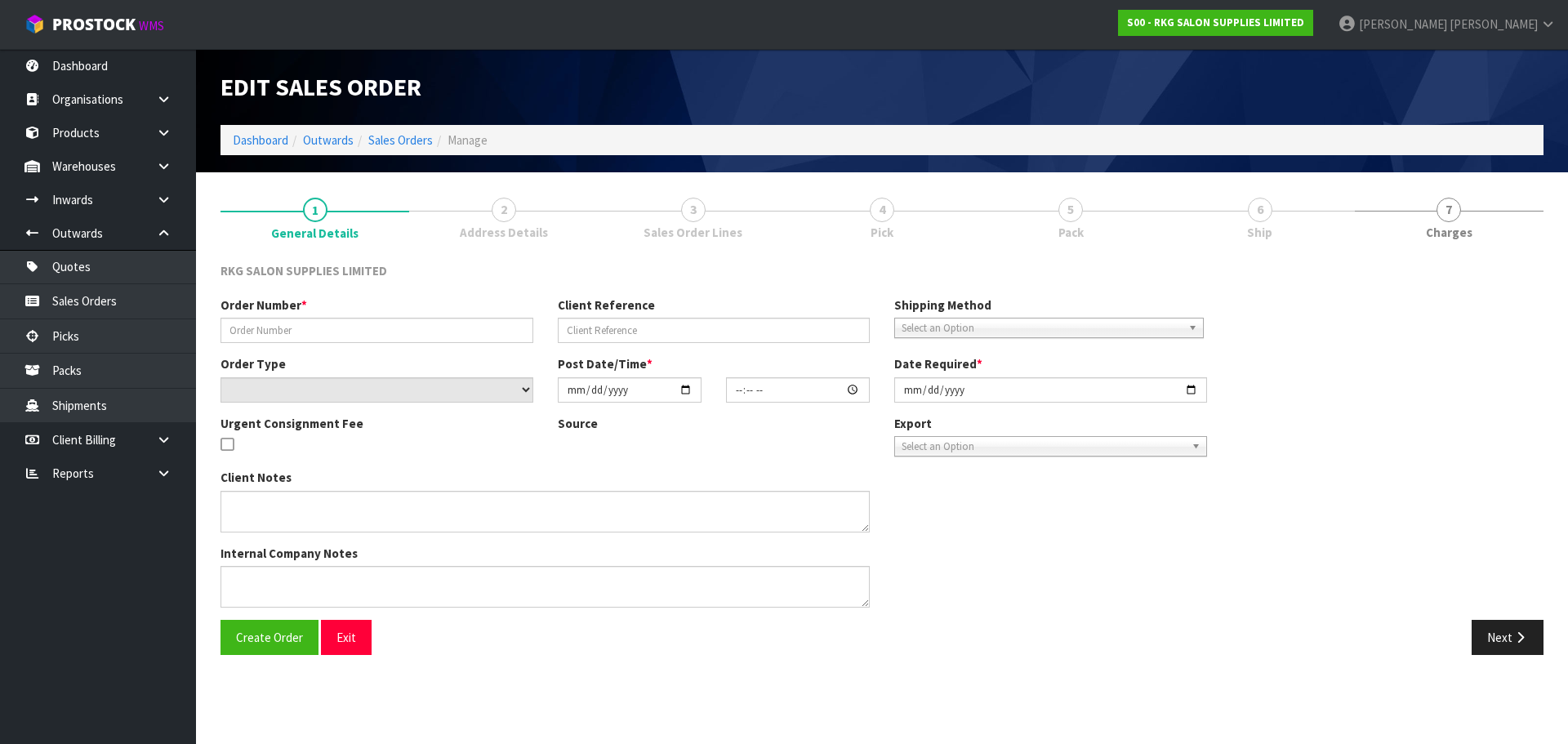
type input "2025-09-11"
type textarea "BEAUTY STARTER SET INCLUDE 1 X WELLINGTON BED, 1 X TROLLEY, 1 X STOOL"
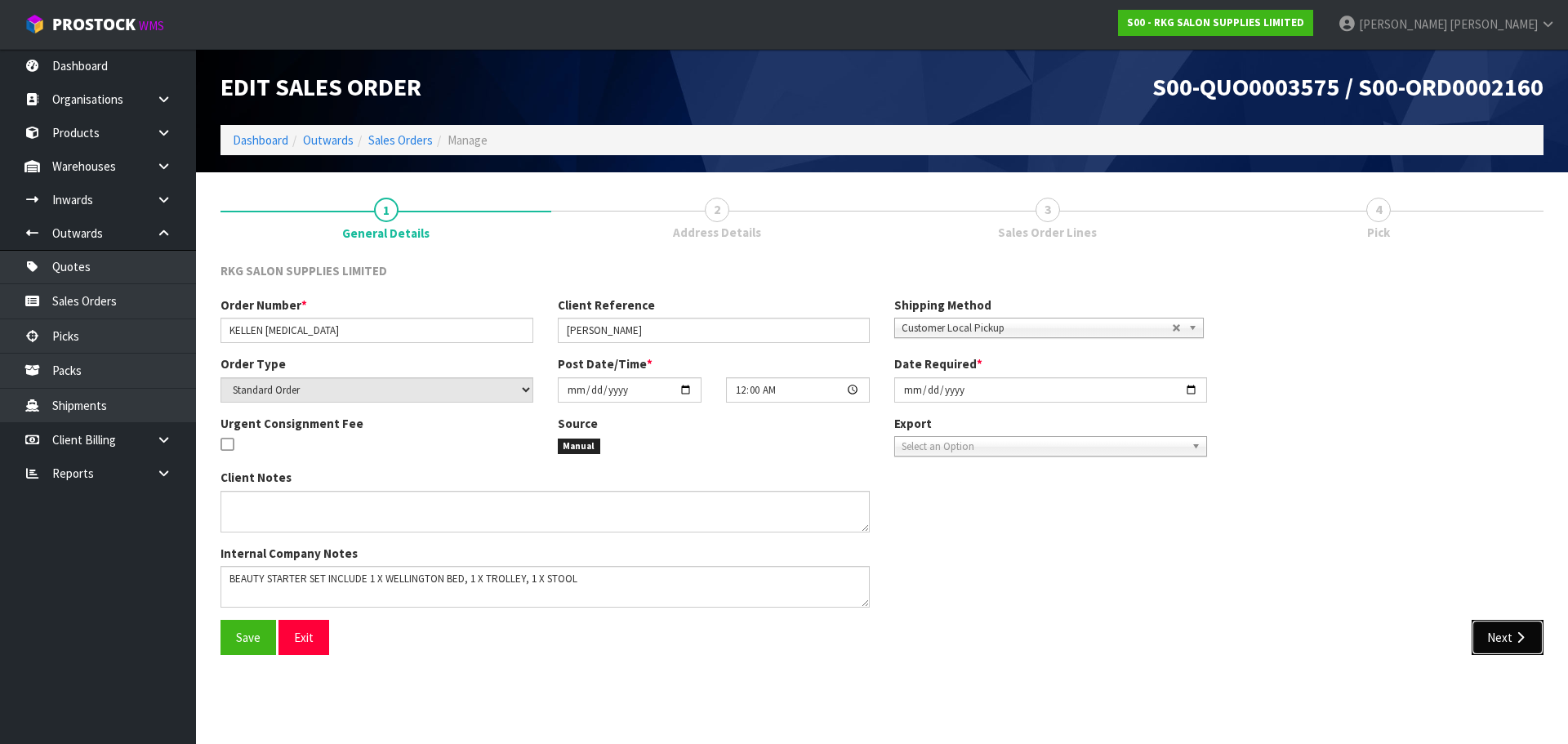
click at [1507, 640] on button "Next" at bounding box center [1508, 637] width 72 height 35
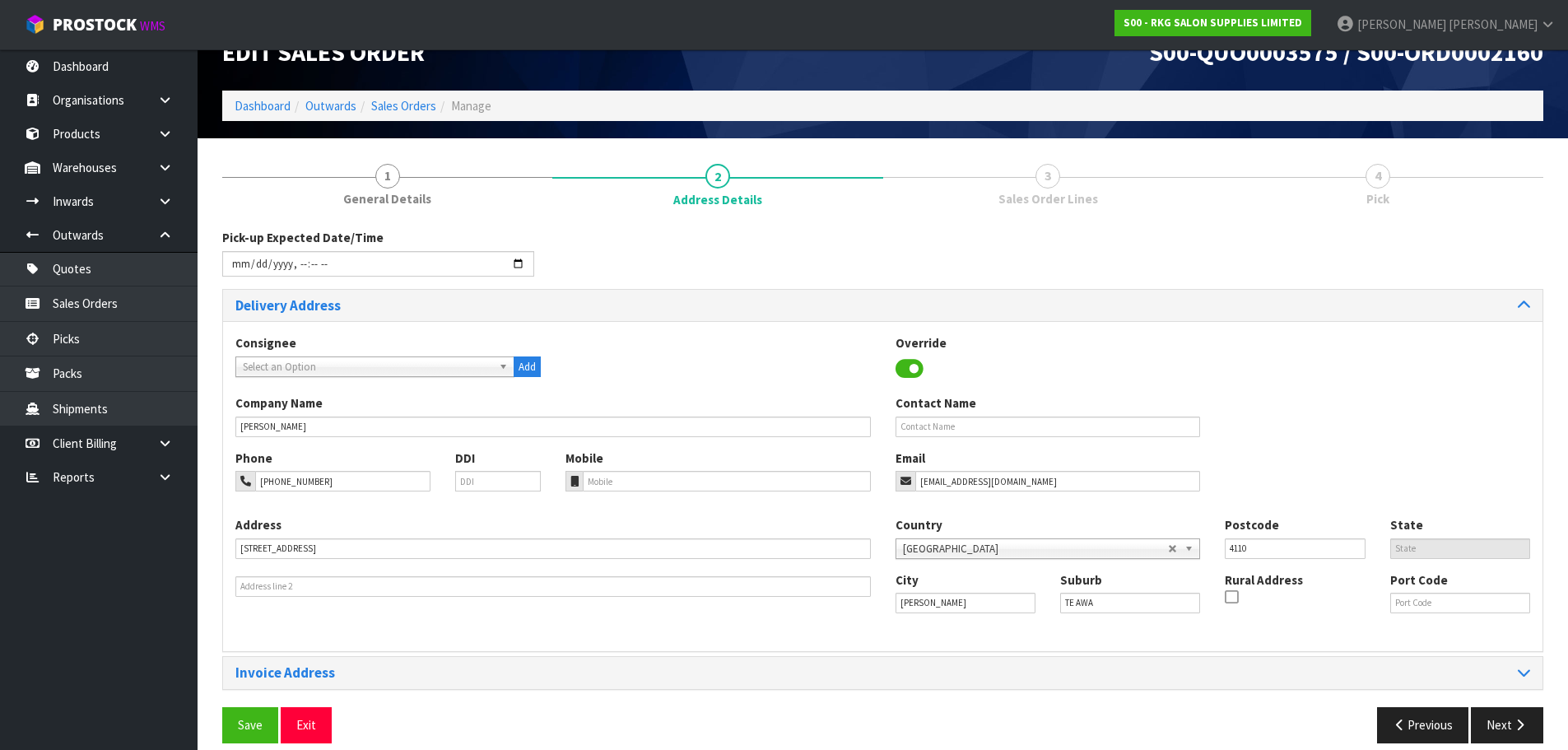
scroll to position [53, 0]
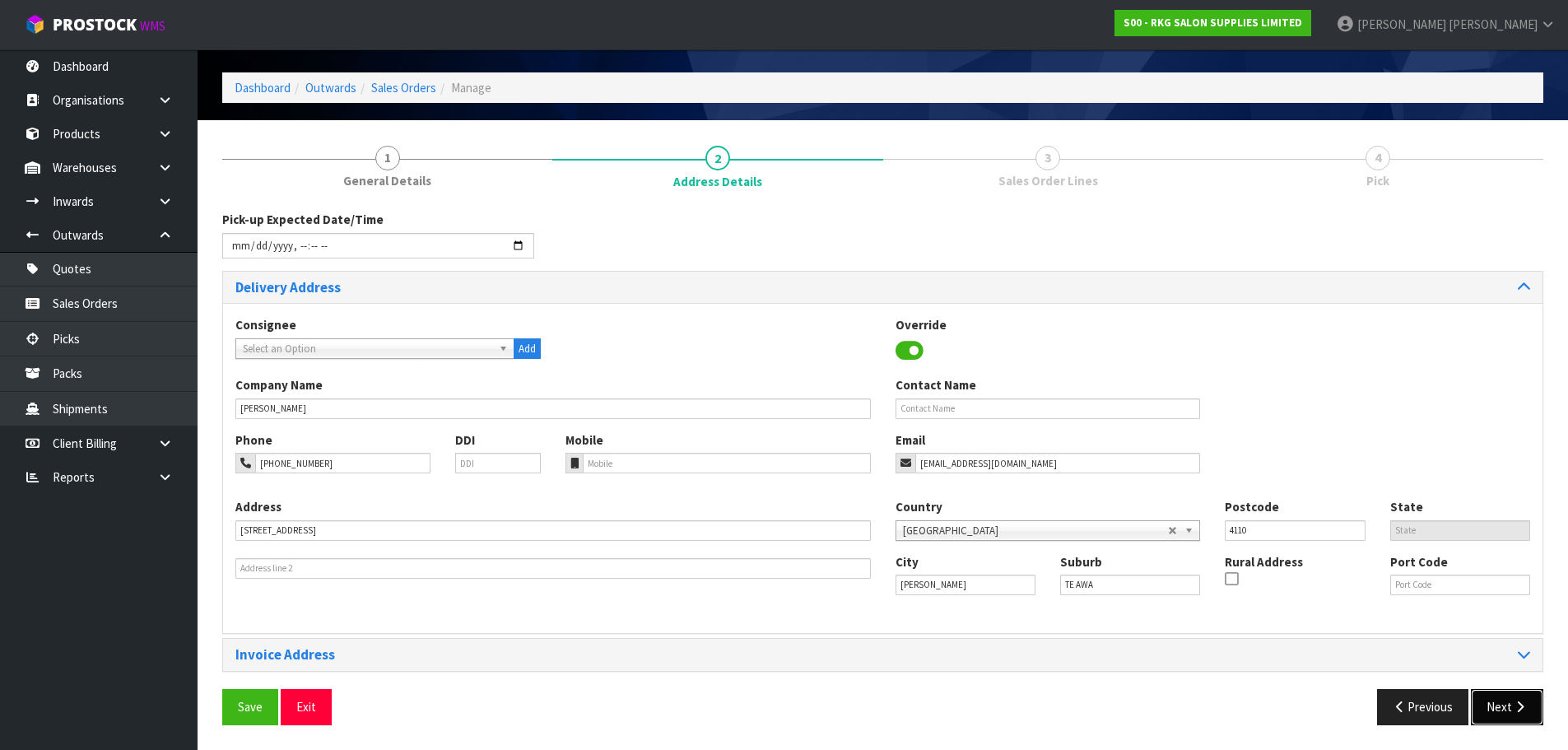
click at [1505, 703] on button "Next" at bounding box center [1507, 707] width 73 height 36
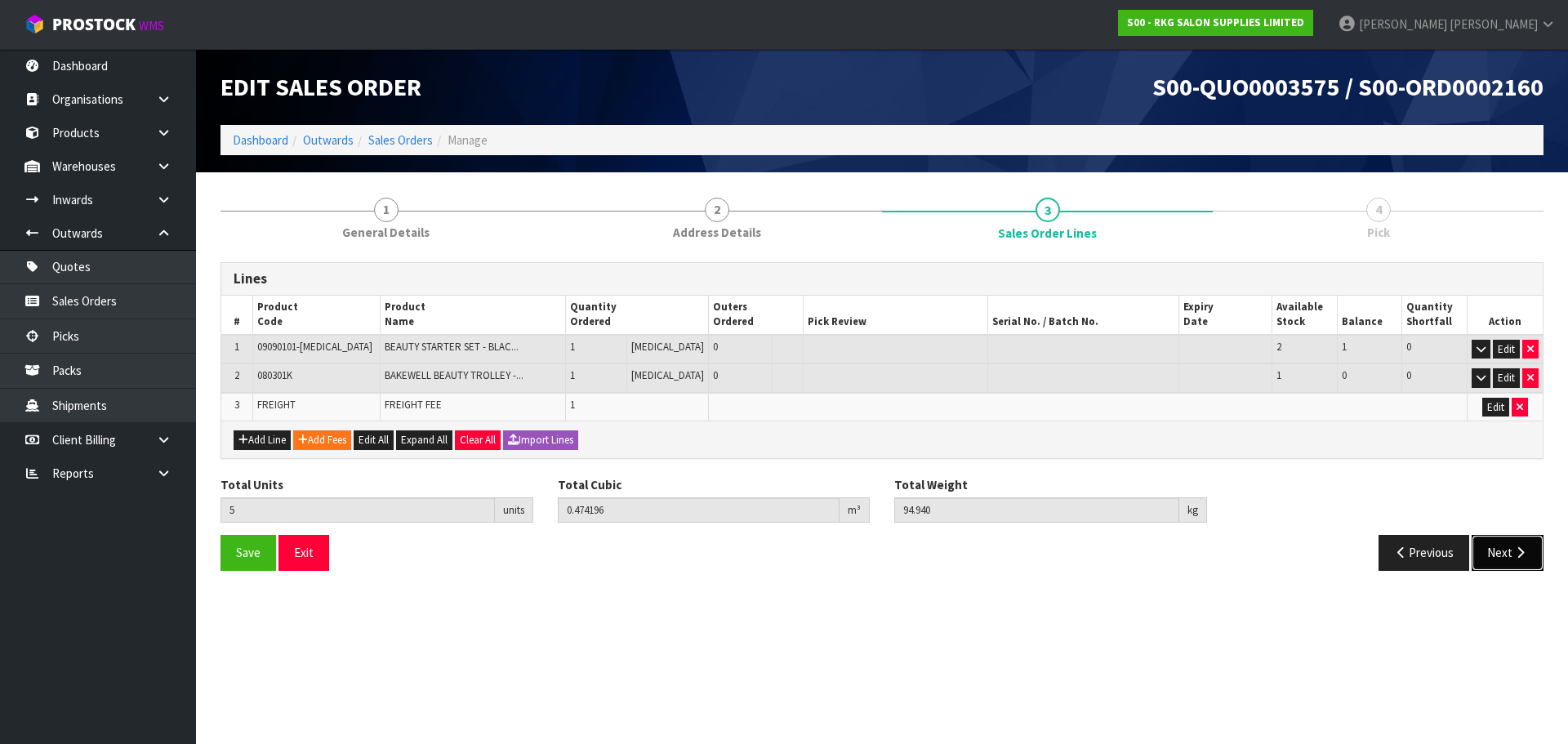
click at [1497, 552] on button "Next" at bounding box center [1508, 553] width 72 height 35
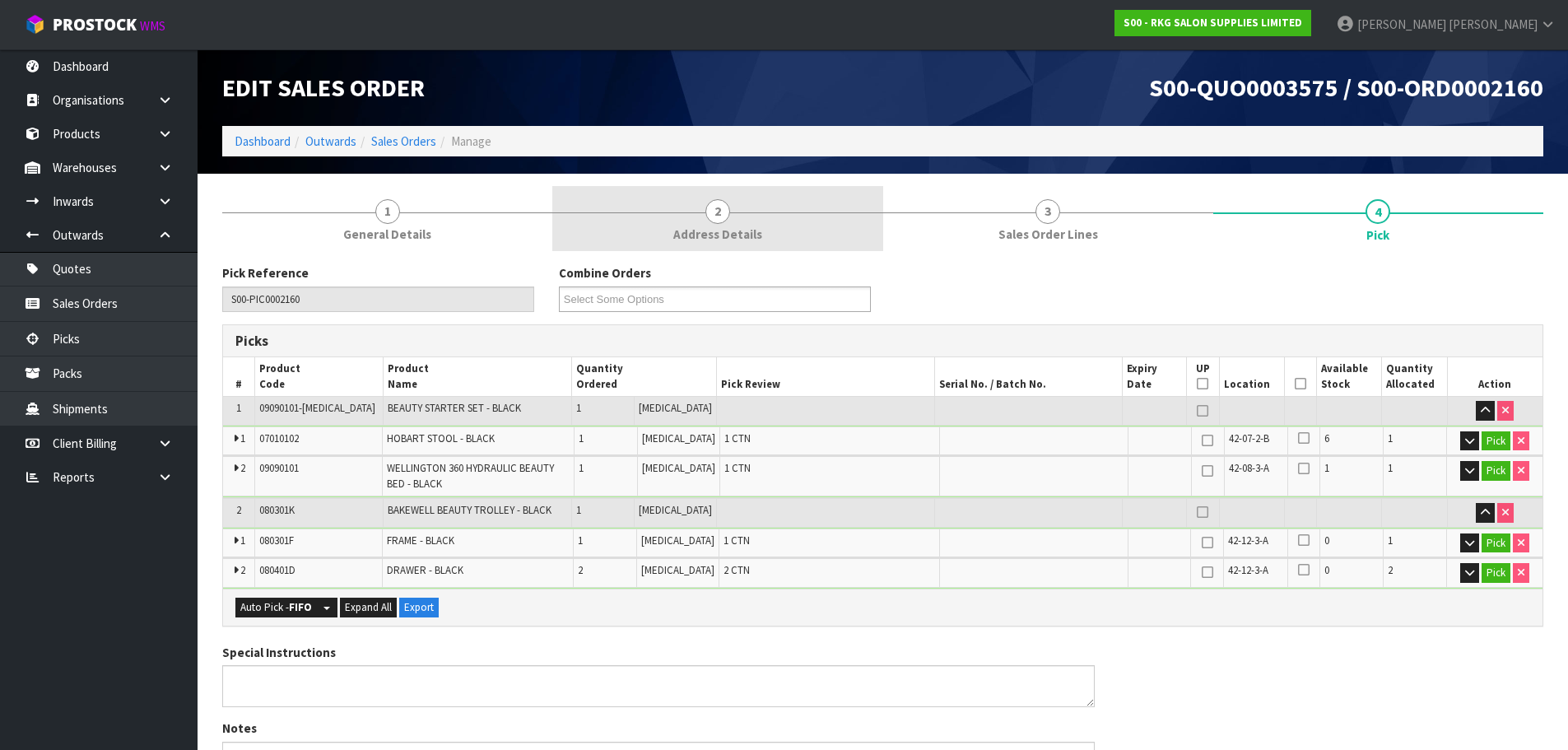
click at [719, 216] on span "2" at bounding box center [718, 211] width 25 height 25
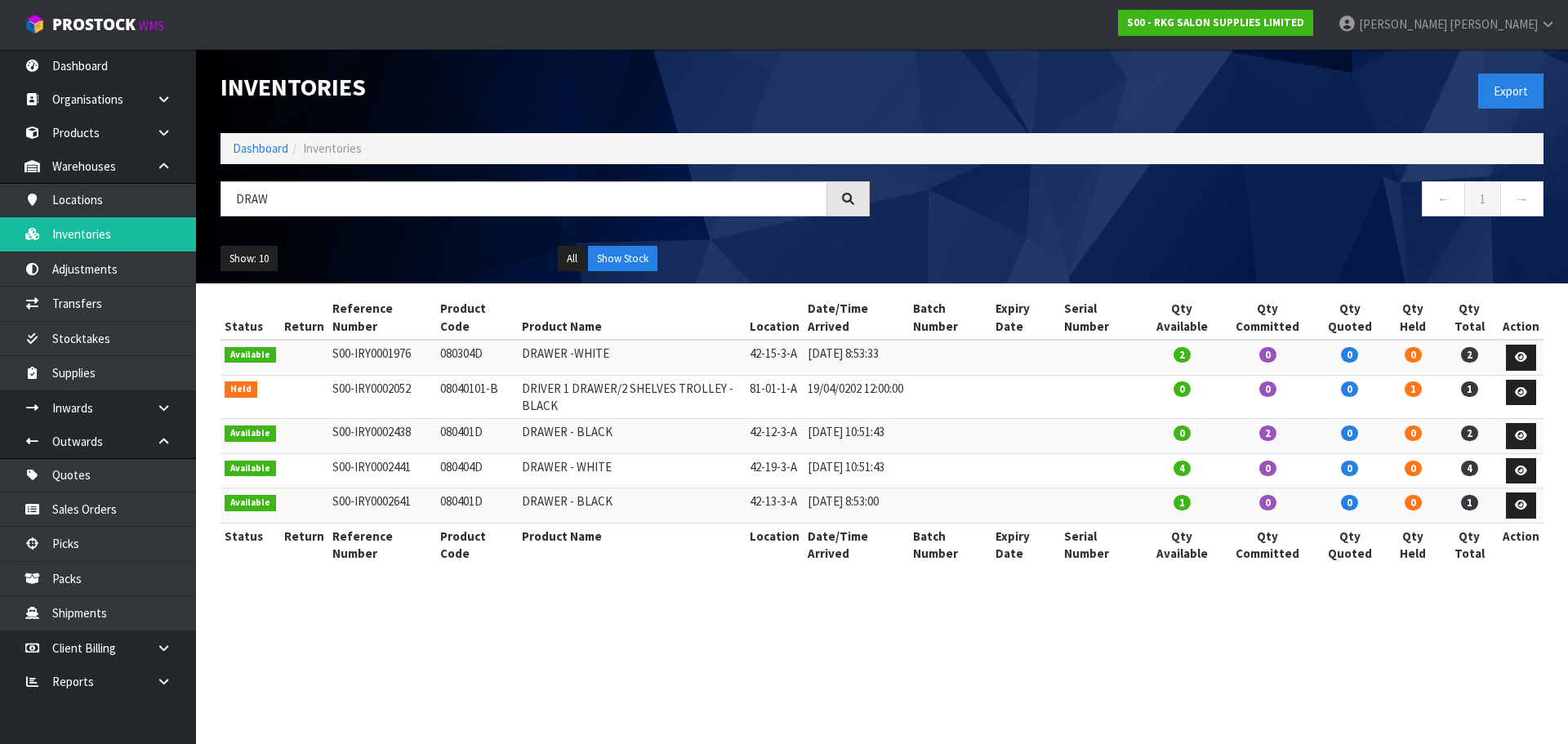
click at [211, 207] on div "DRAW" at bounding box center [544, 205] width 673 height 47
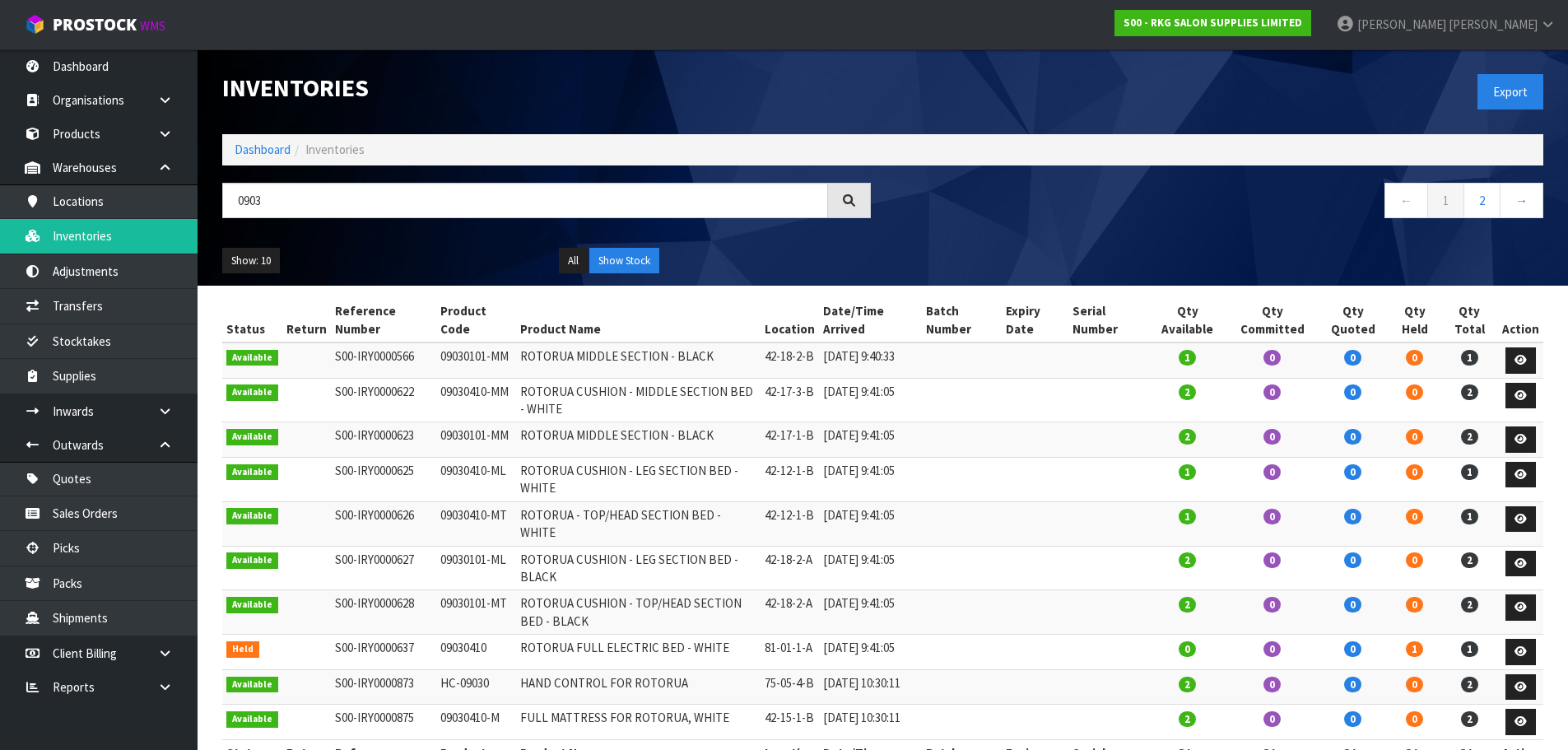
scroll to position [73, 0]
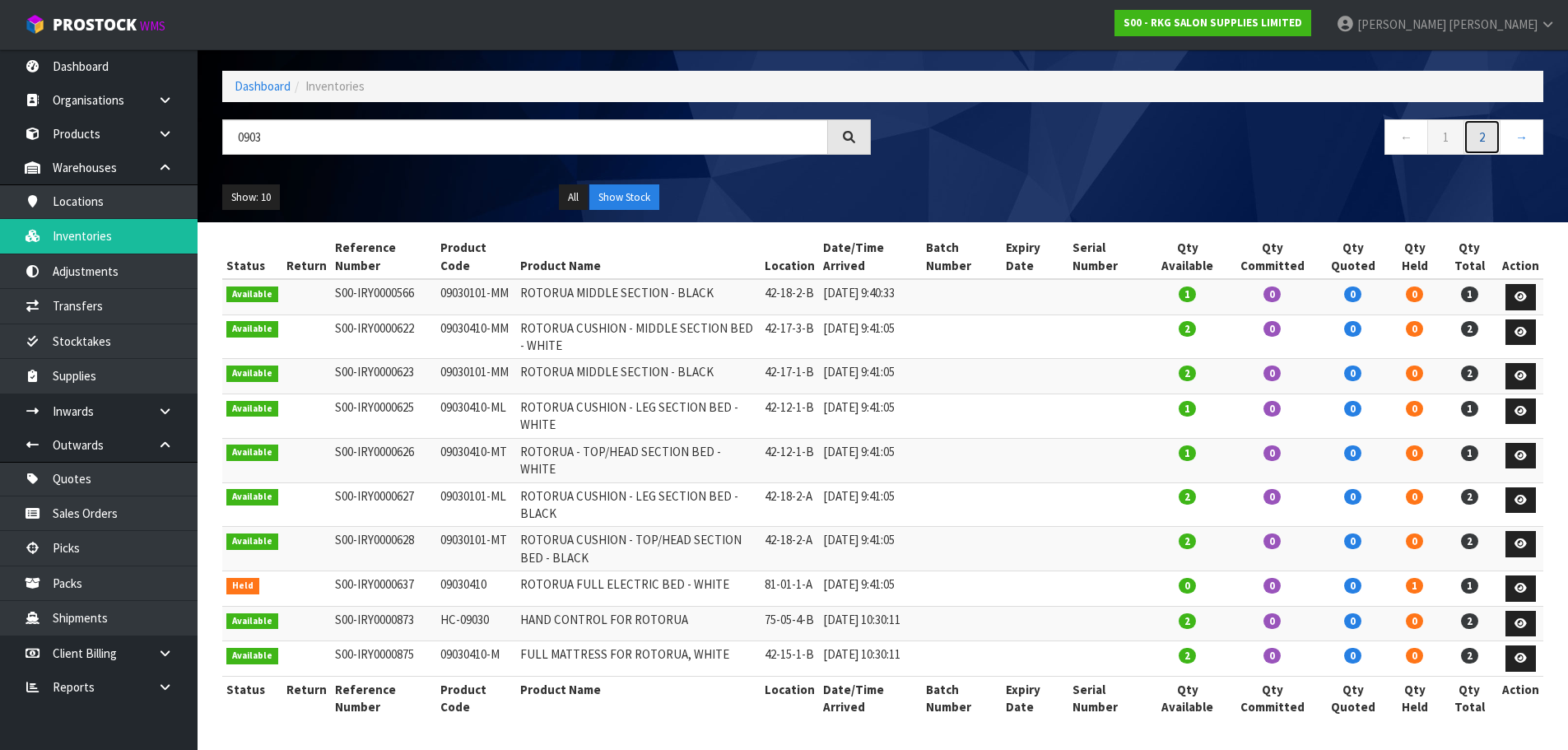
click at [1489, 138] on link "2" at bounding box center [1482, 137] width 37 height 36
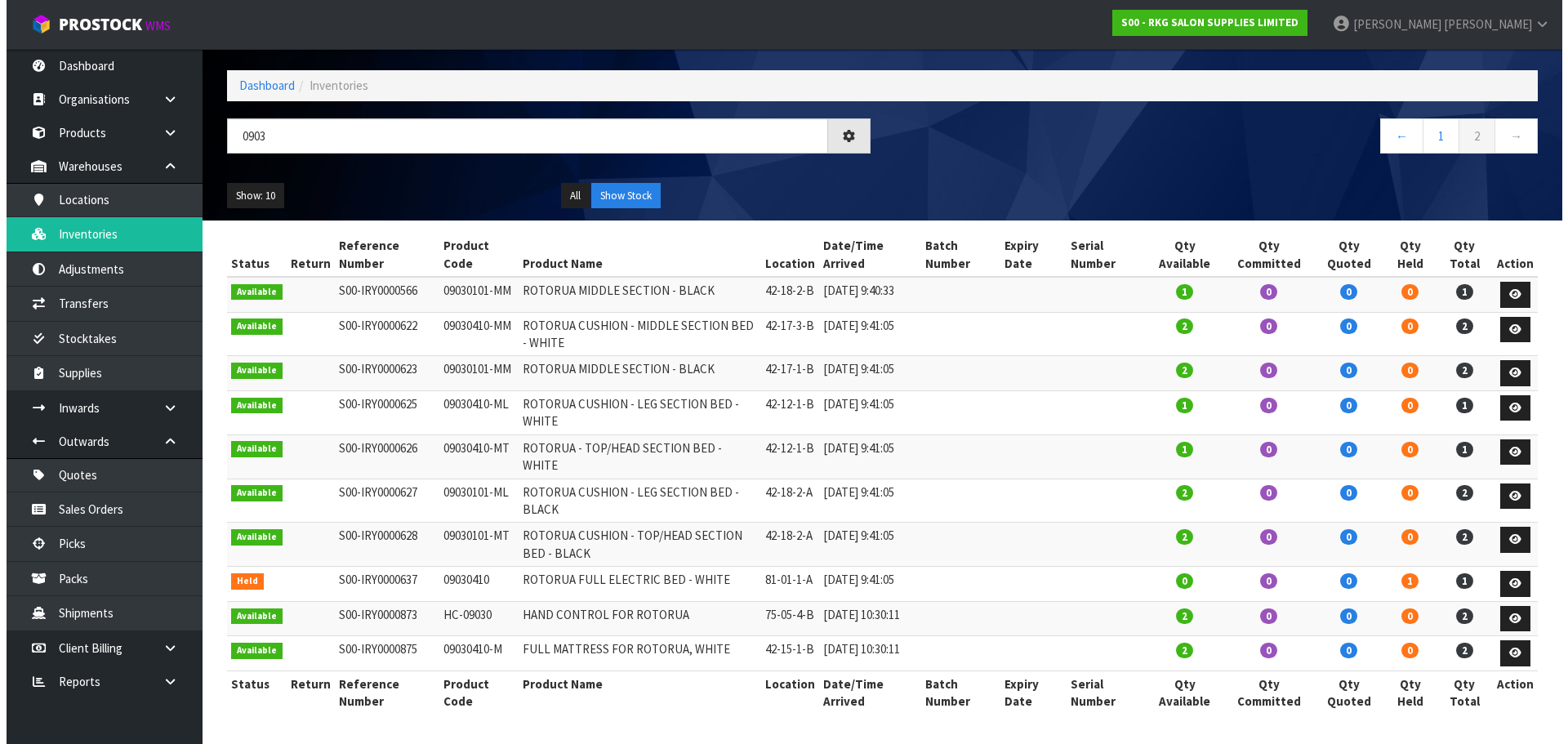
scroll to position [0, 0]
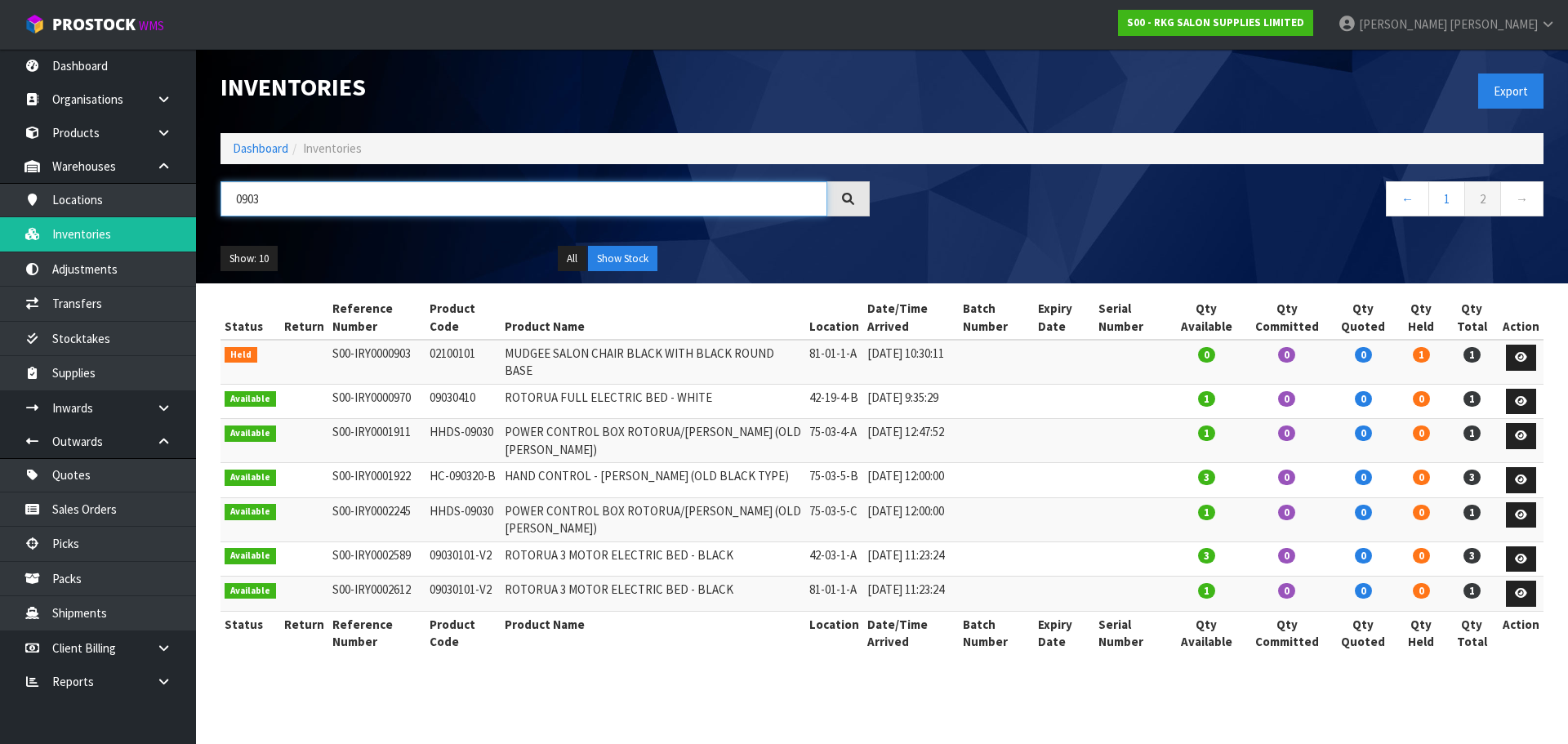
click at [321, 202] on input "0903" at bounding box center [524, 199] width 607 height 35
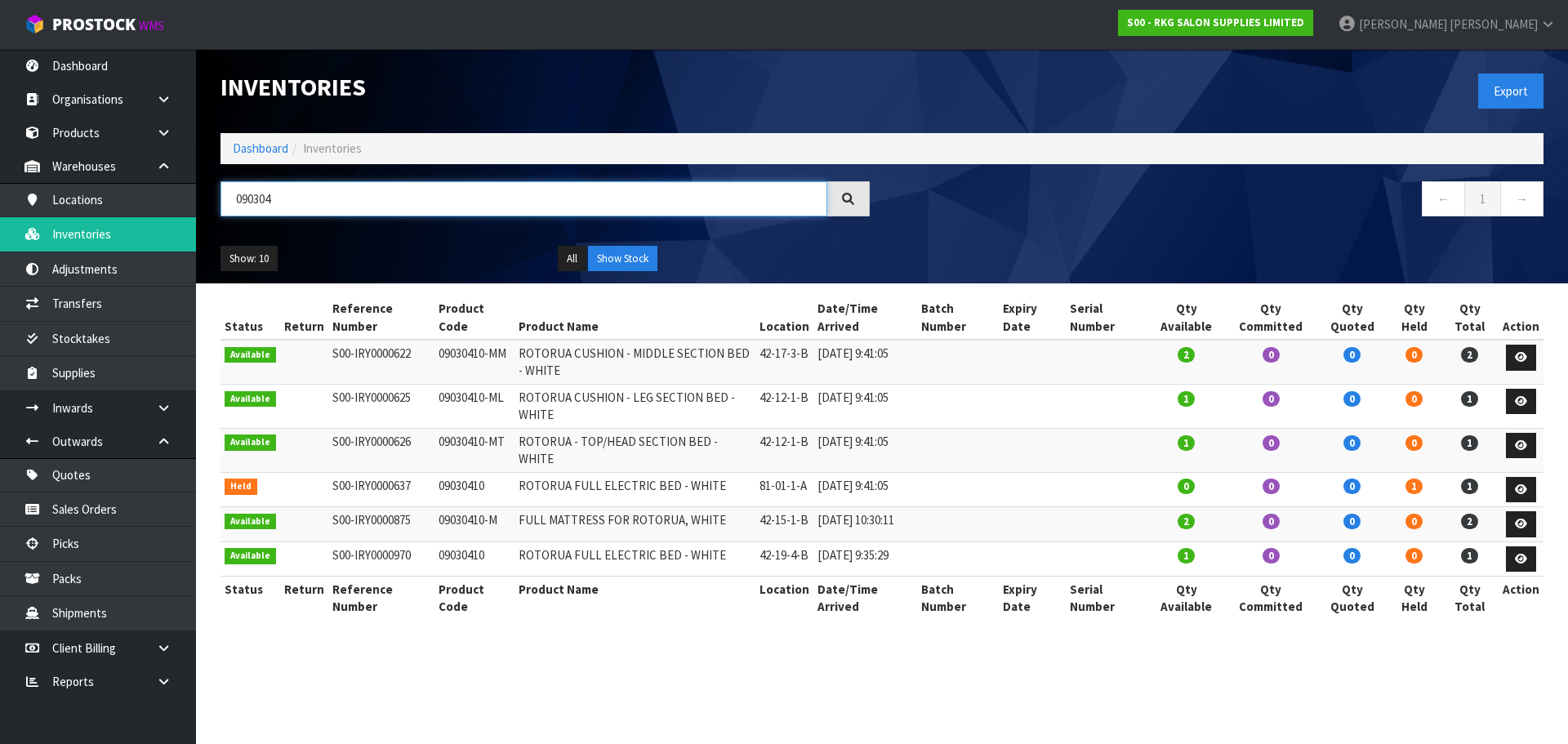
type input "090304"
click at [74, 141] on link "Products" at bounding box center [98, 133] width 196 height 34
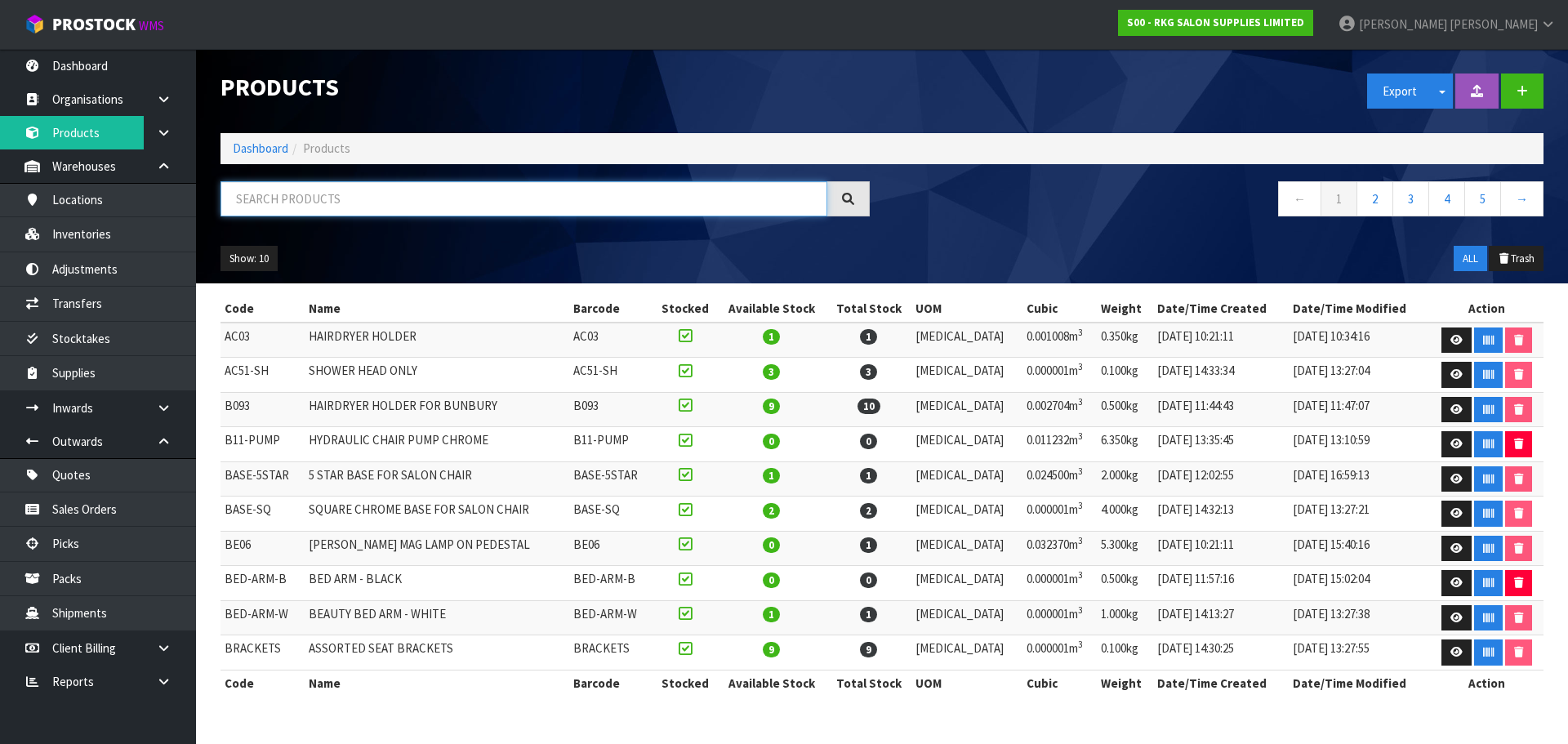
click at [299, 201] on input "text" at bounding box center [524, 199] width 607 height 35
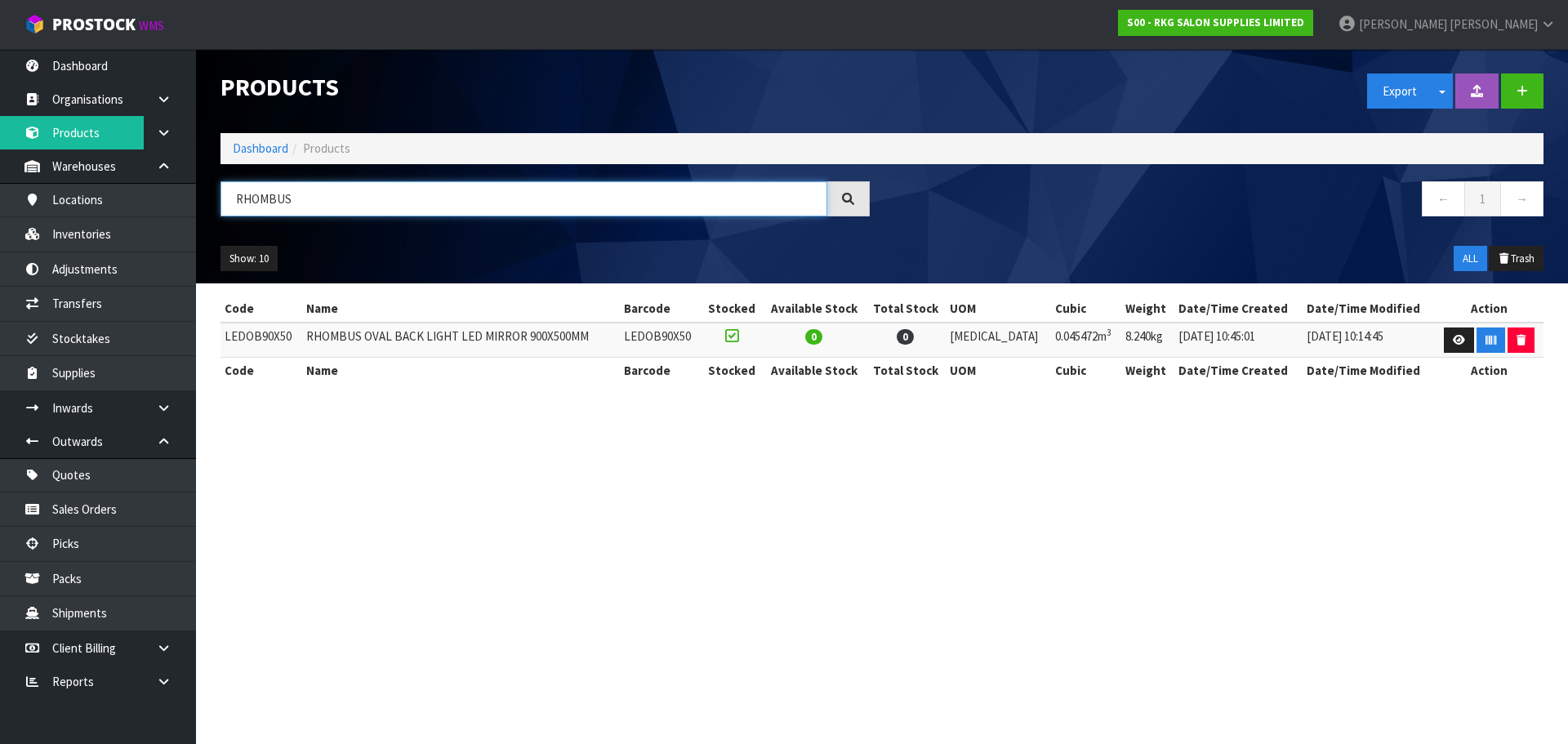
drag, startPoint x: 314, startPoint y: 202, endPoint x: 231, endPoint y: 219, distance: 84.7
click at [231, 219] on div "RHOMBUS" at bounding box center [544, 205] width 673 height 47
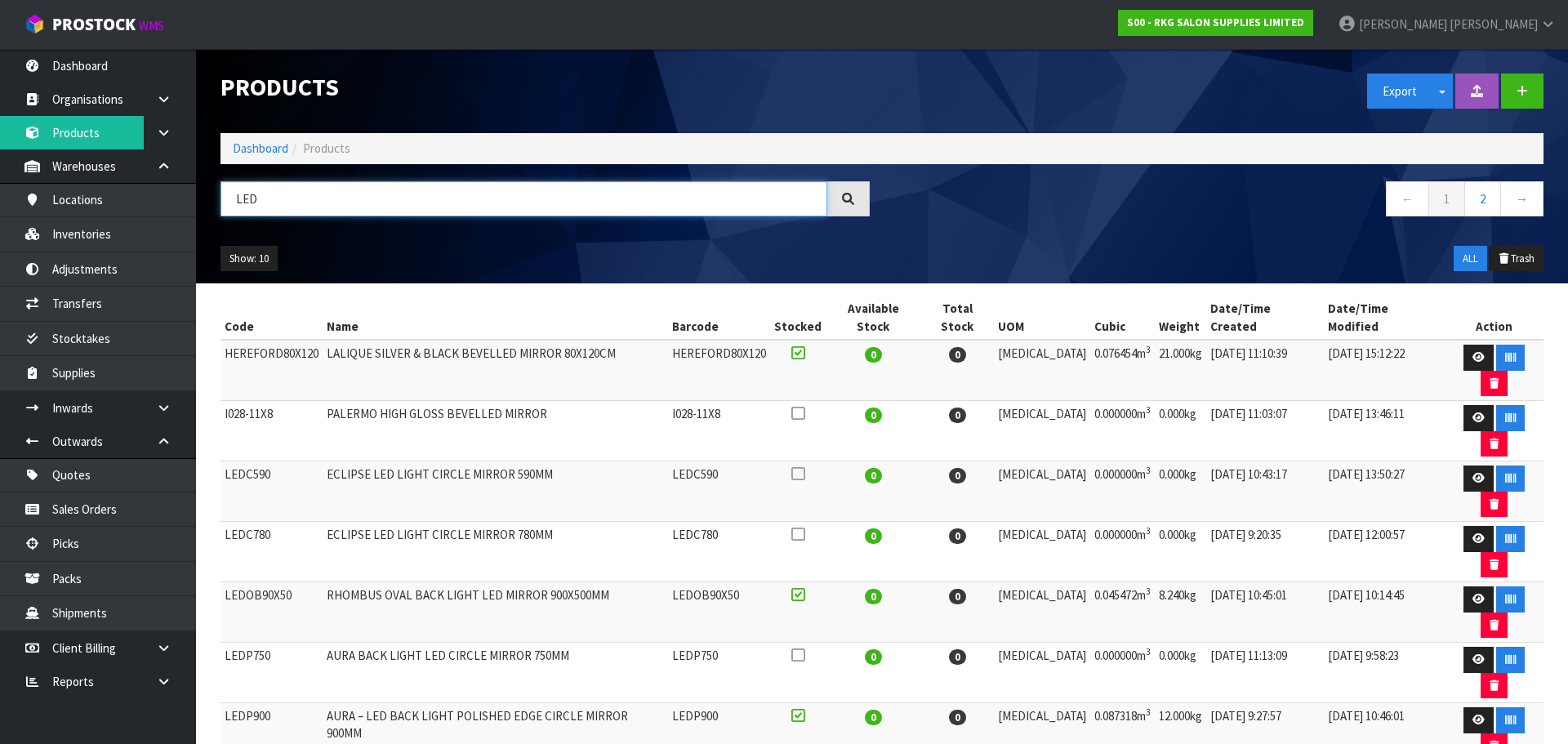
drag, startPoint x: 283, startPoint y: 198, endPoint x: 237, endPoint y: 206, distance: 46.7
click at [237, 206] on input "LED" at bounding box center [524, 199] width 607 height 35
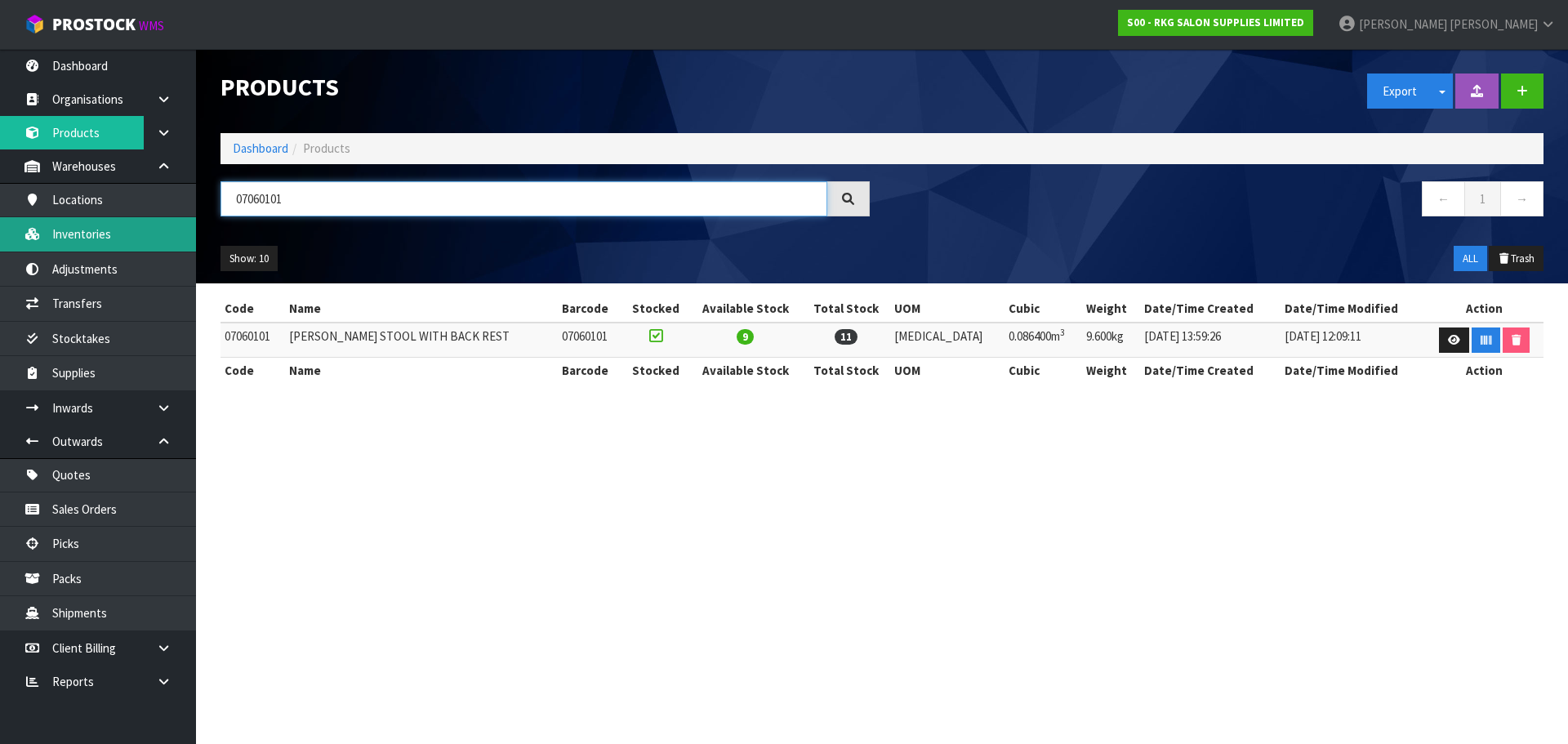
type input "07060101"
click at [101, 234] on link "Inventories" at bounding box center [98, 234] width 196 height 34
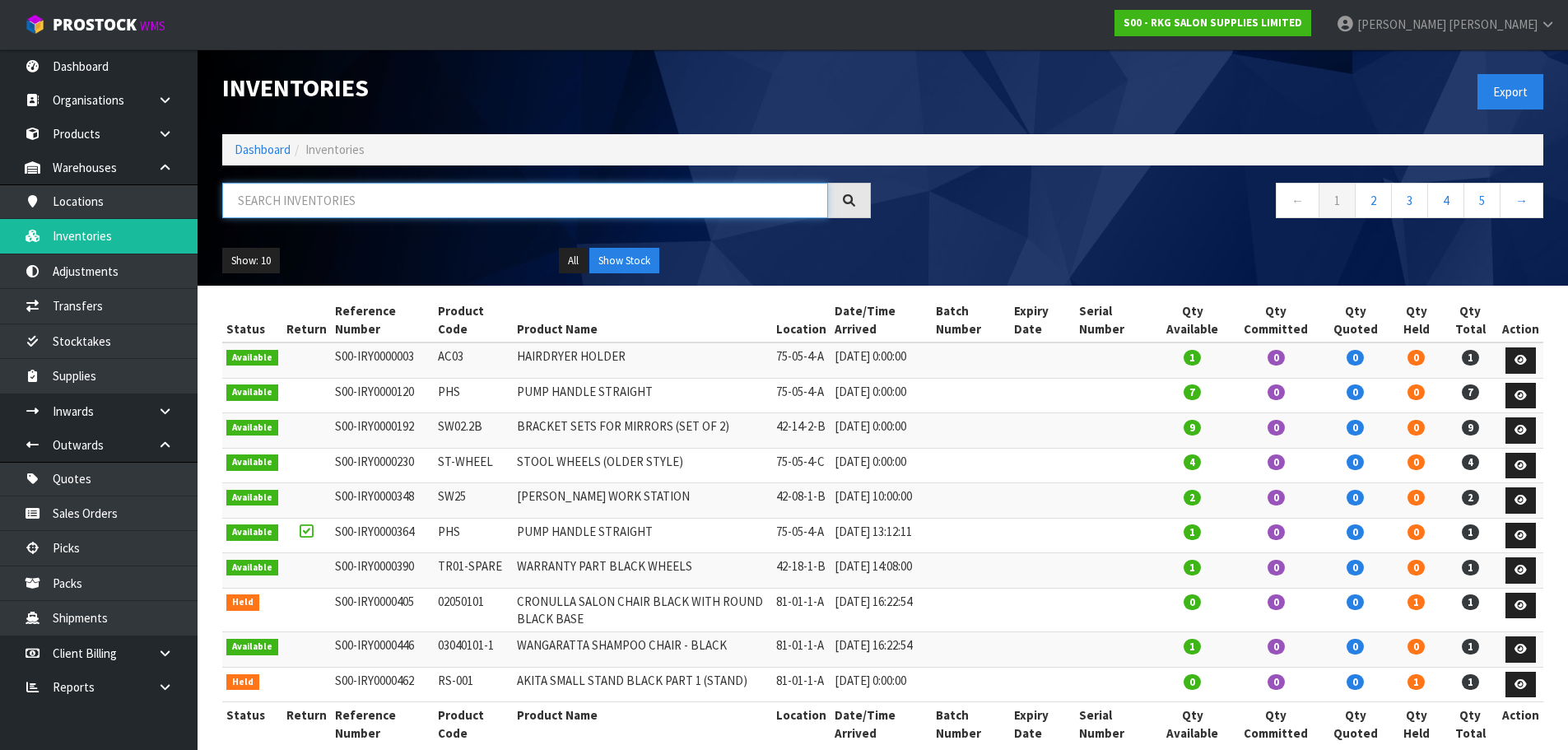
click at [301, 200] on input "text" at bounding box center [525, 200] width 606 height 36
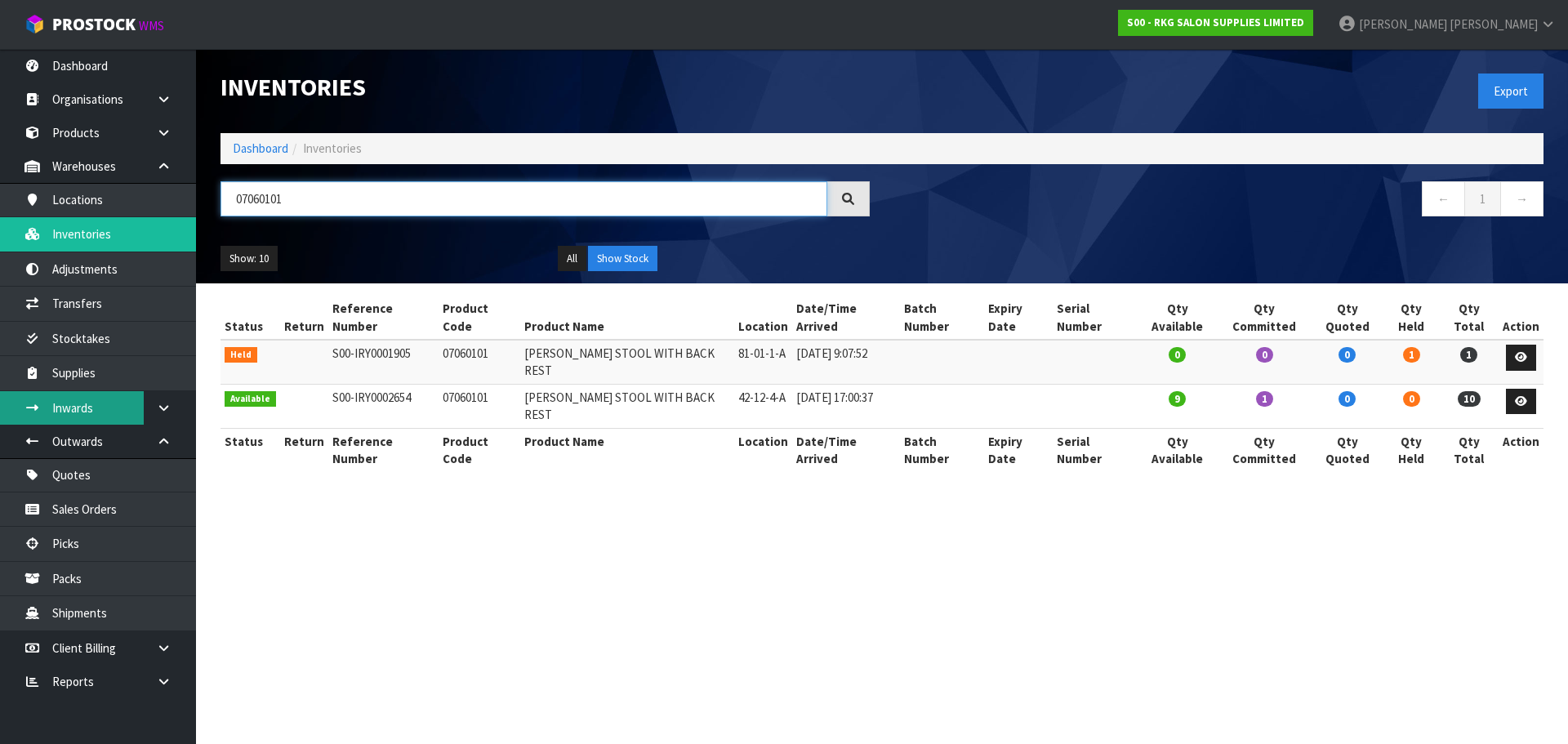
type input "07060101"
drag, startPoint x: 324, startPoint y: 193, endPoint x: 190, endPoint y: 192, distance: 134.0
click at [190, 192] on body "Toggle navigation ProStock WMS S00 - RKG SALON SUPPLIES LIMITED [PERSON_NAME] L…" at bounding box center [784, 372] width 1568 height 744
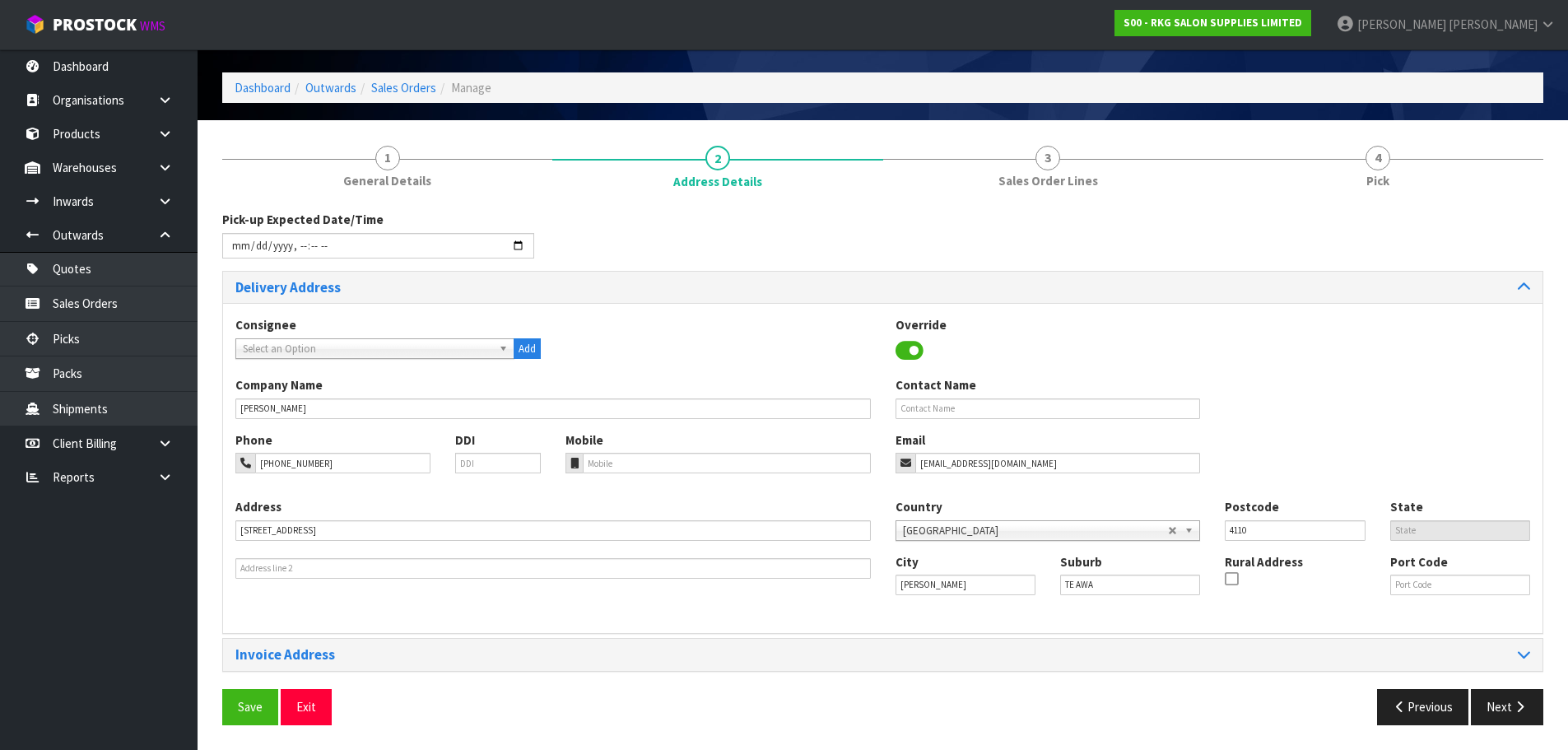
scroll to position [53, 0]
drag, startPoint x: 314, startPoint y: 708, endPoint x: 442, endPoint y: 601, distance: 166.8
click at [314, 708] on button "Exit" at bounding box center [306, 707] width 51 height 36
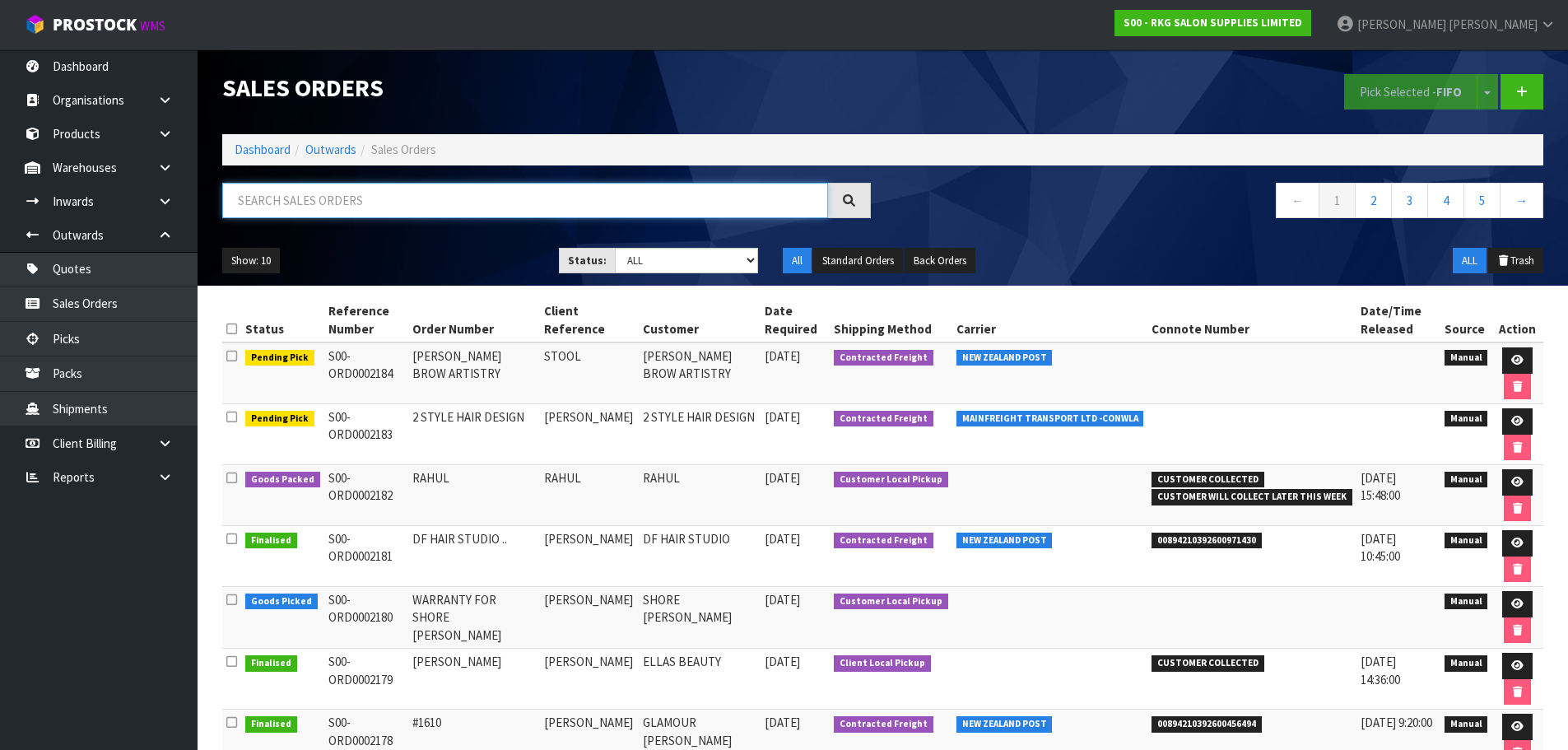
click at [309, 198] on input "text" at bounding box center [525, 200] width 606 height 36
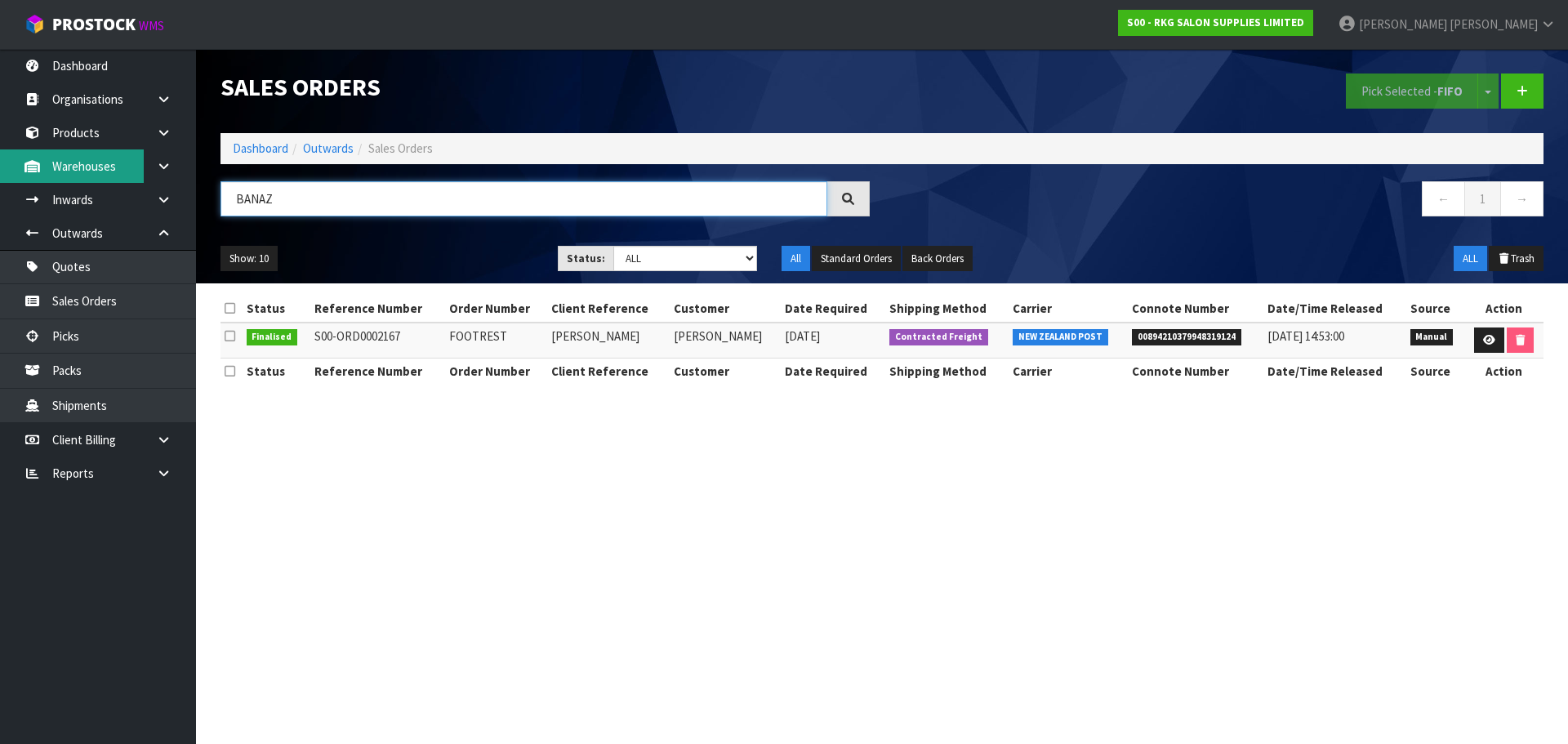
type input "BANAZ"
drag, startPoint x: 298, startPoint y: 196, endPoint x: 217, endPoint y: 200, distance: 81.1
click at [217, 200] on div "BANAZ" at bounding box center [544, 205] width 673 height 47
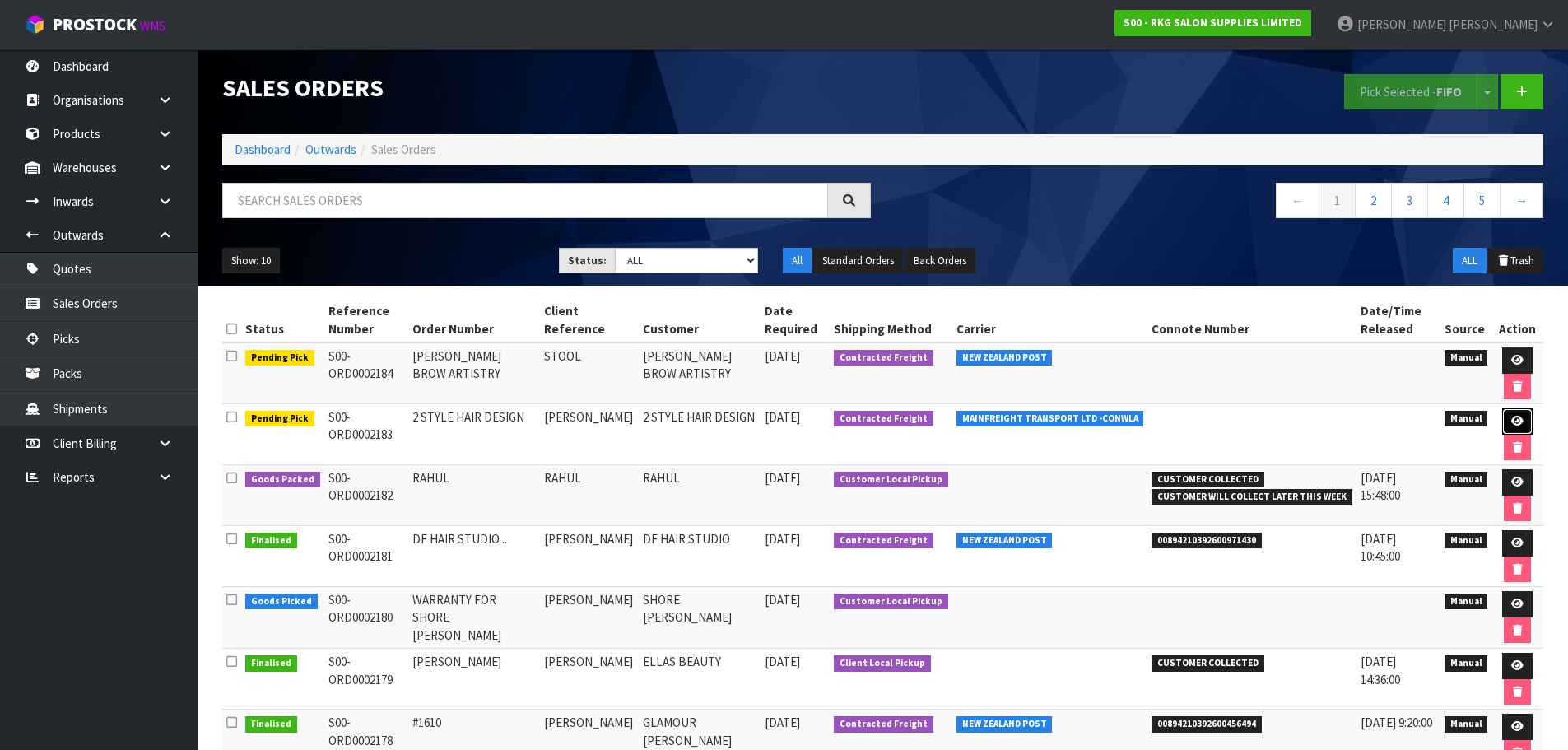
click at [1518, 424] on icon at bounding box center [1517, 421] width 13 height 11
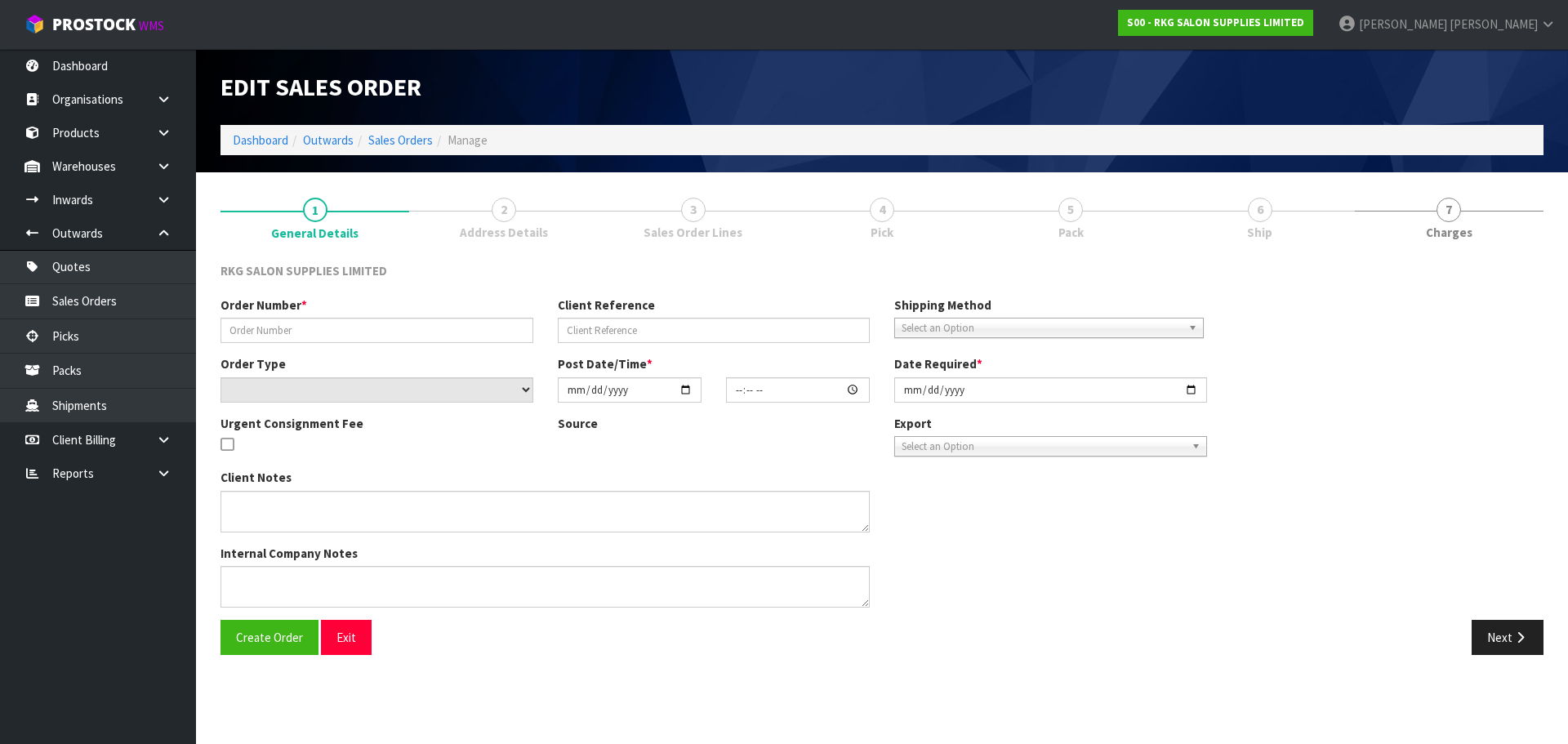
type input "2 STYLE HAIR DESIGN"
type input "MICHELLE"
select select "number:0"
type input "2025-09-17"
type input "13:45:00.000"
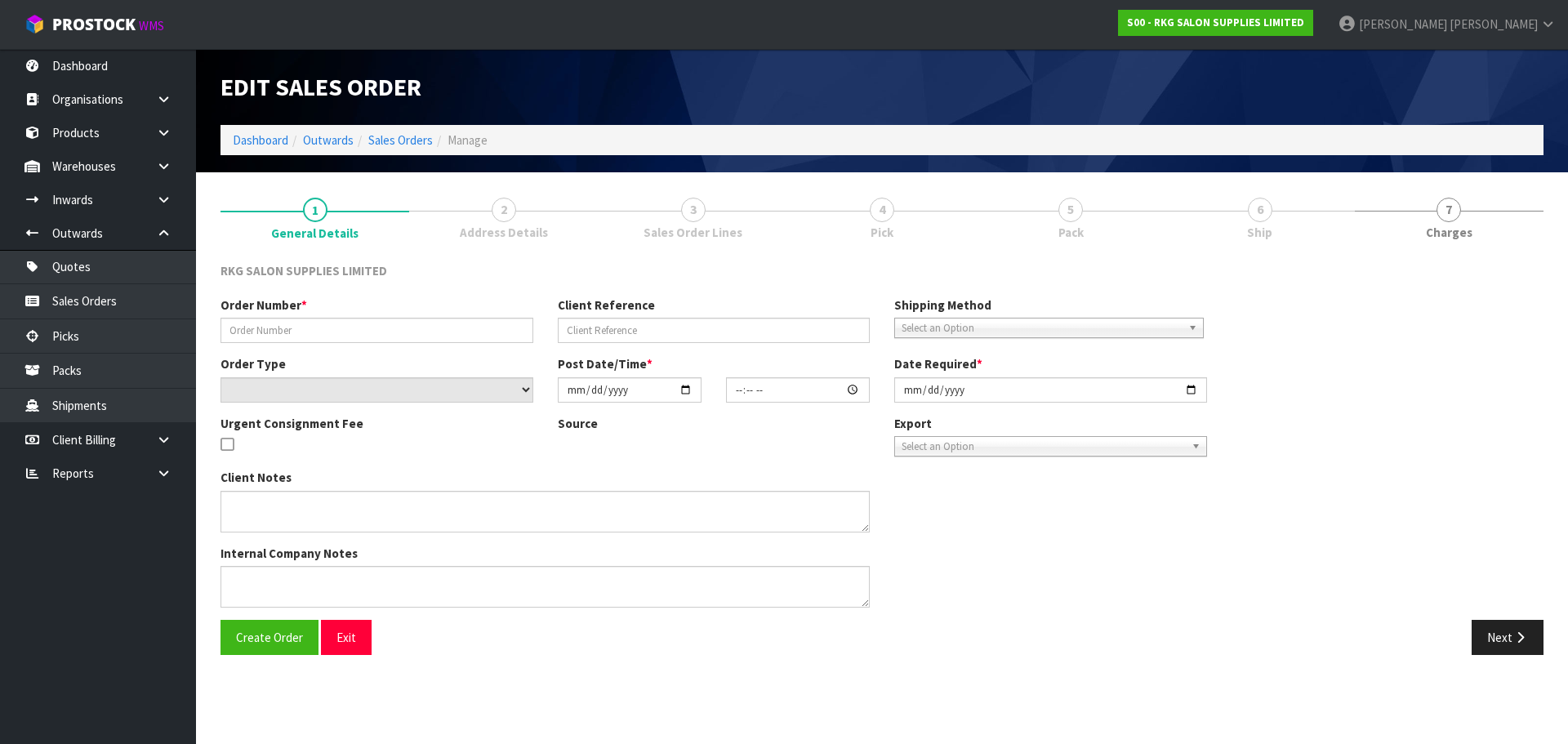
type input "[DATE]"
type textarea "PLEASE DISPATCH ASAP SEND 3 X 02100102 MUDGEE CHAIRS LOOSE, THE REST ON ONE PAL…"
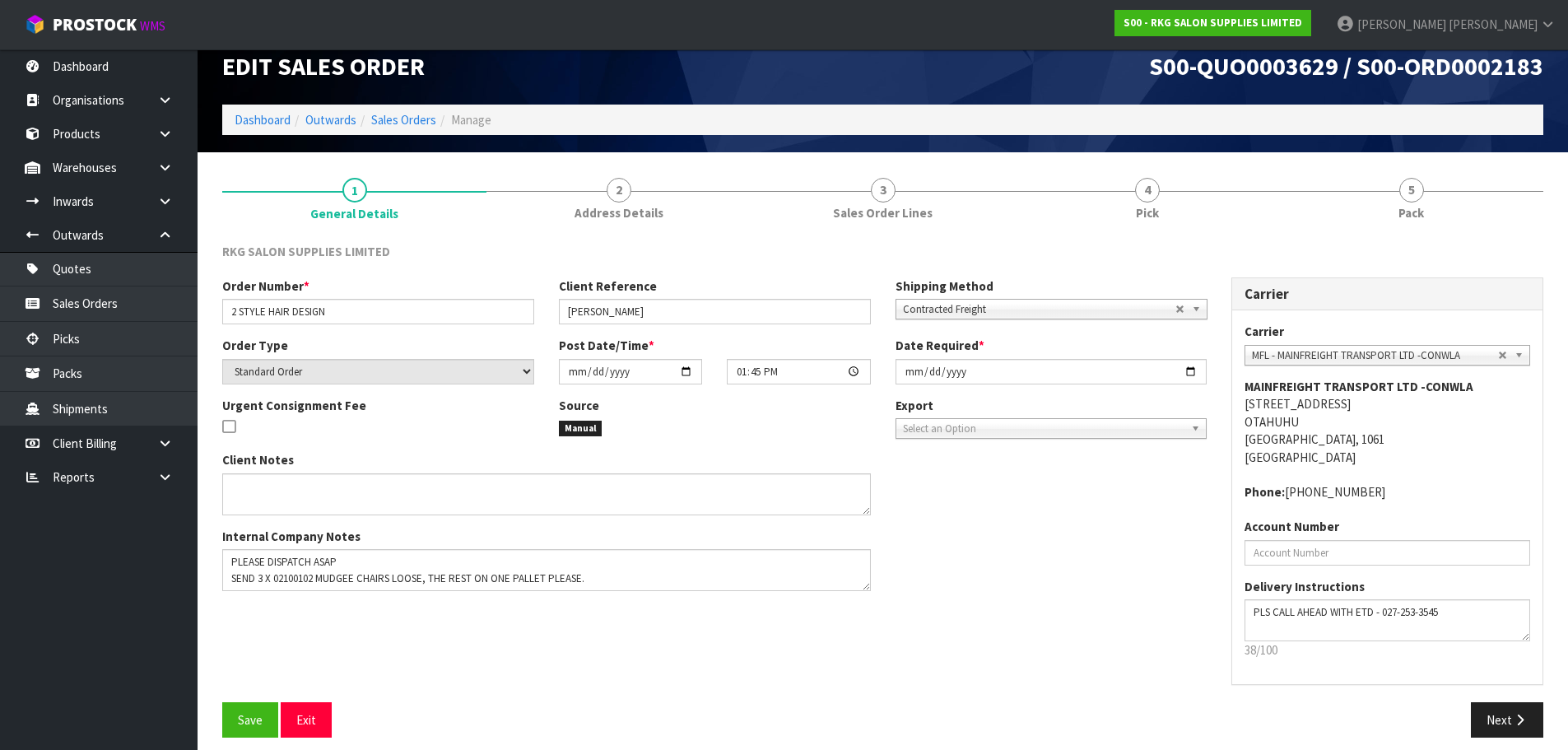
scroll to position [34, 0]
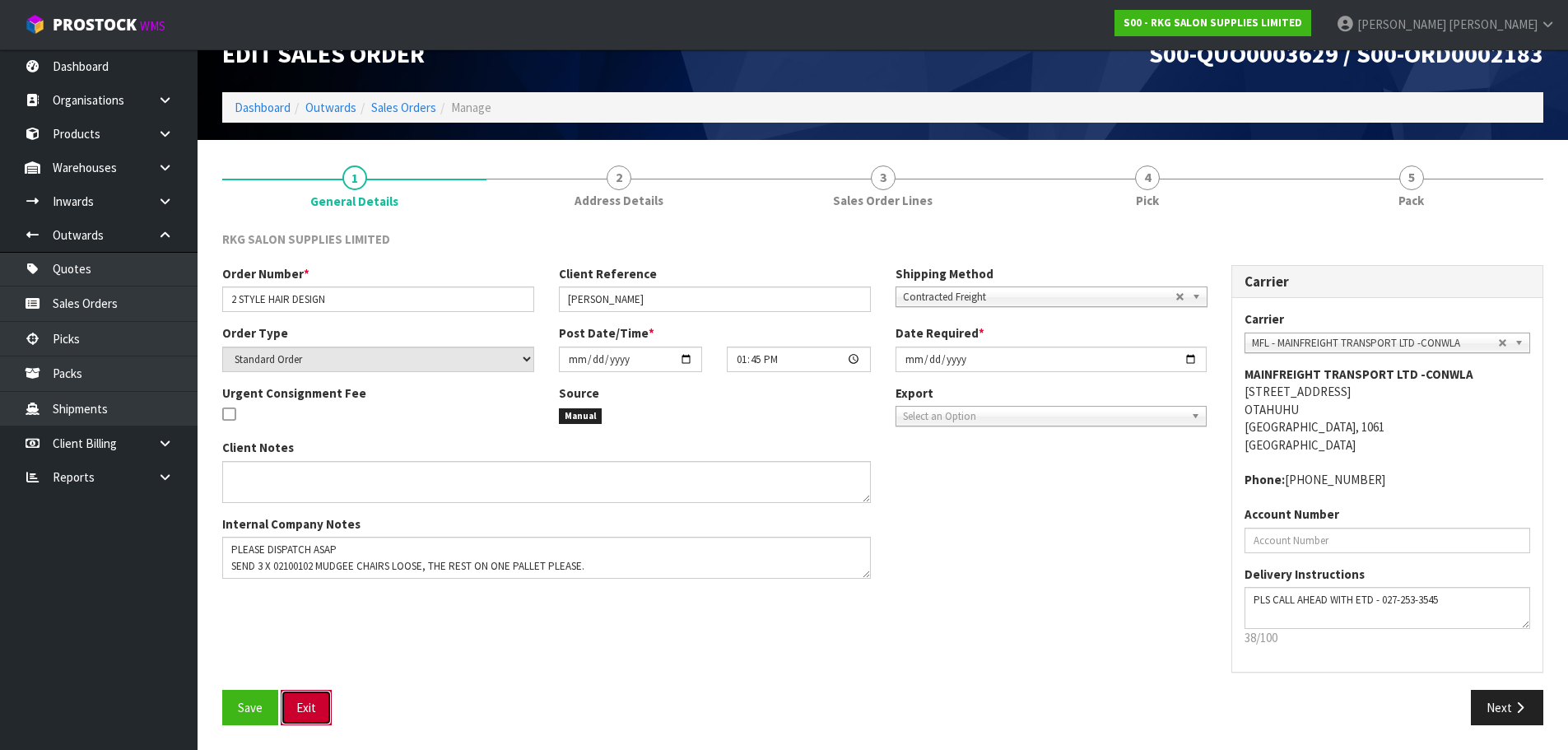
click at [320, 707] on button "Exit" at bounding box center [306, 708] width 51 height 36
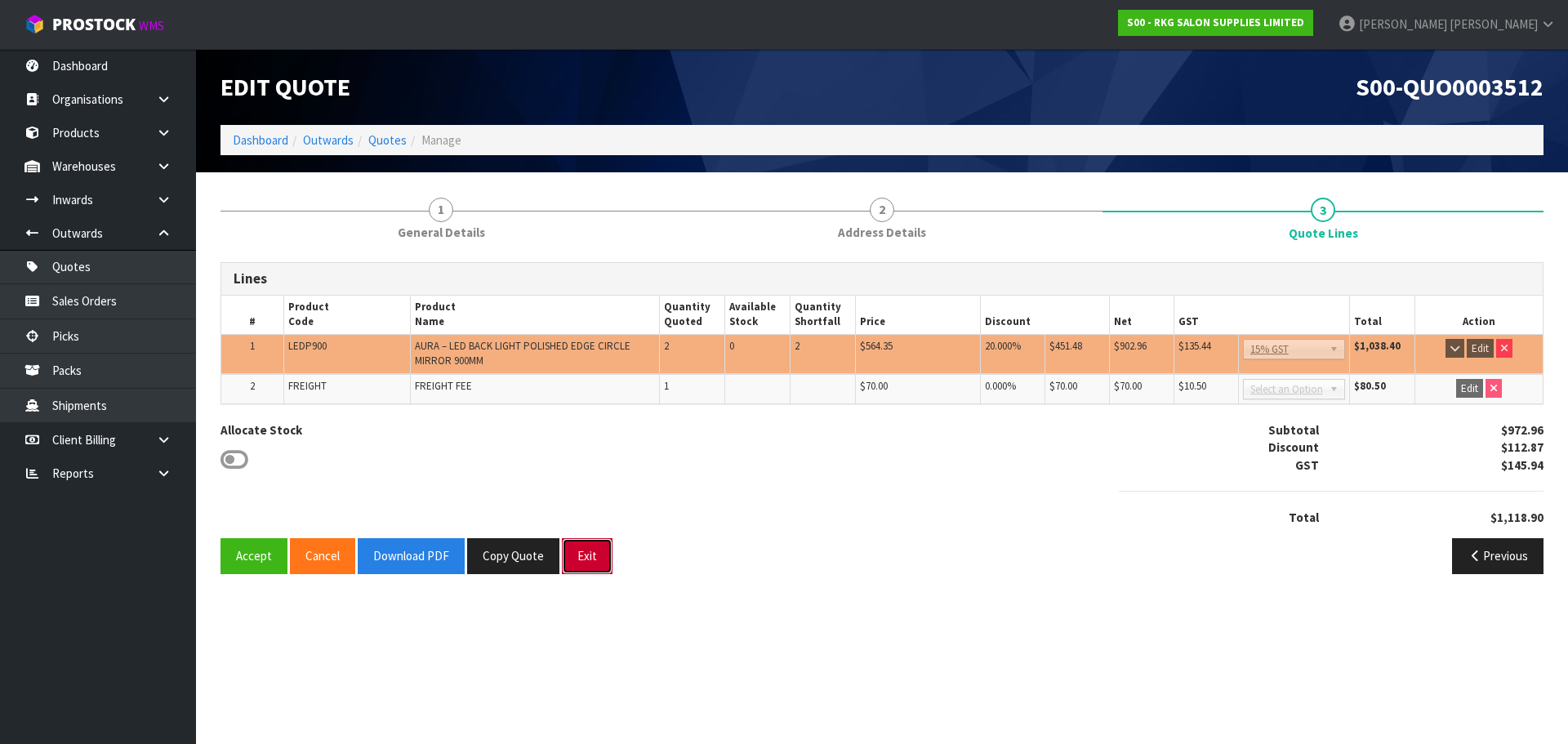
click at [588, 563] on button "Exit" at bounding box center [587, 556] width 50 height 35
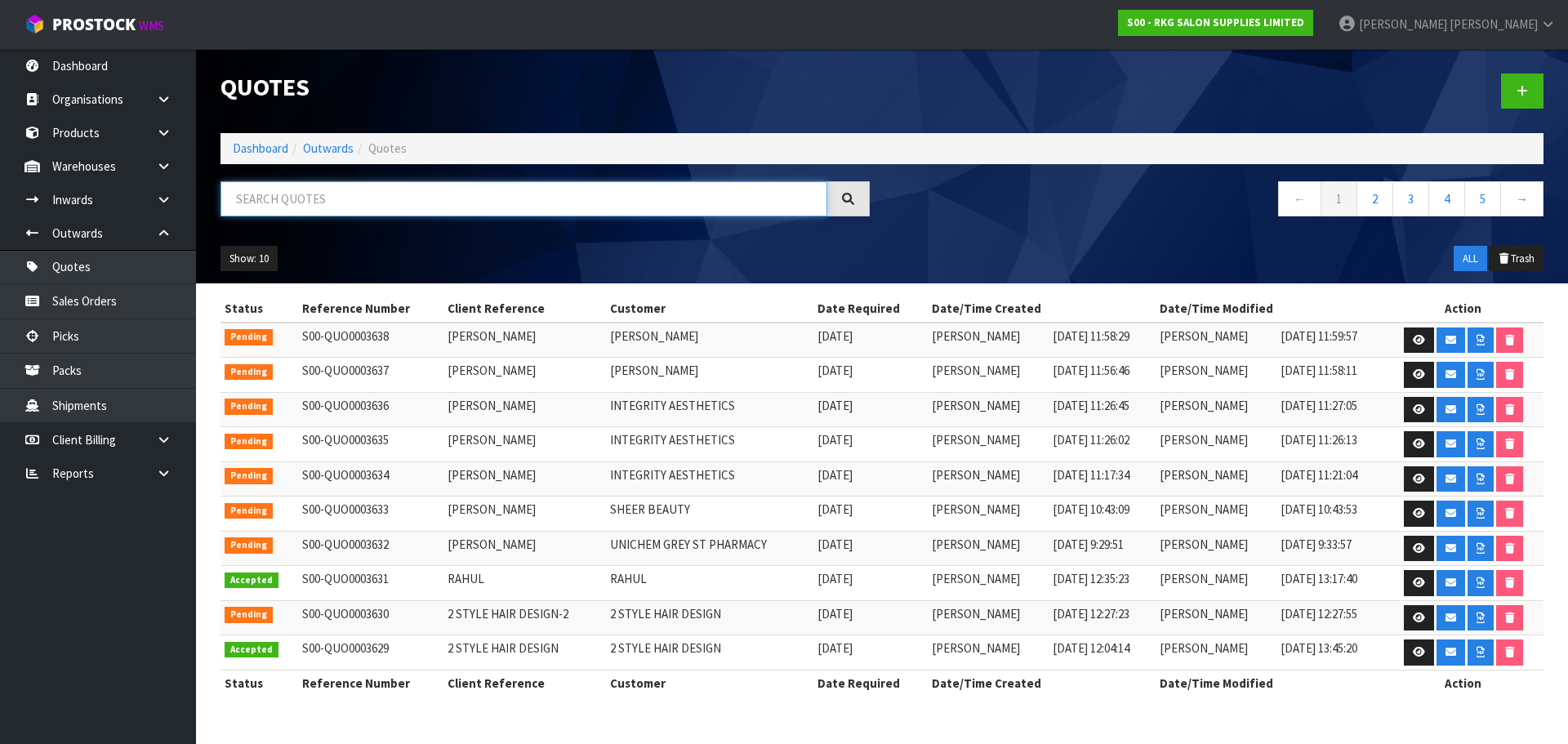
click at [293, 202] on input "text" at bounding box center [524, 199] width 607 height 35
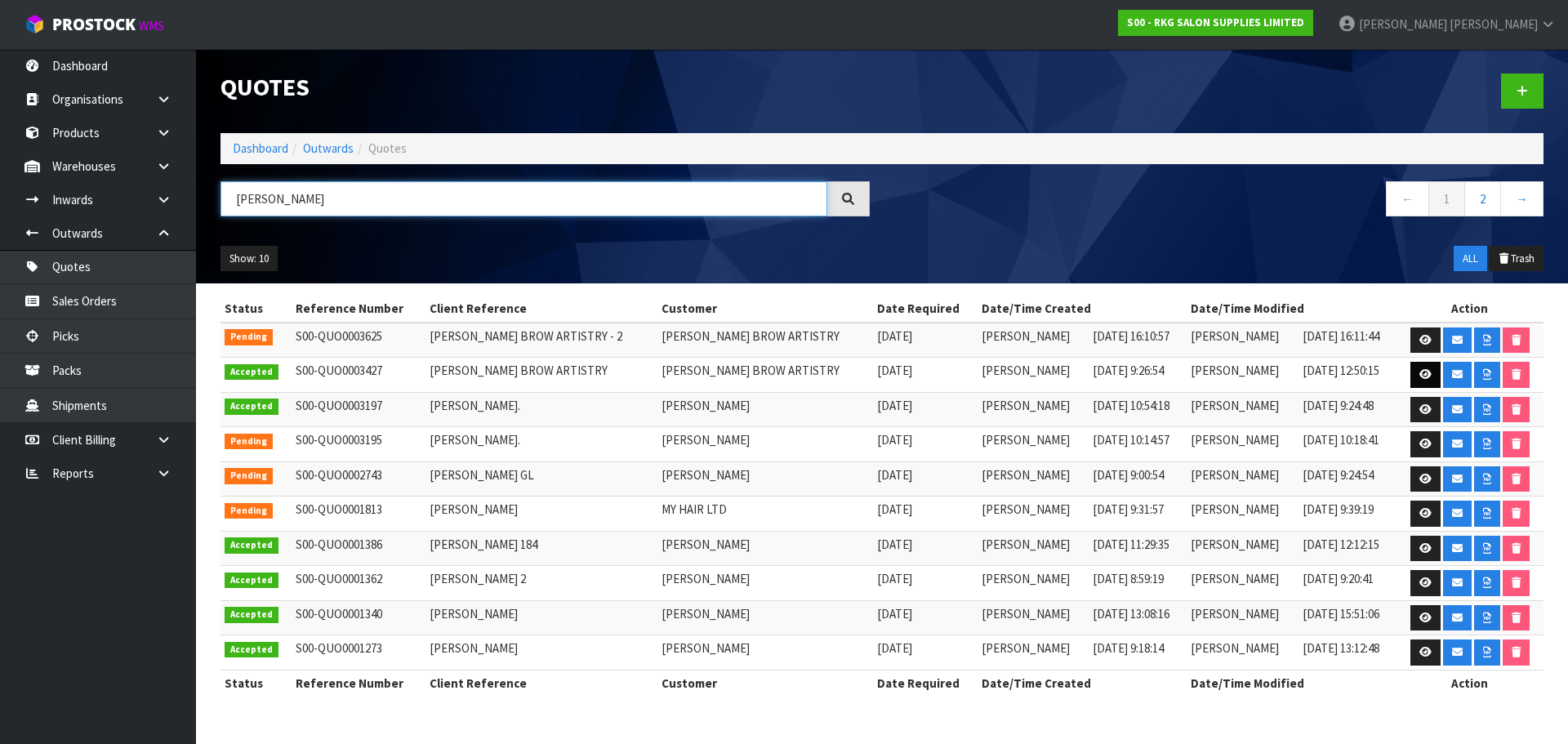
type input "[PERSON_NAME]"
click at [1427, 376] on icon at bounding box center [1425, 374] width 13 height 11
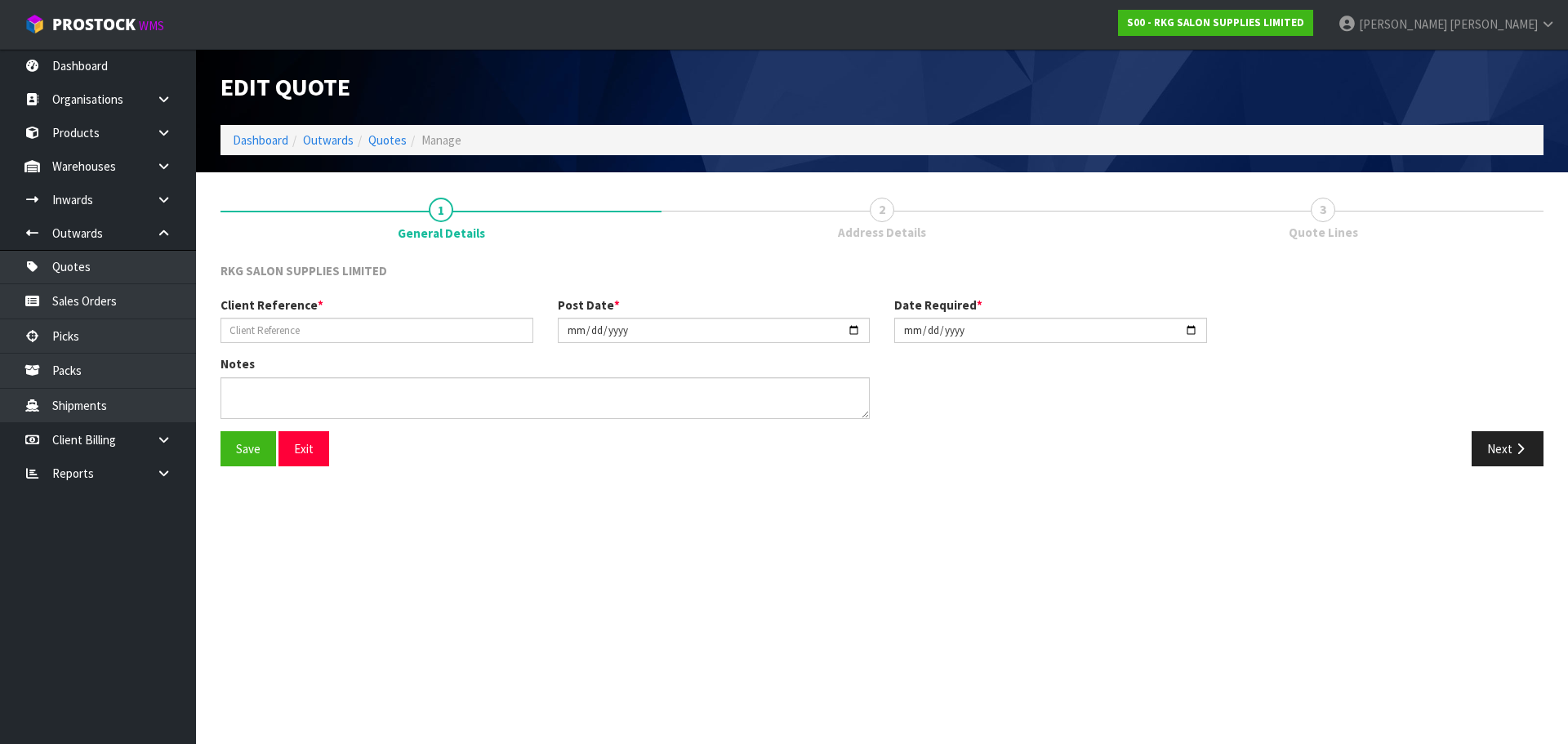
type input "[PERSON_NAME] BROW ARTISTRY"
type input "[DATE]"
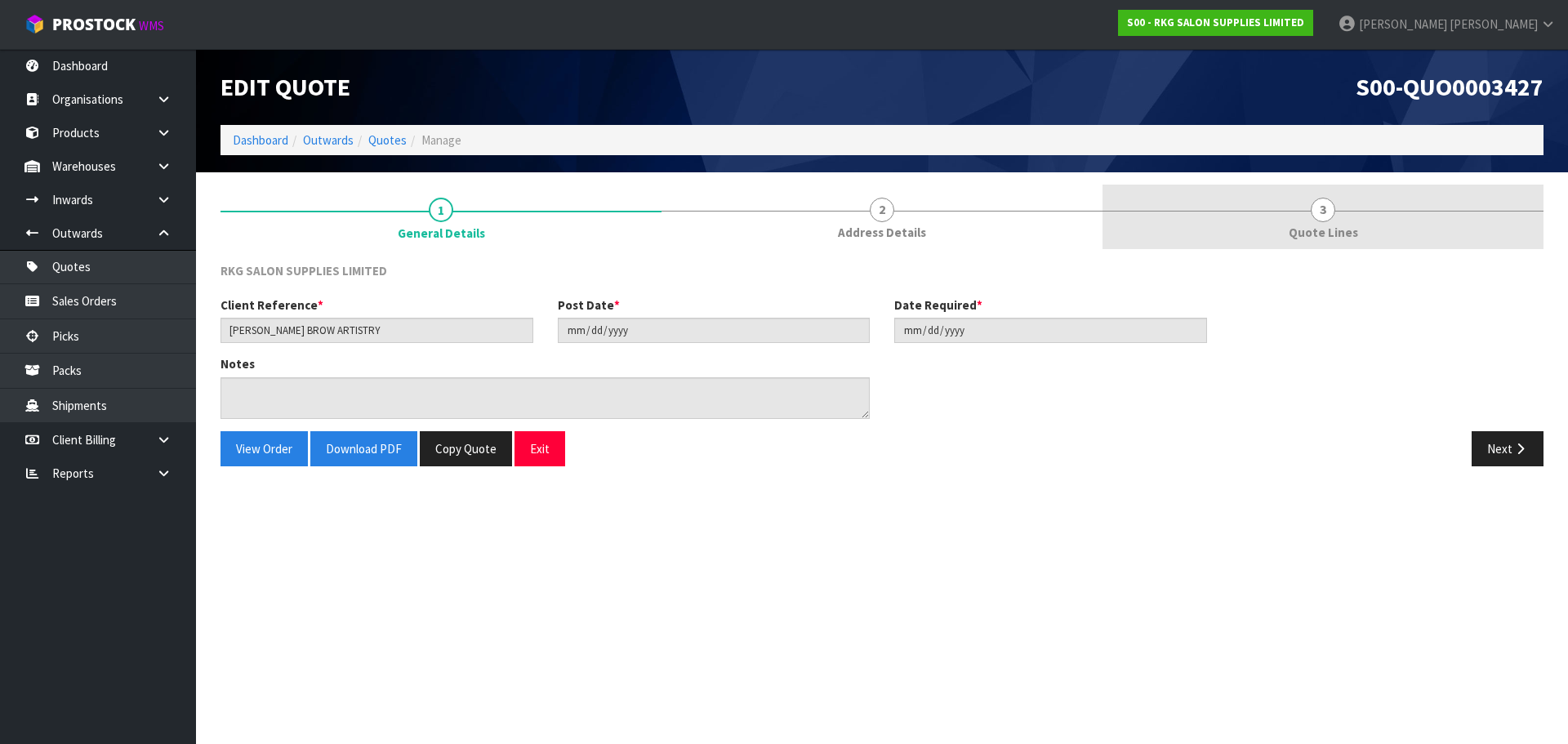
click at [1311, 214] on span "3" at bounding box center [1322, 210] width 24 height 24
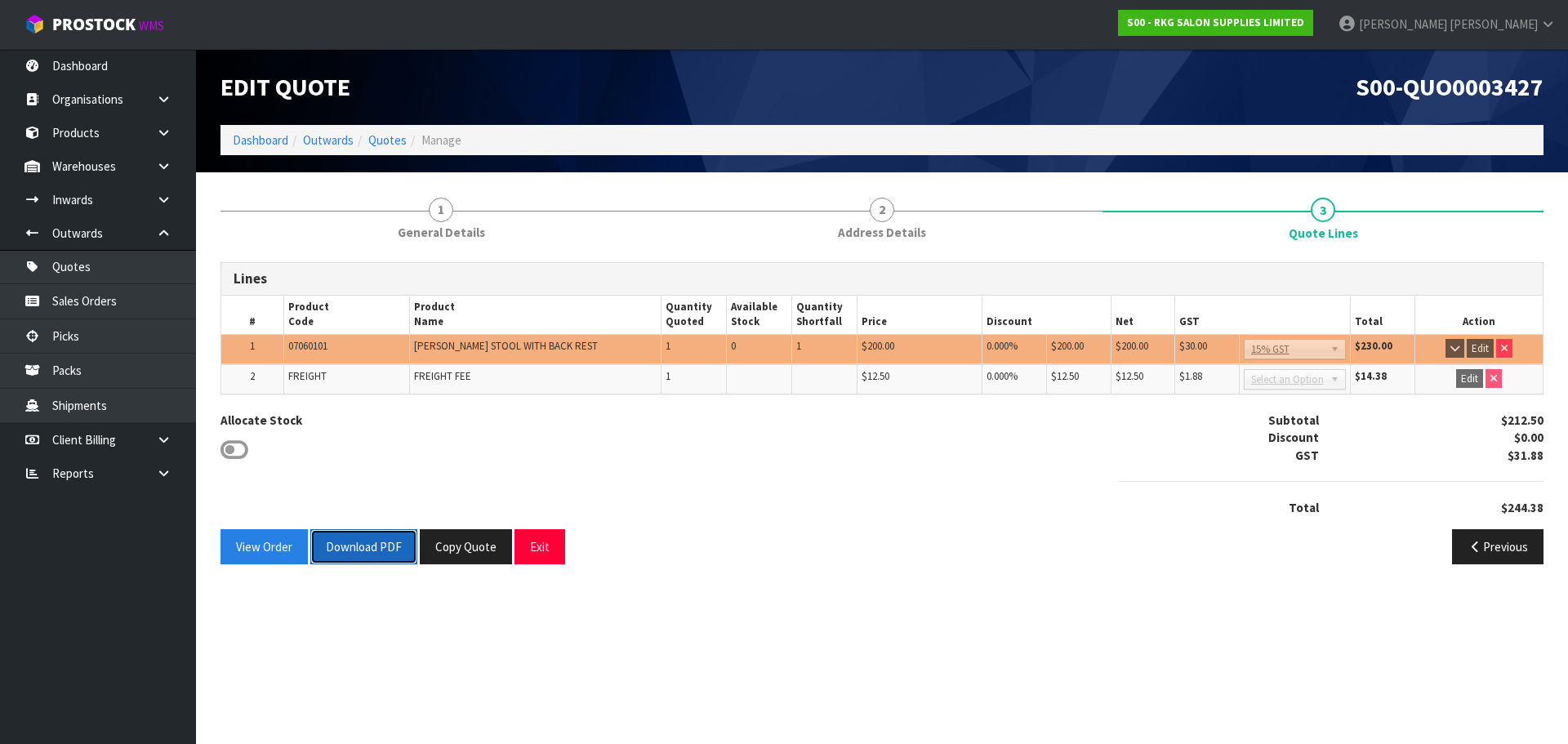
click at [351, 552] on button "Download PDF" at bounding box center [364, 547] width 107 height 35
click at [536, 544] on button "Exit" at bounding box center [539, 547] width 50 height 35
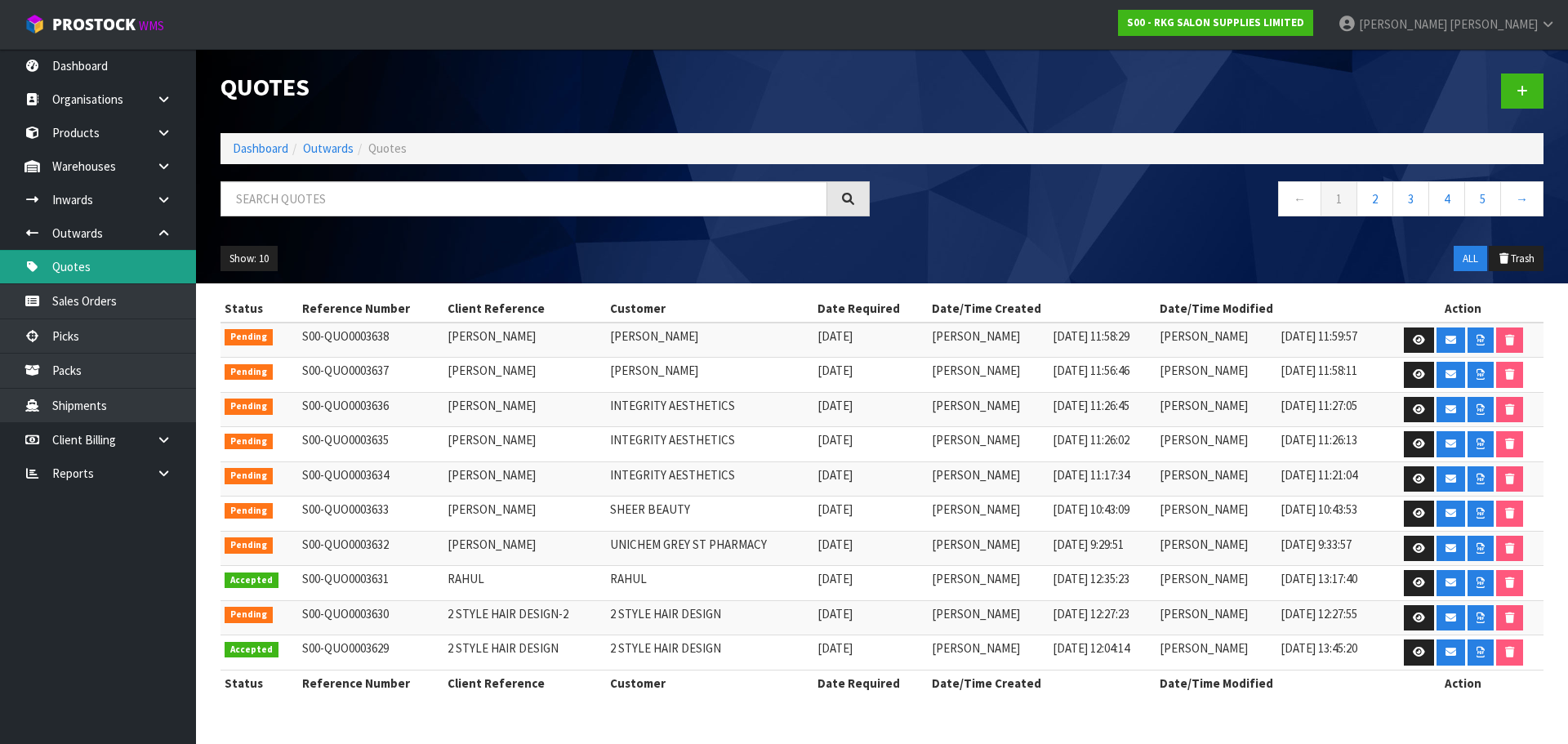
click at [83, 268] on link "Quotes" at bounding box center [98, 267] width 196 height 34
click at [1522, 88] on icon at bounding box center [1522, 91] width 12 height 13
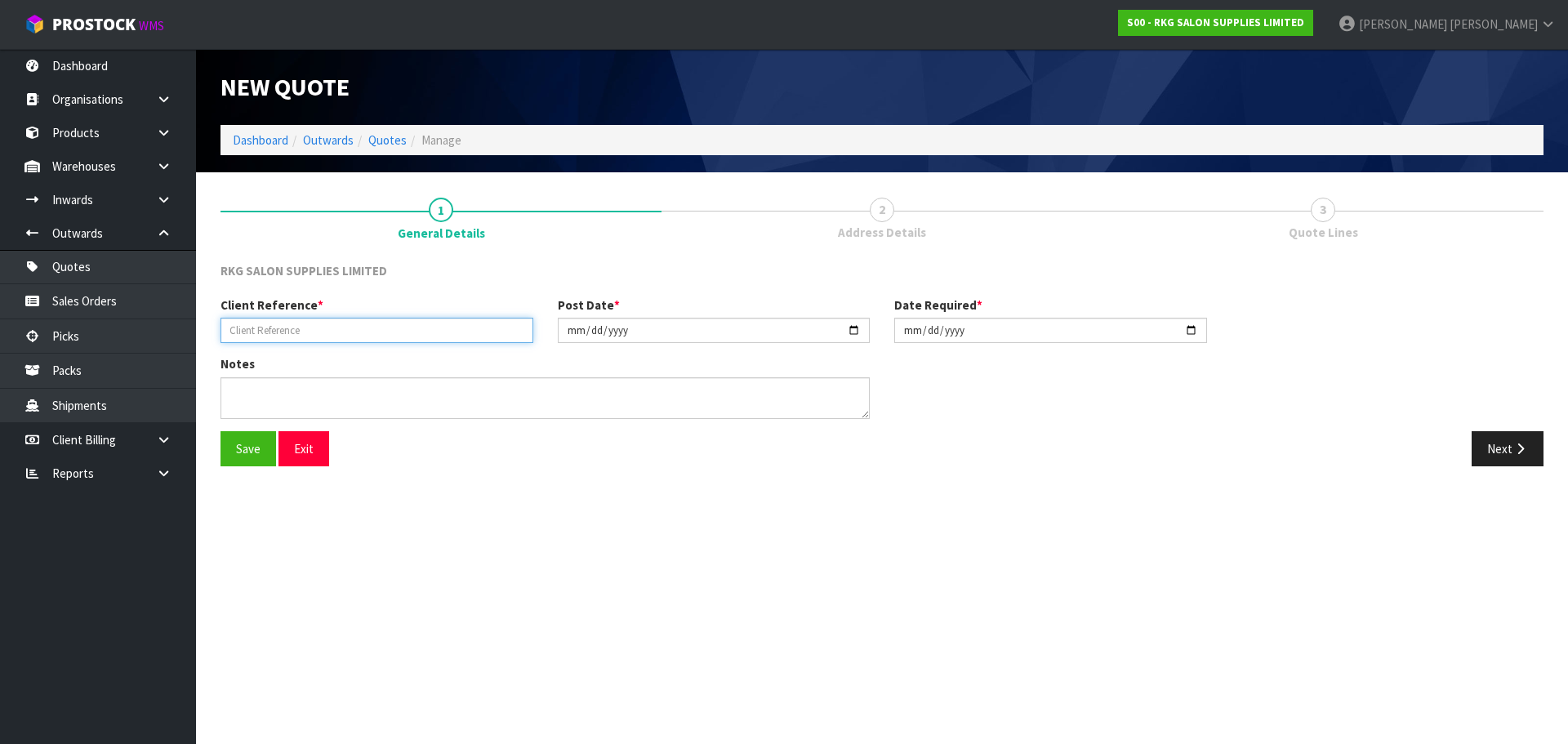
click at [258, 324] on input "text" at bounding box center [376, 330] width 313 height 25
type input "[PERSON_NAME]"
click at [254, 447] on button "Save" at bounding box center [248, 449] width 55 height 35
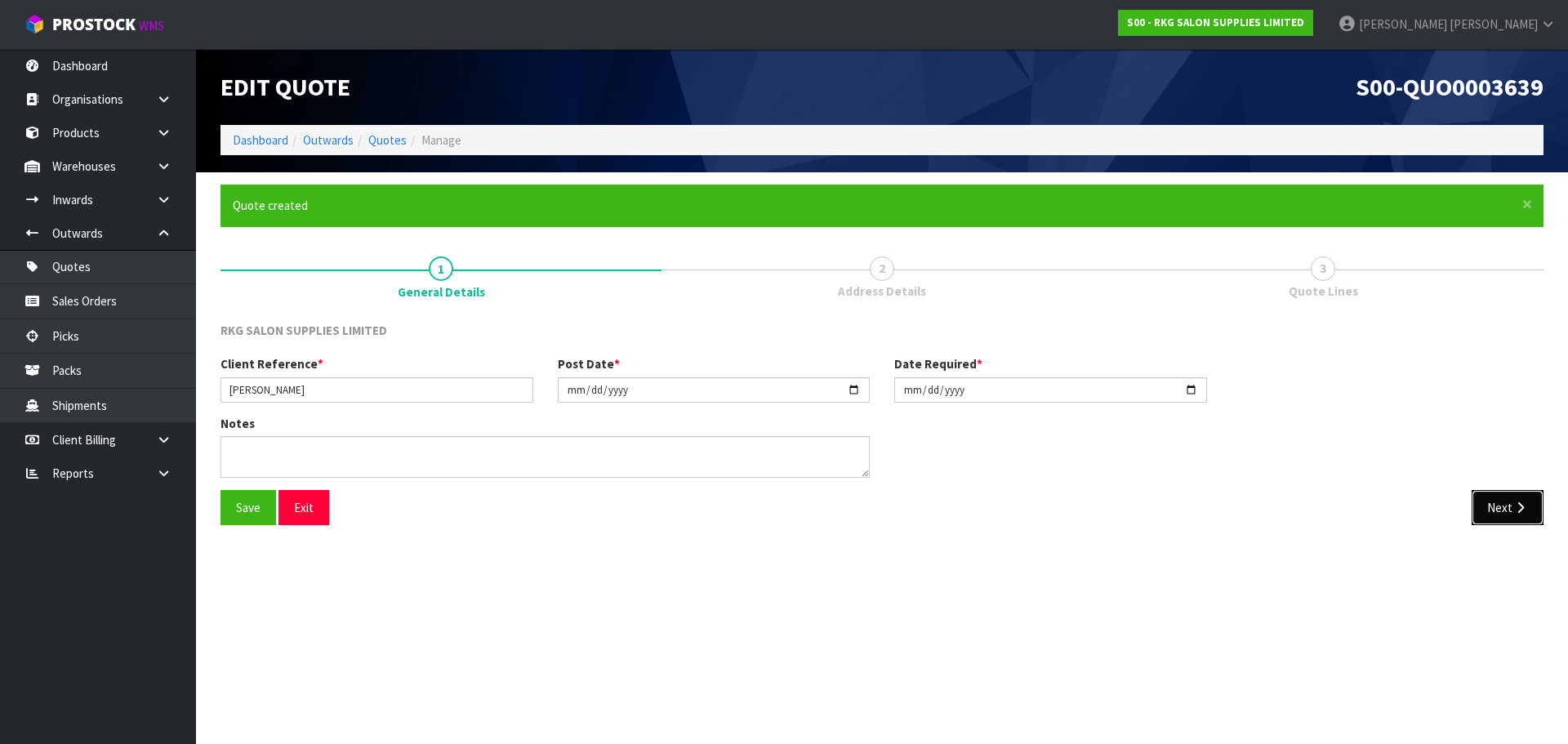
click at [1489, 524] on button "Next" at bounding box center [1508, 507] width 72 height 35
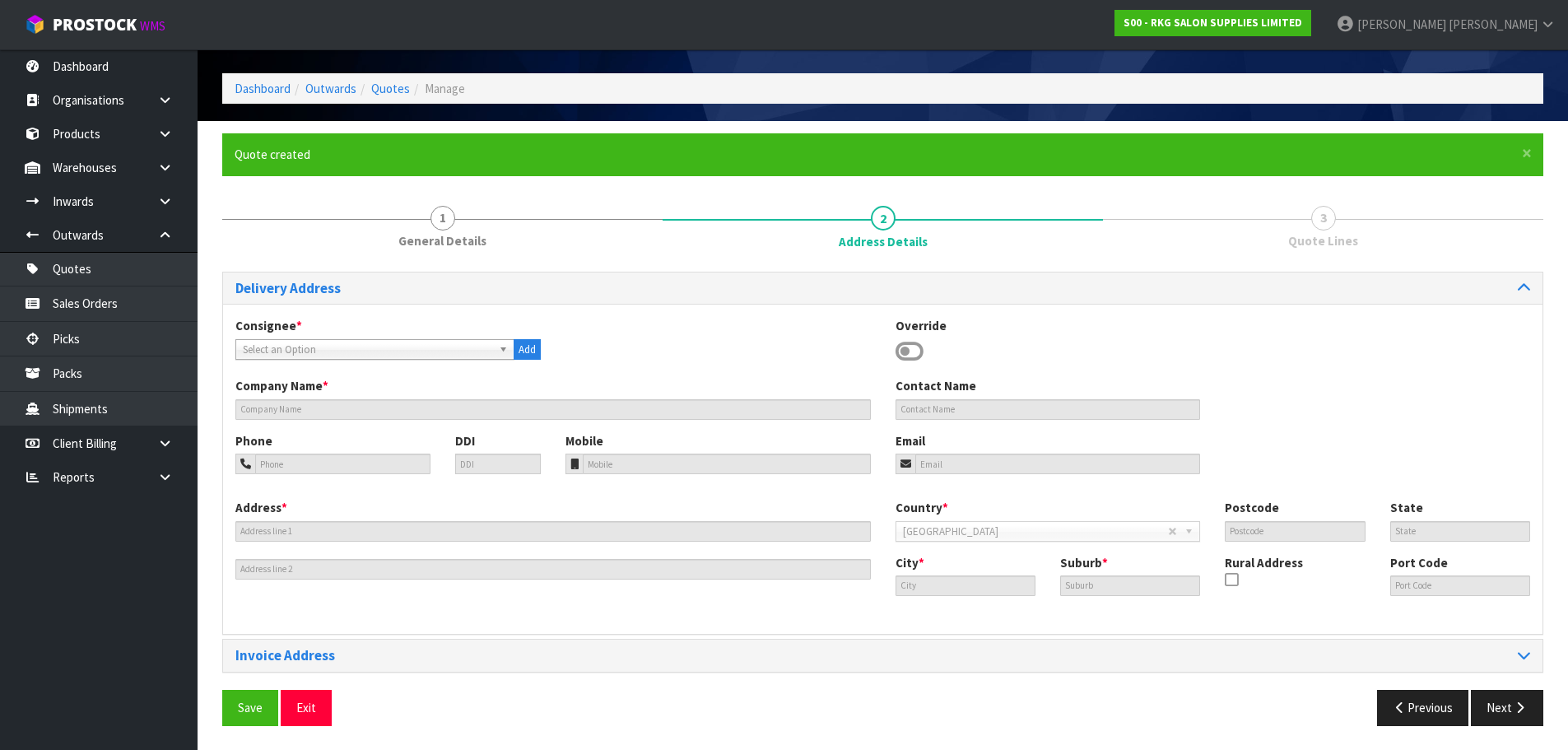
scroll to position [53, 0]
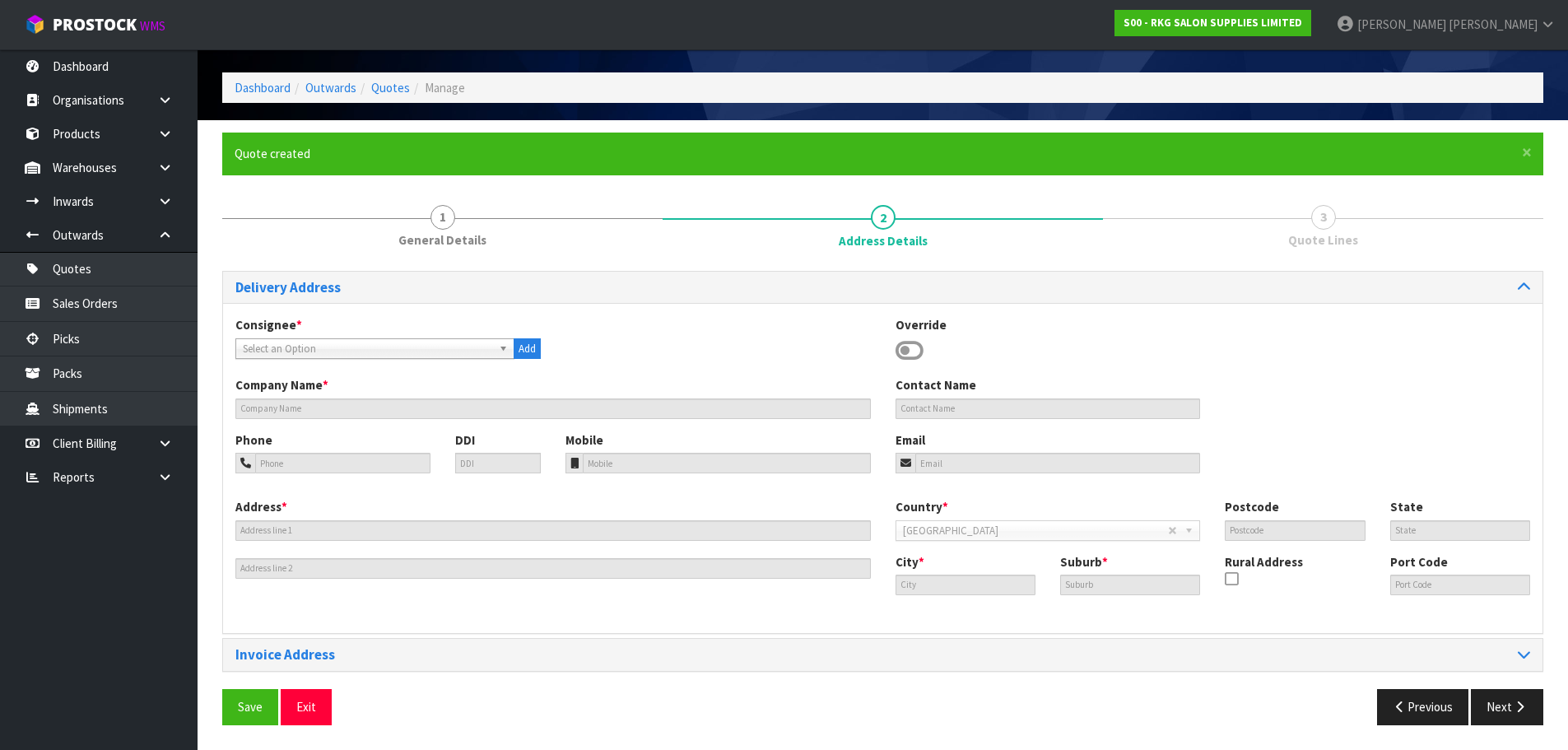
click at [908, 343] on icon at bounding box center [909, 350] width 28 height 25
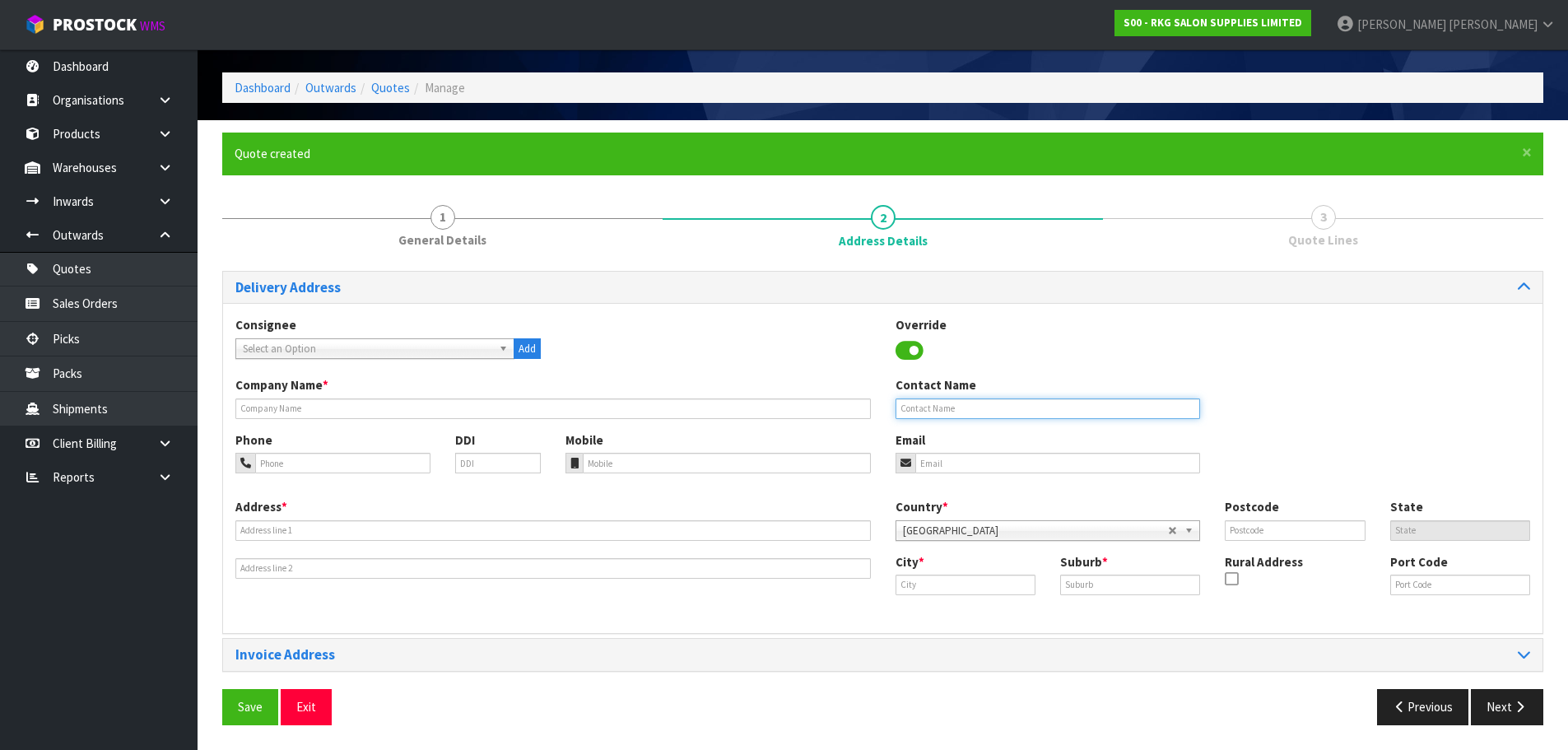
click at [912, 401] on input "text" at bounding box center [1047, 408] width 305 height 20
type input "D"
click at [598, 421] on div "Company Name * Contact Name" at bounding box center [882, 403] width 1319 height 54
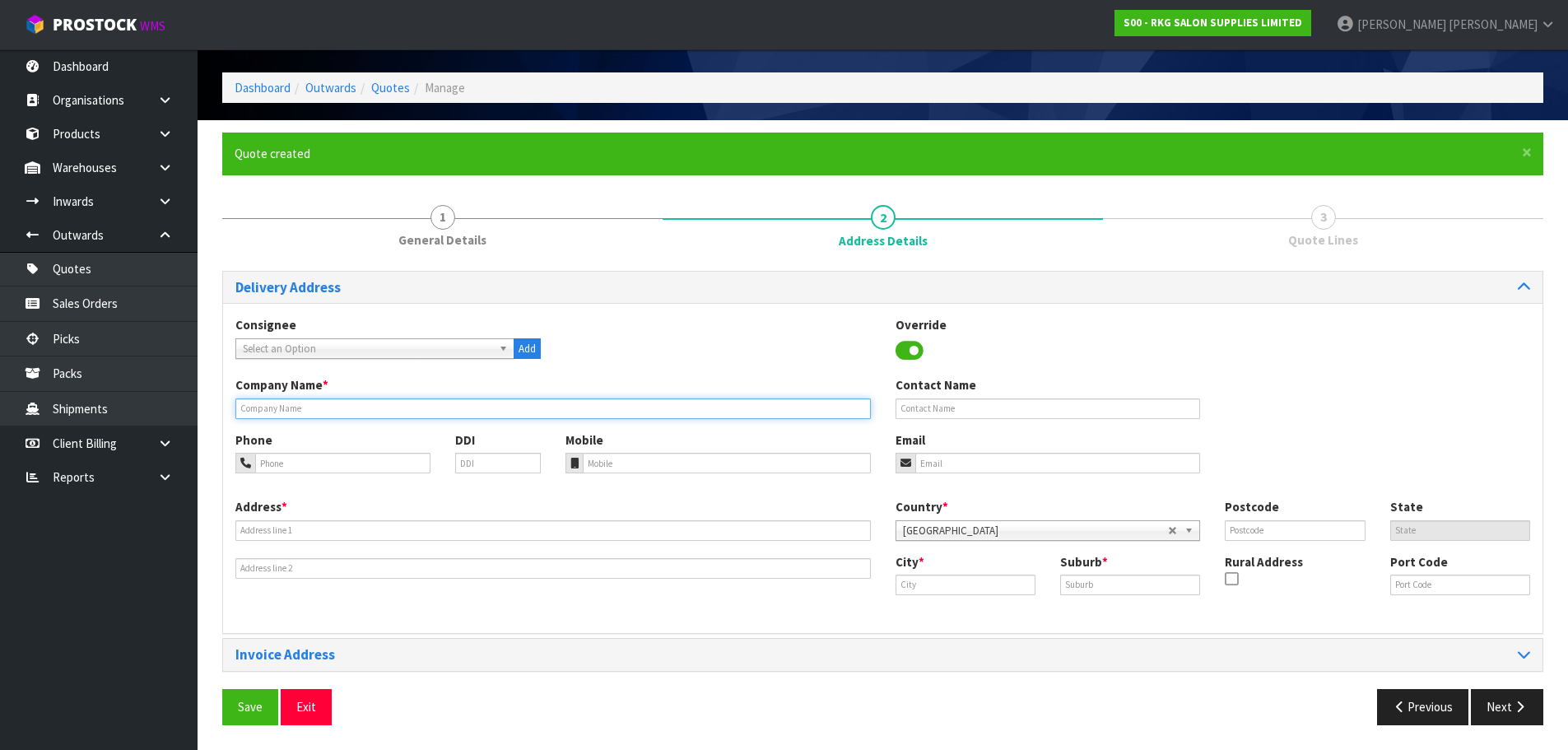
click at [598, 409] on input "text" at bounding box center [554, 408] width 636 height 20
type input "DEAN TAYLOR"
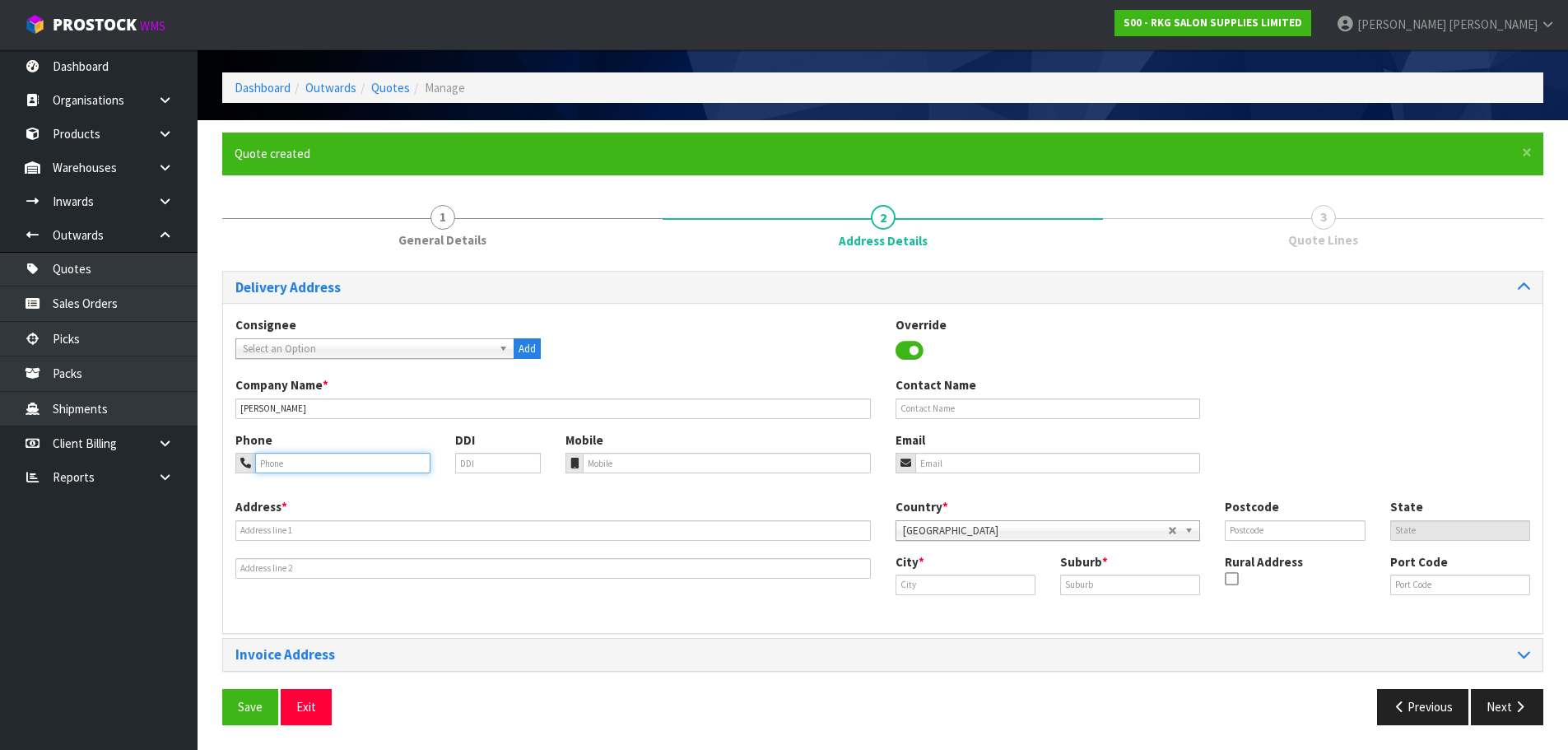
click at [305, 461] on input "tel" at bounding box center [342, 463] width 175 height 20
type input "027-341-1160"
click at [952, 459] on input "email" at bounding box center [1058, 463] width 286 height 20
click at [958, 461] on input "email" at bounding box center [1058, 463] width 286 height 20
paste input "deandott@hotmail.com"
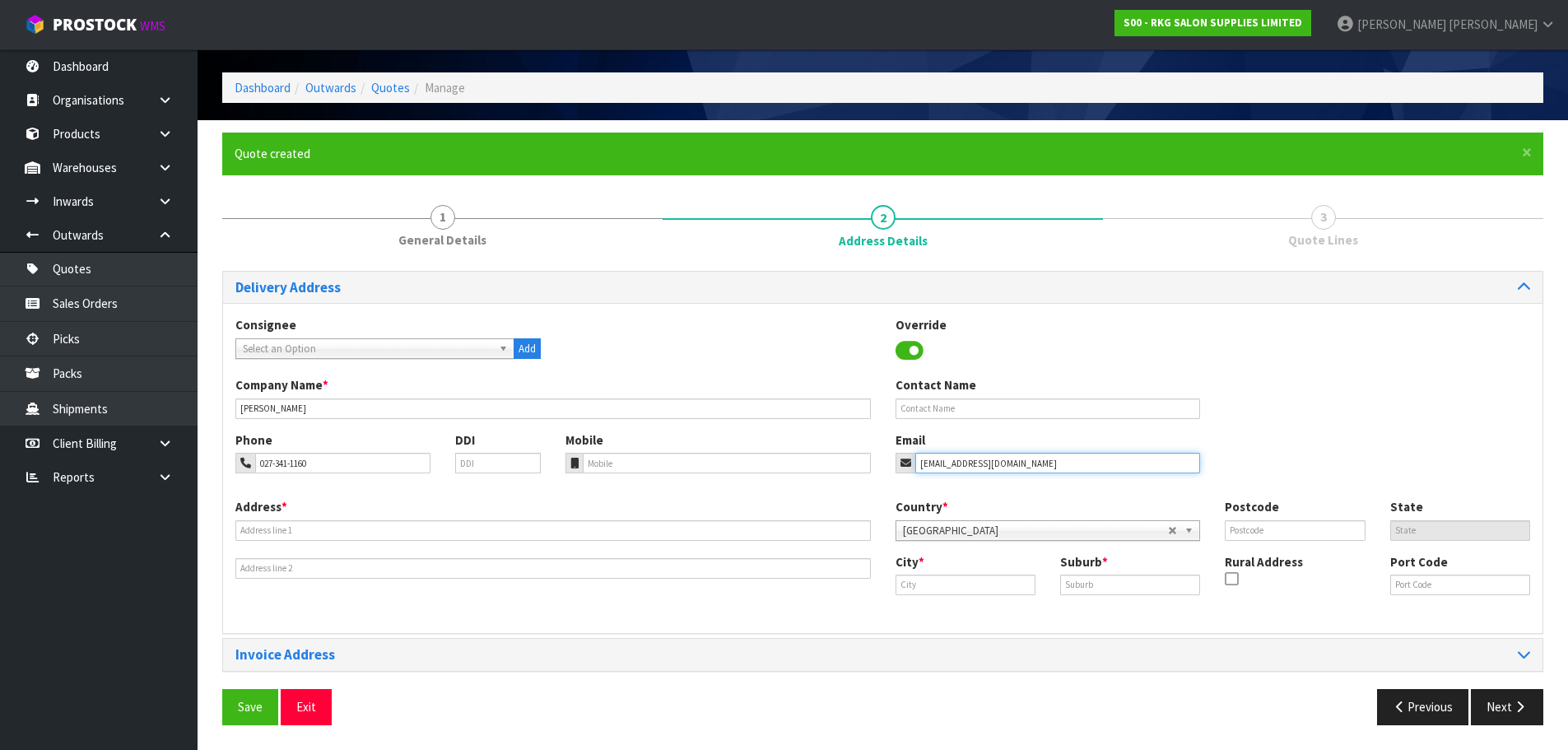
type input "deandott@hotmail.com"
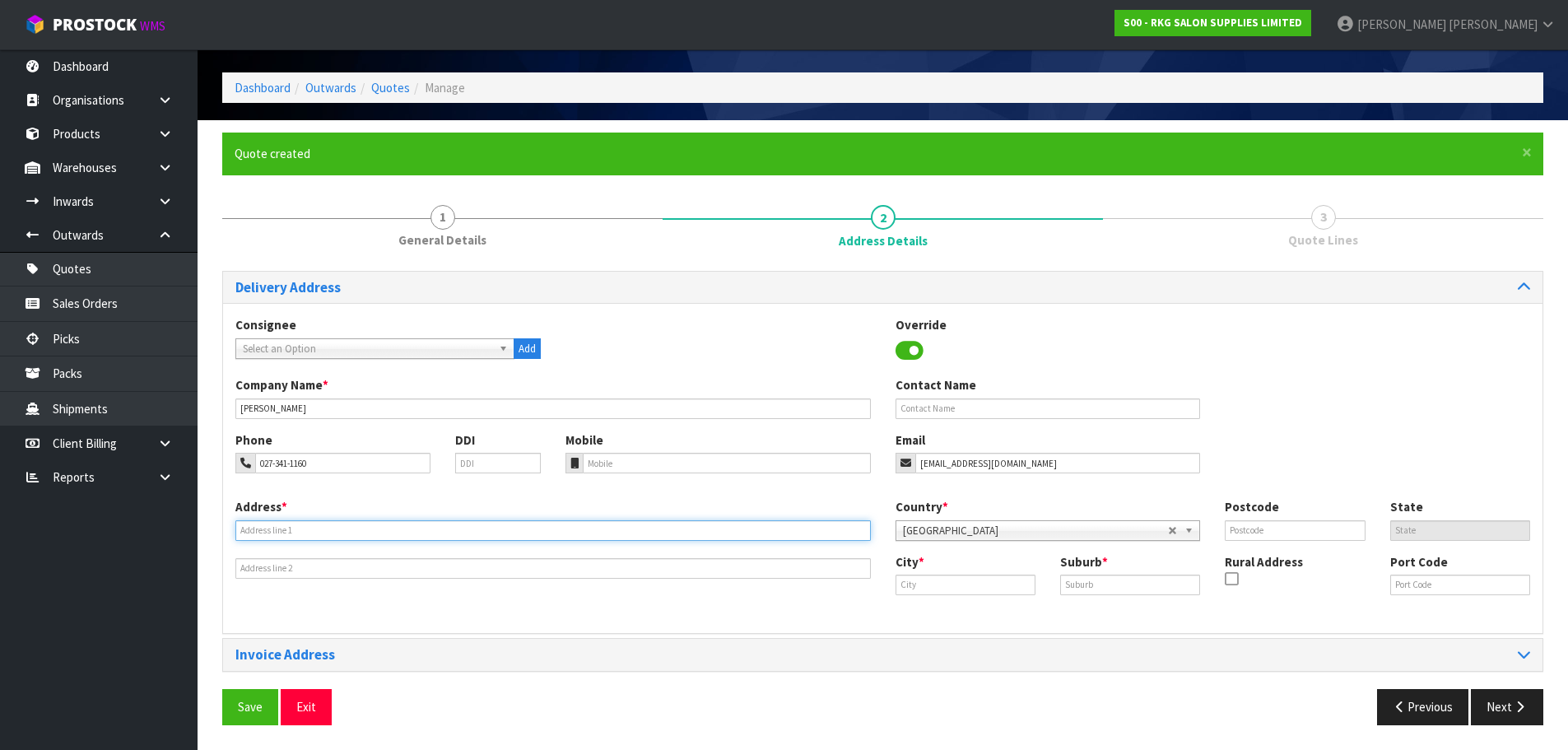
click at [345, 536] on input "text" at bounding box center [554, 530] width 636 height 20
type input "66 OTAKI ST"
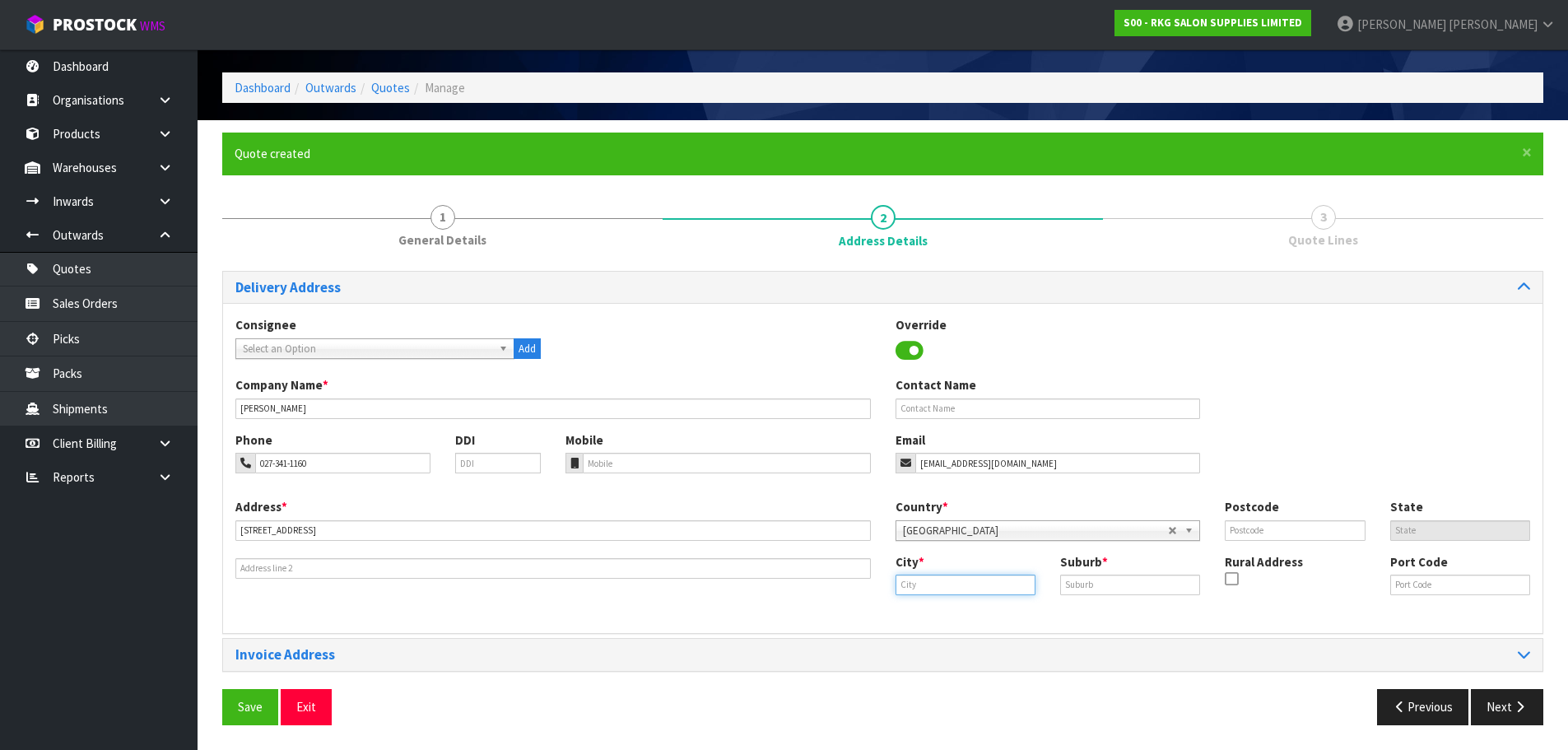
click at [908, 587] on input "text" at bounding box center [965, 585] width 140 height 20
click at [917, 610] on strong "Kaiapo" at bounding box center [932, 613] width 39 height 16
type input "Kaiapoi"
click at [1080, 586] on input "text" at bounding box center [1130, 585] width 140 height 20
type input "KAIAPOI"
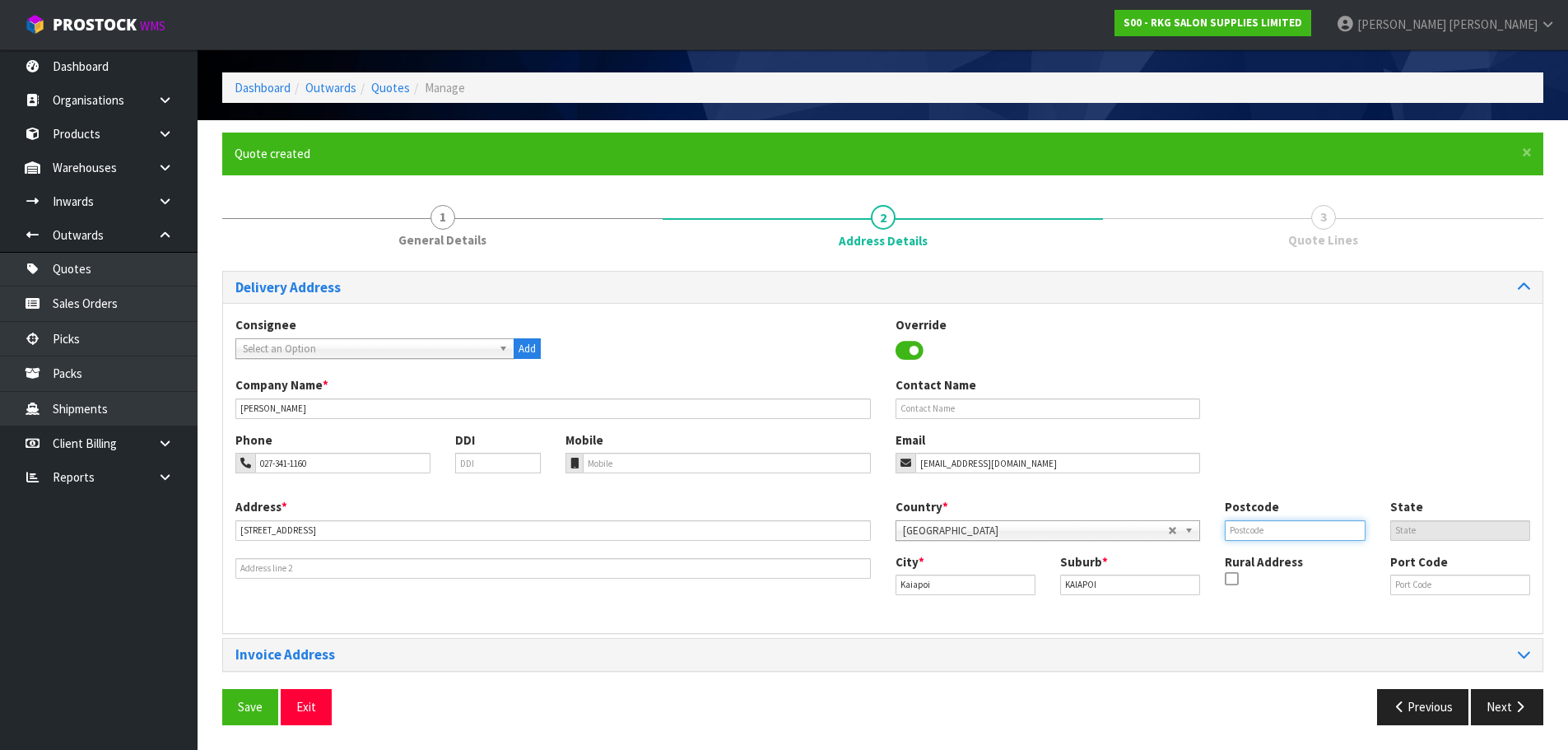
click at [1289, 530] on input "text" at bounding box center [1295, 530] width 140 height 20
type input "7630"
click at [243, 703] on button "Save" at bounding box center [250, 707] width 56 height 36
click at [1499, 709] on button "Next" at bounding box center [1507, 707] width 73 height 36
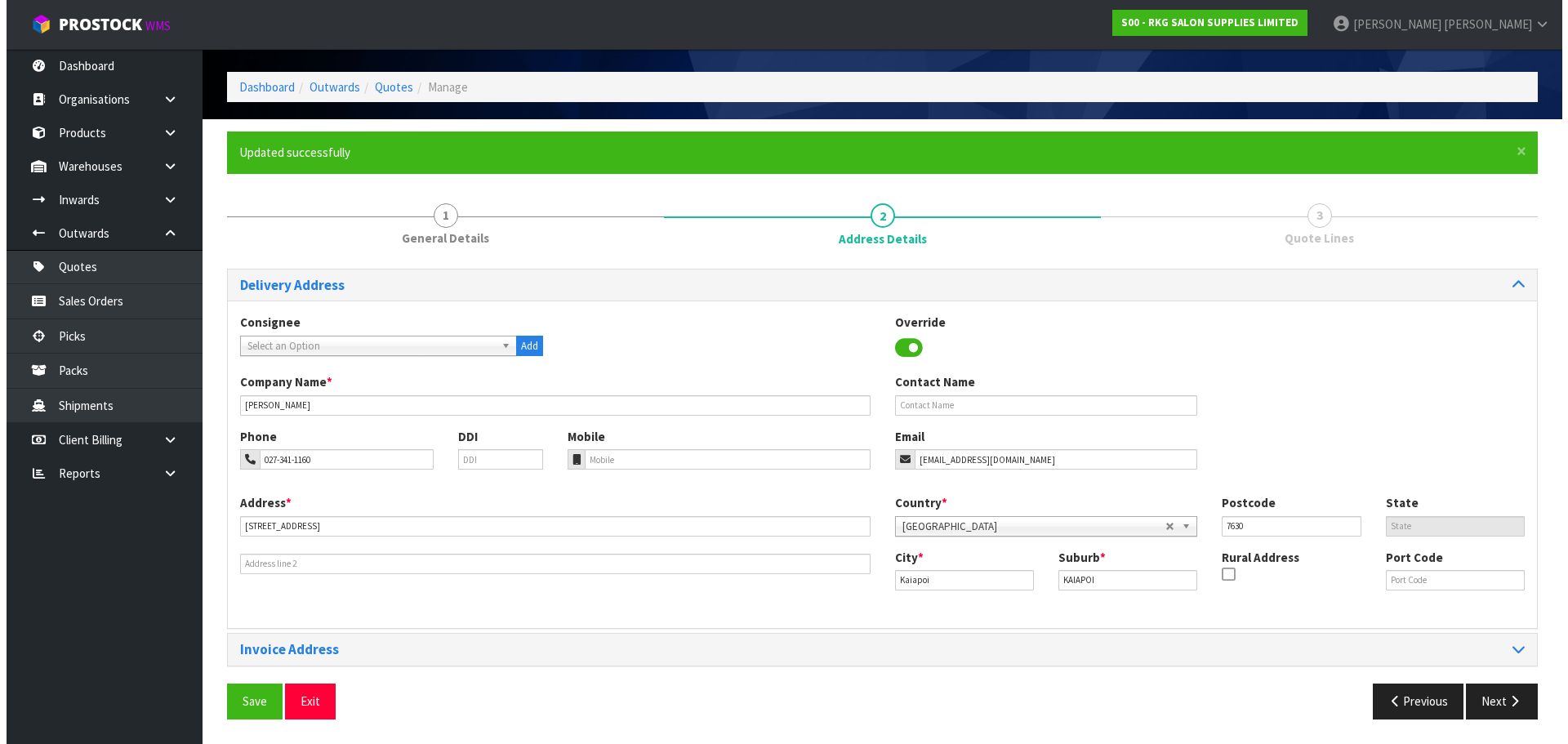
scroll to position [0, 0]
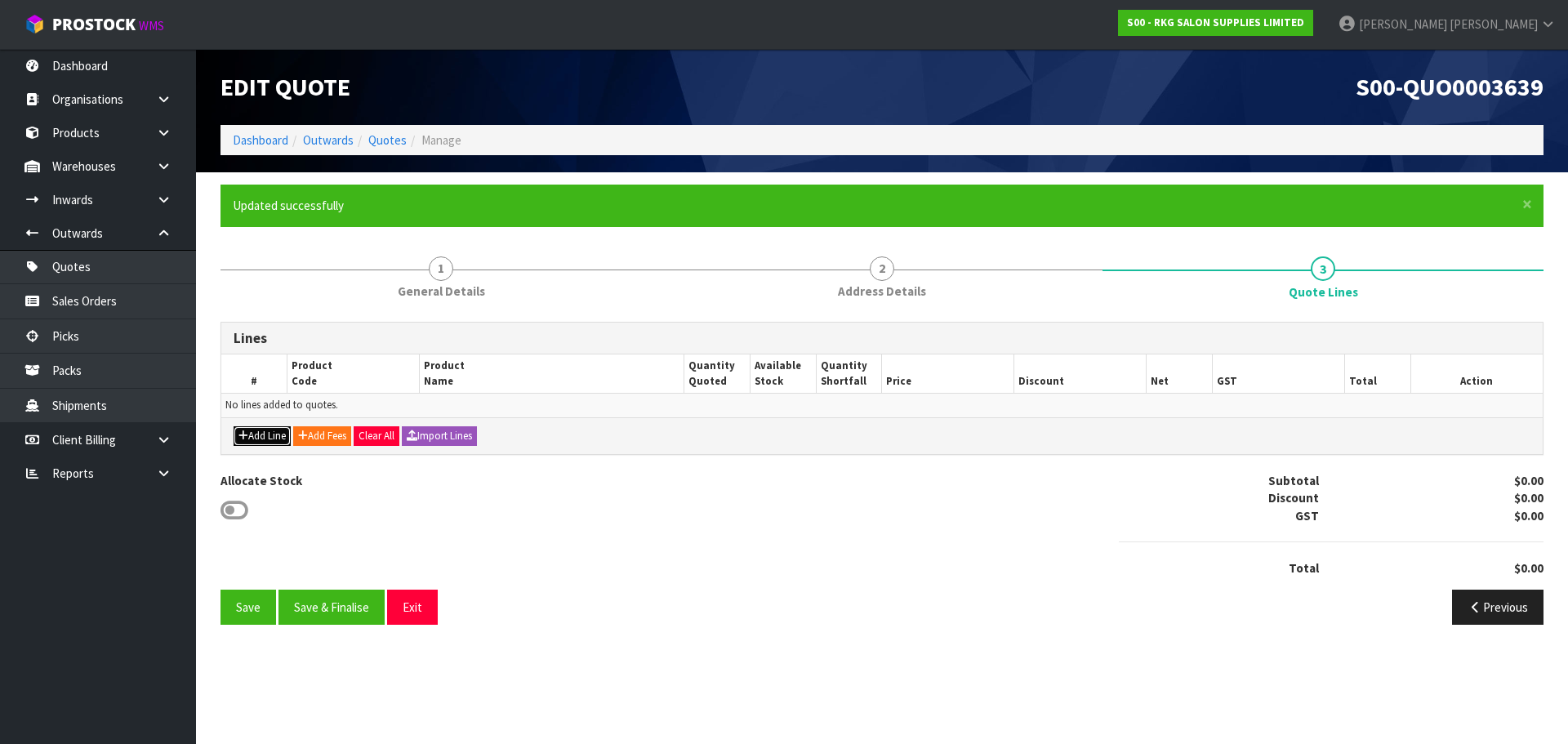
click at [261, 434] on button "Add Line" at bounding box center [262, 435] width 57 height 19
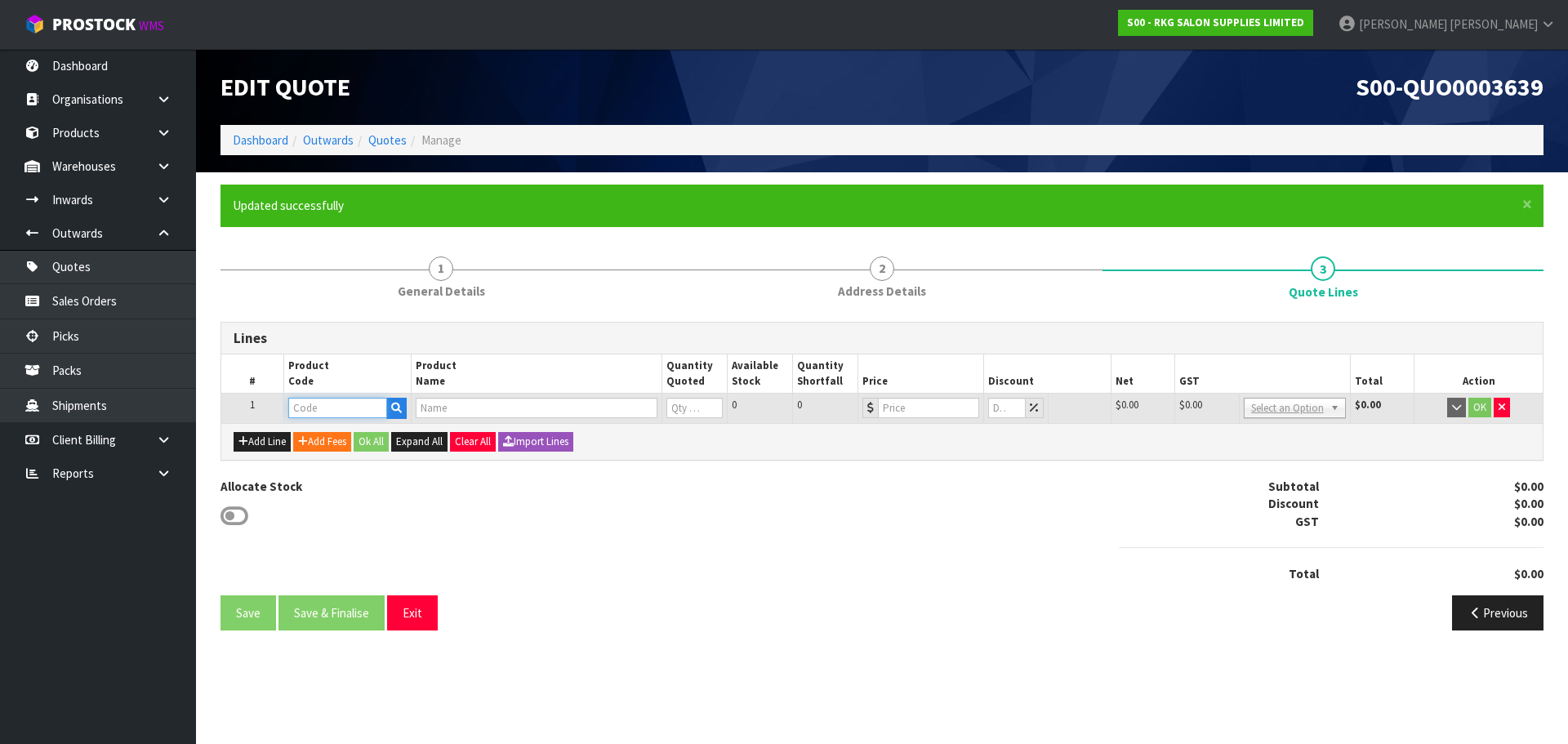
click at [315, 412] on input "text" at bounding box center [337, 408] width 98 height 20
type input "021001"
click at [338, 455] on strong "021001" at bounding box center [325, 458] width 39 height 16
type input "02100101-X"
type input "MUDGEE SALON CHAIR BLACK WITH BLACK ROUND BASE - USED"
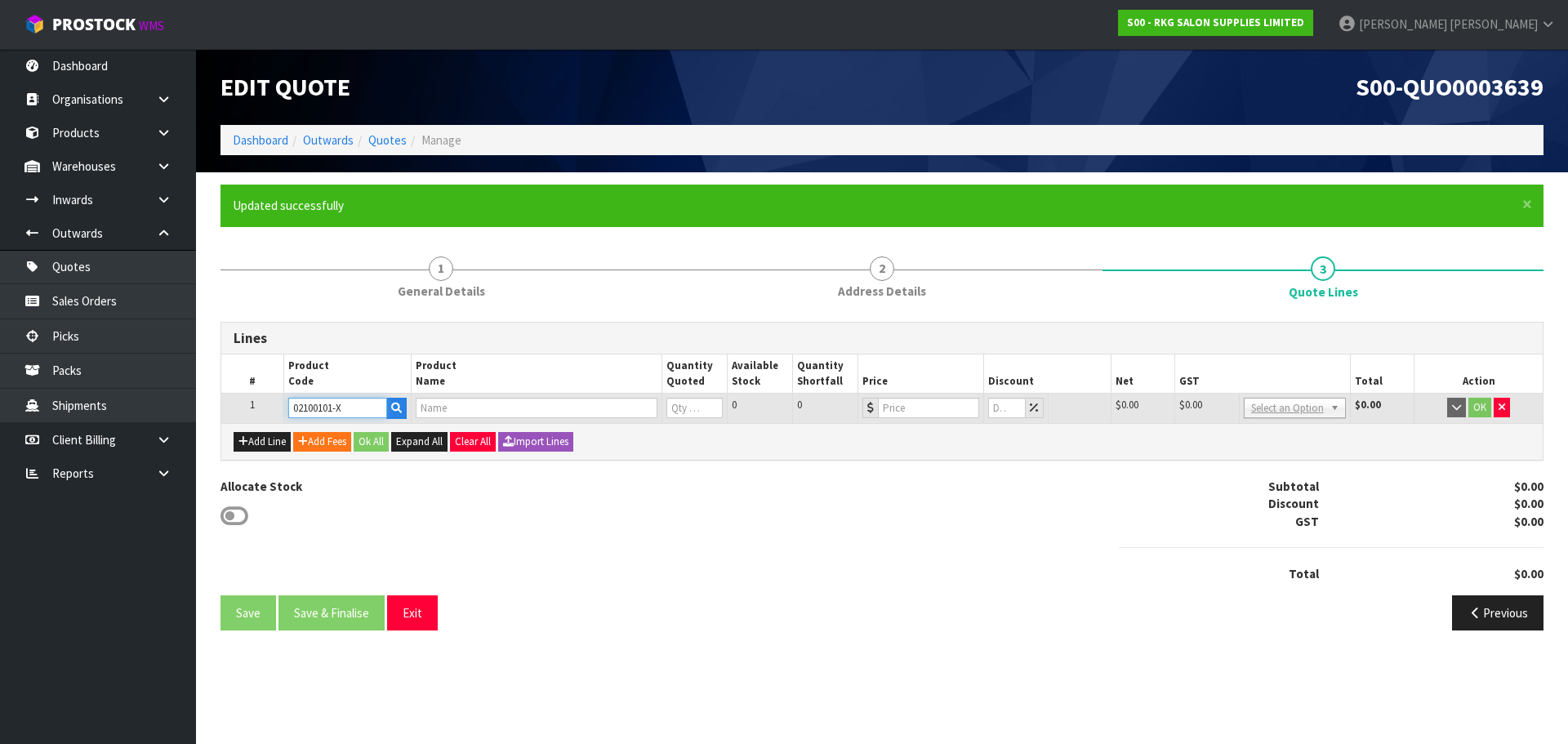
type input "0"
type input "299"
type input "0"
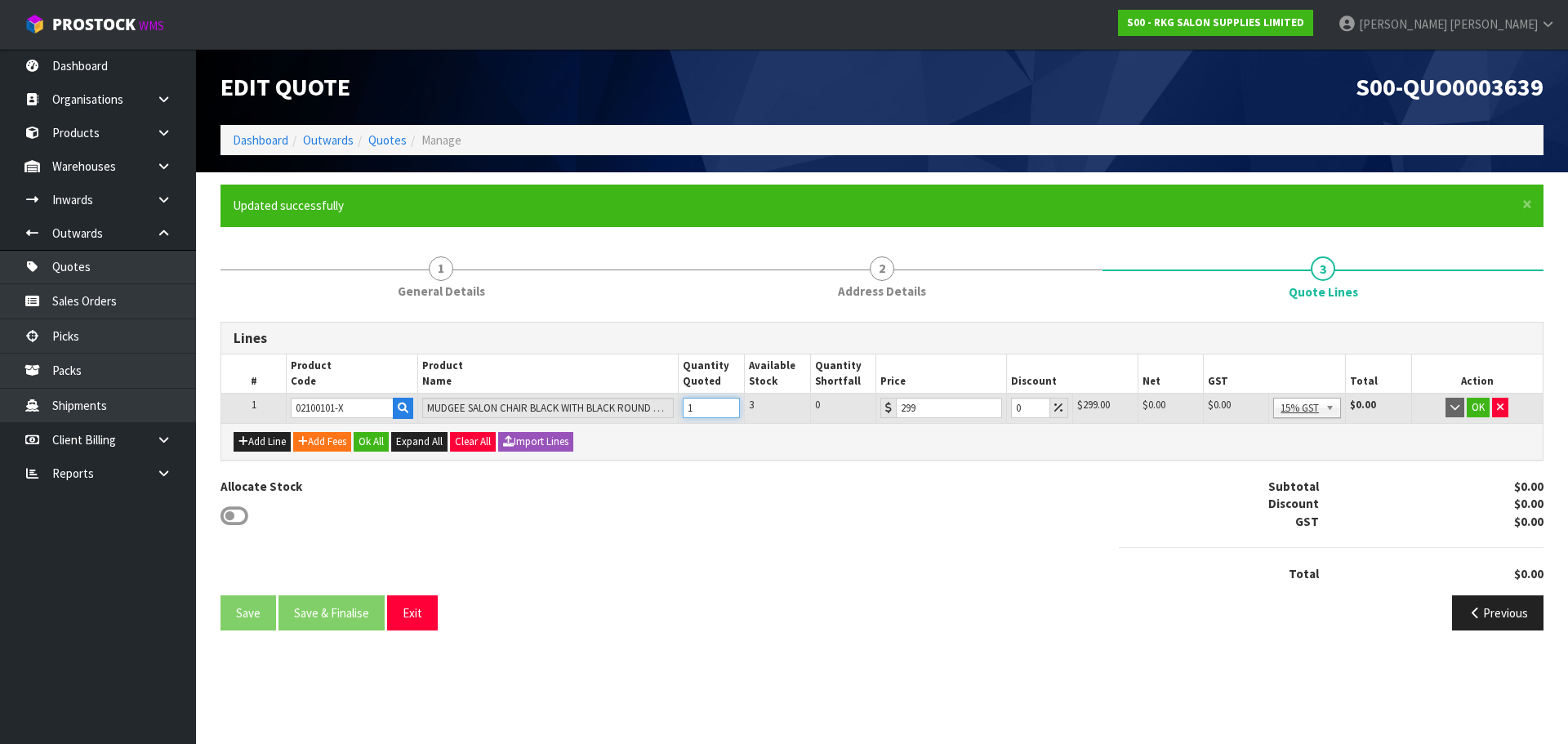
type input "1"
click at [729, 403] on input "1" at bounding box center [711, 408] width 57 height 20
click at [1475, 408] on button "OK" at bounding box center [1477, 407] width 23 height 19
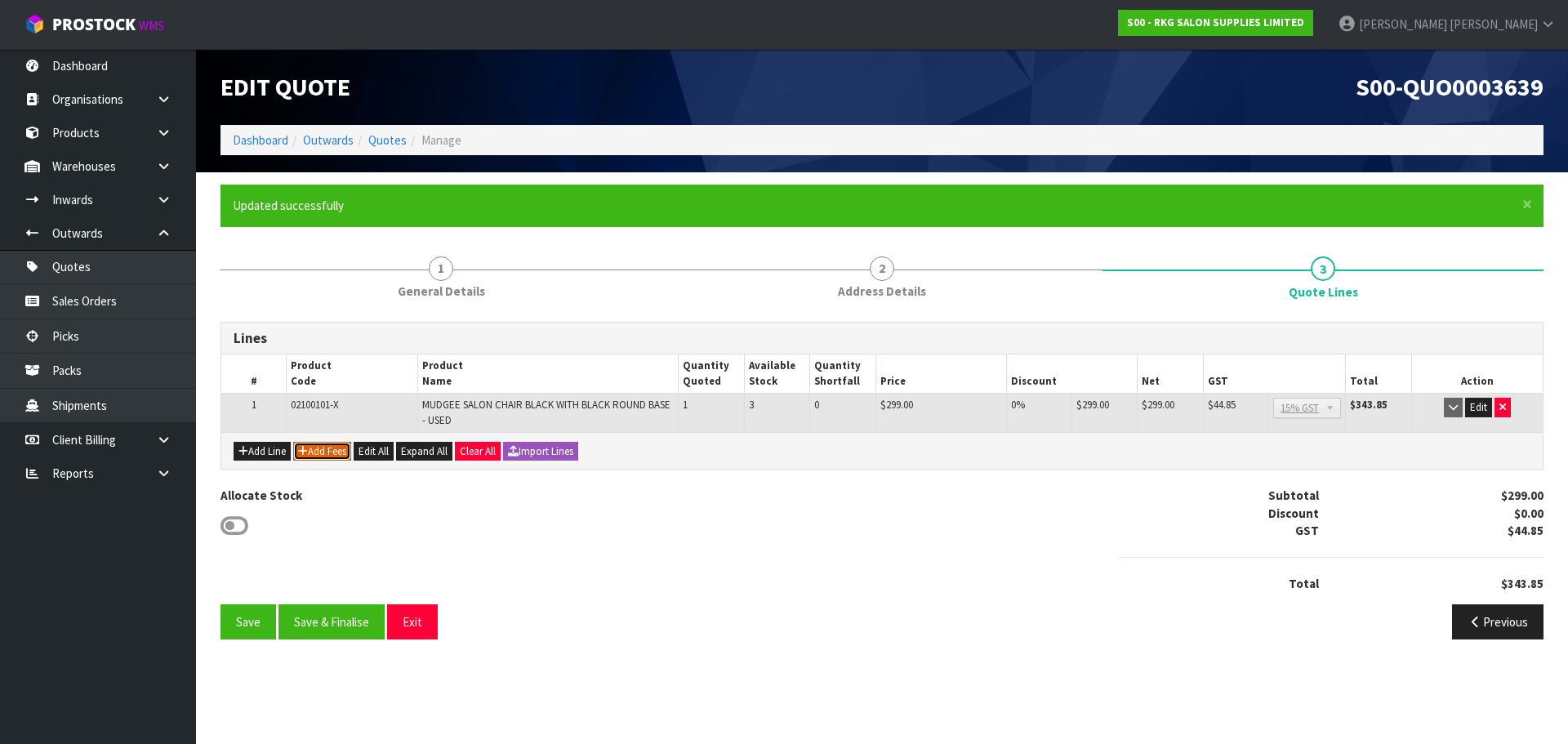
click at [329, 443] on button "Add Fees" at bounding box center [322, 451] width 58 height 19
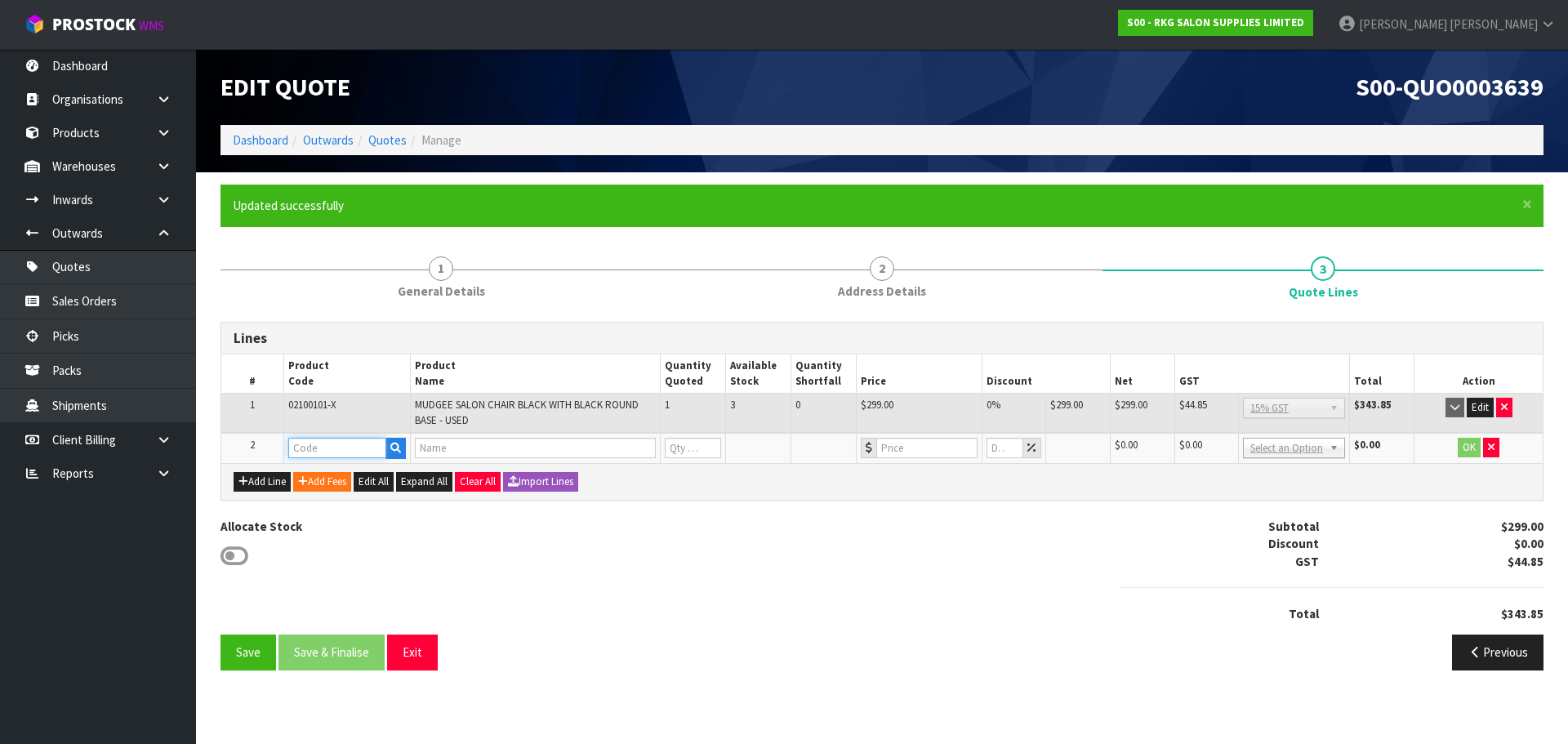
click at [320, 443] on input "text" at bounding box center [337, 448] width 98 height 20
type input "FRE"
click at [321, 472] on strong "FRE" at bounding box center [315, 476] width 20 height 16
type input "FREIGHT"
type input "FREIGHT FEE"
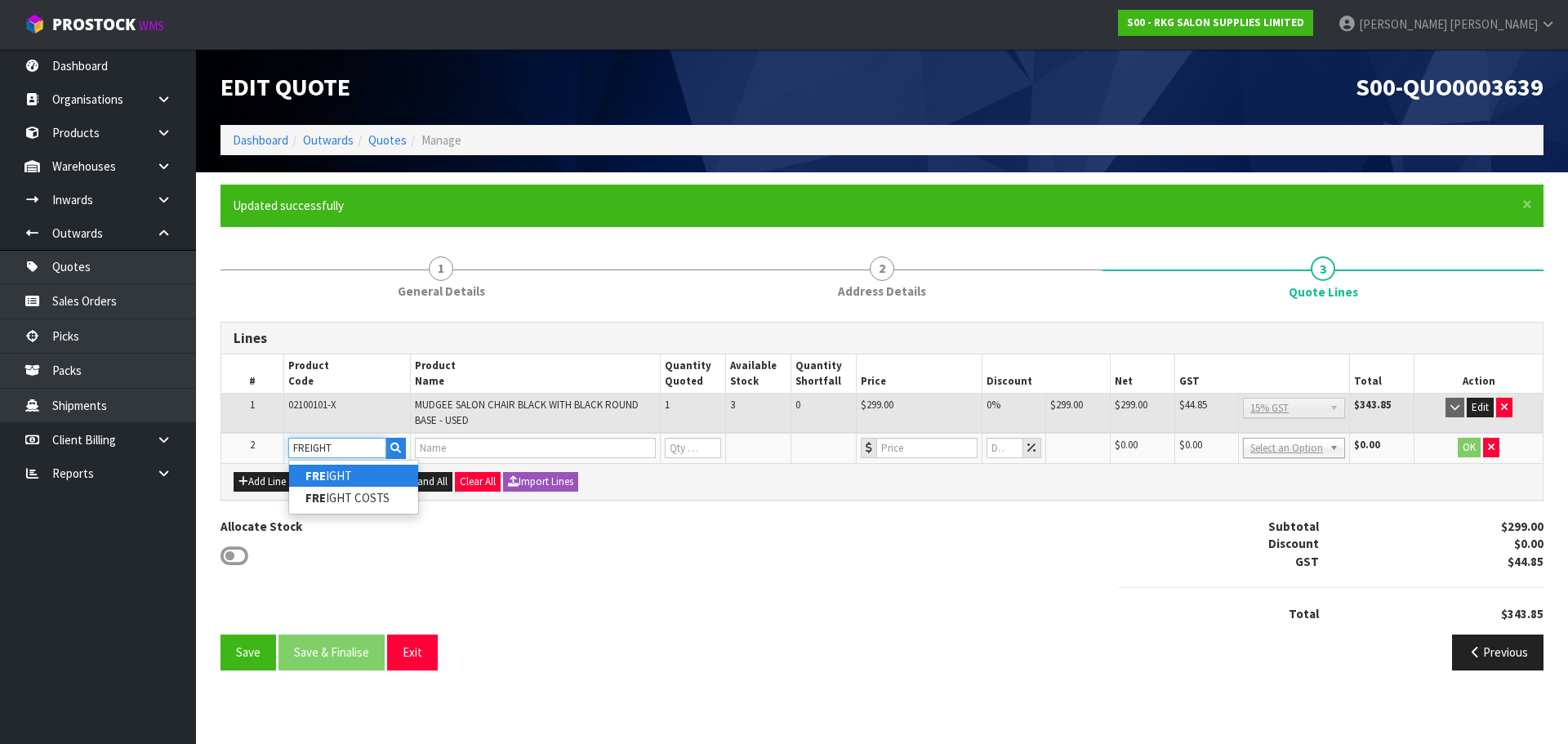
type input "1"
type input "0"
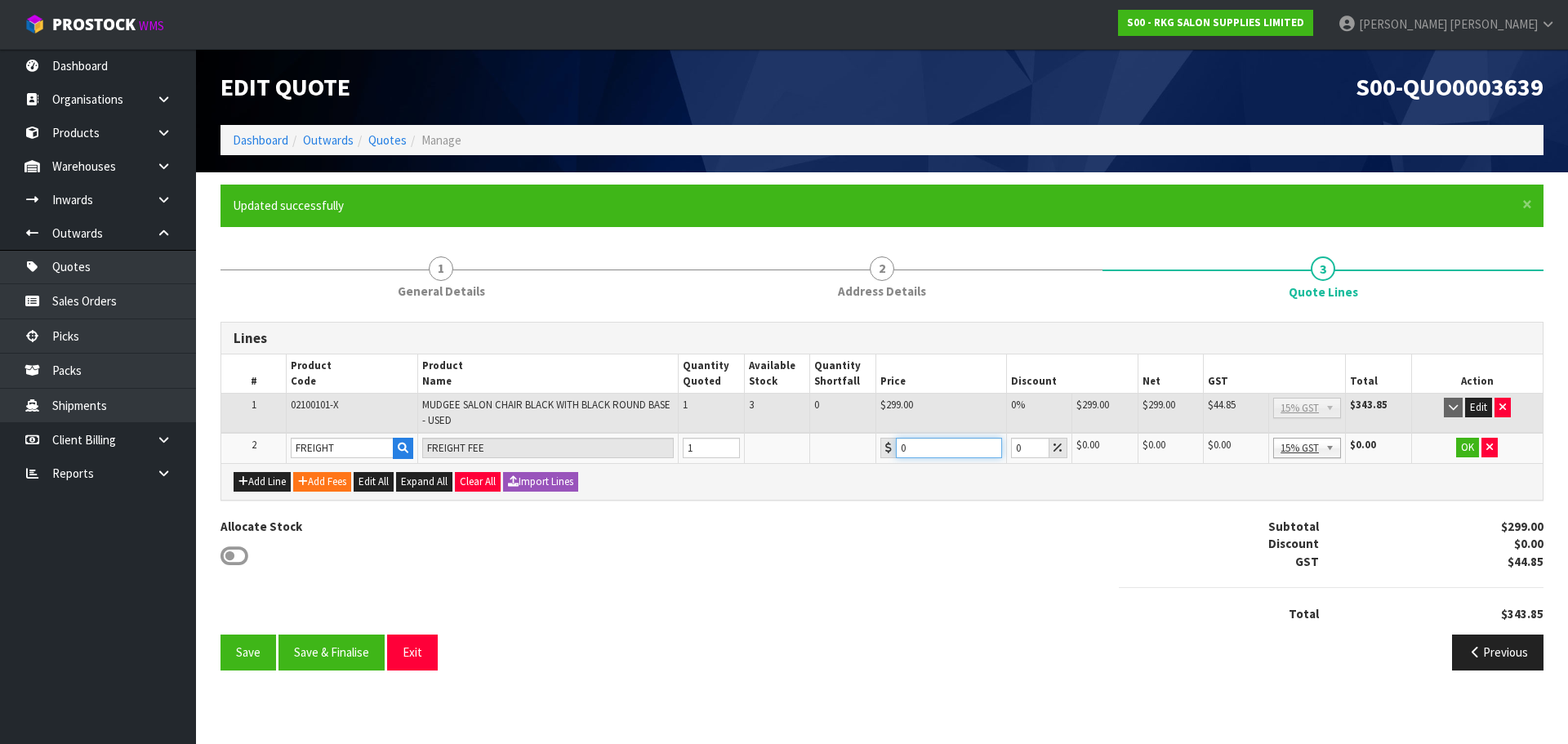
drag, startPoint x: 937, startPoint y: 446, endPoint x: 882, endPoint y: 445, distance: 55.0
click at [882, 445] on div "0" at bounding box center [941, 448] width 122 height 20
type input "154.95"
click at [1464, 453] on button "OK" at bounding box center [1467, 447] width 23 height 19
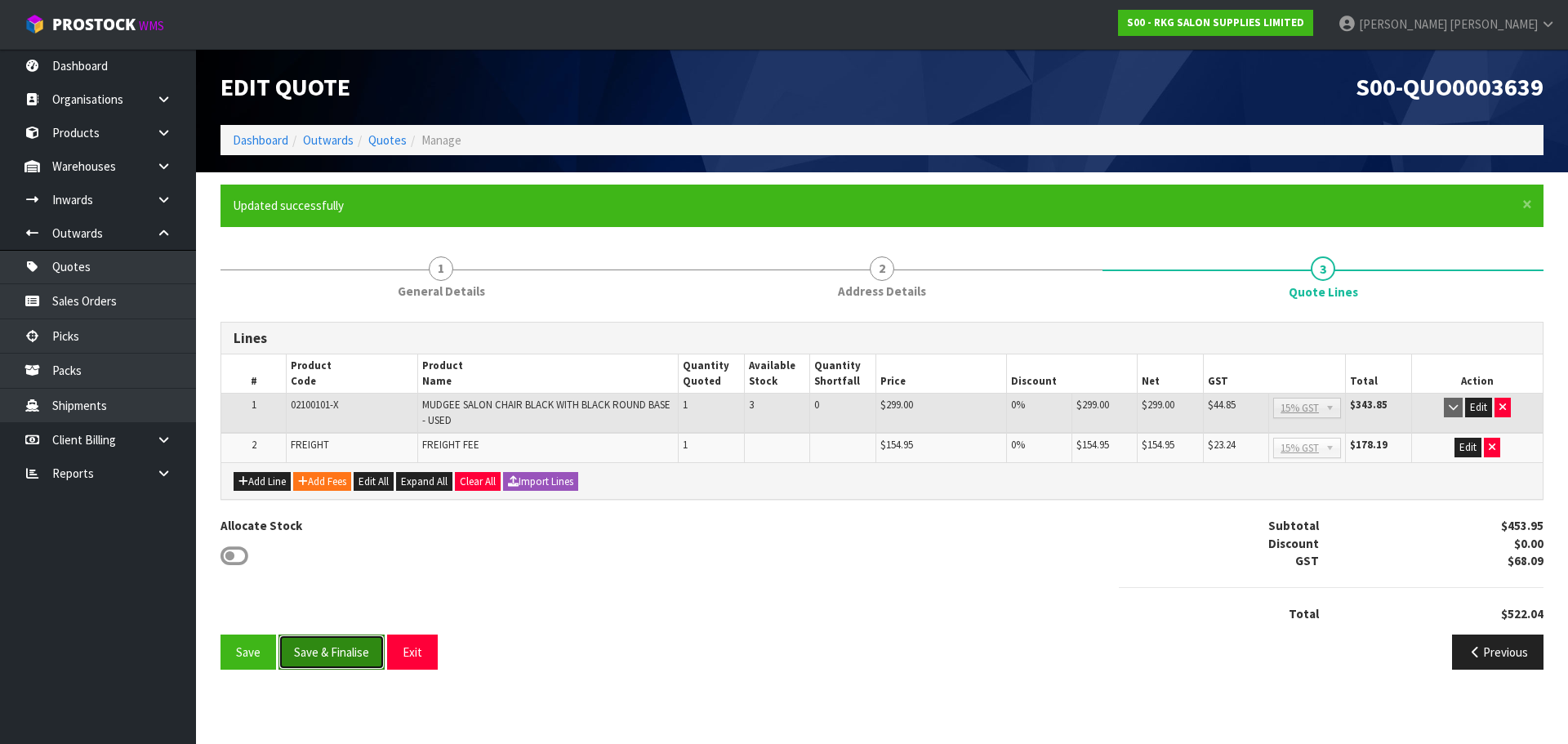
click at [334, 653] on button "Save & Finalise" at bounding box center [331, 653] width 106 height 35
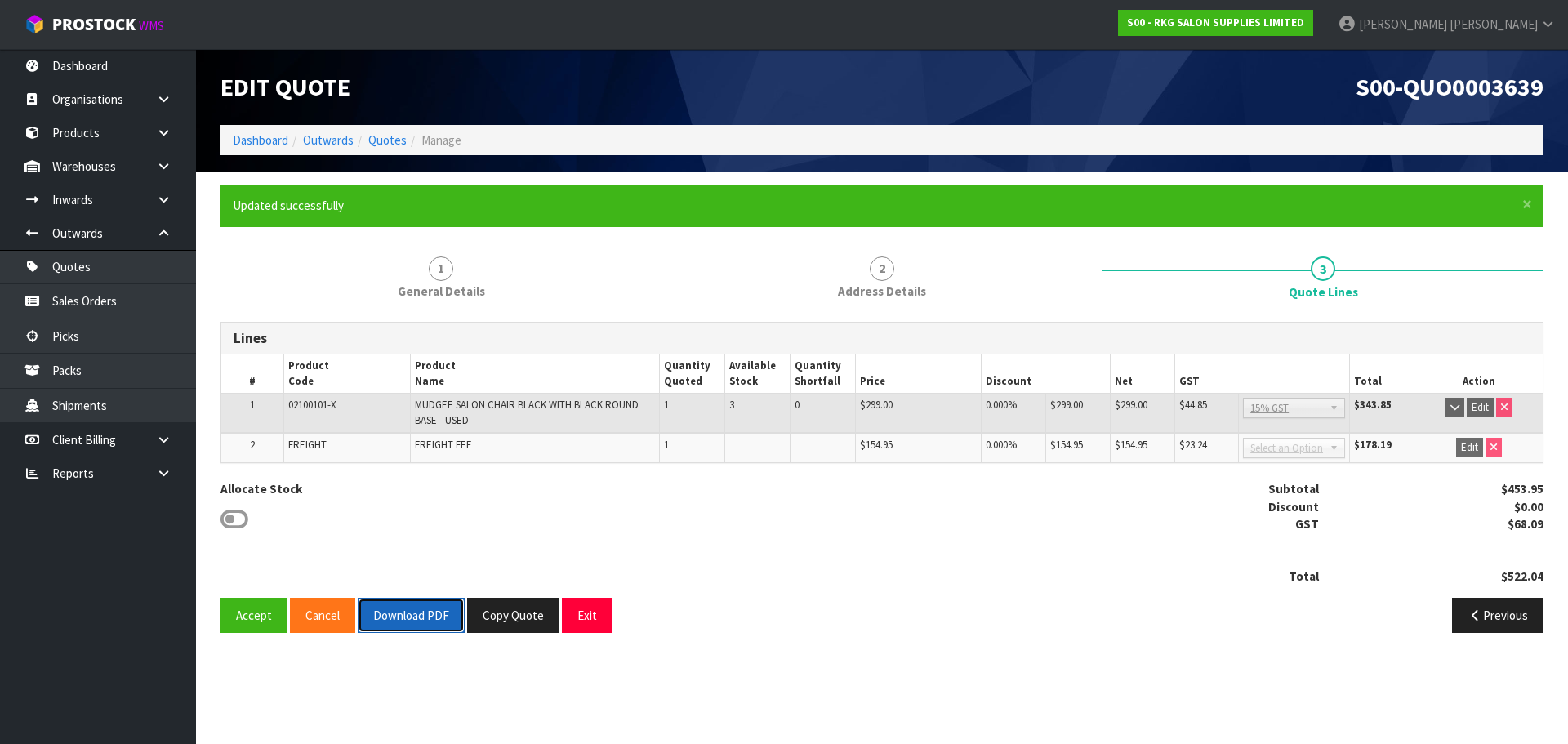
click at [413, 618] on button "Download PDF" at bounding box center [412, 616] width 107 height 35
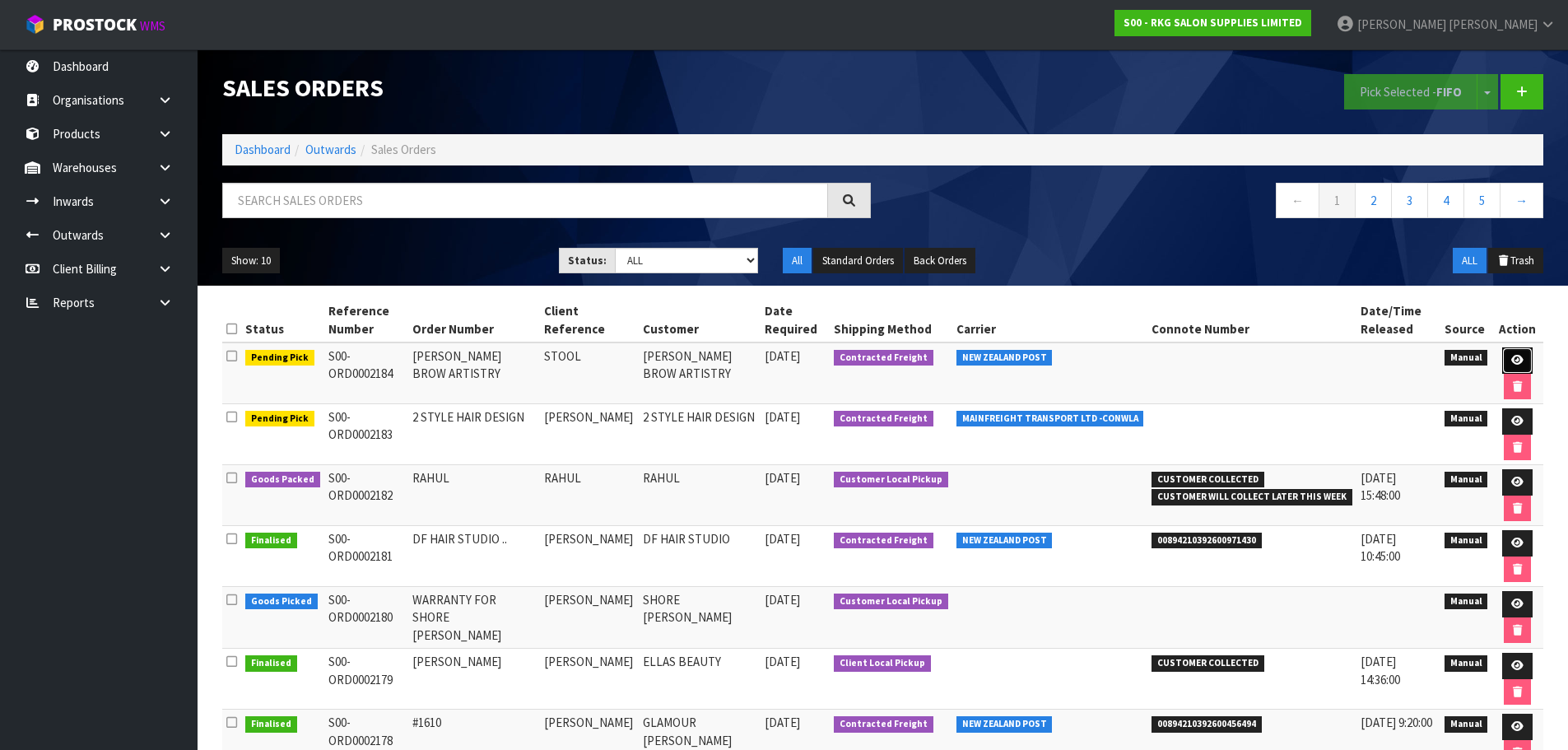
click at [1523, 358] on link at bounding box center [1517, 360] width 30 height 26
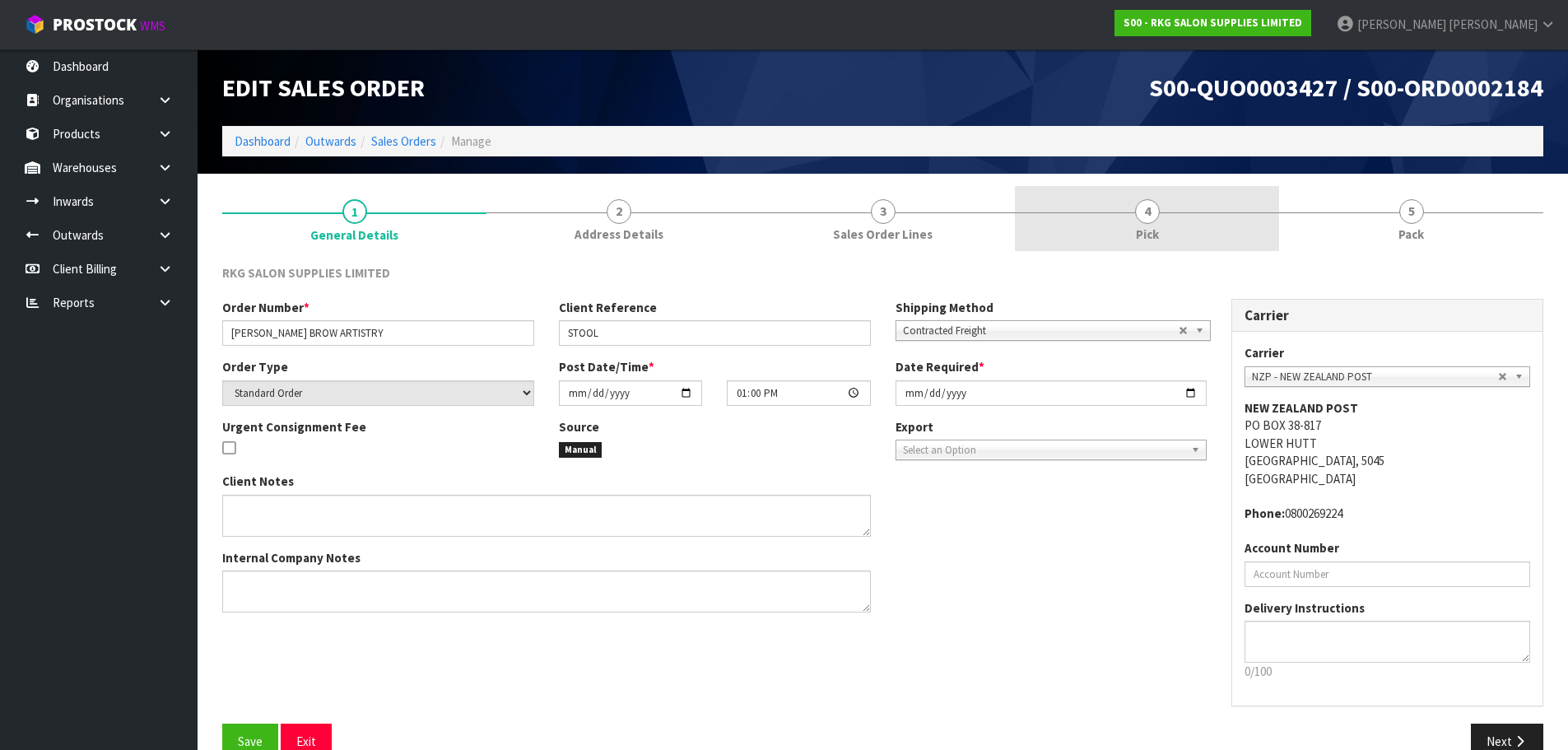
click at [1149, 218] on span "4" at bounding box center [1147, 211] width 25 height 25
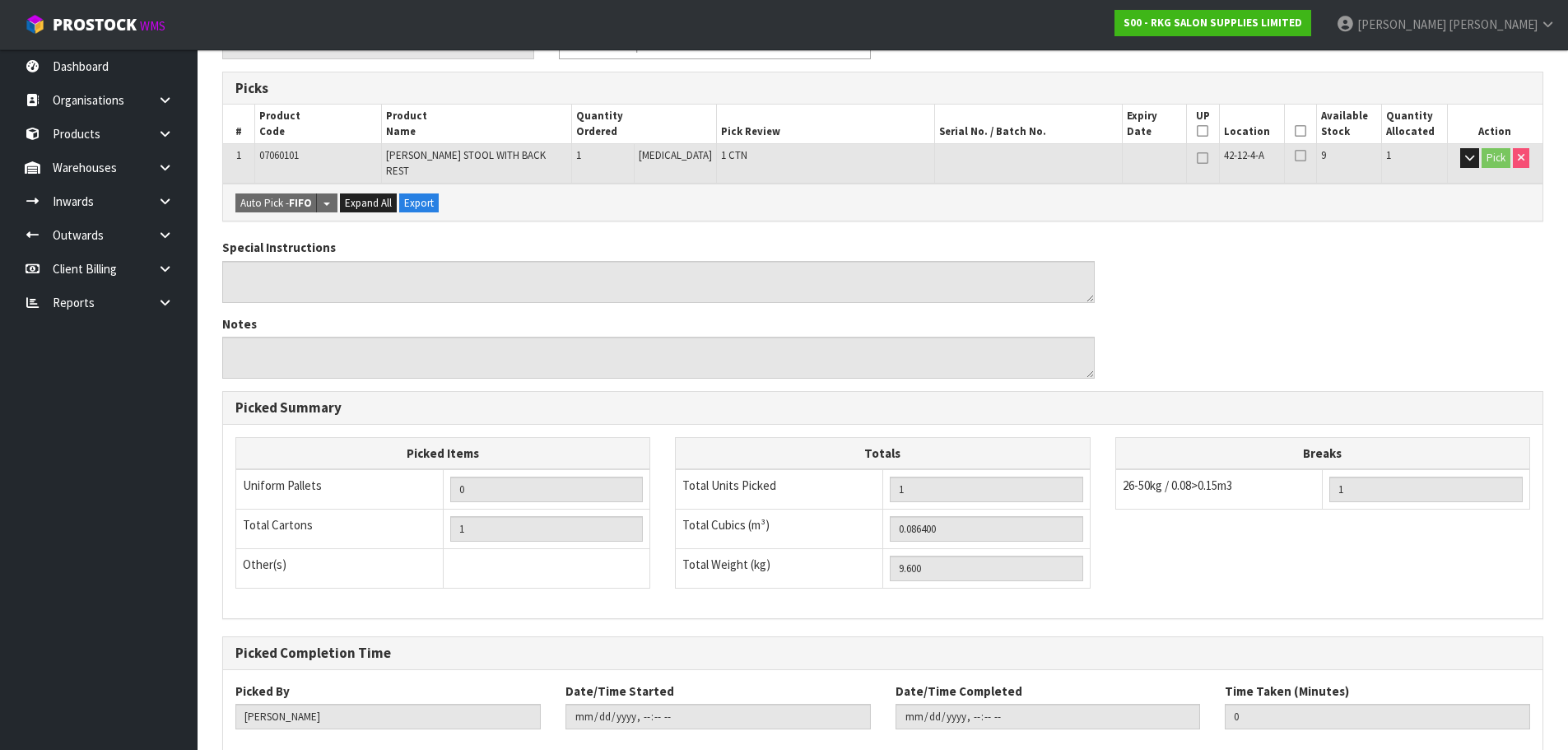
scroll to position [172, 0]
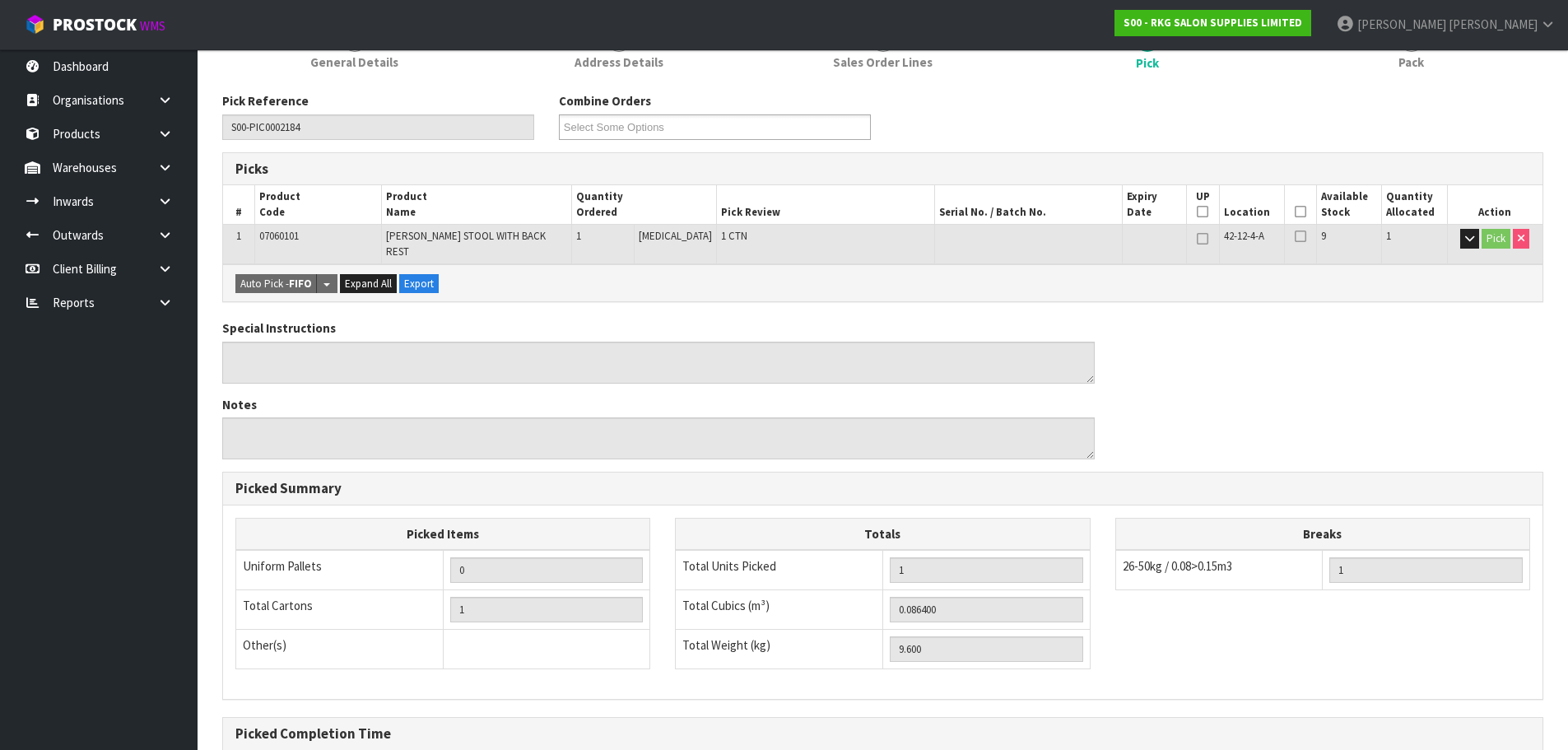
click at [1295, 211] on icon at bounding box center [1301, 211] width 12 height 1
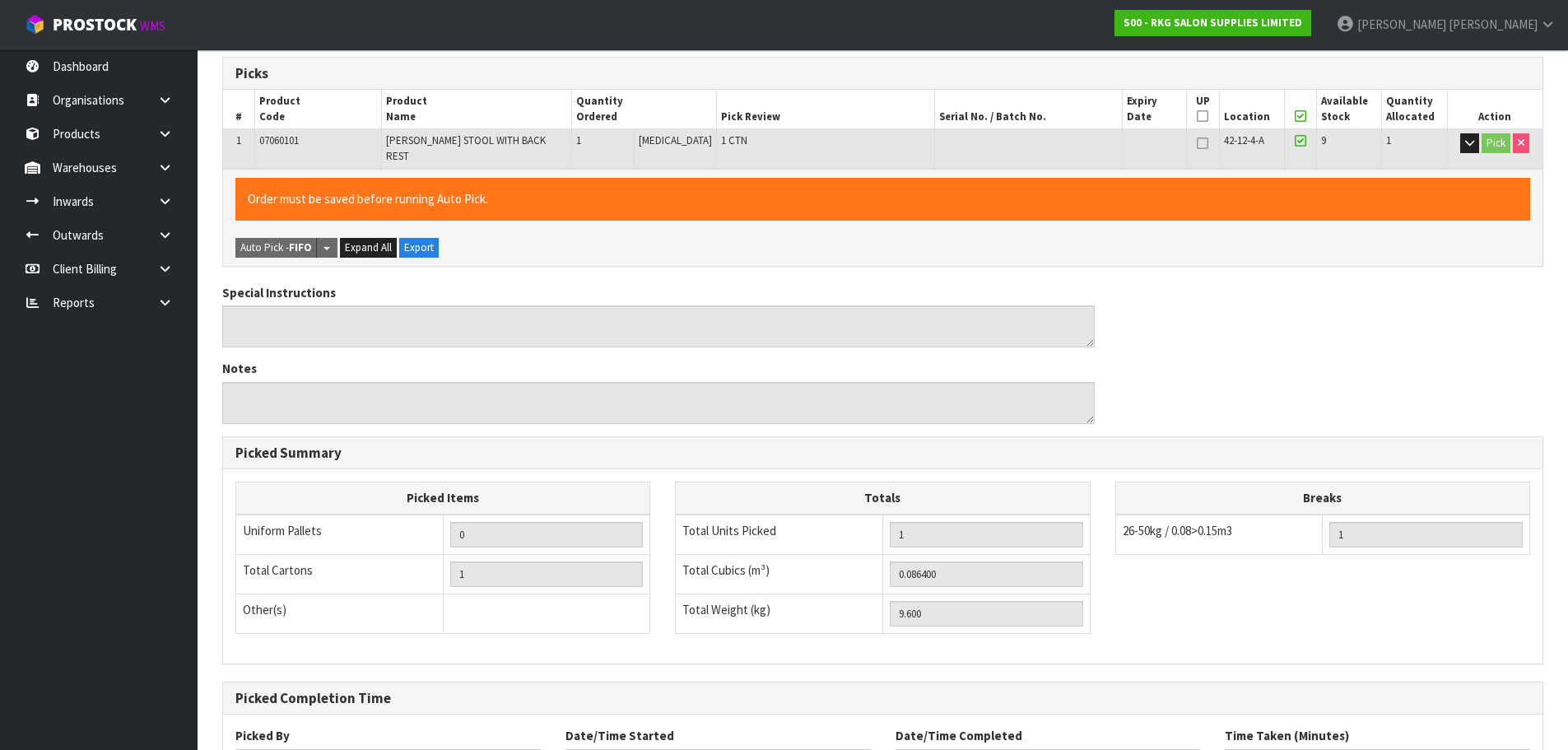
scroll to position [397, 0]
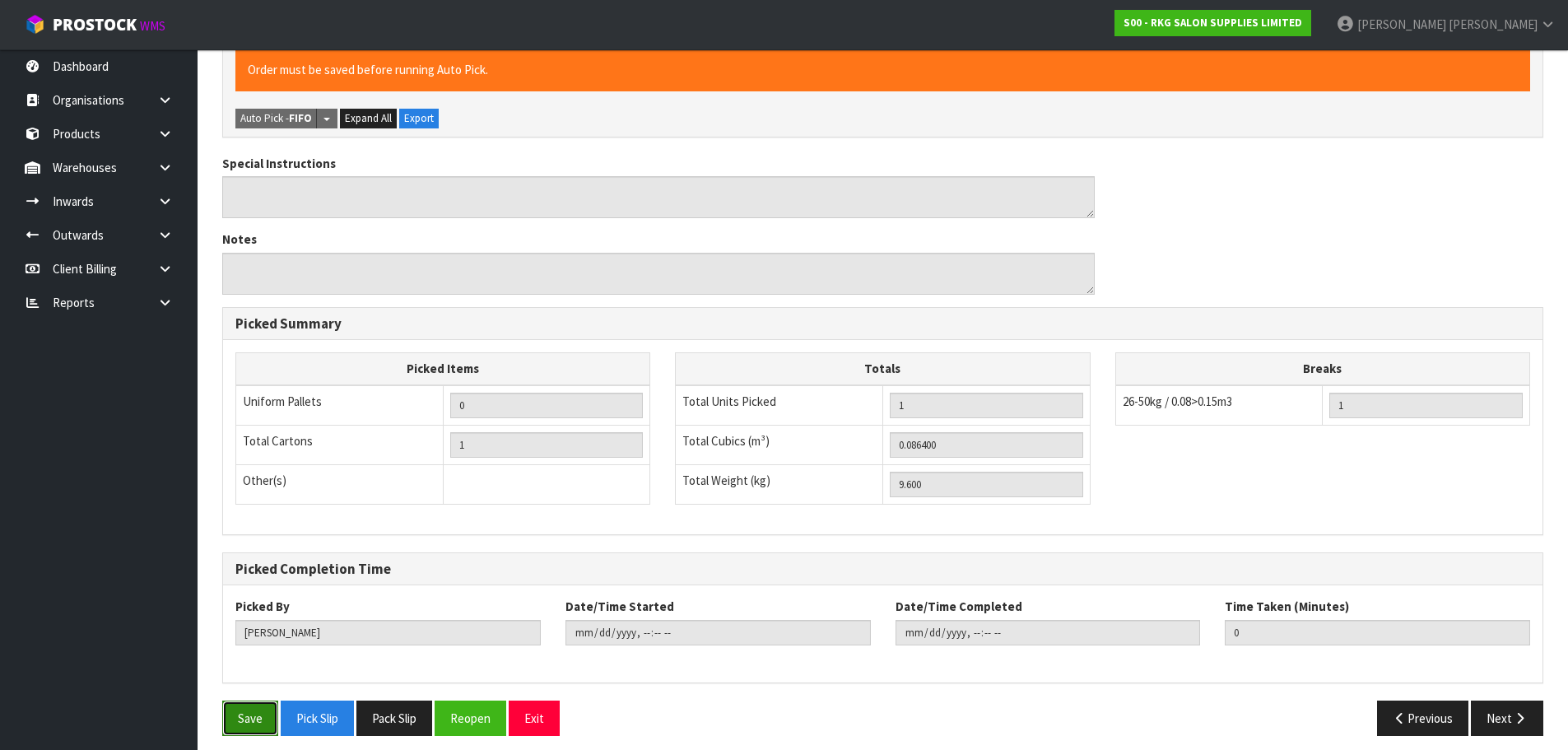
click at [249, 703] on button "Save" at bounding box center [250, 719] width 56 height 36
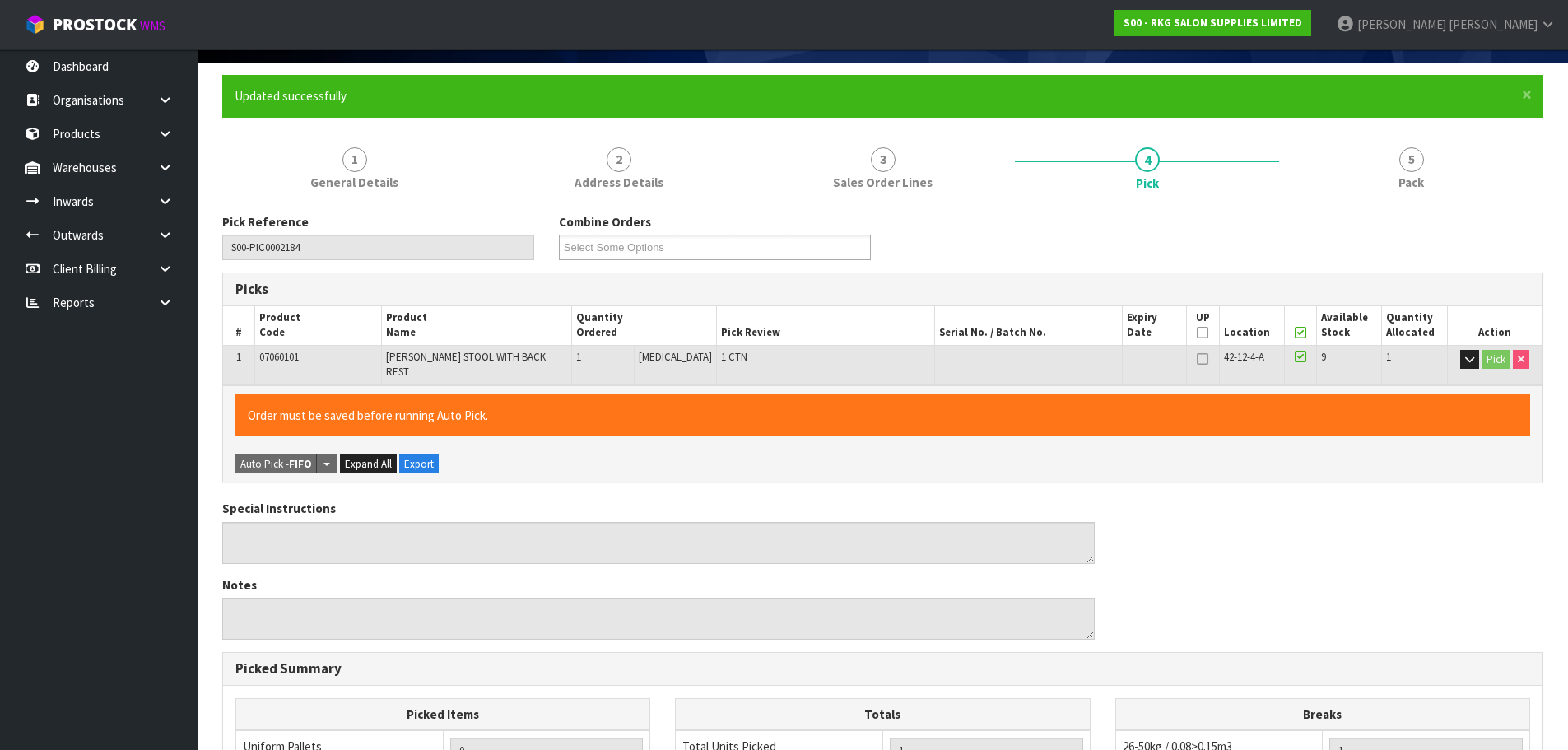
type input "[PERSON_NAME]"
type input "[DATE]T13:47:52"
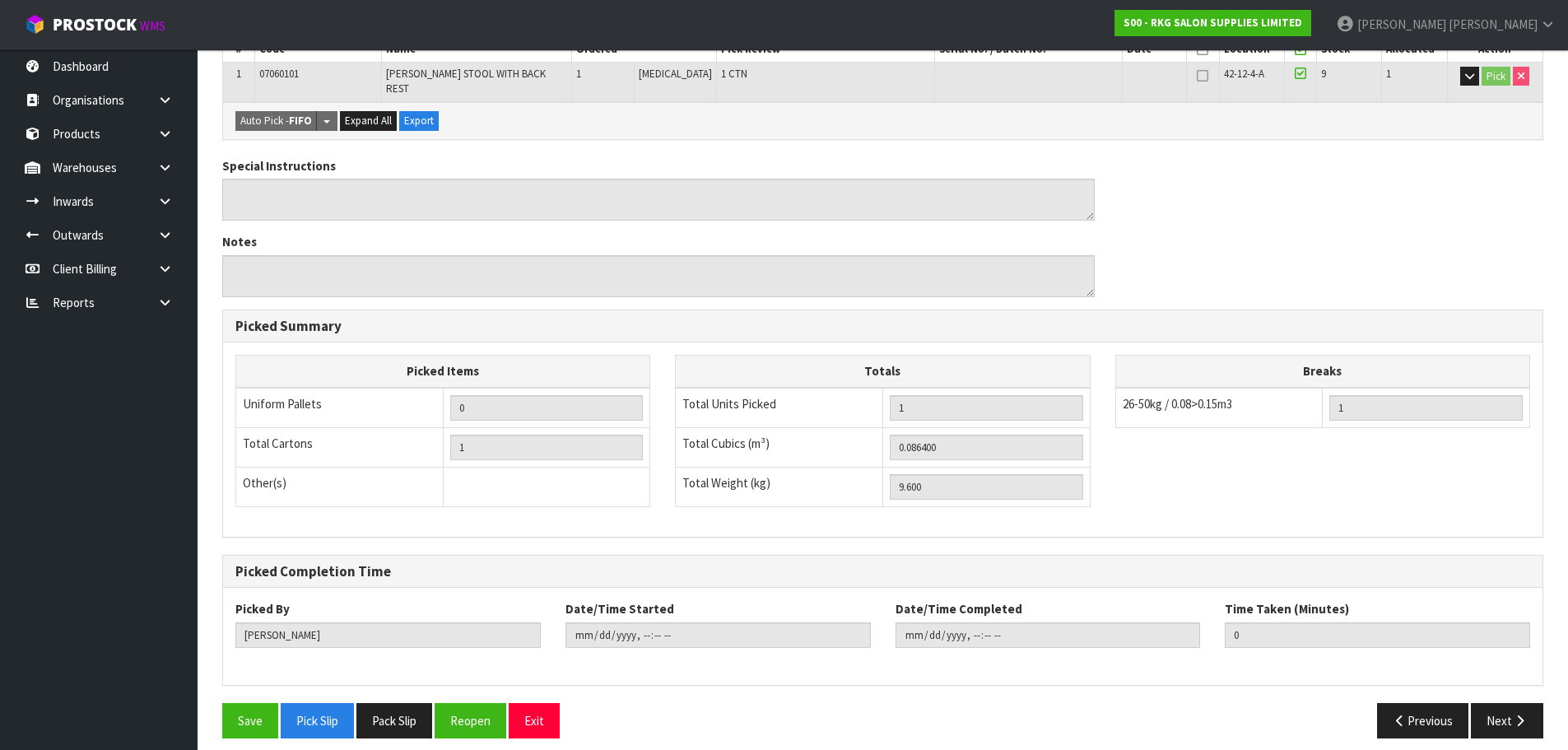
scroll to position [397, 0]
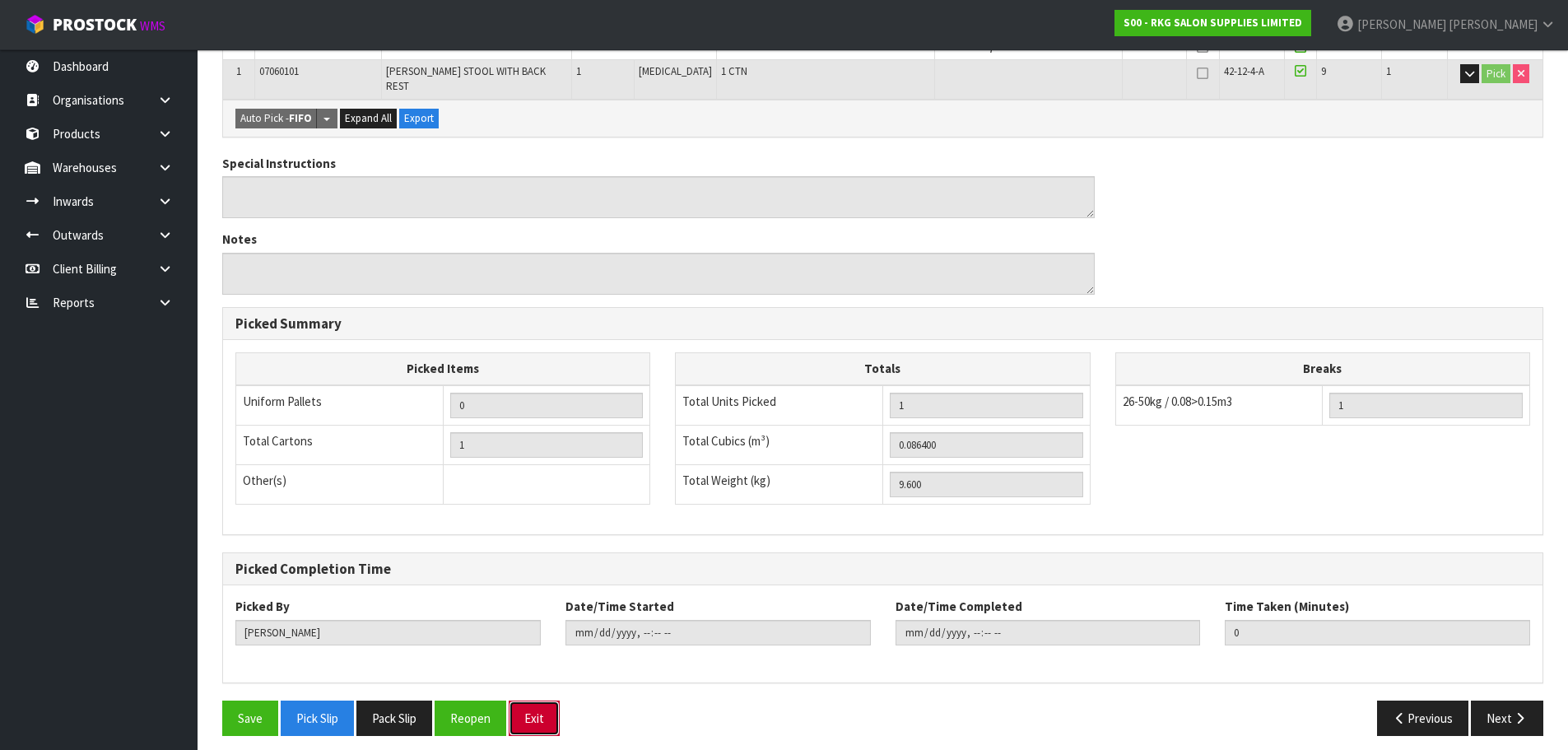
click at [549, 714] on button "Exit" at bounding box center [534, 719] width 51 height 36
